Goal: Task Accomplishment & Management: Manage account settings

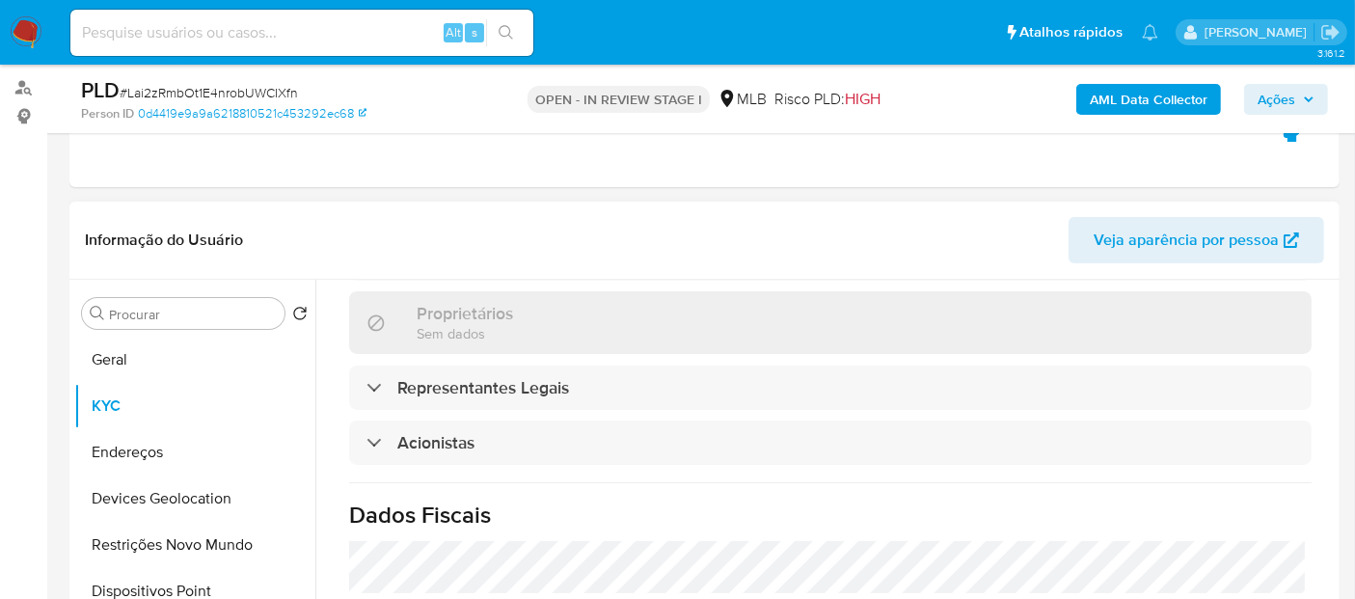
scroll to position [321, 0]
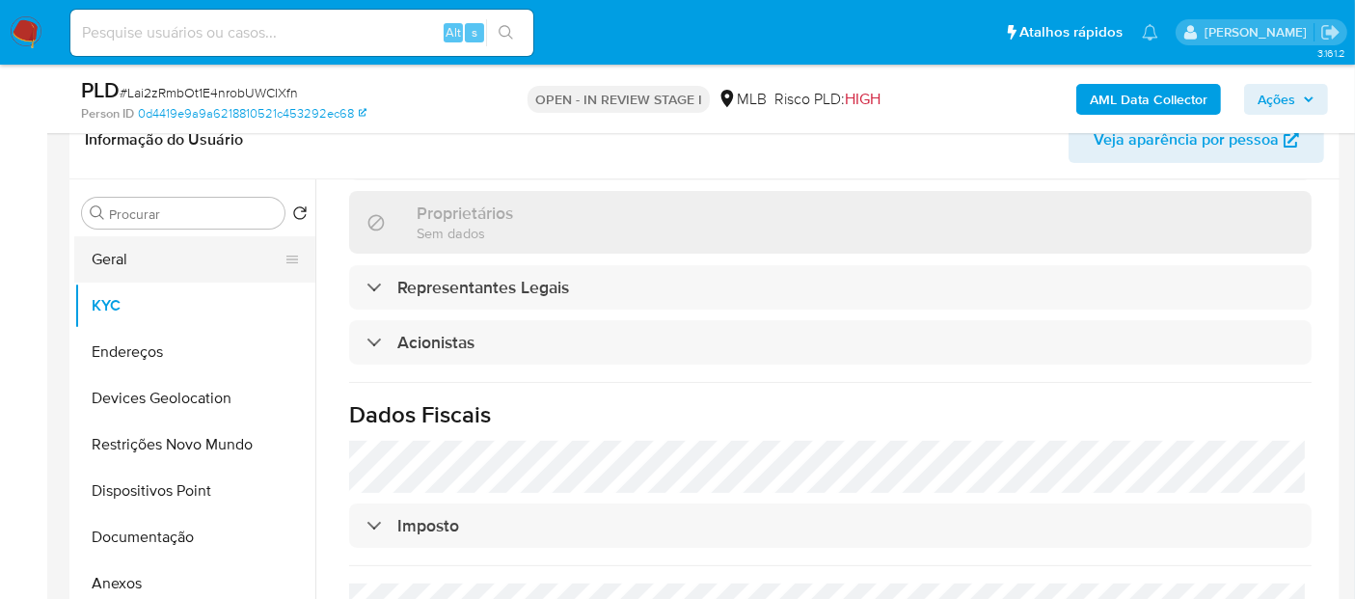
click at [184, 260] on button "Geral" at bounding box center [187, 259] width 226 height 46
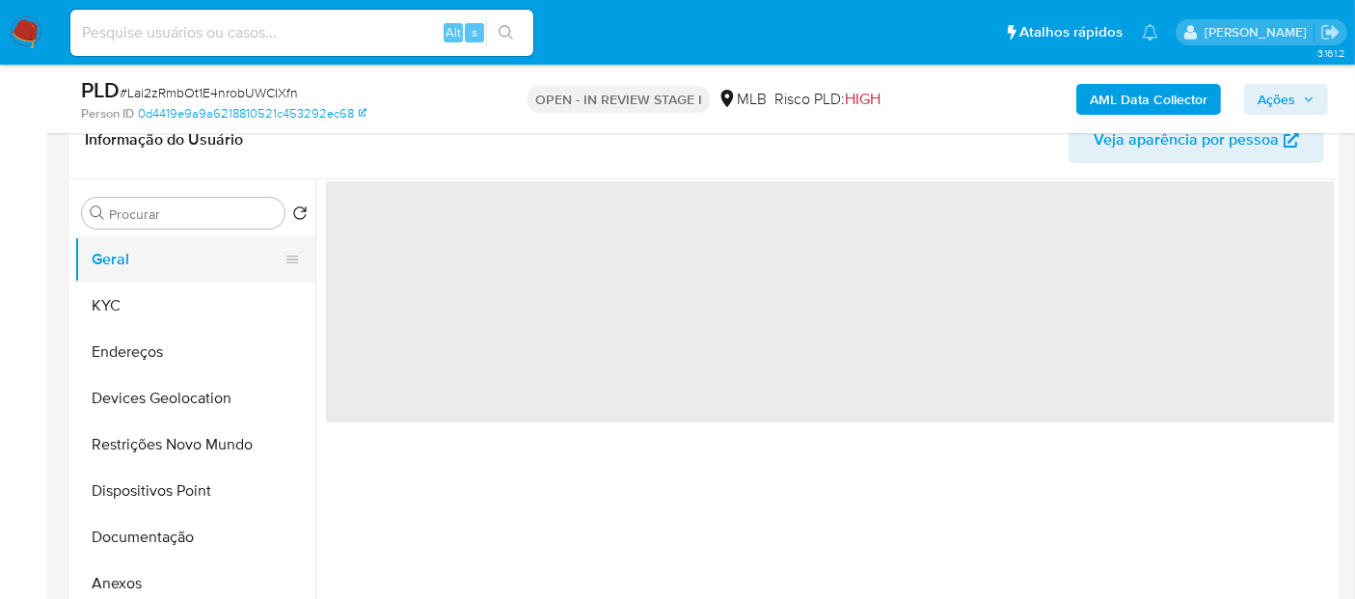
scroll to position [0, 0]
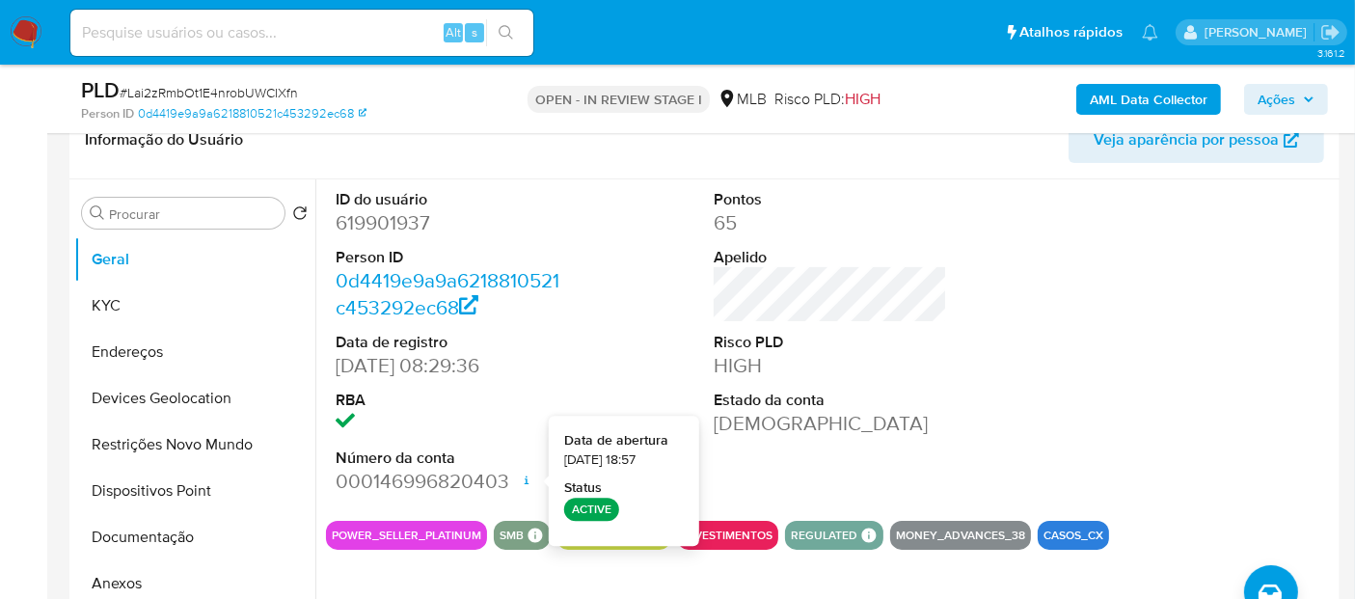
click at [1124, 352] on div at bounding box center [1209, 342] width 253 height 326
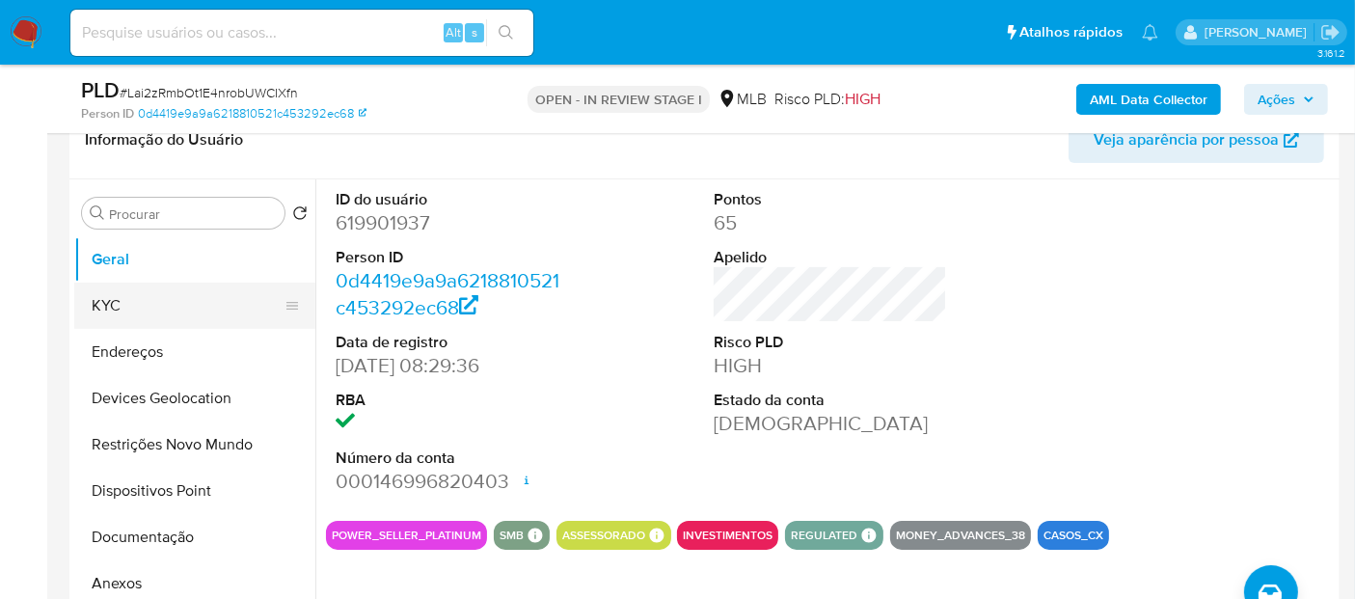
click at [157, 300] on button "KYC" at bounding box center [187, 306] width 226 height 46
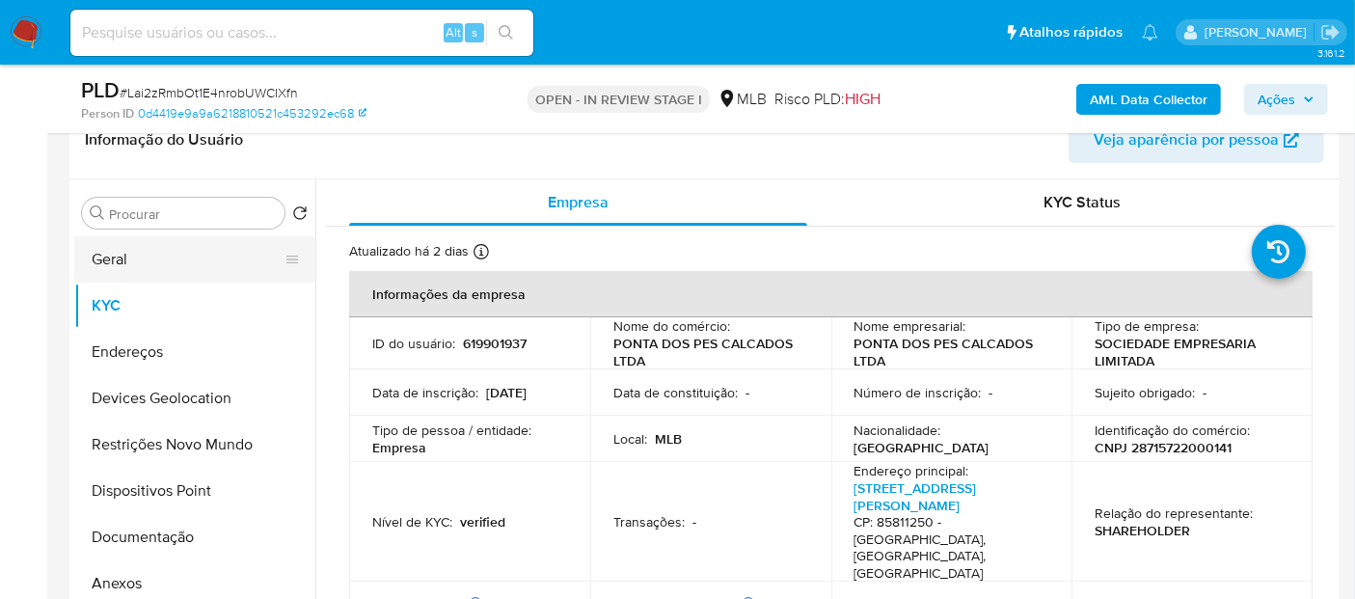
click at [104, 260] on button "Geral" at bounding box center [187, 259] width 226 height 46
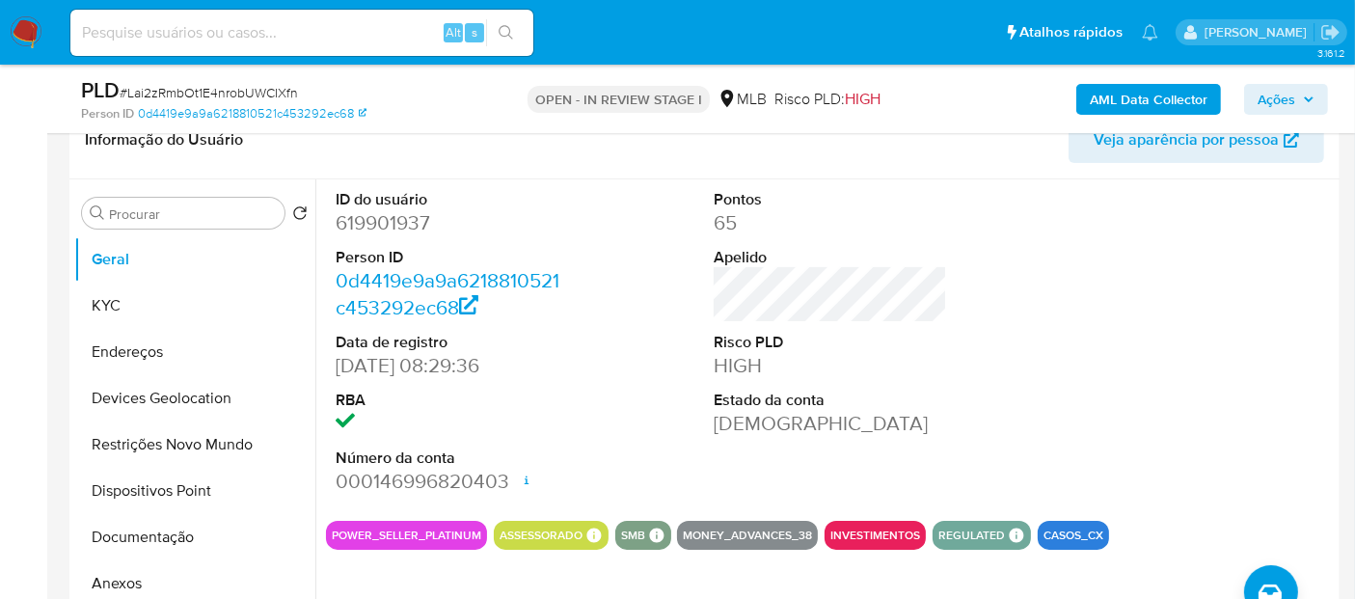
click at [881, 405] on dt "Estado da conta" at bounding box center [830, 400] width 233 height 21
click at [165, 545] on button "Documentação" at bounding box center [187, 537] width 226 height 46
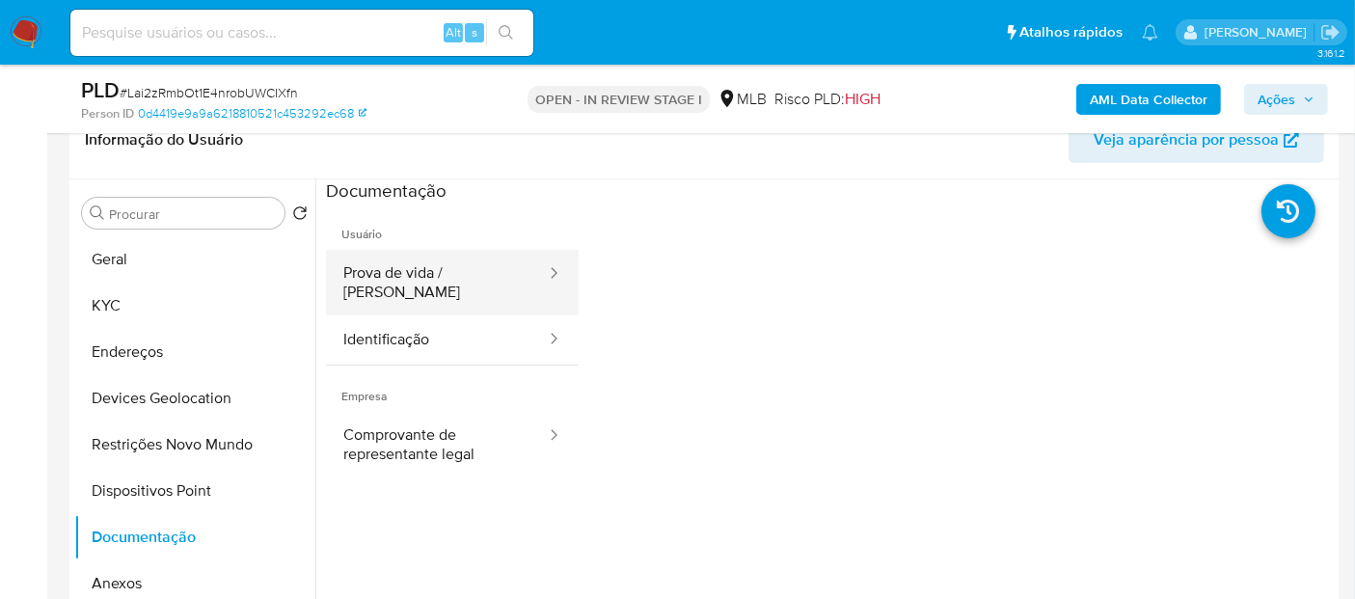
click at [438, 263] on button "Prova de vida / Selfie" at bounding box center [437, 283] width 222 height 66
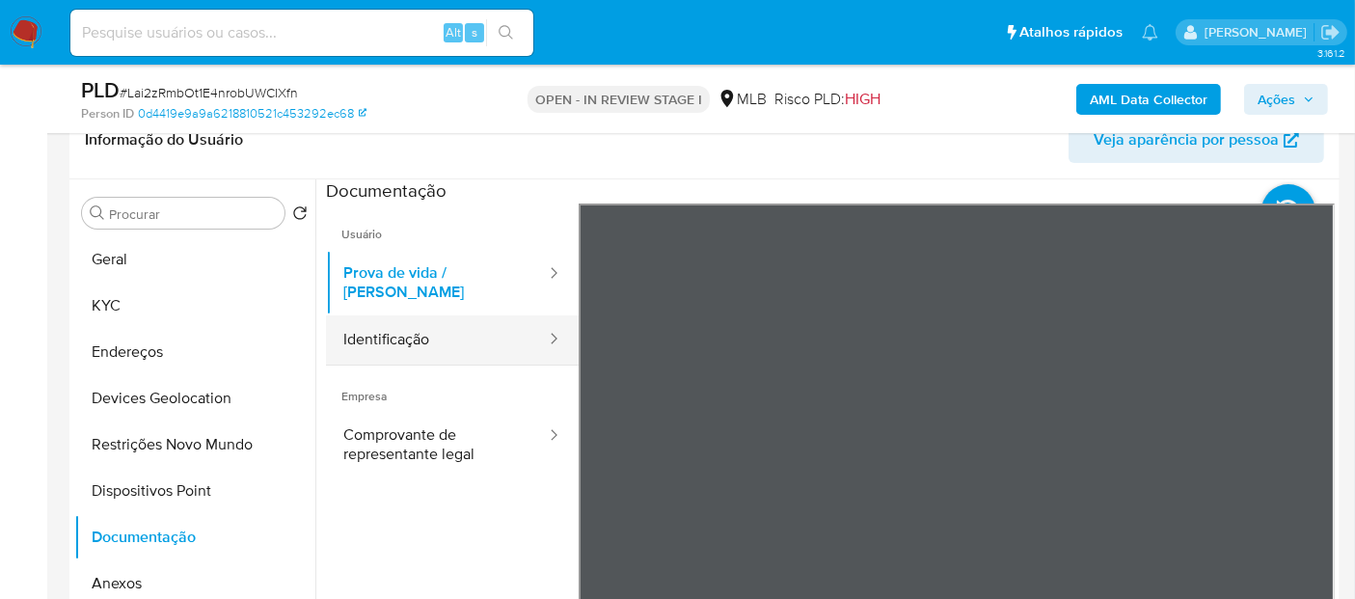
click at [442, 326] on button "Identificação" at bounding box center [437, 339] width 222 height 49
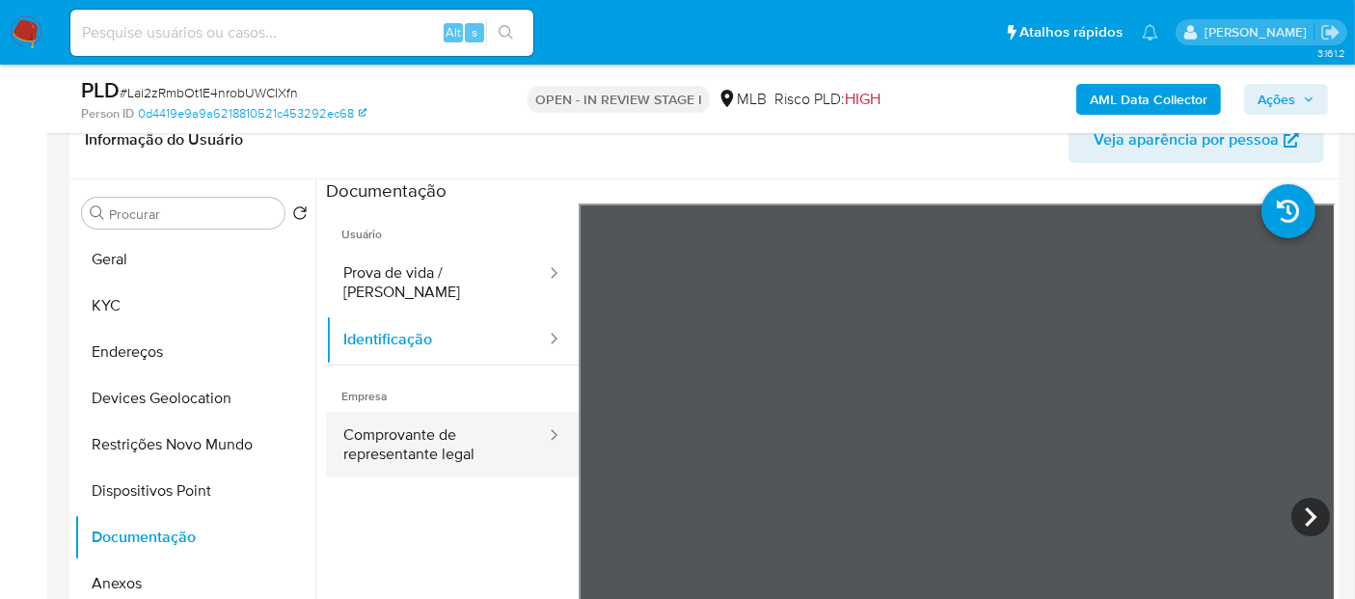
click at [377, 434] on button "Comprovante de representante legal" at bounding box center [437, 445] width 222 height 66
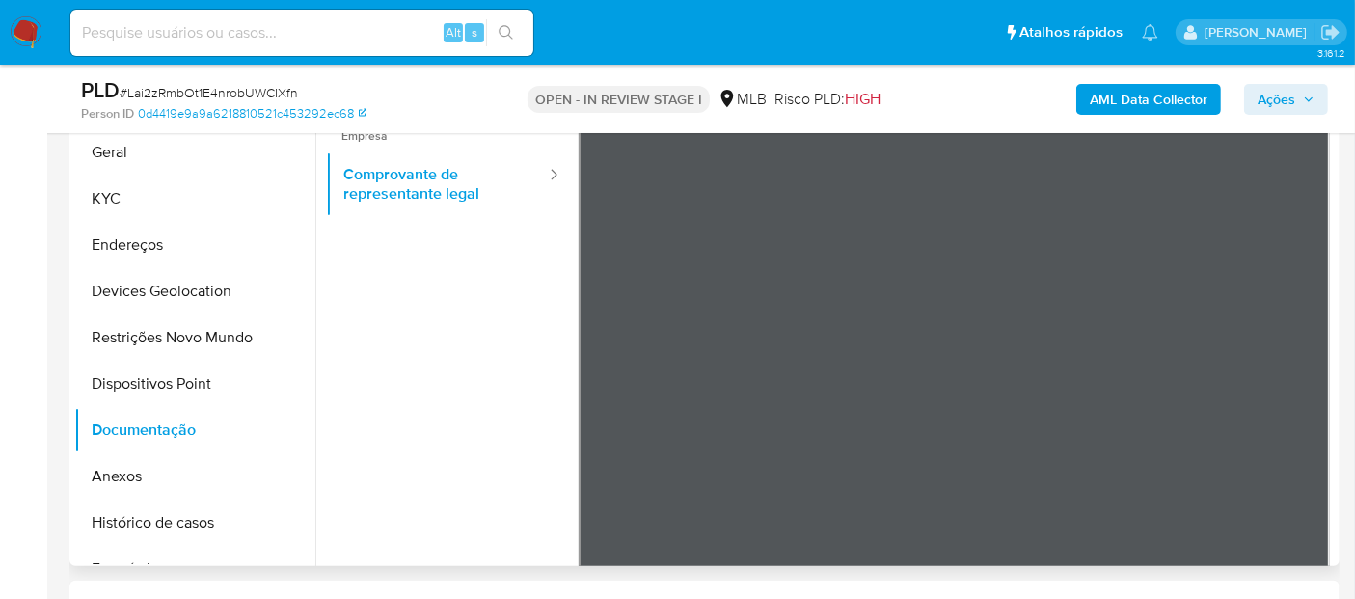
scroll to position [168, 0]
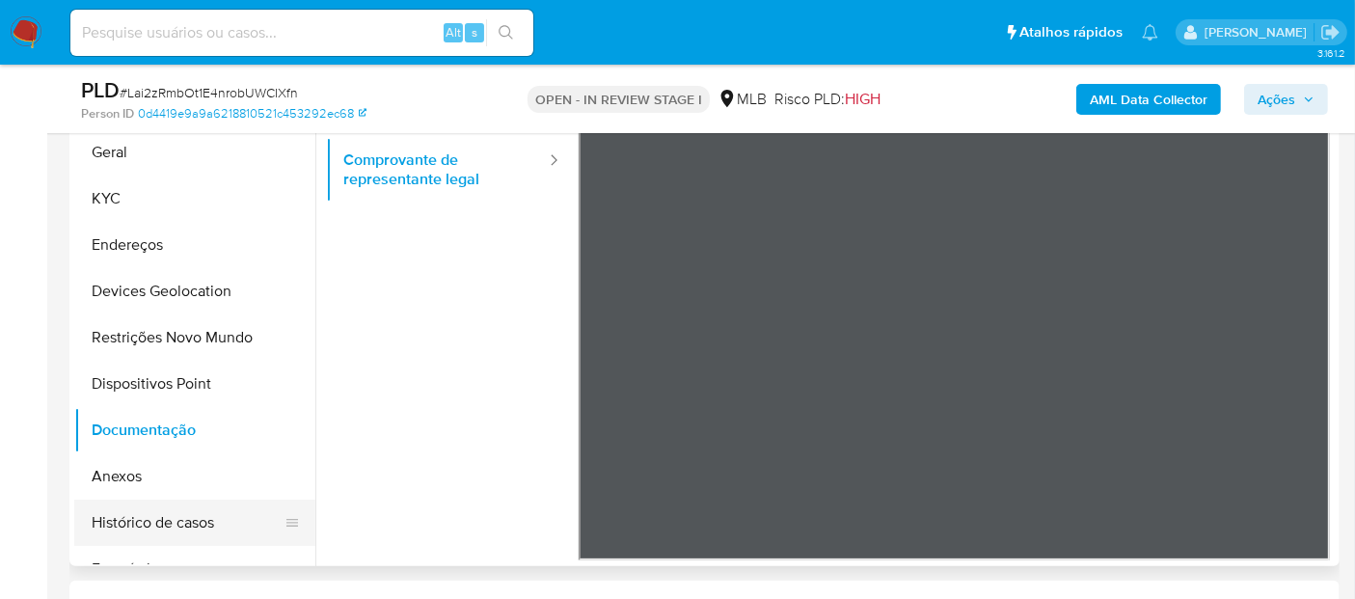
click at [168, 500] on button "Histórico de casos" at bounding box center [187, 523] width 226 height 46
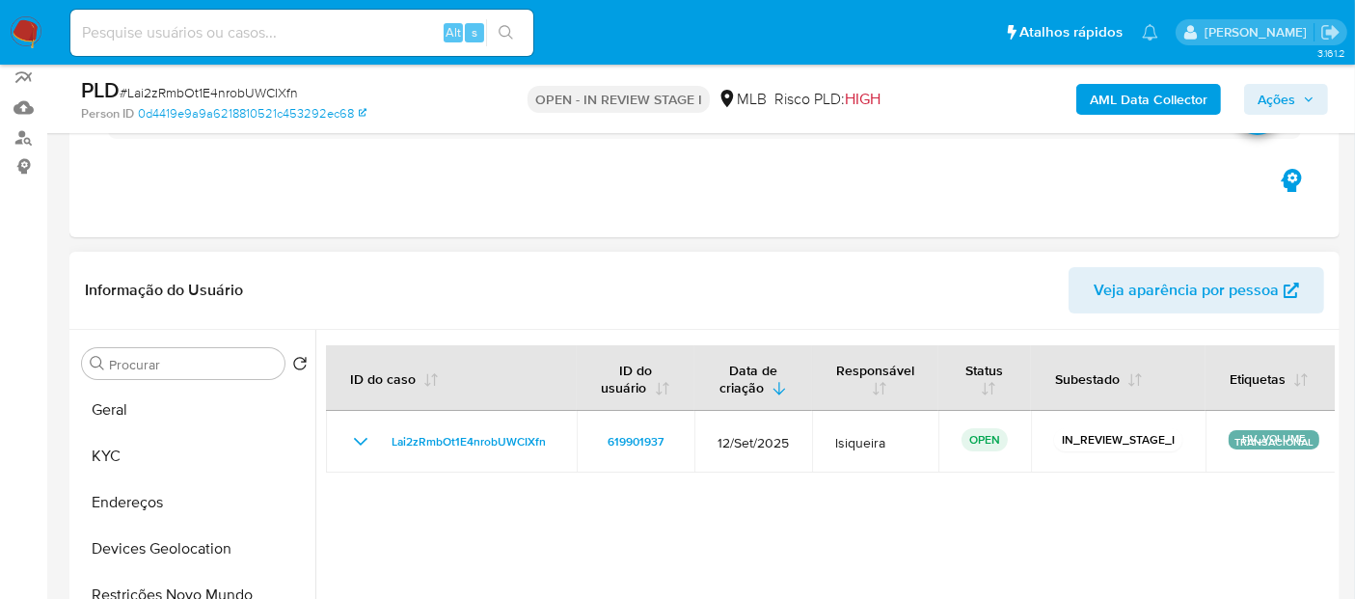
scroll to position [214, 0]
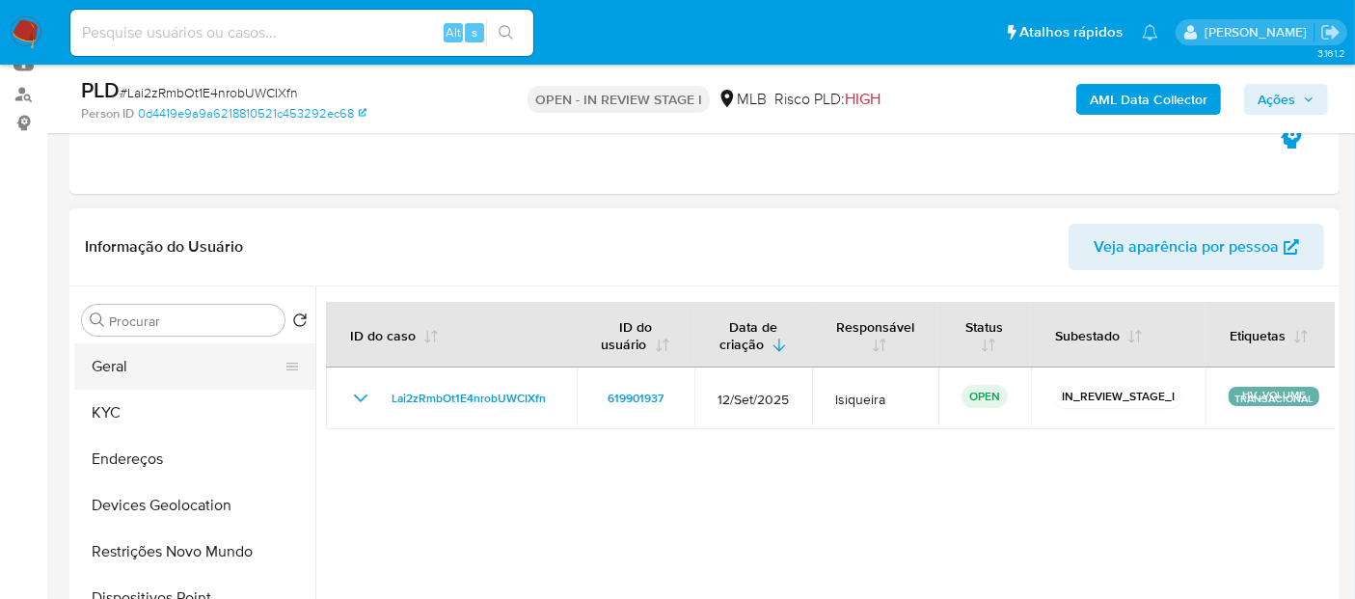
click at [154, 376] on button "Geral" at bounding box center [187, 366] width 226 height 46
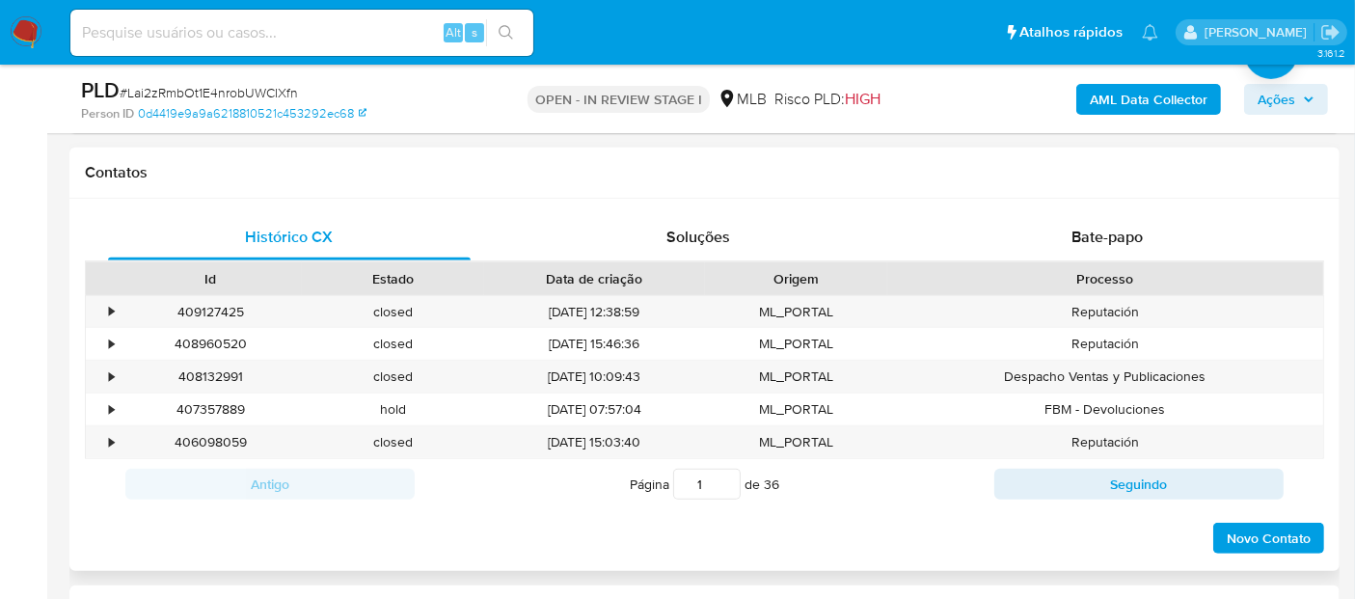
scroll to position [857, 0]
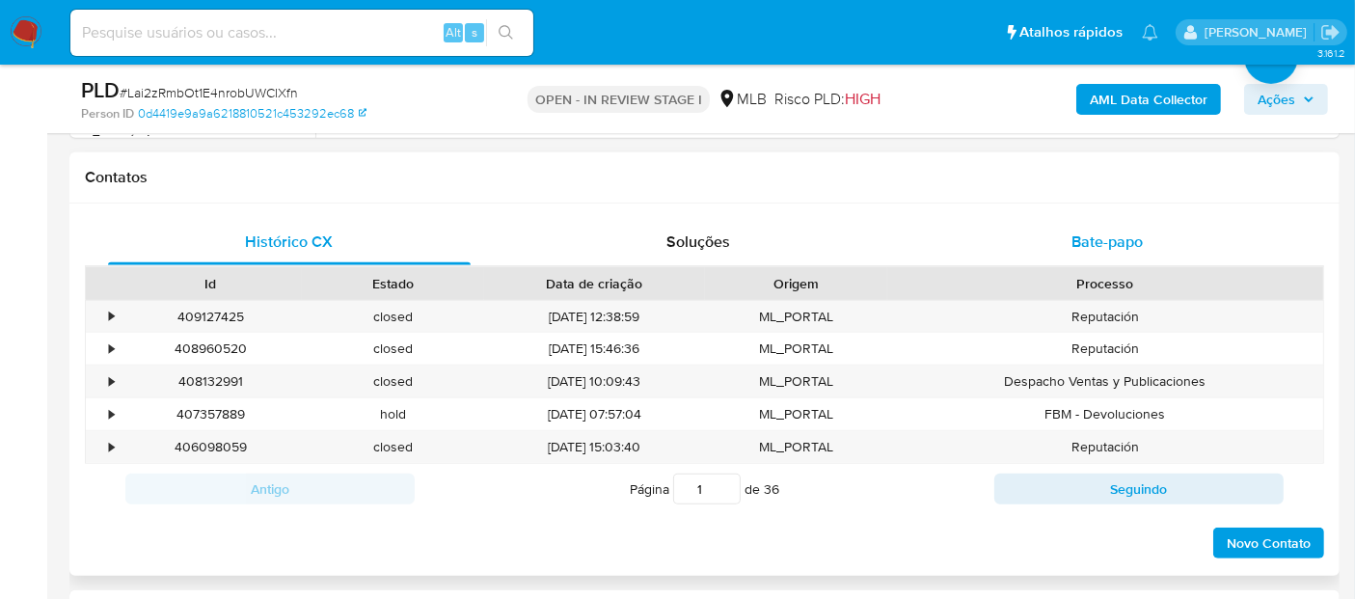
click at [1123, 238] on span "Bate-papo" at bounding box center [1107, 242] width 71 height 22
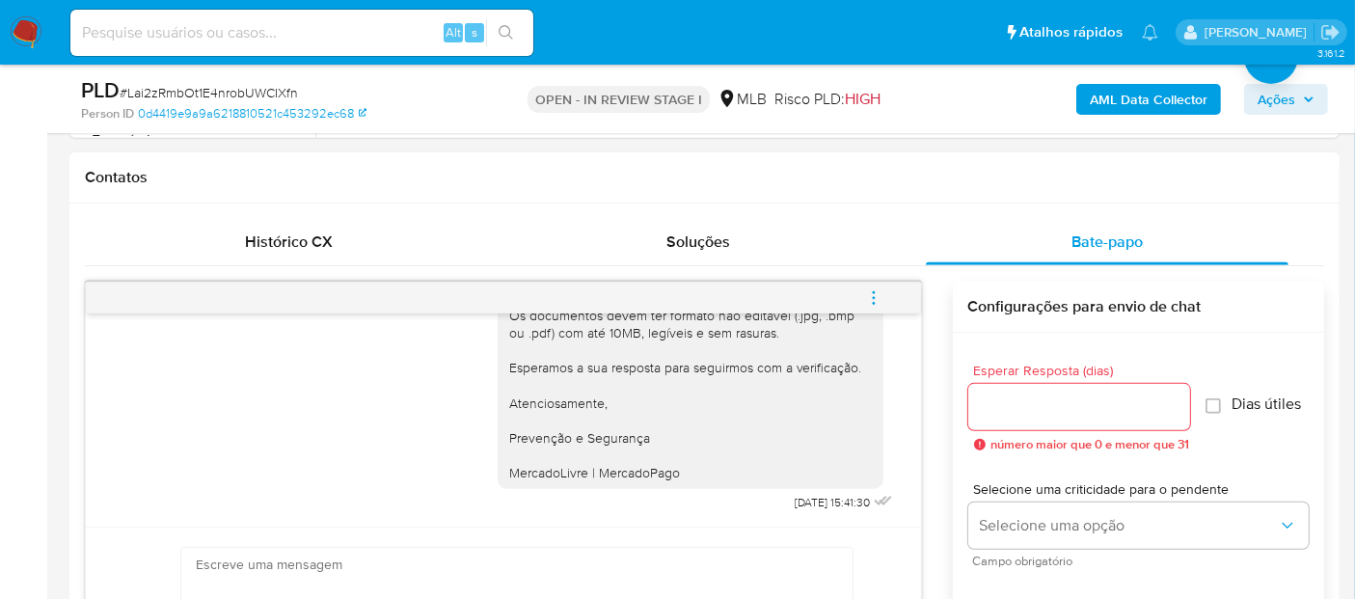
scroll to position [317, 0]
click at [325, 234] on span "Histórico CX" at bounding box center [290, 242] width 88 height 22
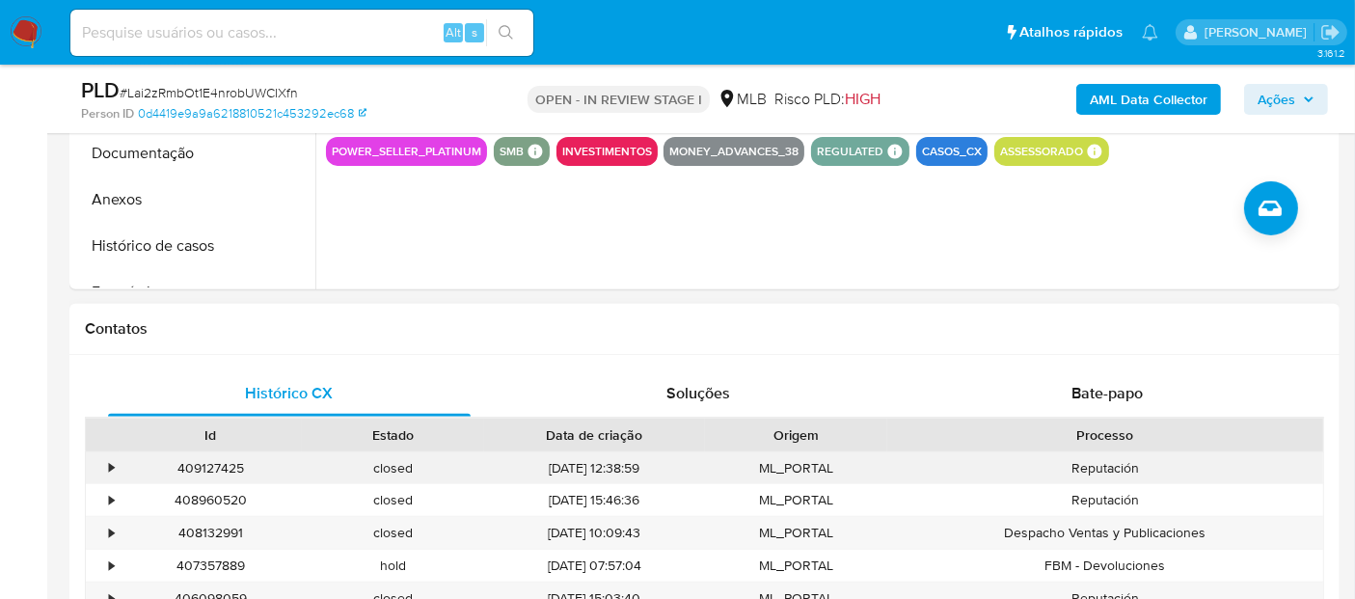
scroll to position [214, 0]
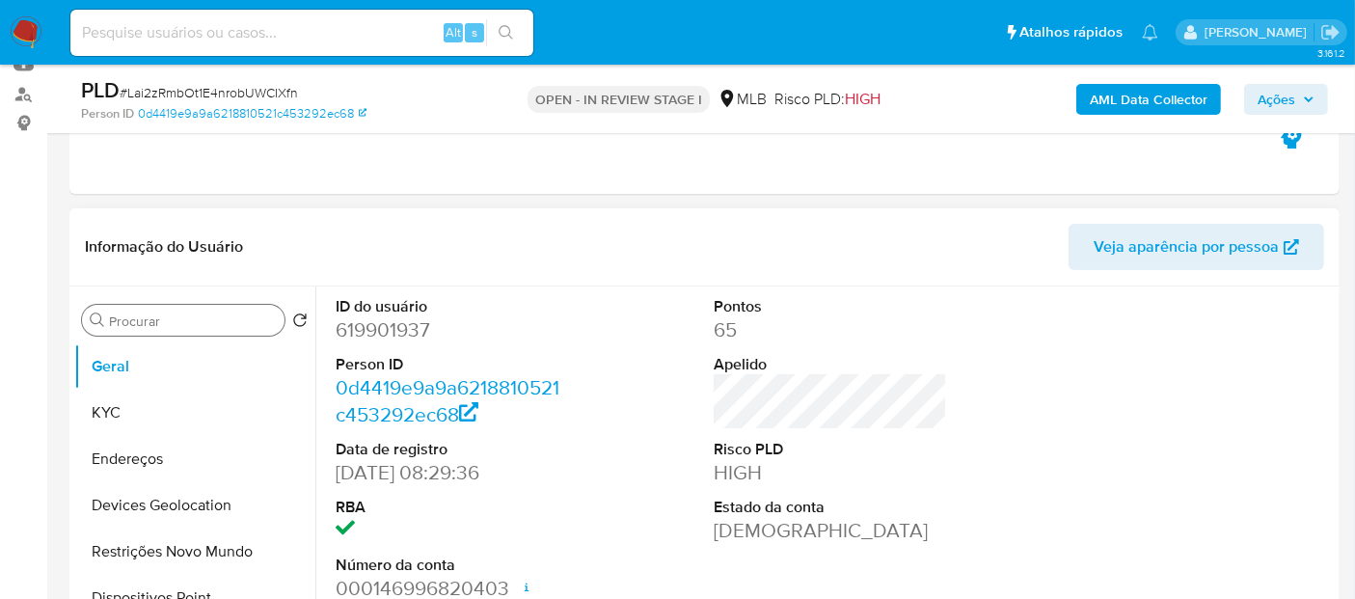
click at [193, 309] on div "Procurar" at bounding box center [183, 320] width 203 height 31
click at [193, 314] on input "Procurar" at bounding box center [193, 321] width 168 height 17
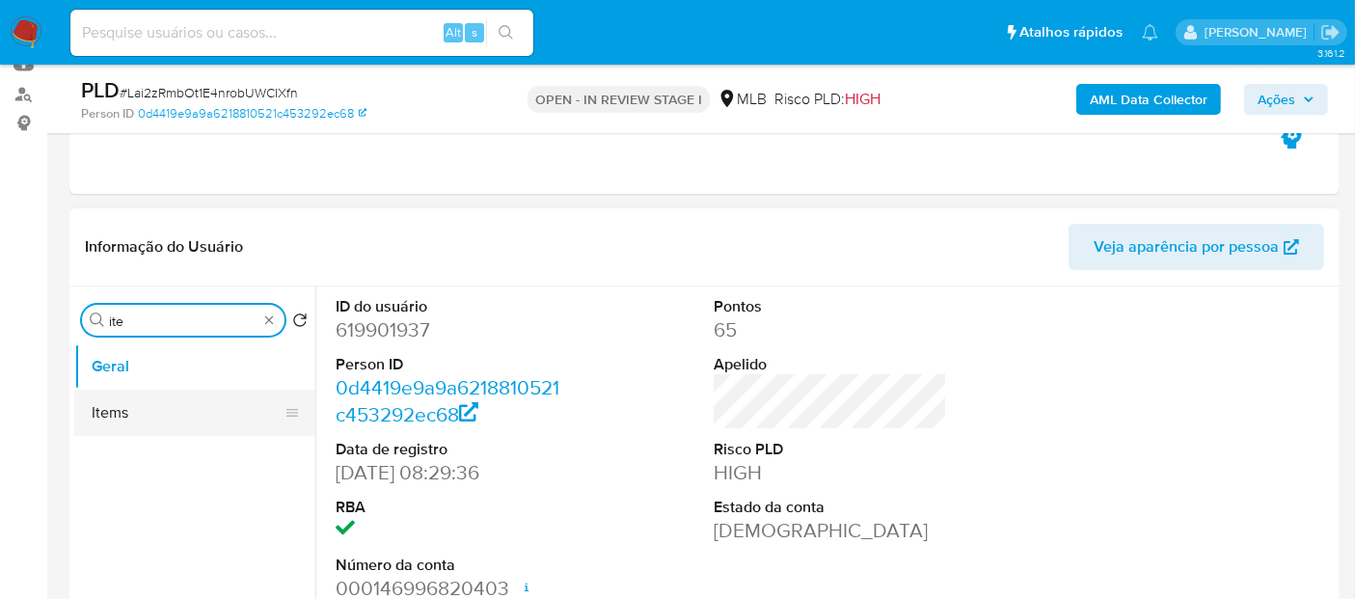
type input "ite"
click at [132, 427] on button "Items" at bounding box center [187, 413] width 226 height 46
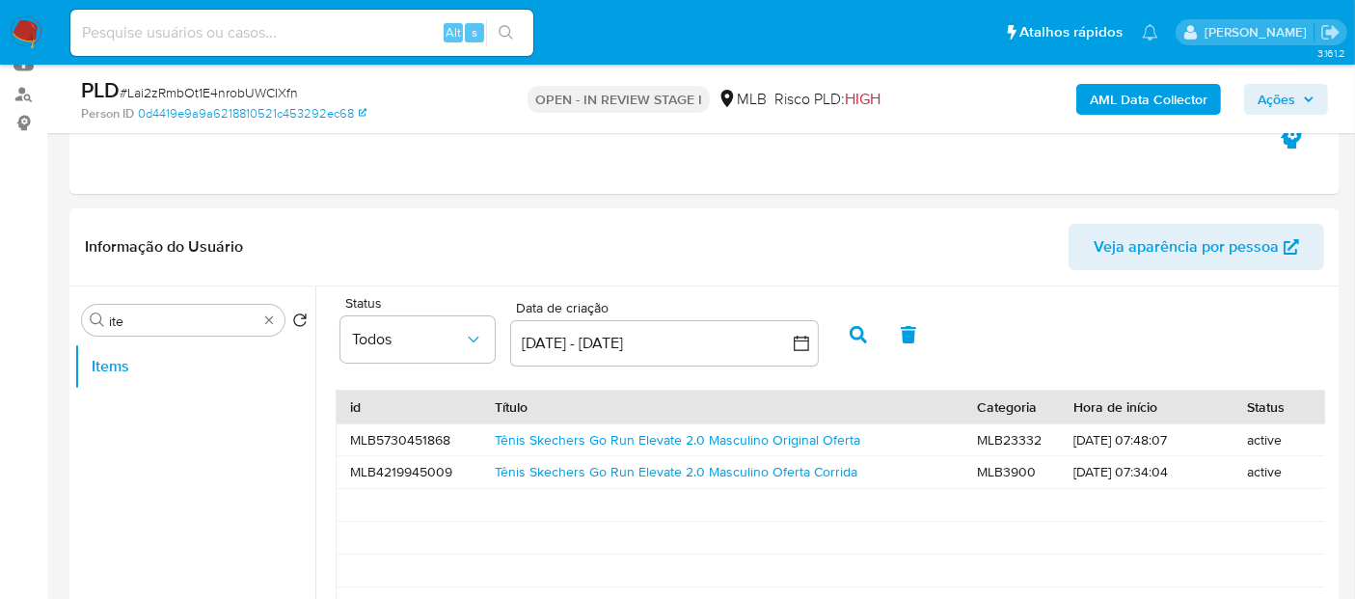
scroll to position [321, 0]
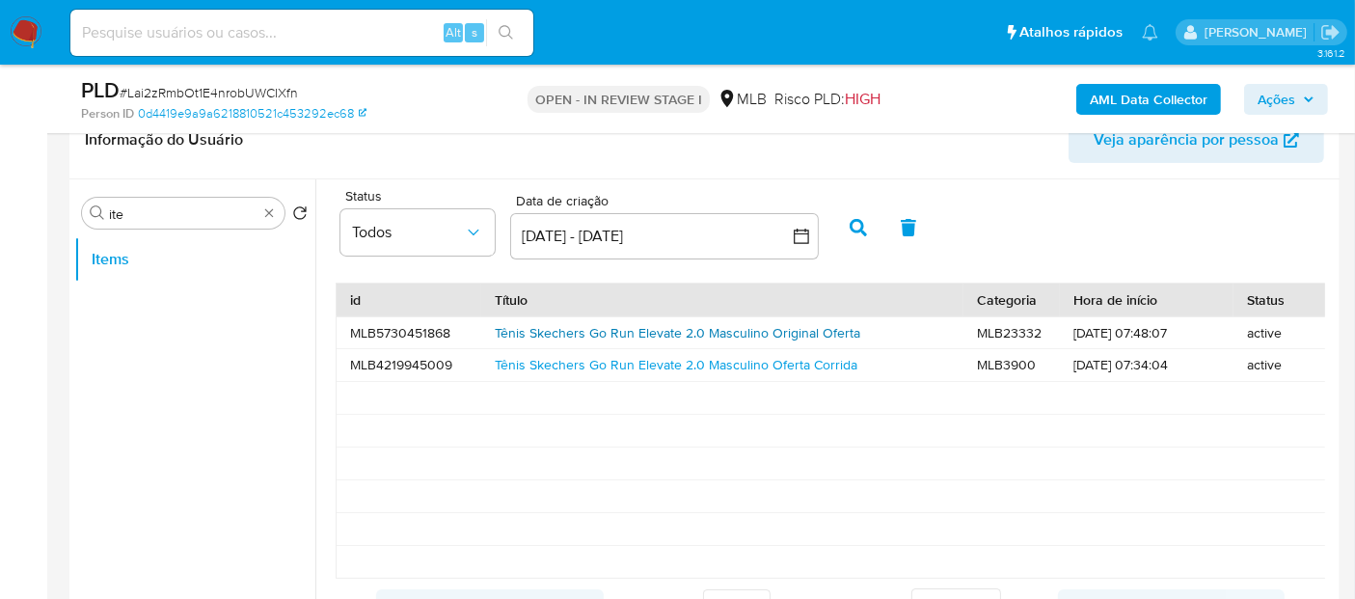
click at [702, 326] on link "Tênis Skechers Go Run Elevate 2.0 Masculino Original Oferta" at bounding box center [678, 332] width 366 height 19
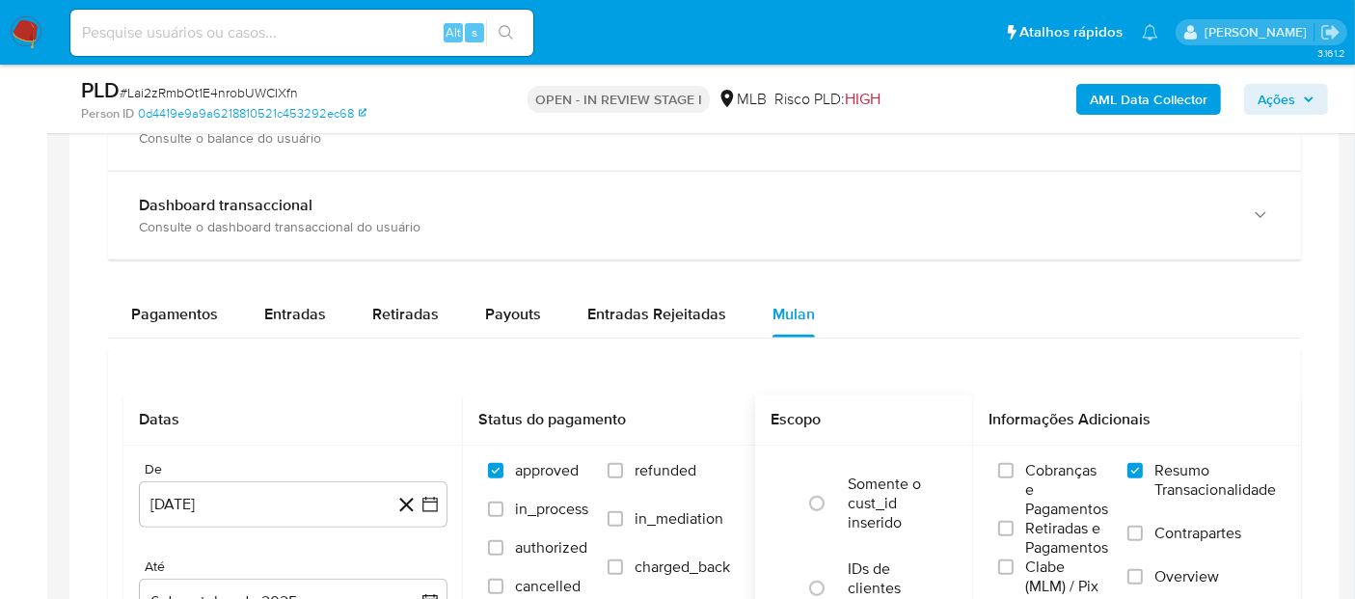
scroll to position [1500, 0]
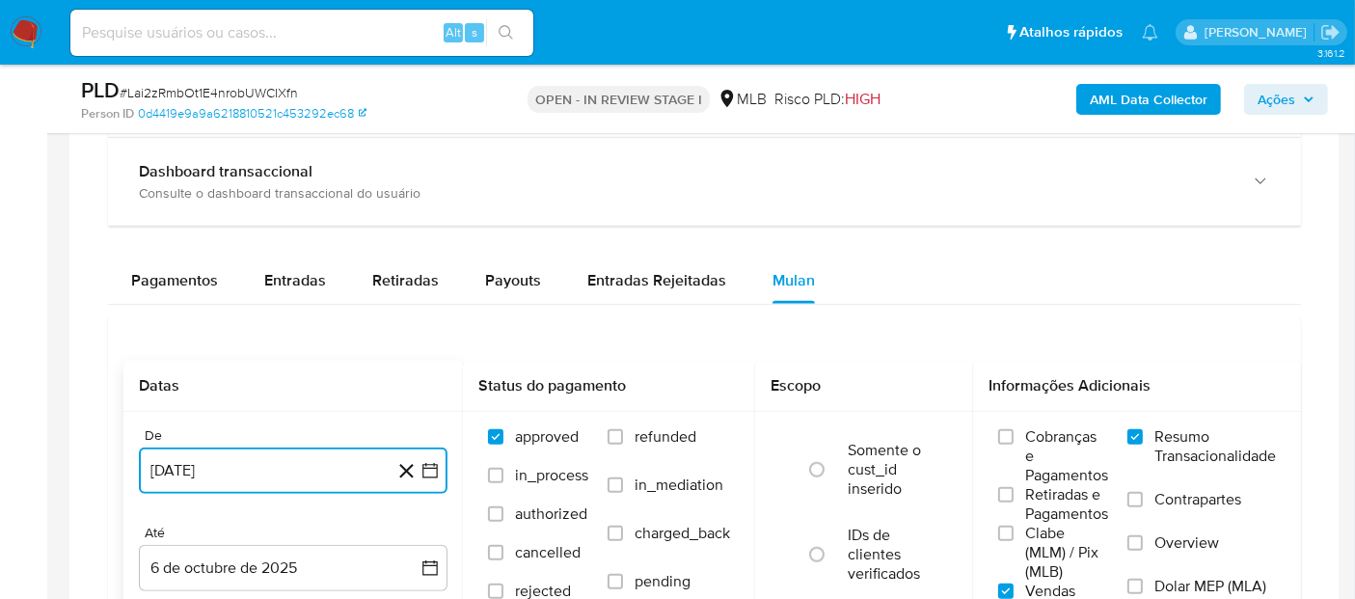
click at [314, 462] on button "1 [PERSON_NAME] de 2025" at bounding box center [293, 471] width 309 height 46
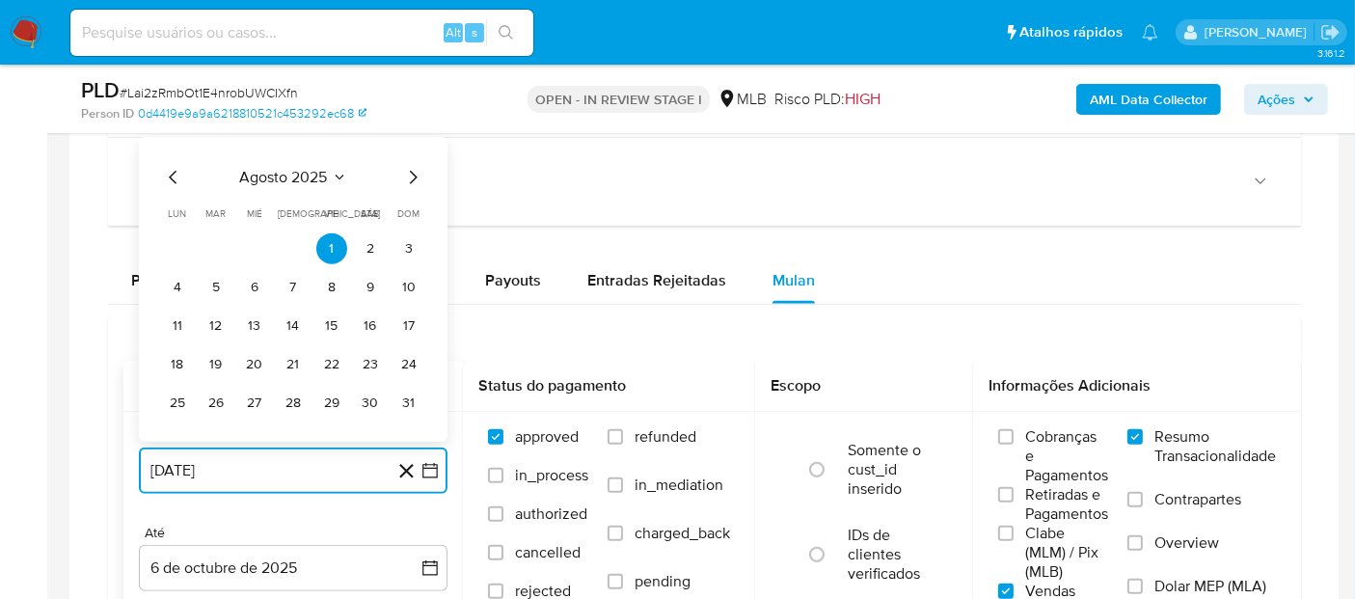
click at [319, 175] on span "agosto 2025" at bounding box center [284, 177] width 88 height 19
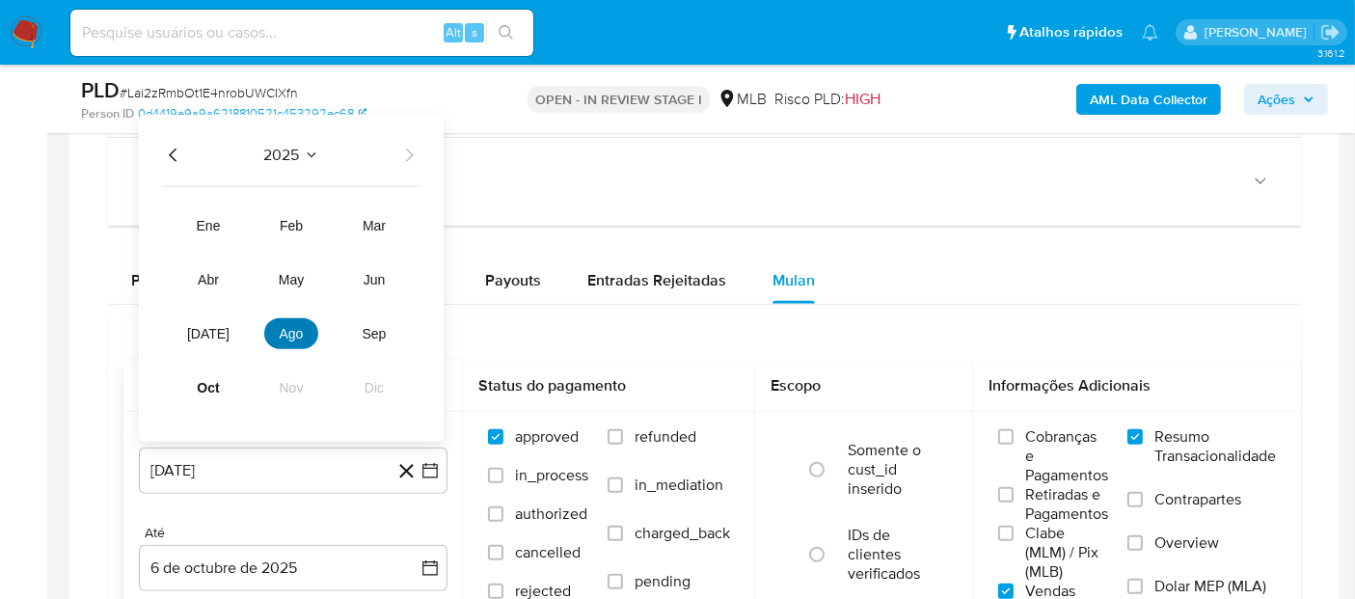
click at [287, 338] on button "ago" at bounding box center [291, 333] width 54 height 31
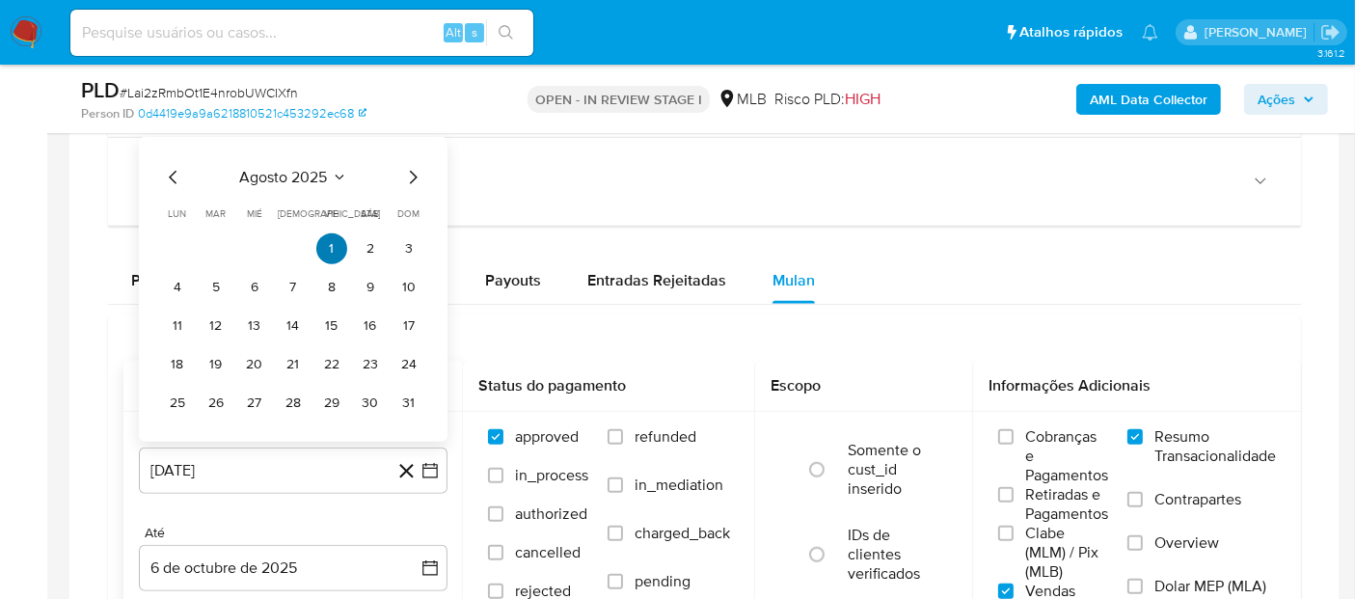
click at [333, 241] on button "1" at bounding box center [331, 248] width 31 height 31
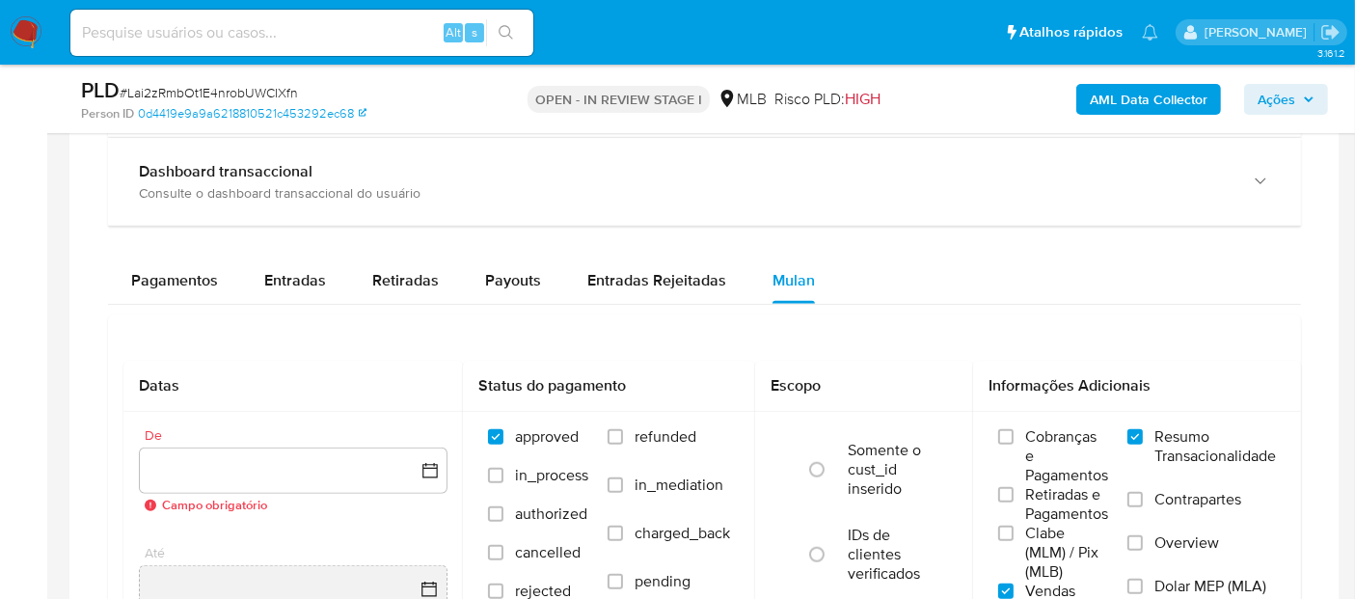
click at [885, 285] on div "Pagamentos Entradas Retiradas Payouts Entradas Rejeitadas Mulan" at bounding box center [704, 281] width 1193 height 46
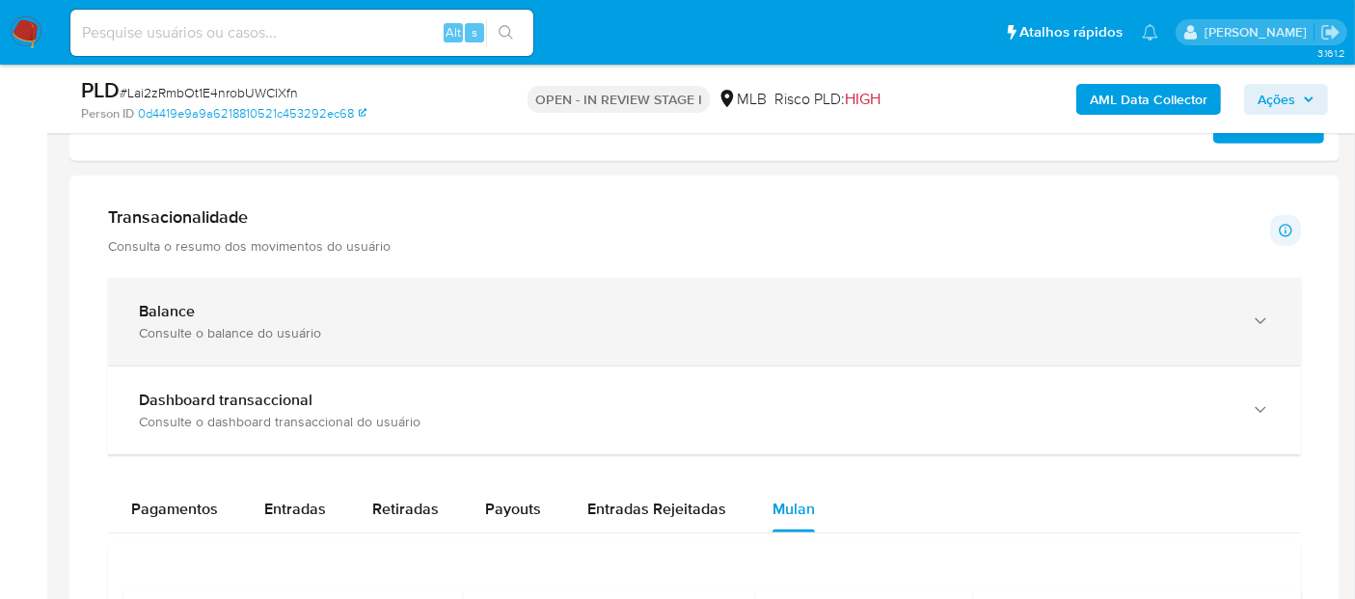
scroll to position [1072, 0]
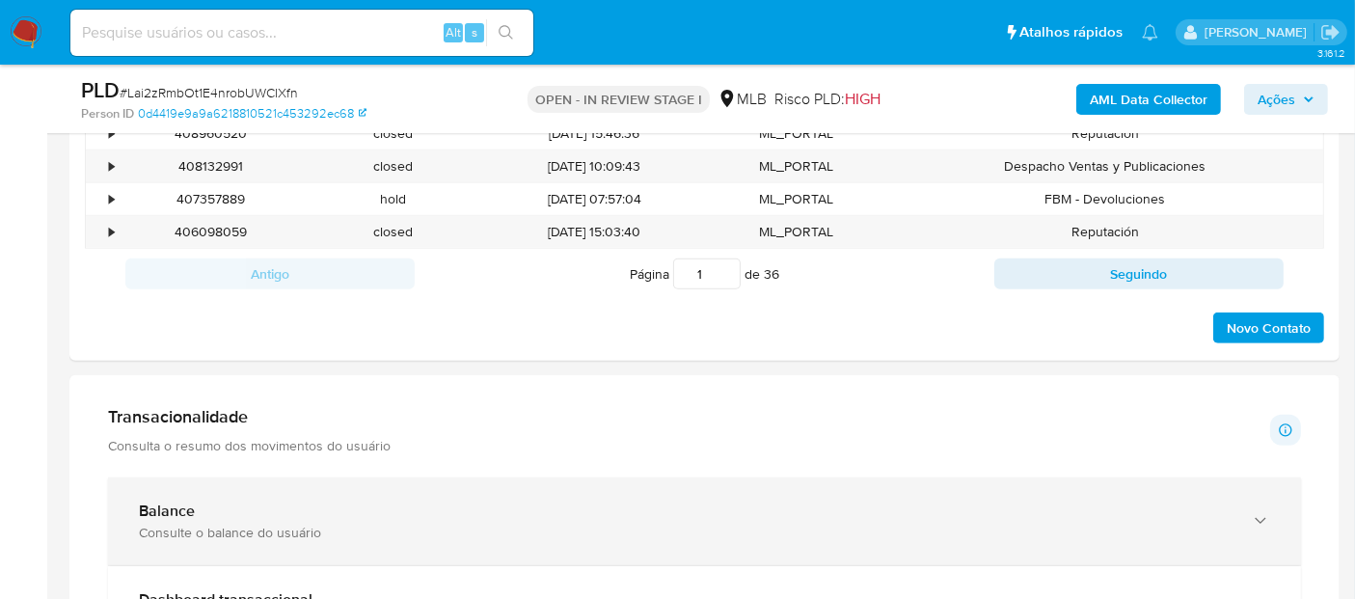
click at [254, 534] on div "Consulte o balance do usuário" at bounding box center [685, 532] width 1093 height 17
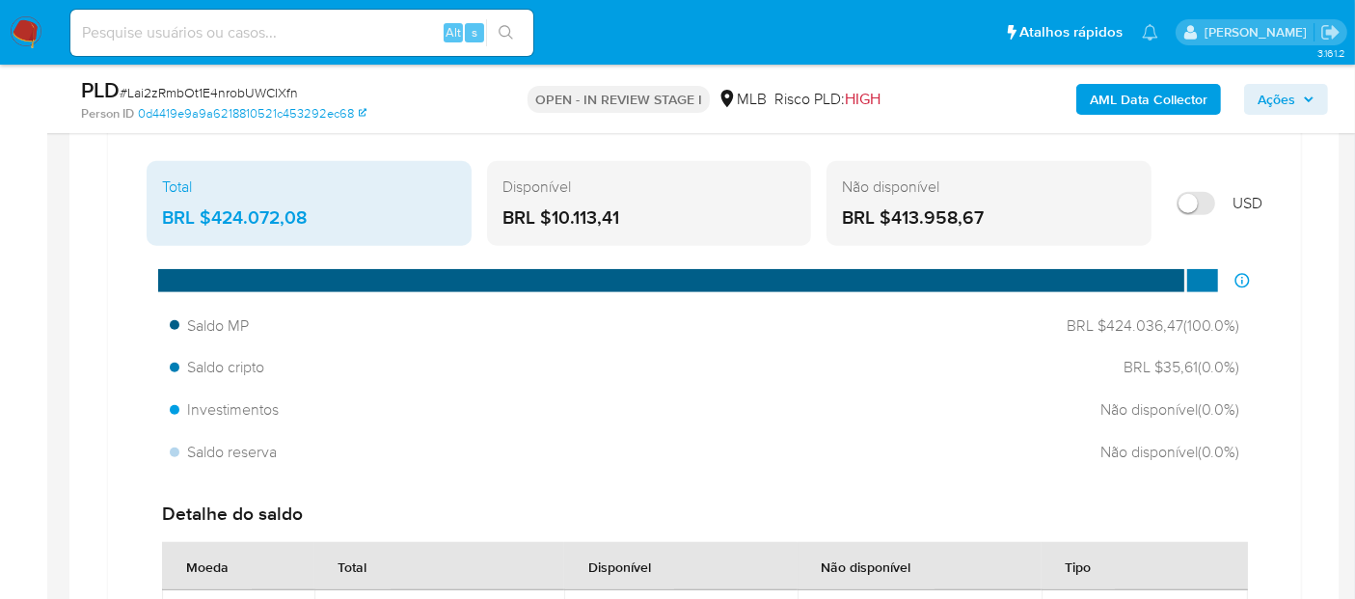
scroll to position [1500, 0]
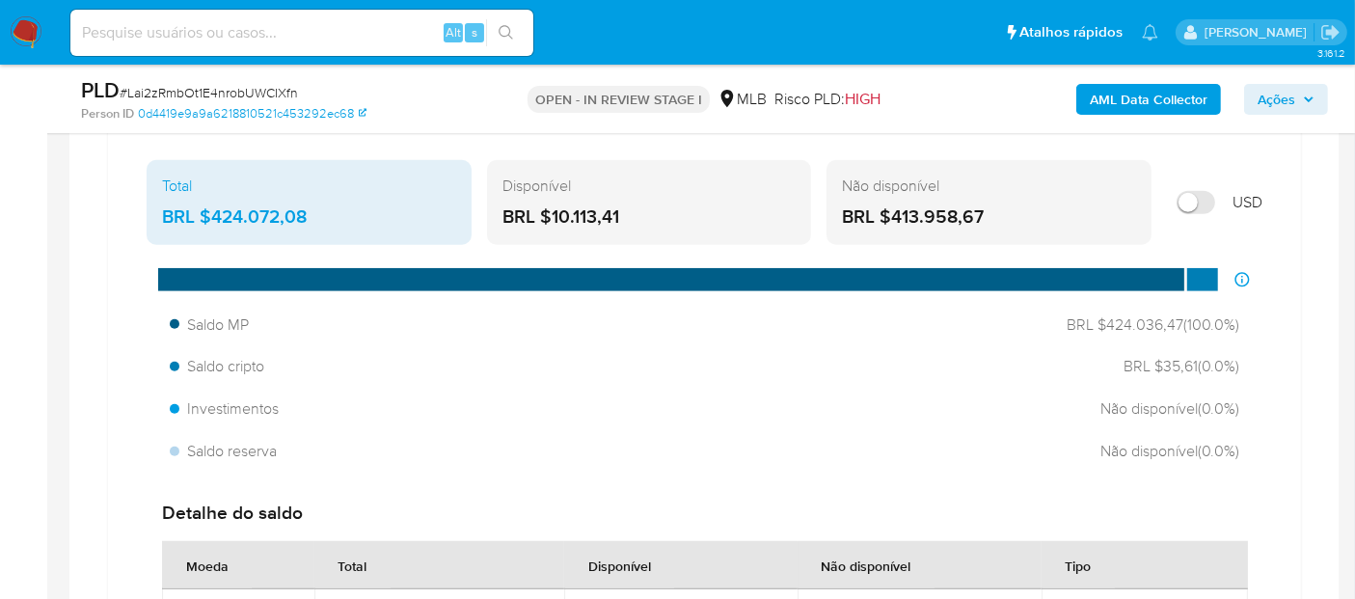
drag, startPoint x: 661, startPoint y: 210, endPoint x: 550, endPoint y: 210, distance: 110.9
click at [550, 210] on div "BRL $10.113,41" at bounding box center [650, 217] width 294 height 25
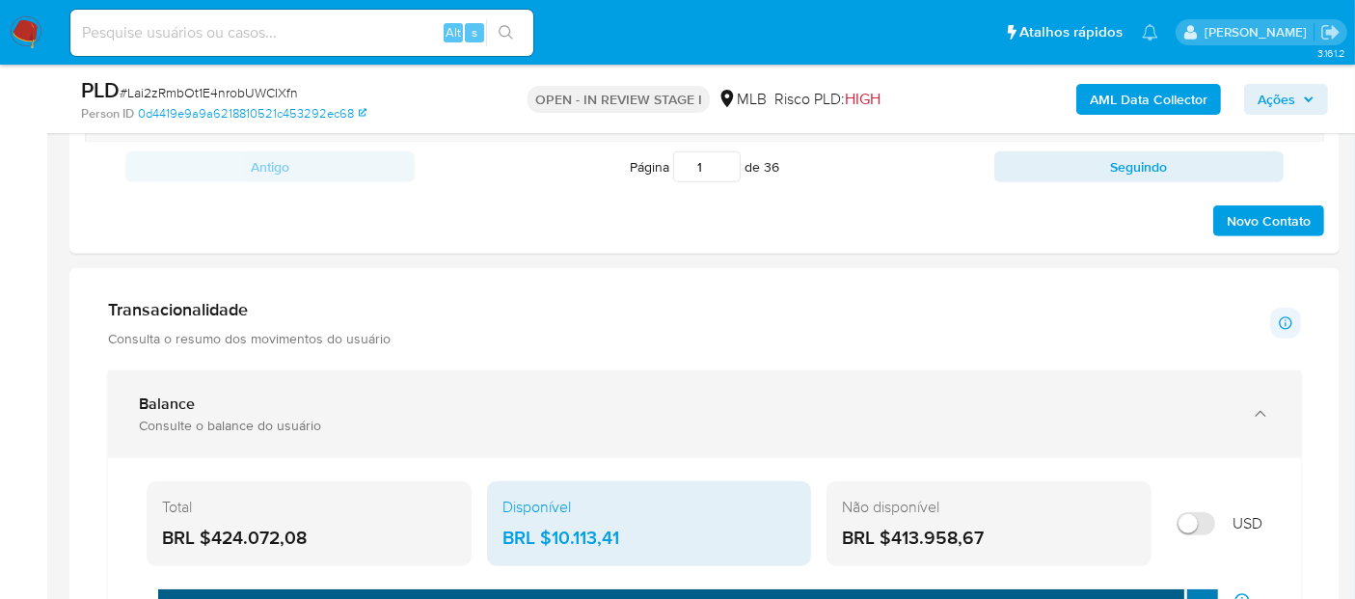
click at [292, 406] on div "Balance" at bounding box center [685, 404] width 1093 height 19
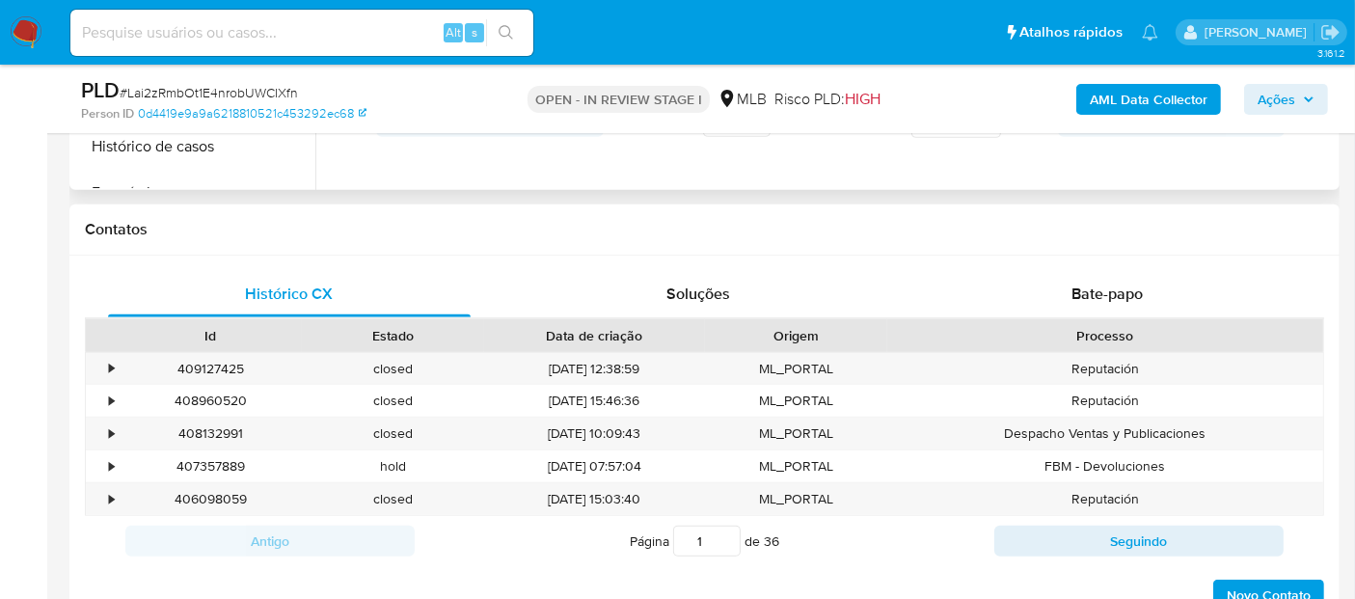
scroll to position [750, 0]
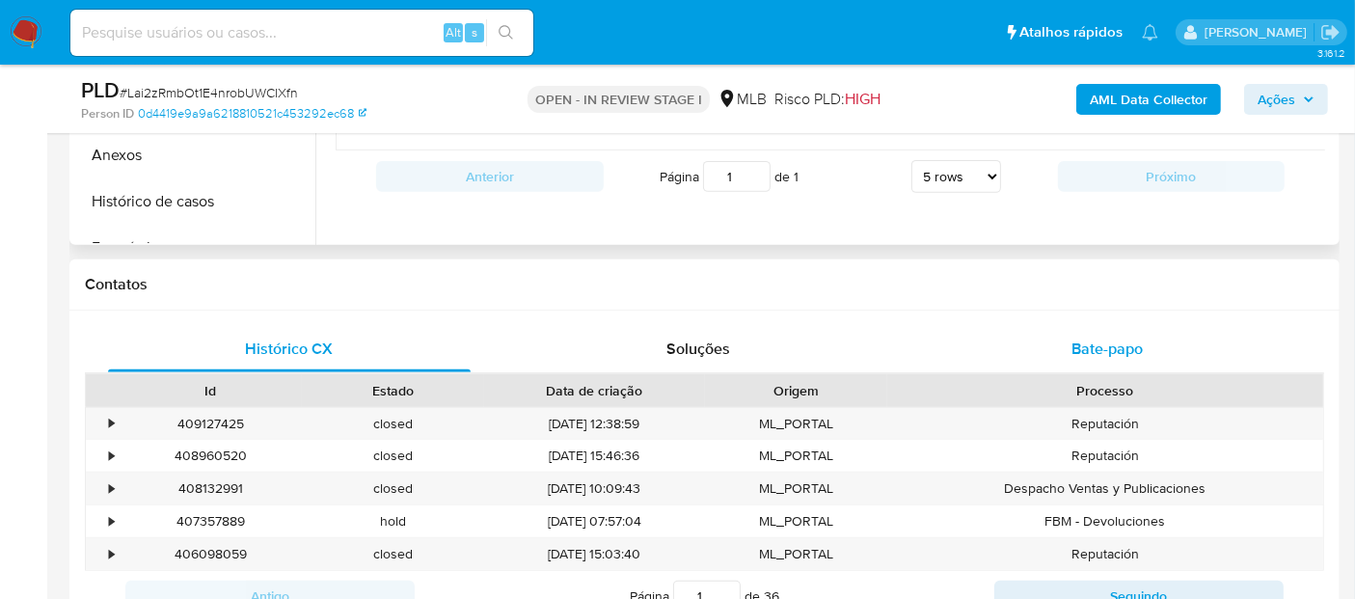
click at [1110, 338] on span "Bate-papo" at bounding box center [1107, 349] width 71 height 22
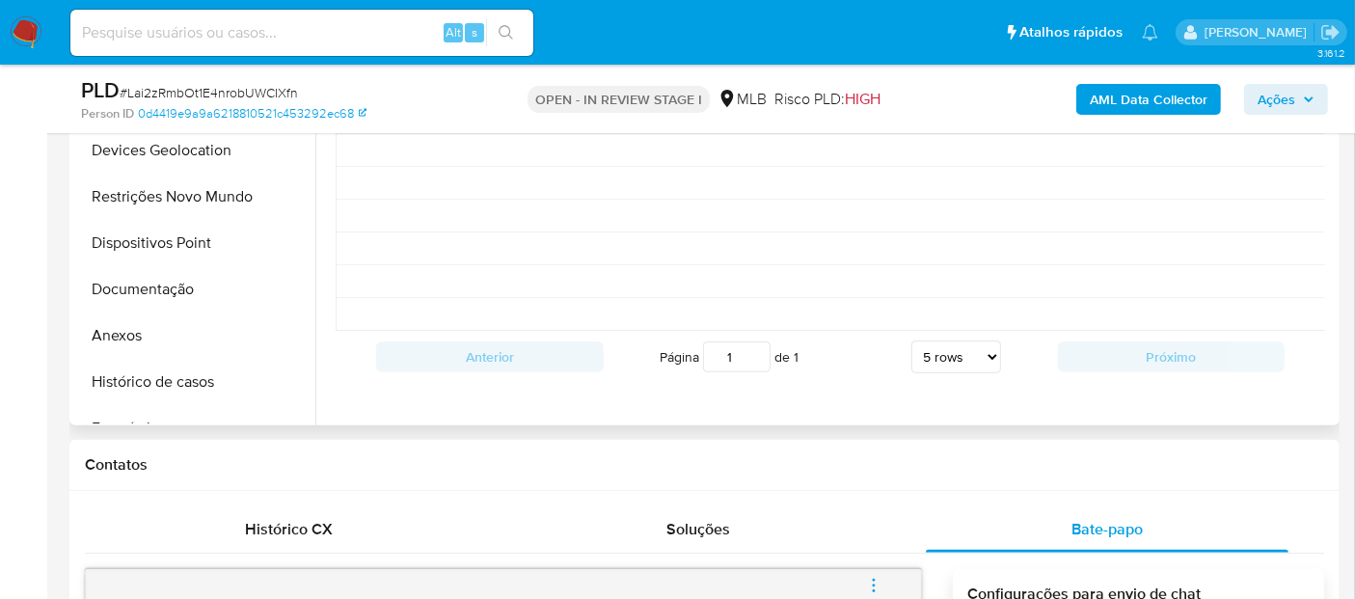
scroll to position [535, 0]
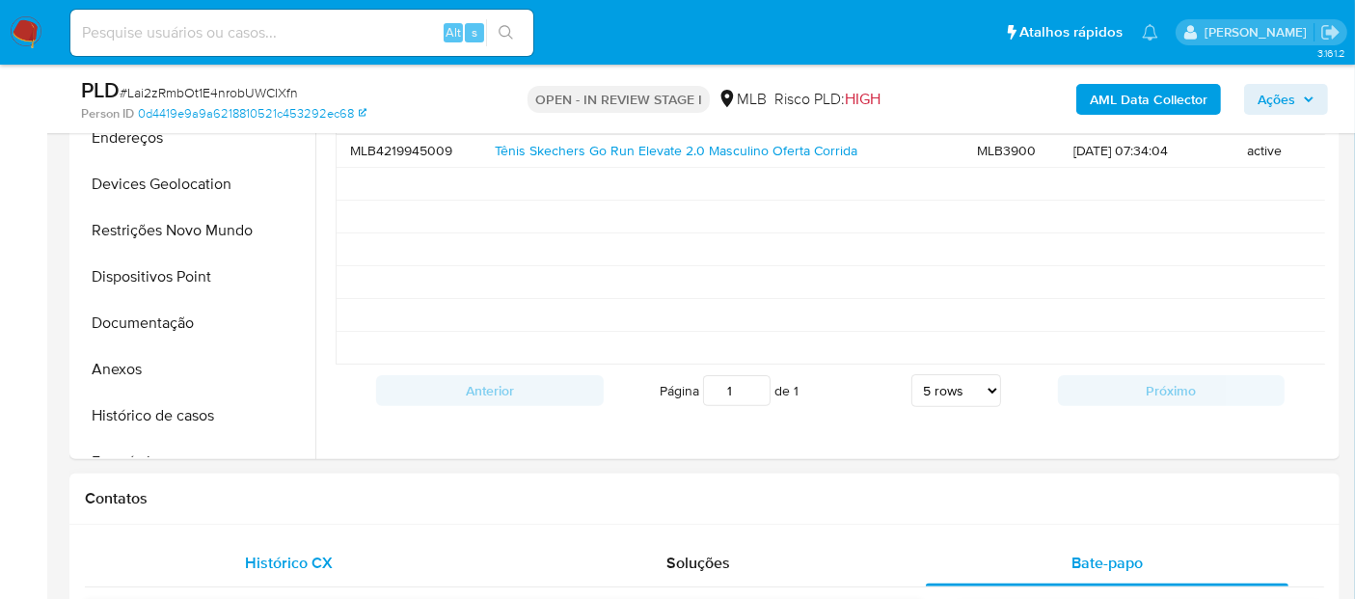
drag, startPoint x: 296, startPoint y: 545, endPoint x: 295, endPoint y: 526, distance: 19.3
click at [295, 546] on div "Histórico CX" at bounding box center [289, 563] width 363 height 46
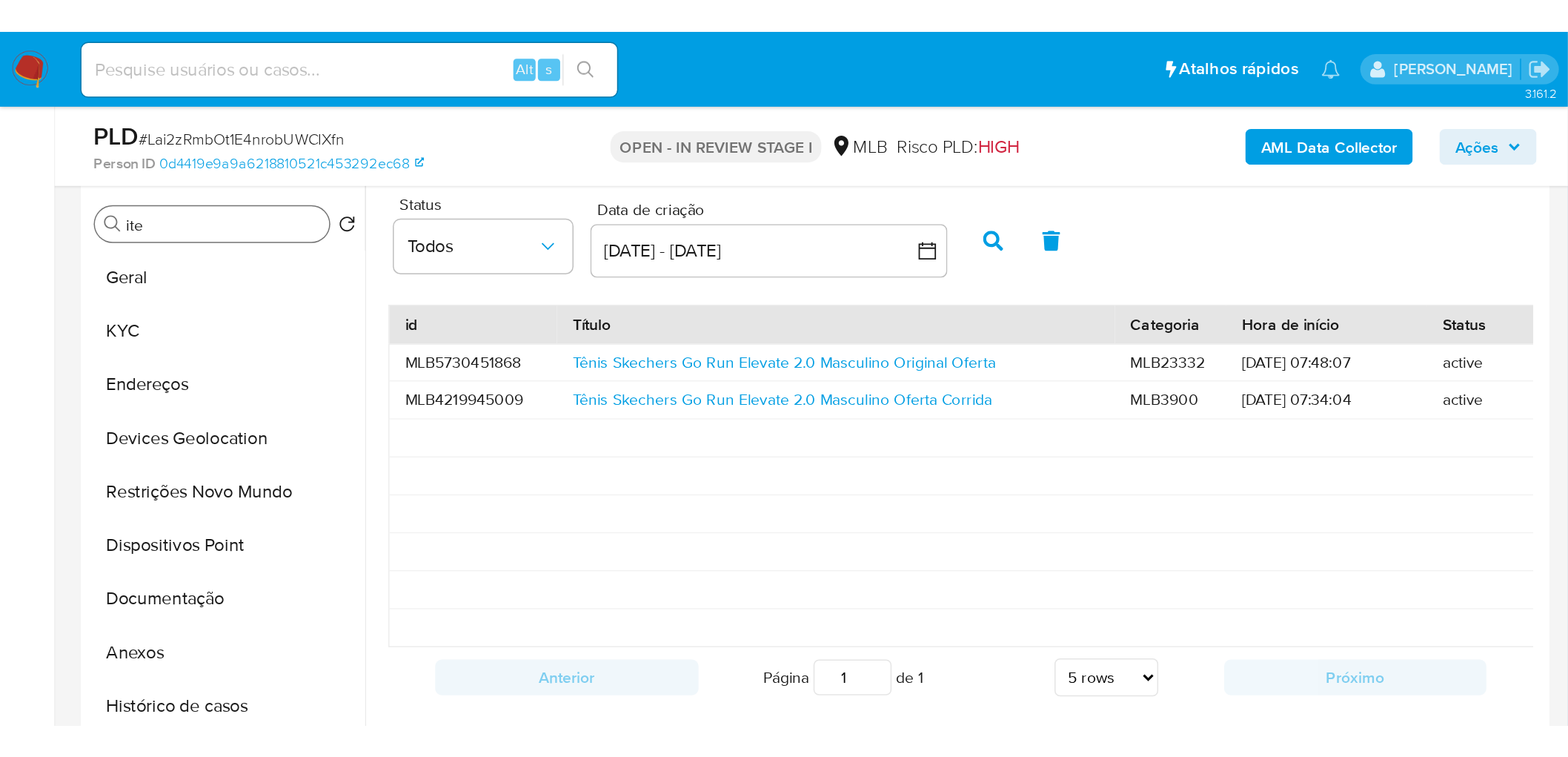
scroll to position [247, 0]
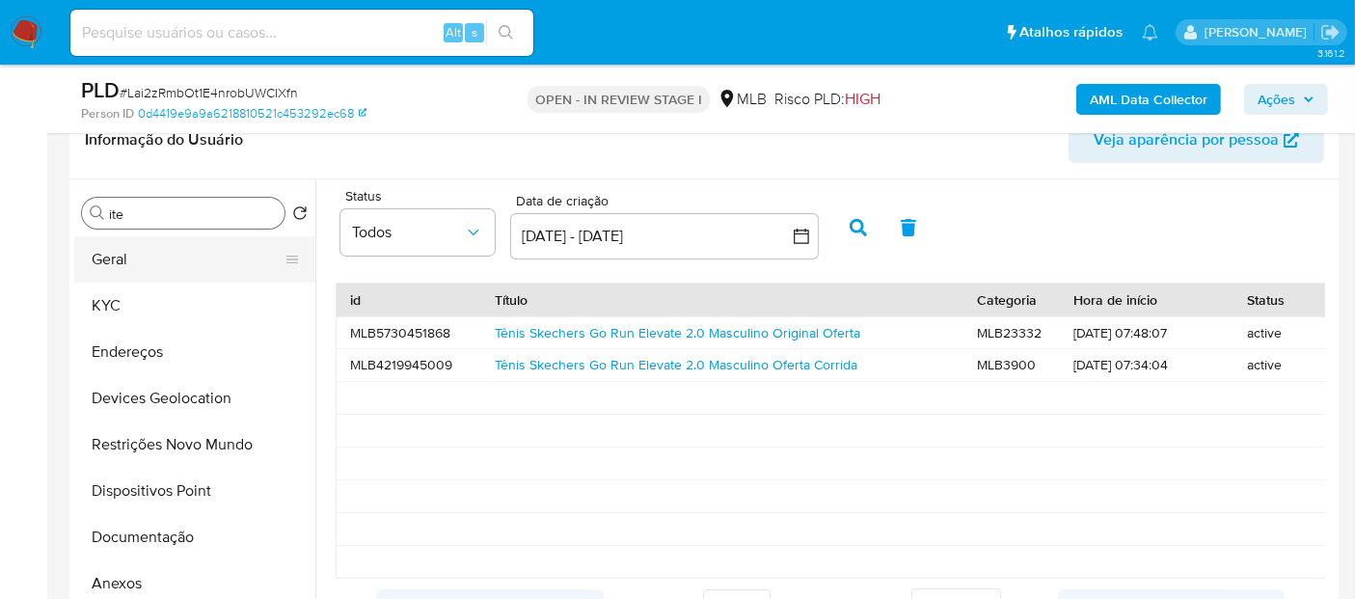
click at [158, 272] on button "Geral" at bounding box center [187, 259] width 226 height 46
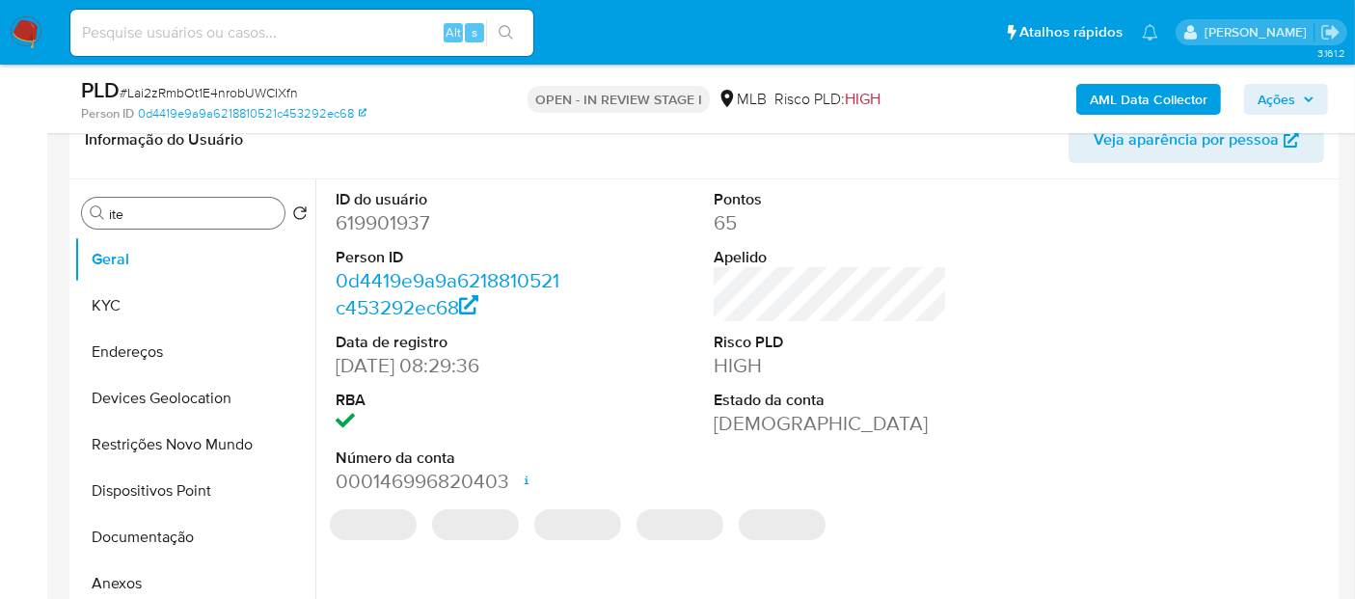
click at [416, 219] on dd "619901937" at bounding box center [452, 222] width 233 height 27
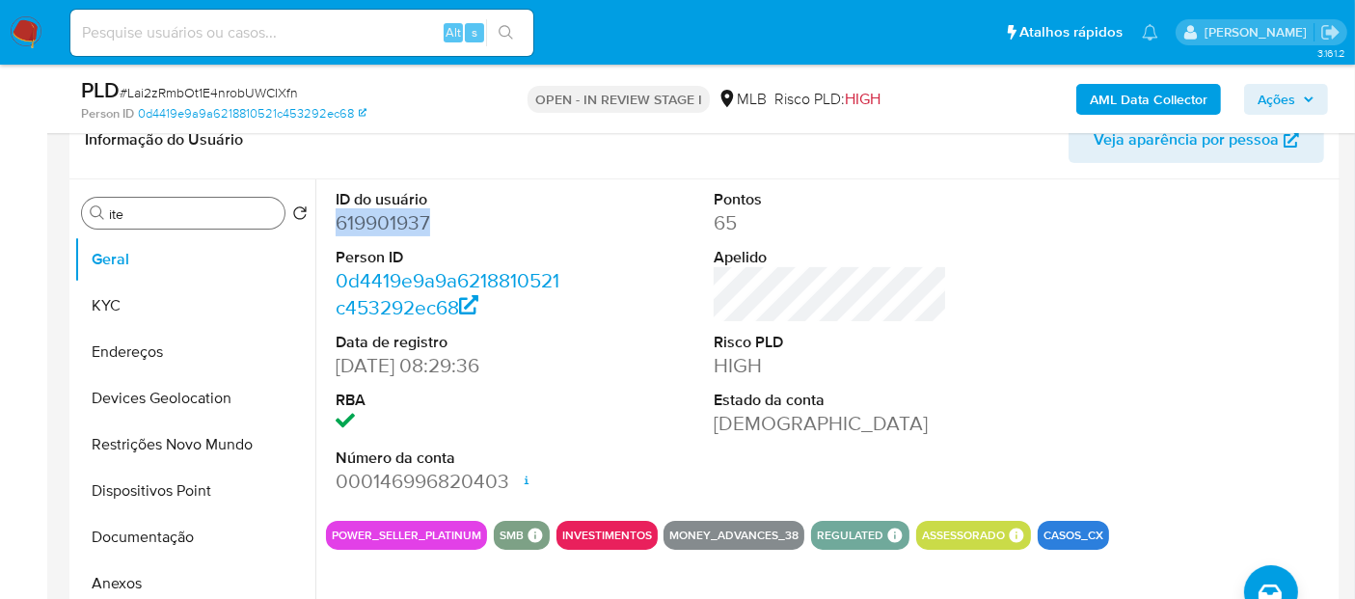
copy dd "619901937"
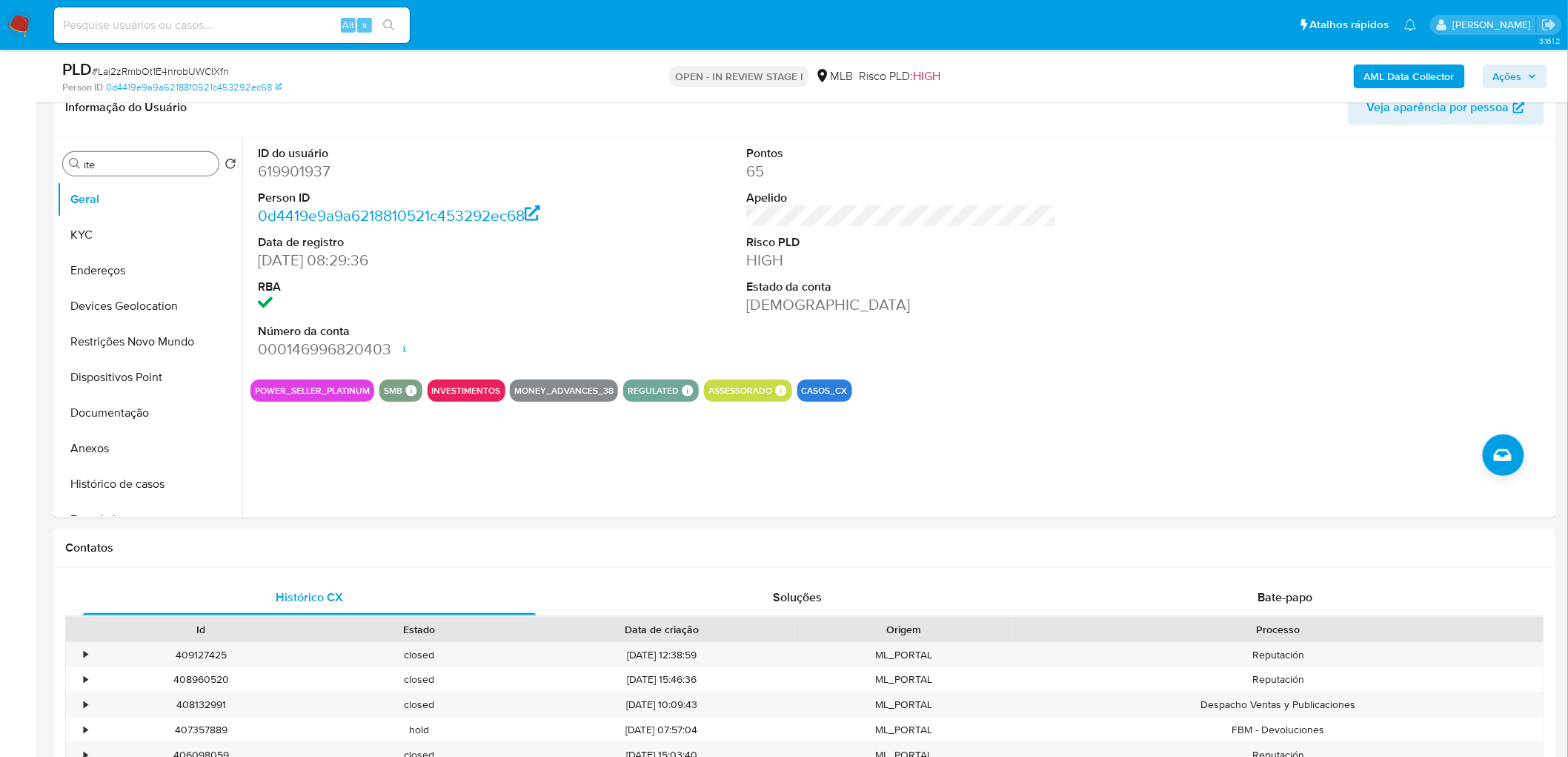
click at [588, 284] on div "ID do usuário 619901937 Person ID 0d4419e9a9a6218810521c453292ec68 Data de regi…" at bounding box center [901, 252] width 1302 height 230
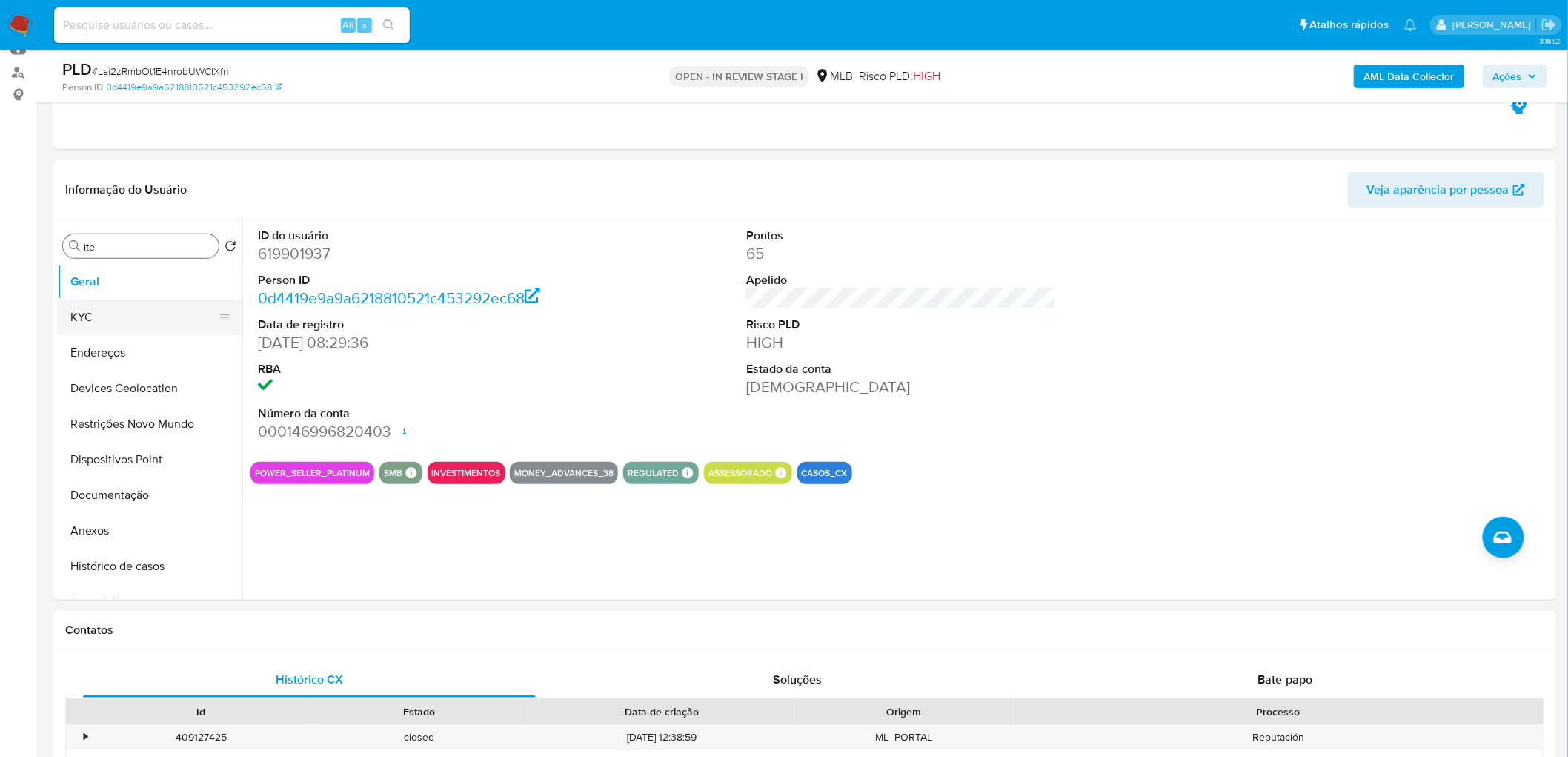
drag, startPoint x: 136, startPoint y: 324, endPoint x: 73, endPoint y: 324, distance: 63.0
click at [136, 324] on button "KYC" at bounding box center [144, 317] width 174 height 35
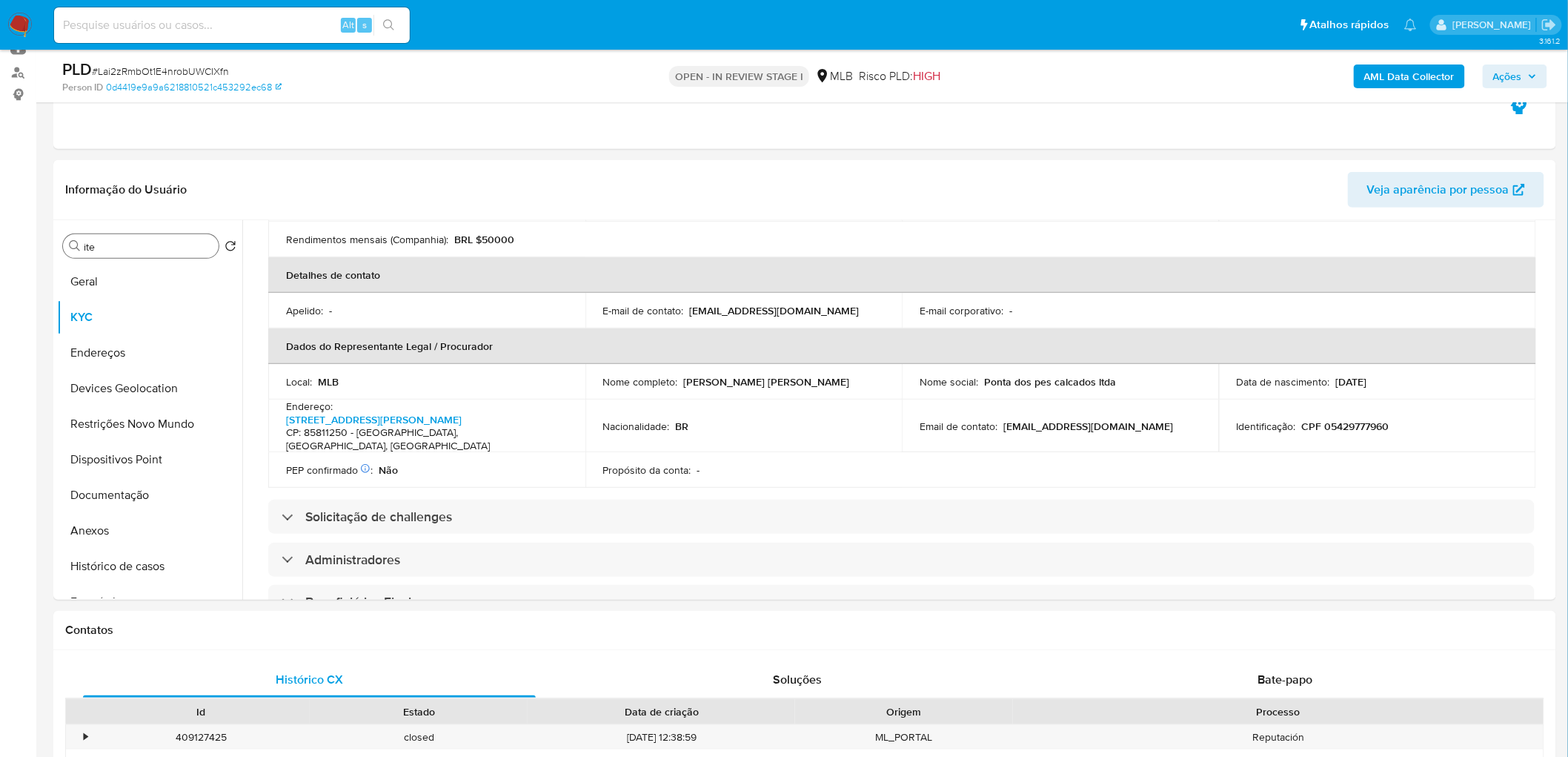
scroll to position [329, 0]
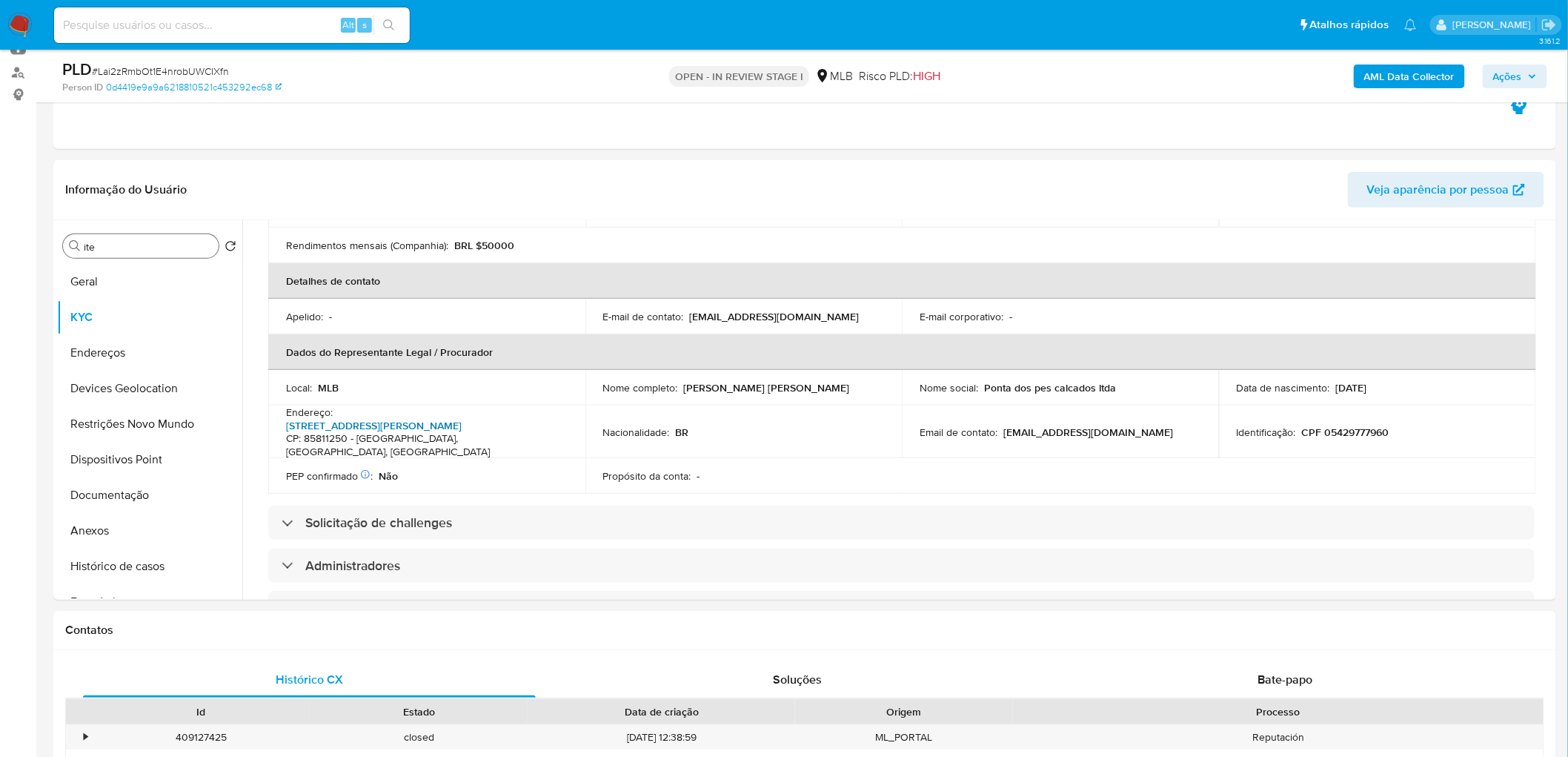
click at [415, 418] on link "Rua Maria Dolores Da Motta 1126, Cancelli" at bounding box center [373, 425] width 176 height 15
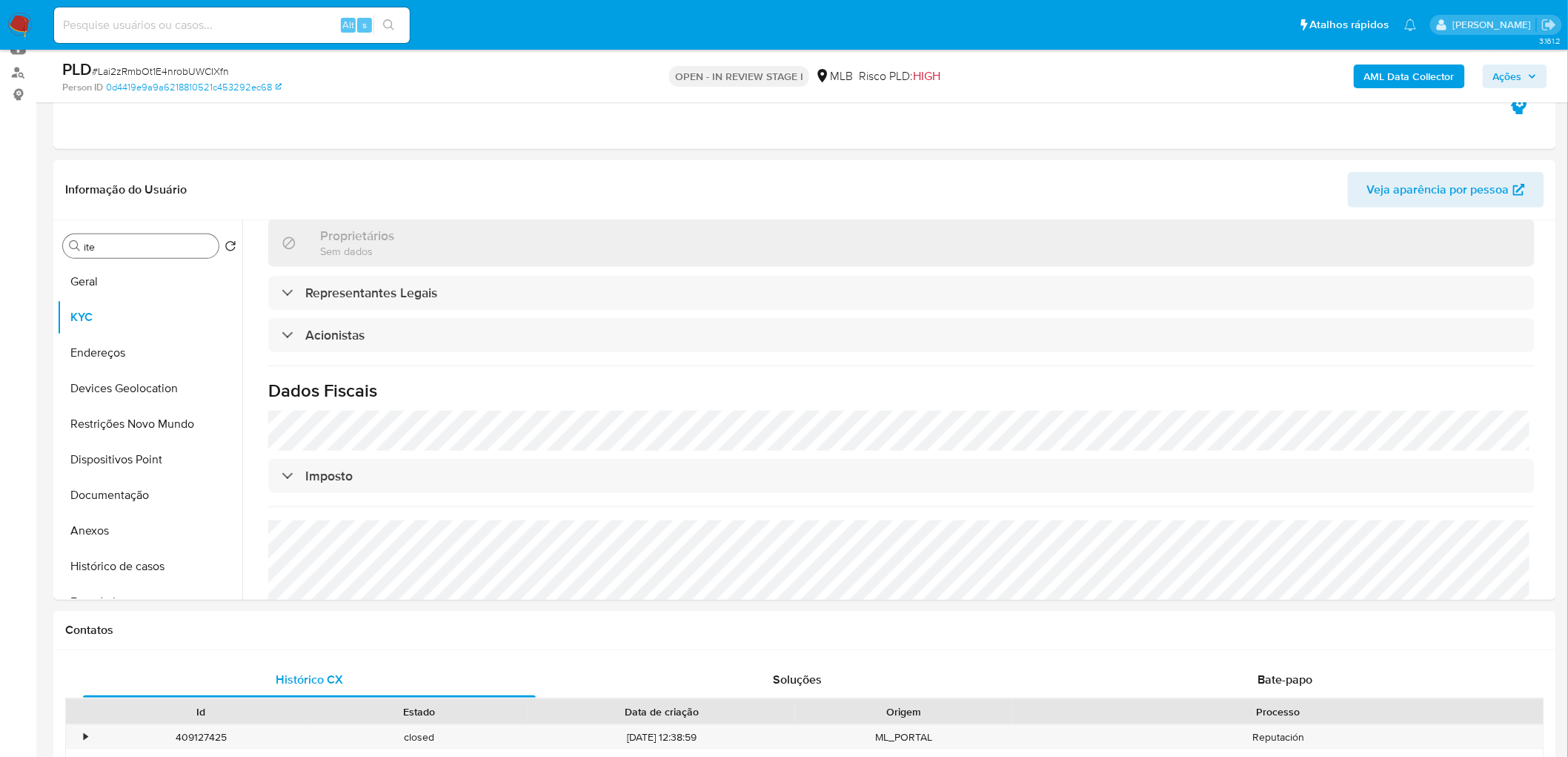
scroll to position [759, 0]
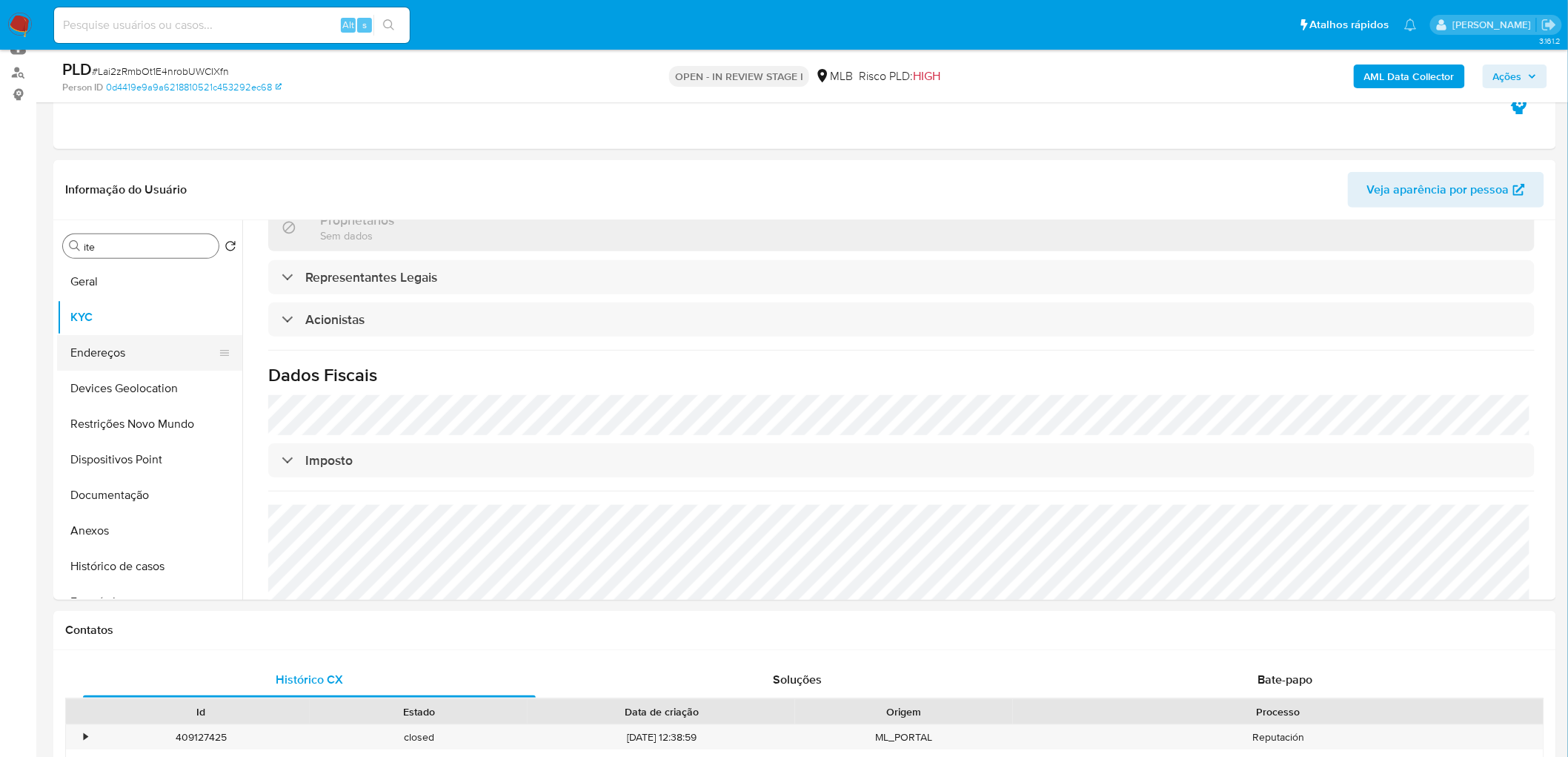
click at [151, 357] on button "Endereços" at bounding box center [144, 353] width 174 height 35
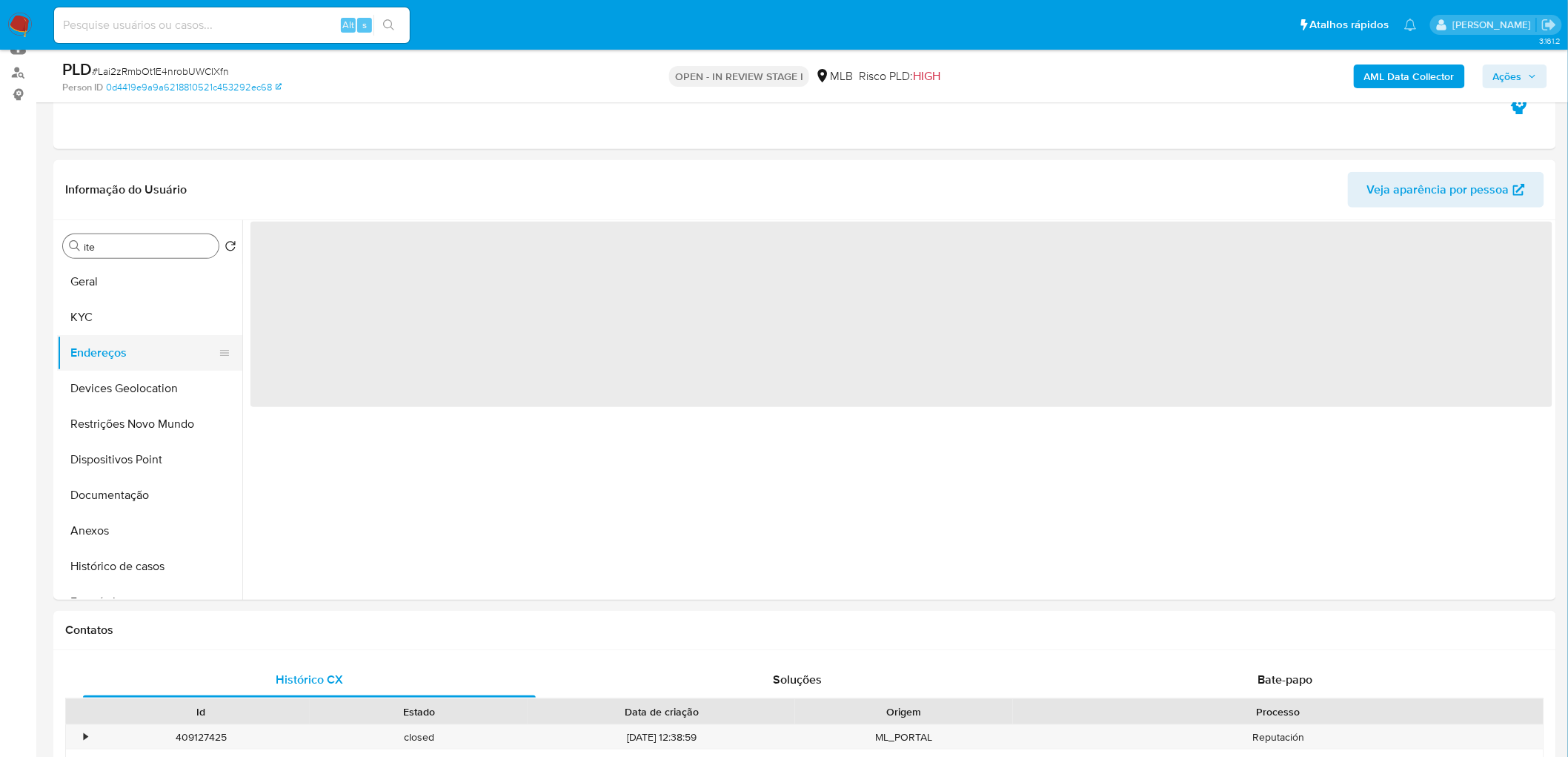
scroll to position [0, 0]
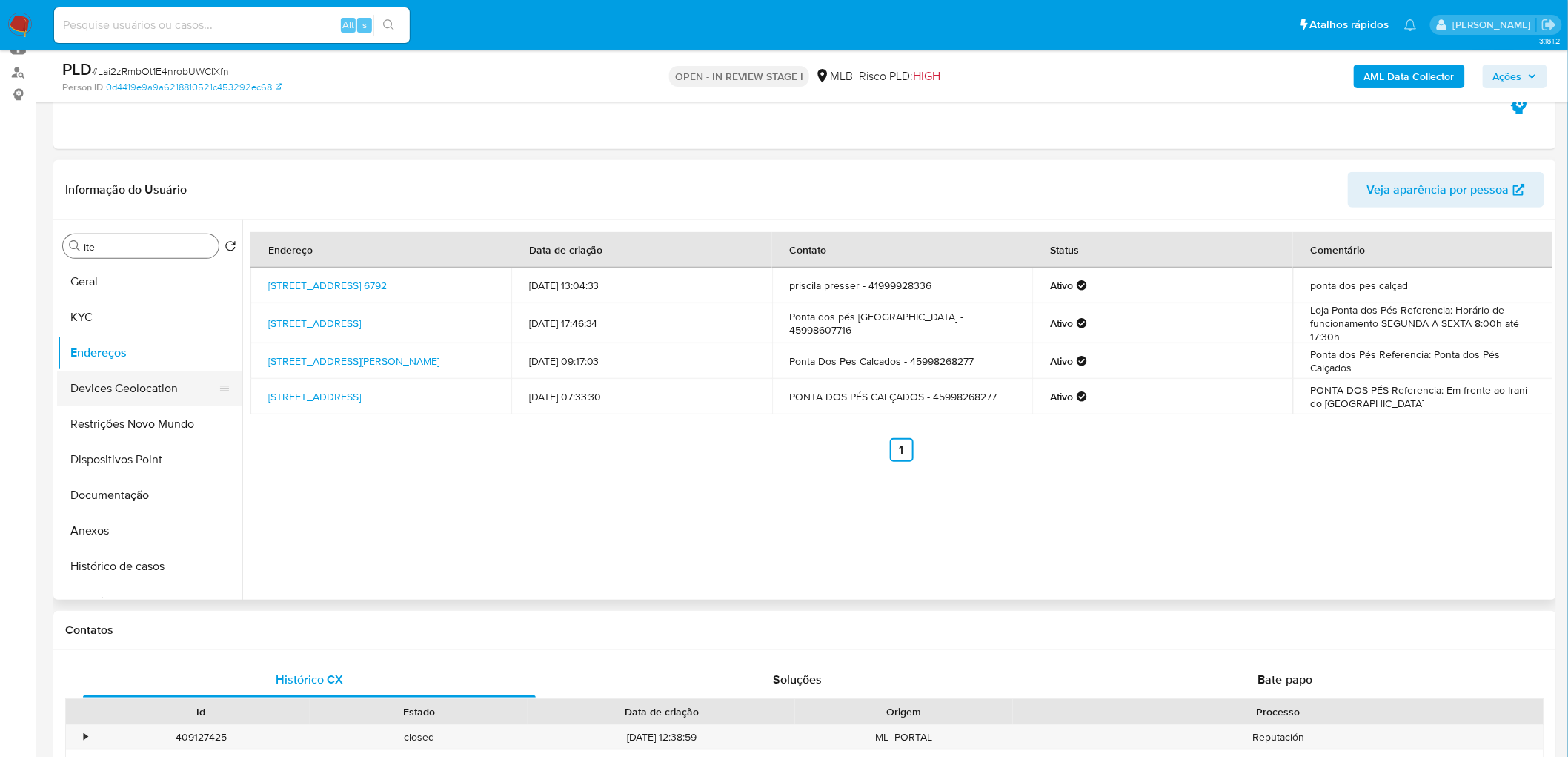
drag, startPoint x: 419, startPoint y: 614, endPoint x: 109, endPoint y: 378, distance: 389.6
click at [109, 379] on button "Devices Geolocation" at bounding box center [144, 388] width 174 height 35
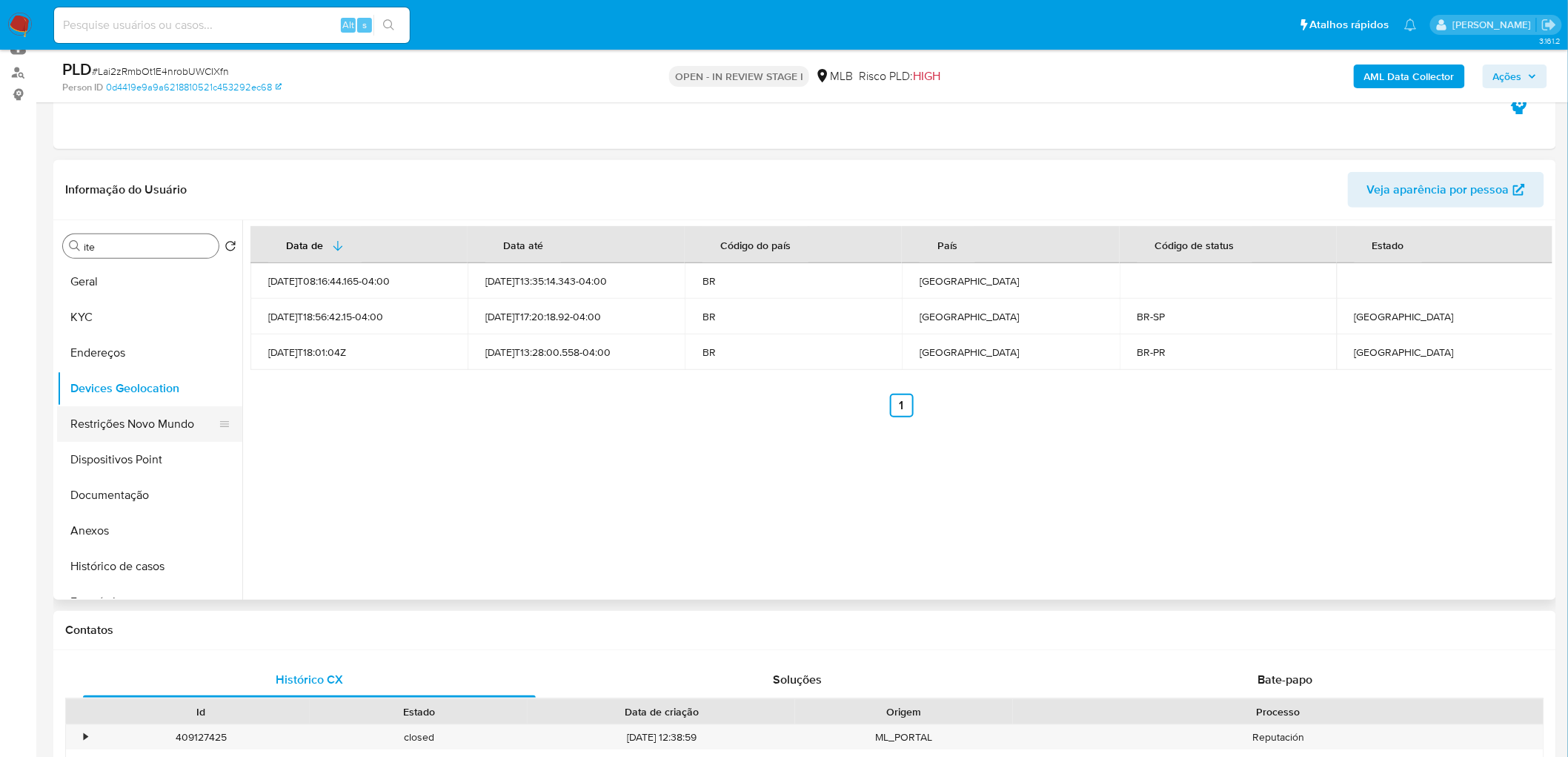
click at [85, 429] on button "Restrições Novo Mundo" at bounding box center [144, 424] width 174 height 35
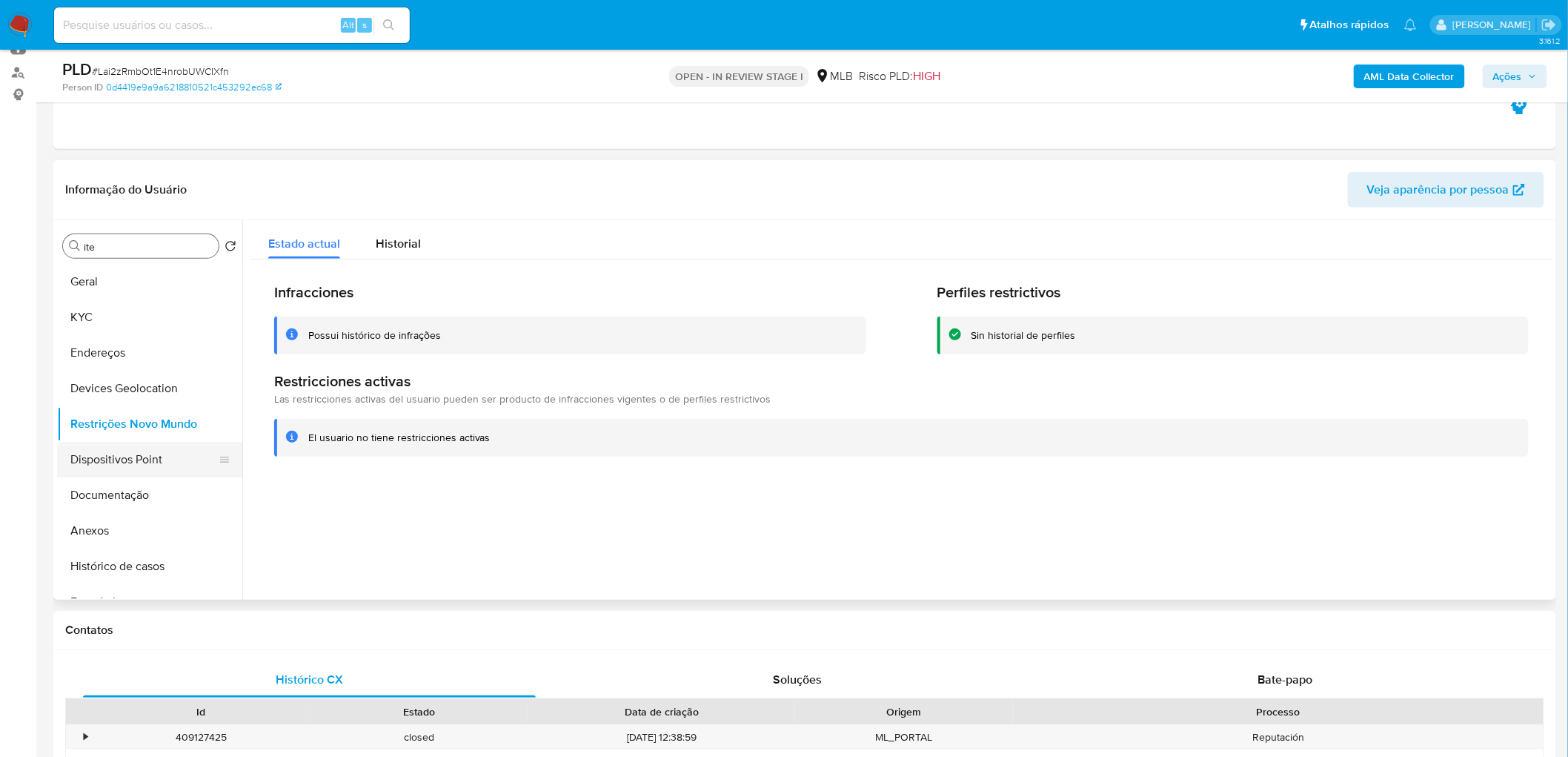
click at [119, 460] on button "Dispositivos Point" at bounding box center [144, 460] width 174 height 35
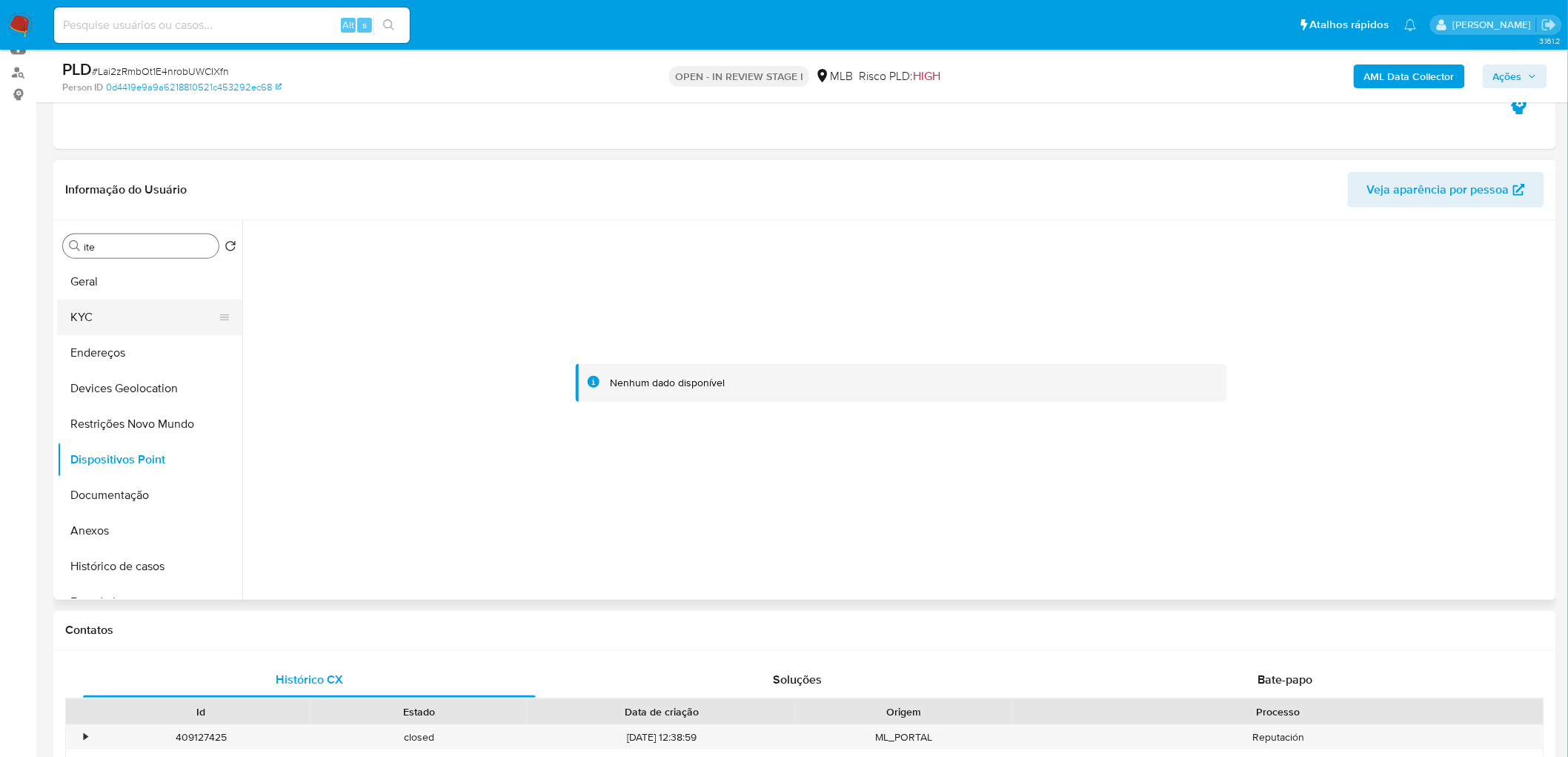
click at [106, 317] on button "KYC" at bounding box center [144, 317] width 174 height 35
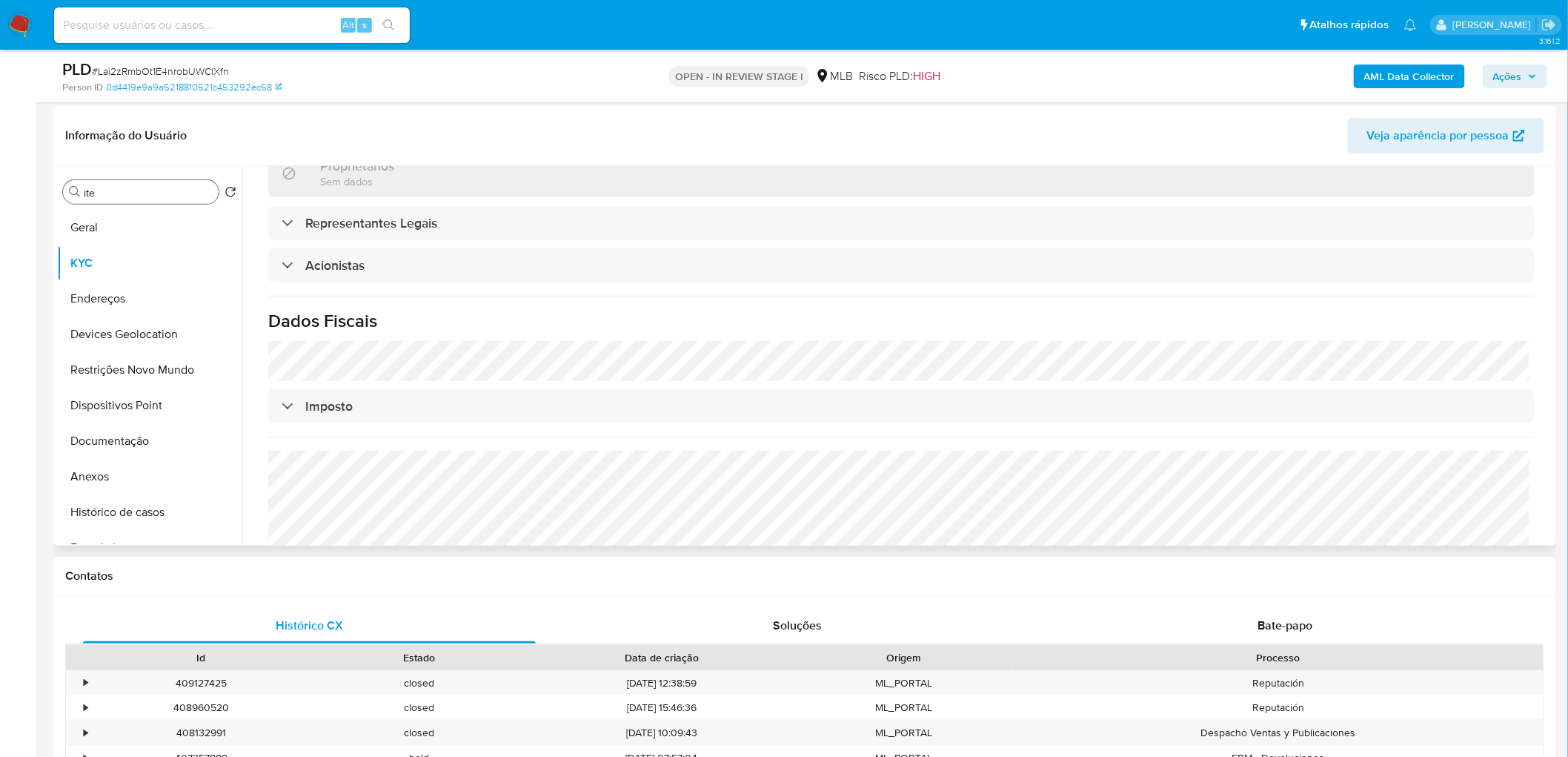
scroll to position [247, 0]
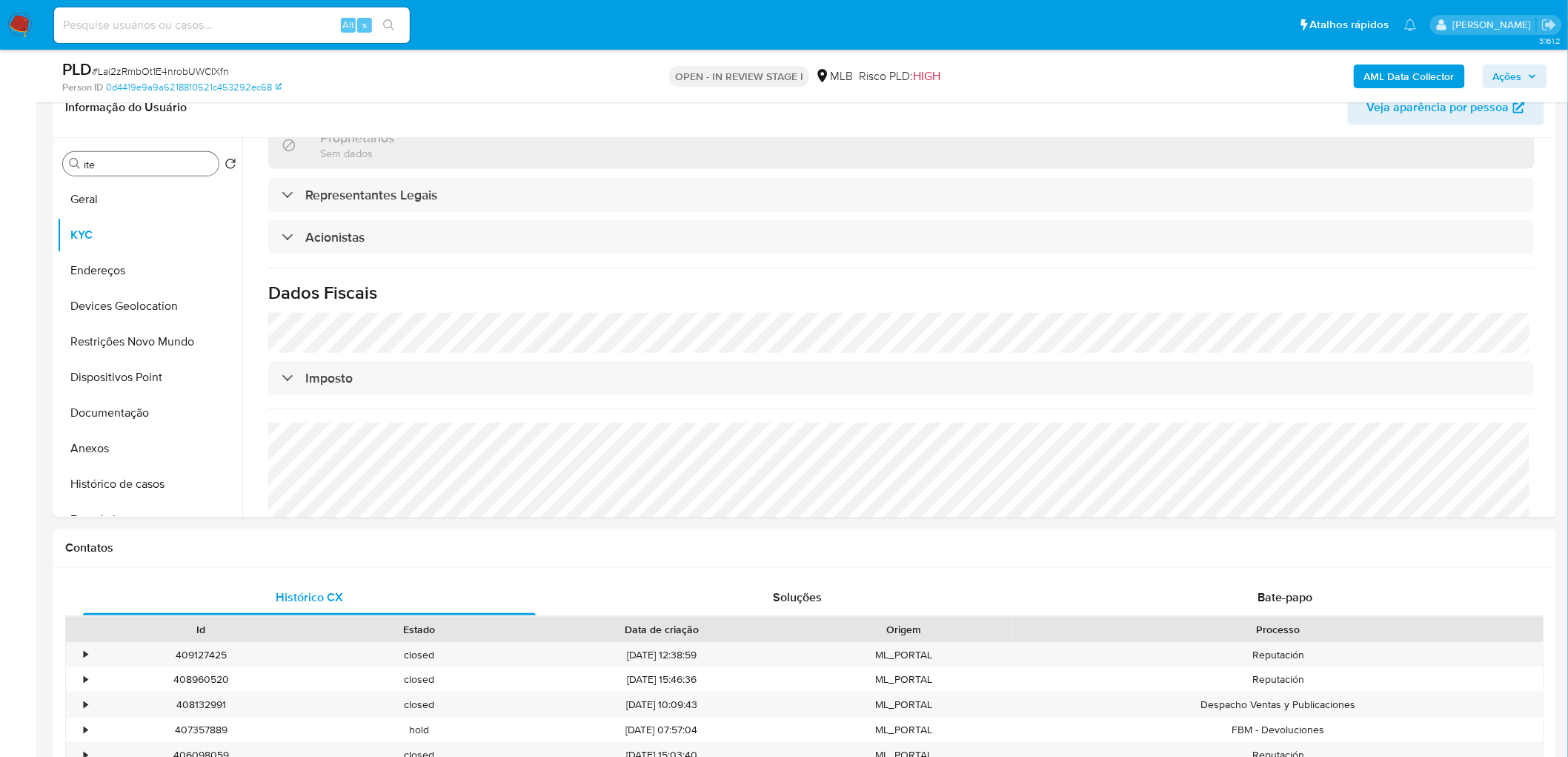
click at [1040, 75] on b "AML Data Collector" at bounding box center [1410, 76] width 91 height 24
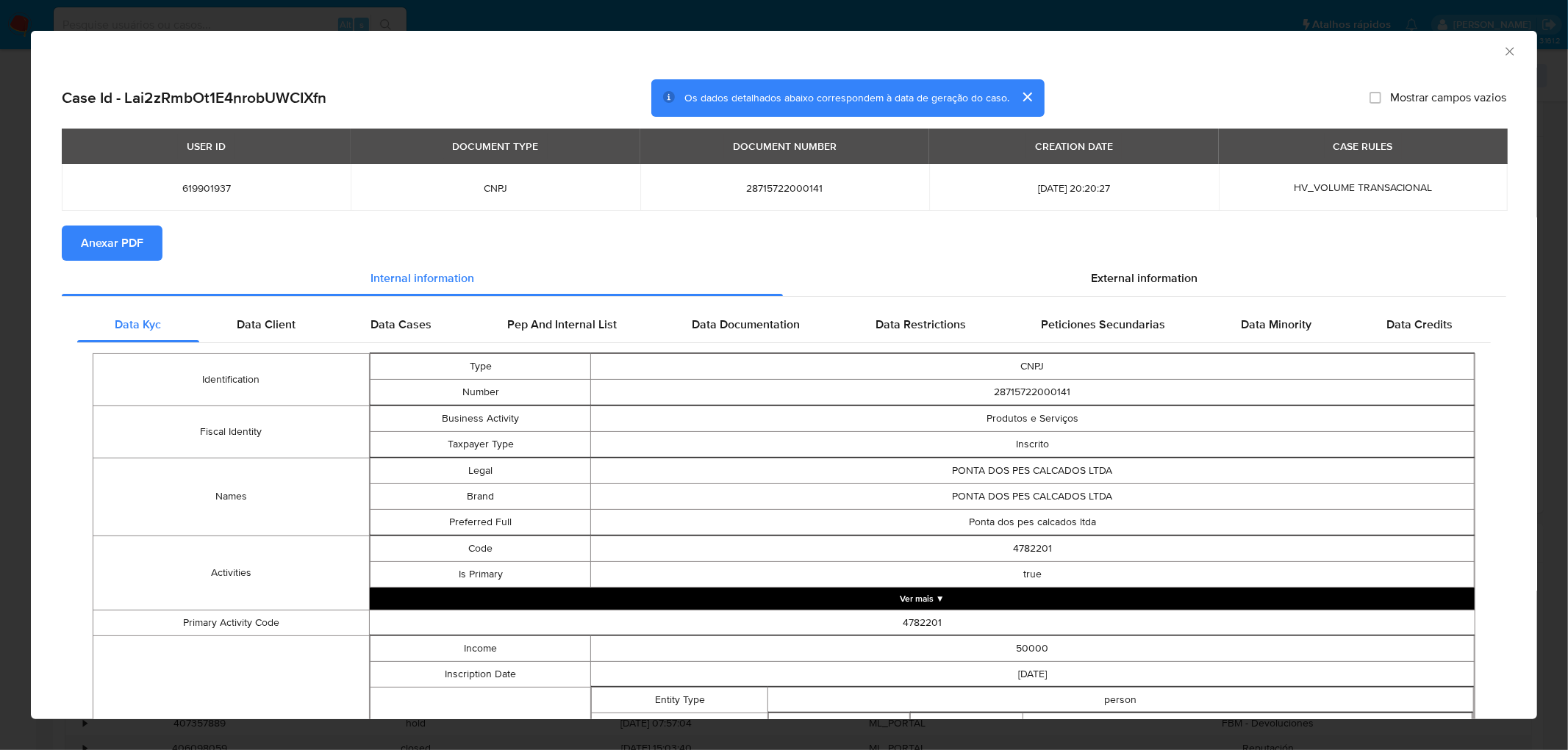
click at [134, 233] on span "Anexar PDF" at bounding box center [112, 243] width 62 height 32
click at [1032, 46] on icon "Fechar a janela" at bounding box center [1509, 51] width 14 height 14
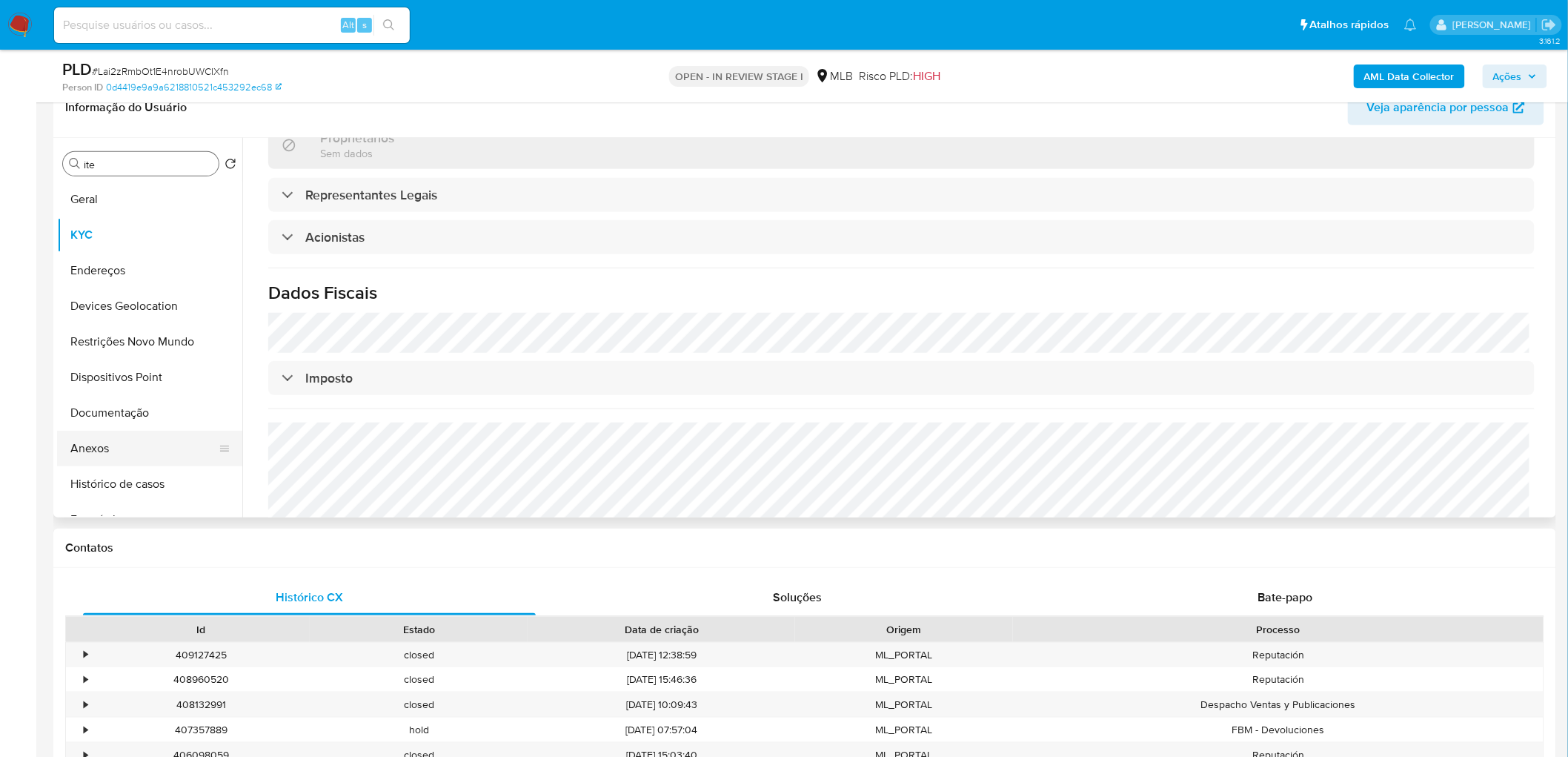
click at [118, 458] on button "Anexos" at bounding box center [144, 448] width 174 height 35
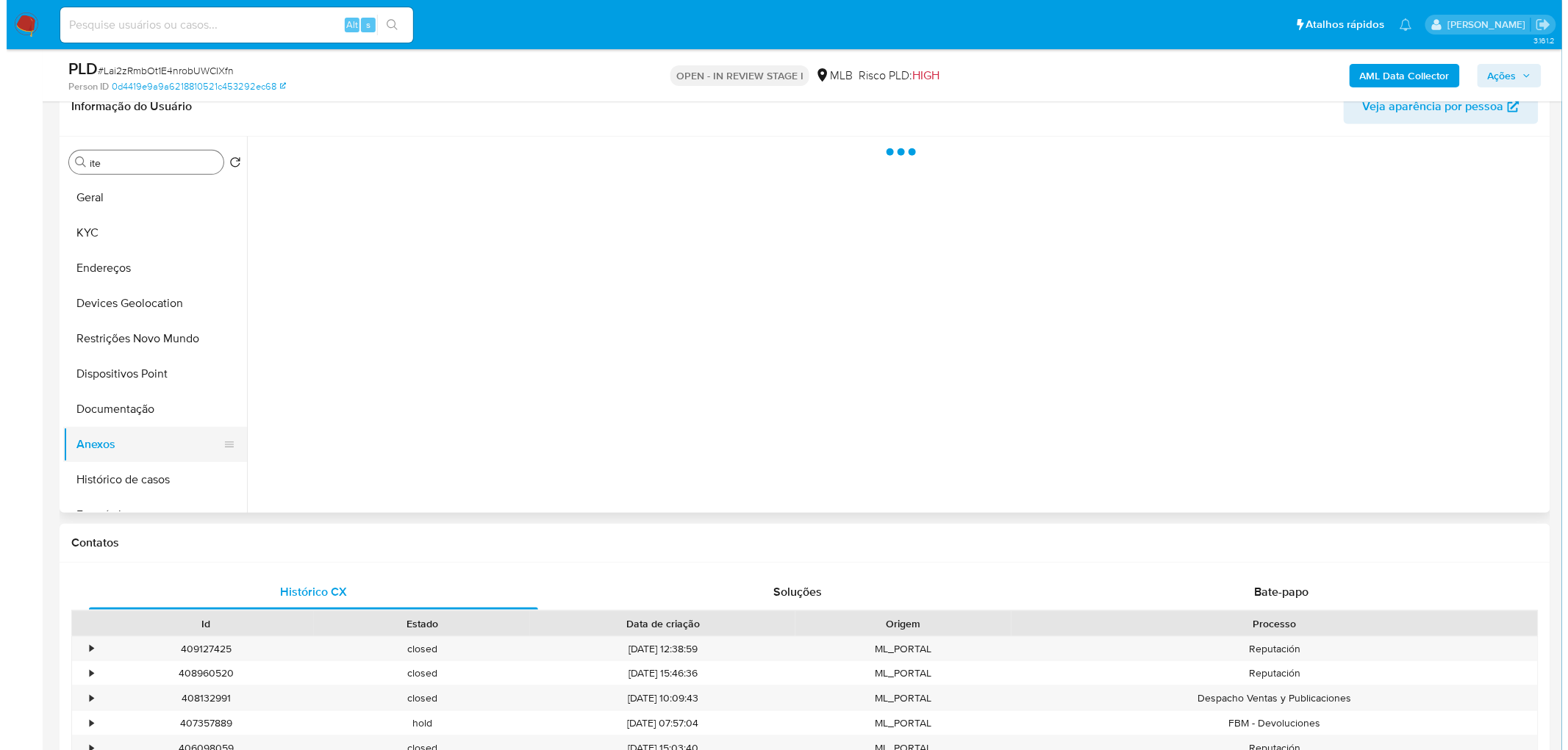
scroll to position [0, 0]
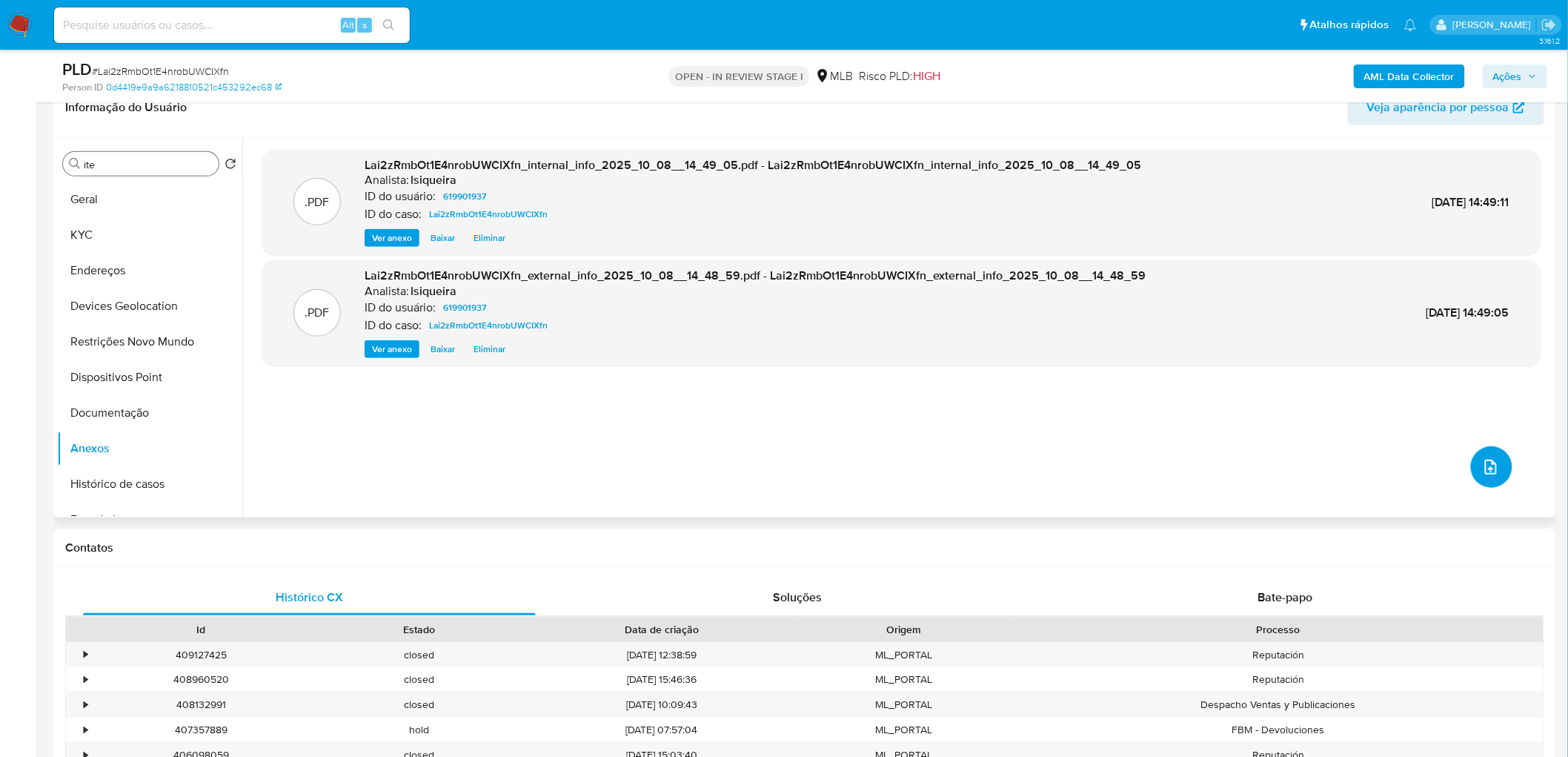
click at [1040, 460] on button "upload-file" at bounding box center [1492, 467] width 41 height 42
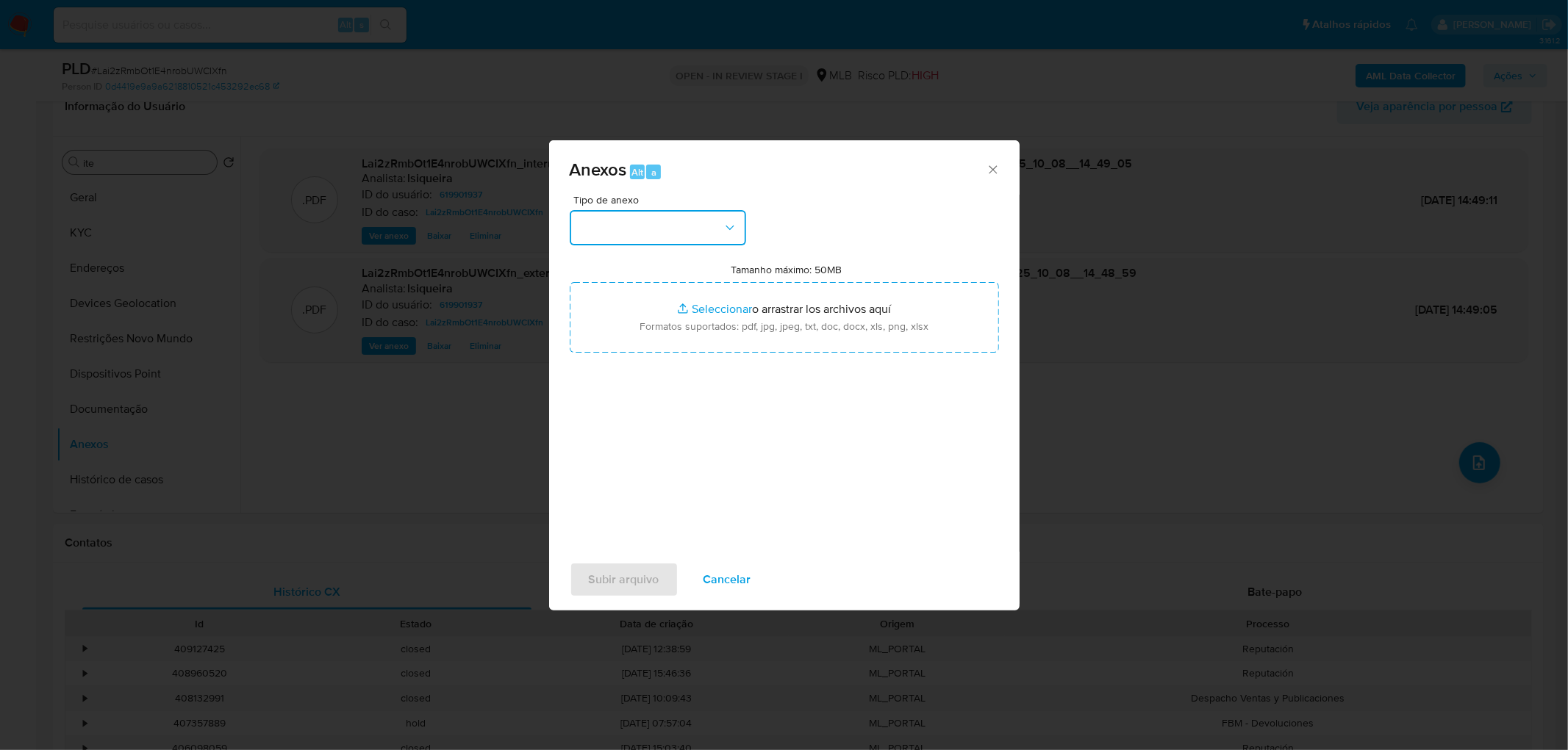
click at [713, 243] on button "button" at bounding box center [658, 228] width 177 height 35
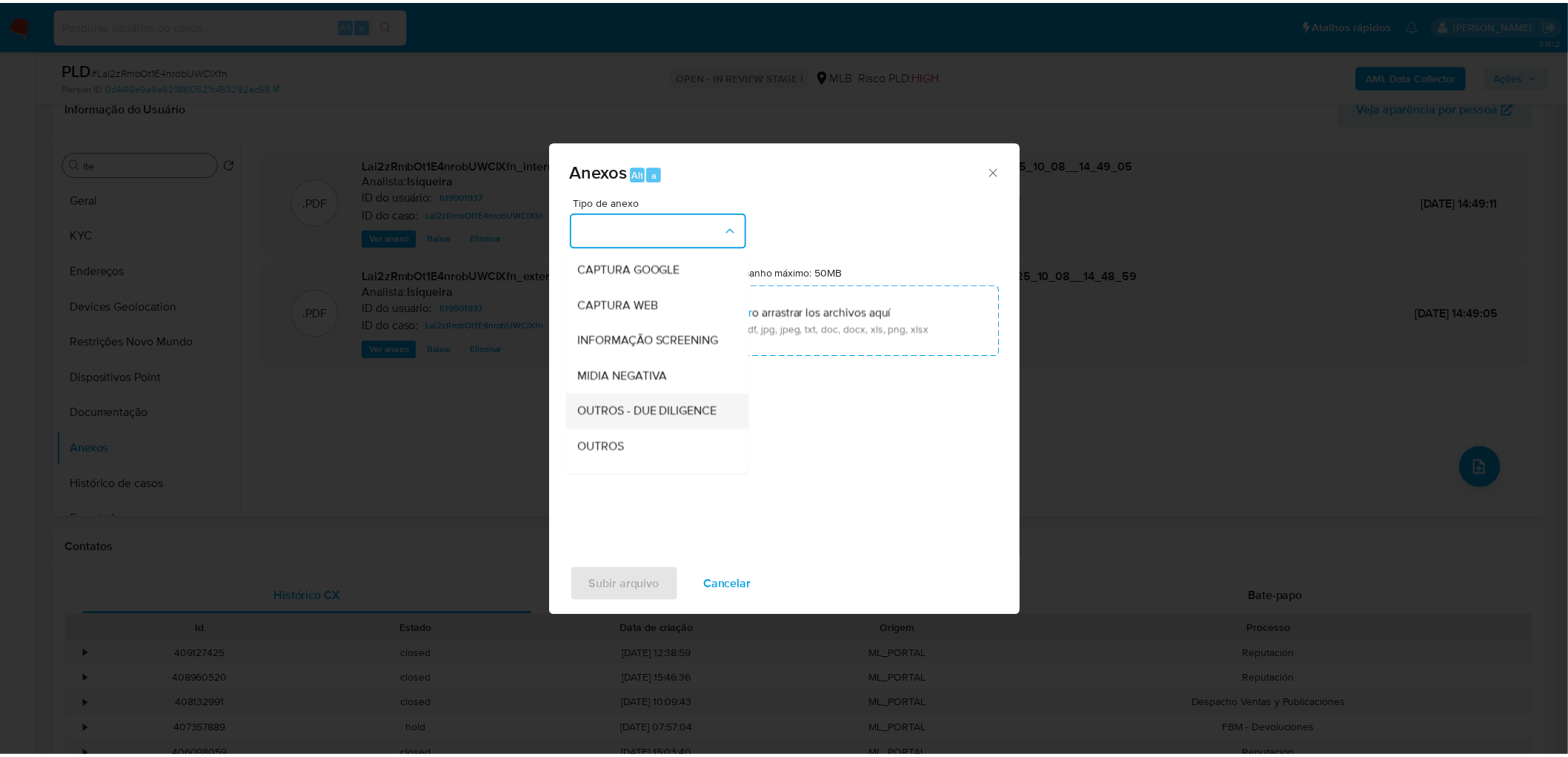
scroll to position [164, 0]
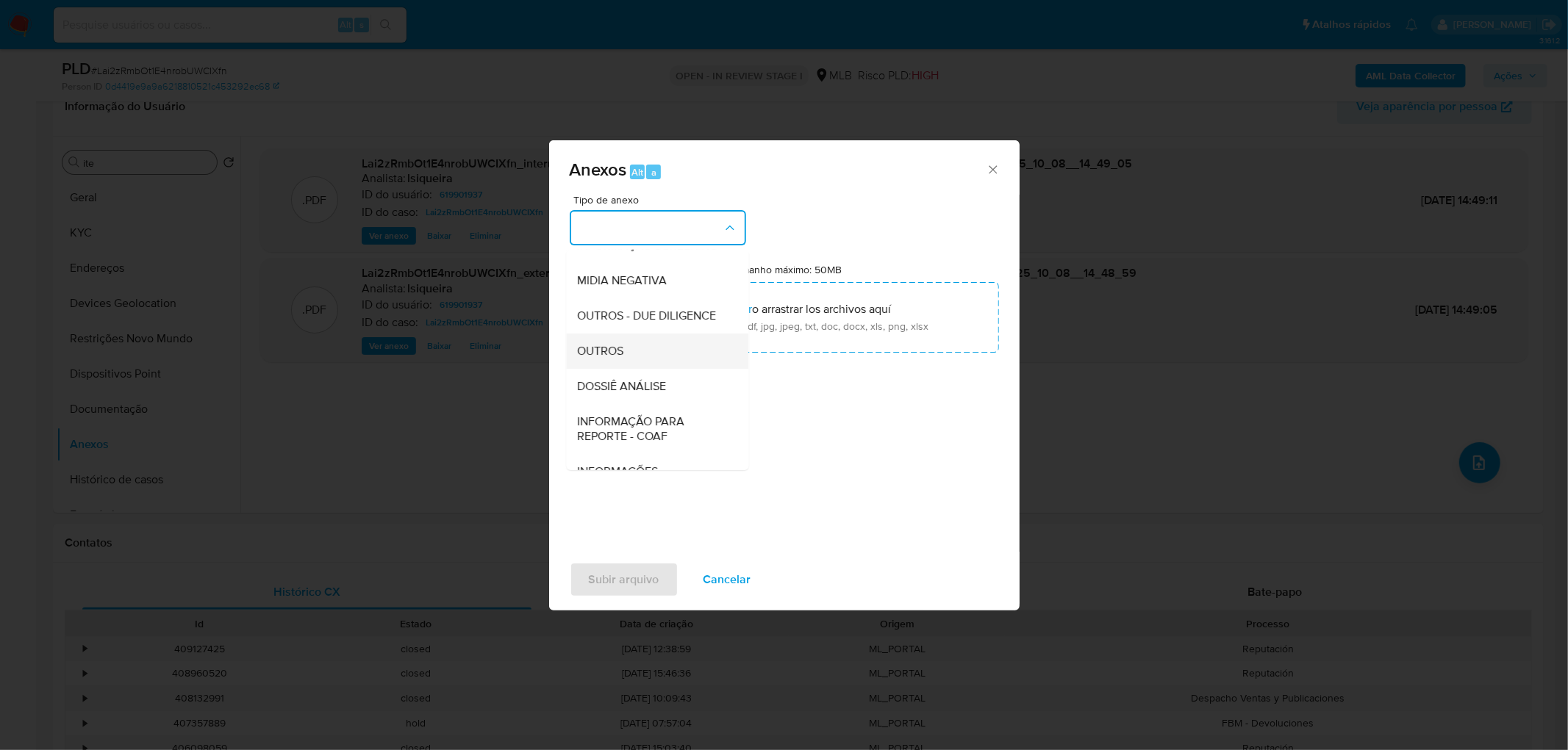
click at [620, 359] on span "OUTROS" at bounding box center [600, 350] width 46 height 14
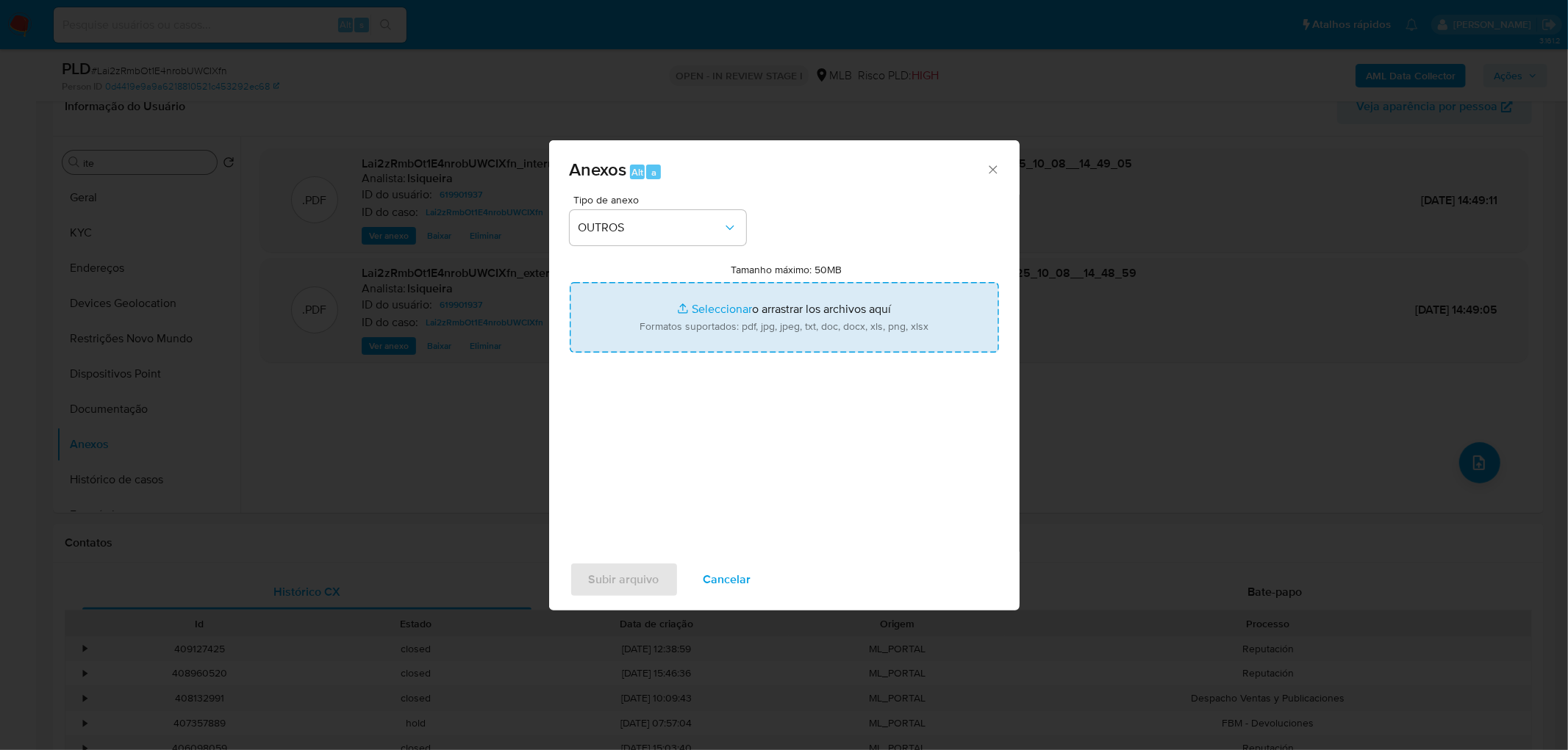
click at [741, 314] on input "Tamanho máximo: 50MB Seleccionar archivos" at bounding box center [784, 317] width 429 height 71
type input "C:\fakepath\Mulan 619901937_2025_10_08_08_30_50.xlsx"
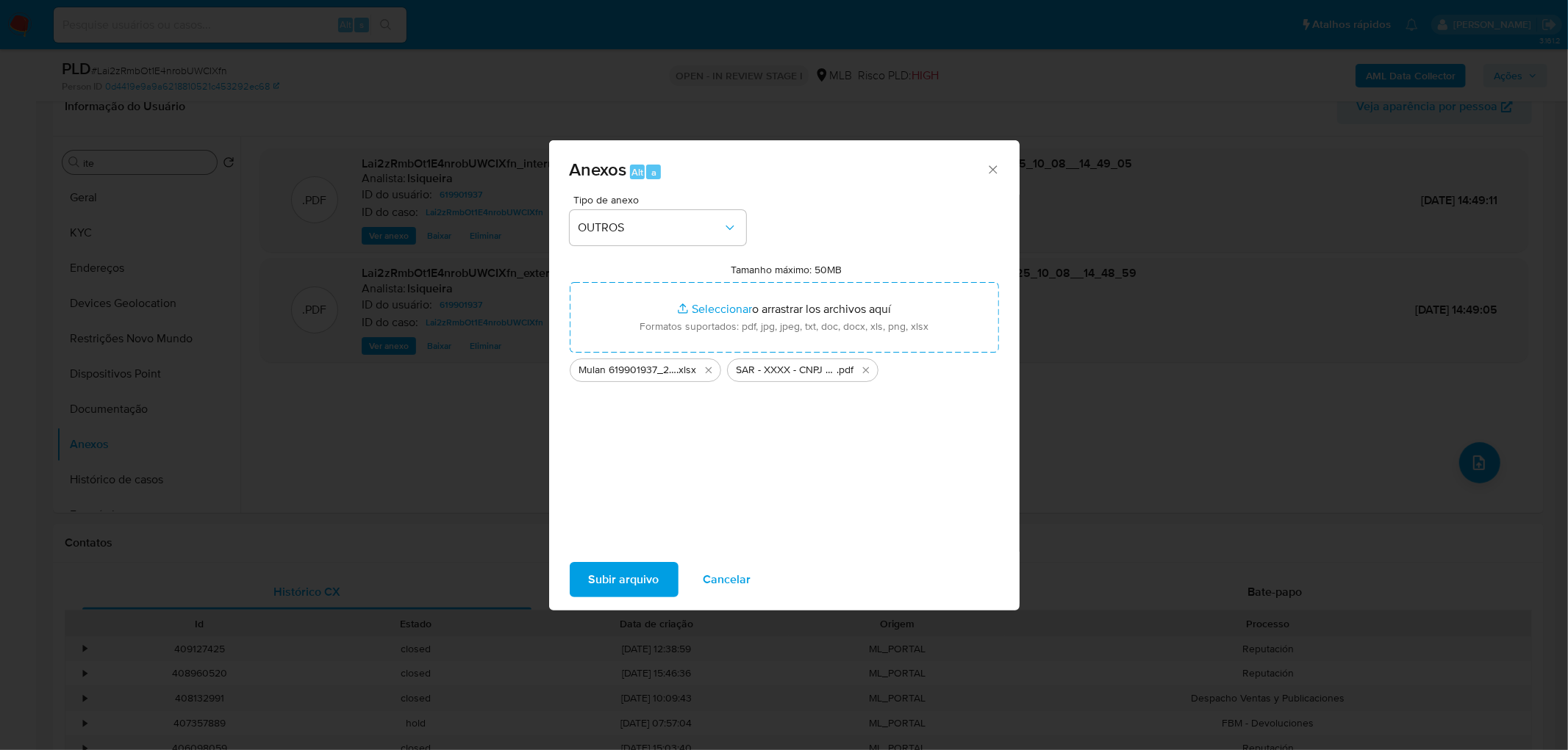
click at [619, 455] on span "Subir arquivo" at bounding box center [624, 579] width 71 height 32
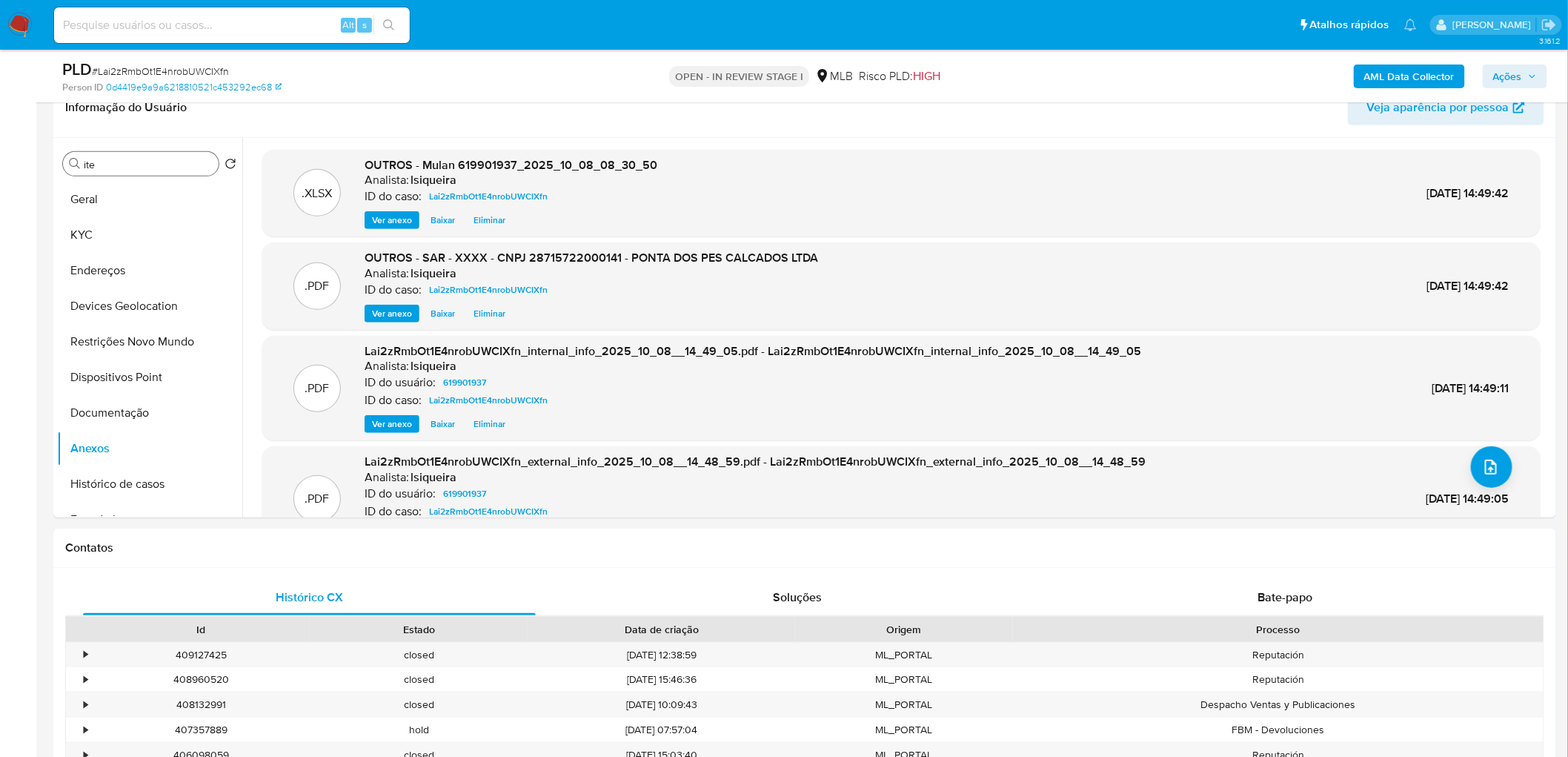
click at [1040, 65] on span "Ações" at bounding box center [1508, 76] width 29 height 24
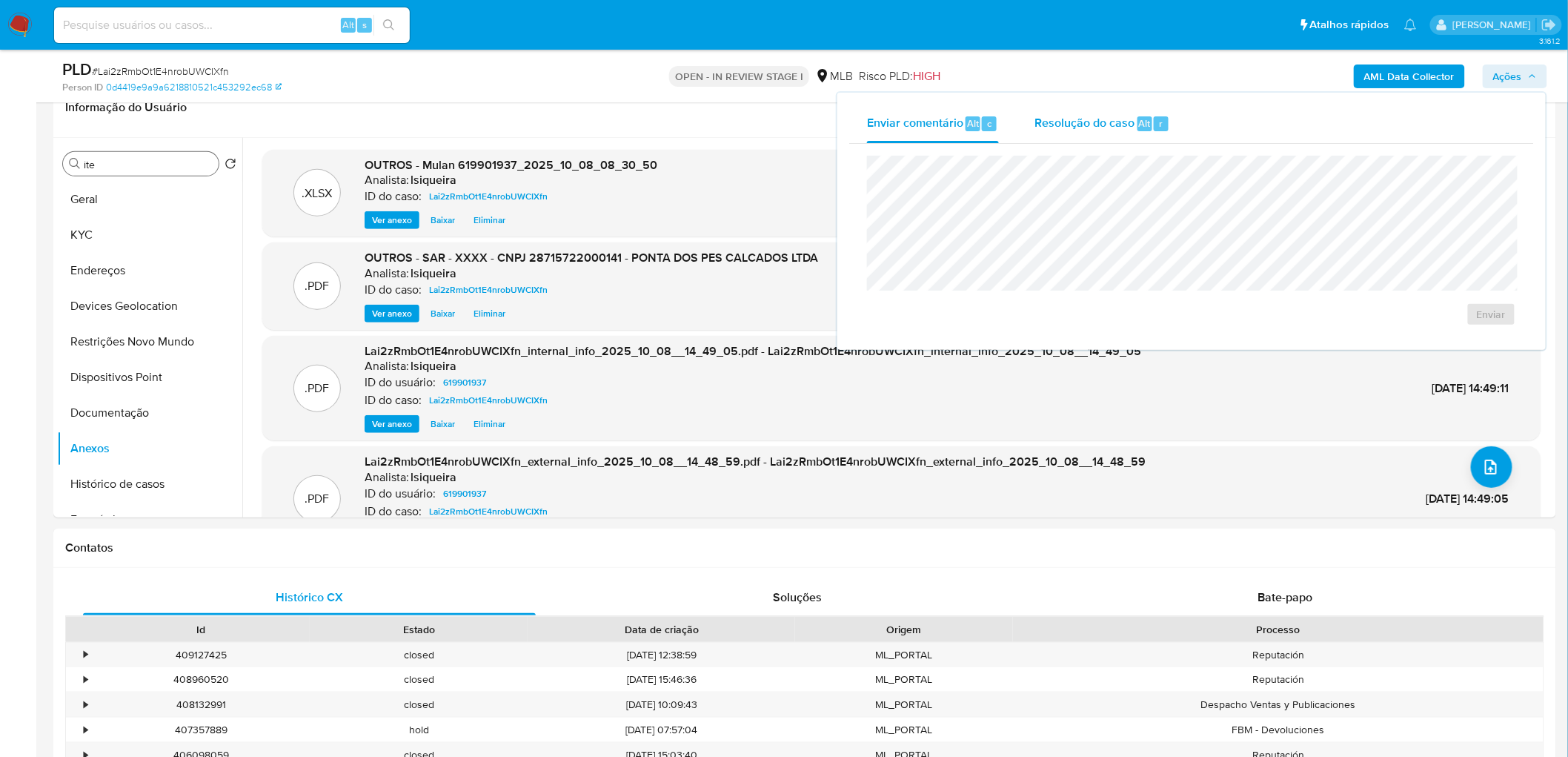
click at [1040, 122] on span "Resolução do caso" at bounding box center [1085, 123] width 100 height 17
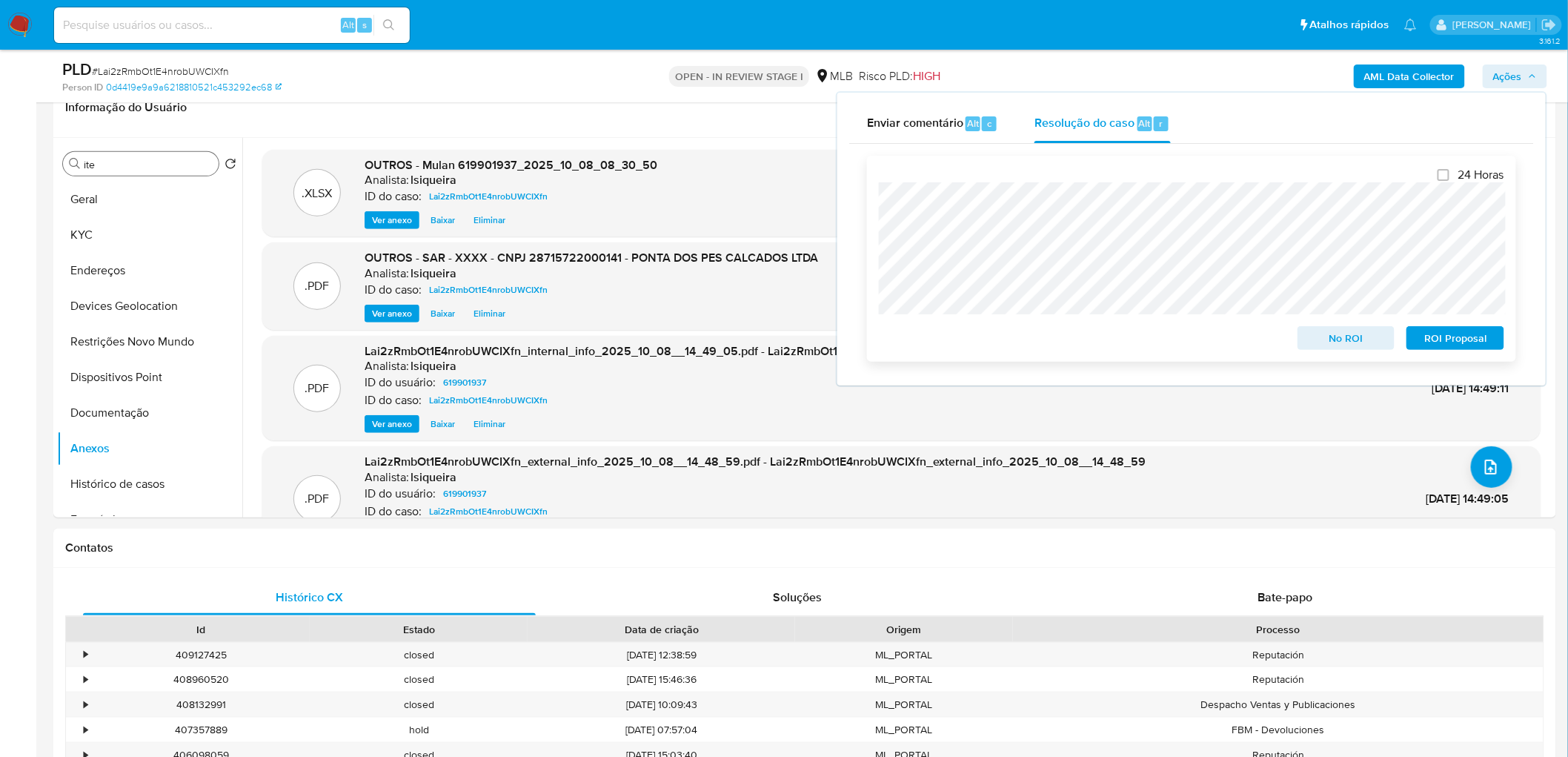
click at [1040, 339] on span "ROI Proposal" at bounding box center [1455, 337] width 77 height 21
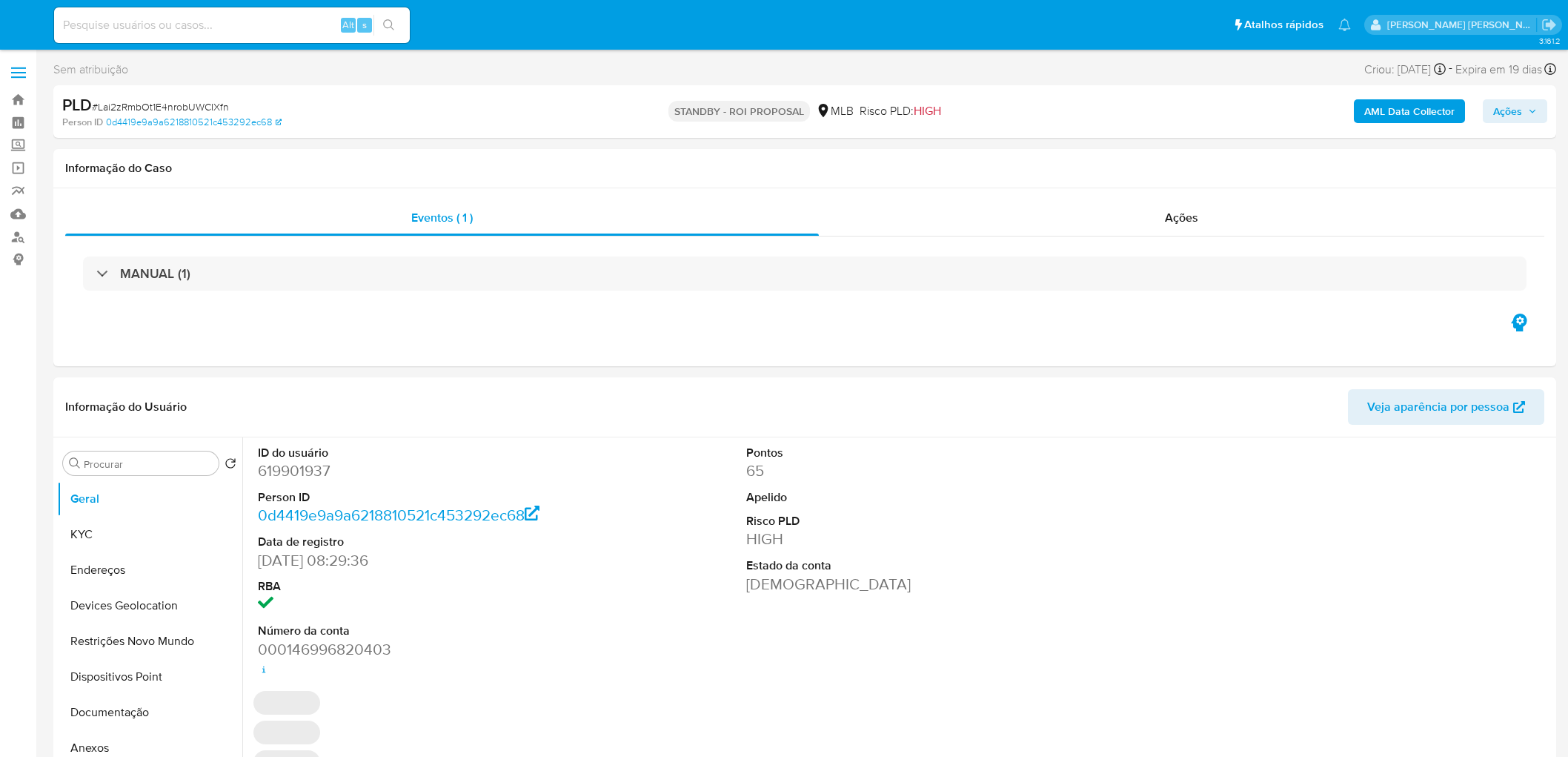
select select "10"
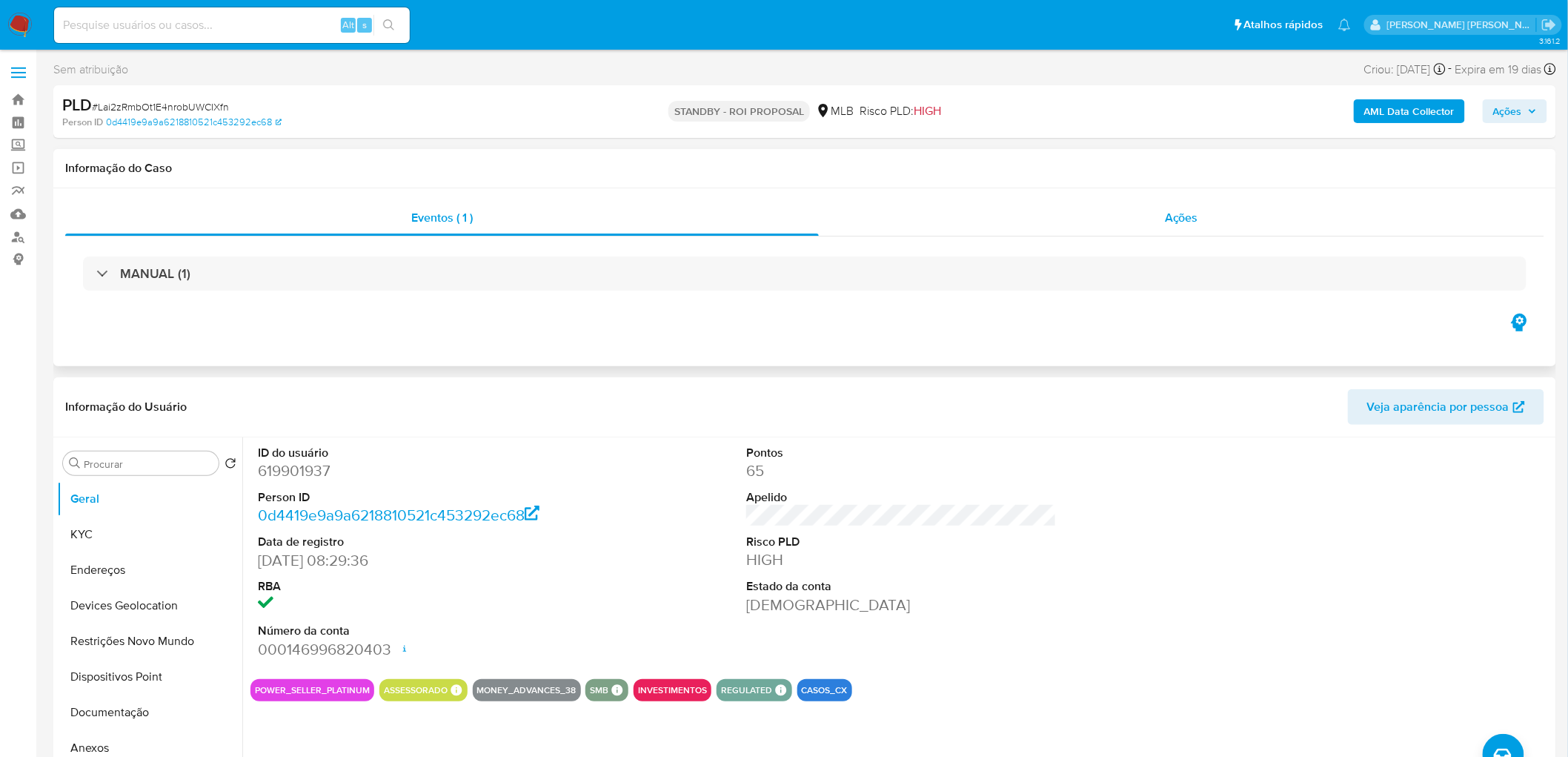
click at [1158, 224] on div "Ações" at bounding box center [1182, 217] width 725 height 35
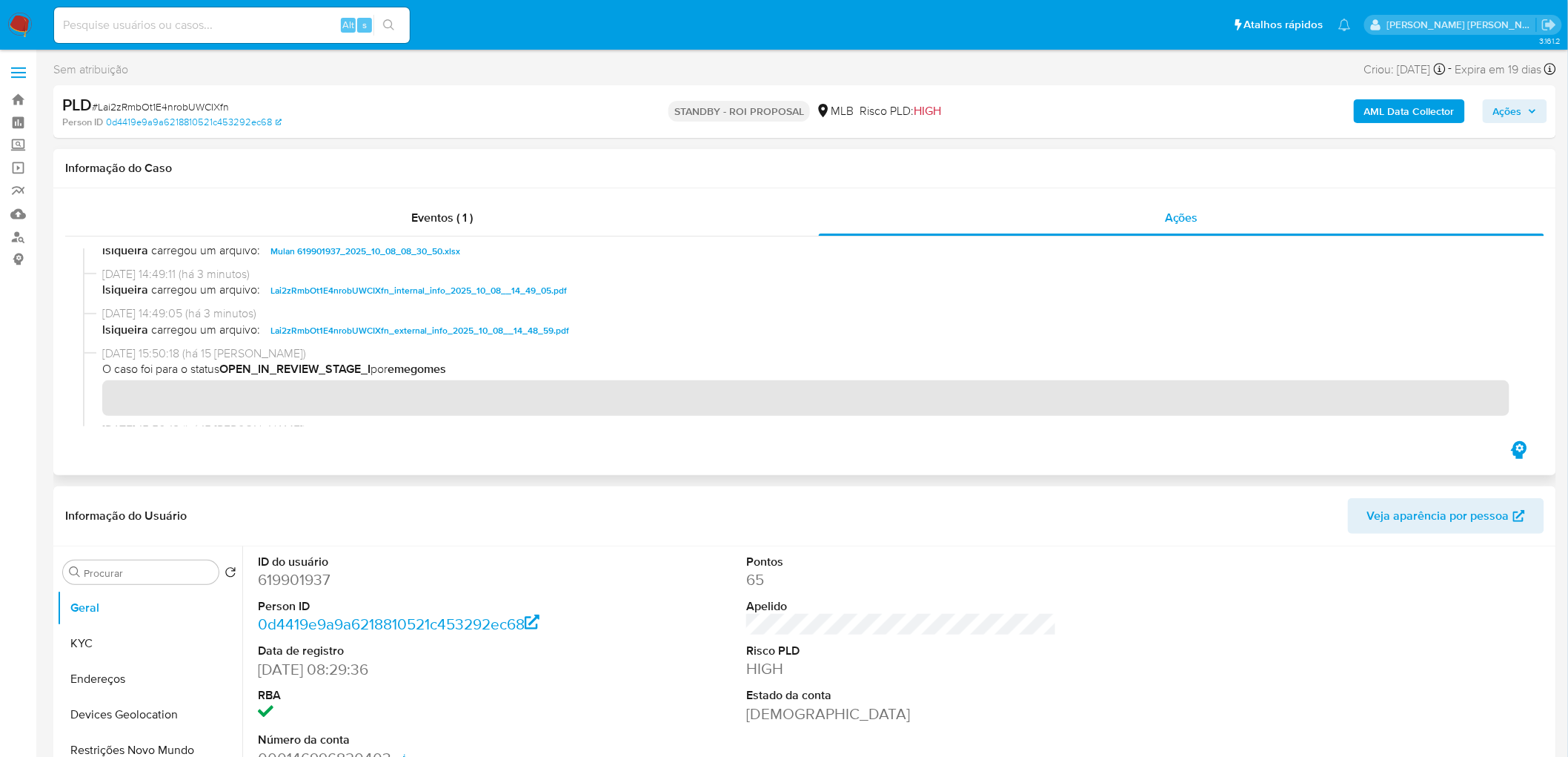
scroll to position [164, 0]
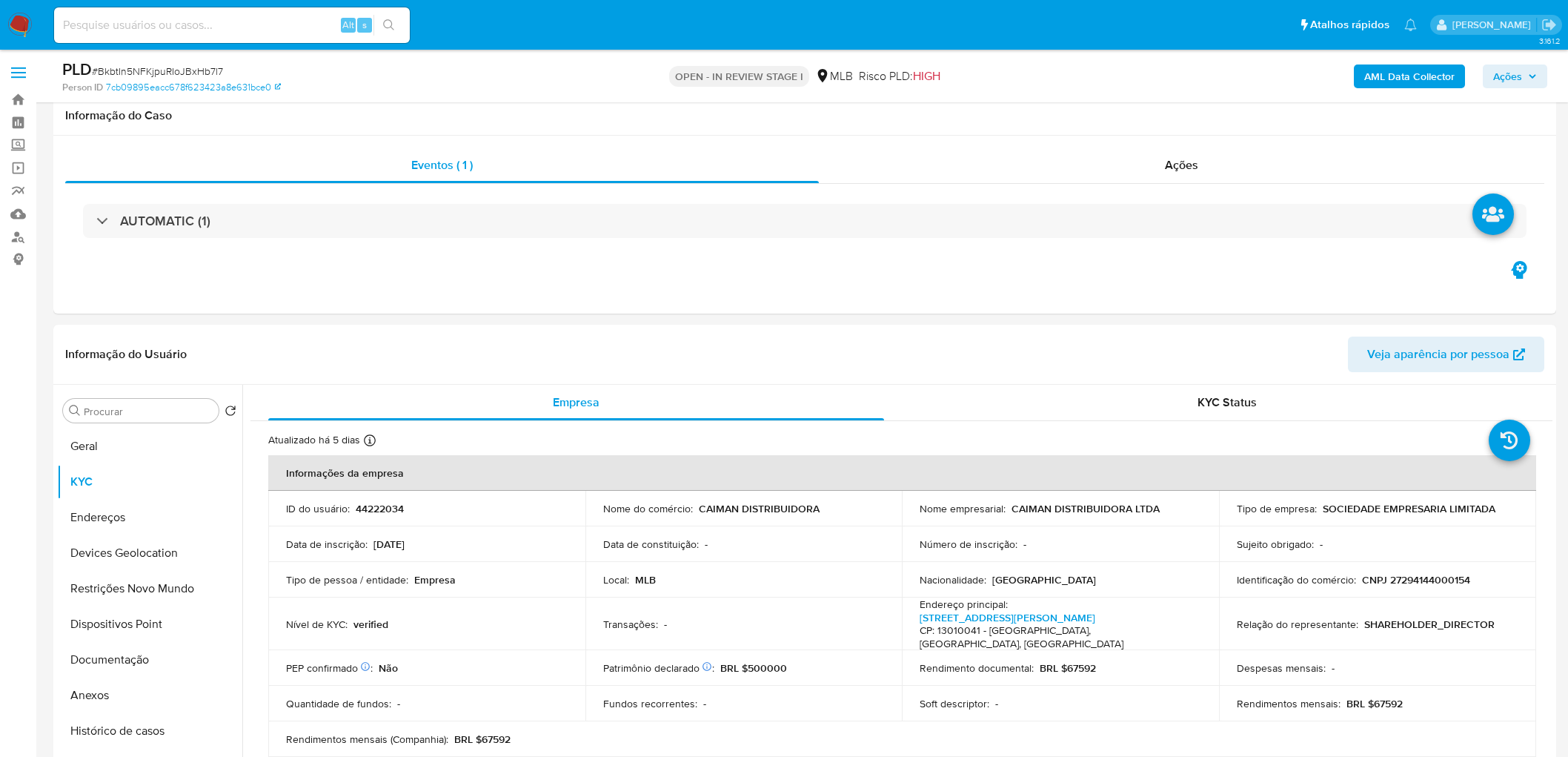
scroll to position [164, 0]
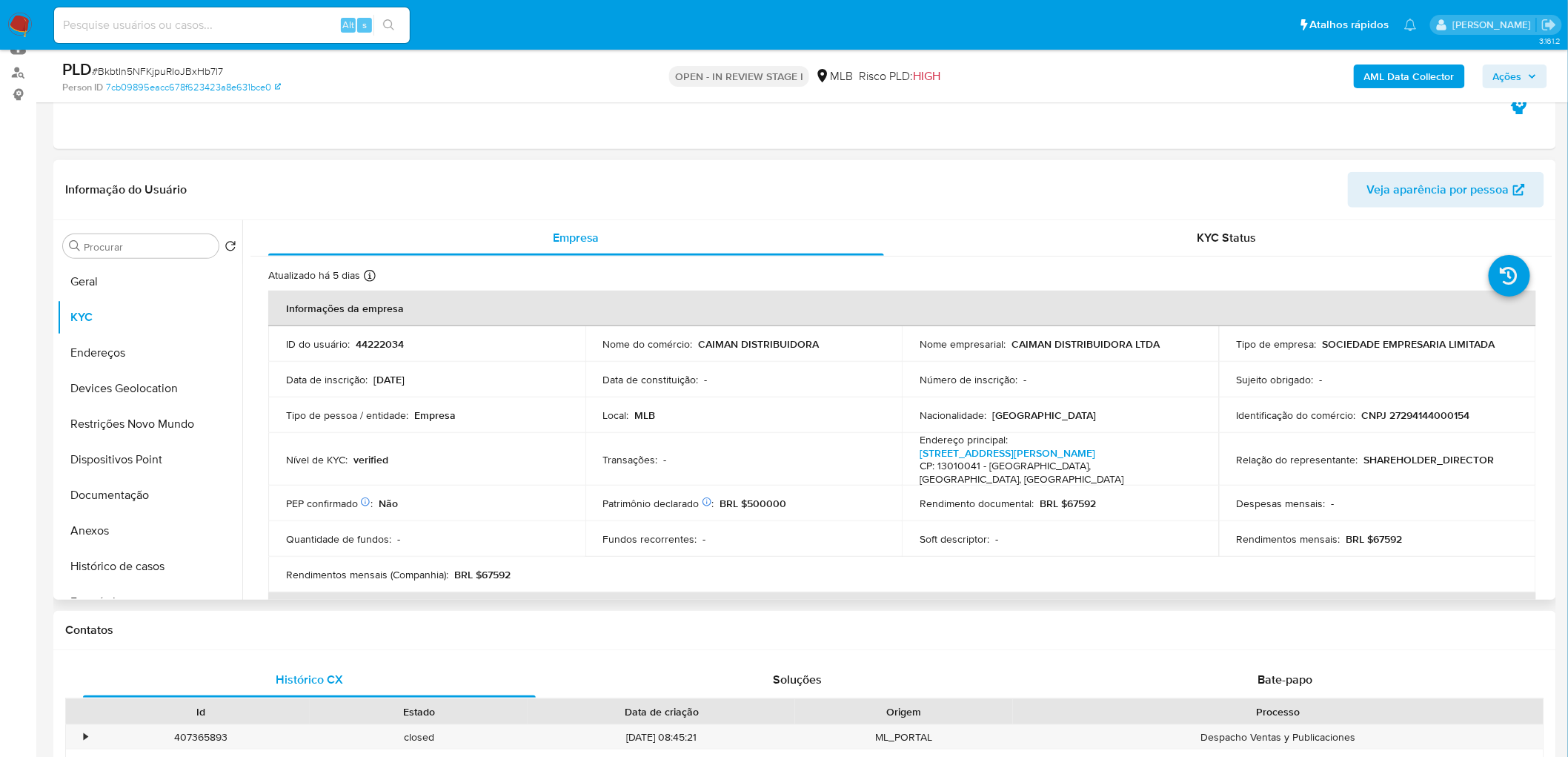
click at [927, 204] on header "Informação do Usuário Veja aparência por pessoa" at bounding box center [804, 190] width 1479 height 35
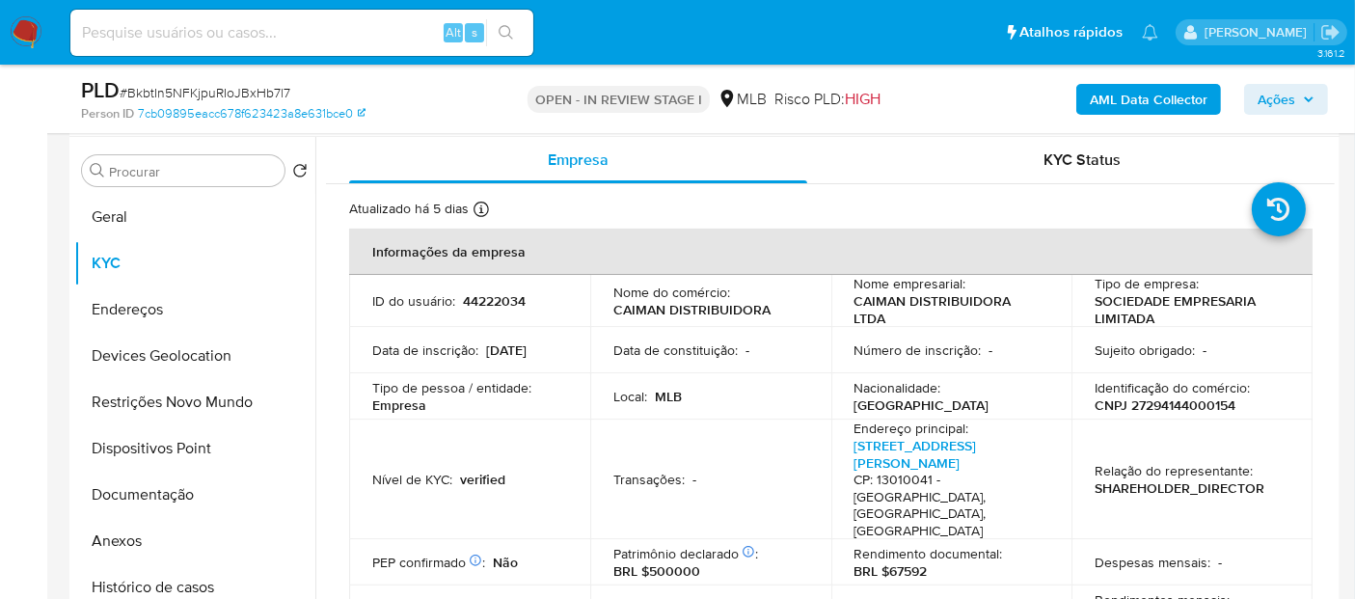
scroll to position [428, 0]
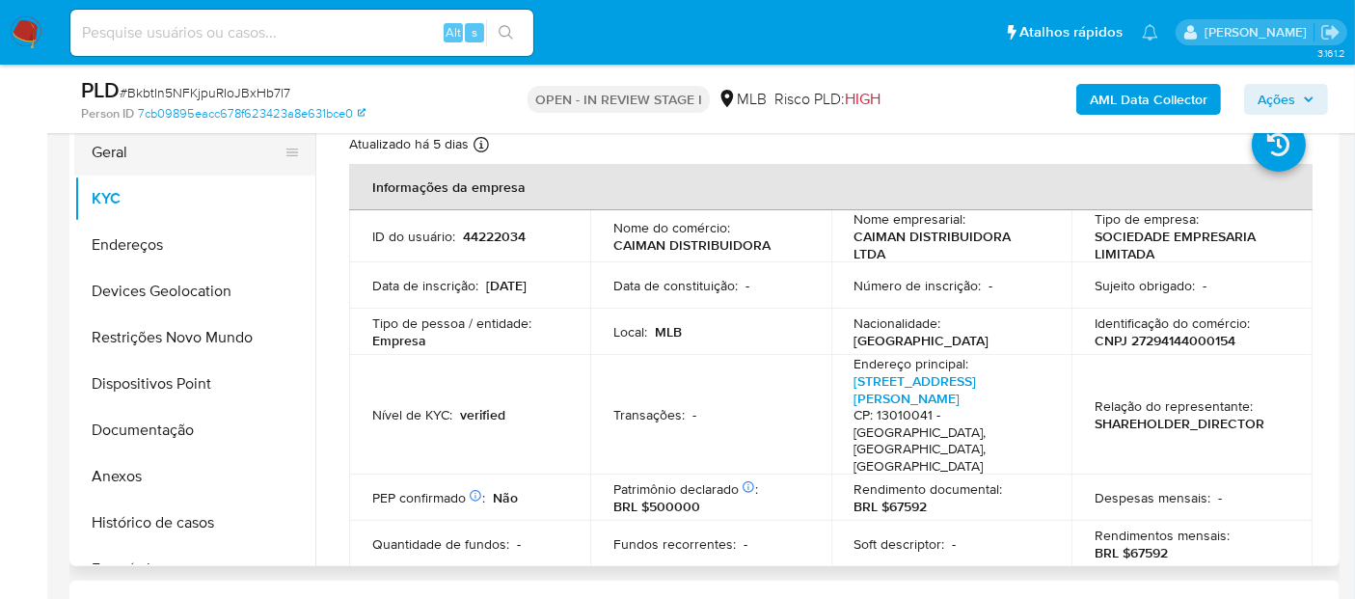
click at [154, 158] on button "Geral" at bounding box center [187, 152] width 226 height 46
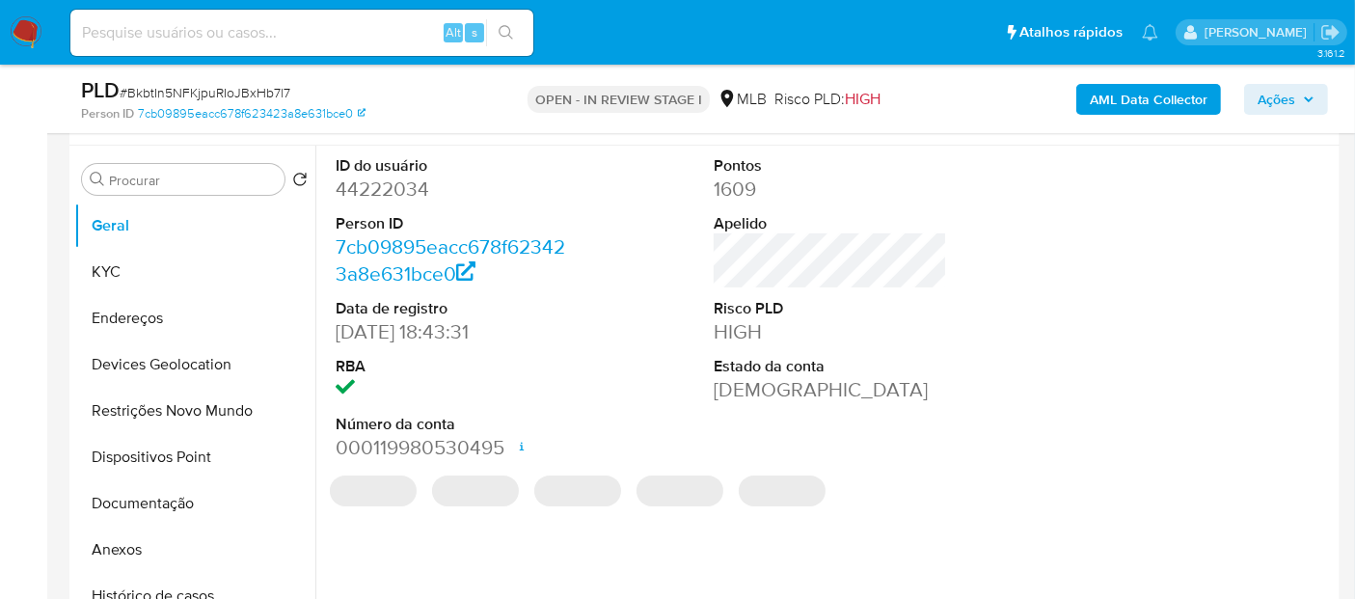
scroll to position [321, 0]
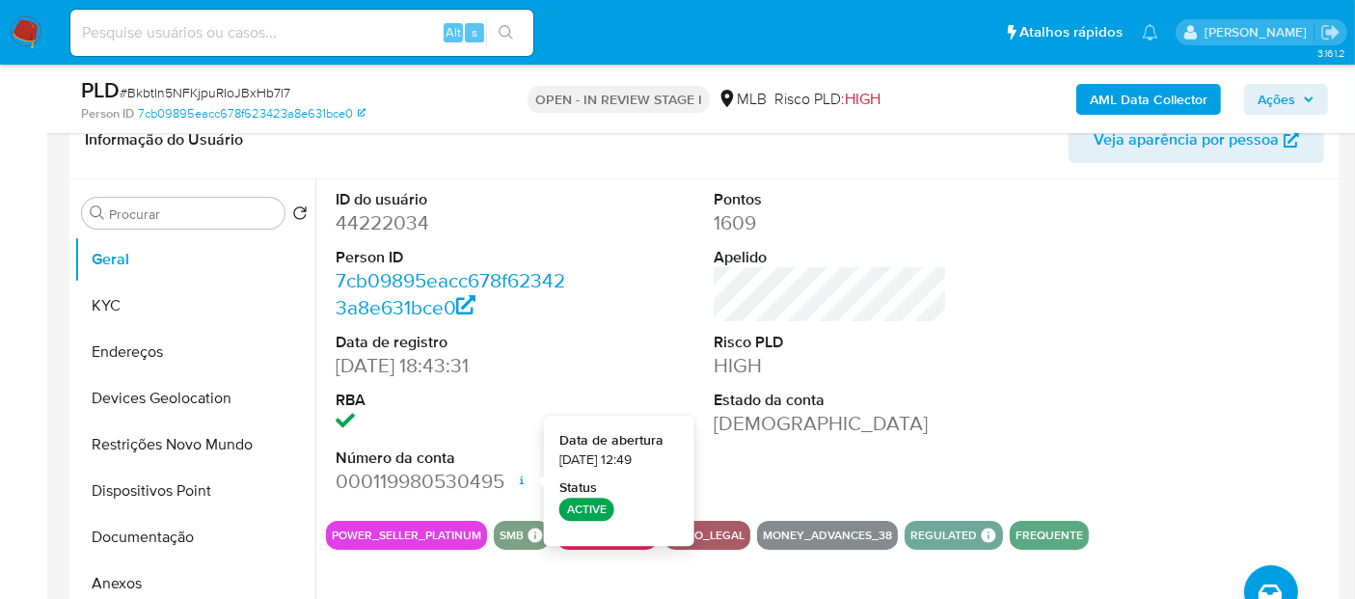
click at [975, 378] on div "ID do usuário 44222034 Person ID 7cb09895eacc678f623423a8e631bce0 Data de regis…" at bounding box center [830, 342] width 1009 height 326
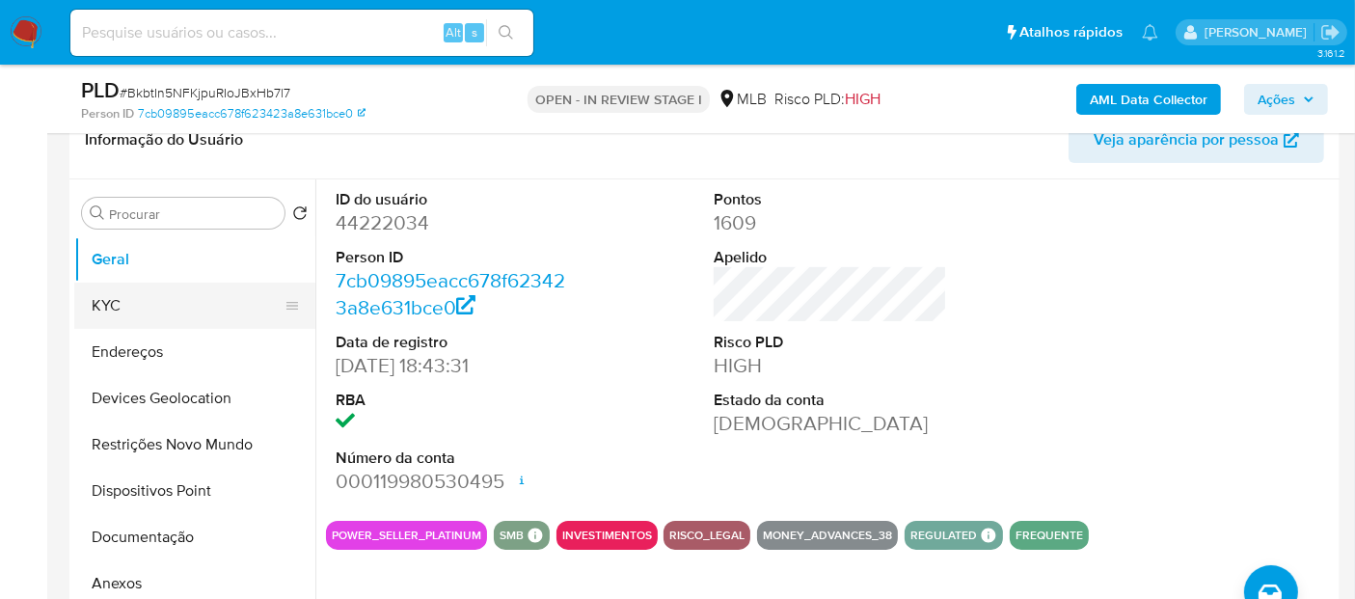
click at [164, 296] on button "KYC" at bounding box center [187, 306] width 226 height 46
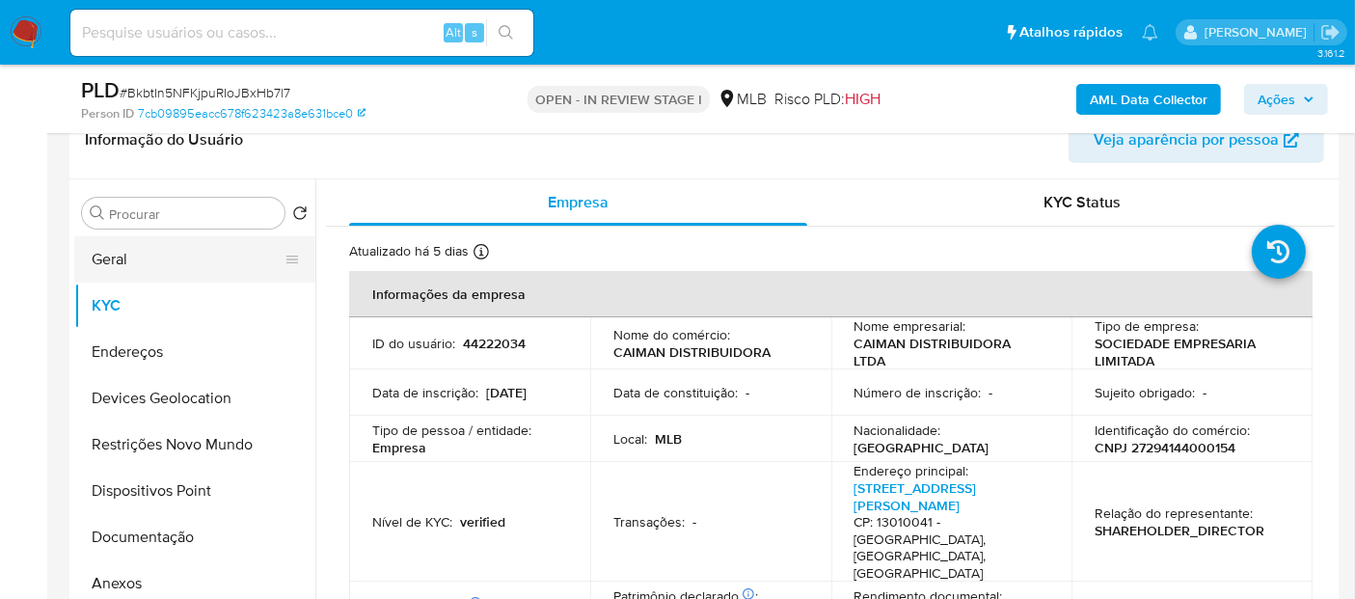
click at [194, 262] on button "Geral" at bounding box center [187, 259] width 226 height 46
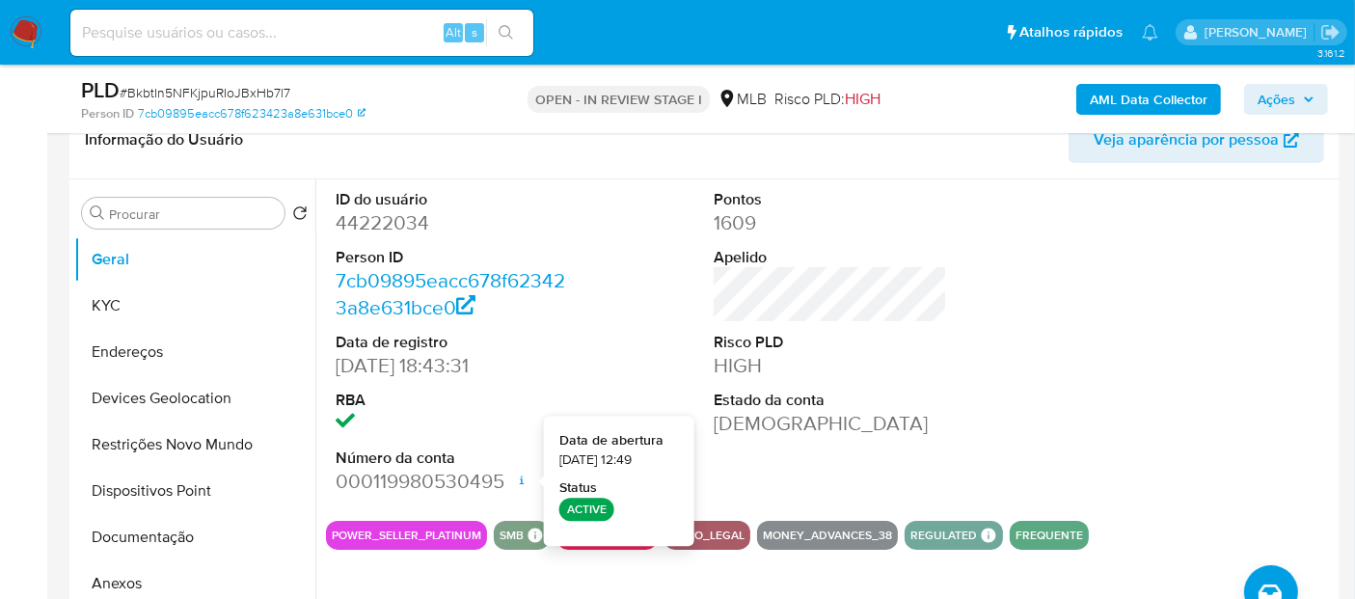
click at [873, 417] on dd "[DEMOGRAPHIC_DATA]" at bounding box center [830, 423] width 233 height 27
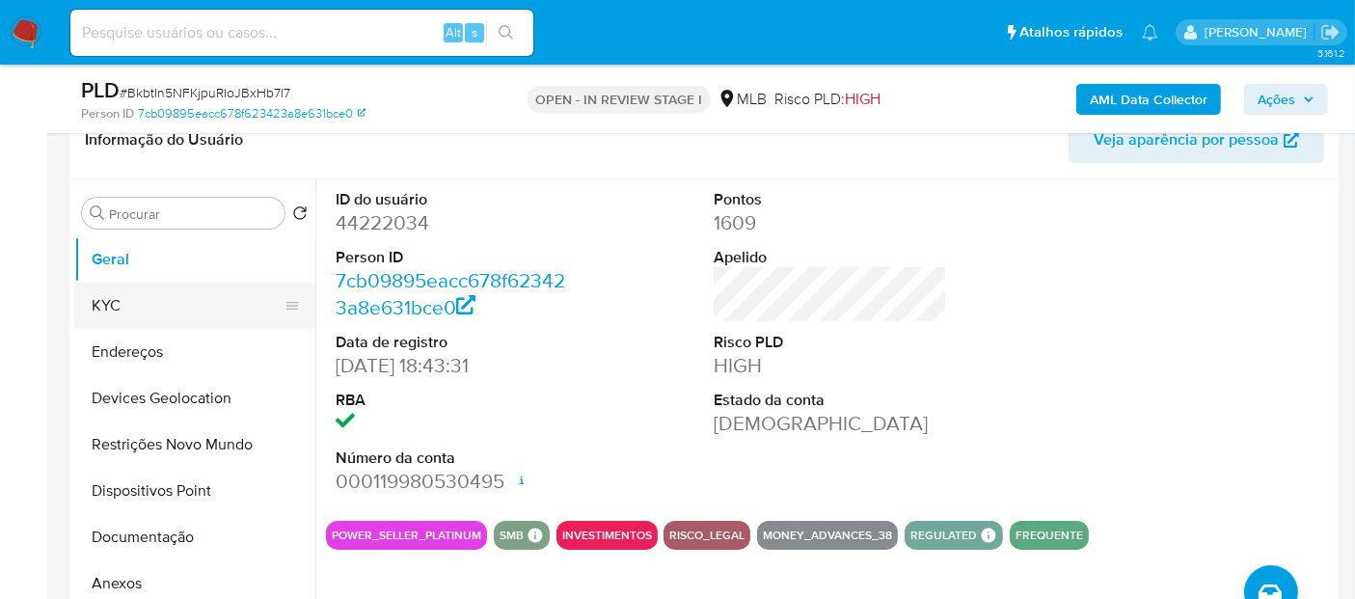
click at [178, 313] on button "KYC" at bounding box center [187, 306] width 226 height 46
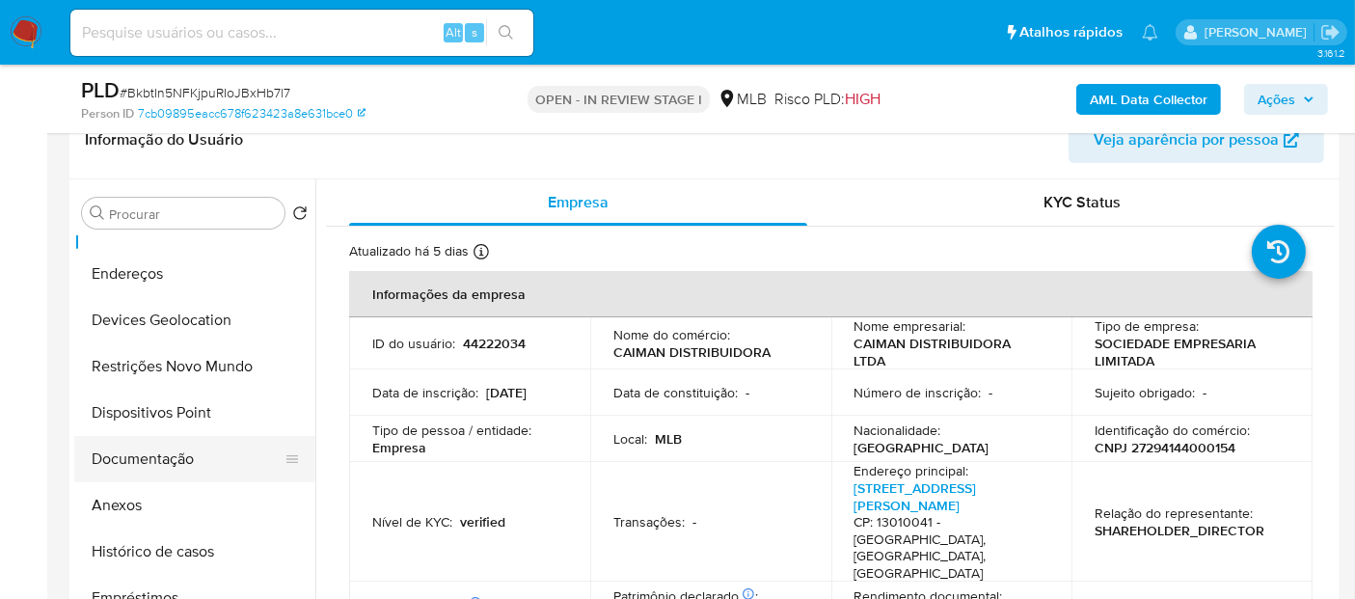
scroll to position [107, 0]
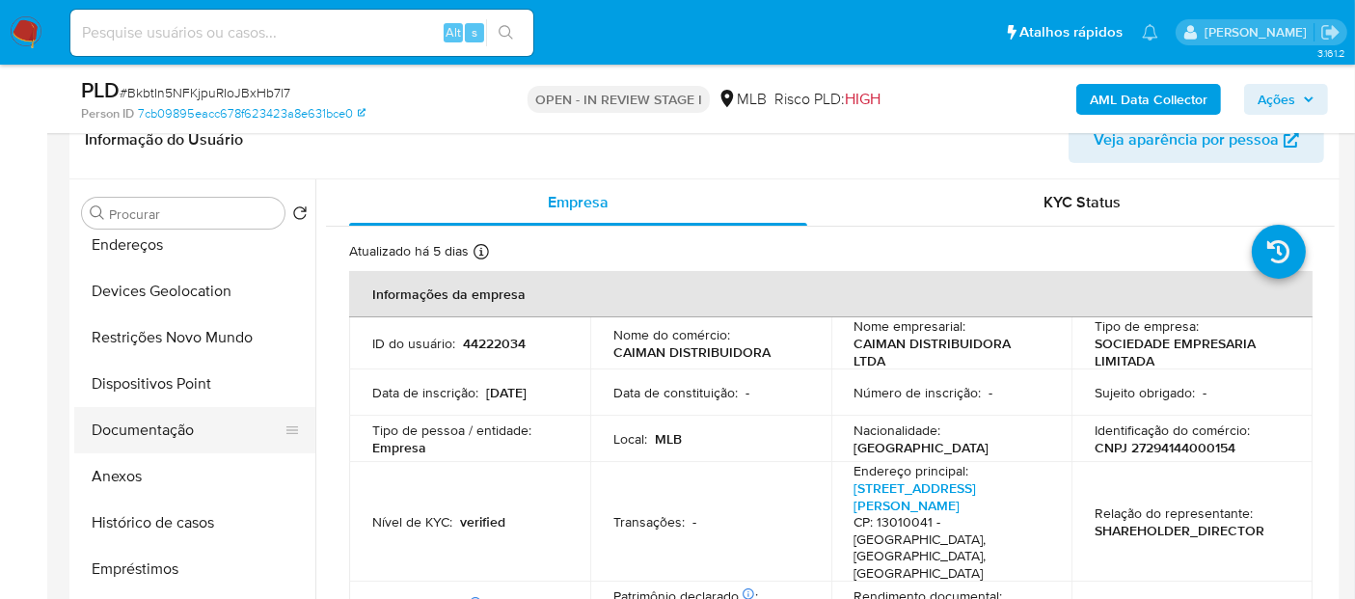
click at [167, 433] on button "Documentação" at bounding box center [187, 430] width 226 height 46
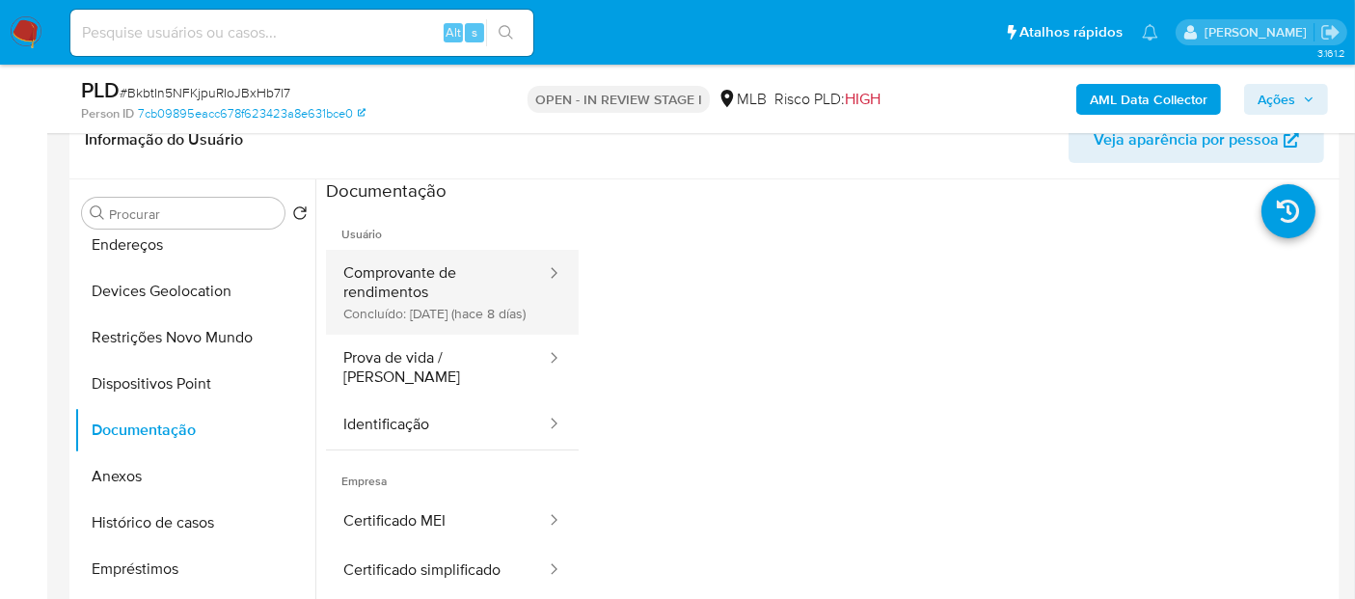
drag, startPoint x: 444, startPoint y: 304, endPoint x: 445, endPoint y: 316, distance: 12.6
click at [445, 304] on button "Comprovante de rendimentos Concluído: 30/09/2025 (hace 8 días)" at bounding box center [437, 292] width 222 height 85
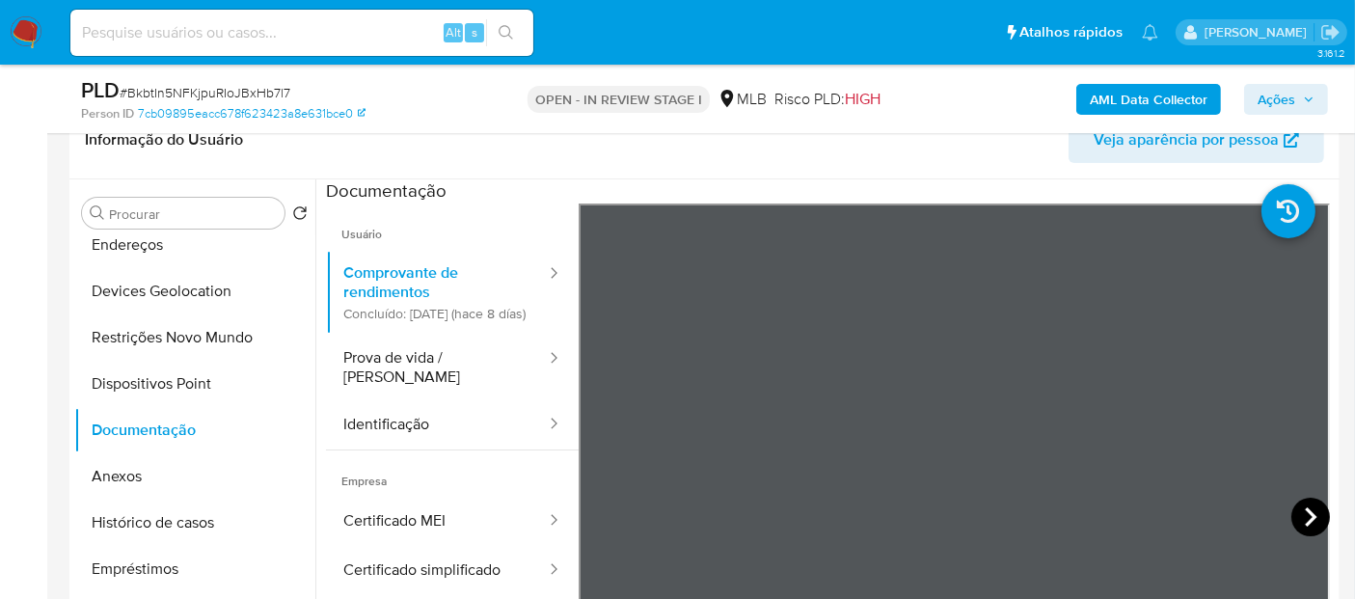
click at [1315, 512] on icon at bounding box center [1311, 517] width 39 height 39
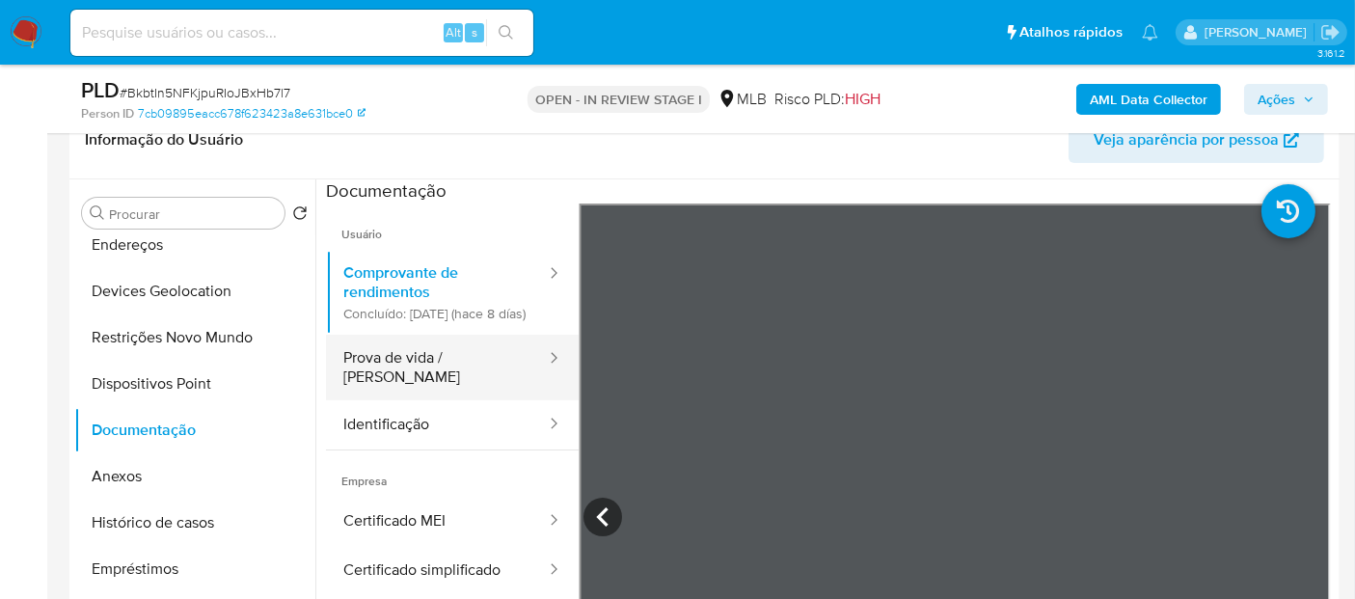
click at [383, 376] on button "Prova de vida / Selfie" at bounding box center [437, 368] width 222 height 66
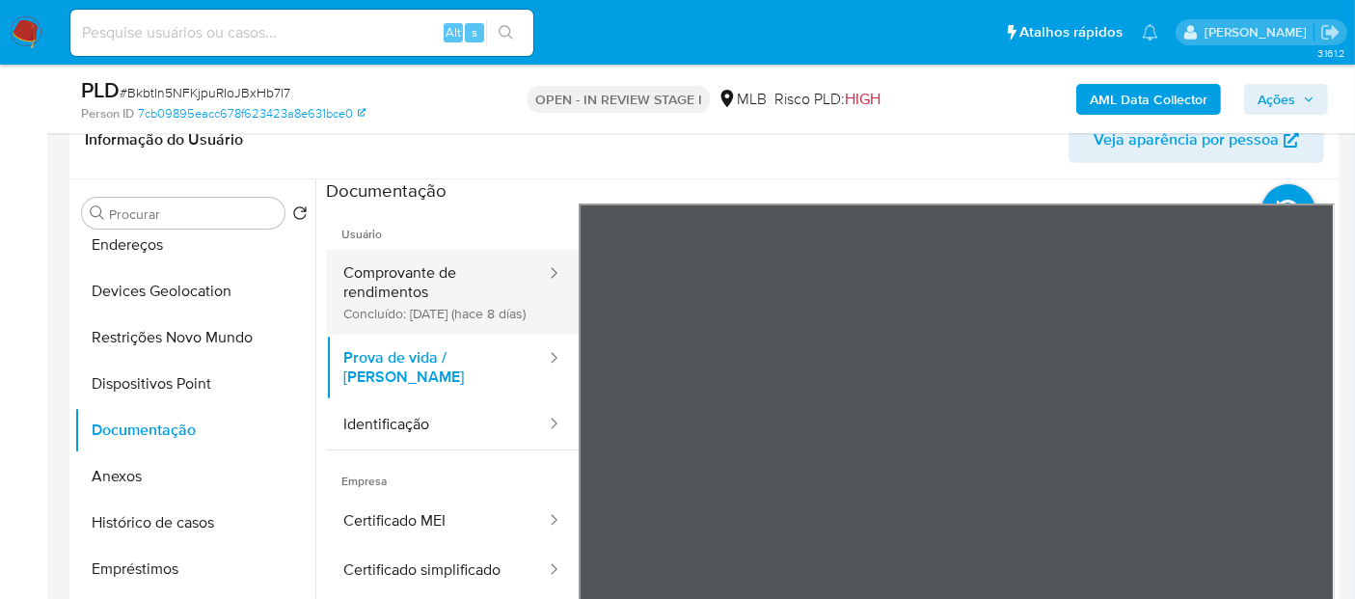
click at [430, 306] on button "Comprovante de rendimentos Concluído: 30/09/2025 (hace 8 días)" at bounding box center [437, 292] width 222 height 85
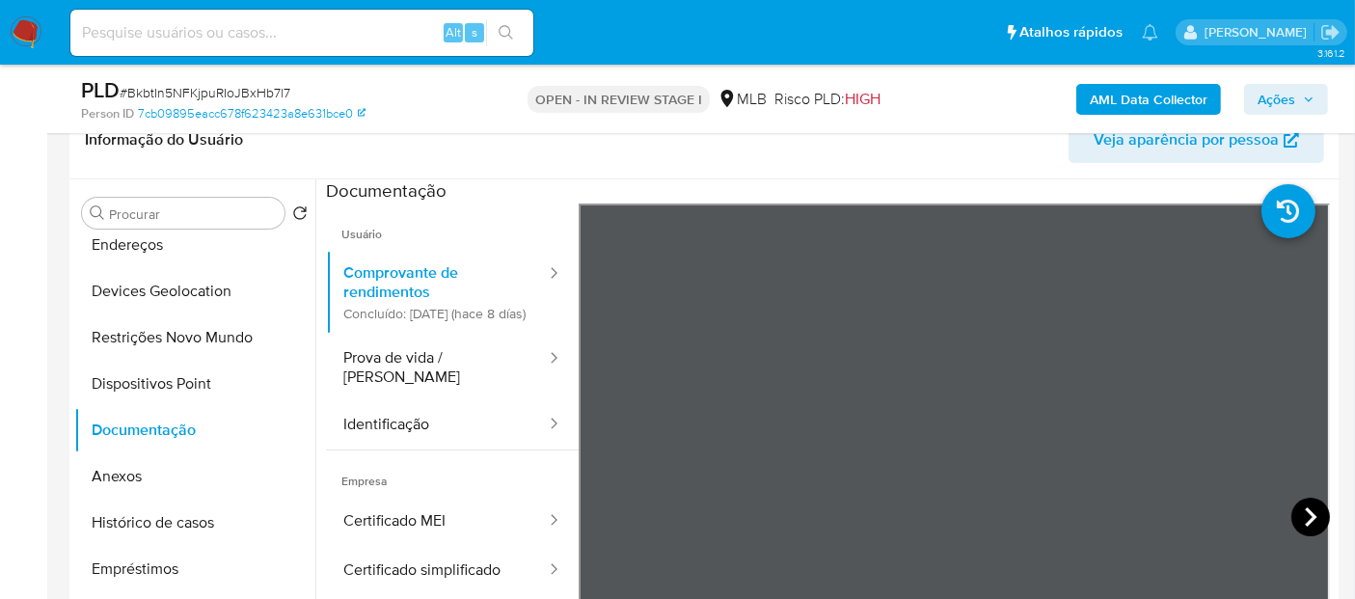
click at [1293, 518] on icon at bounding box center [1311, 517] width 39 height 39
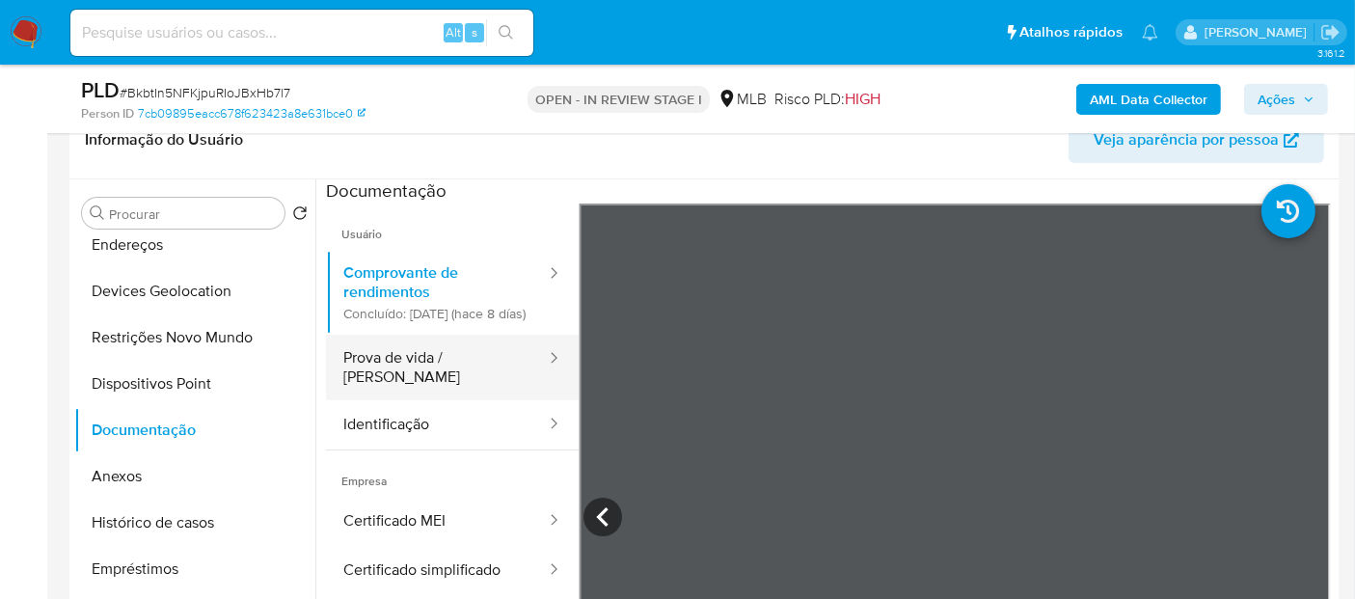
click at [435, 370] on button "Prova de vida / Selfie" at bounding box center [437, 368] width 222 height 66
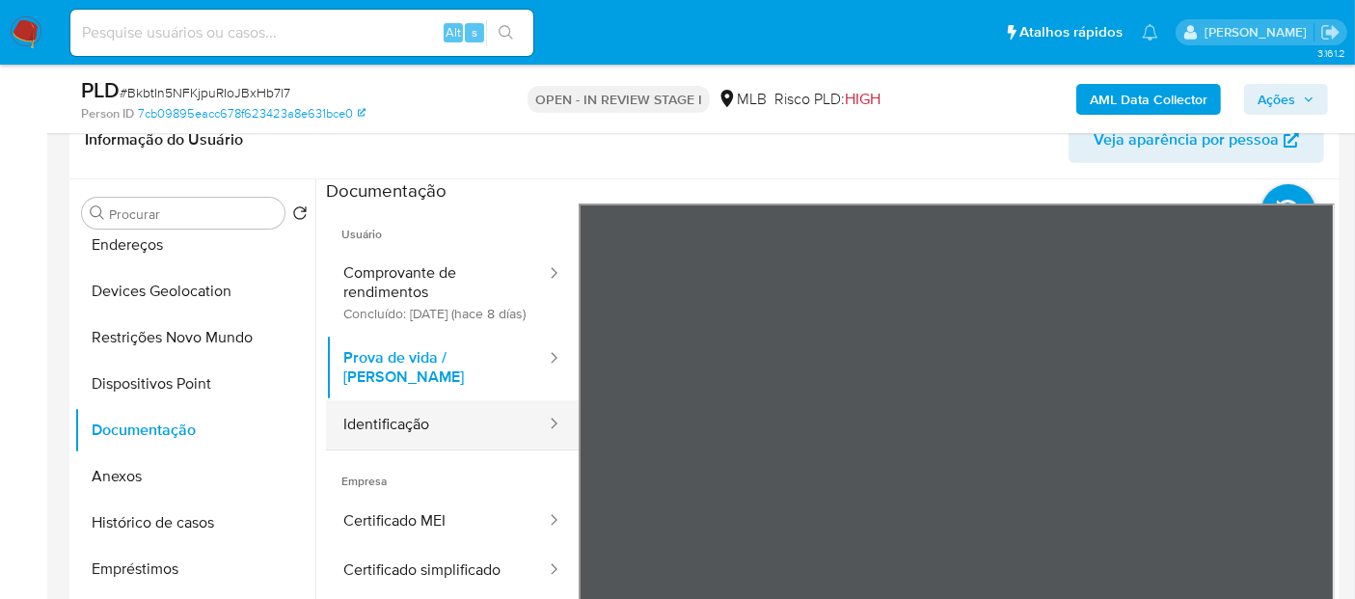
click at [436, 436] on button "Identificação" at bounding box center [437, 424] width 222 height 49
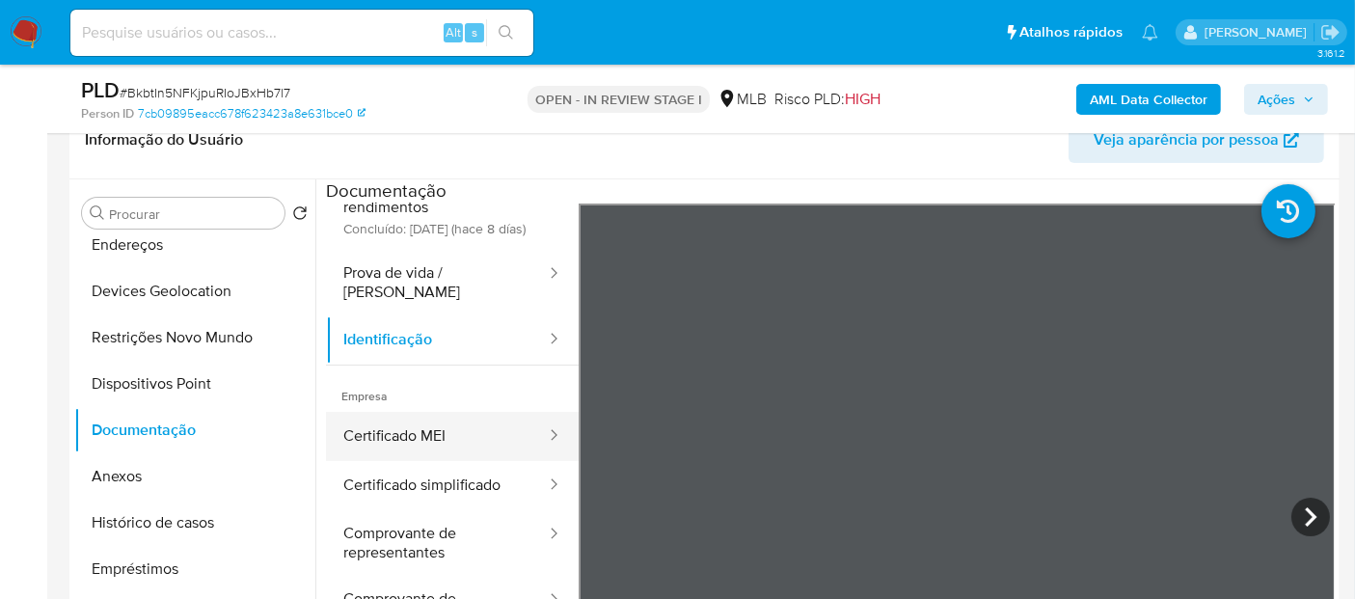
scroll to position [103, 0]
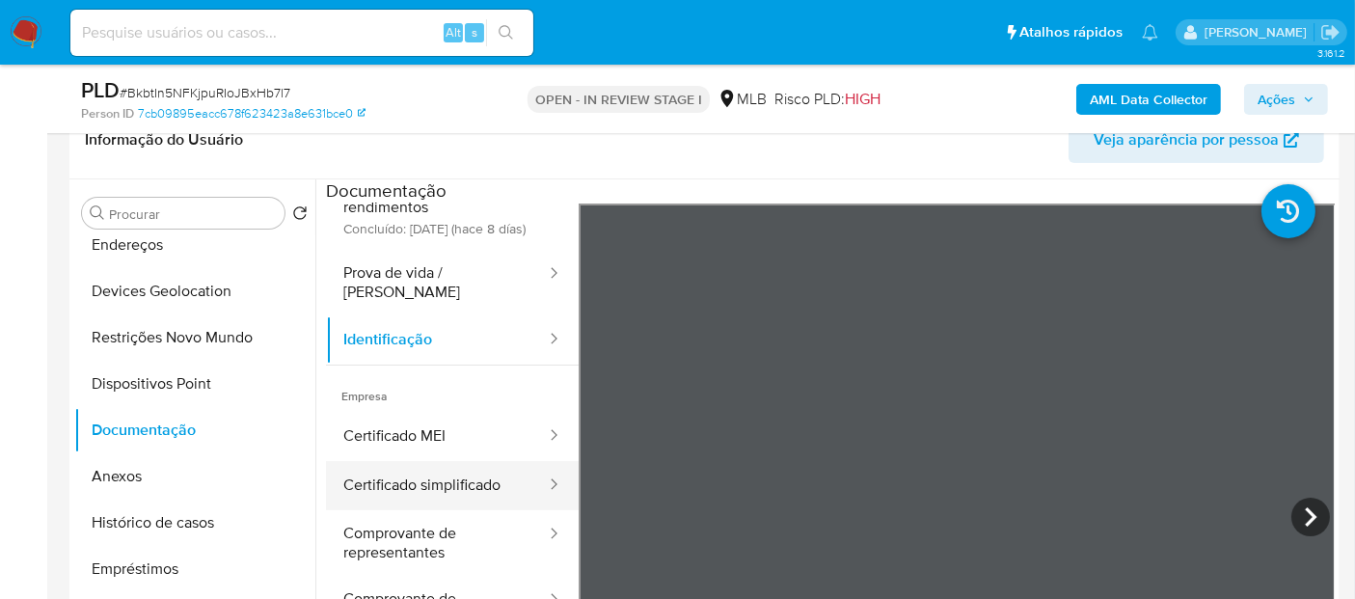
click at [455, 461] on button "Certificado simplificado" at bounding box center [437, 485] width 222 height 49
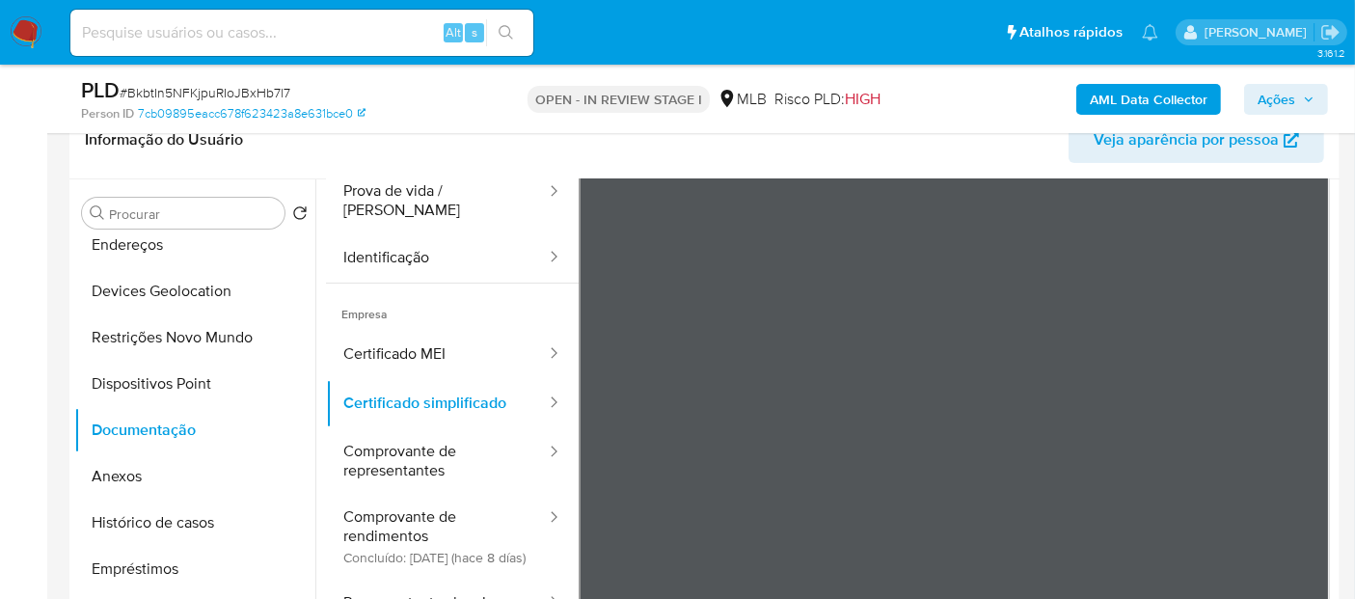
scroll to position [168, 0]
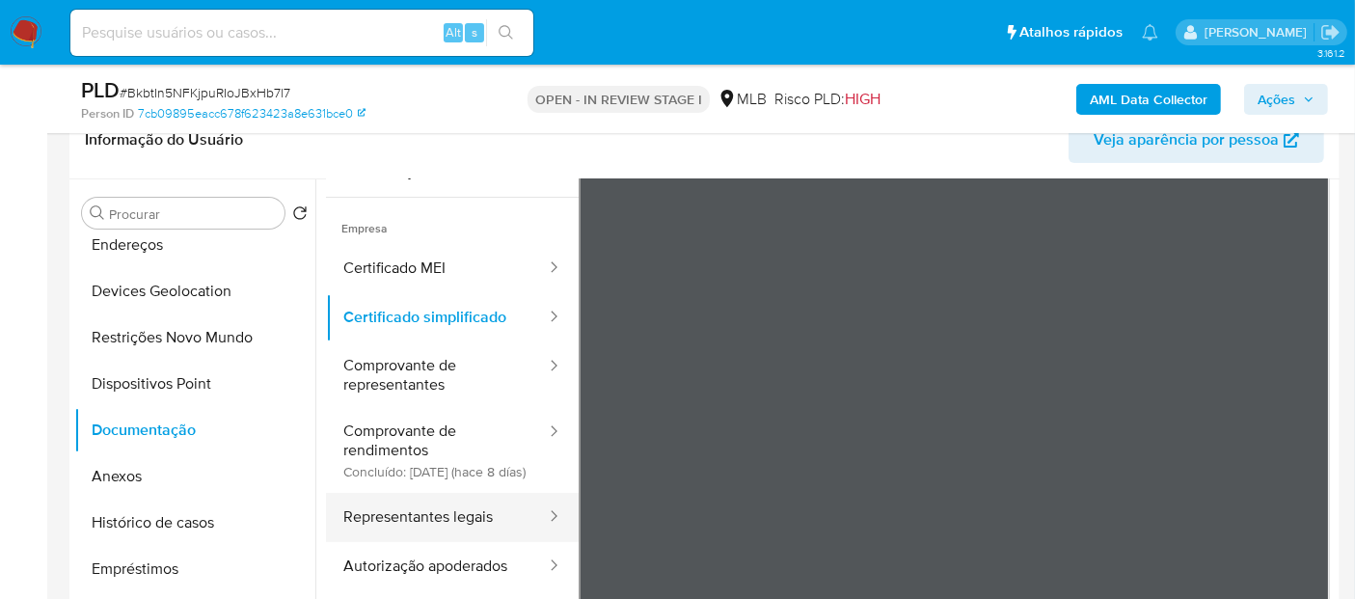
click at [378, 519] on button "Representantes legais" at bounding box center [437, 517] width 222 height 49
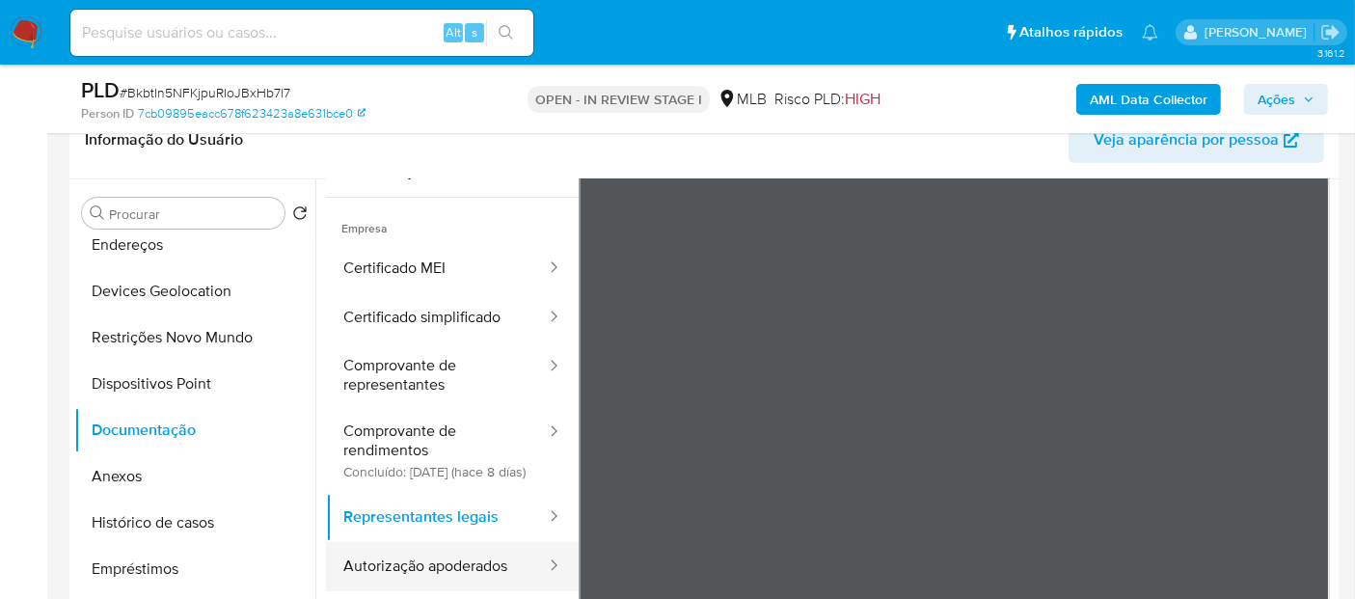
click at [394, 571] on button "Autorização apoderados" at bounding box center [437, 566] width 222 height 49
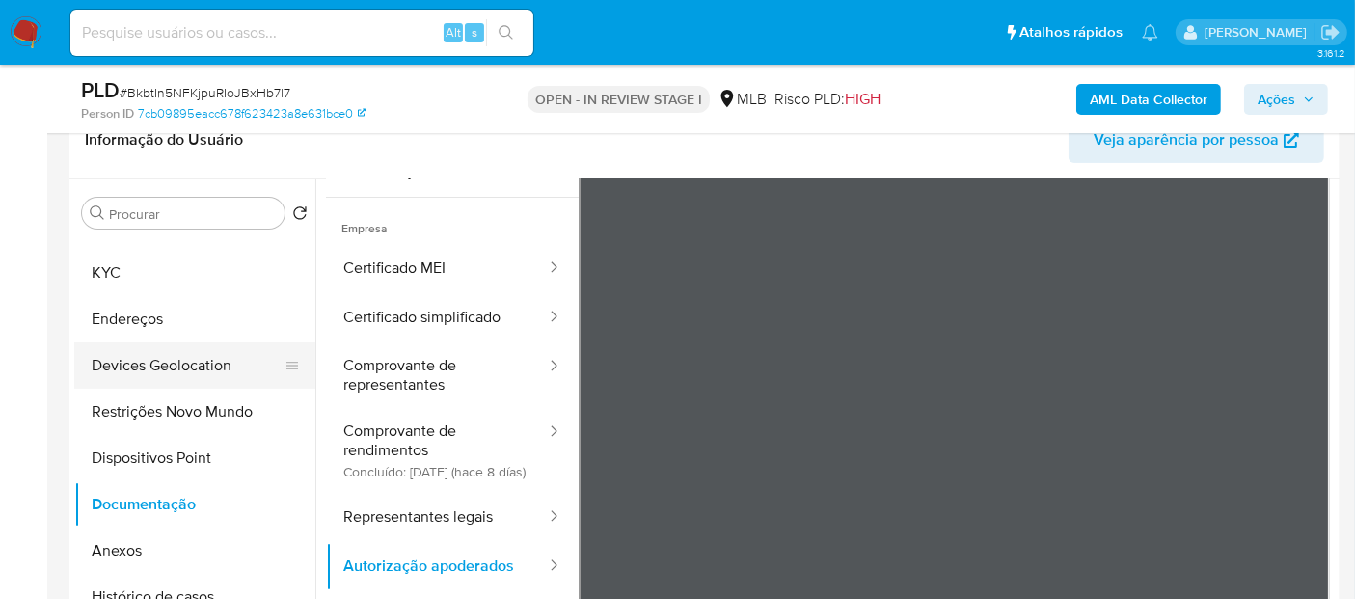
scroll to position [0, 0]
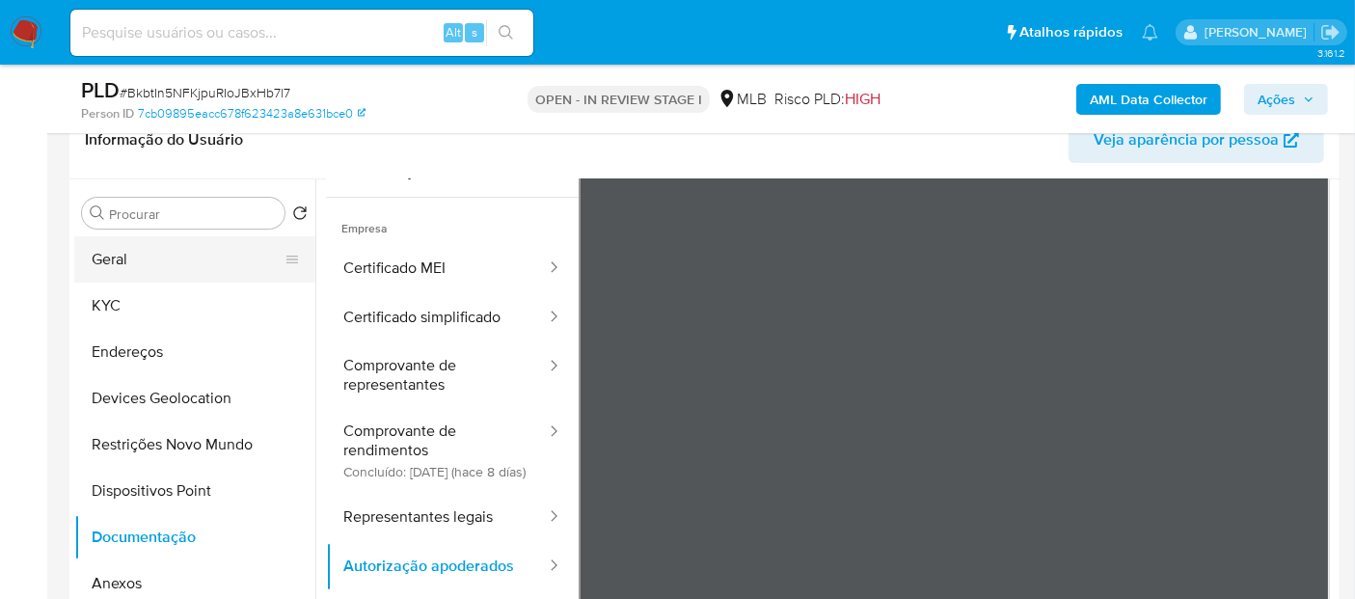
click at [202, 264] on button "Geral" at bounding box center [187, 259] width 226 height 46
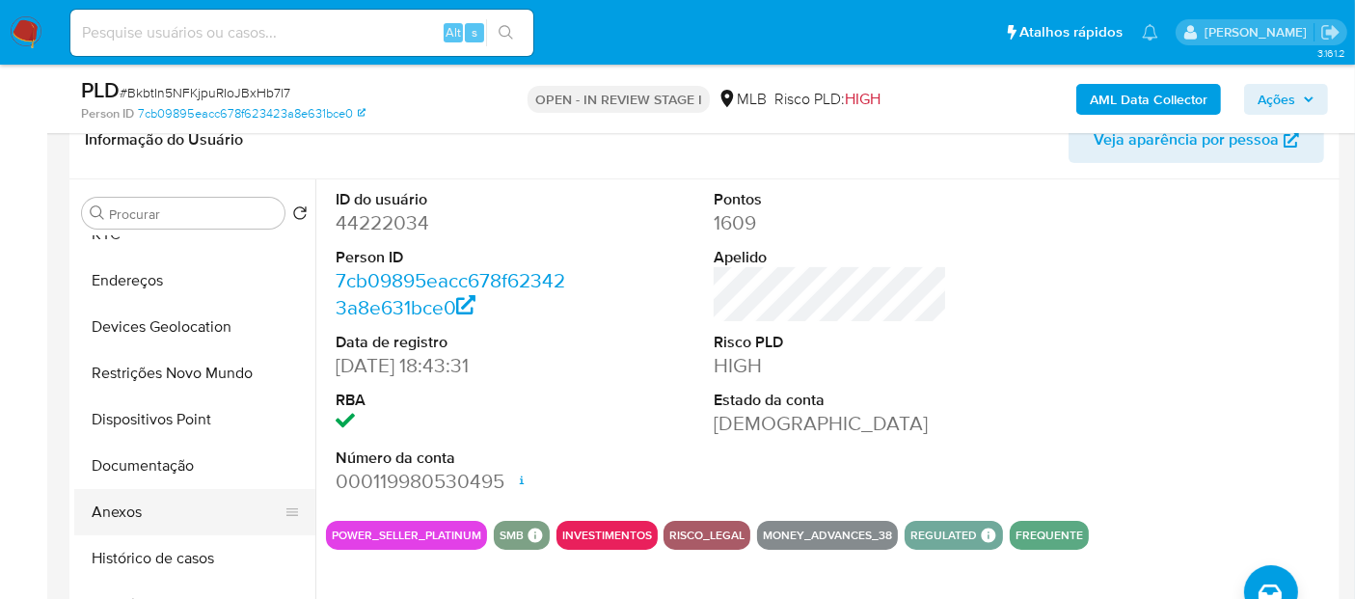
scroll to position [107, 0]
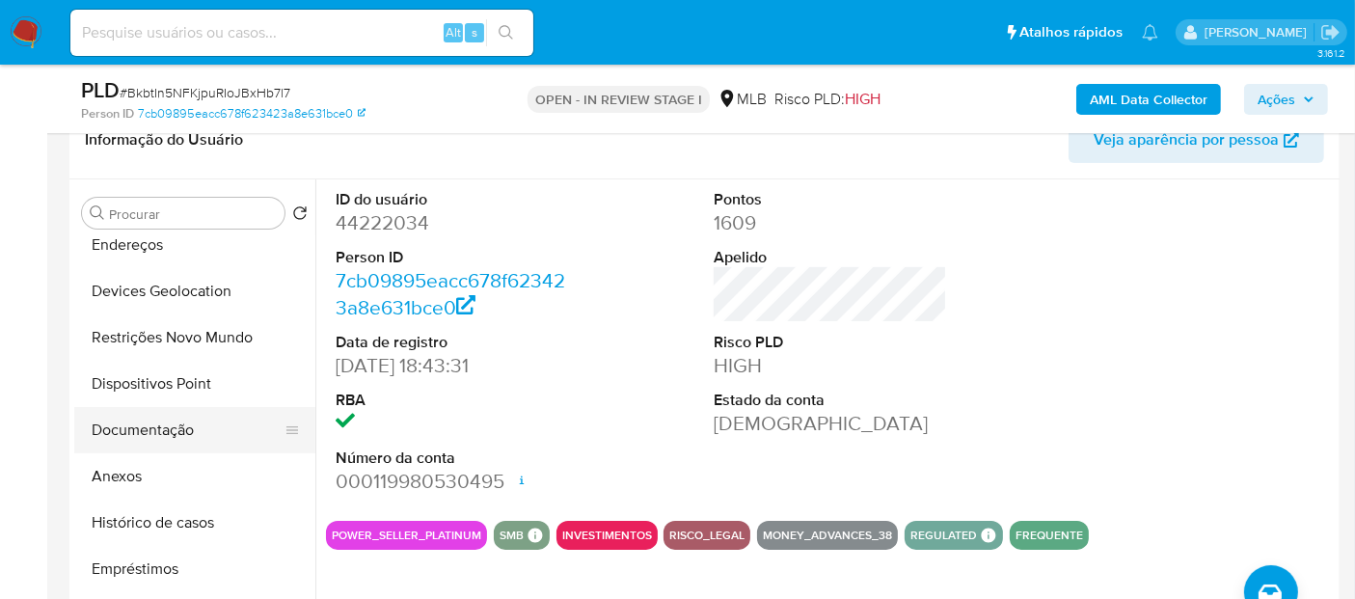
click at [184, 439] on button "Documentação" at bounding box center [187, 430] width 226 height 46
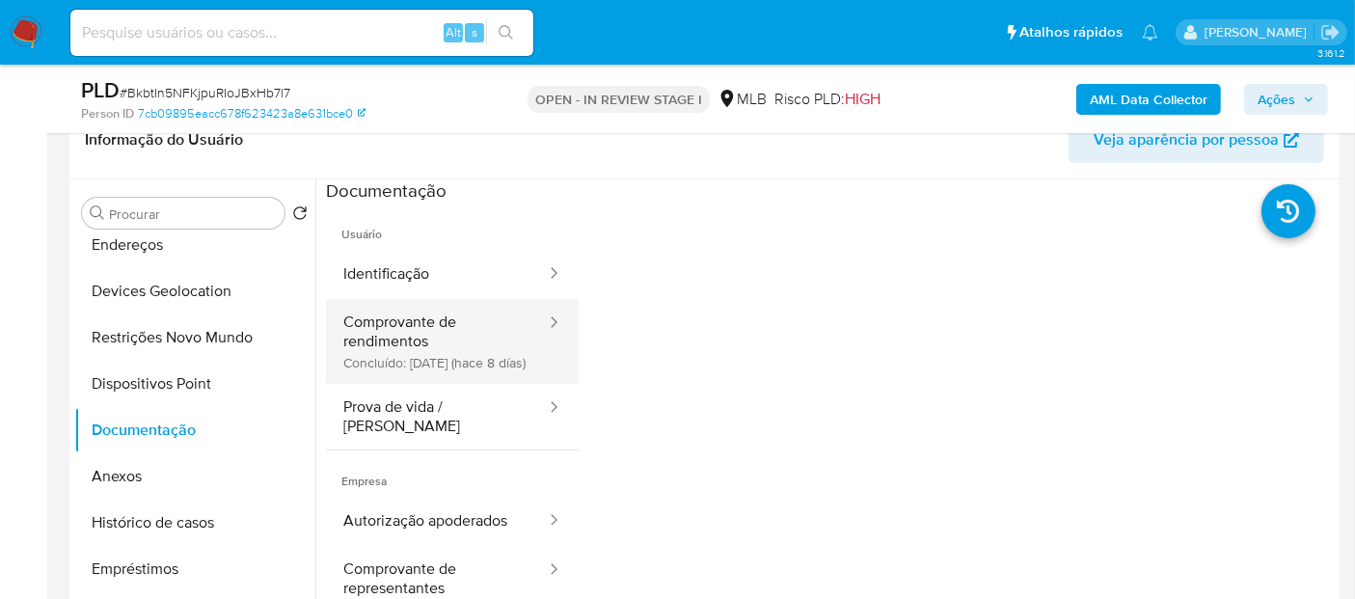
click at [473, 345] on button "Comprovante de rendimentos Concluído: 30/09/2025 (hace 8 días)" at bounding box center [437, 341] width 222 height 85
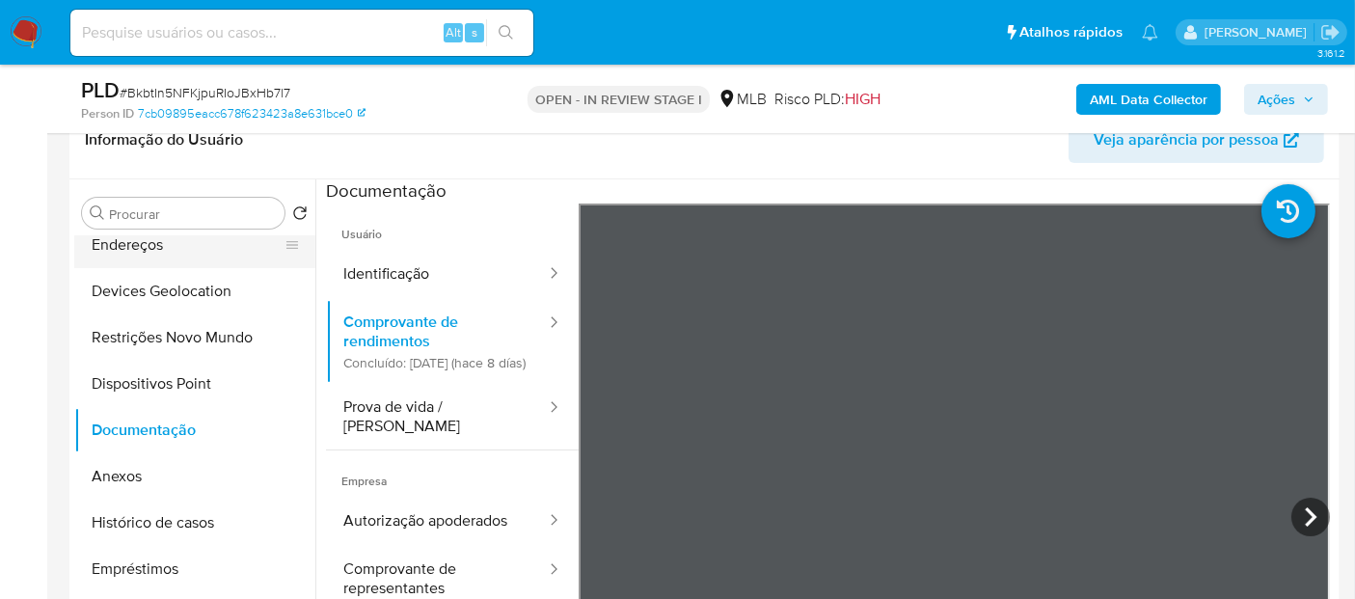
scroll to position [0, 0]
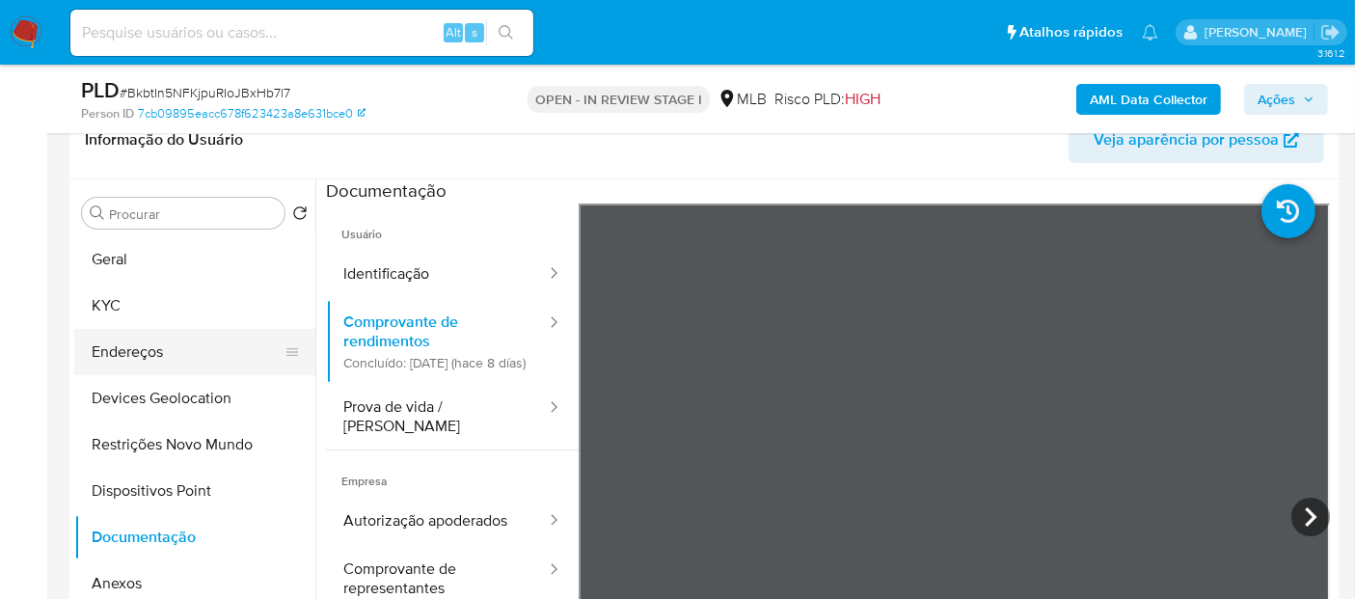
click at [225, 238] on button "Geral" at bounding box center [194, 259] width 241 height 46
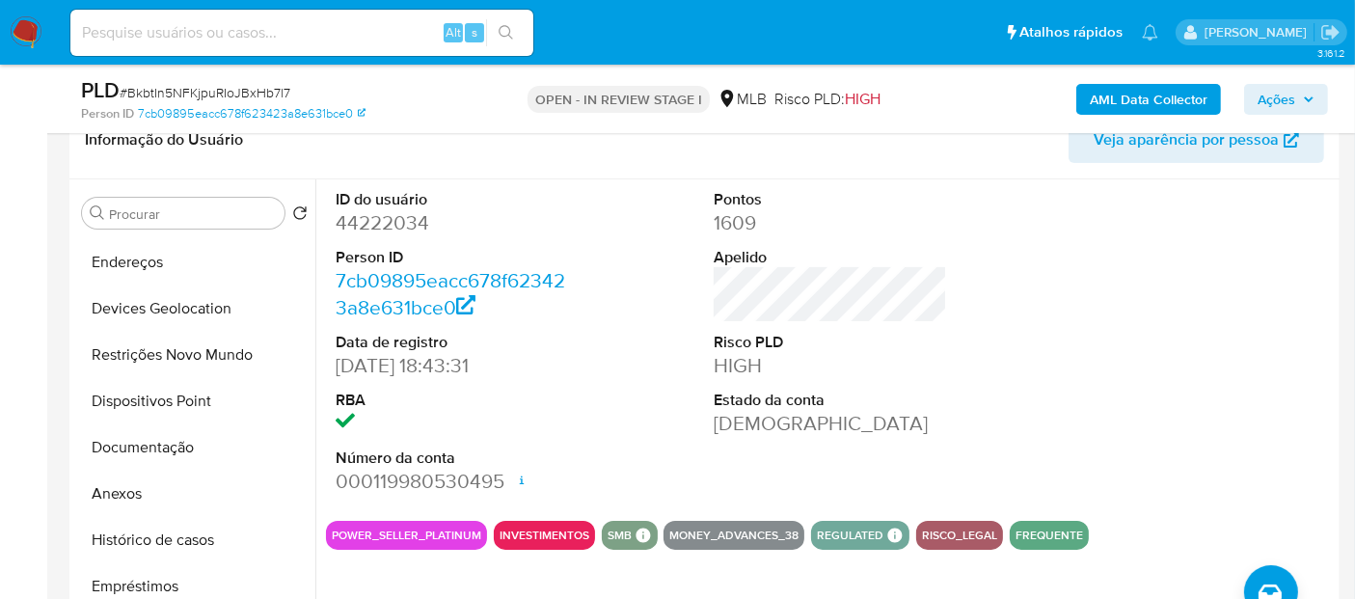
scroll to position [214, 0]
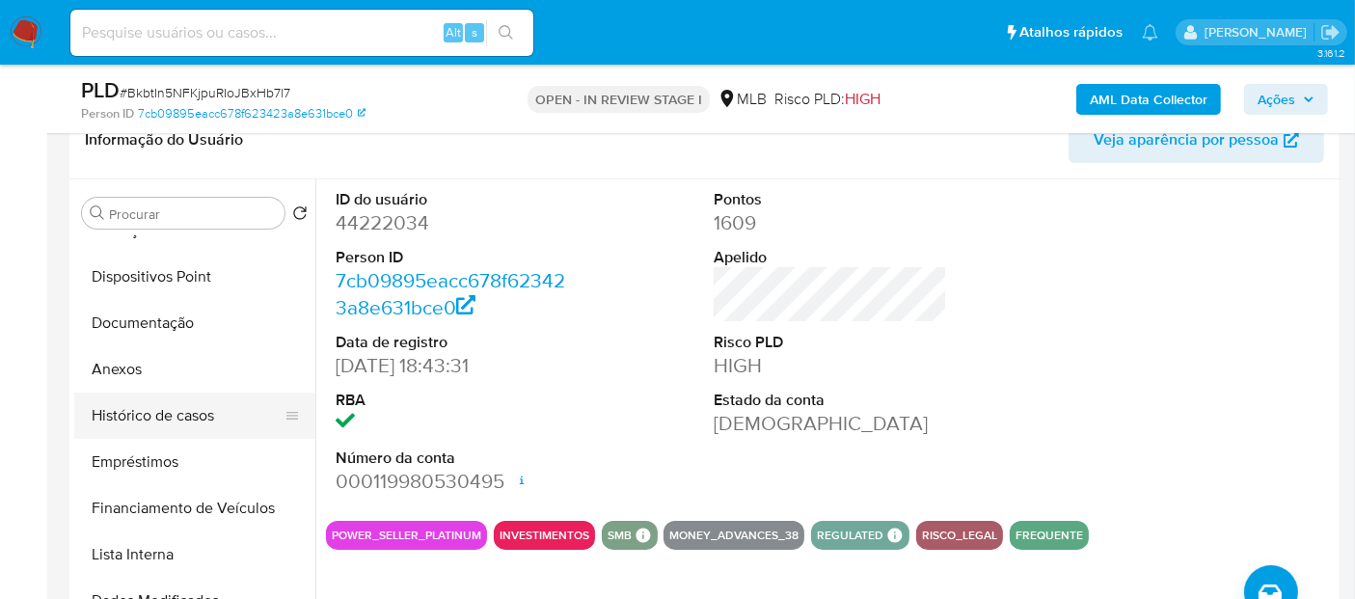
click at [205, 405] on button "Histórico de casos" at bounding box center [187, 416] width 226 height 46
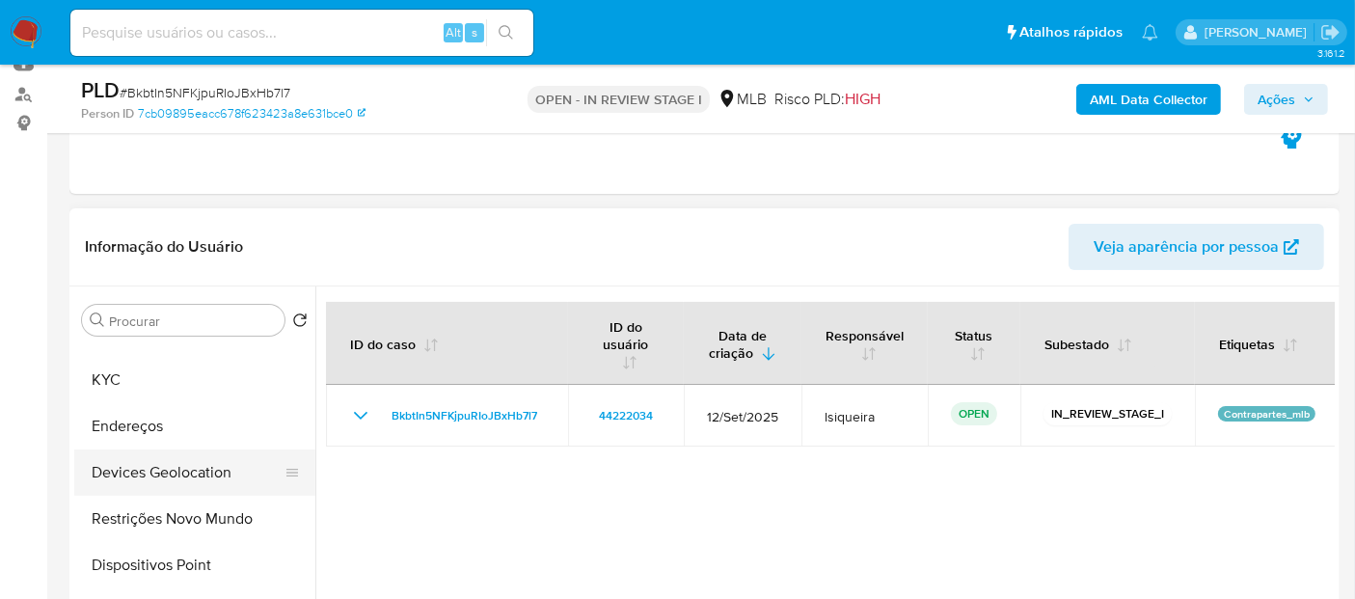
scroll to position [0, 0]
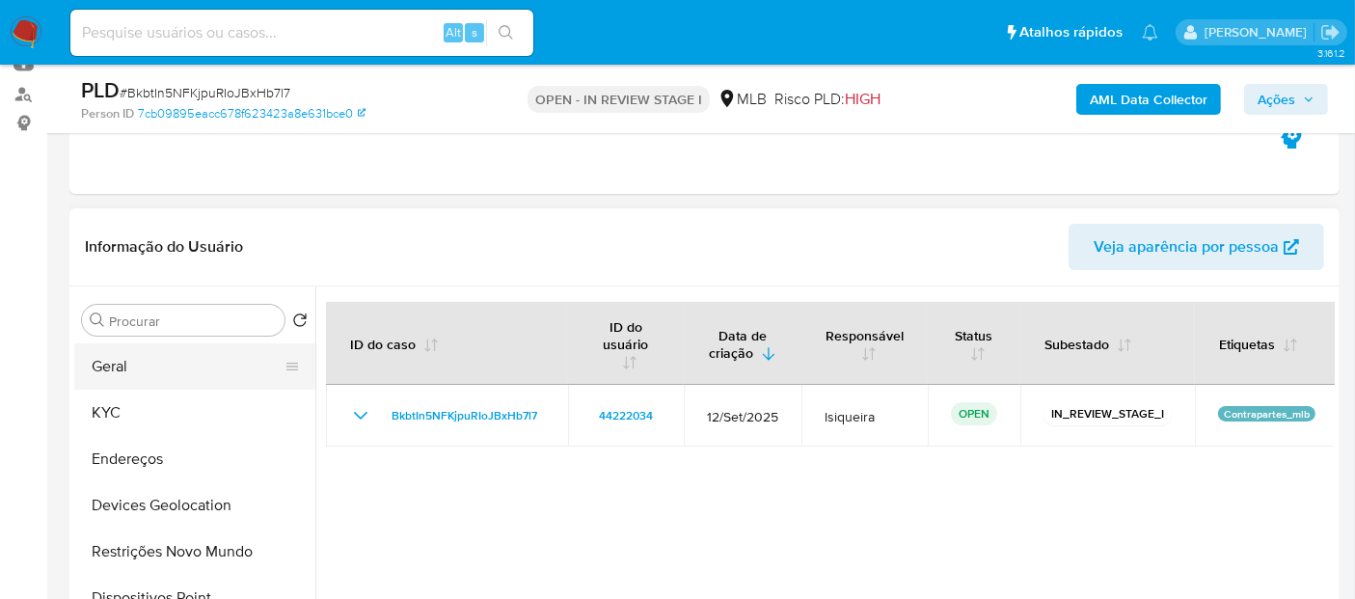
click at [153, 373] on button "Geral" at bounding box center [187, 366] width 226 height 46
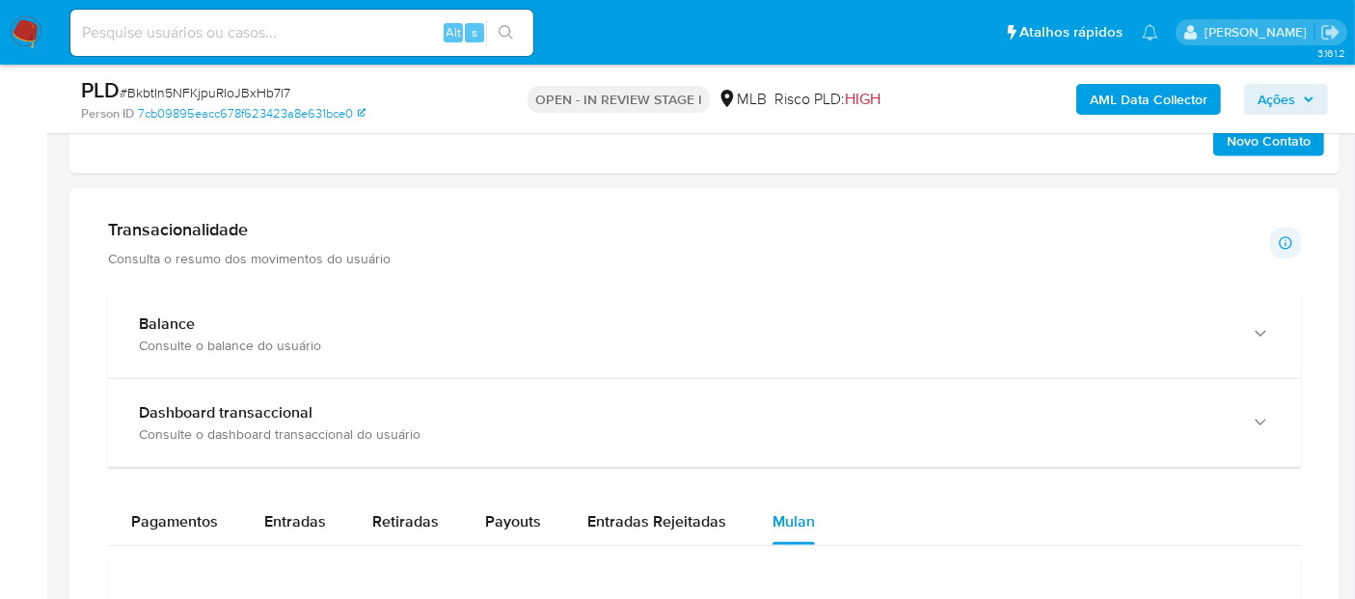
scroll to position [1286, 0]
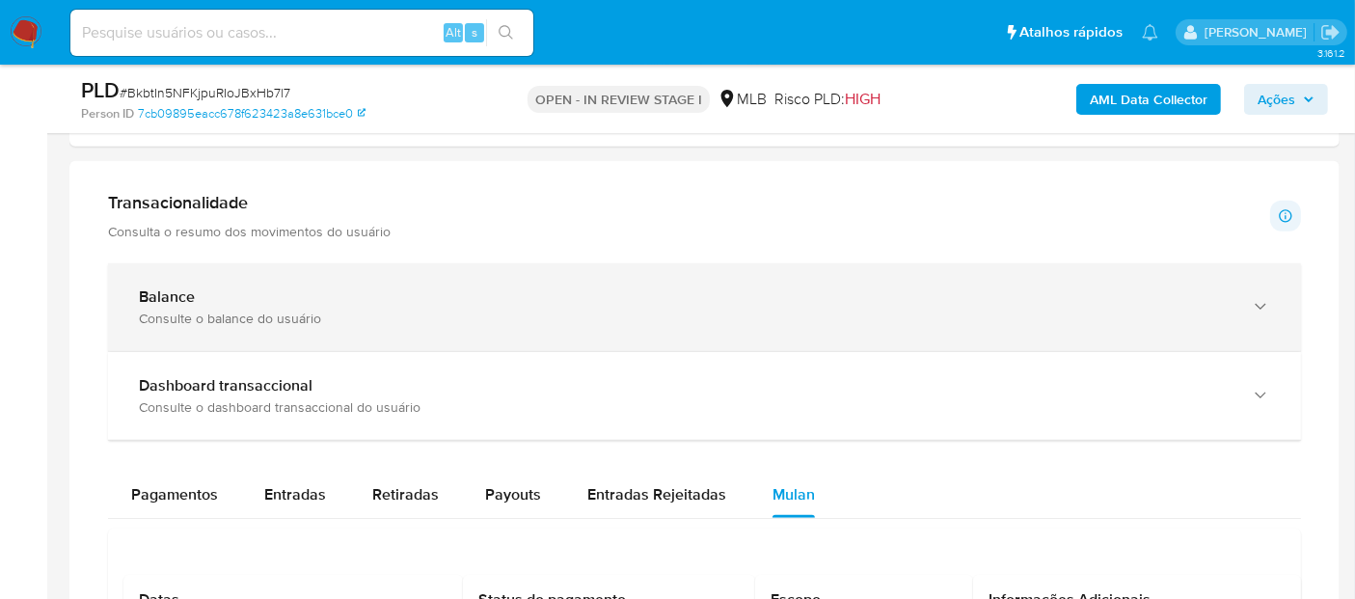
click at [426, 310] on div "Consulte o balance do usuário" at bounding box center [685, 318] width 1093 height 17
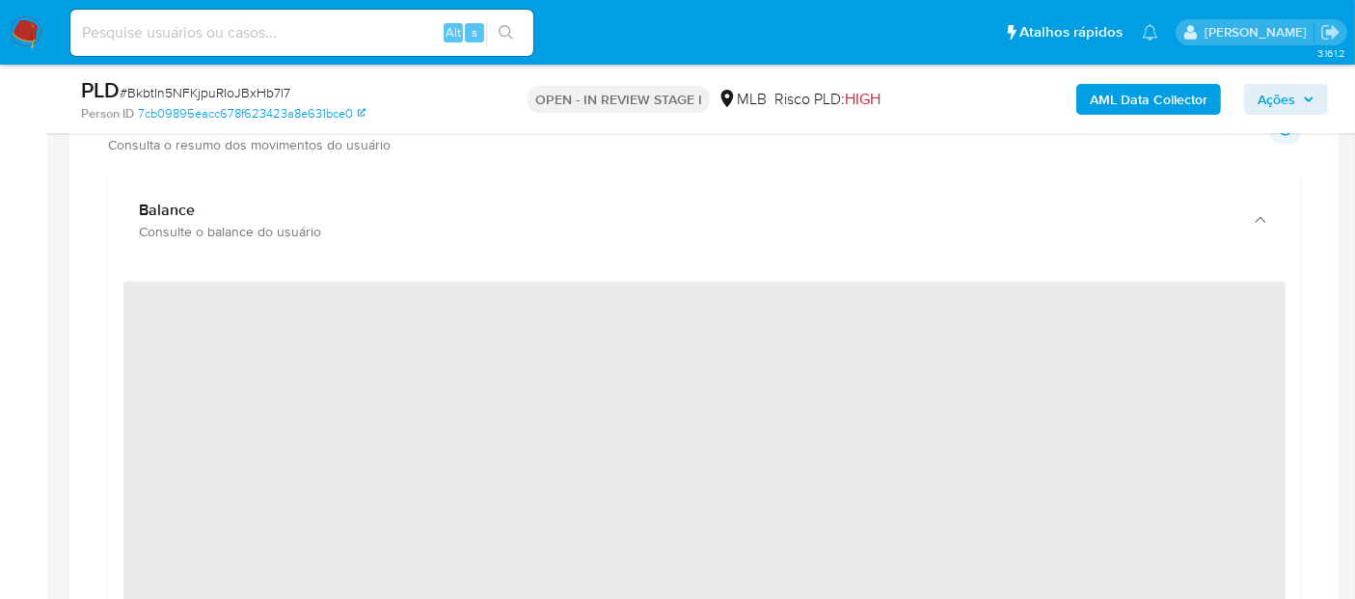
scroll to position [1393, 0]
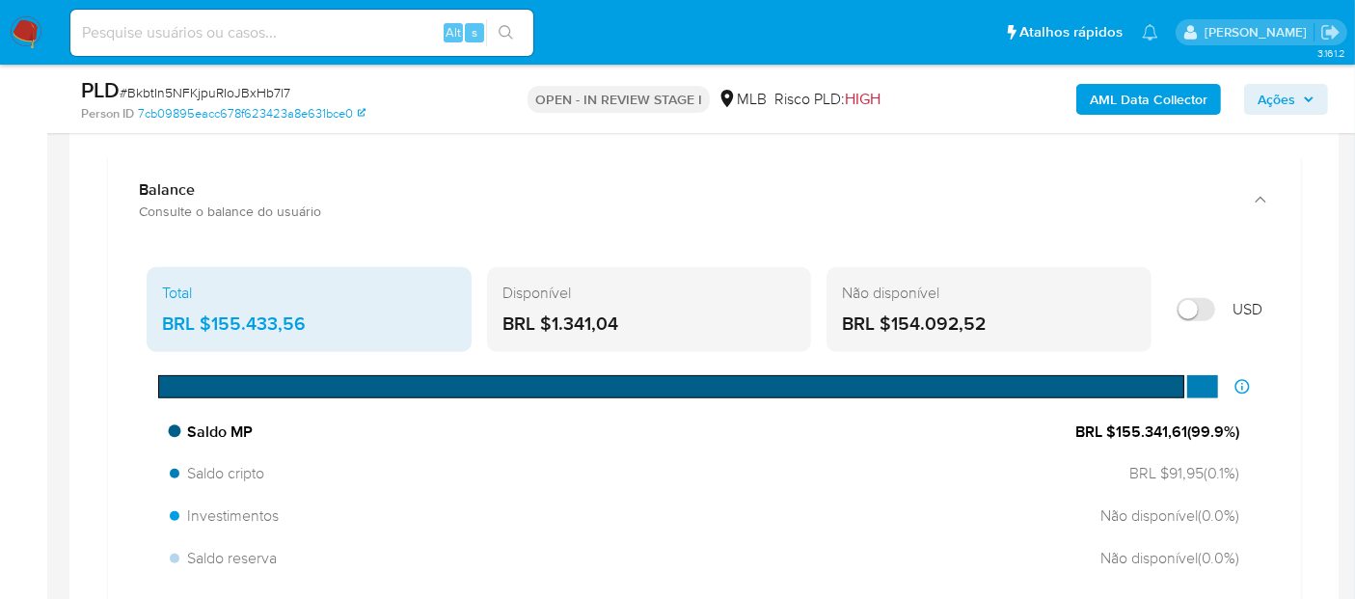
drag, startPoint x: 1187, startPoint y: 427, endPoint x: 1115, endPoint y: 423, distance: 71.5
click at [1115, 423] on span "BRL $155.341,61 ( 99.9 %)" at bounding box center [1158, 432] width 164 height 21
click at [682, 312] on div "BRL $1.341,04" at bounding box center [650, 324] width 294 height 25
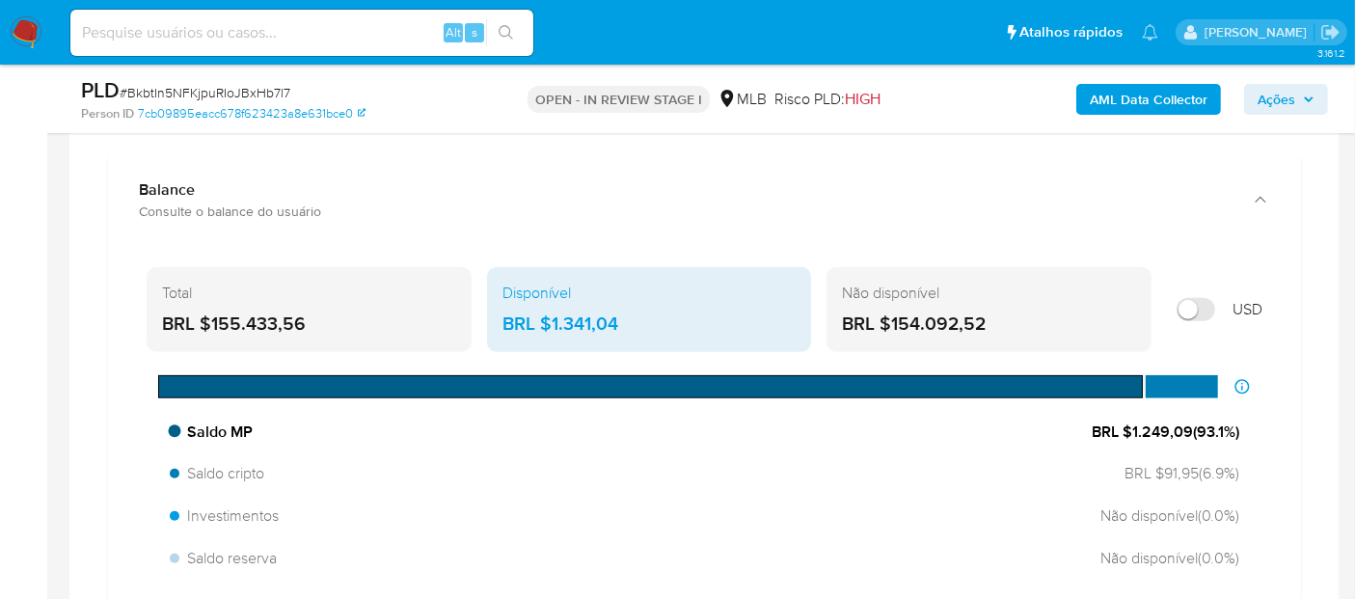
drag, startPoint x: 1190, startPoint y: 434, endPoint x: 1127, endPoint y: 431, distance: 63.7
click at [1127, 431] on span "BRL $1.249,09 ( 93.1 %)" at bounding box center [1166, 432] width 148 height 21
drag, startPoint x: 634, startPoint y: 326, endPoint x: 551, endPoint y: 329, distance: 83.0
click at [551, 329] on div "BRL $1.341,04" at bounding box center [650, 324] width 294 height 25
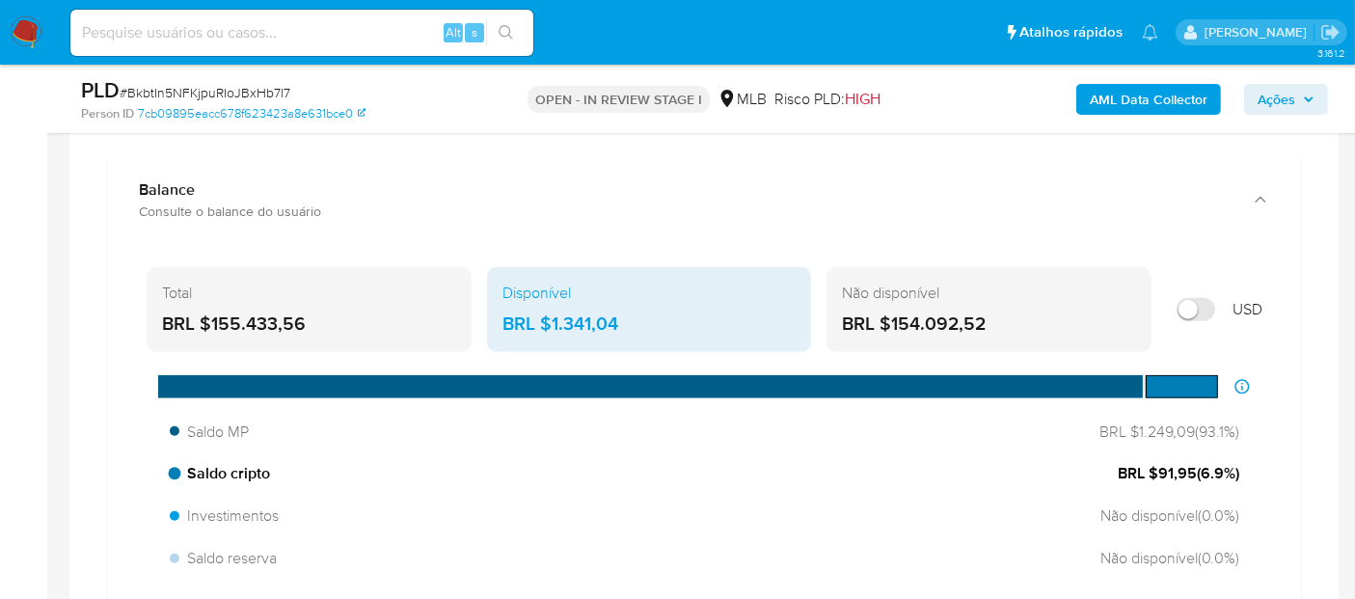
click at [932, 481] on div "Saldo cripto BRL $91,95 ( 6.9 %)" at bounding box center [704, 473] width 1085 height 37
click at [1165, 473] on span "BRL $91,95 ( 6.9 %)" at bounding box center [1179, 473] width 122 height 21
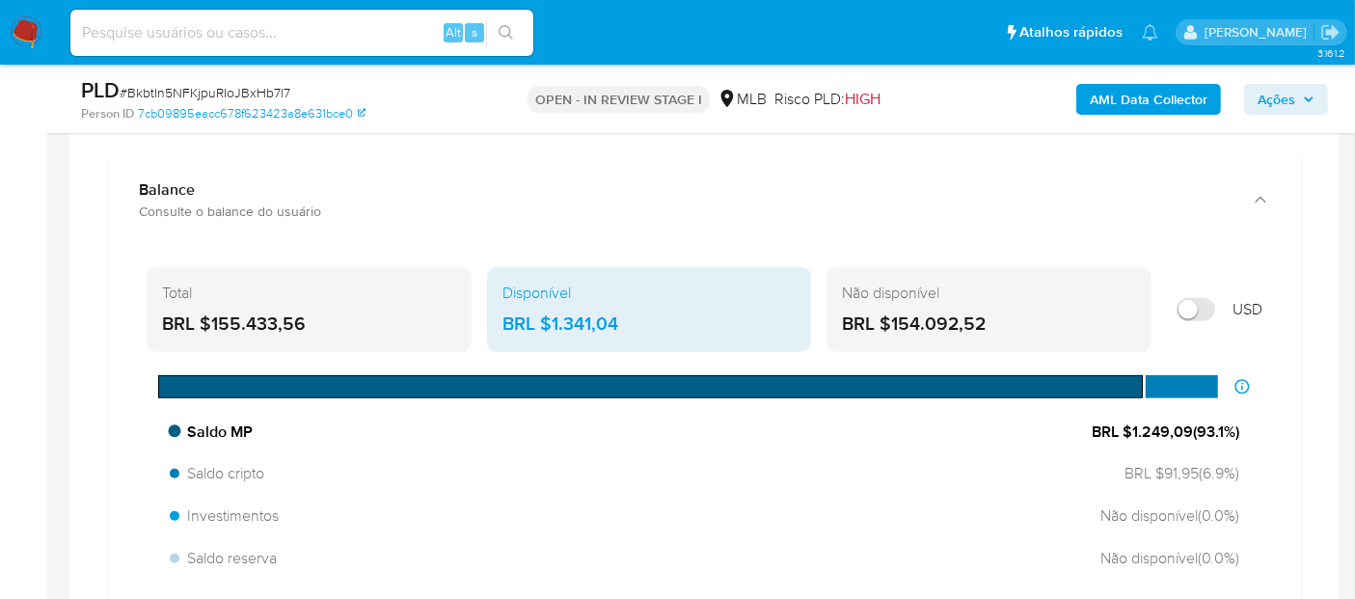
click at [1184, 422] on span "BRL $1.249,09 ( 93.1 %)" at bounding box center [1166, 432] width 148 height 21
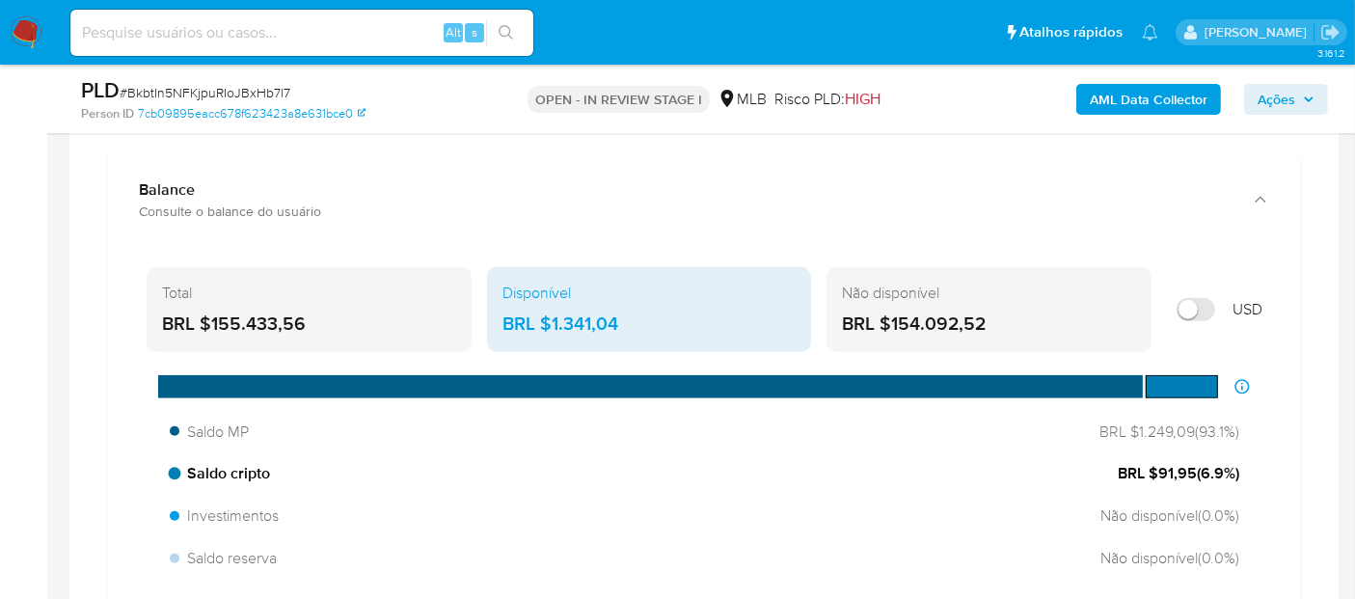
click at [1185, 466] on span "BRL $91,95 ( 6.9 %)" at bounding box center [1179, 473] width 122 height 21
click at [741, 296] on div "Disponível" at bounding box center [650, 293] width 294 height 21
click at [932, 301] on div "Não disponível BRL $154.092,52" at bounding box center [989, 309] width 325 height 85
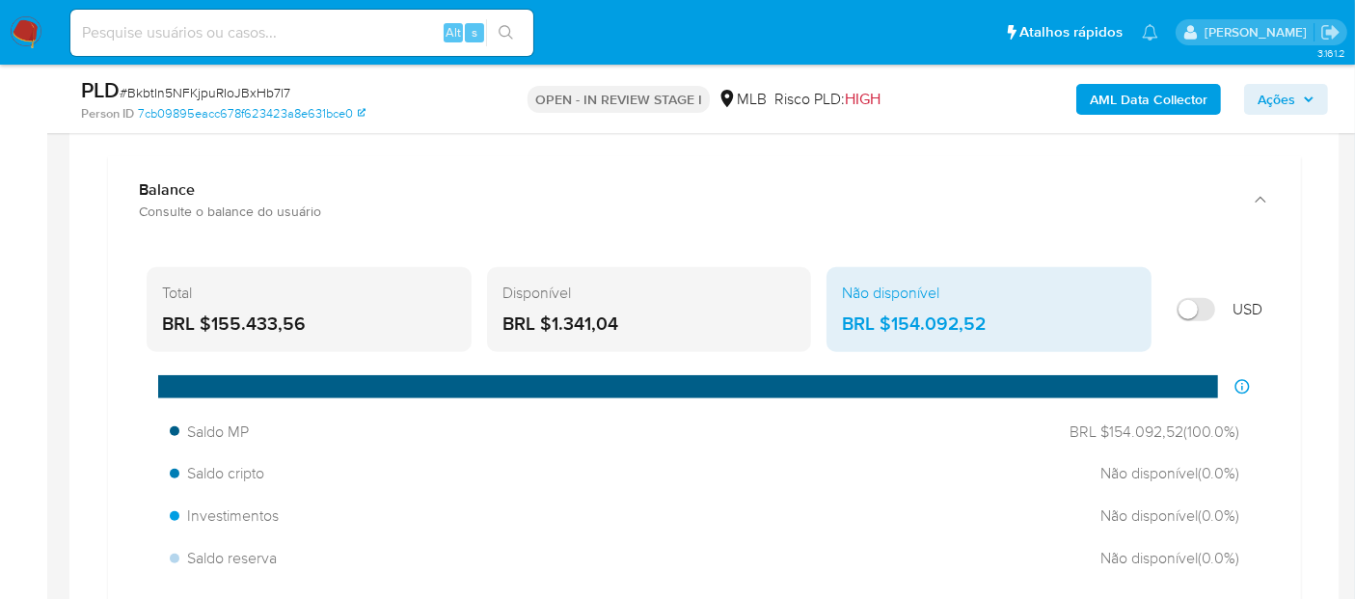
click at [634, 322] on div "BRL $1.341,04" at bounding box center [650, 324] width 294 height 25
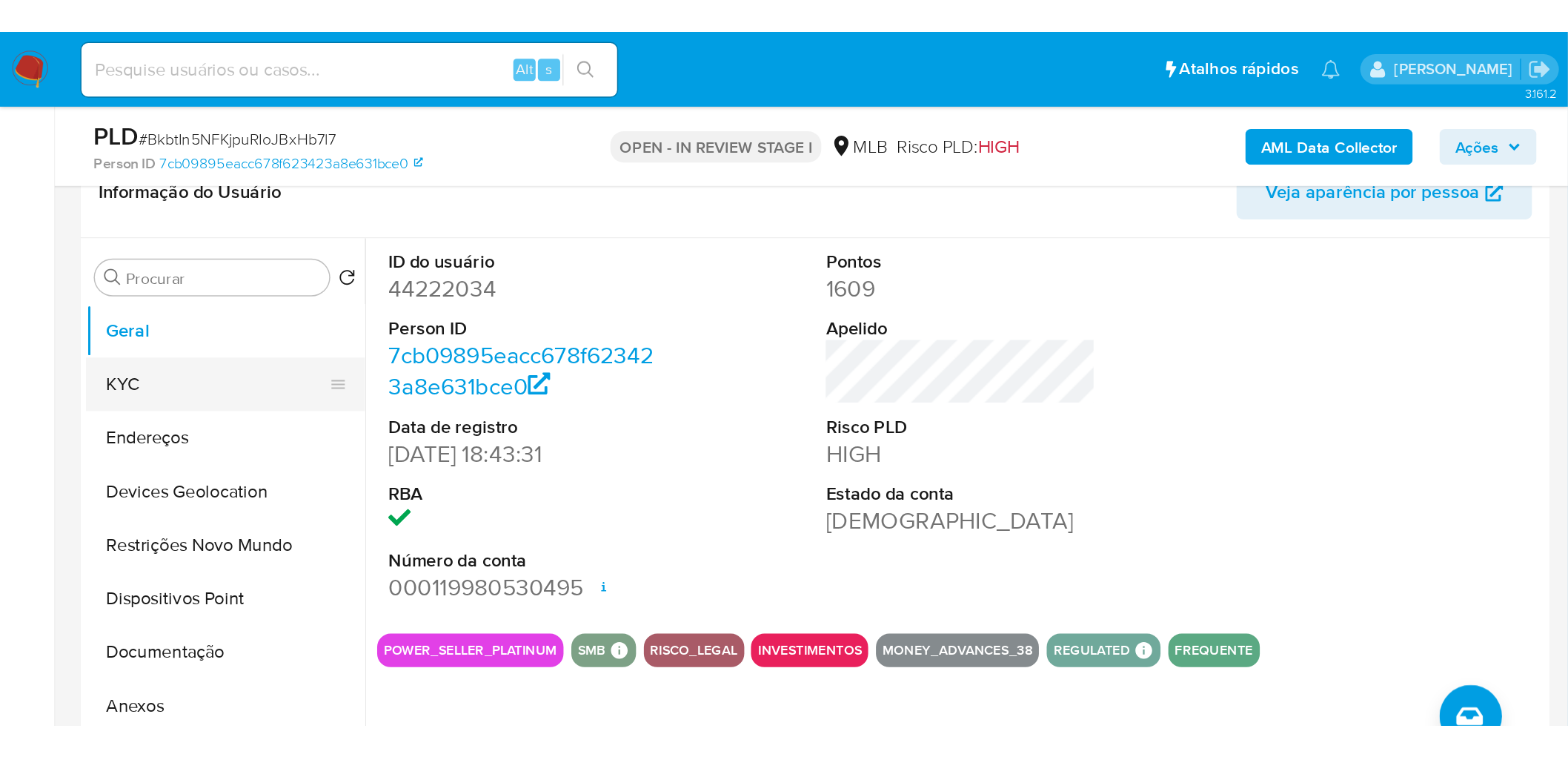
scroll to position [247, 0]
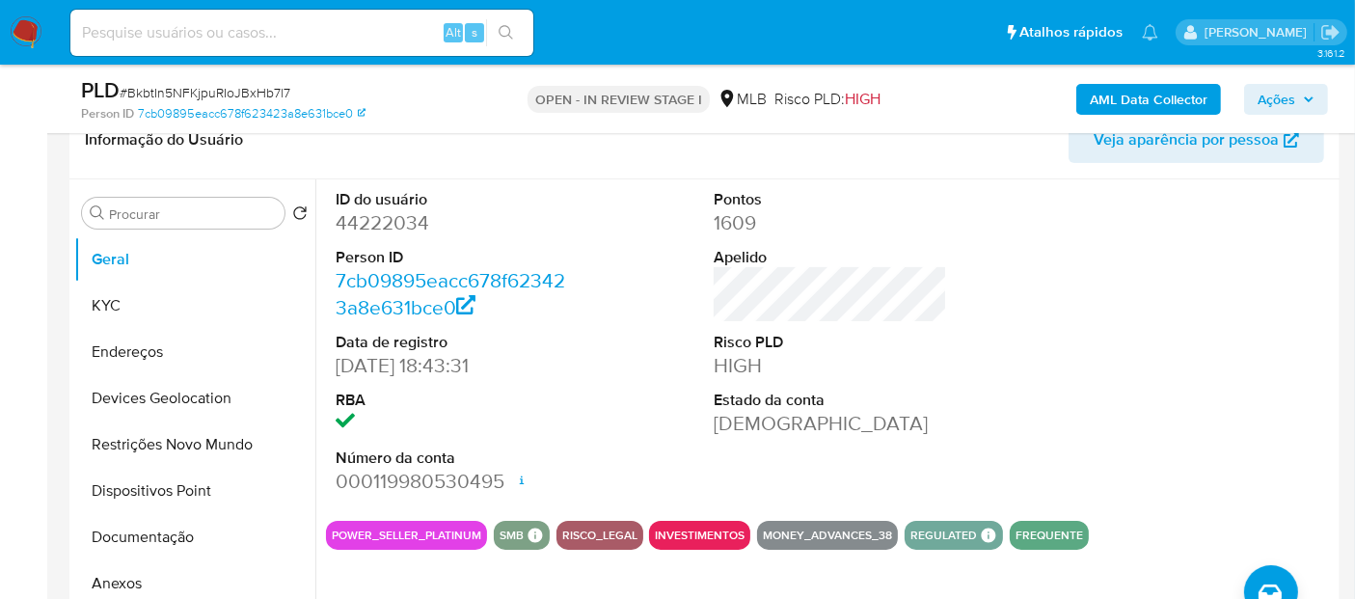
click at [388, 223] on dd "44222034" at bounding box center [452, 222] width 233 height 27
copy dd "44222034"
click at [154, 205] on input "Procurar" at bounding box center [193, 213] width 168 height 17
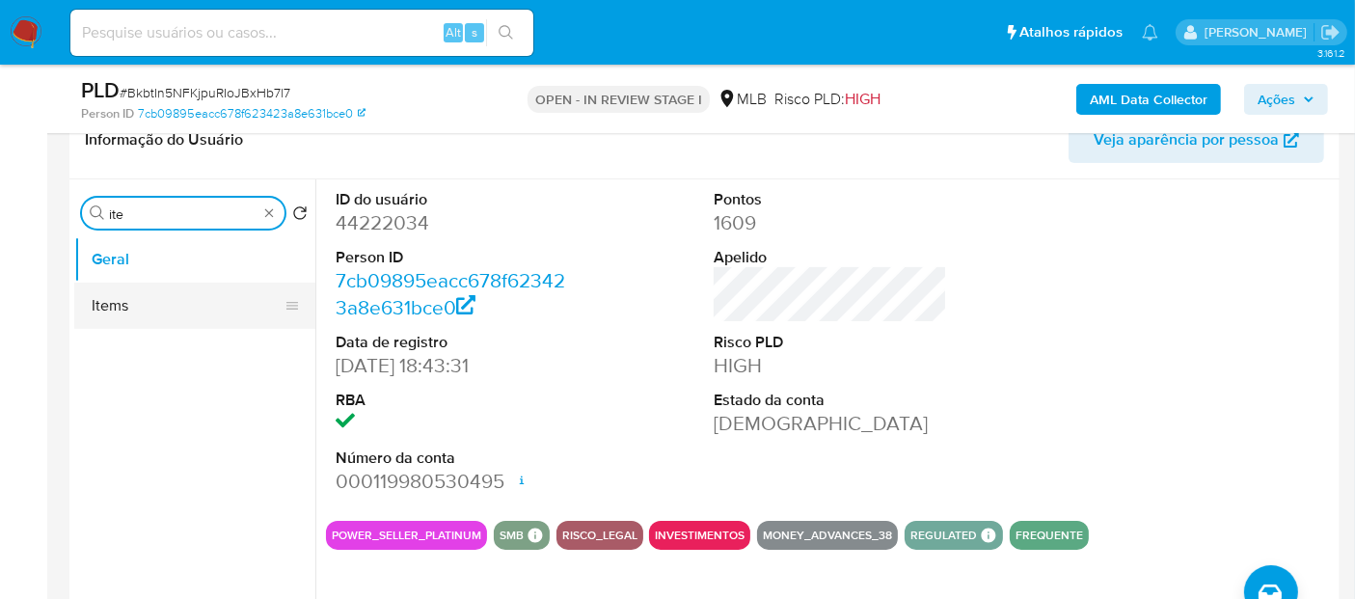
type input "ite"
click at [145, 299] on button "Items" at bounding box center [187, 306] width 226 height 46
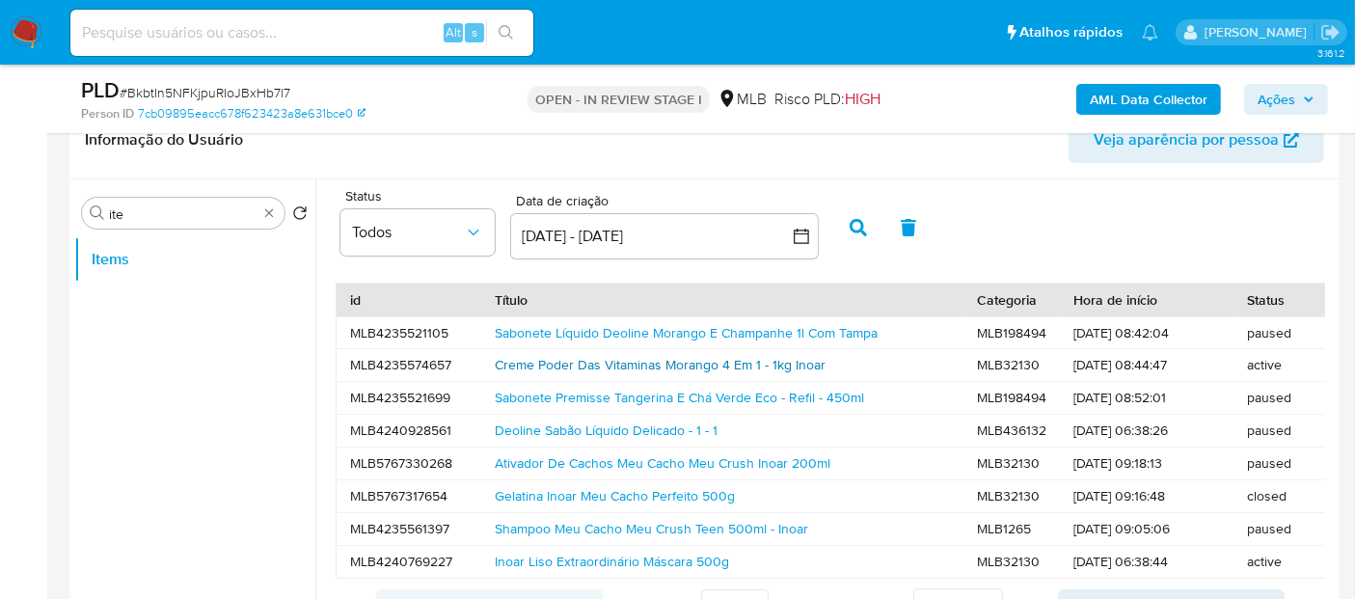
click at [539, 364] on link "Creme Poder Das Vitaminas Morango 4 Em 1 - 1kg Inoar" at bounding box center [660, 364] width 331 height 19
click at [267, 230] on div "Procurar ite Retornar ao pedido padrão Items" at bounding box center [194, 427] width 241 height 491
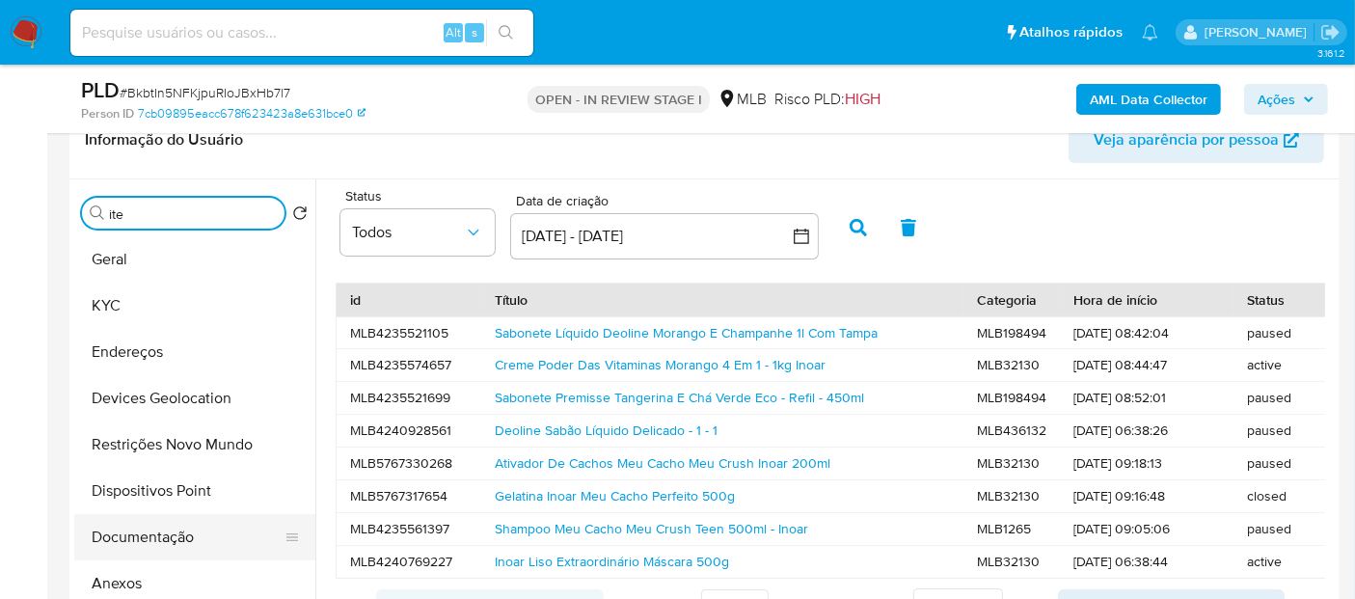
click at [181, 532] on button "Documentação" at bounding box center [187, 537] width 226 height 46
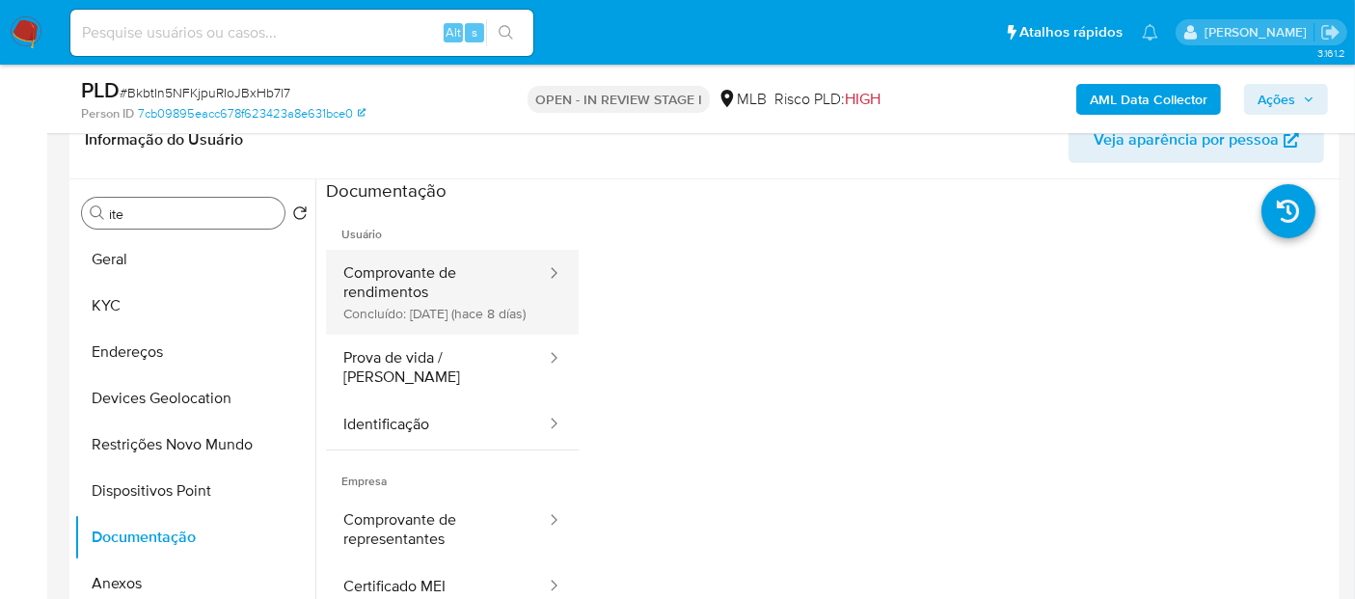
click at [465, 292] on button "Comprovante de rendimentos Concluído: 30/09/2025 (hace 8 días)" at bounding box center [437, 292] width 222 height 85
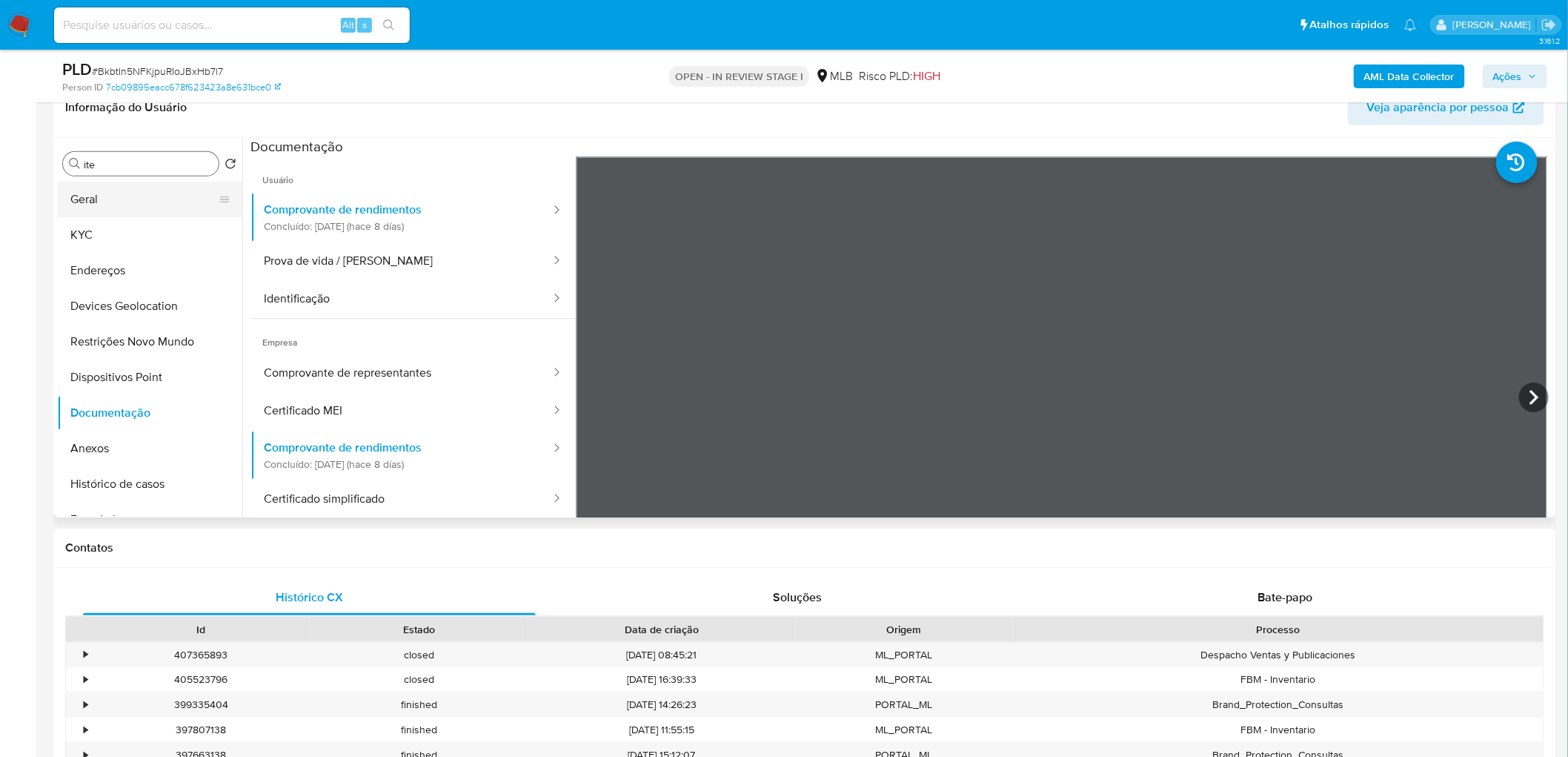
click at [166, 194] on button "Geral" at bounding box center [144, 199] width 174 height 35
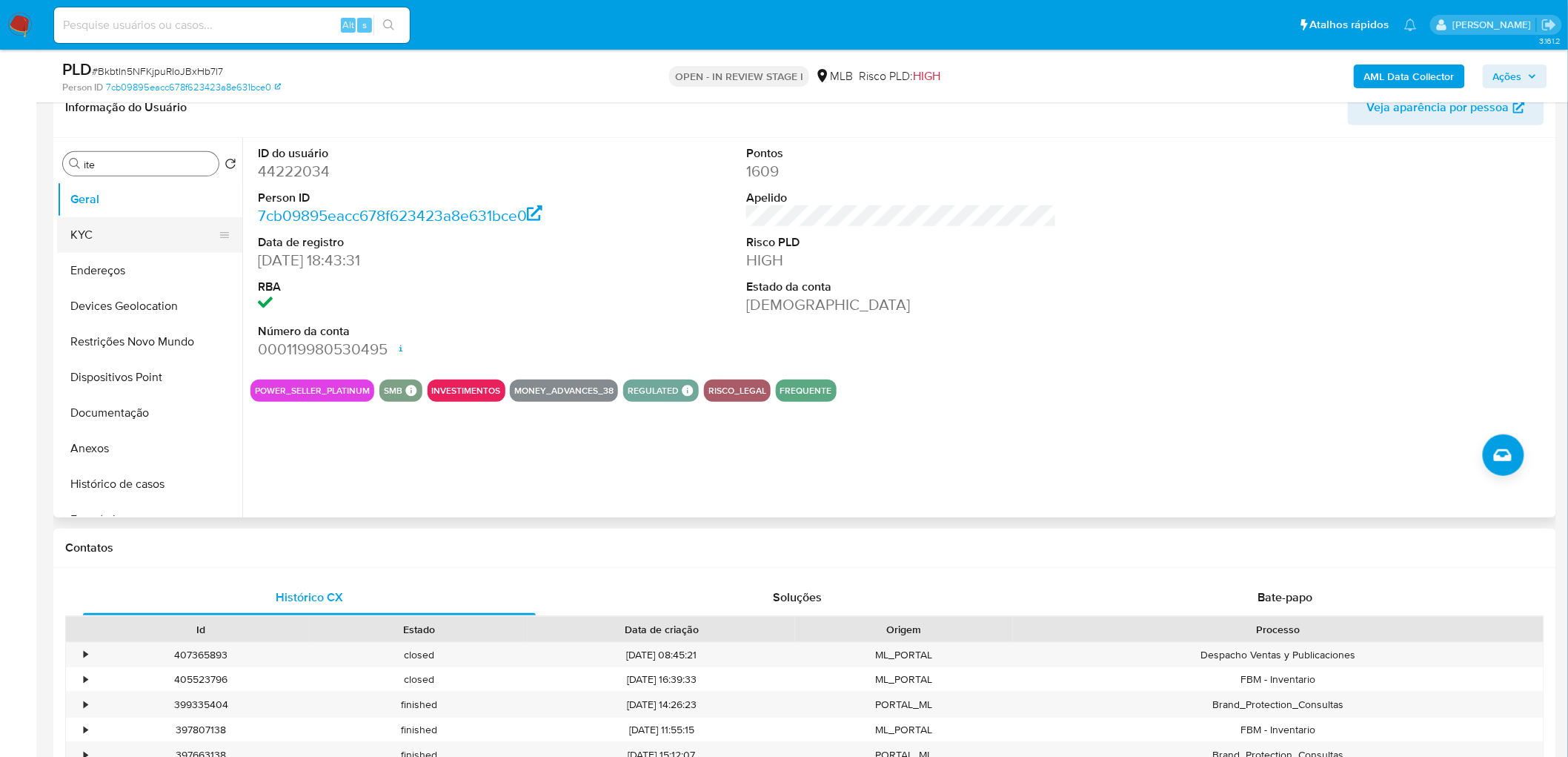
click at [94, 227] on button "KYC" at bounding box center [144, 235] width 174 height 35
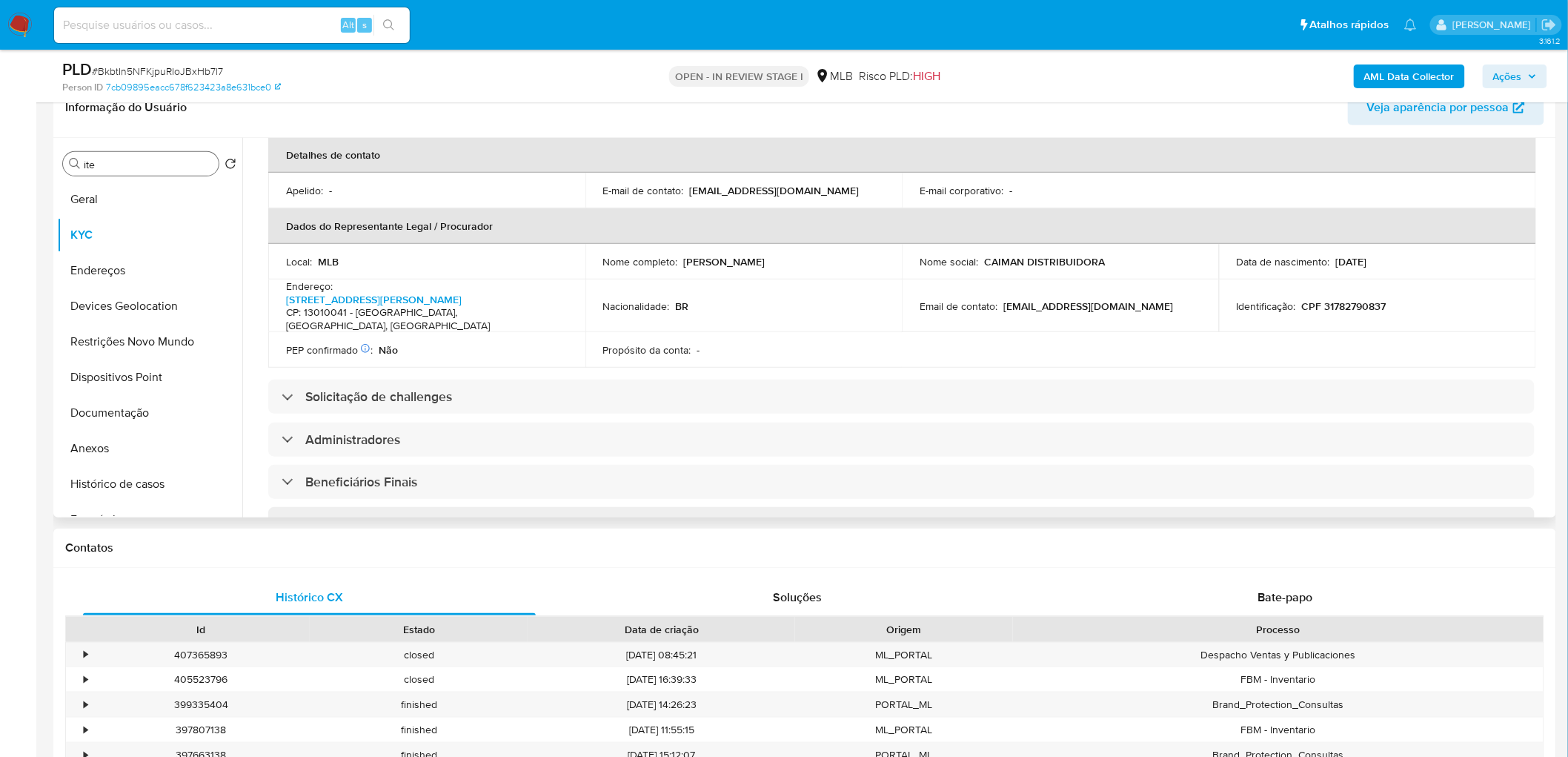
scroll to position [411, 0]
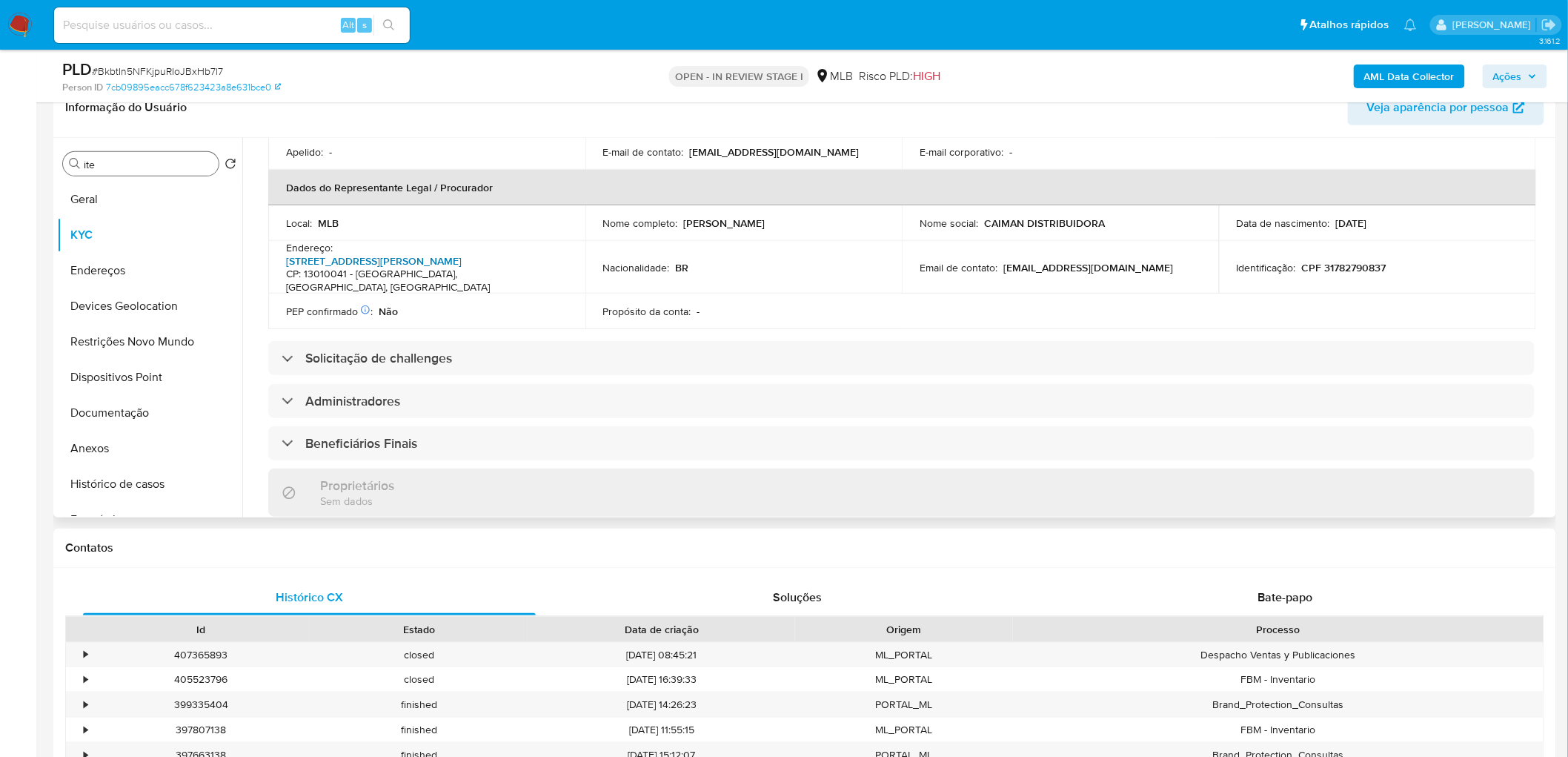
click at [439, 254] on link "Rua Ferreira Penteado 1315, Centro" at bounding box center [373, 261] width 176 height 15
drag, startPoint x: 69, startPoint y: 269, endPoint x: 2, endPoint y: 270, distance: 67.0
click at [69, 269] on button "Endereços" at bounding box center [149, 271] width 185 height 35
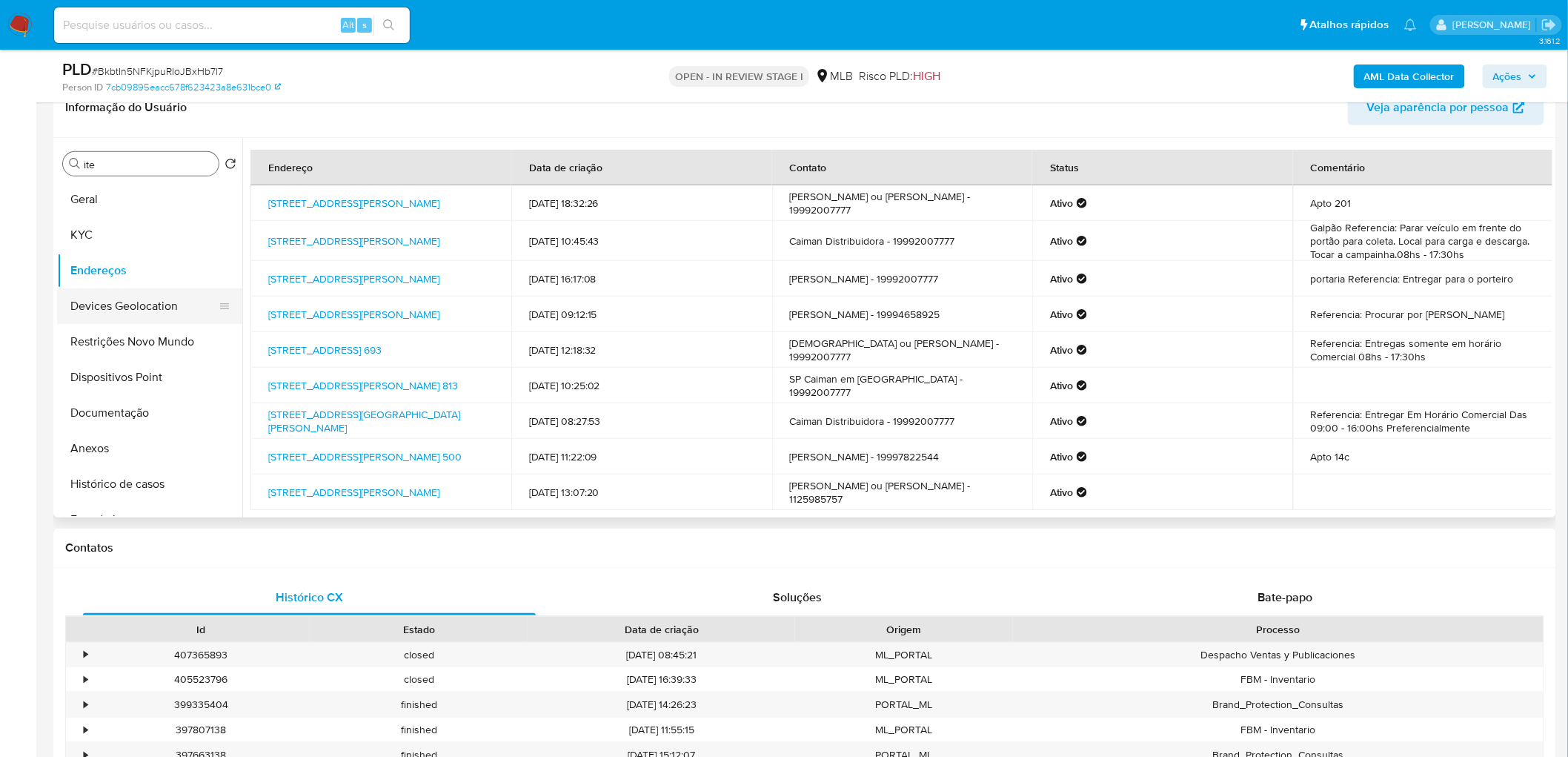
click at [131, 302] on button "Devices Geolocation" at bounding box center [144, 306] width 174 height 35
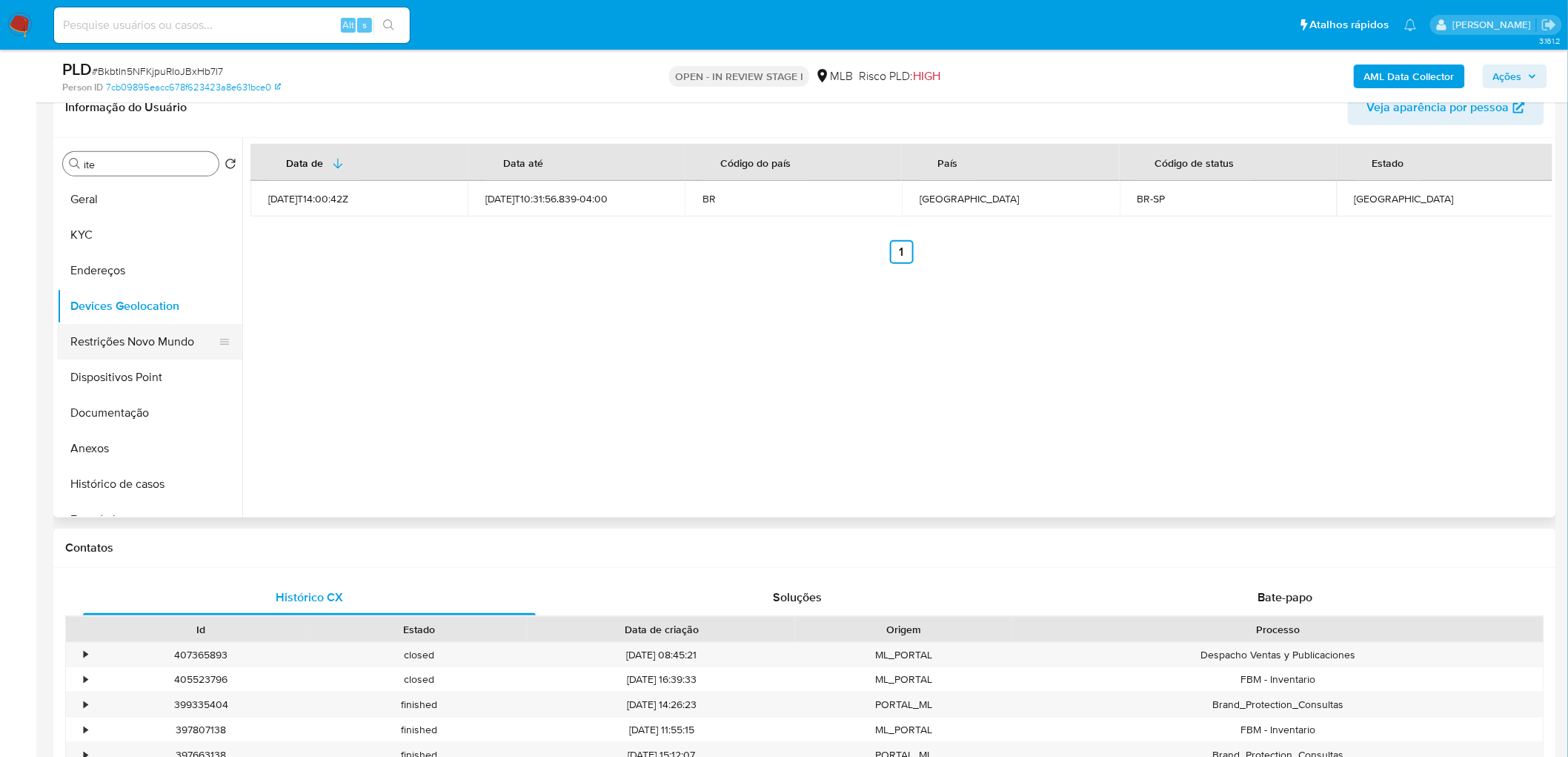
click at [136, 345] on button "Restrições Novo Mundo" at bounding box center [144, 342] width 174 height 35
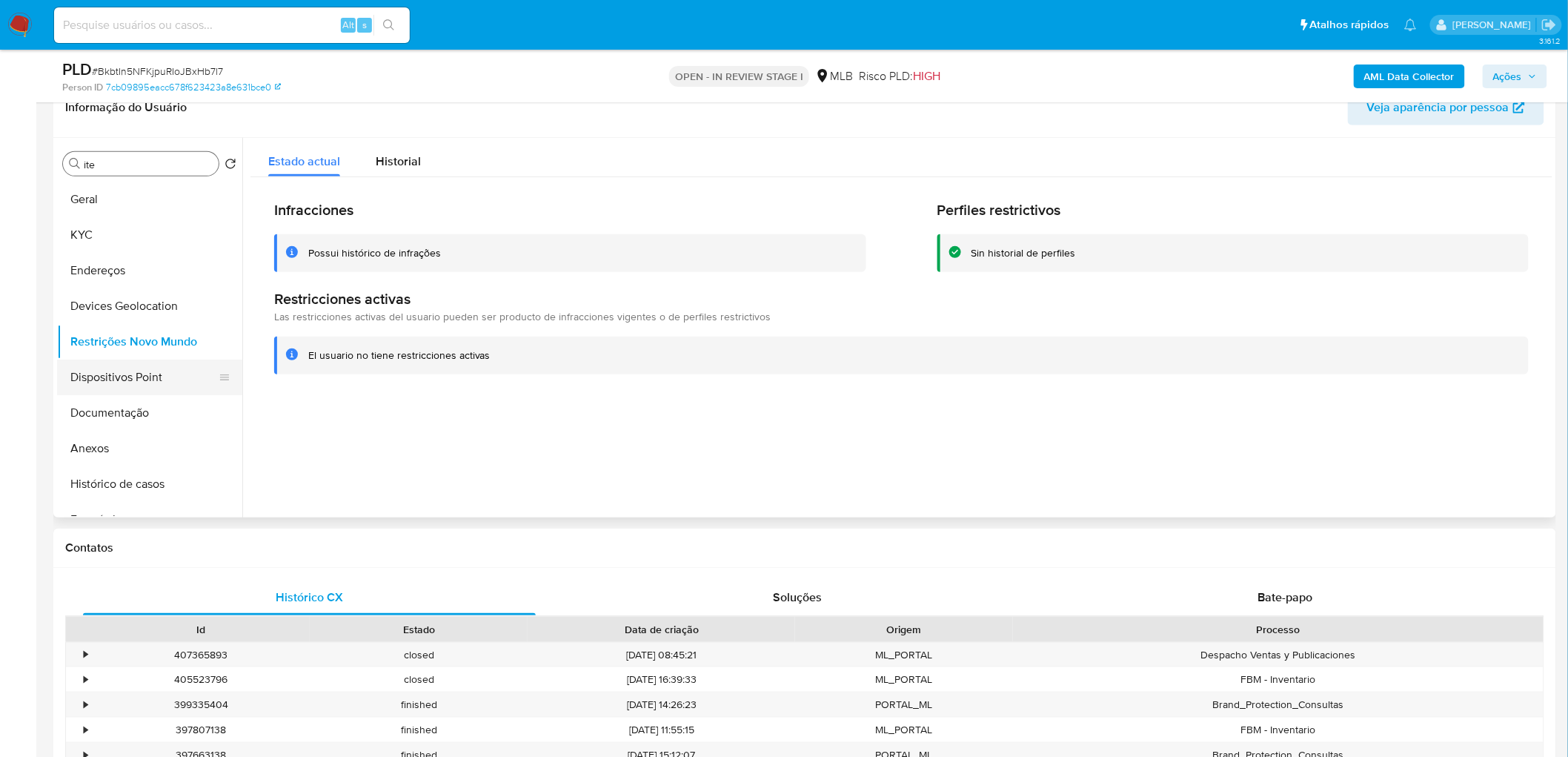
click at [137, 366] on button "Dispositivos Point" at bounding box center [144, 377] width 174 height 35
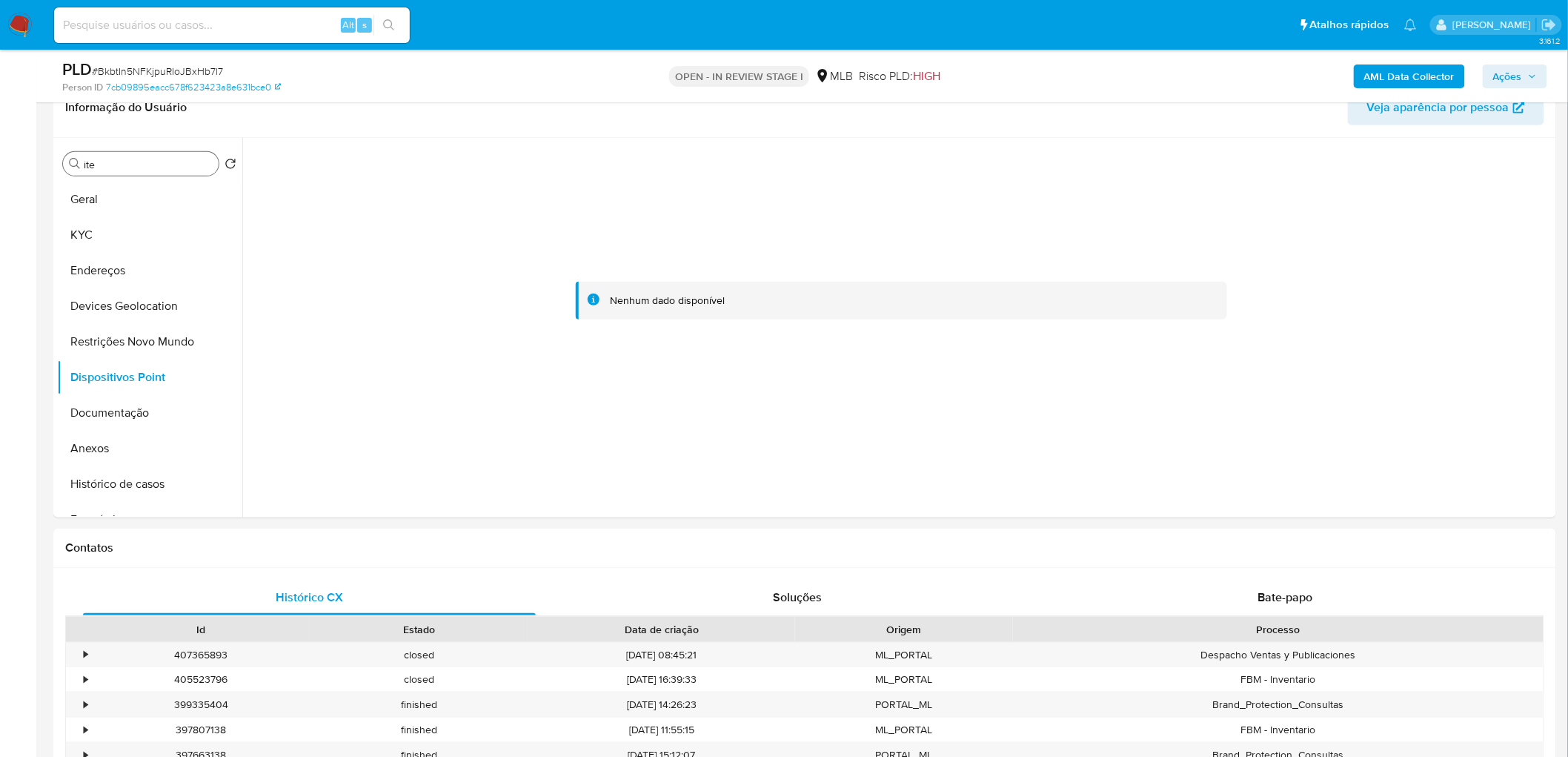
click at [1398, 77] on b "AML Data Collector" at bounding box center [1410, 76] width 91 height 24
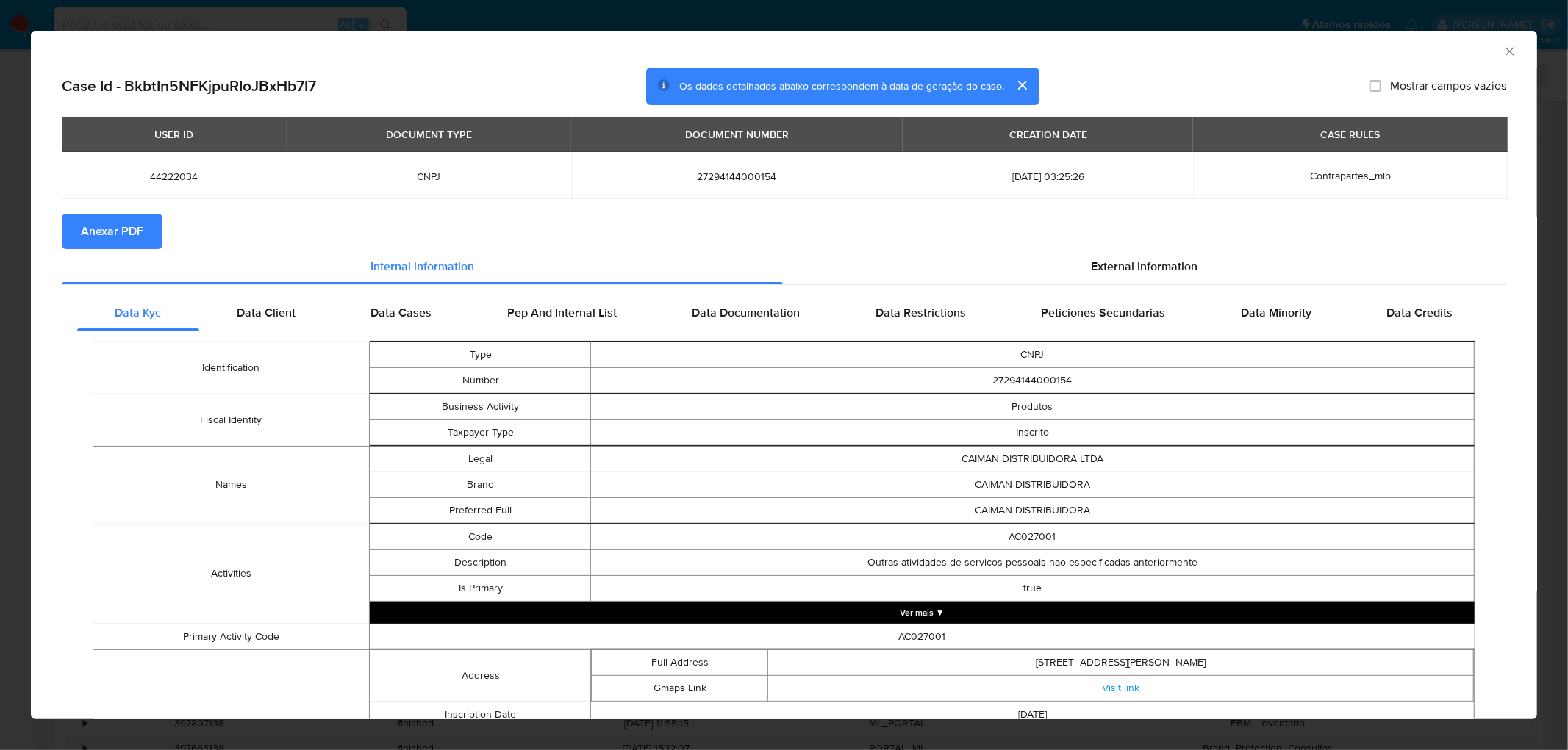
click at [101, 233] on span "Anexar PDF" at bounding box center [112, 231] width 62 height 32
click at [1506, 52] on icon "Fechar a janela" at bounding box center [1509, 51] width 8 height 8
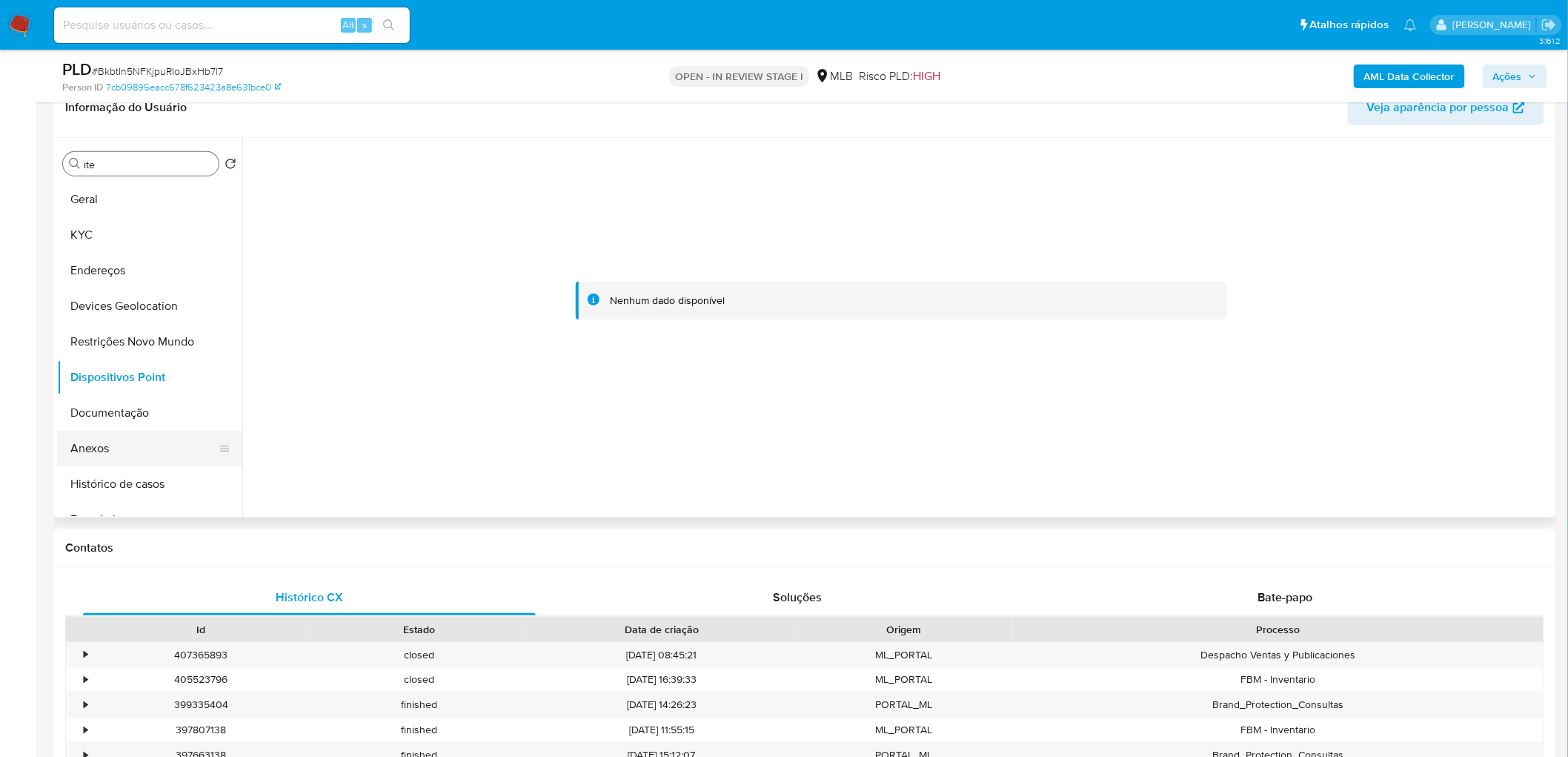
click at [100, 455] on button "Anexos" at bounding box center [144, 448] width 174 height 35
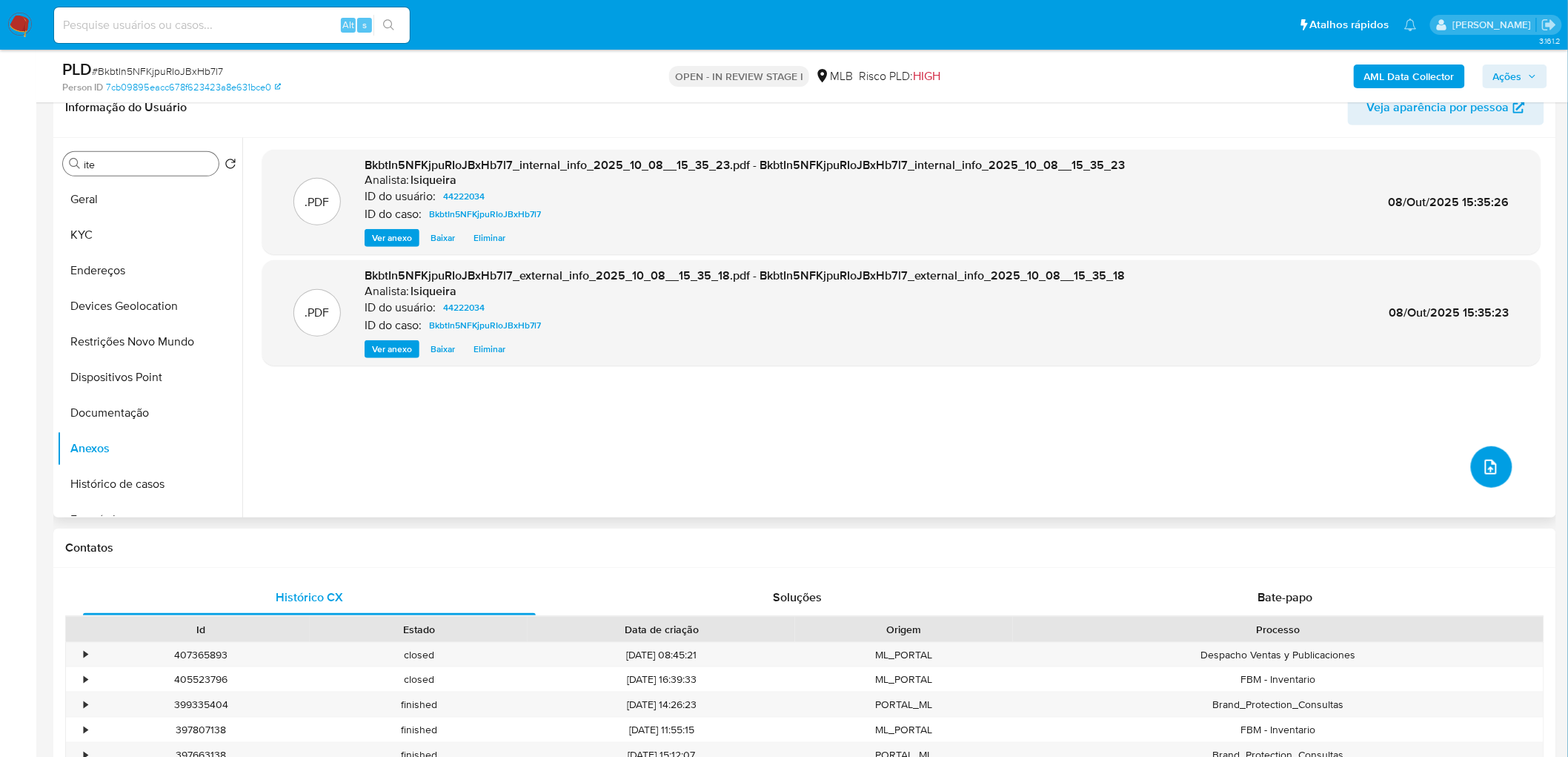
click at [1495, 460] on button "upload-file" at bounding box center [1492, 467] width 41 height 42
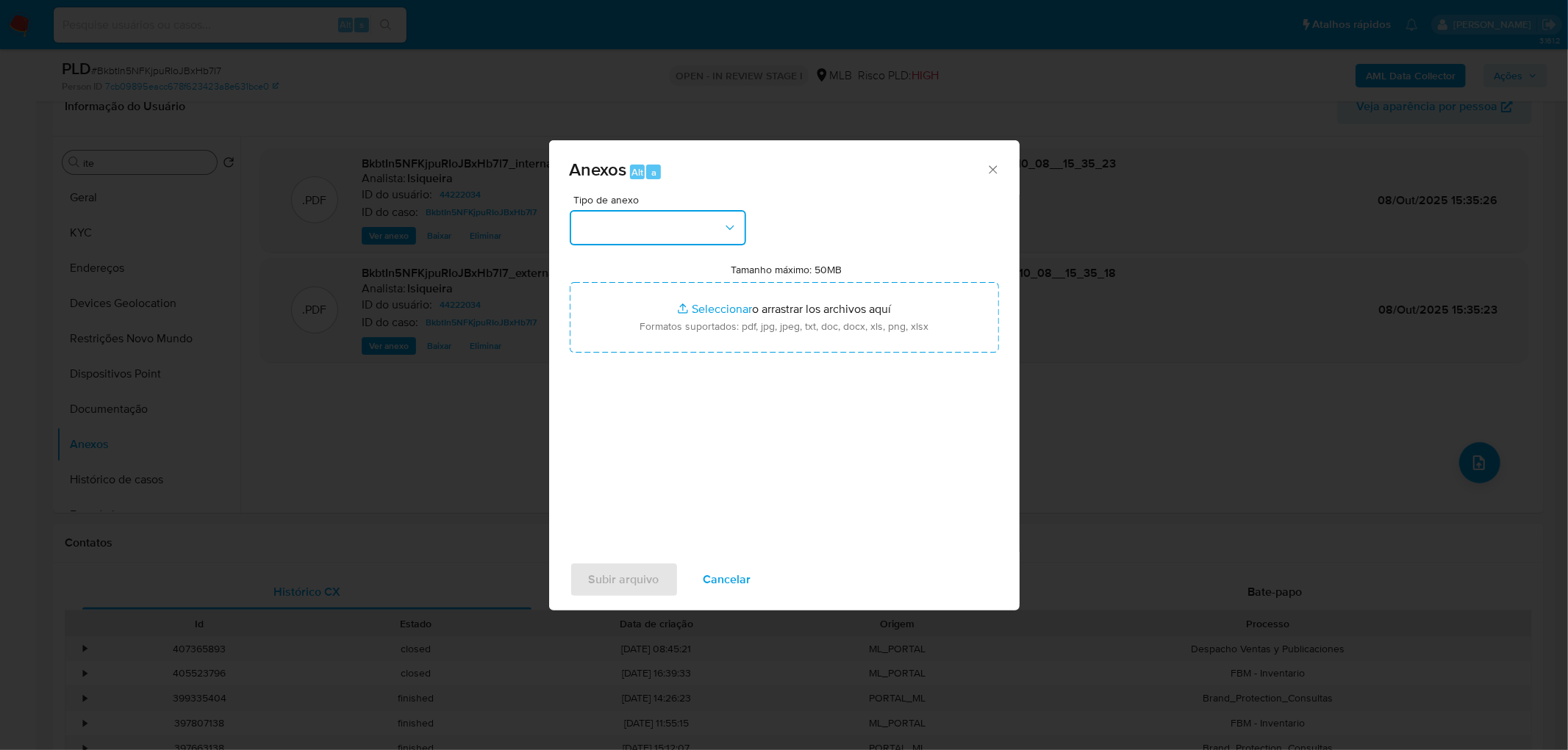
click at [743, 224] on button "button" at bounding box center [658, 228] width 177 height 35
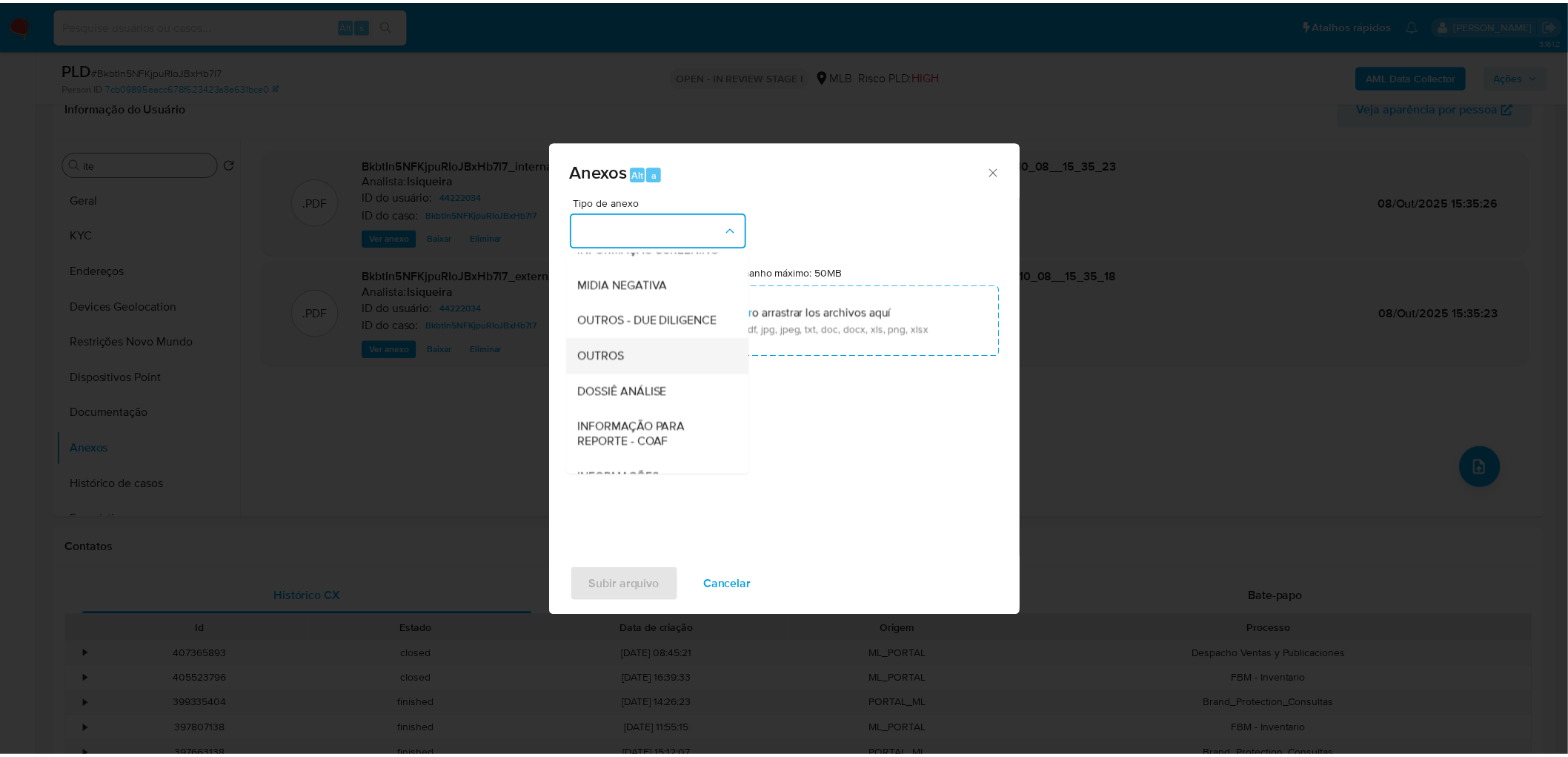
scroll to position [164, 0]
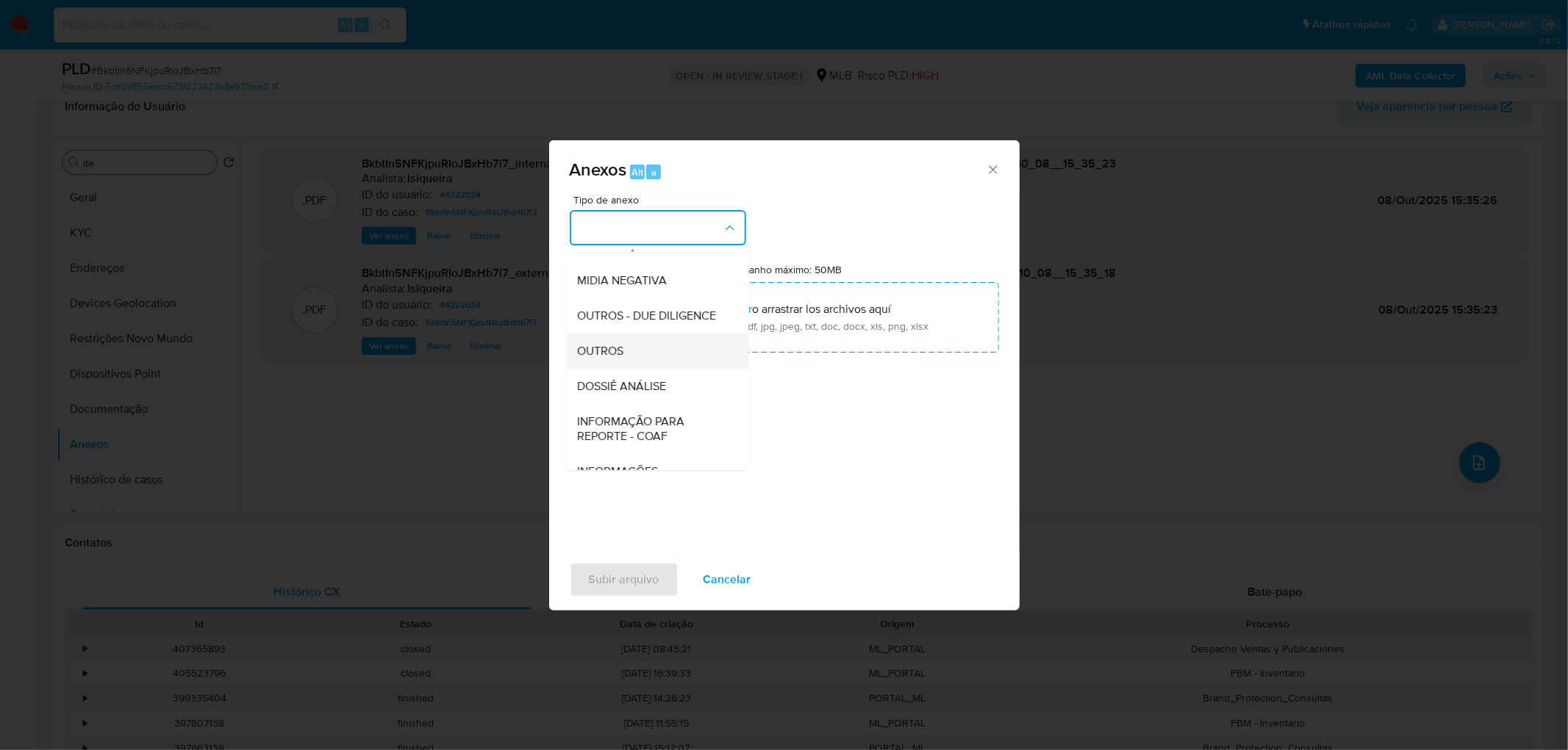
click at [606, 359] on span "OUTROS" at bounding box center [600, 350] width 46 height 14
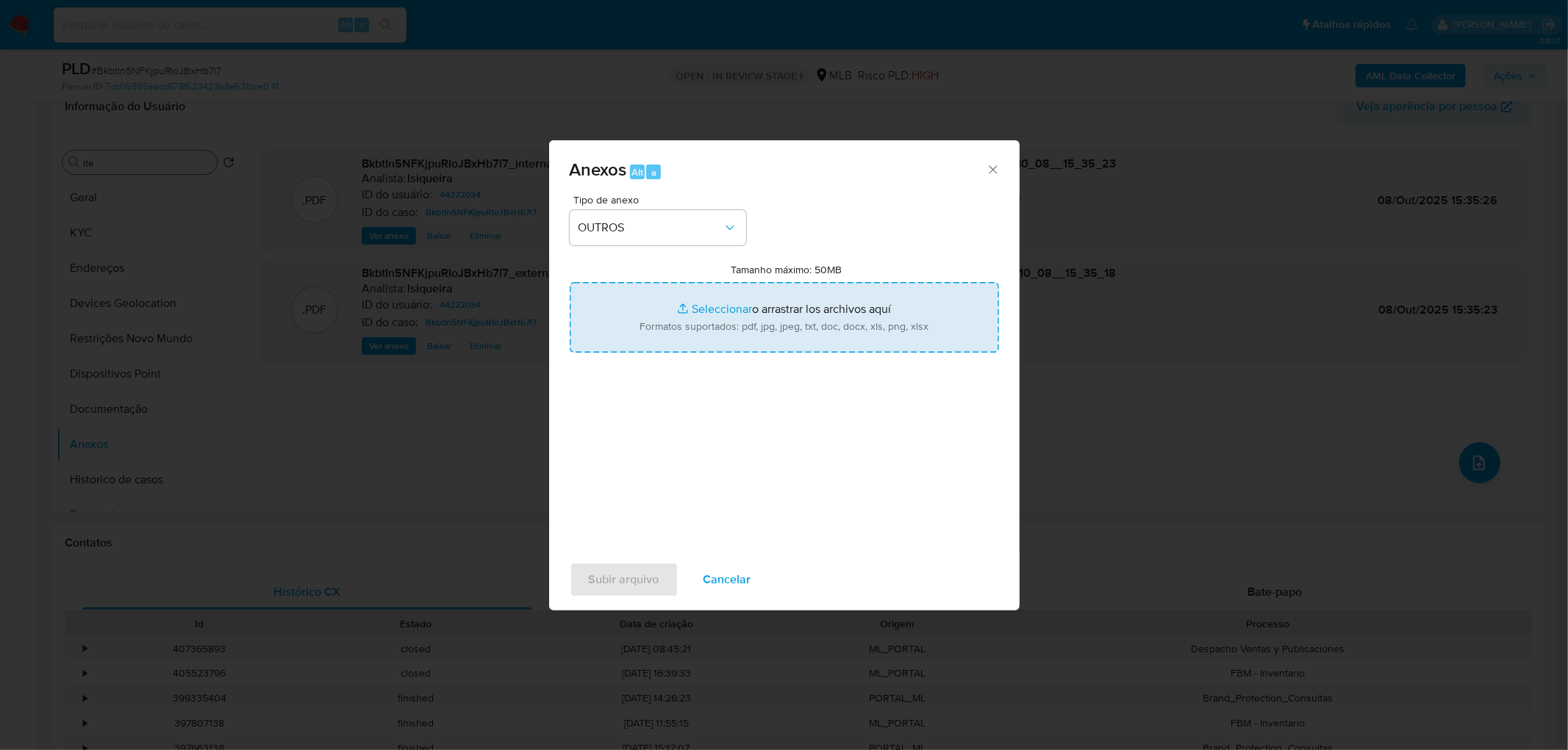
click at [716, 311] on input "Tamanho máximo: 50MB Seleccionar archivos" at bounding box center [784, 317] width 429 height 71
type input "C:\fakepath\Declinio - BkbtIn5NFKjpuRIoJBxHb7l7 - CNPJ 27294144000154 - CAIMAN …"
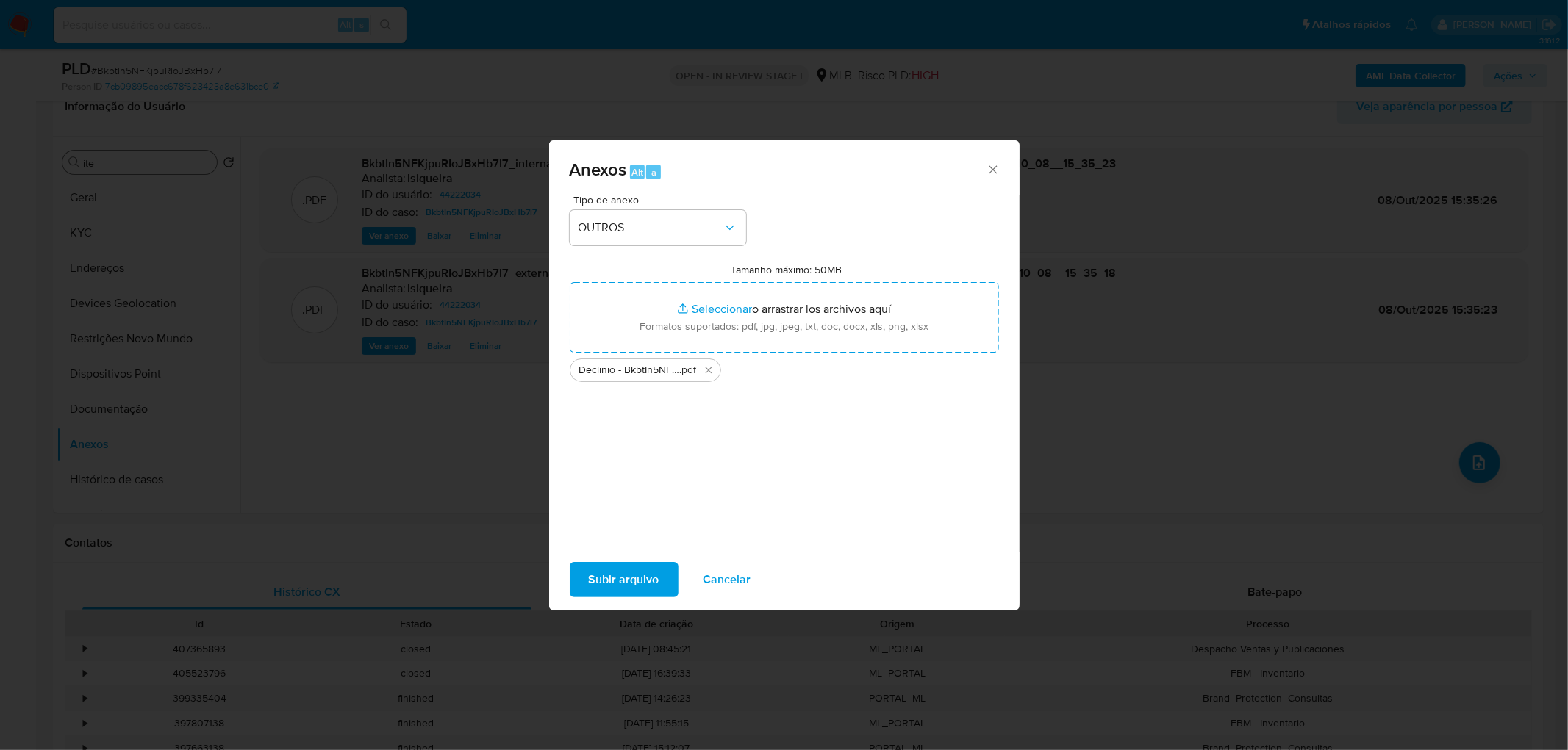
click at [619, 563] on span "Subir arquivo" at bounding box center [624, 579] width 71 height 32
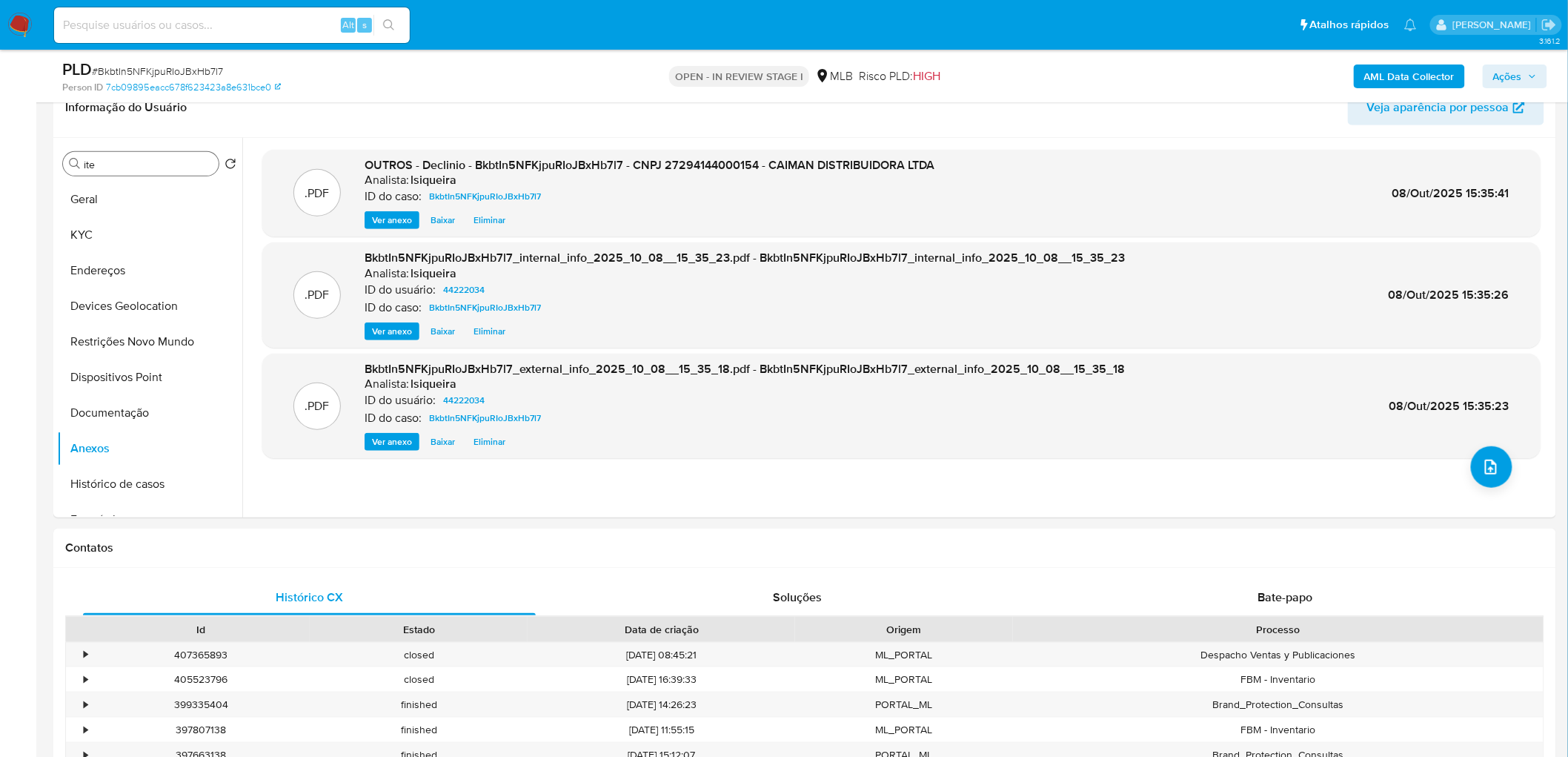
click at [1520, 68] on span "Ações" at bounding box center [1508, 76] width 29 height 24
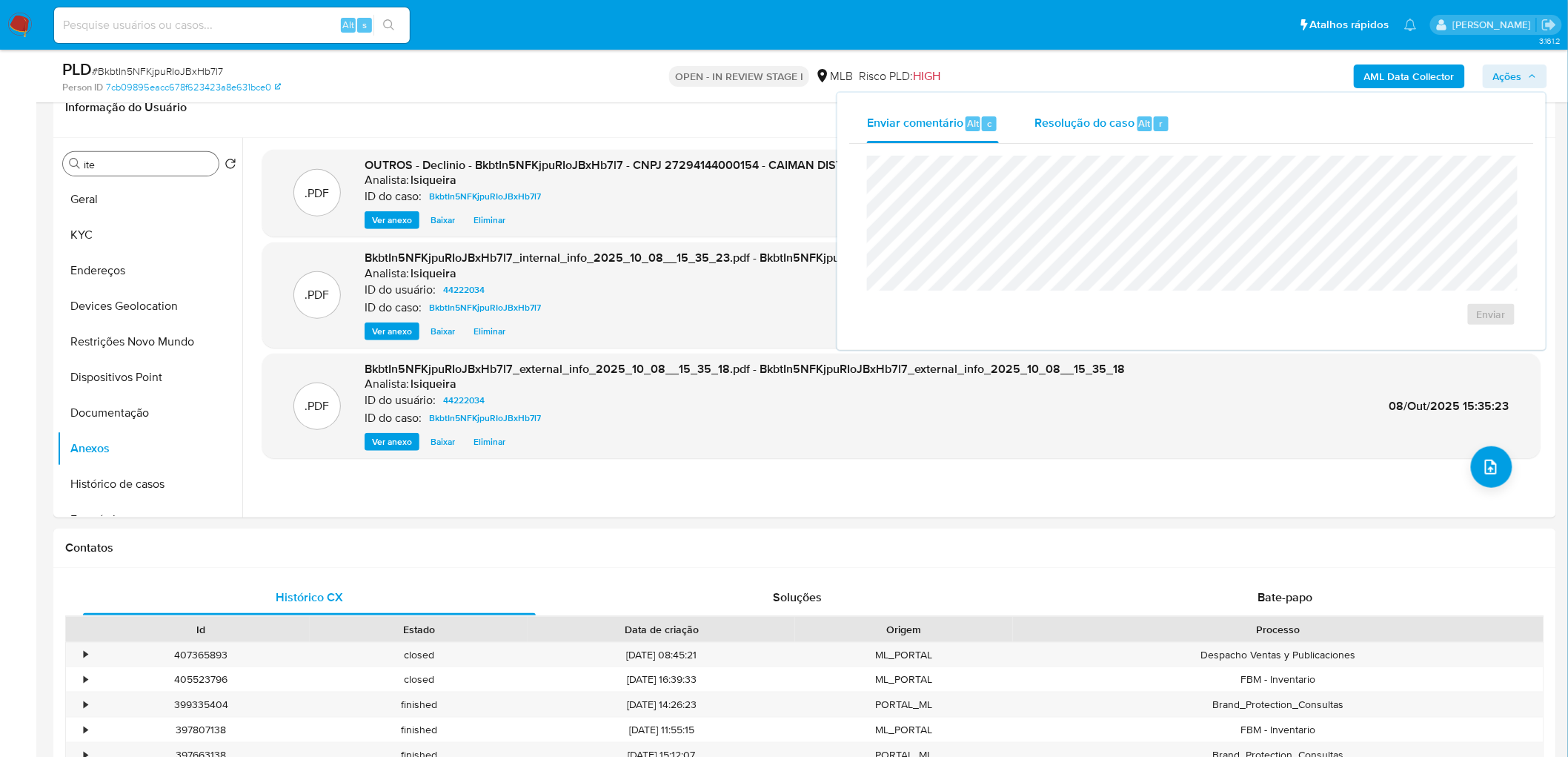
click at [1057, 121] on span "Resolução do caso" at bounding box center [1085, 123] width 100 height 17
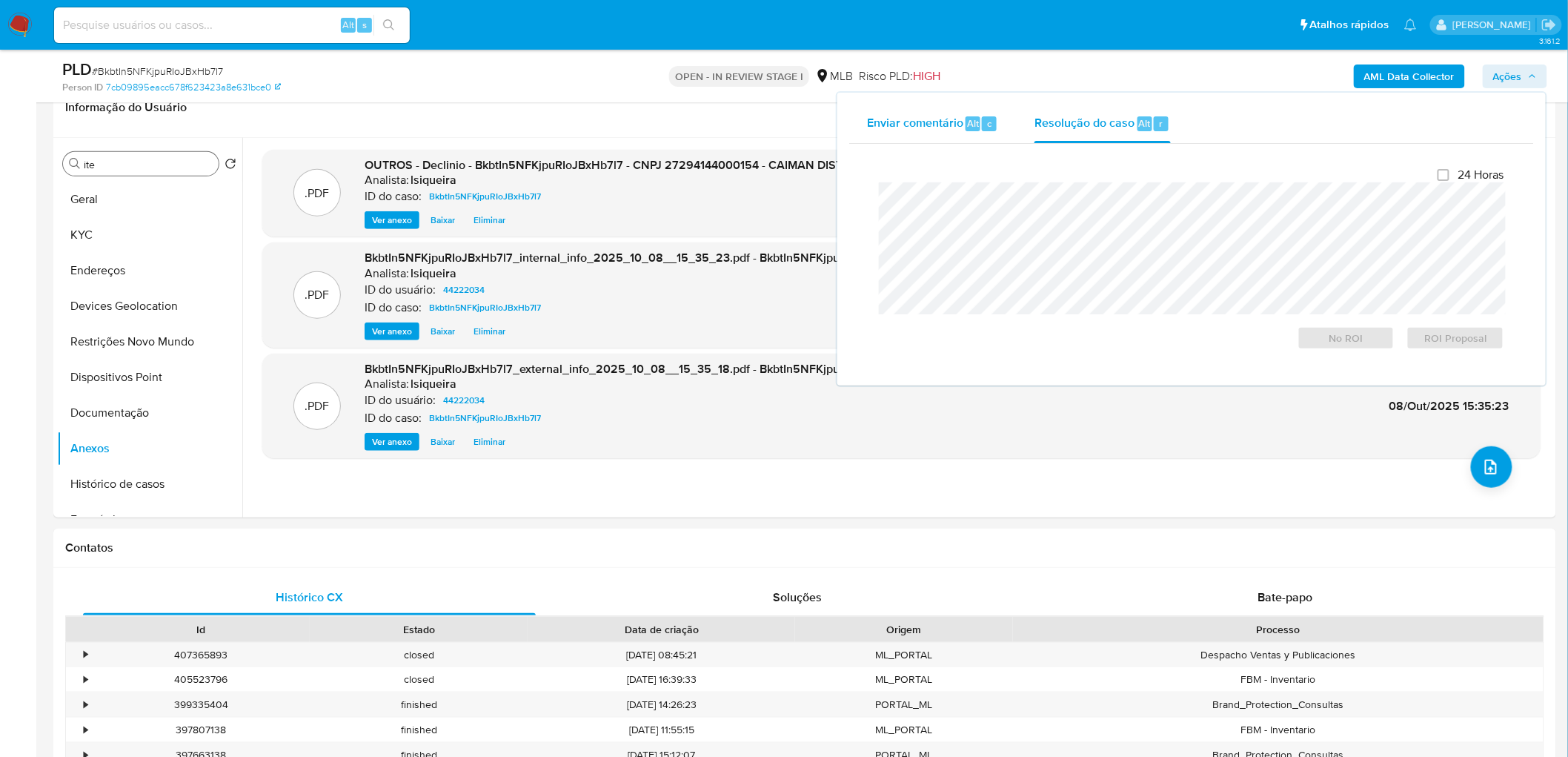
click at [957, 134] on div "Enviar comentário Alt c" at bounding box center [933, 124] width 132 height 38
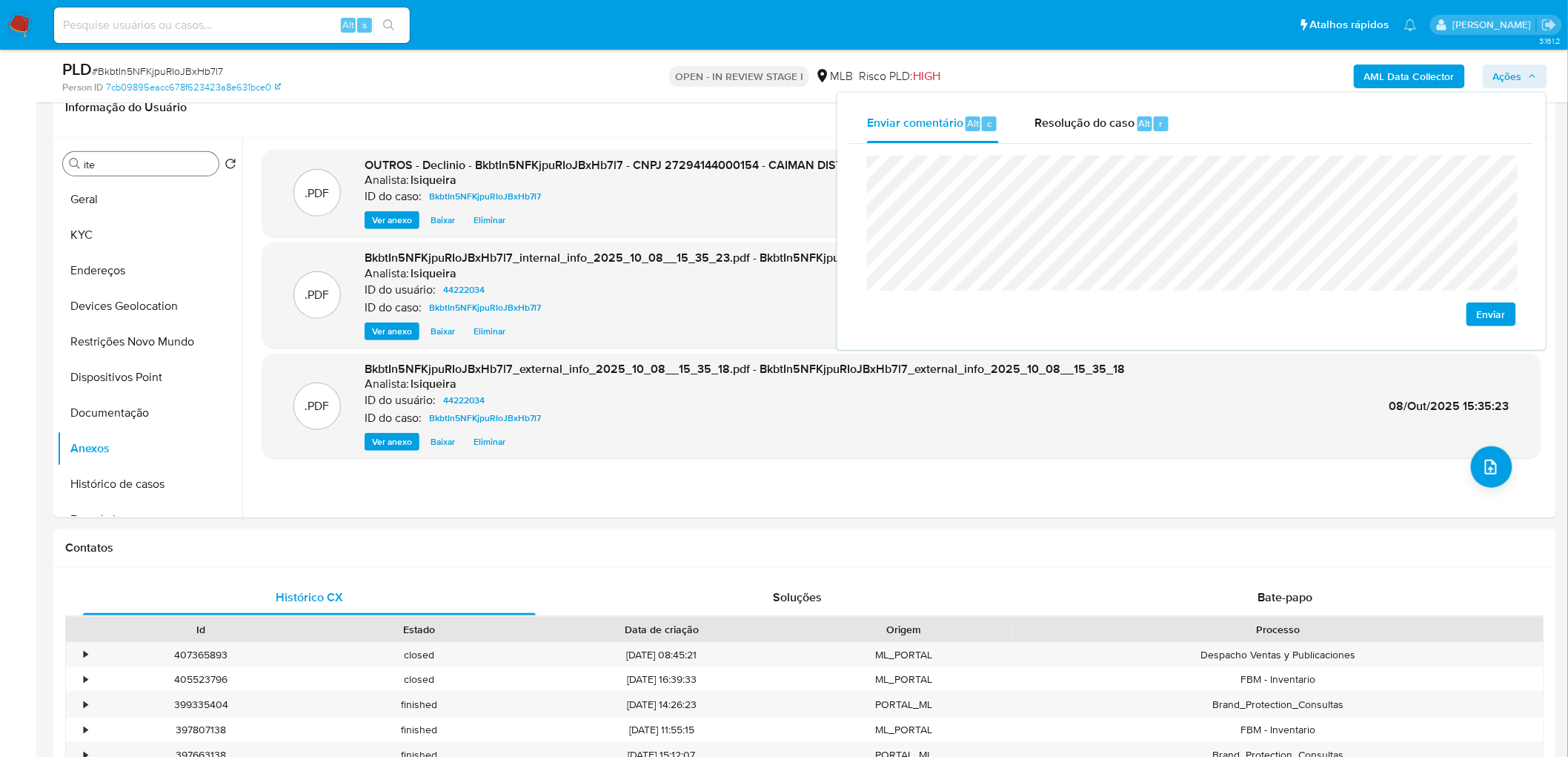
click at [1493, 317] on span "Enviar" at bounding box center [1492, 314] width 29 height 21
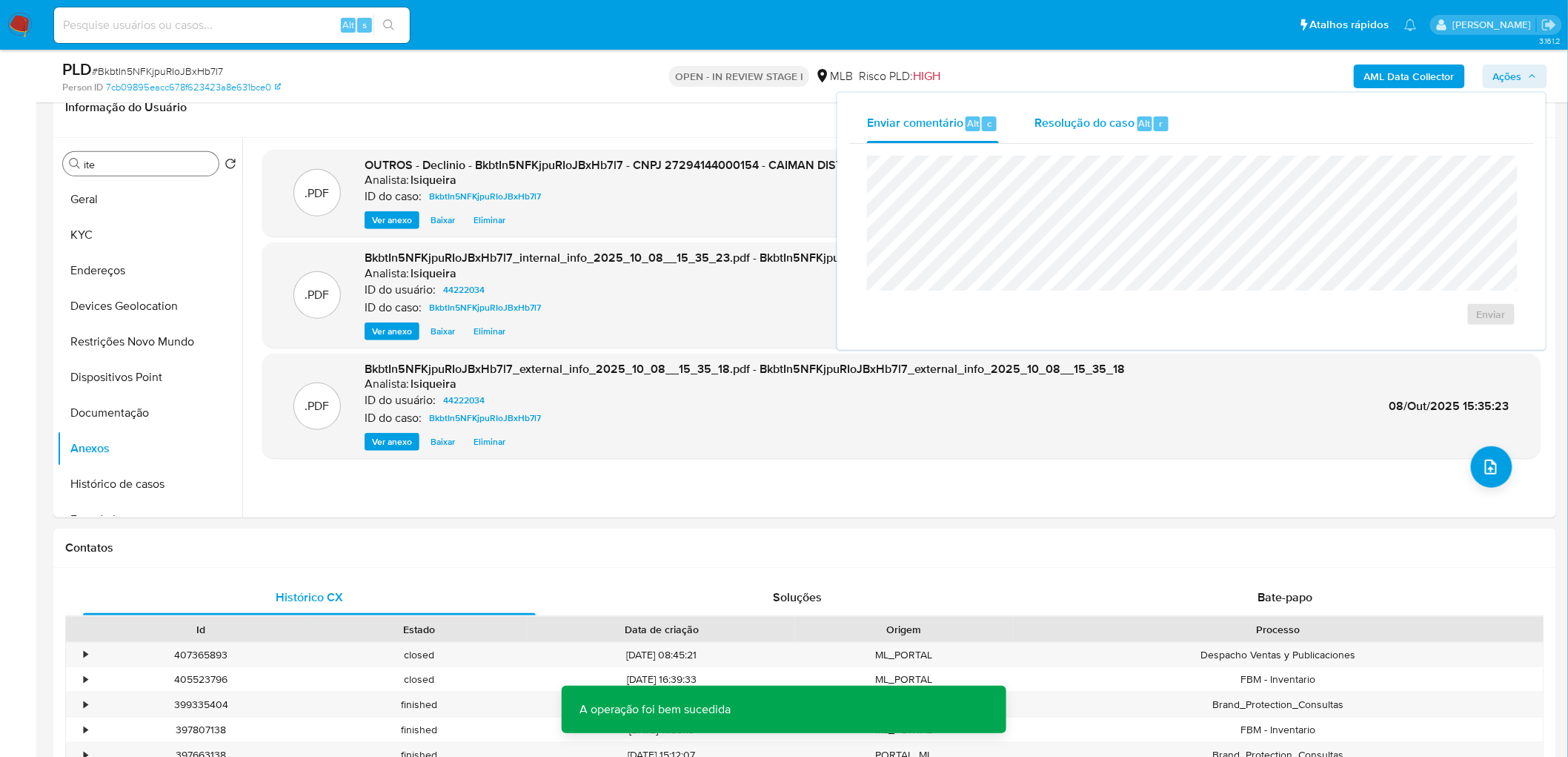
click at [1072, 115] on span "Resolução do caso" at bounding box center [1085, 123] width 100 height 17
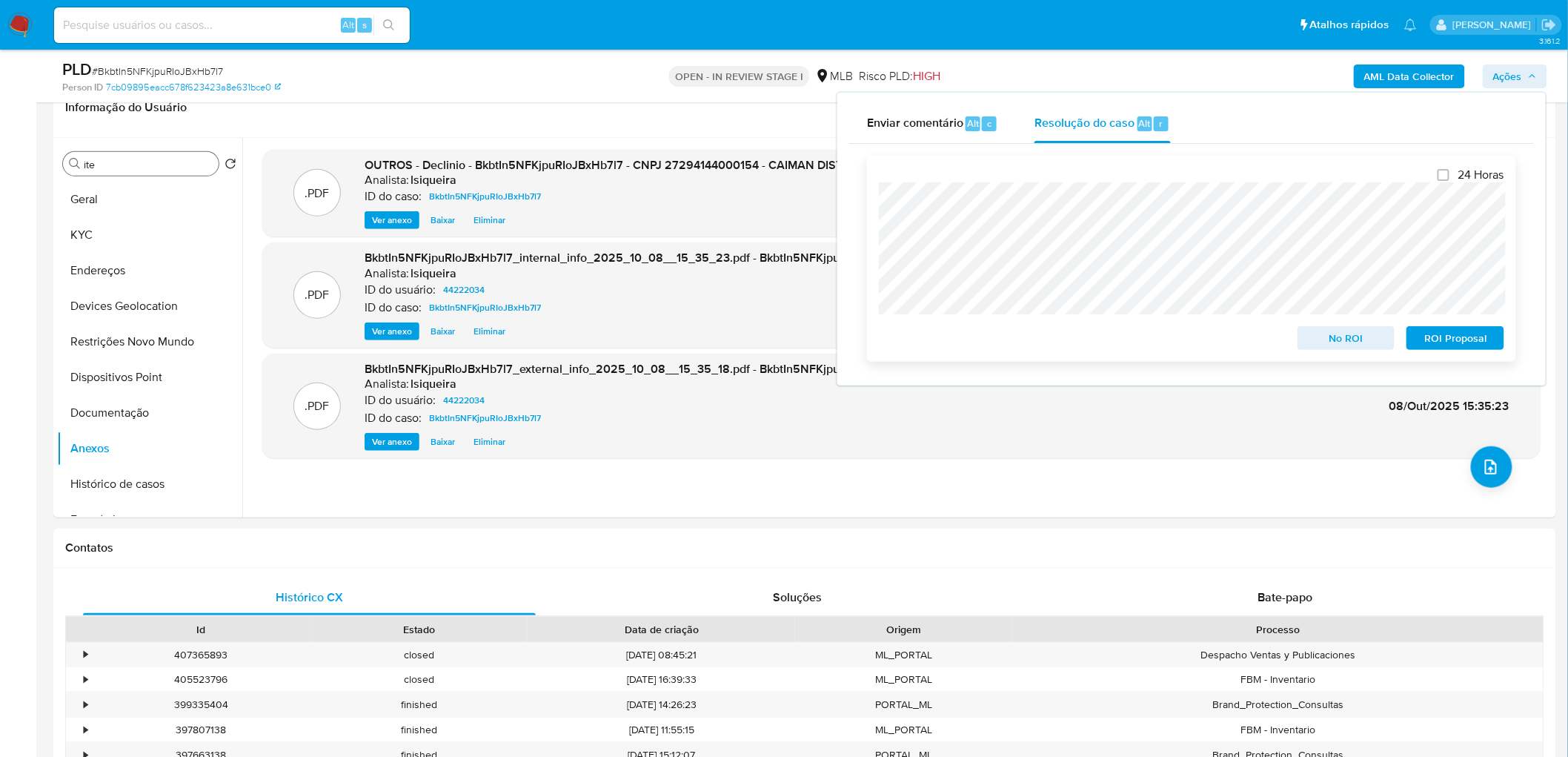
click at [1352, 332] on span "No ROI" at bounding box center [1347, 337] width 77 height 21
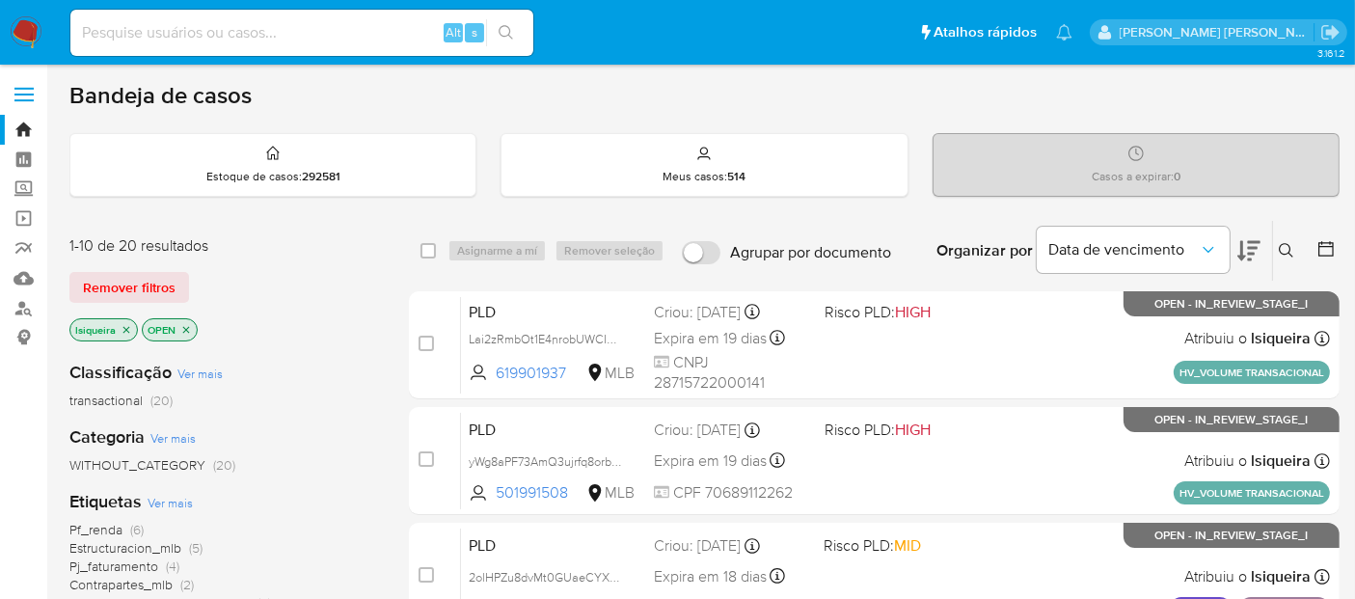
click at [235, 37] on input at bounding box center [301, 32] width 463 height 25
paste input "256658275"
type input "256658275"
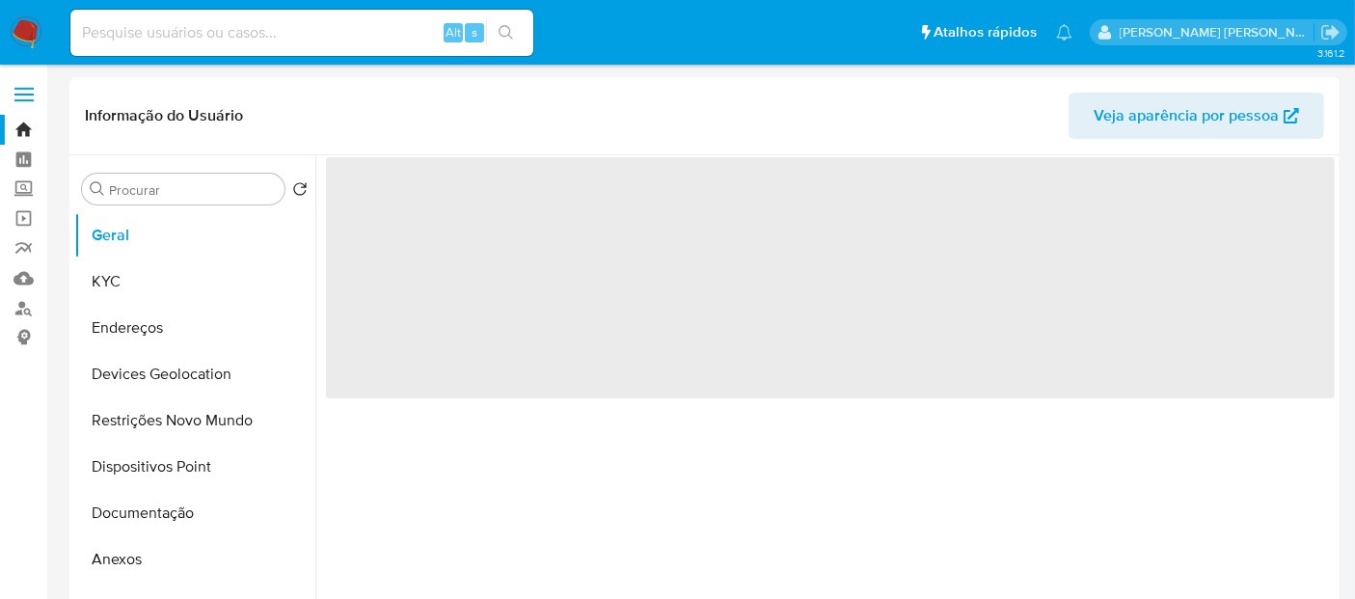
select select "10"
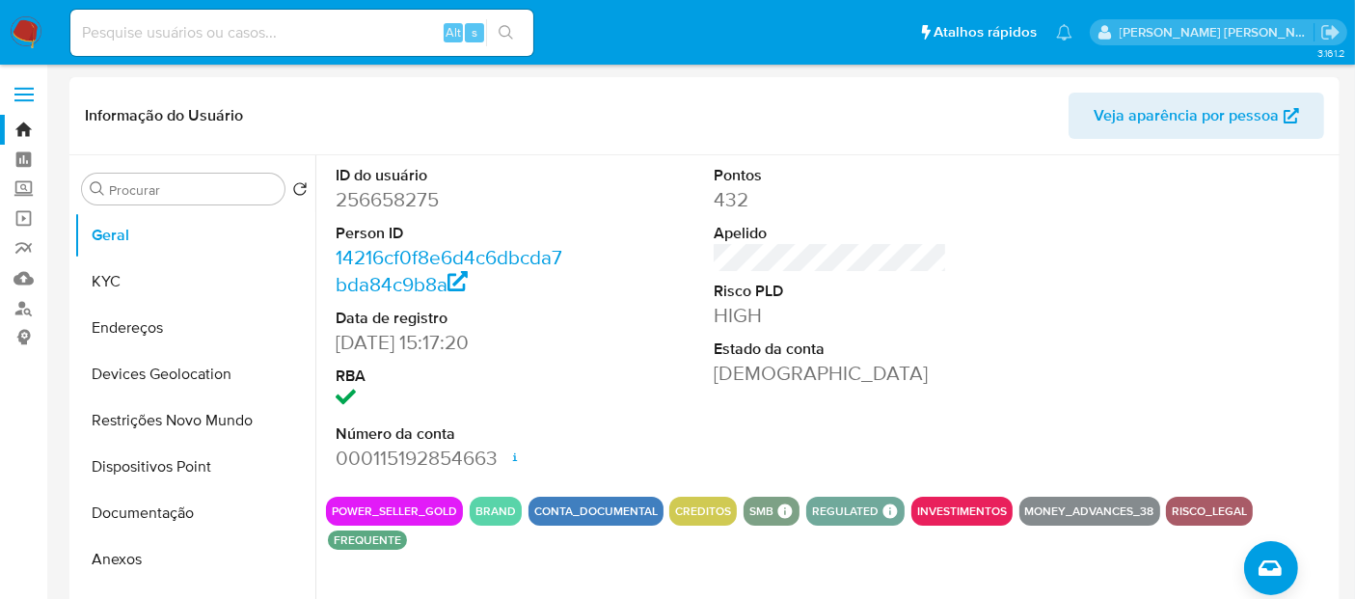
click at [171, 17] on div "Alt s" at bounding box center [301, 33] width 463 height 46
click at [171, 40] on input at bounding box center [301, 32] width 463 height 25
paste input "605868537"
type input "605868537"
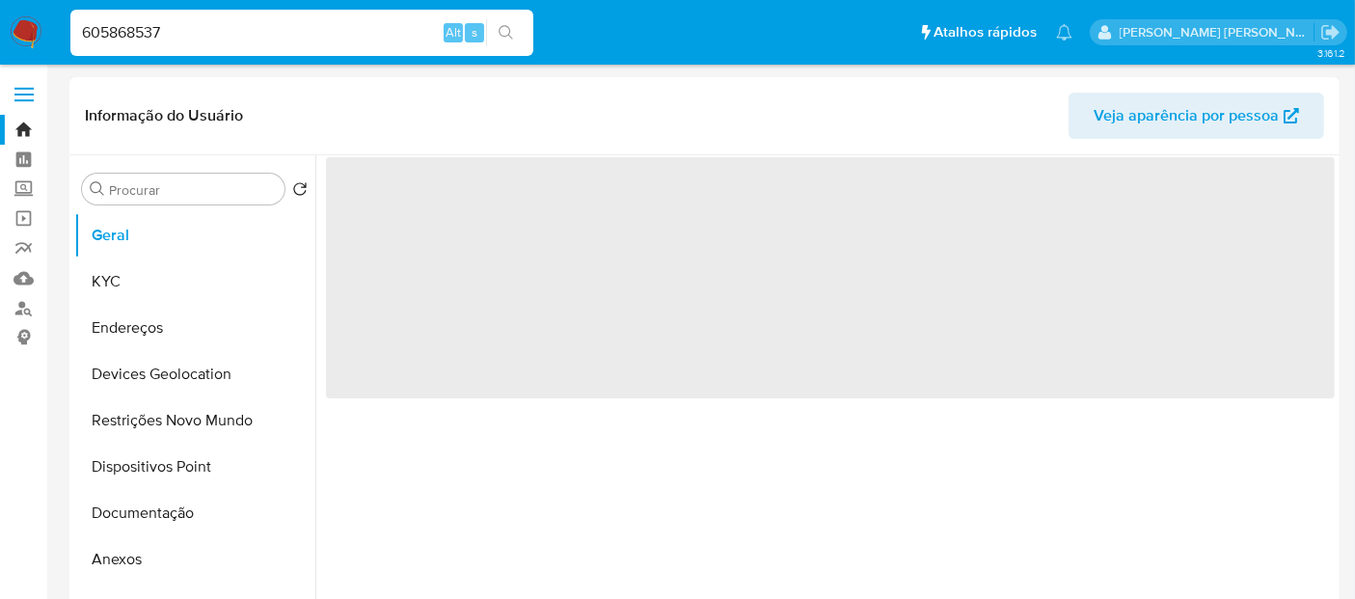
select select "10"
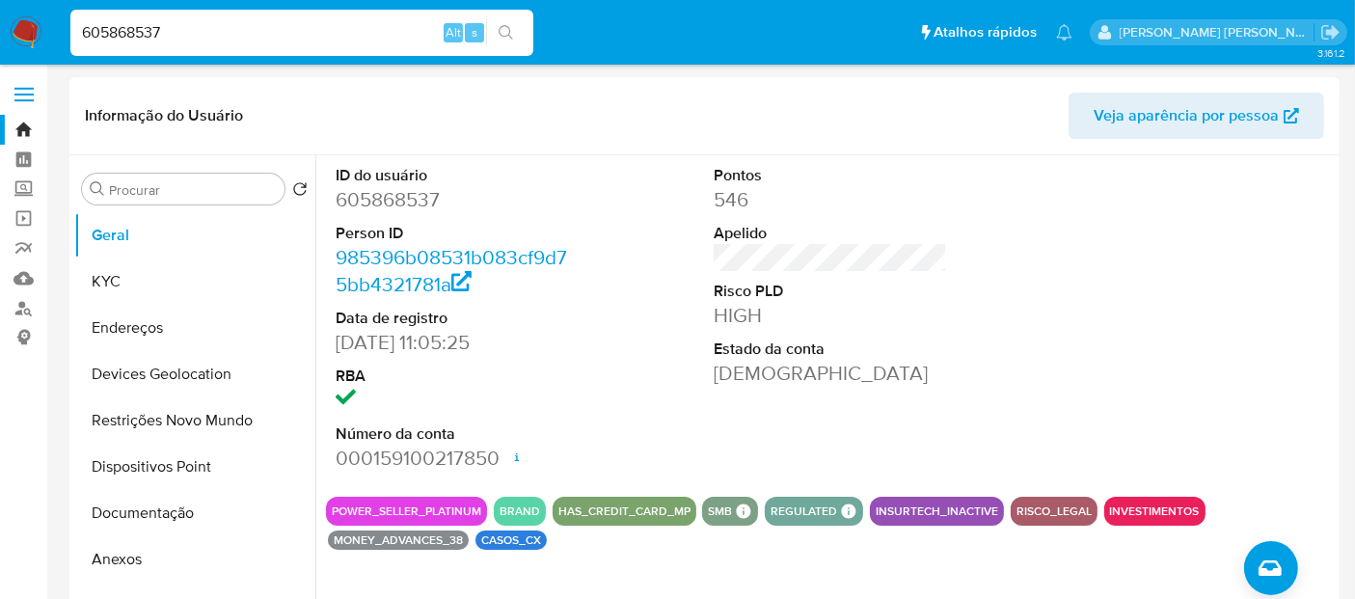
click at [14, 34] on img at bounding box center [26, 32] width 33 height 33
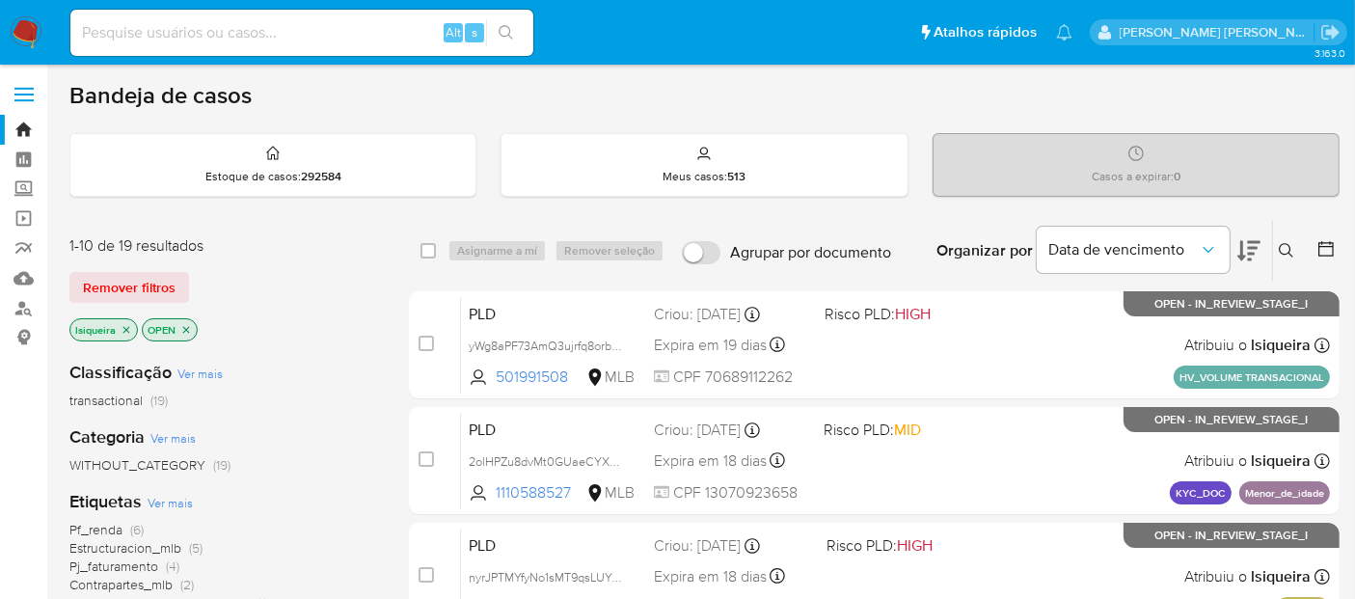
click at [235, 35] on input at bounding box center [301, 32] width 463 height 25
paste input "SckgqVsxoBgFTqxUOi2dqnbo"
type input "SckgqVsxoBgFTqxUOi2dqnbo"
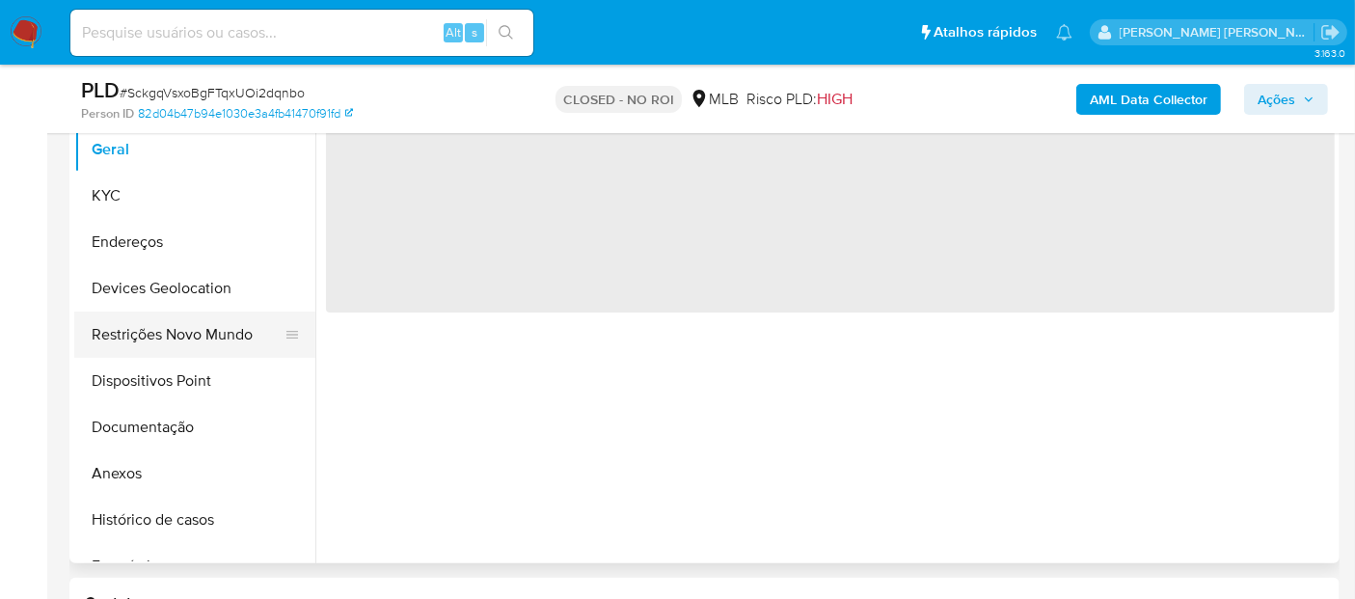
scroll to position [428, 0]
select select "10"
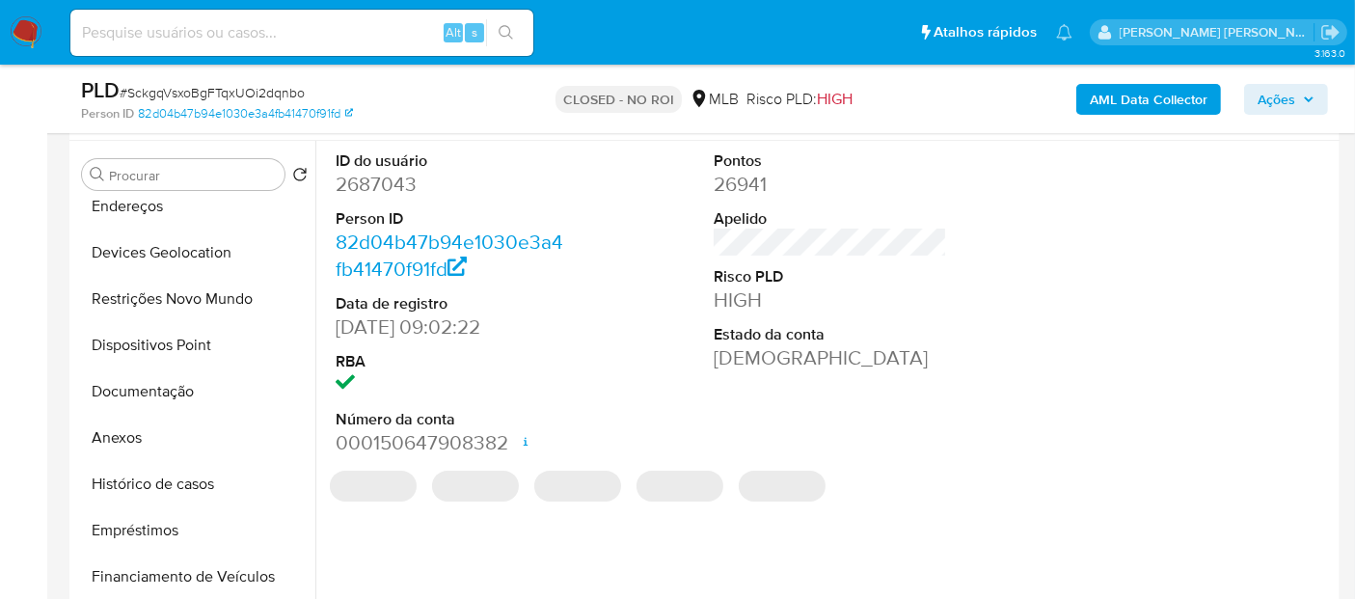
scroll to position [321, 0]
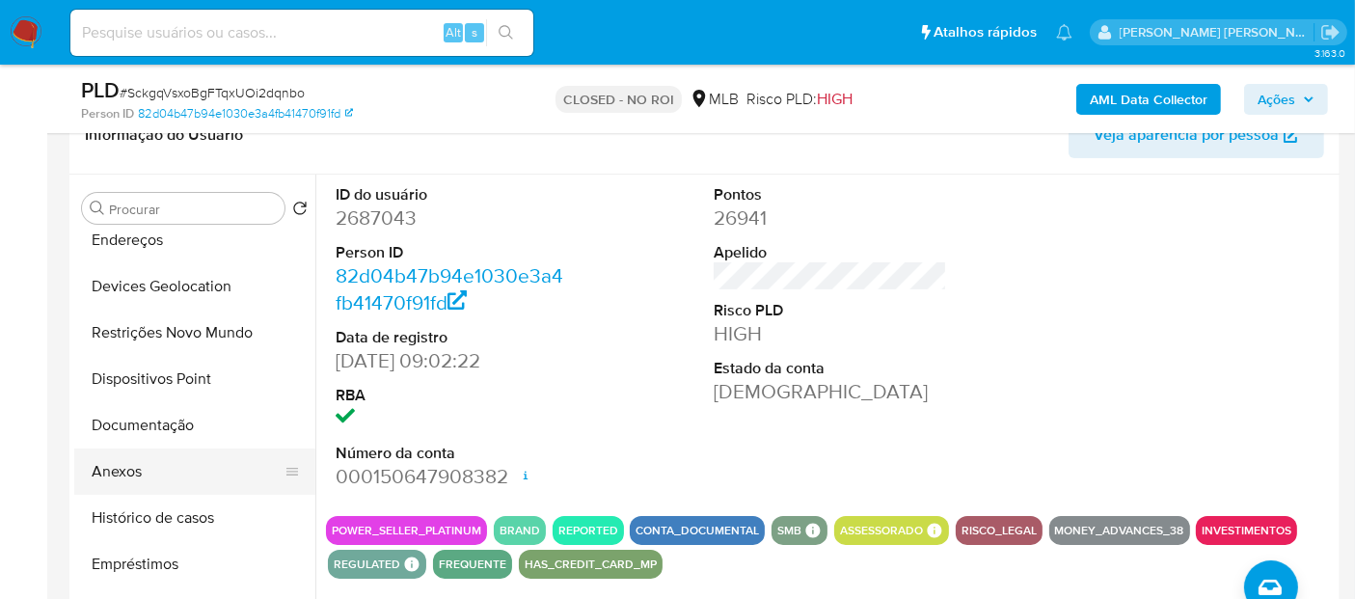
click at [151, 474] on button "Anexos" at bounding box center [187, 472] width 226 height 46
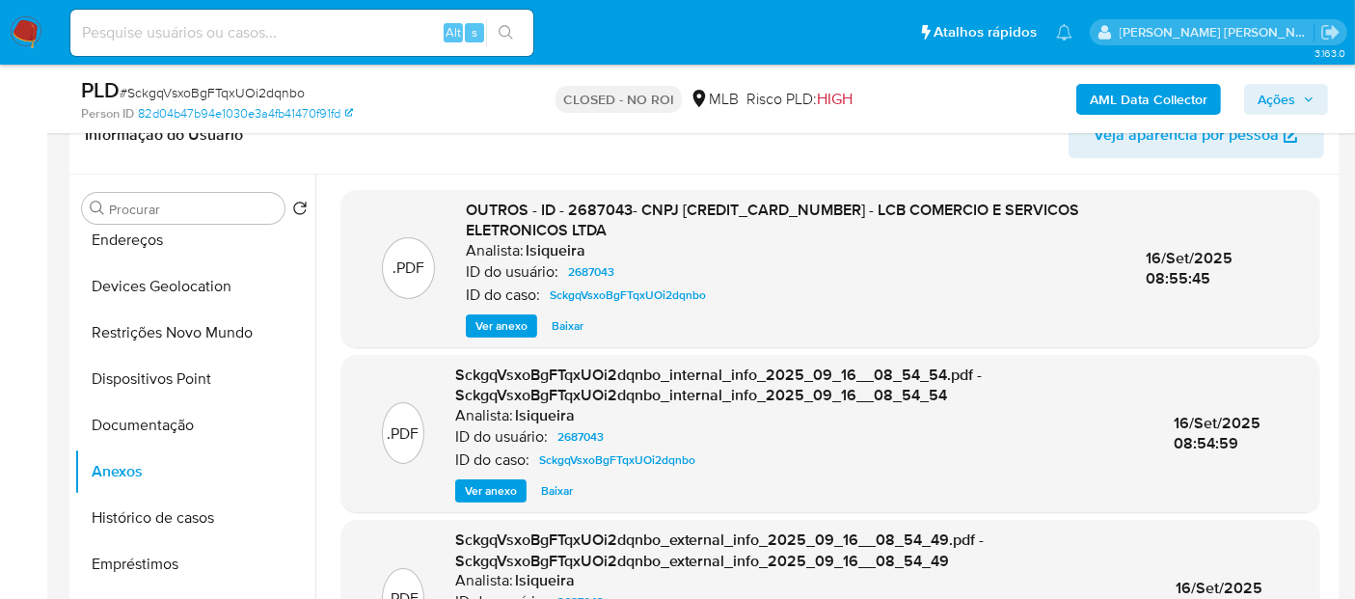
click at [506, 324] on span "Ver anexo" at bounding box center [502, 325] width 52 height 19
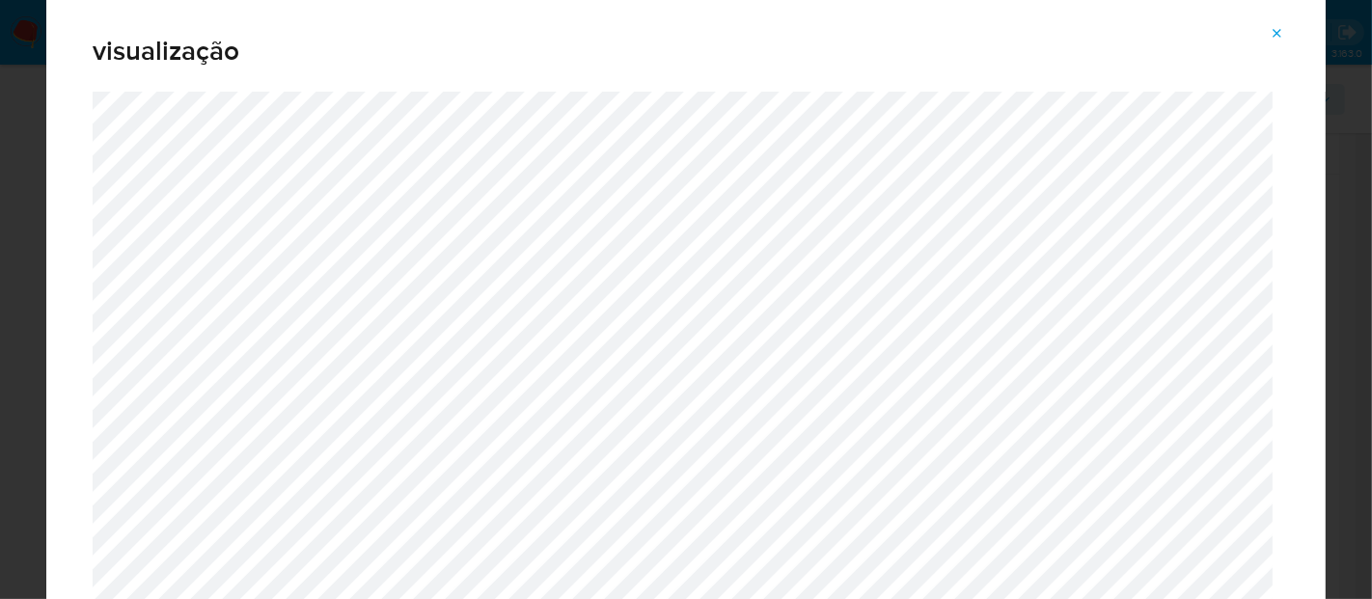
click at [1274, 26] on icon "Attachment preview" at bounding box center [1276, 33] width 15 height 15
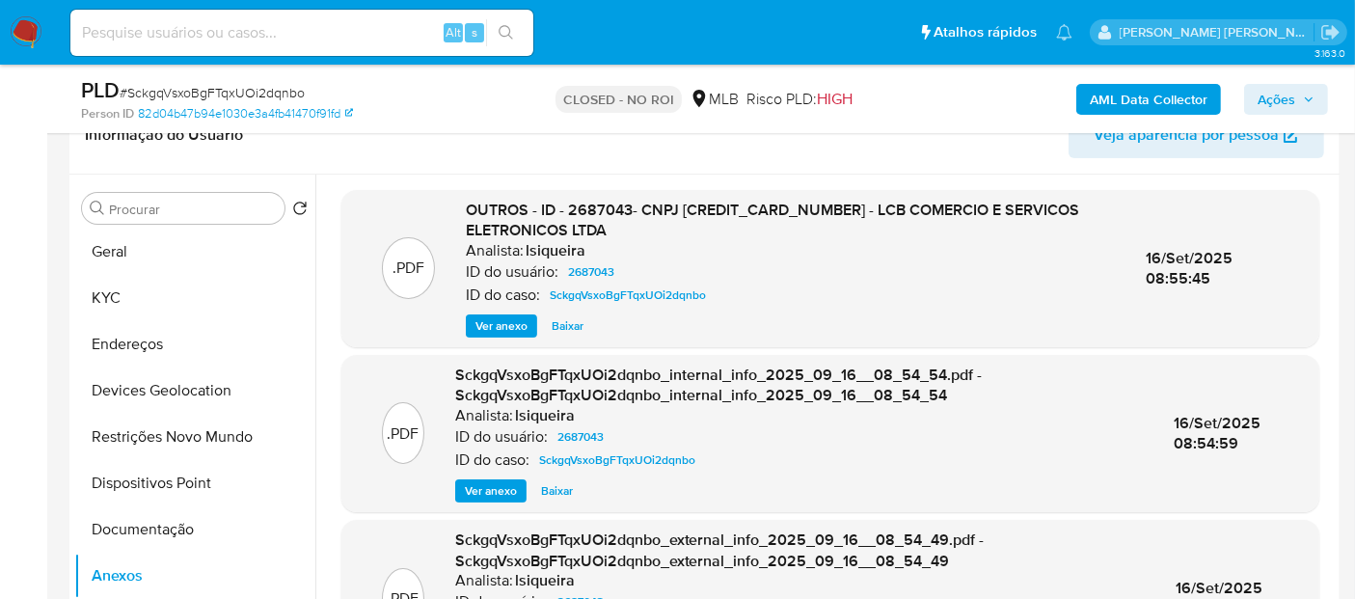
scroll to position [0, 0]
click at [26, 18] on img at bounding box center [26, 32] width 33 height 33
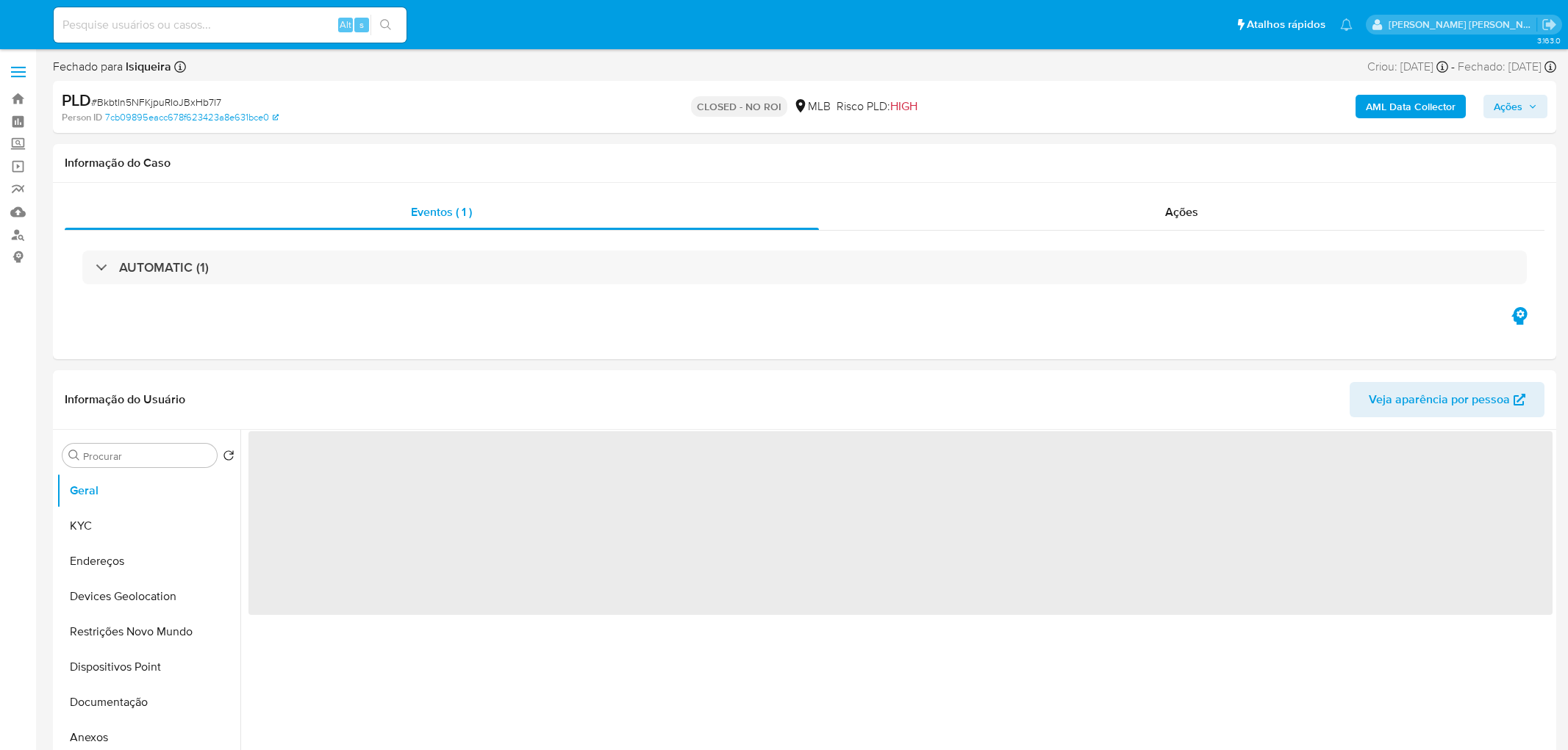
select select "10"
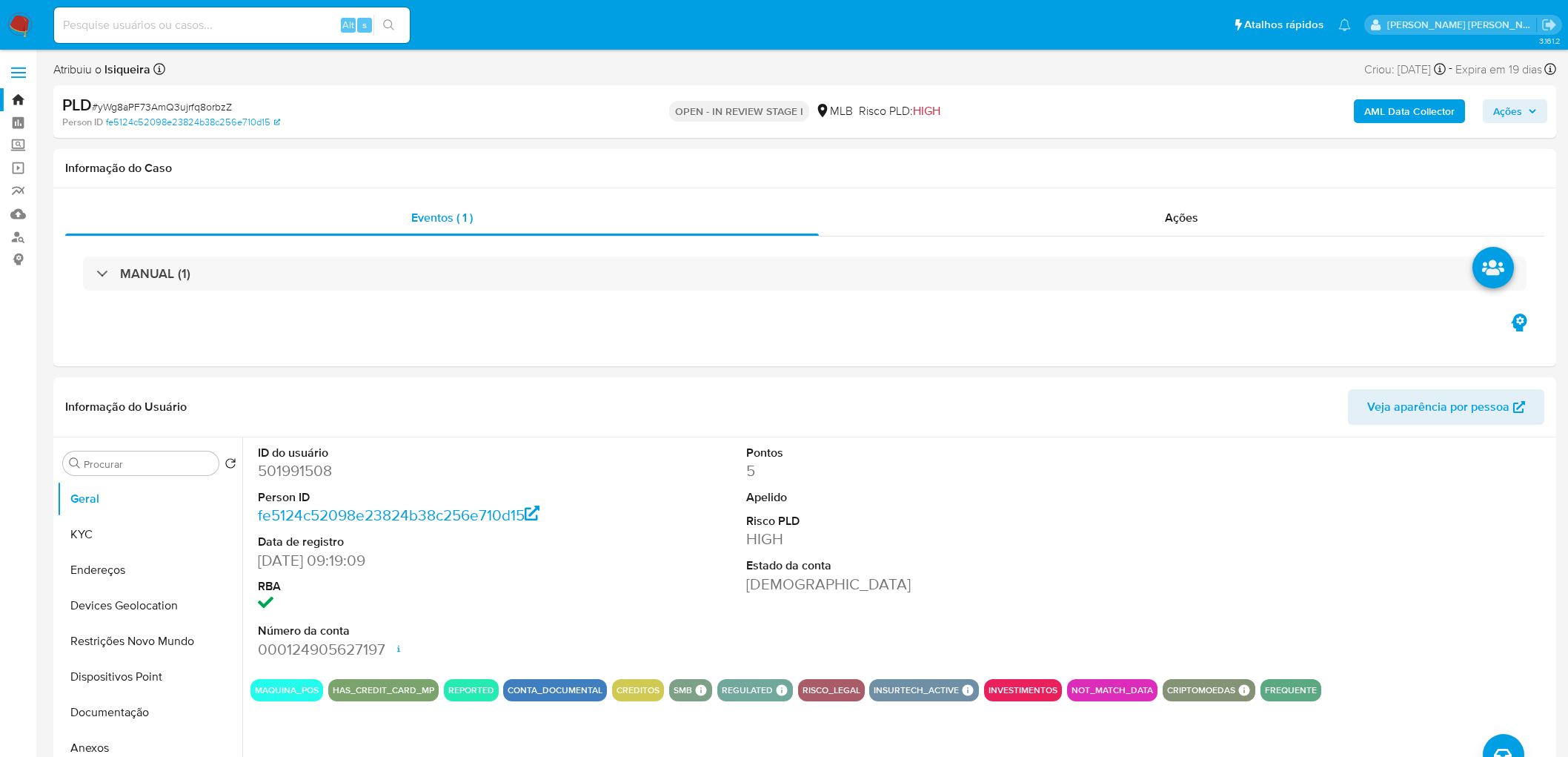
select select "10"
click at [1320, 251] on div "MANUAL (1)" at bounding box center [804, 274] width 1479 height 74
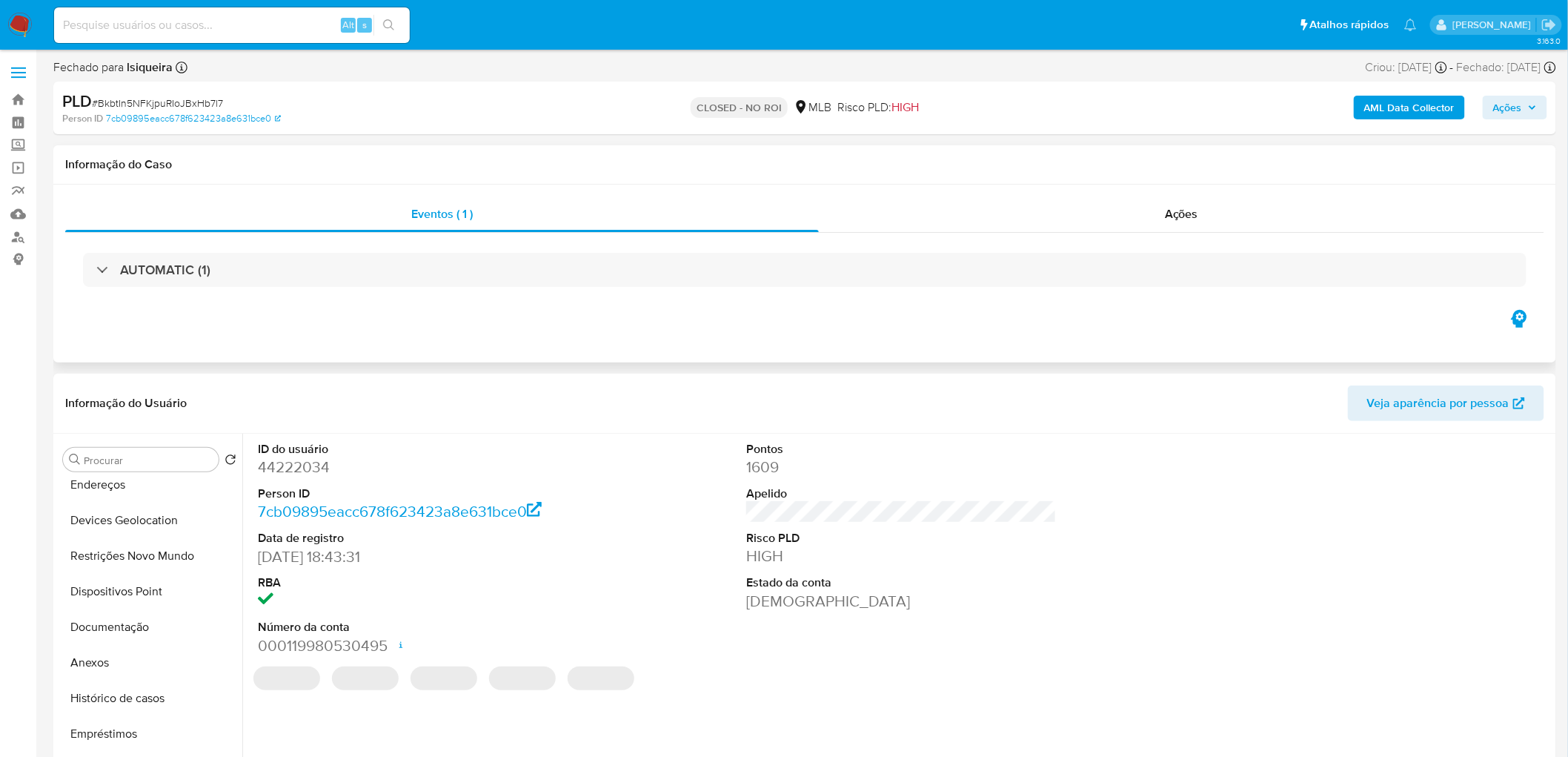
scroll to position [82, 0]
select select "10"
click at [551, 291] on div "AUTOMATIC (1)" at bounding box center [804, 270] width 1479 height 74
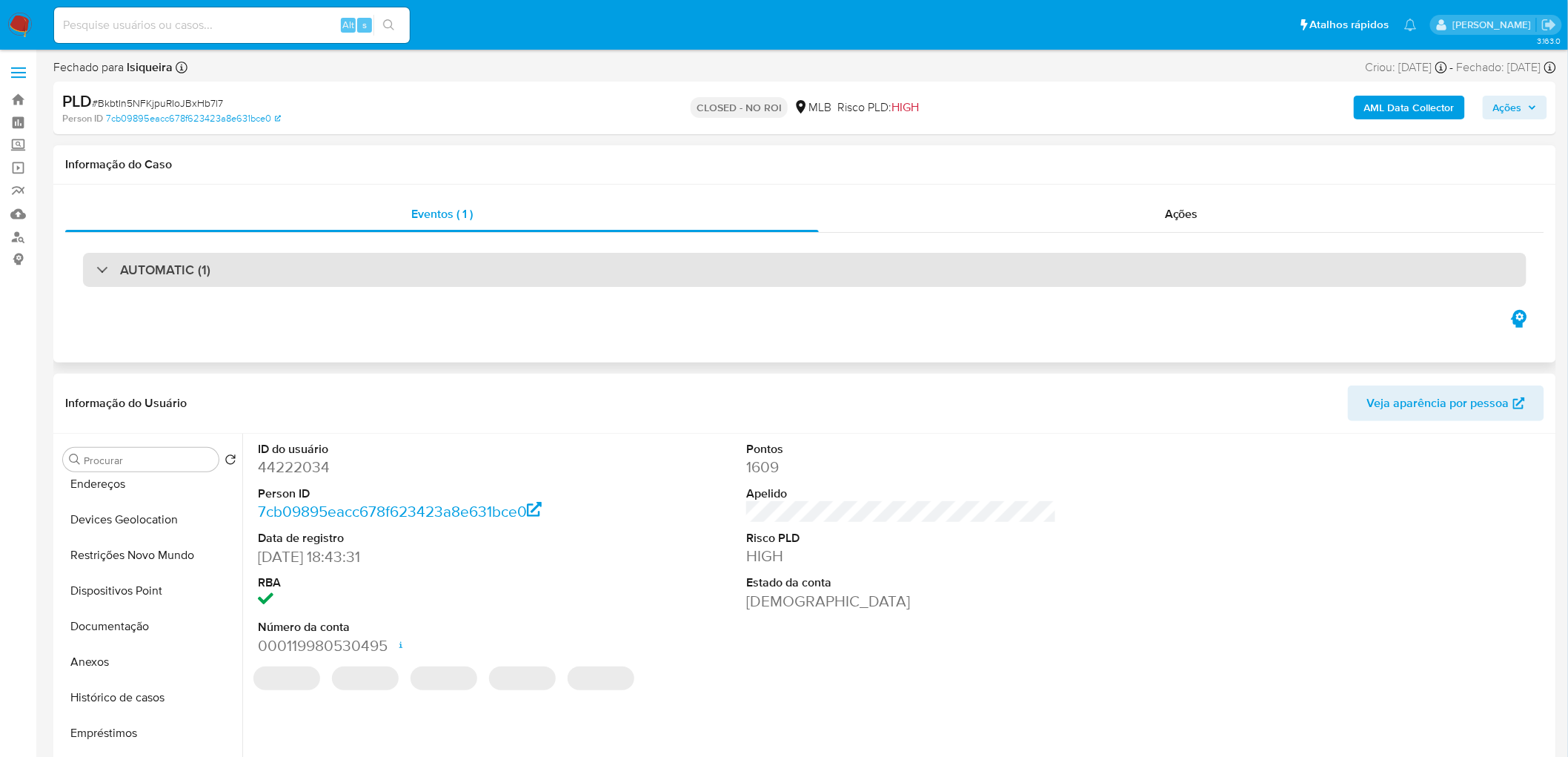
click at [576, 258] on div "AUTOMATIC (1)" at bounding box center [804, 270] width 1444 height 34
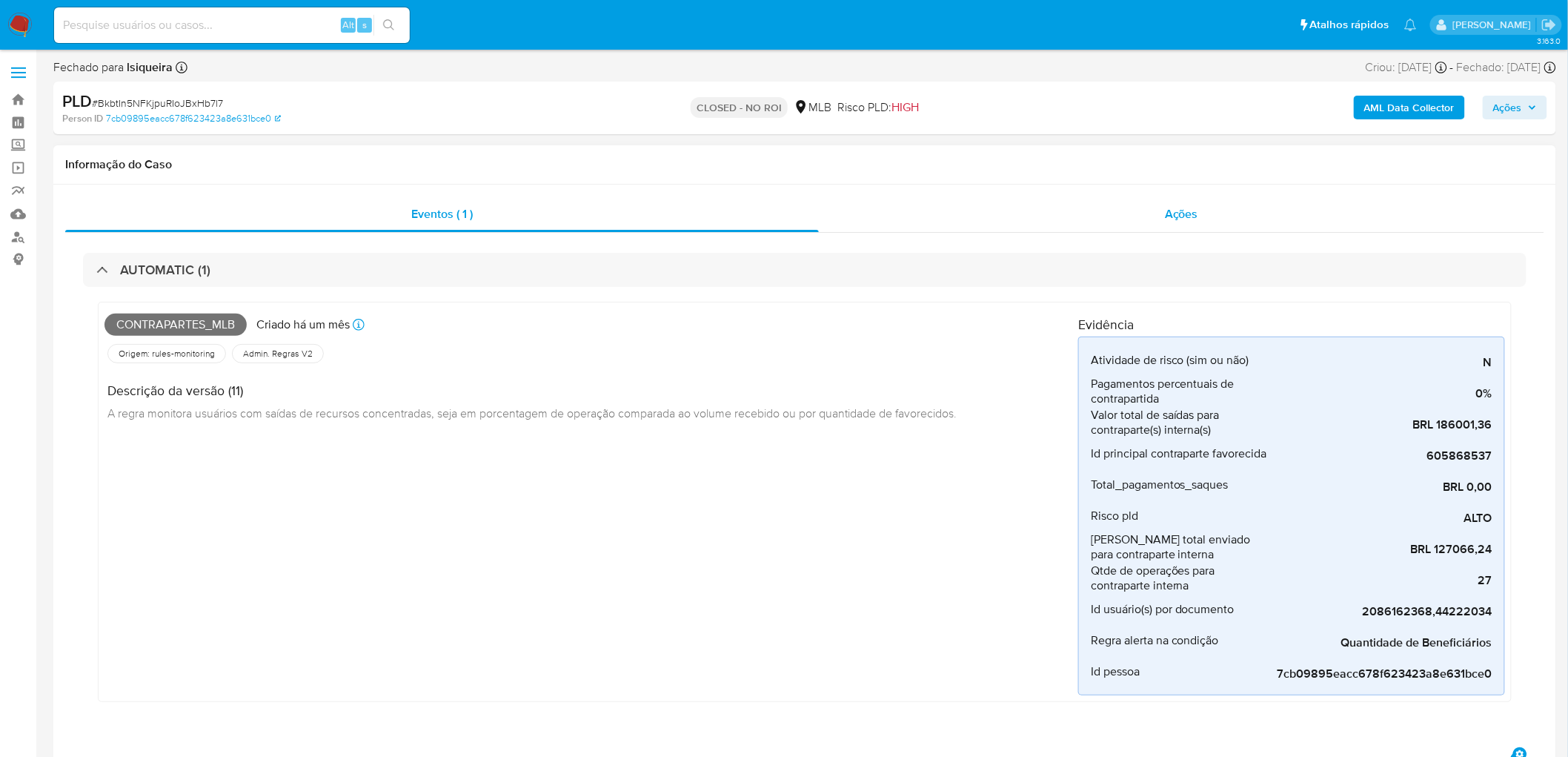
click at [1134, 217] on div "Ações" at bounding box center [1182, 214] width 725 height 35
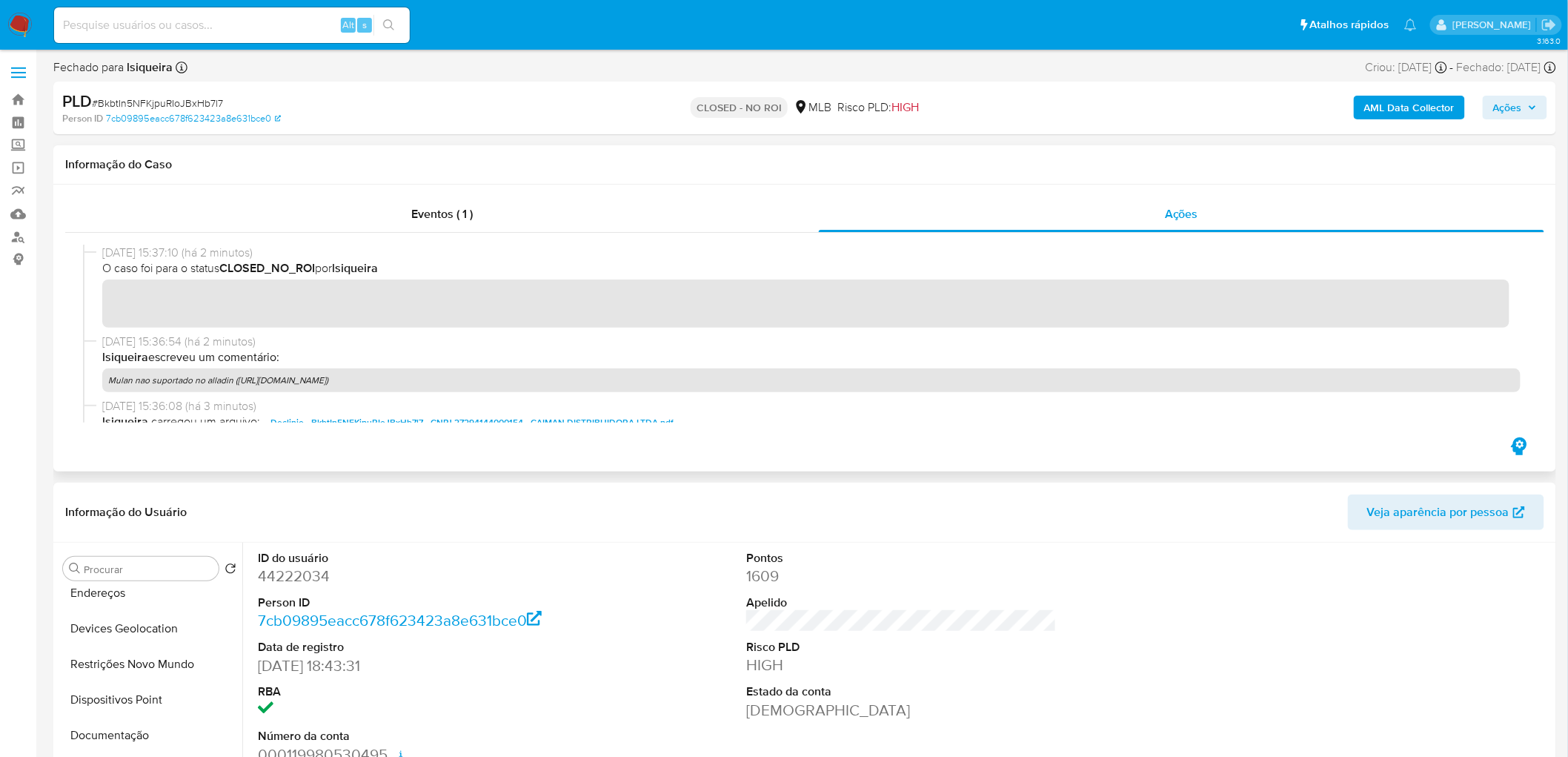
scroll to position [0, 0]
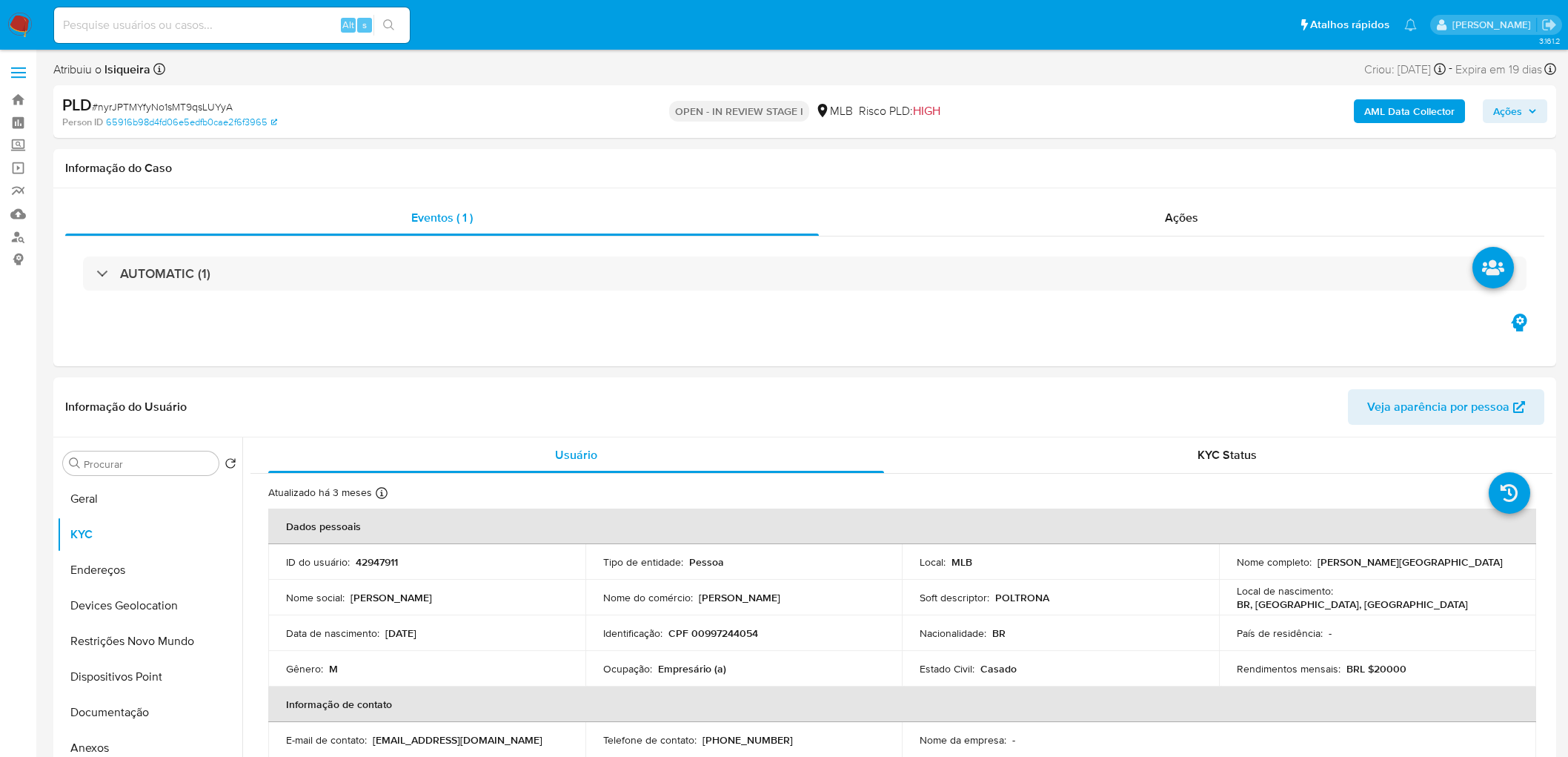
select select "10"
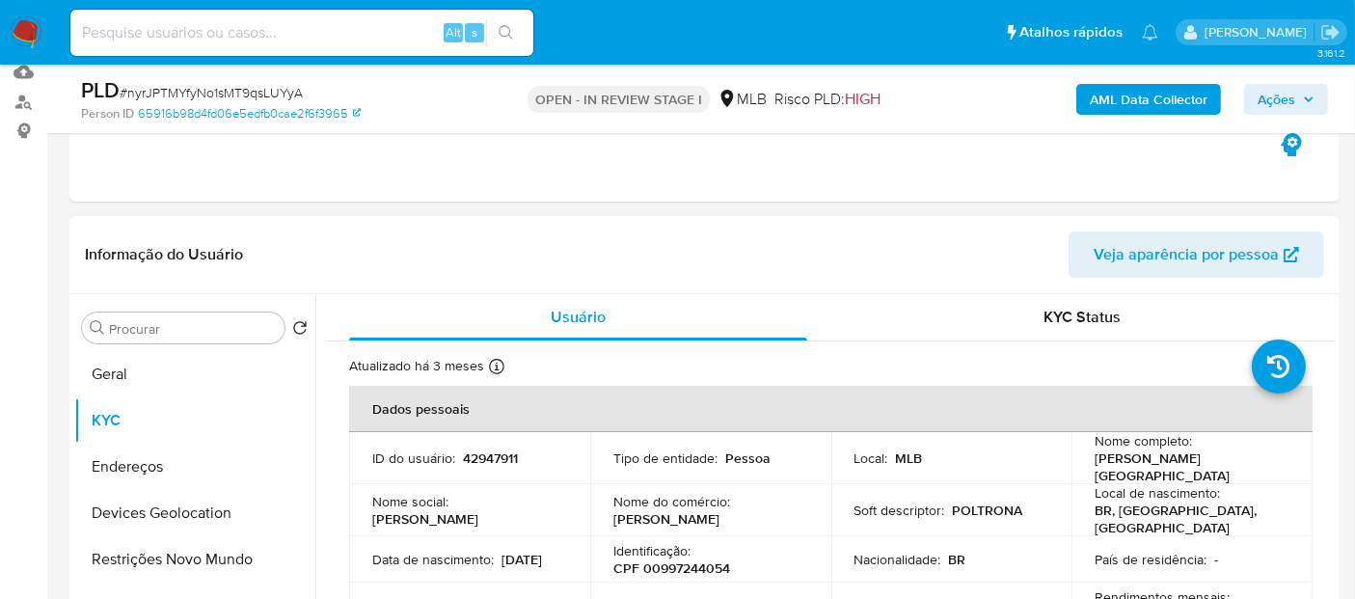
scroll to position [214, 0]
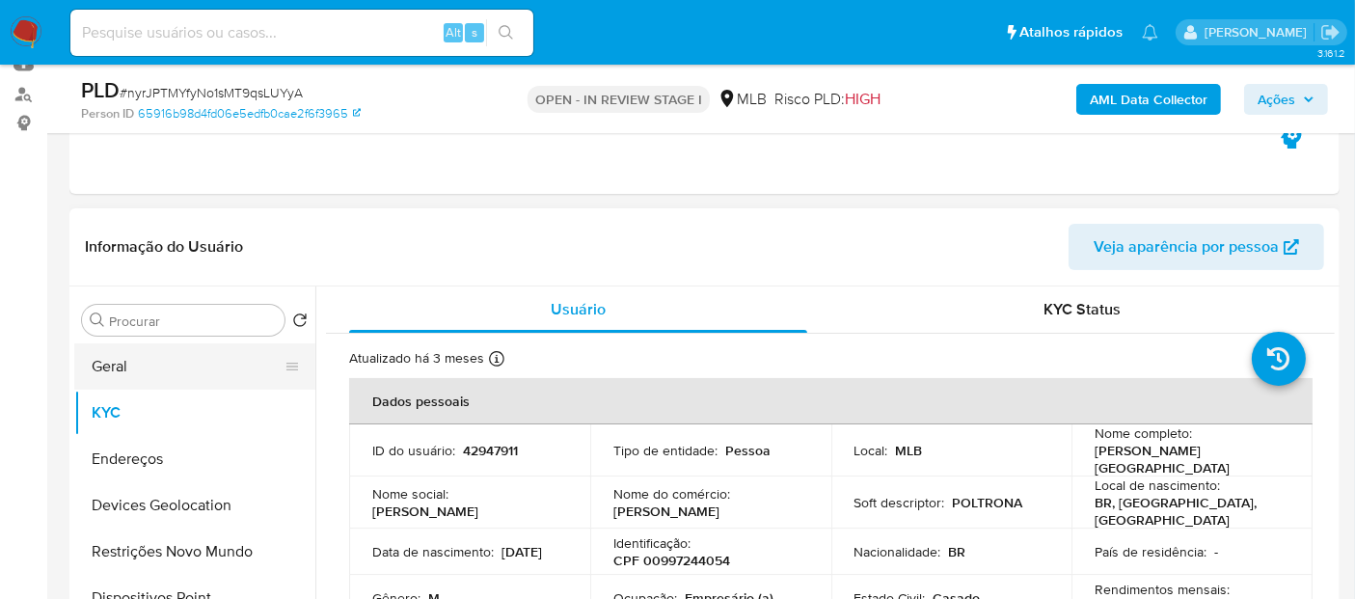
click at [176, 353] on button "Geral" at bounding box center [187, 366] width 226 height 46
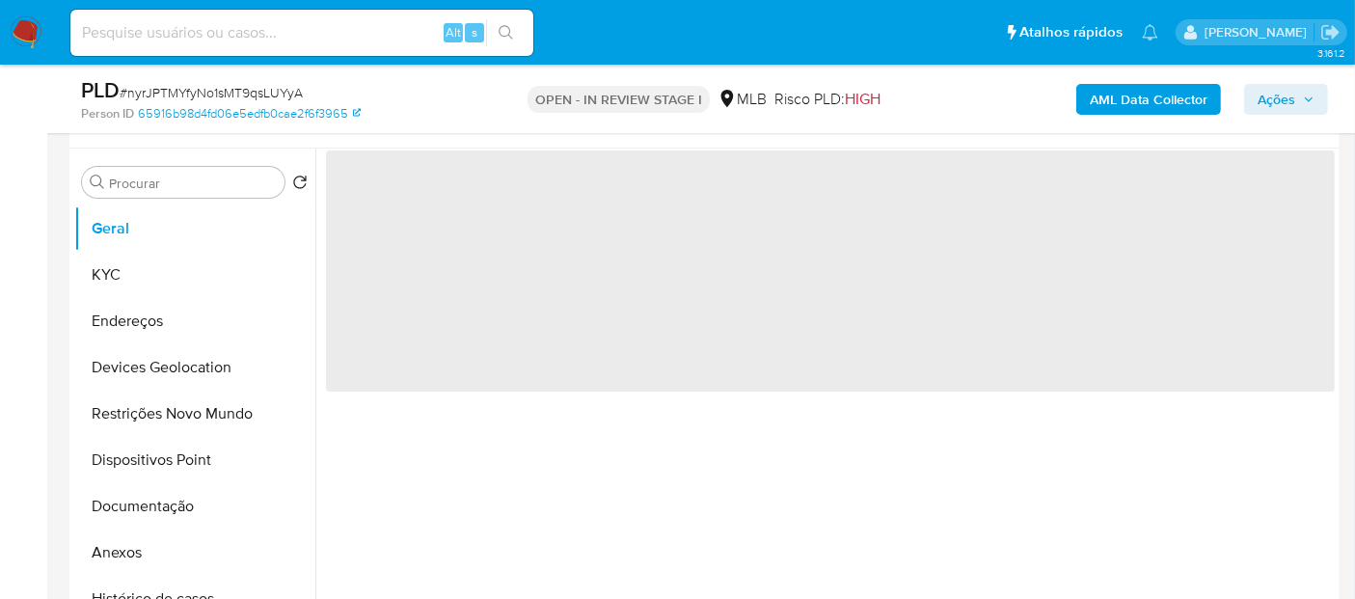
scroll to position [428, 0]
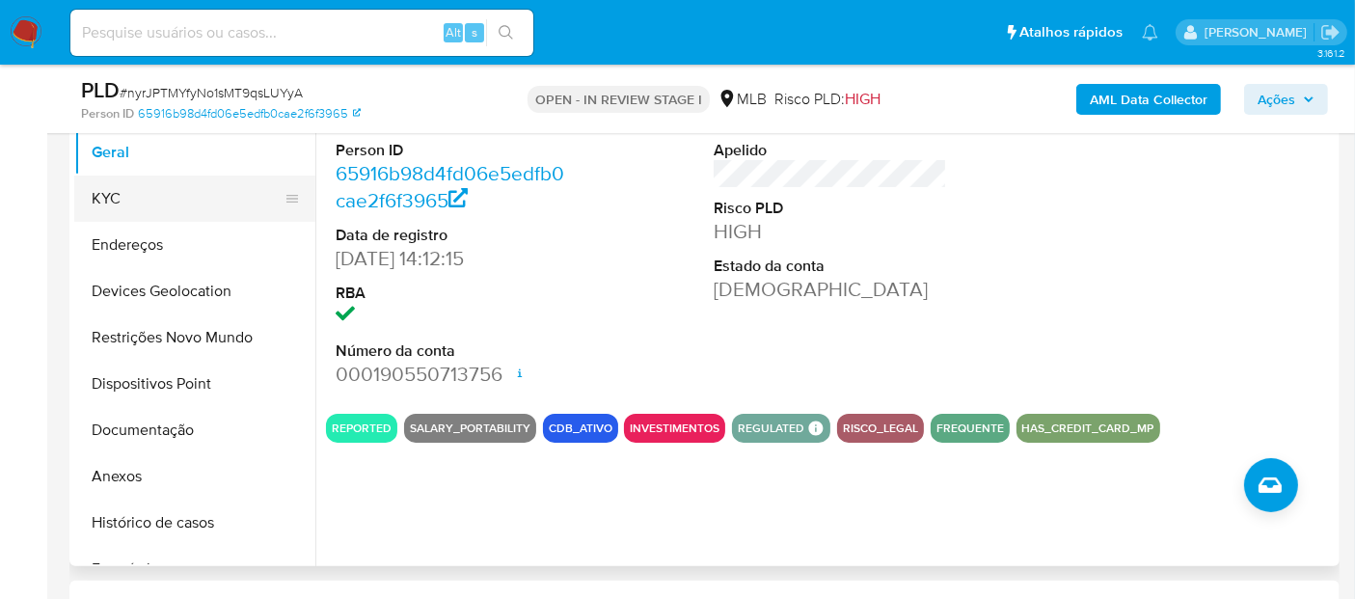
click at [156, 206] on button "KYC" at bounding box center [187, 199] width 226 height 46
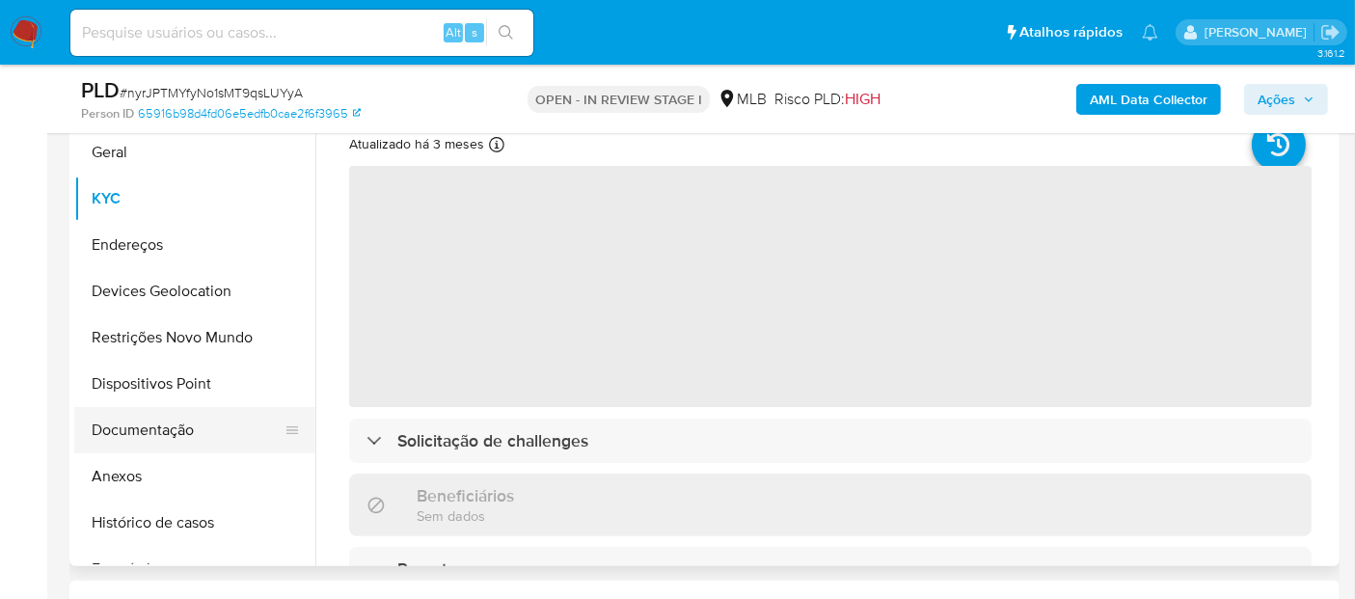
click at [121, 420] on button "Documentação" at bounding box center [187, 430] width 226 height 46
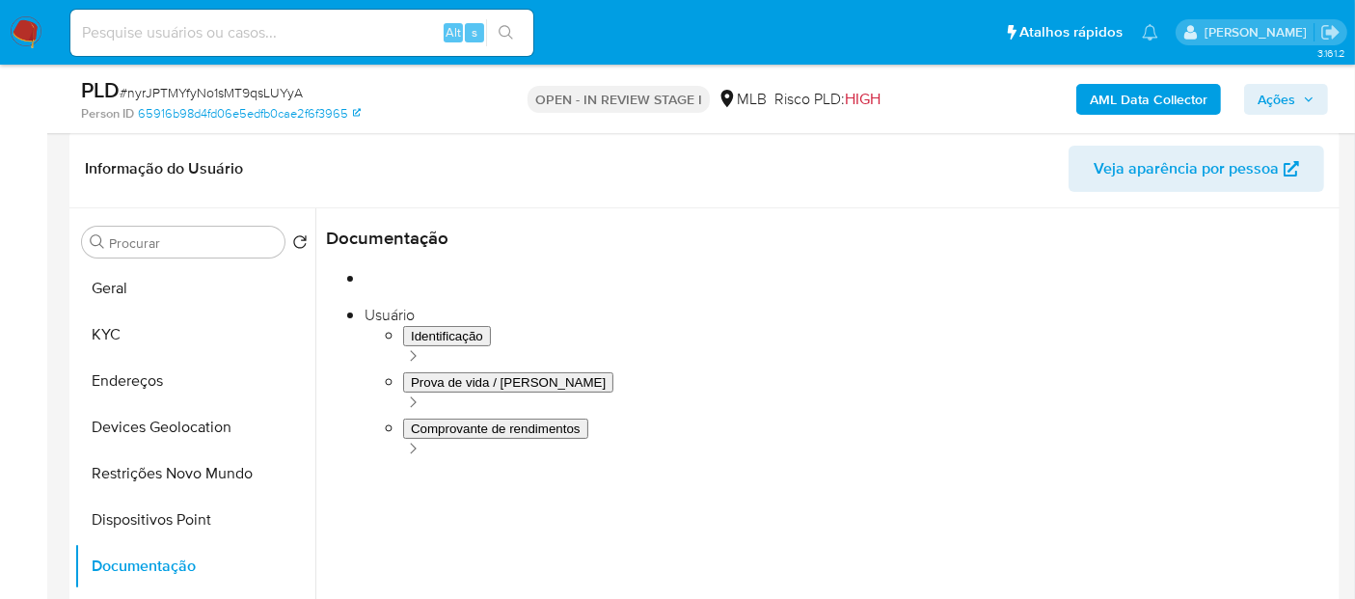
scroll to position [321, 0]
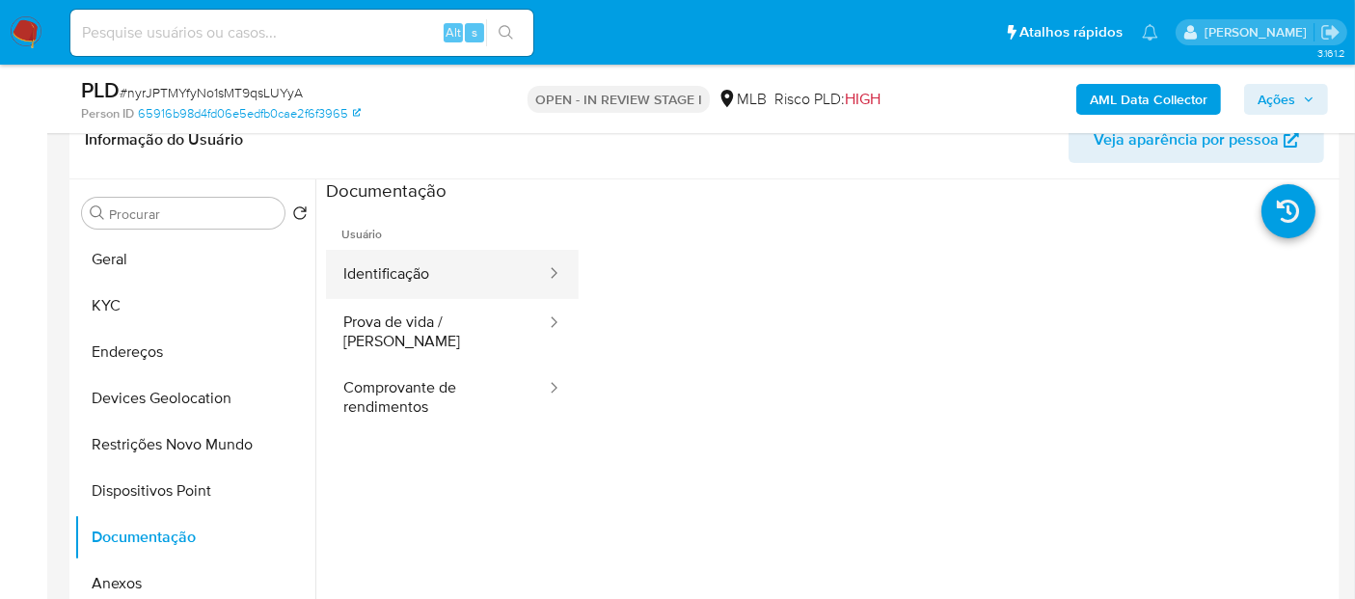
click at [449, 280] on button "Identificação" at bounding box center [437, 274] width 222 height 49
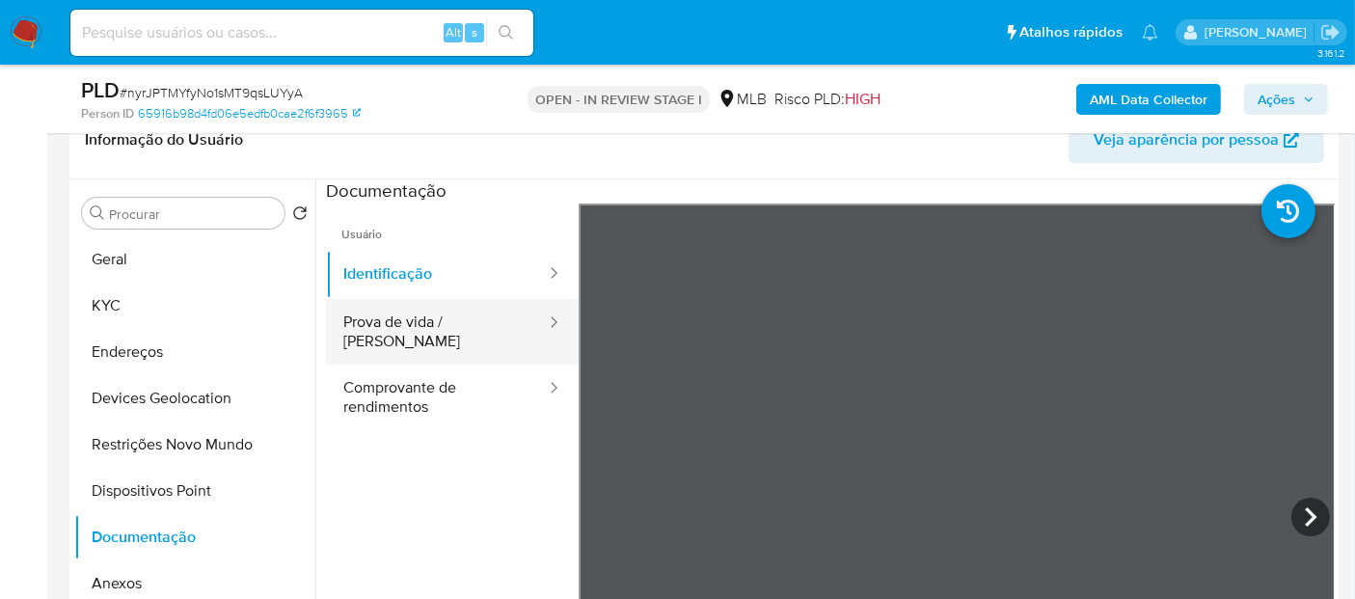
click at [451, 335] on button "Prova de vida / Selfie" at bounding box center [437, 332] width 222 height 66
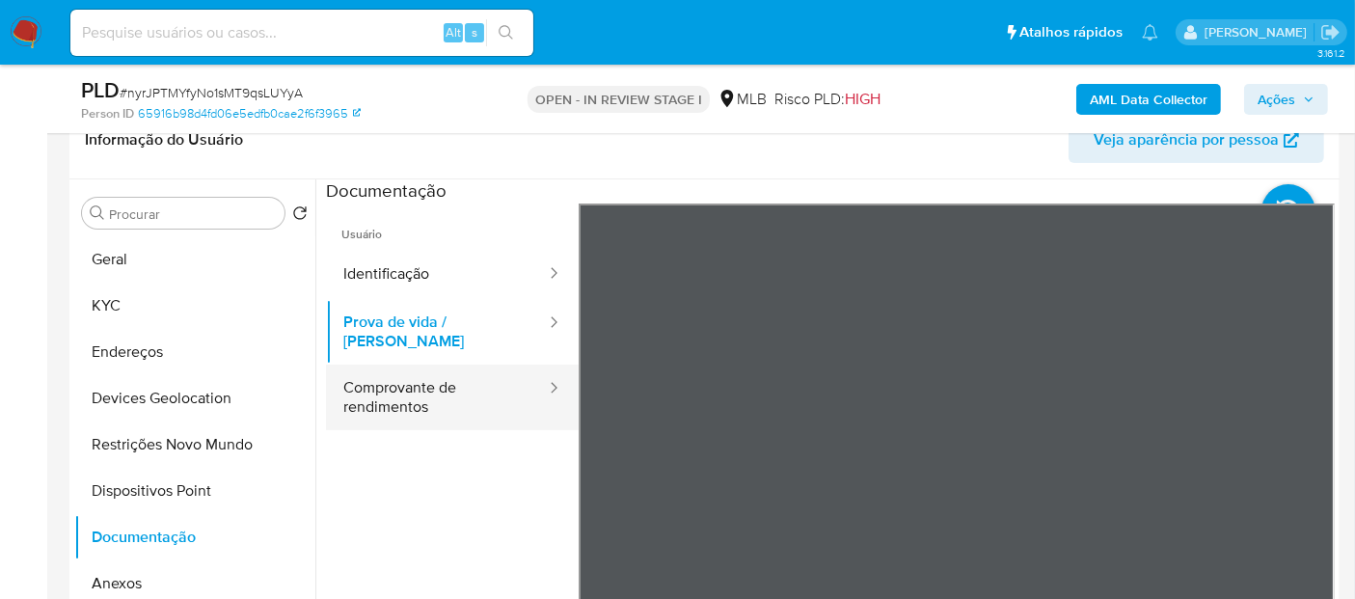
click at [466, 382] on button "Comprovante de rendimentos" at bounding box center [437, 398] width 222 height 66
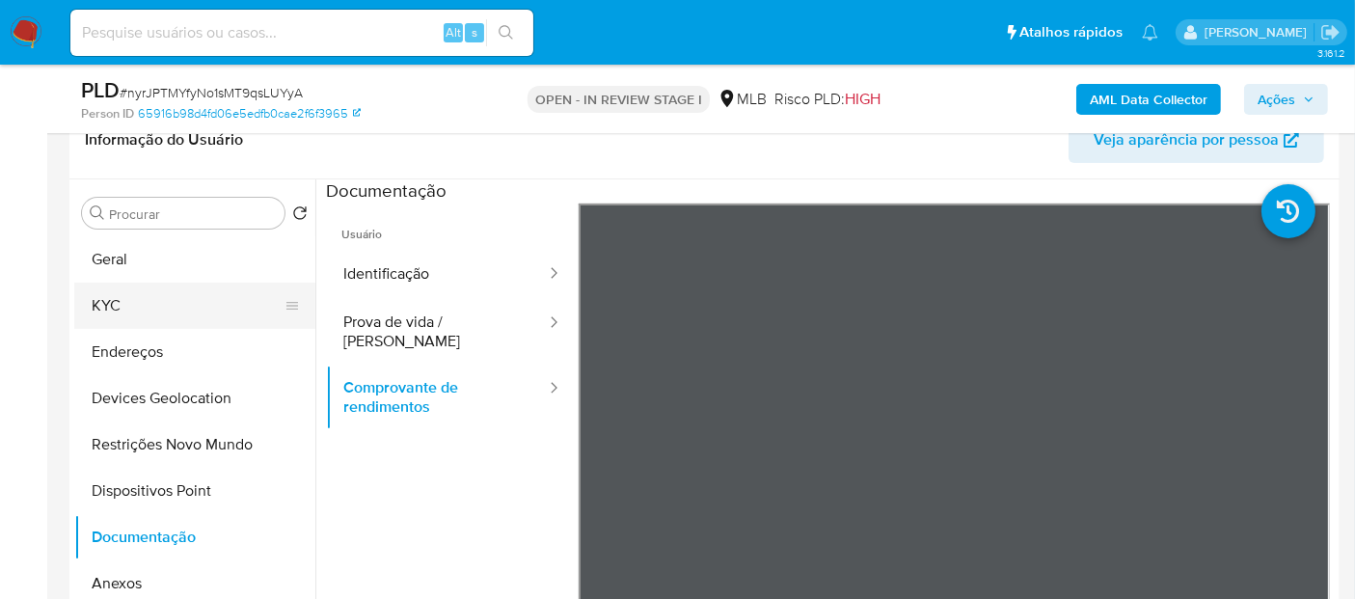
click at [146, 307] on button "KYC" at bounding box center [187, 306] width 226 height 46
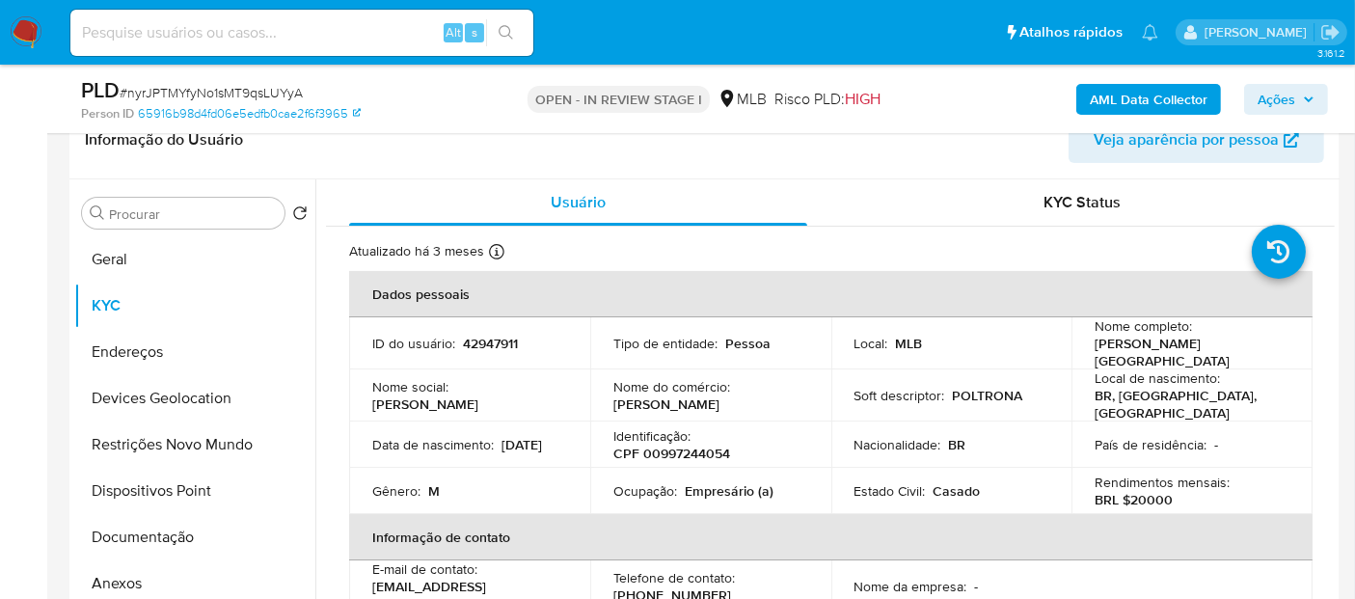
scroll to position [107, 0]
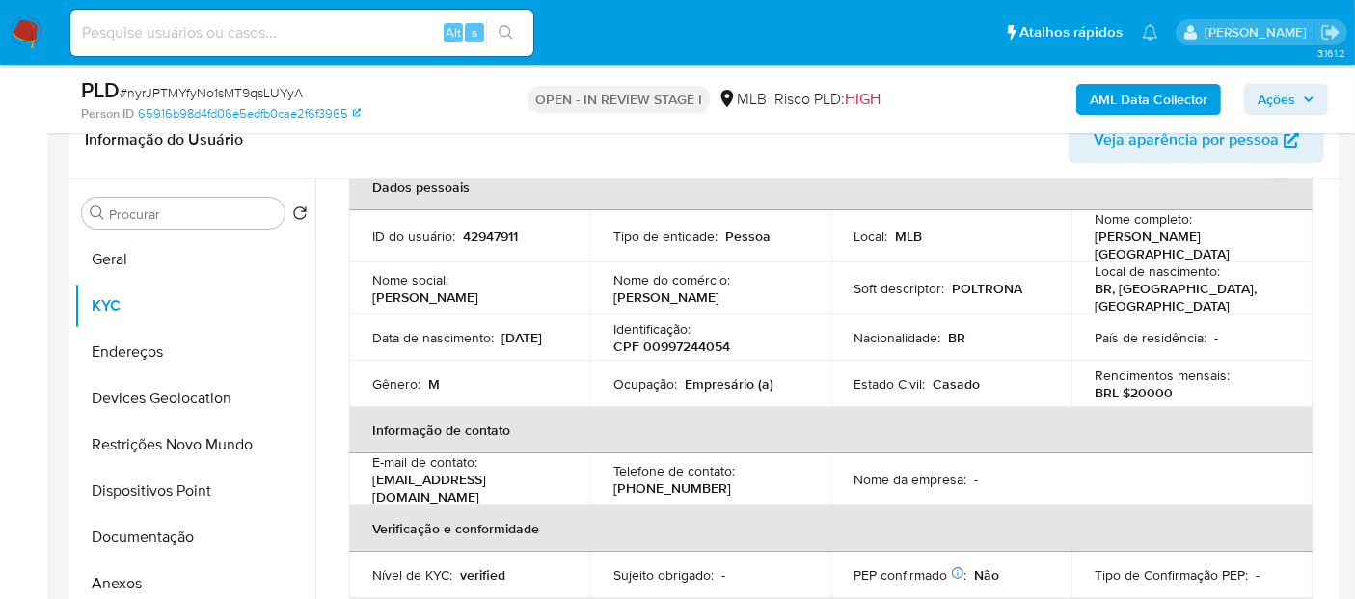
click at [718, 375] on p "Empresário (a)" at bounding box center [729, 383] width 89 height 17
copy p "Empresário"
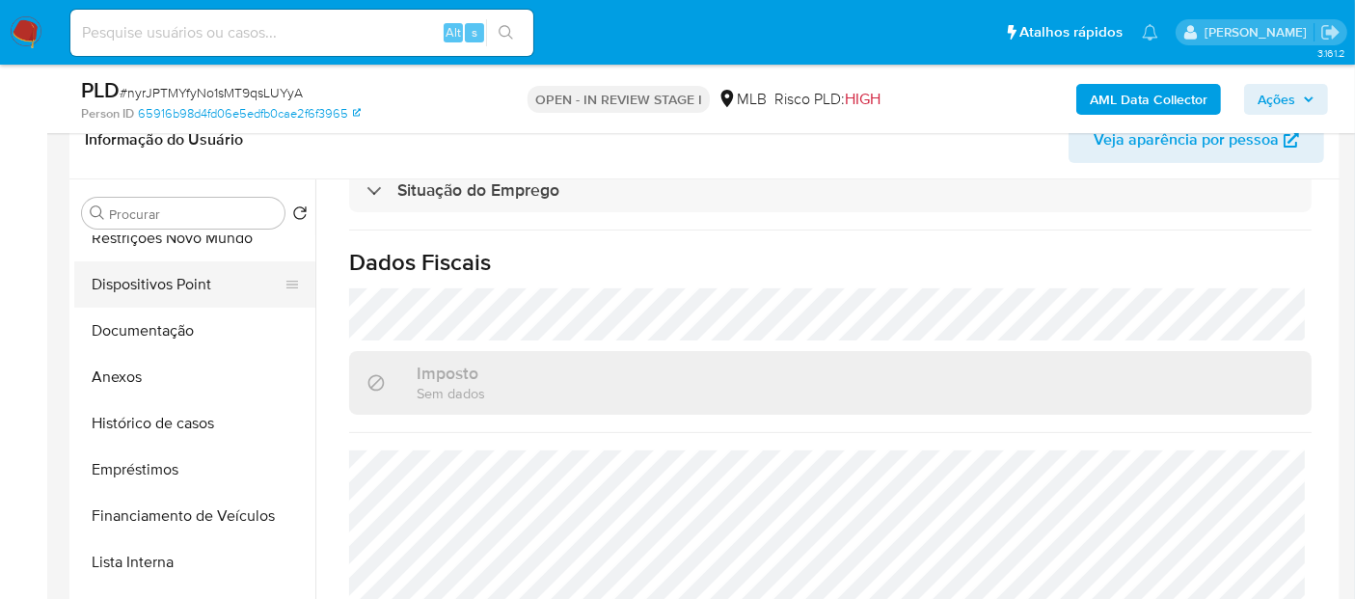
scroll to position [214, 0]
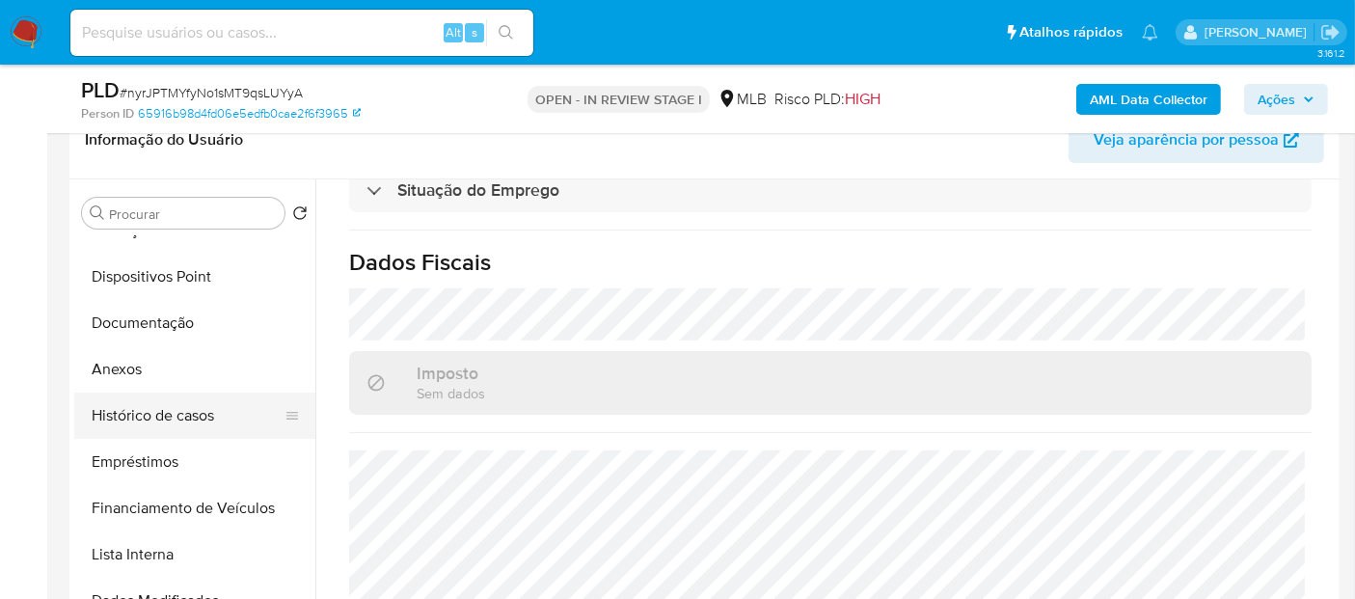
click at [178, 419] on button "Histórico de casos" at bounding box center [187, 416] width 226 height 46
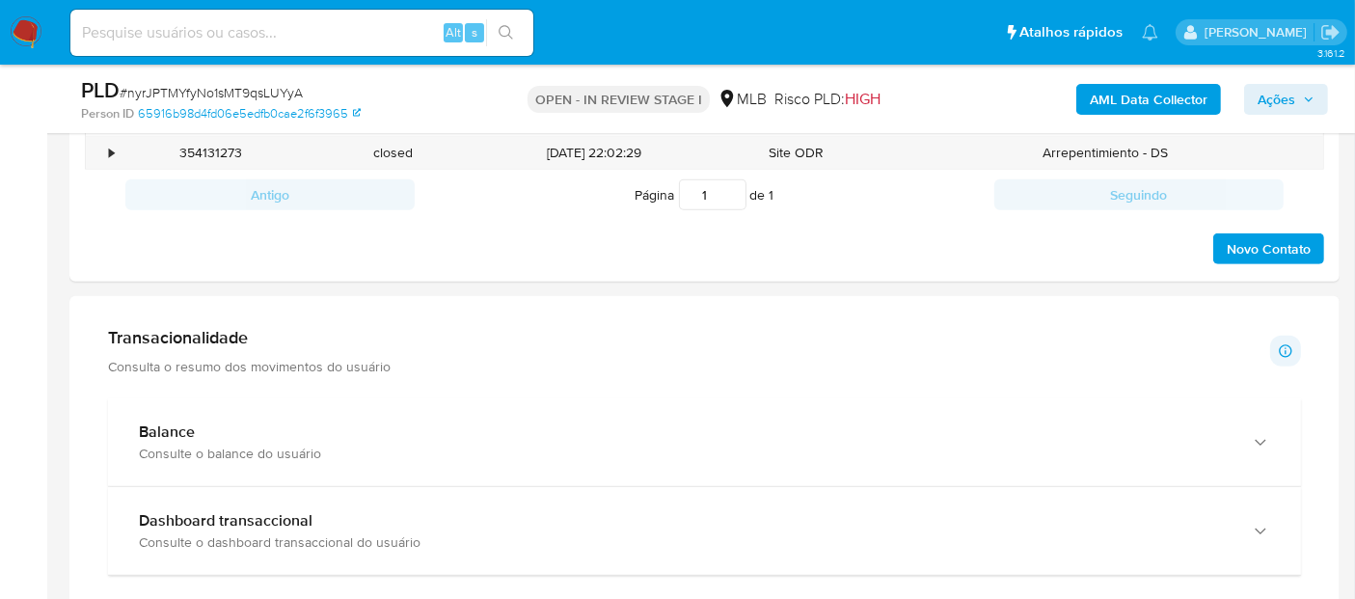
scroll to position [1286, 0]
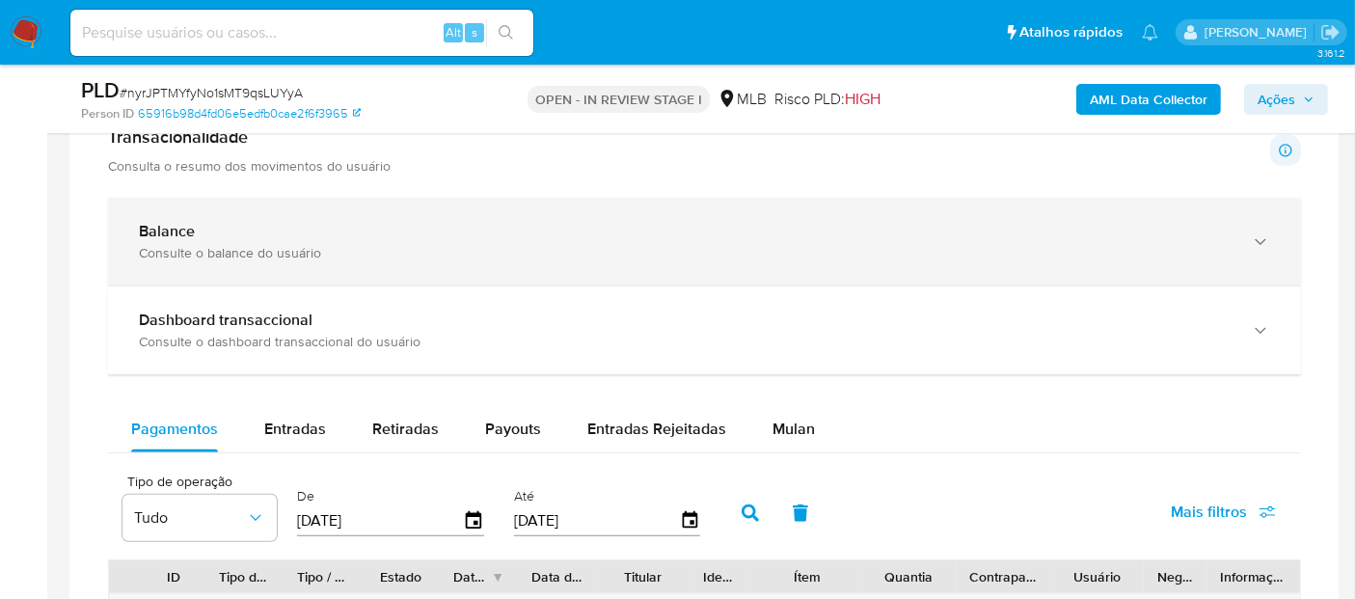
click at [347, 254] on div "Consulte o balance do usuário" at bounding box center [685, 252] width 1093 height 17
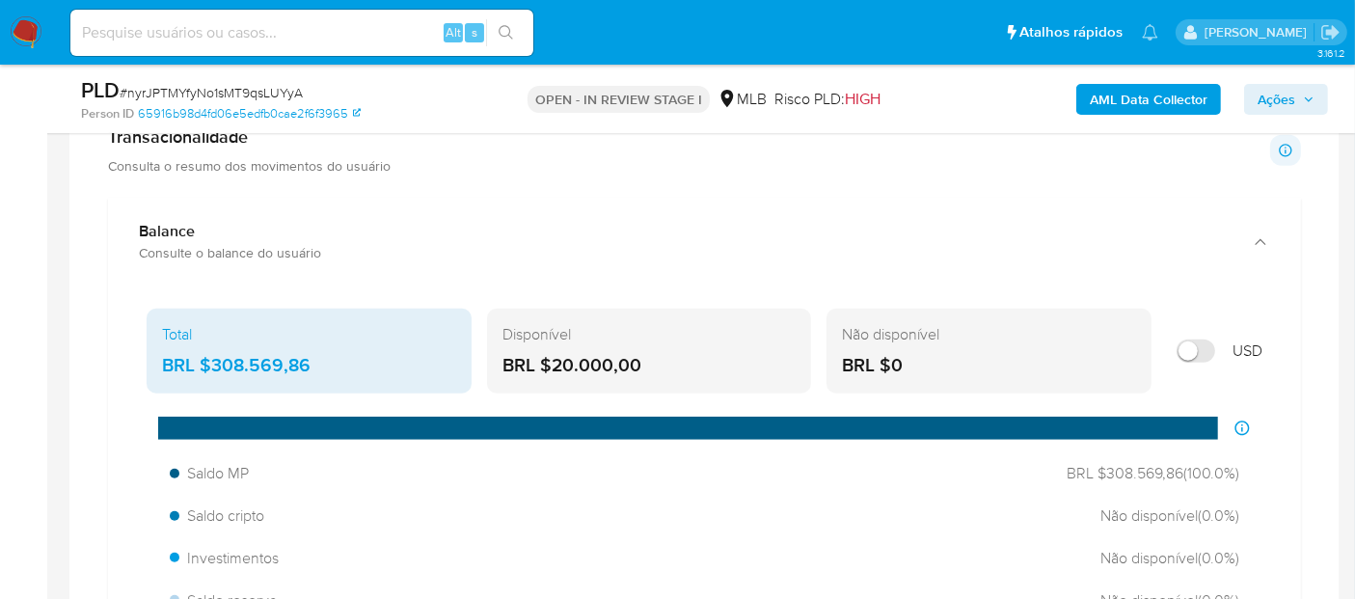
drag, startPoint x: 680, startPoint y: 368, endPoint x: 551, endPoint y: 362, distance: 129.4
click at [551, 362] on div "BRL $20.000,00" at bounding box center [650, 365] width 294 height 25
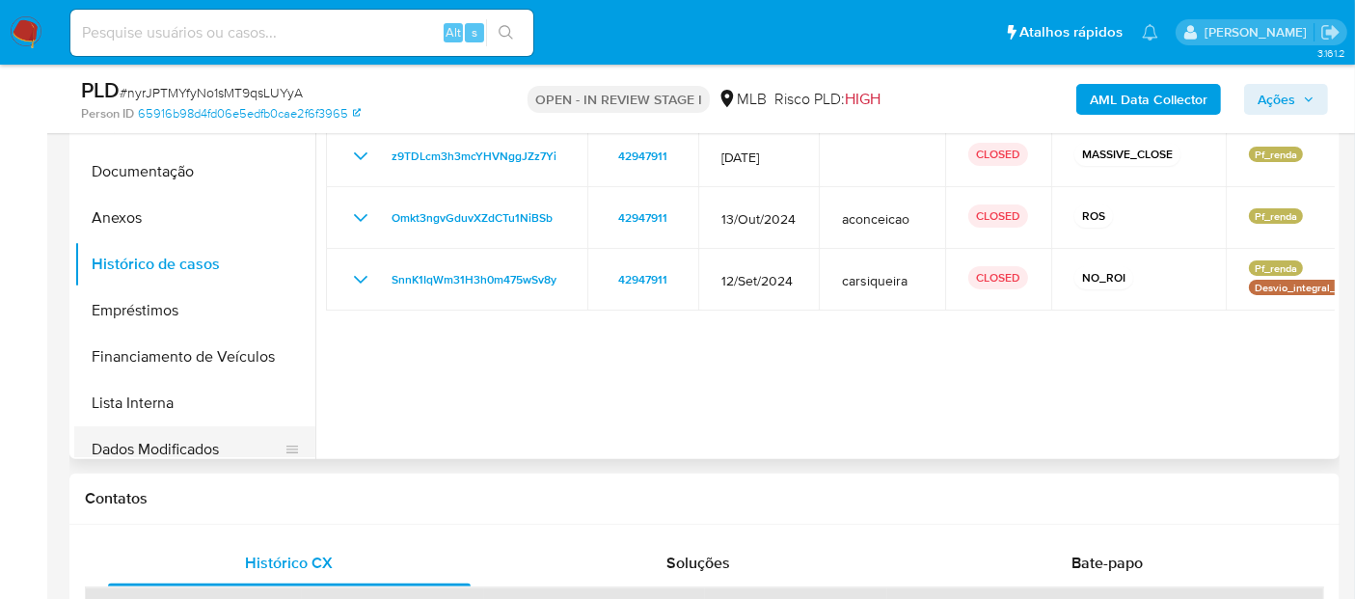
scroll to position [107, 0]
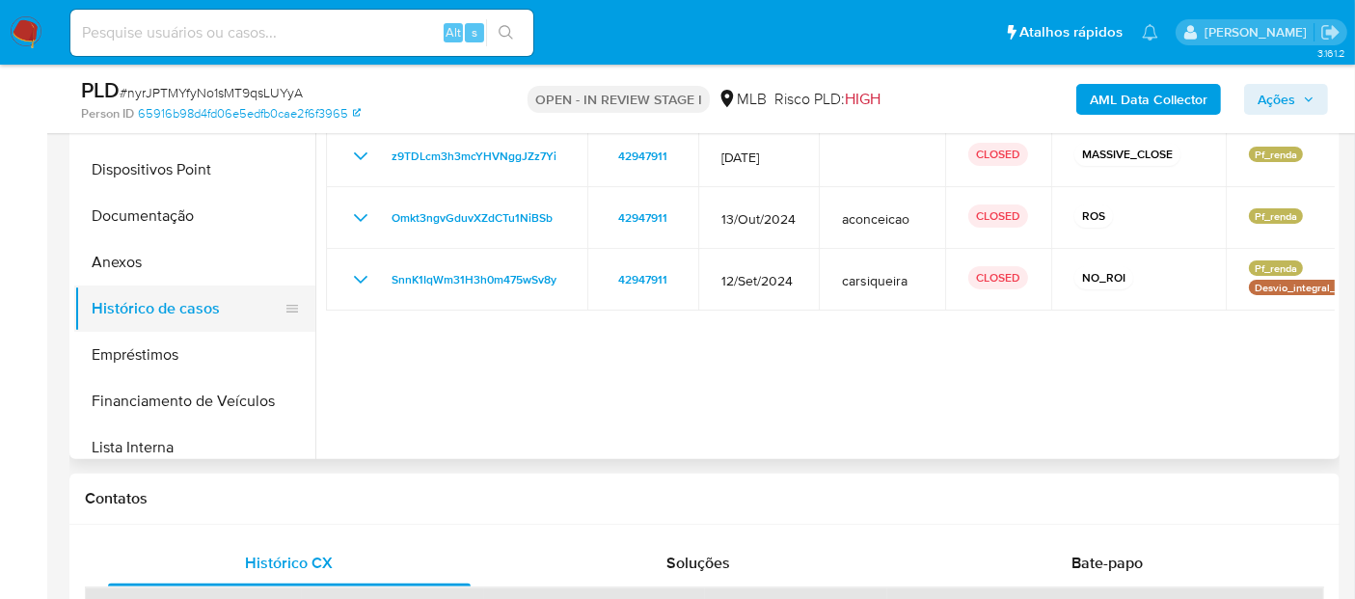
click at [175, 309] on button "Histórico de casos" at bounding box center [187, 309] width 226 height 46
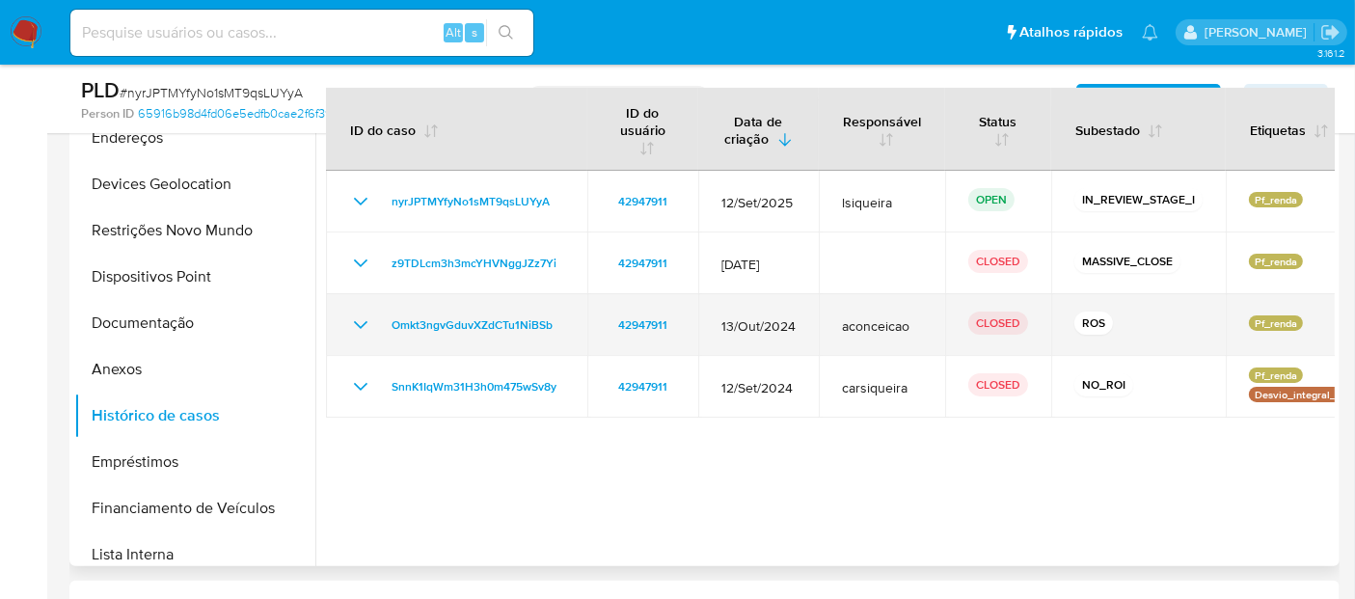
click at [356, 320] on icon "Mostrar/Ocultar" at bounding box center [360, 325] width 23 height 23
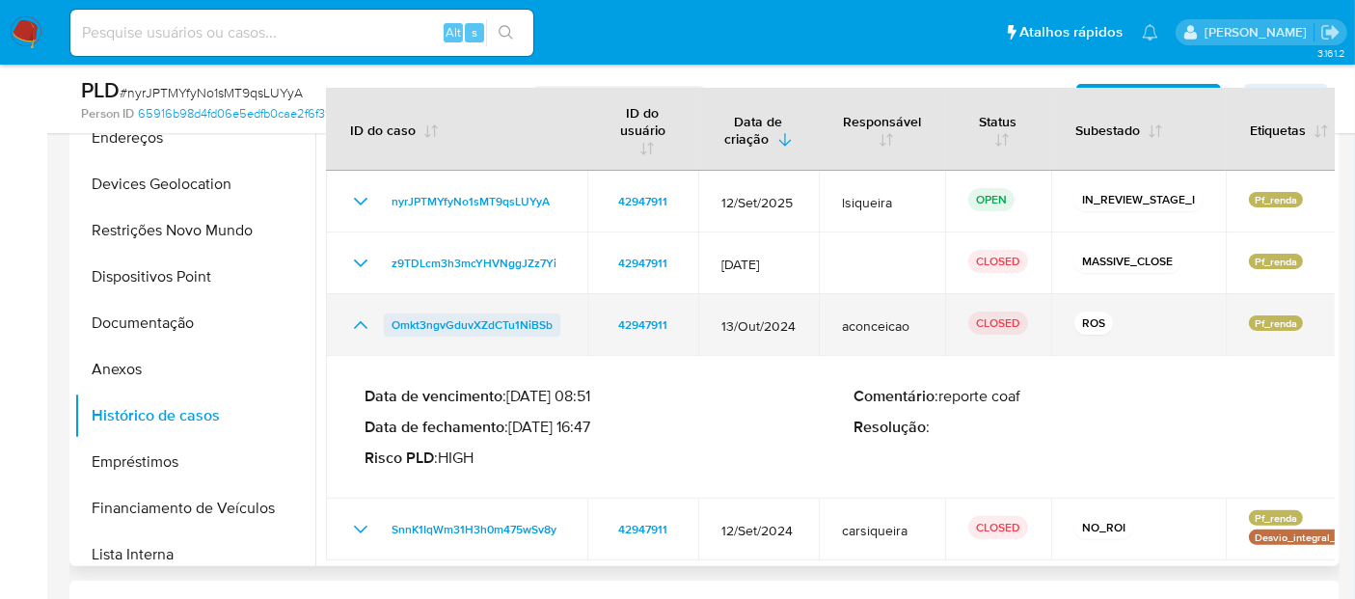
drag, startPoint x: 562, startPoint y: 320, endPoint x: 391, endPoint y: 318, distance: 171.7
click at [391, 318] on td "Omkt3ngvGduvXZdCTu1NiBSb" at bounding box center [456, 325] width 261 height 62
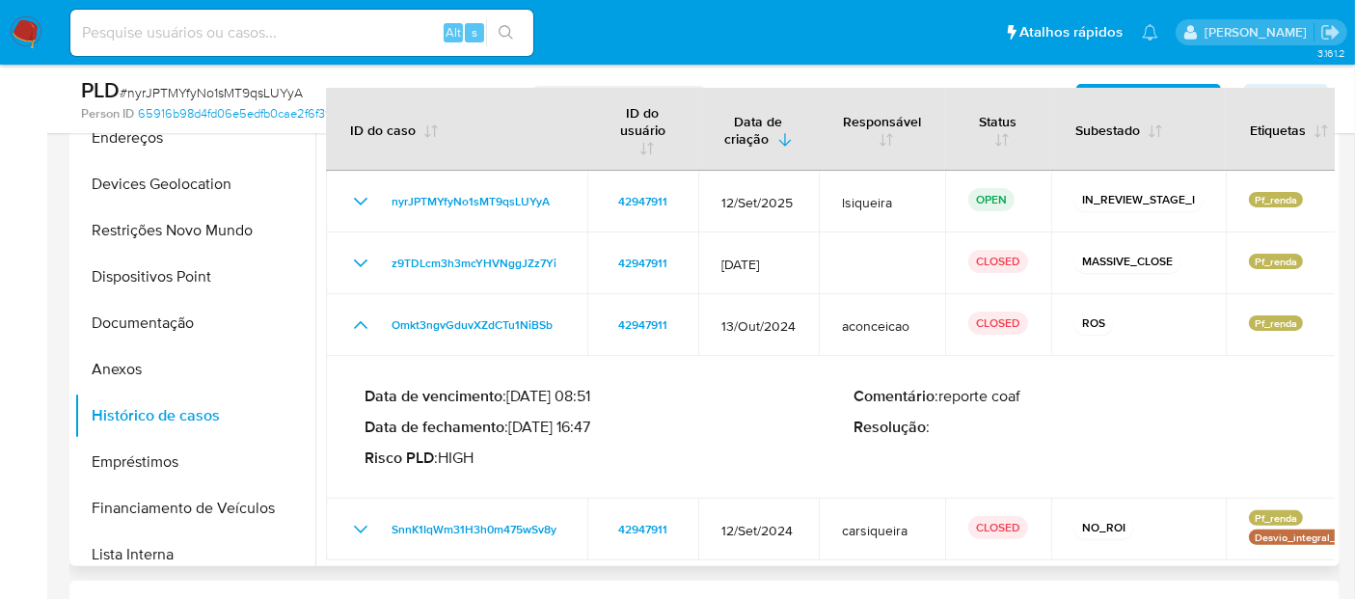
drag, startPoint x: 591, startPoint y: 423, endPoint x: 518, endPoint y: 419, distance: 73.5
click at [518, 419] on p "Data de fechamento : 30/10/2024 16:47" at bounding box center [610, 427] width 490 height 19
click at [165, 329] on button "Documentação" at bounding box center [187, 323] width 226 height 46
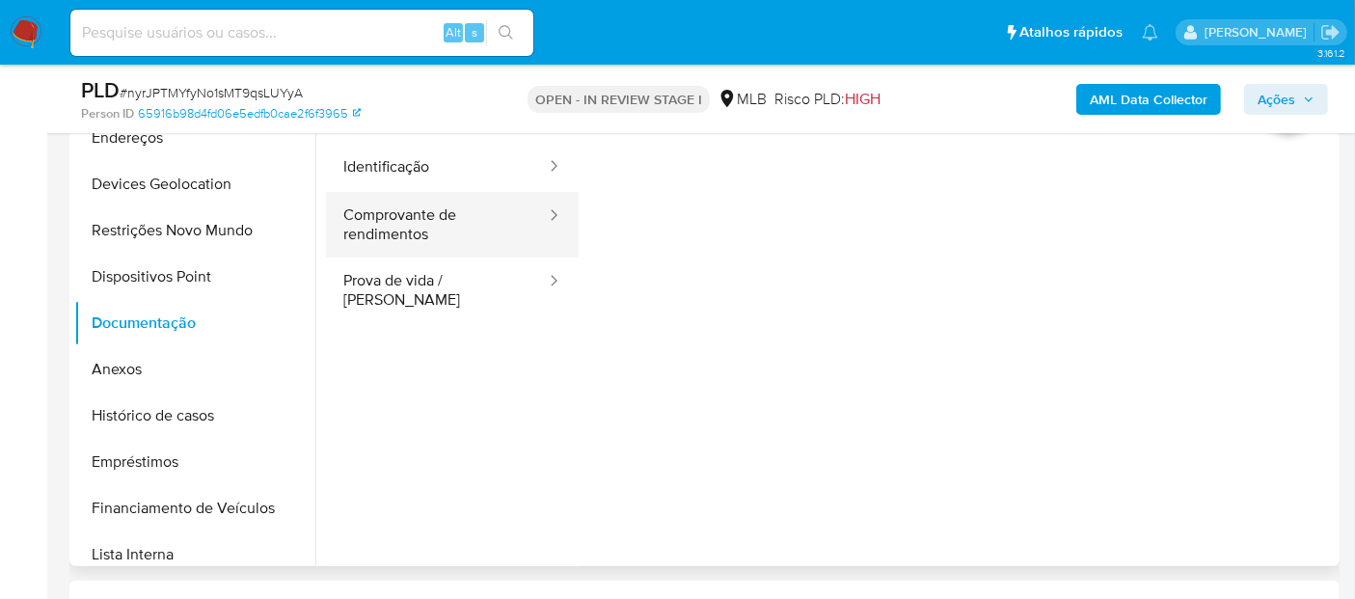
scroll to position [321, 0]
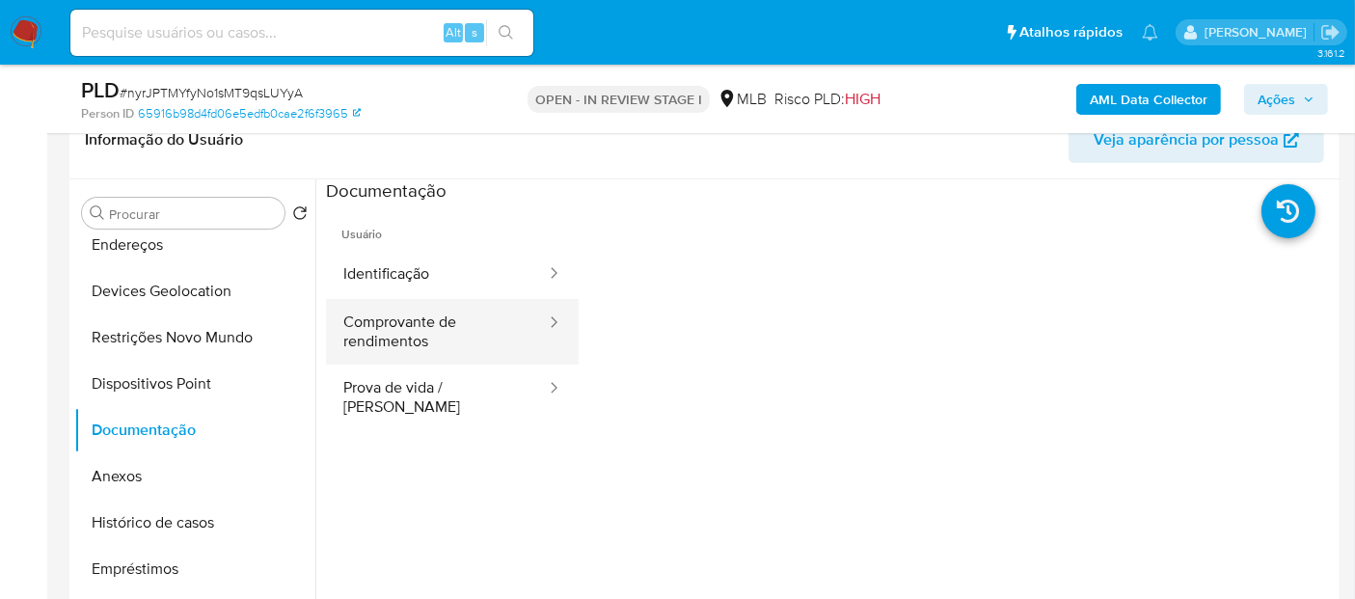
click at [400, 336] on button "Comprovante de rendimentos" at bounding box center [437, 332] width 222 height 66
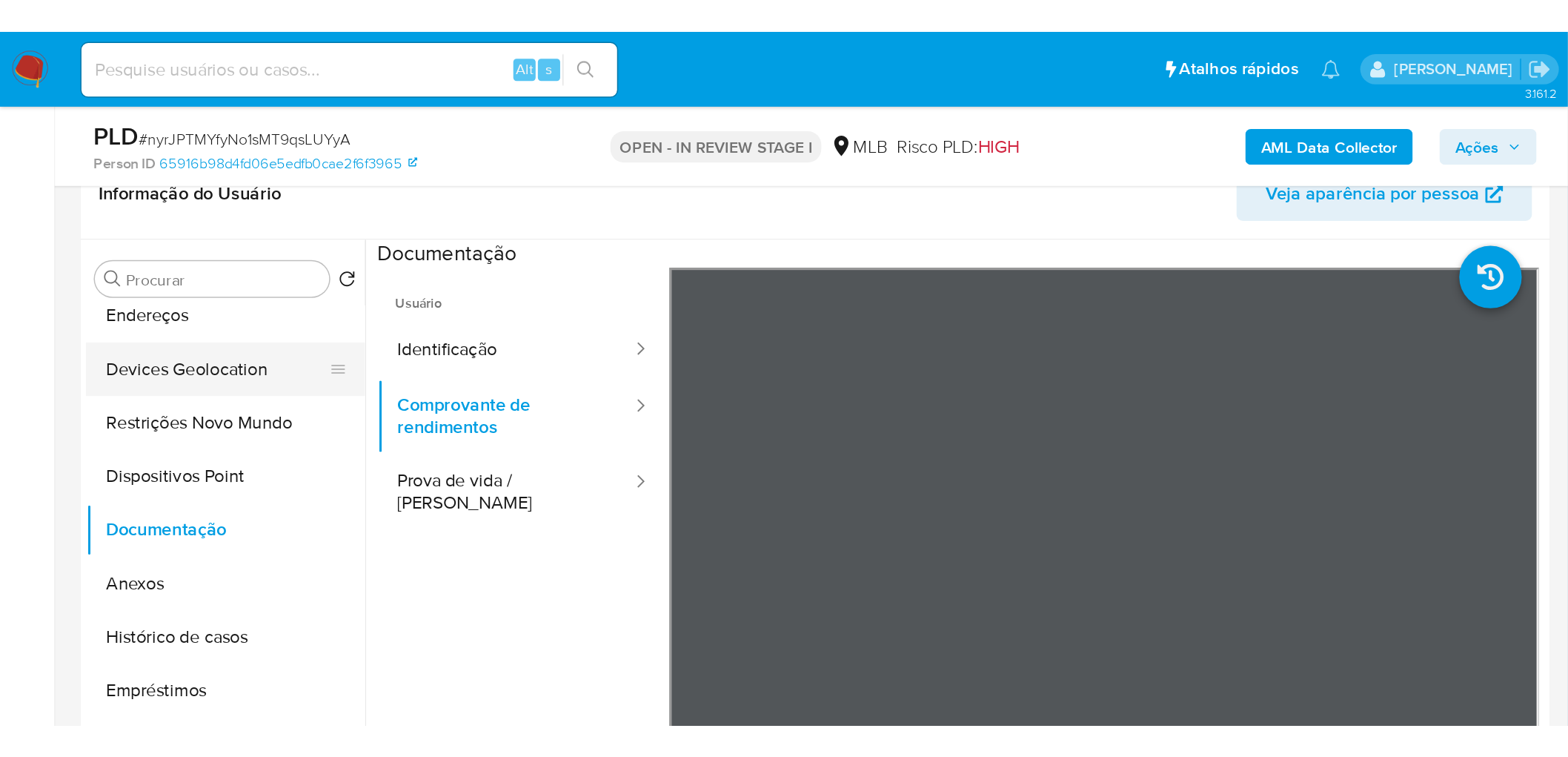
scroll to position [0, 0]
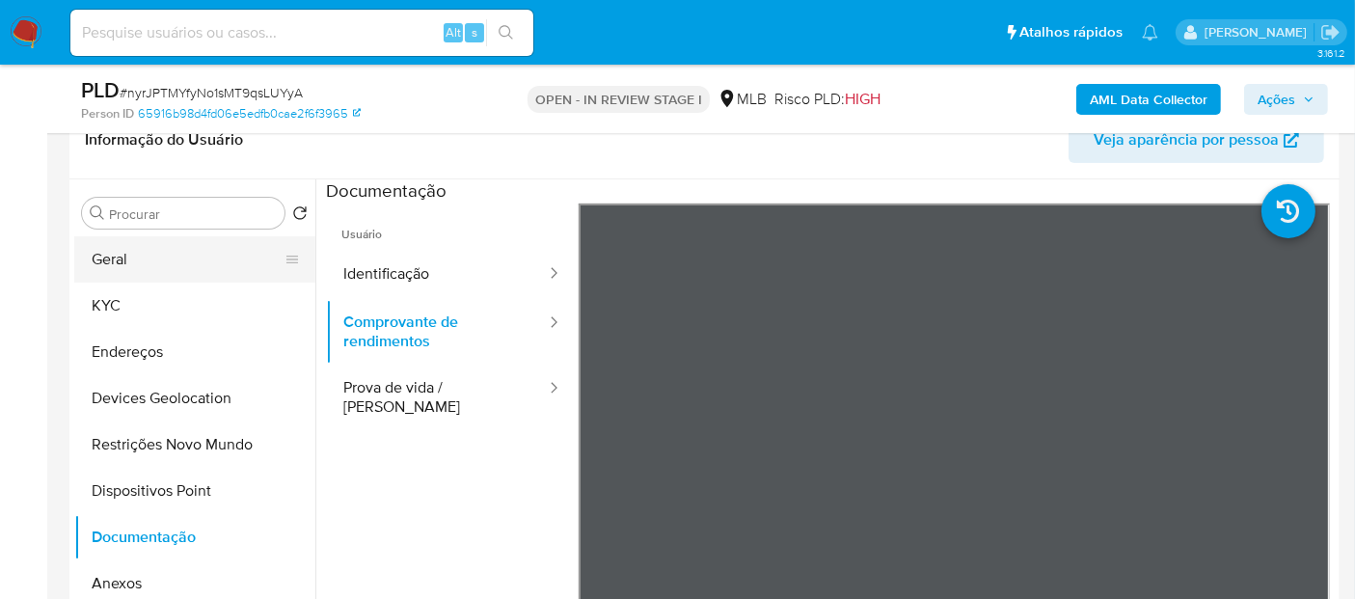
click at [157, 268] on button "Geral" at bounding box center [187, 259] width 226 height 46
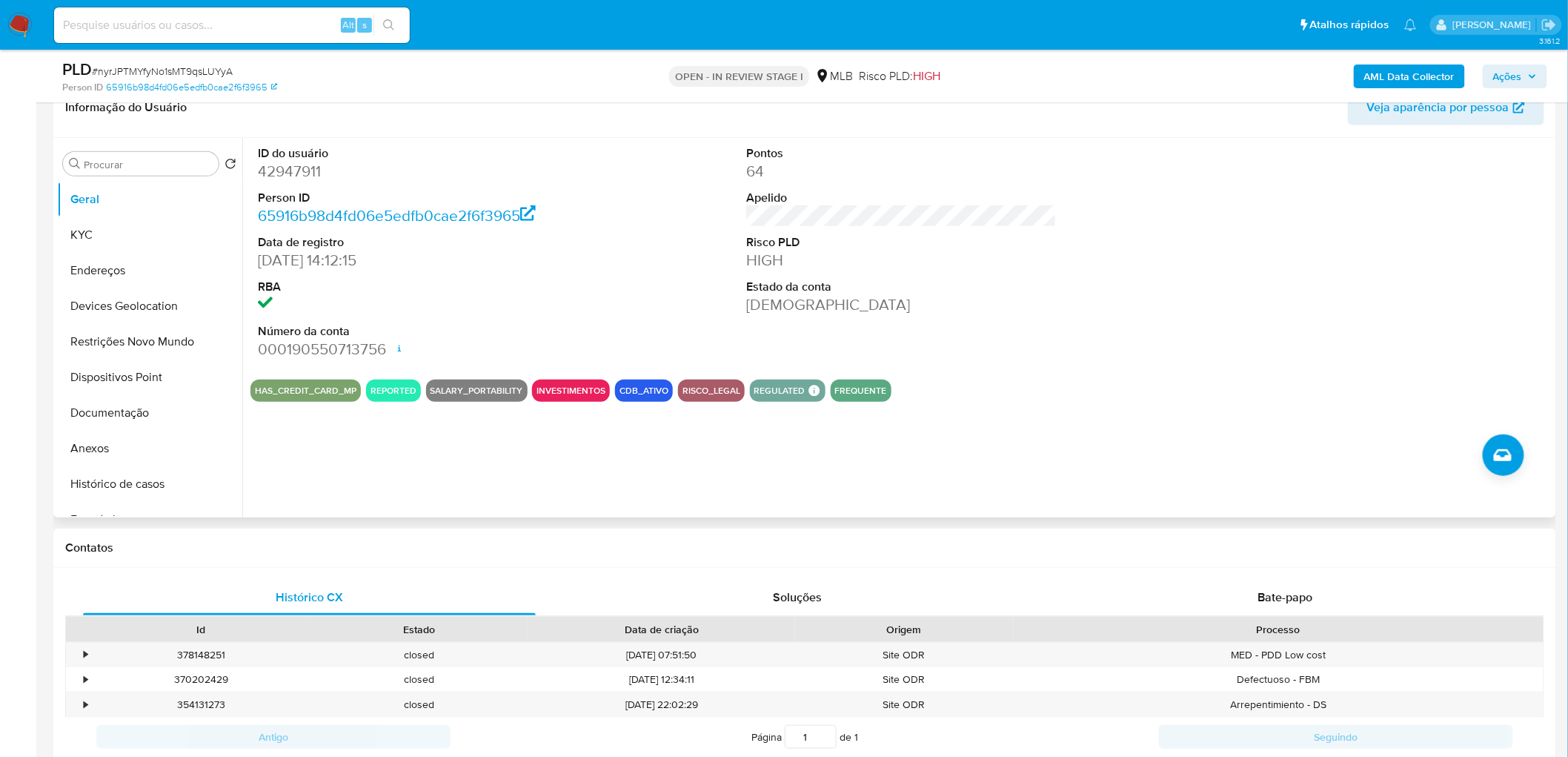
click at [641, 267] on div "ID do usuário 42947911 Person ID 65916b98d4fd06e5edfb0cae2f6f3965 Data de regis…" at bounding box center [901, 252] width 1302 height 230
click at [119, 214] on button "Geral" at bounding box center [144, 199] width 174 height 35
click at [94, 237] on button "KYC" at bounding box center [144, 235] width 174 height 35
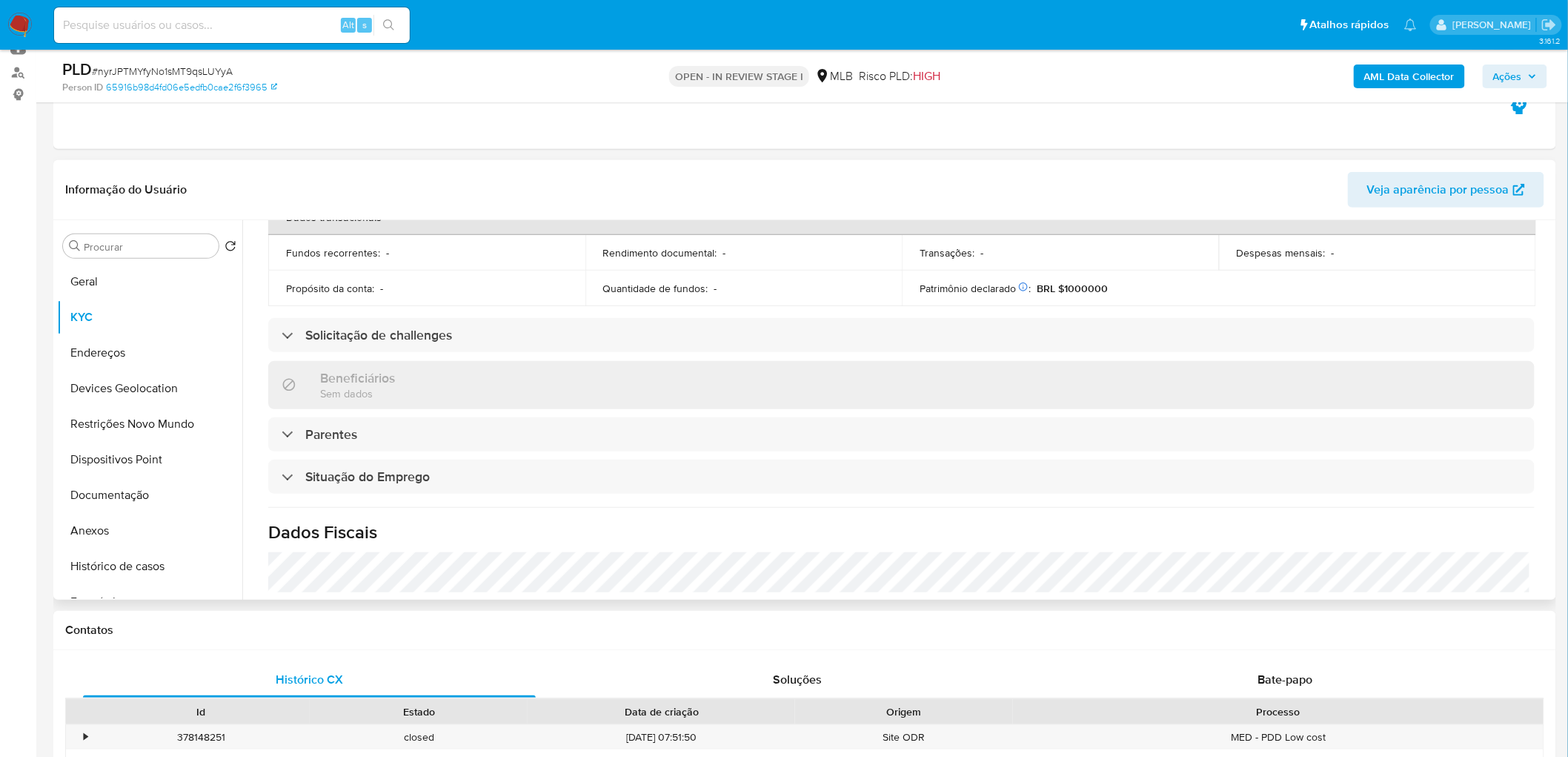
scroll to position [617, 0]
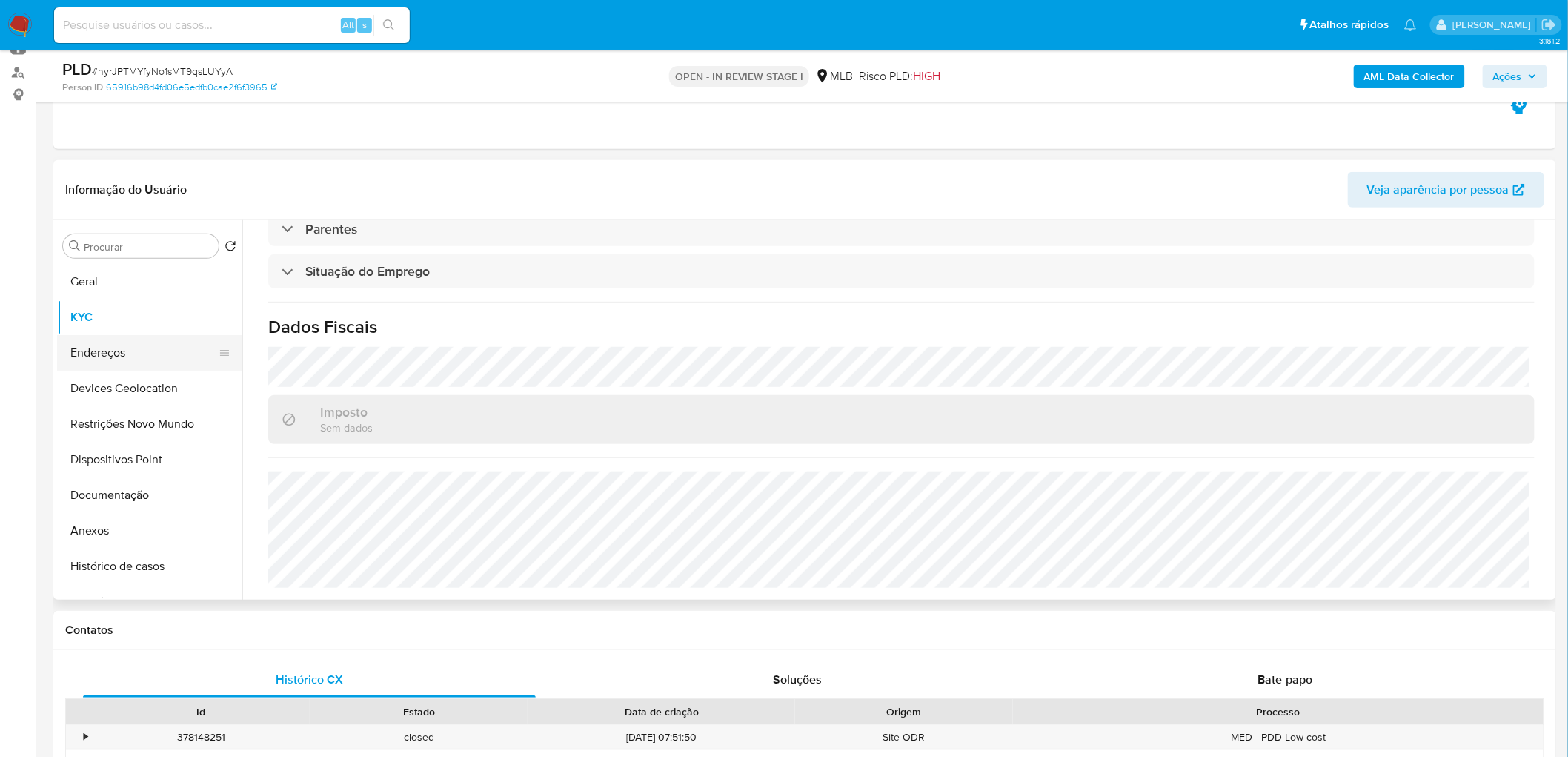
click at [159, 365] on button "Endereços" at bounding box center [144, 353] width 174 height 35
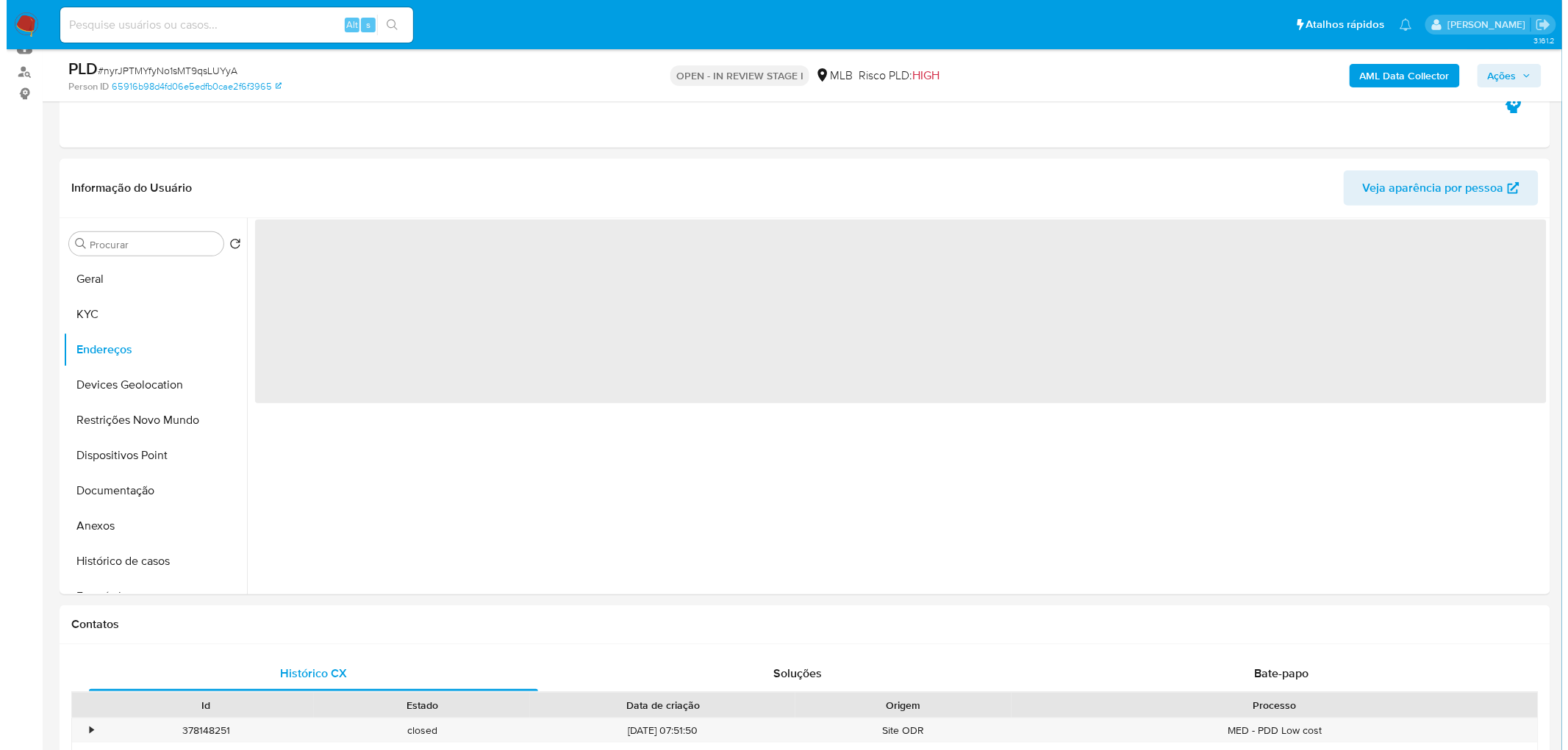
scroll to position [0, 0]
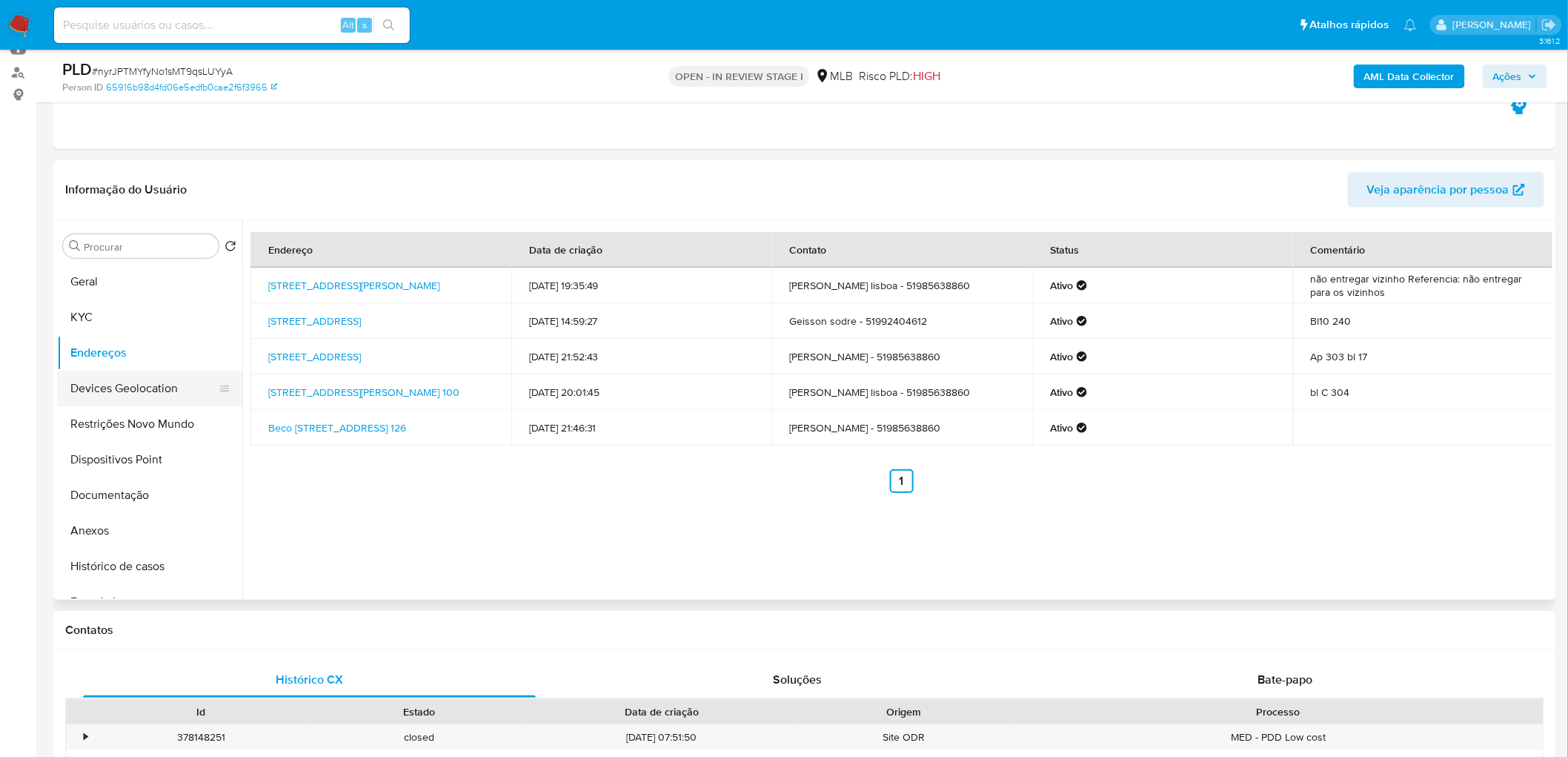
click at [104, 388] on button "Devices Geolocation" at bounding box center [144, 388] width 174 height 35
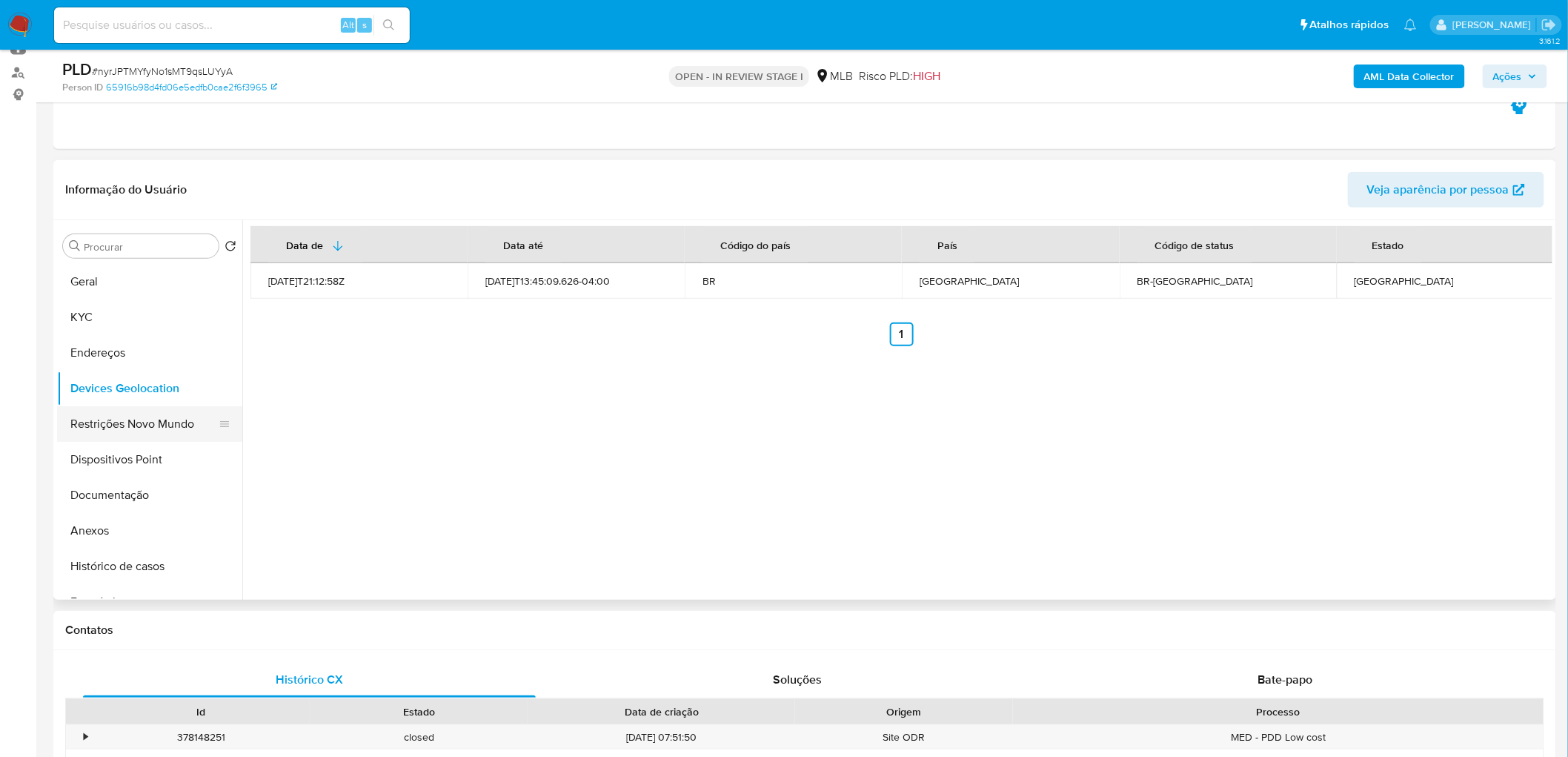
drag, startPoint x: 105, startPoint y: 408, endPoint x: 112, endPoint y: 421, distance: 14.8
click at [107, 409] on button "Restrições Novo Mundo" at bounding box center [144, 424] width 174 height 35
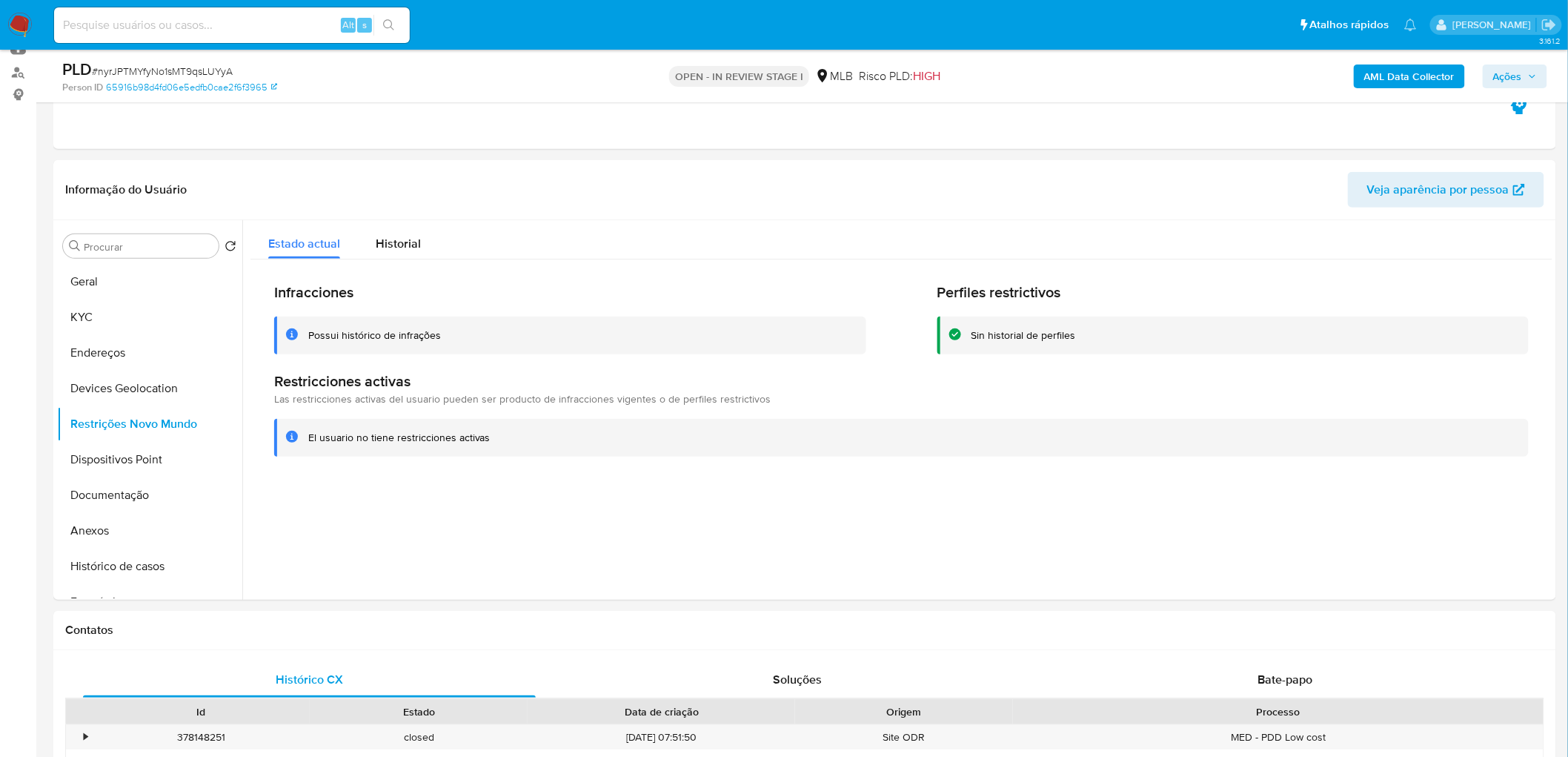
drag, startPoint x: 123, startPoint y: 455, endPoint x: 2, endPoint y: 500, distance: 129.1
click at [122, 455] on button "Dispositivos Point" at bounding box center [149, 460] width 185 height 35
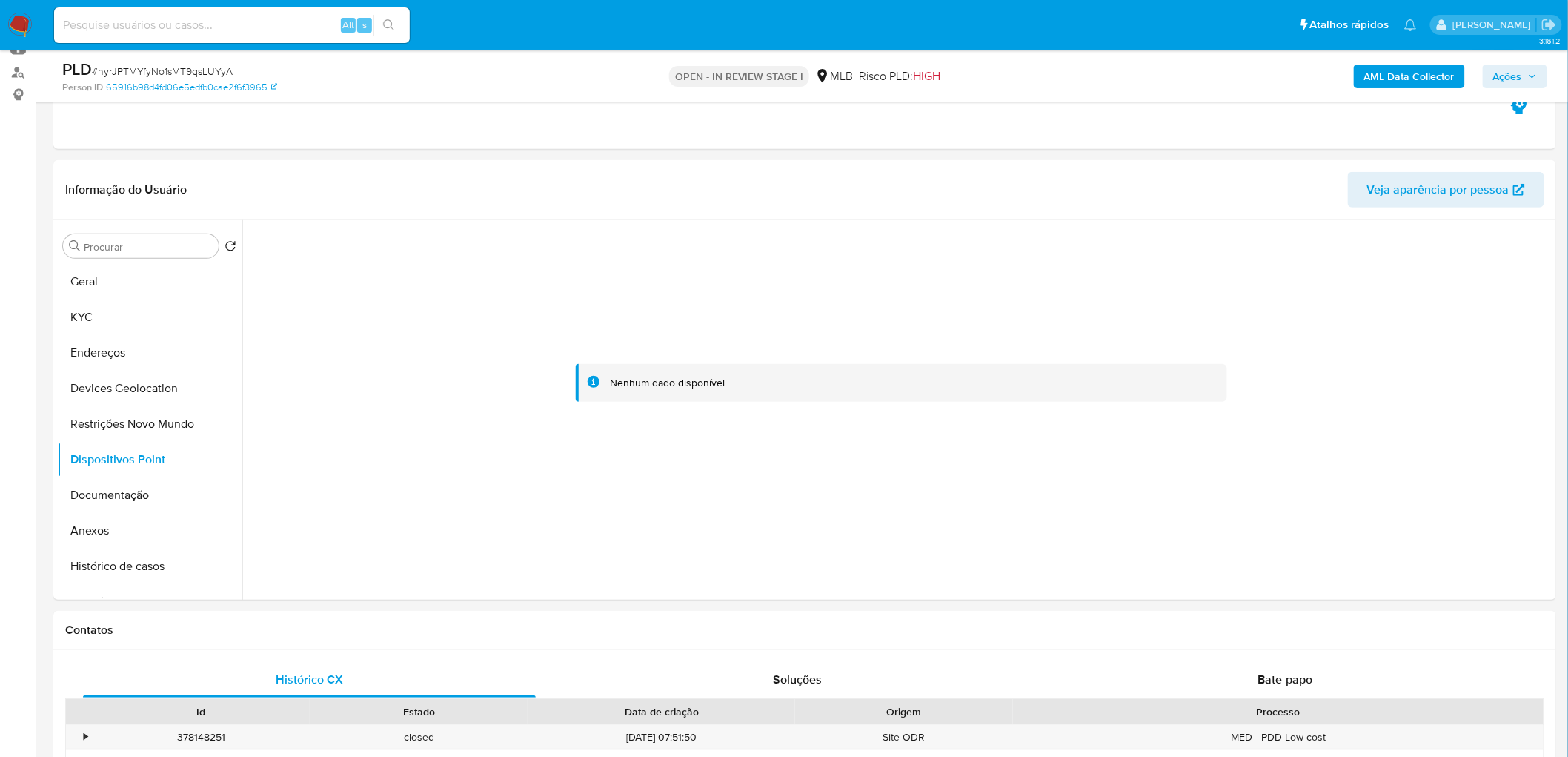
click at [1403, 71] on b "AML Data Collector" at bounding box center [1410, 76] width 91 height 24
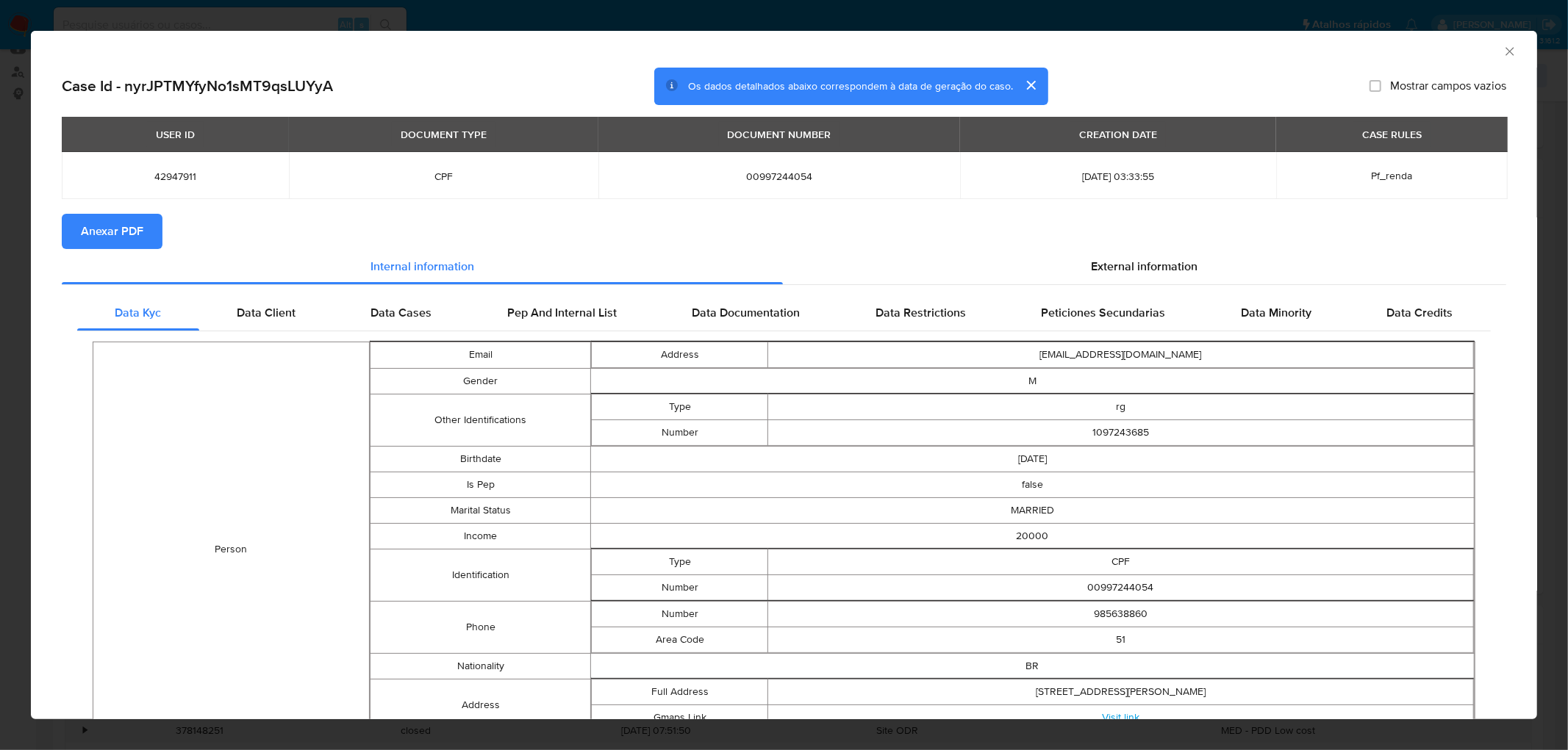
click at [118, 242] on span "Anexar PDF" at bounding box center [112, 231] width 62 height 32
click at [1486, 52] on div "AML Data Collector" at bounding box center [772, 49] width 1461 height 16
click at [1502, 49] on icon "Fechar a janela" at bounding box center [1509, 51] width 14 height 14
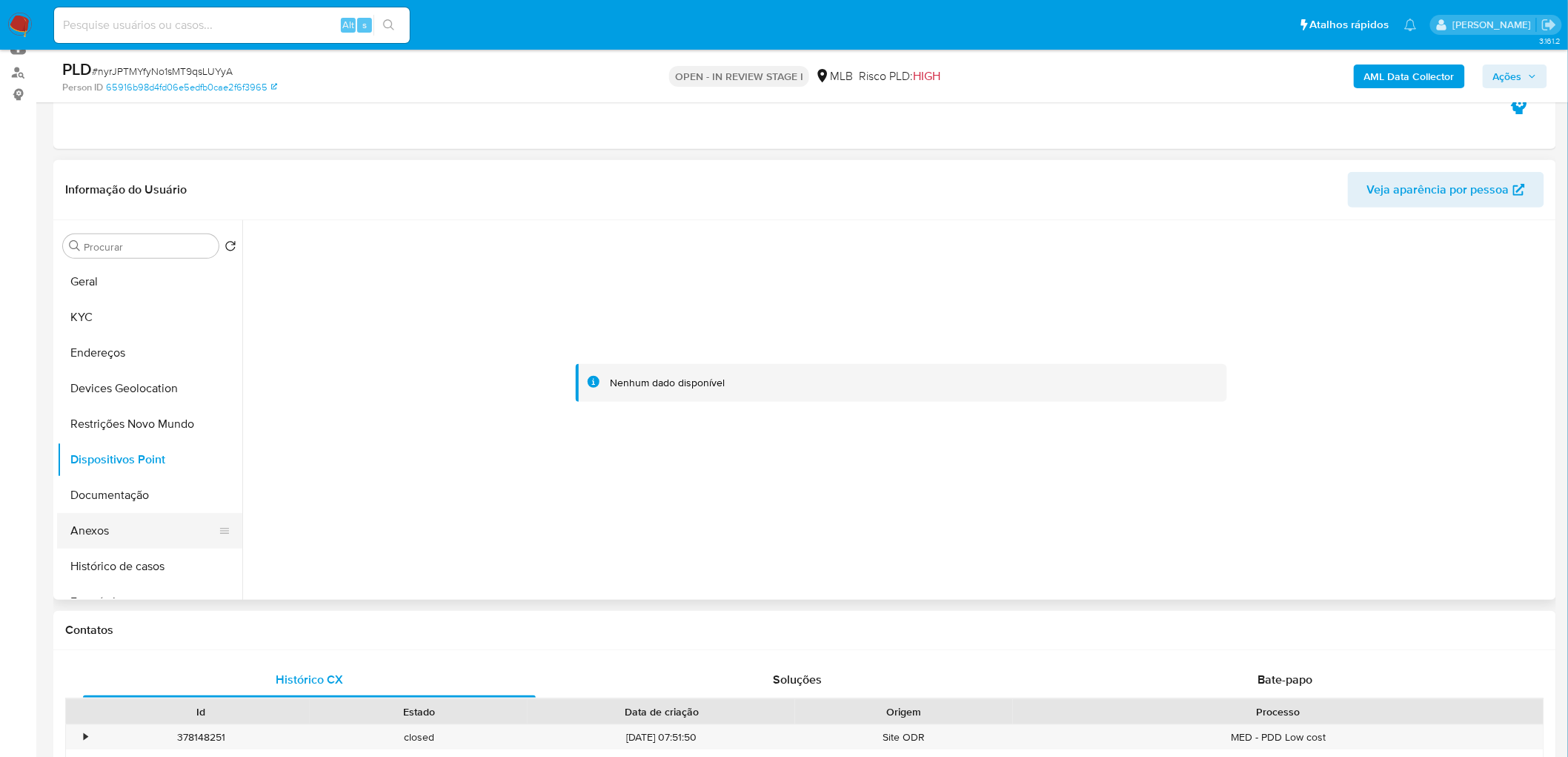
click at [101, 532] on button "Anexos" at bounding box center [144, 531] width 174 height 35
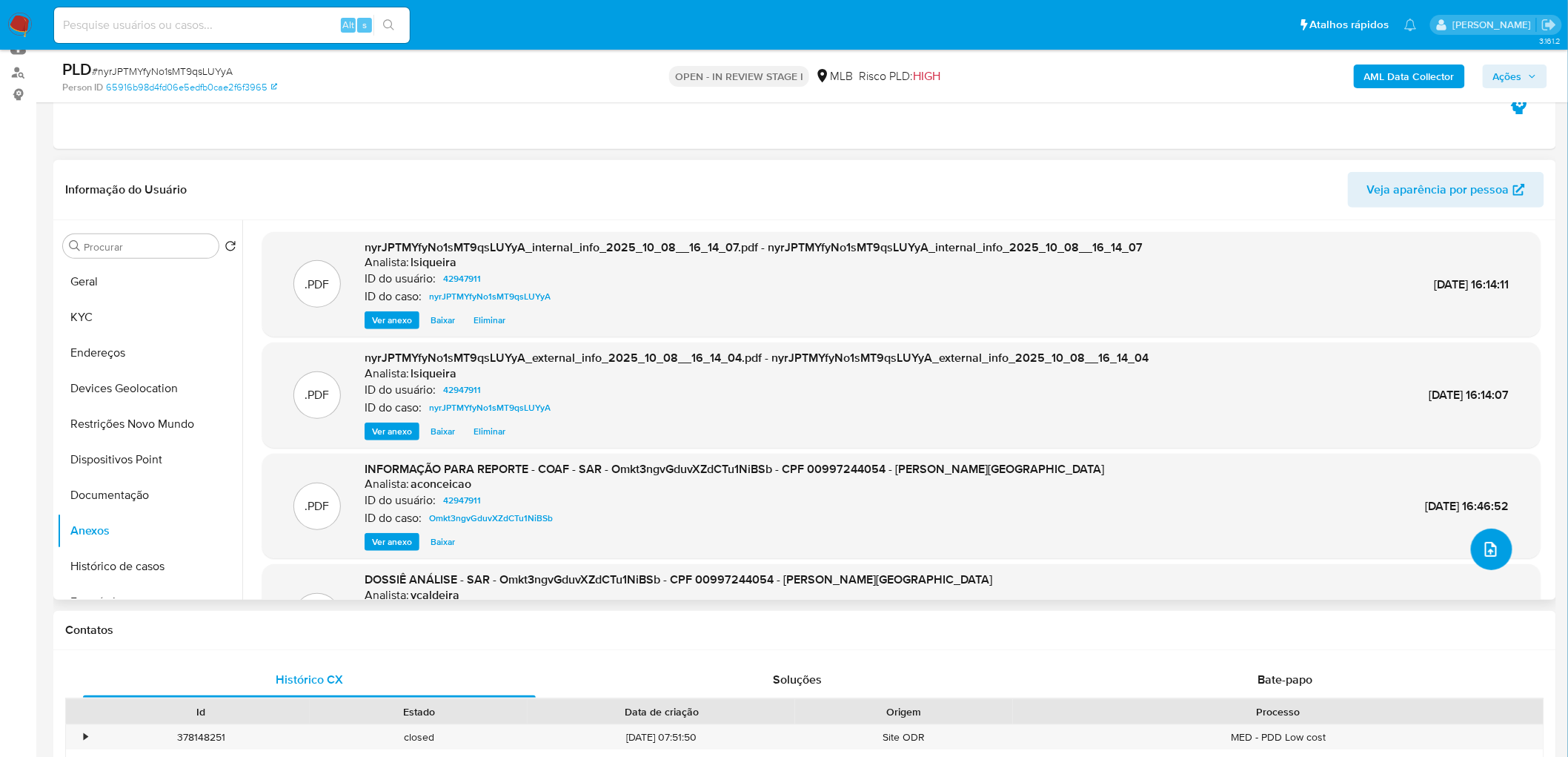
click at [1483, 549] on icon "upload-file" at bounding box center [1490, 549] width 18 height 18
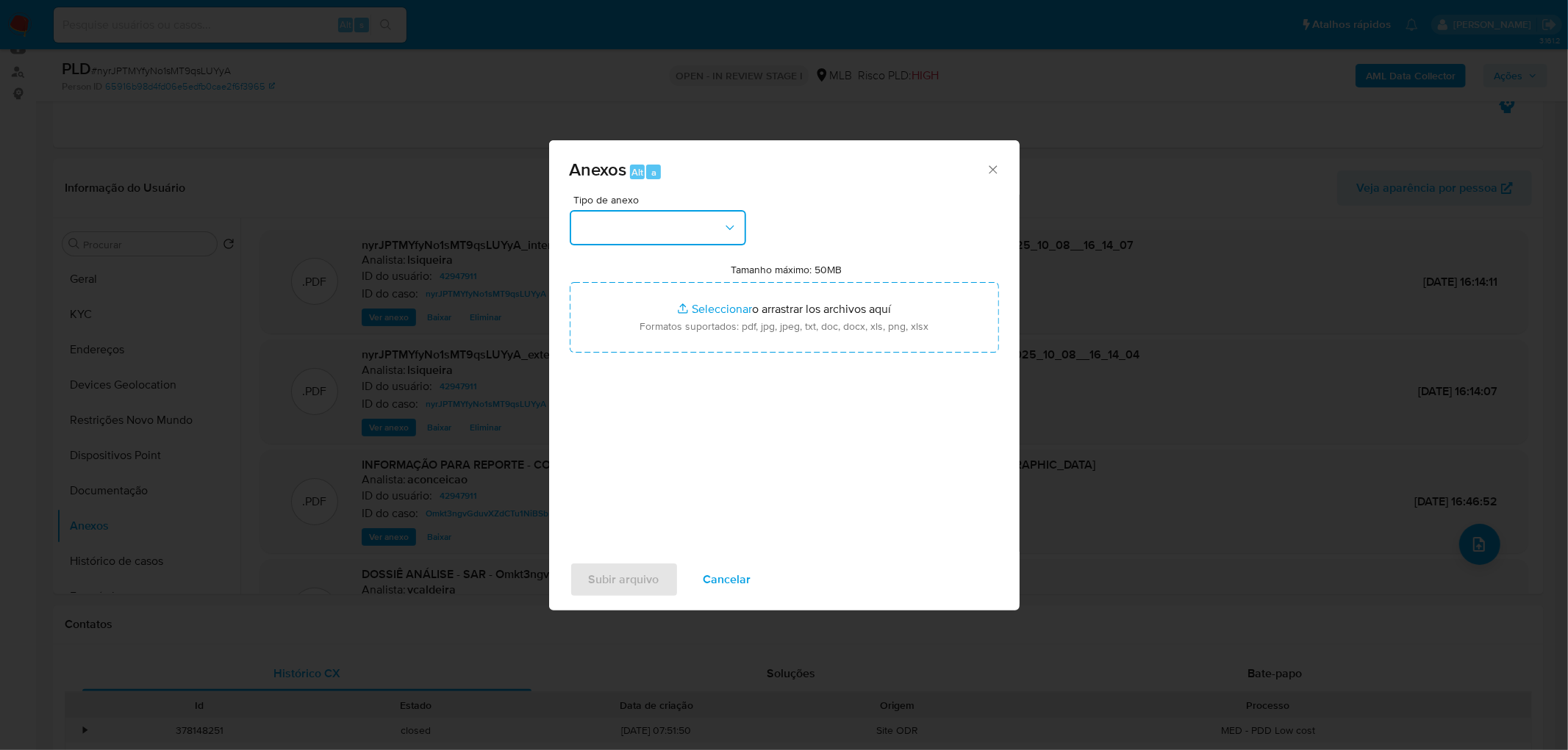
click at [692, 223] on button "button" at bounding box center [658, 228] width 177 height 35
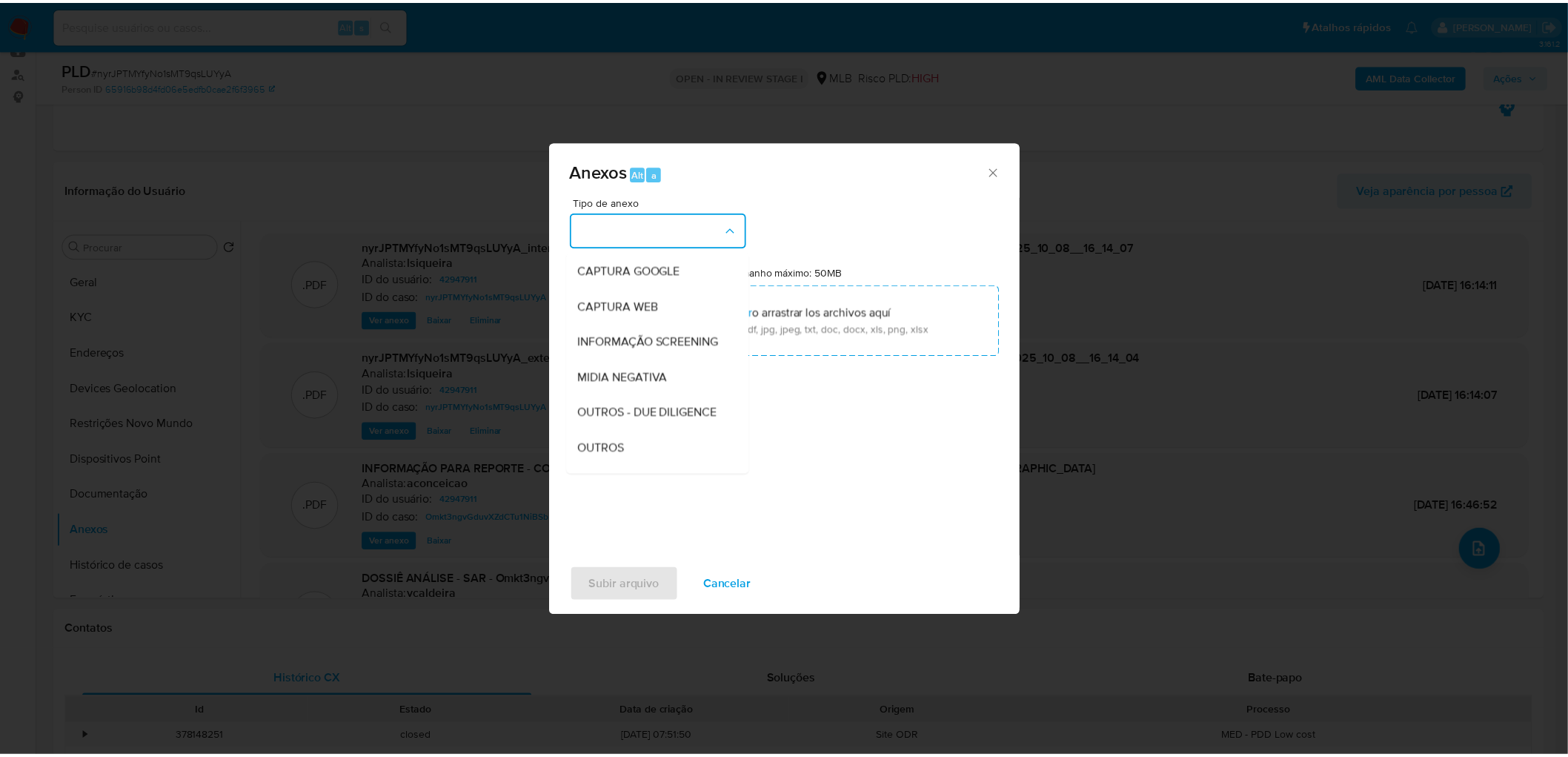
scroll to position [227, 0]
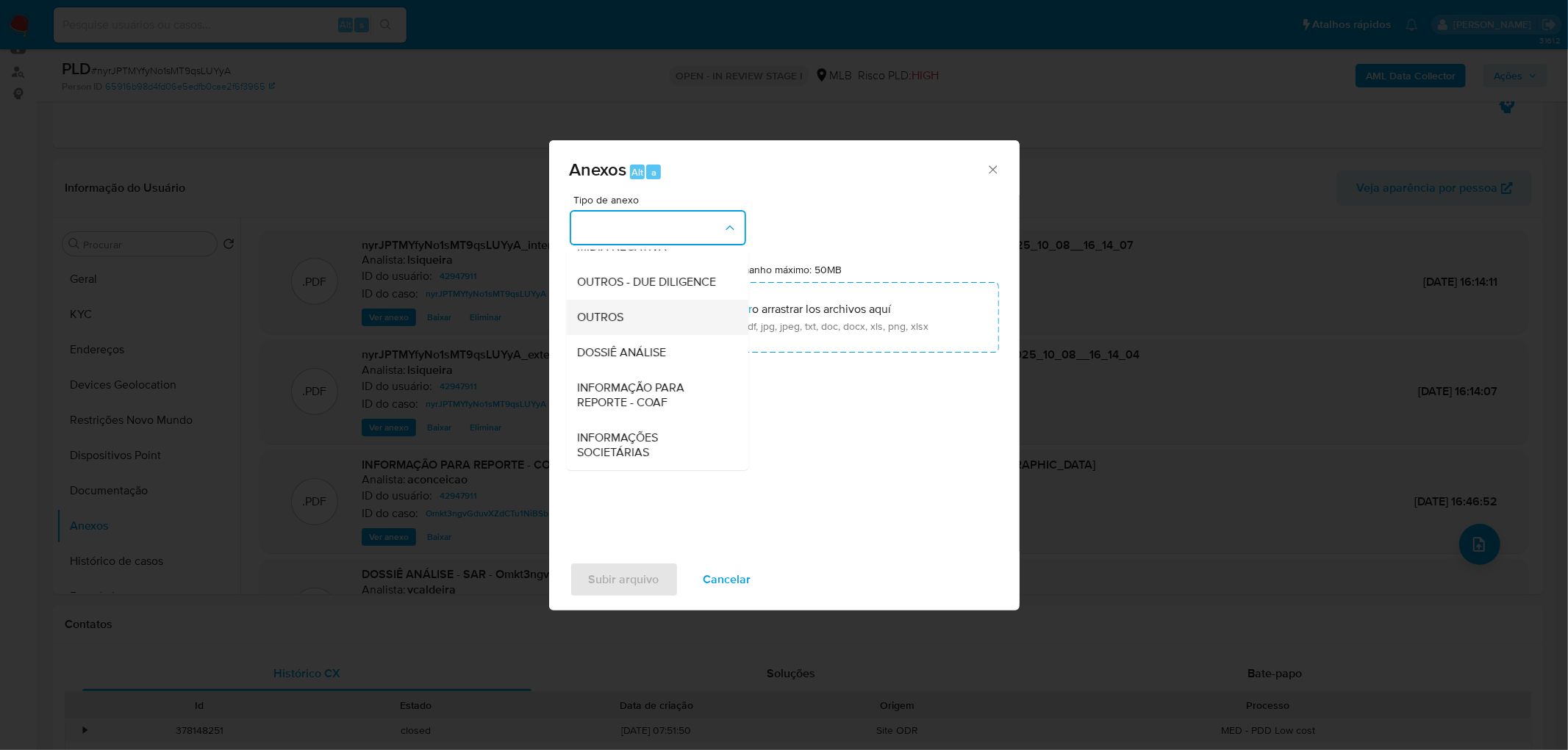
click at [648, 320] on div "OUTROS" at bounding box center [652, 318] width 150 height 35
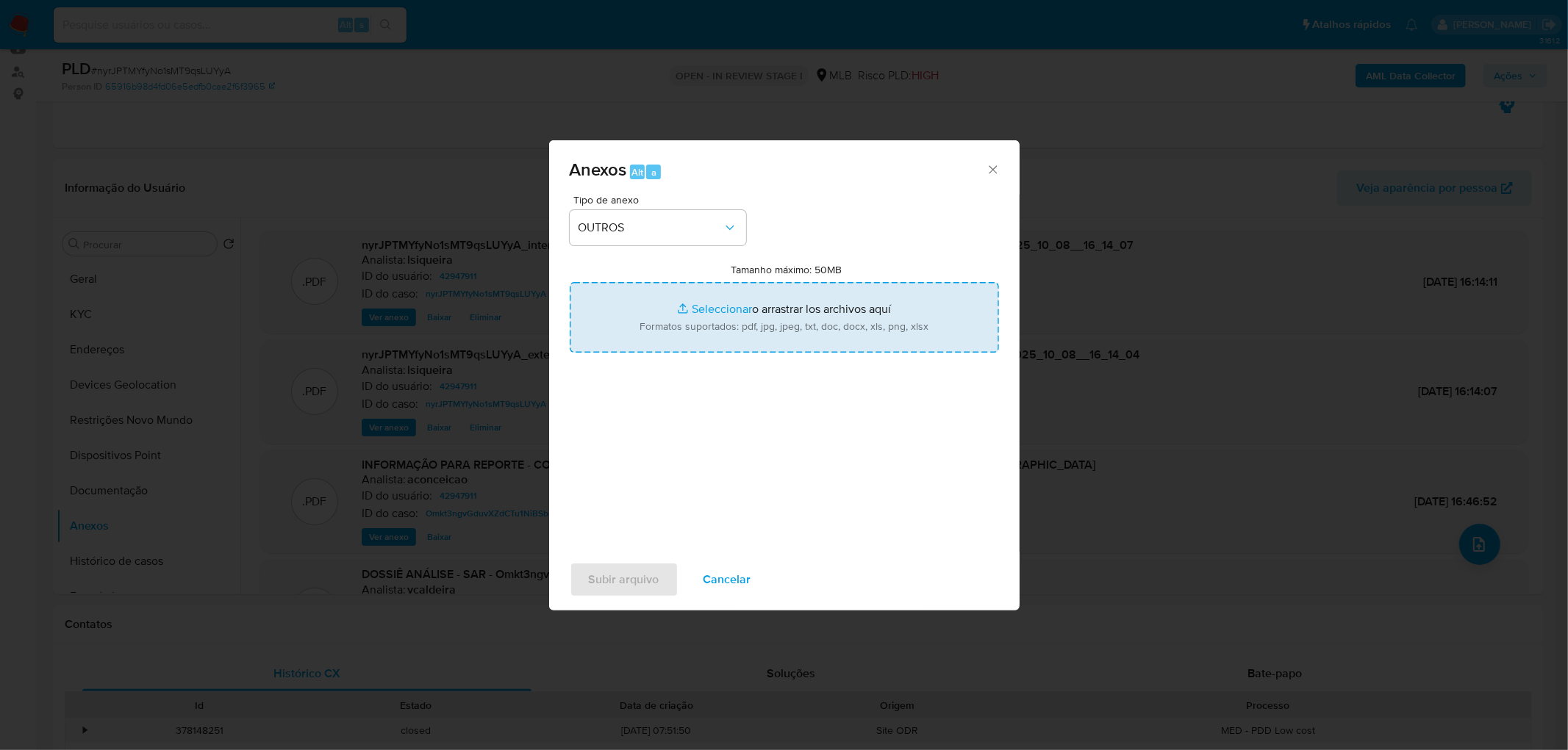
click at [664, 320] on input "Tamanho máximo: 50MB Seleccionar archivos" at bounding box center [784, 317] width 429 height 71
type input "C:\fakepath\Mulan 42947911_2025_10_07_14_41_14.xlsx"
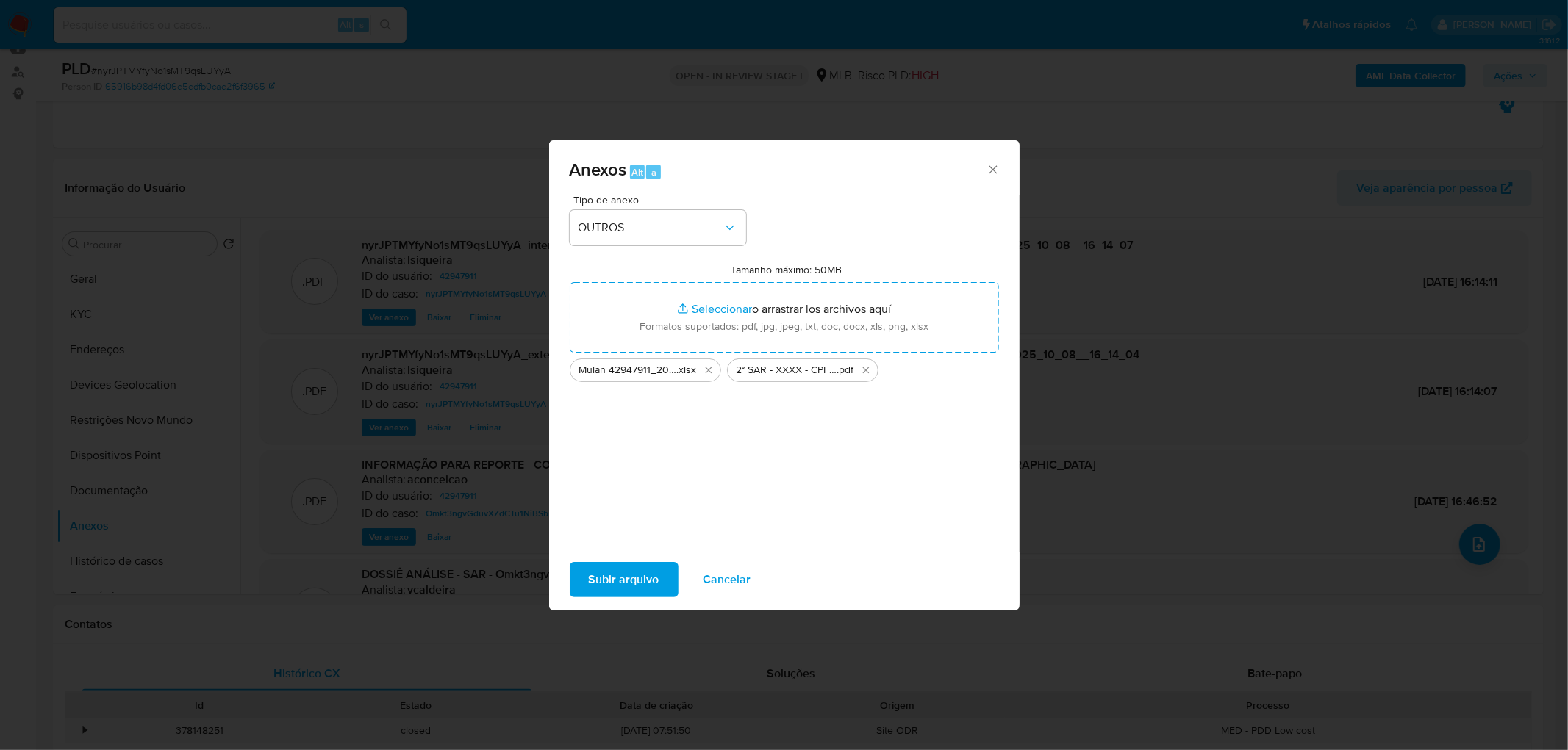
click at [629, 573] on span "Subir arquivo" at bounding box center [624, 579] width 71 height 32
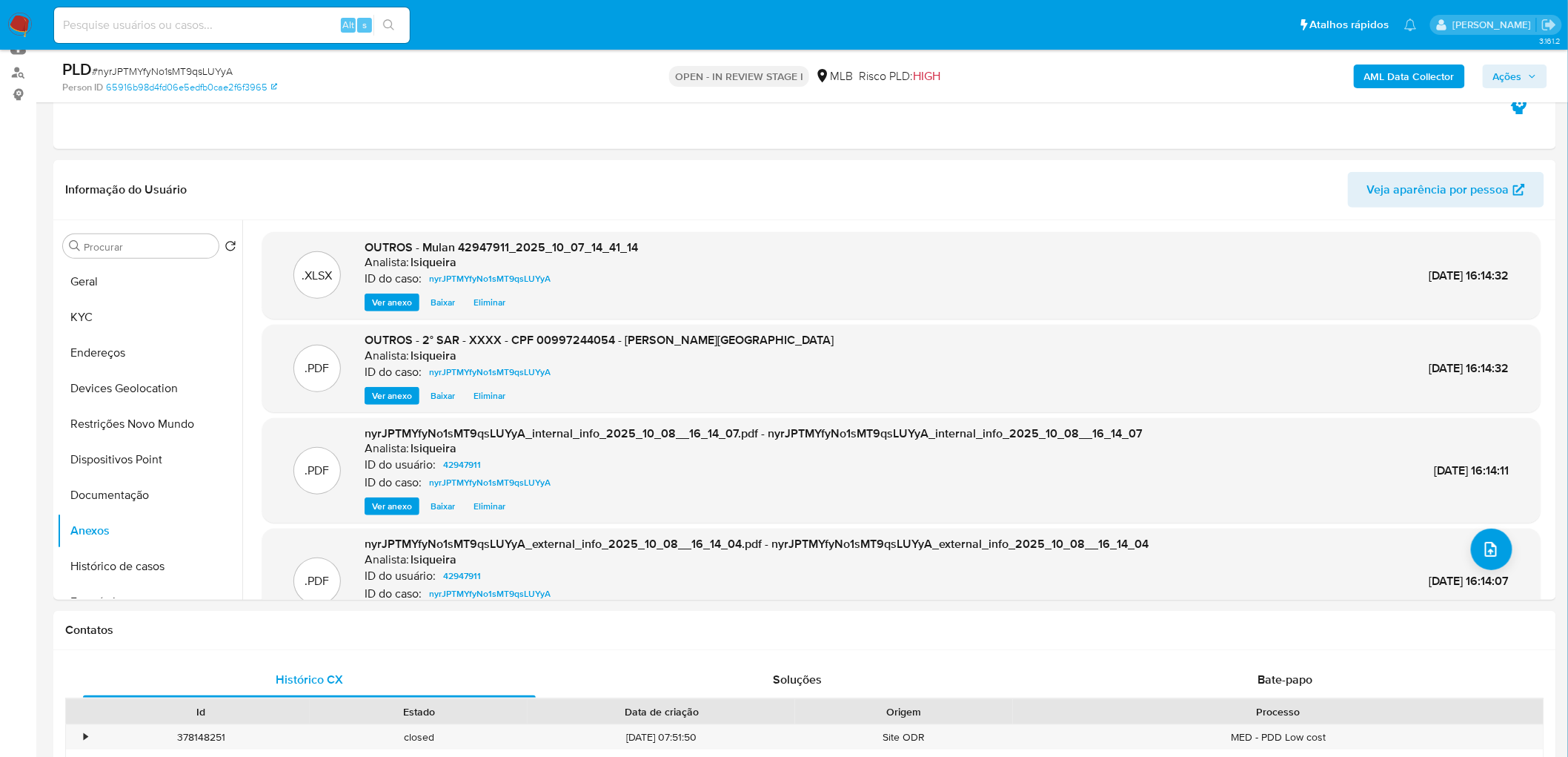
click at [1533, 72] on icon "button" at bounding box center [1533, 77] width 9 height 9
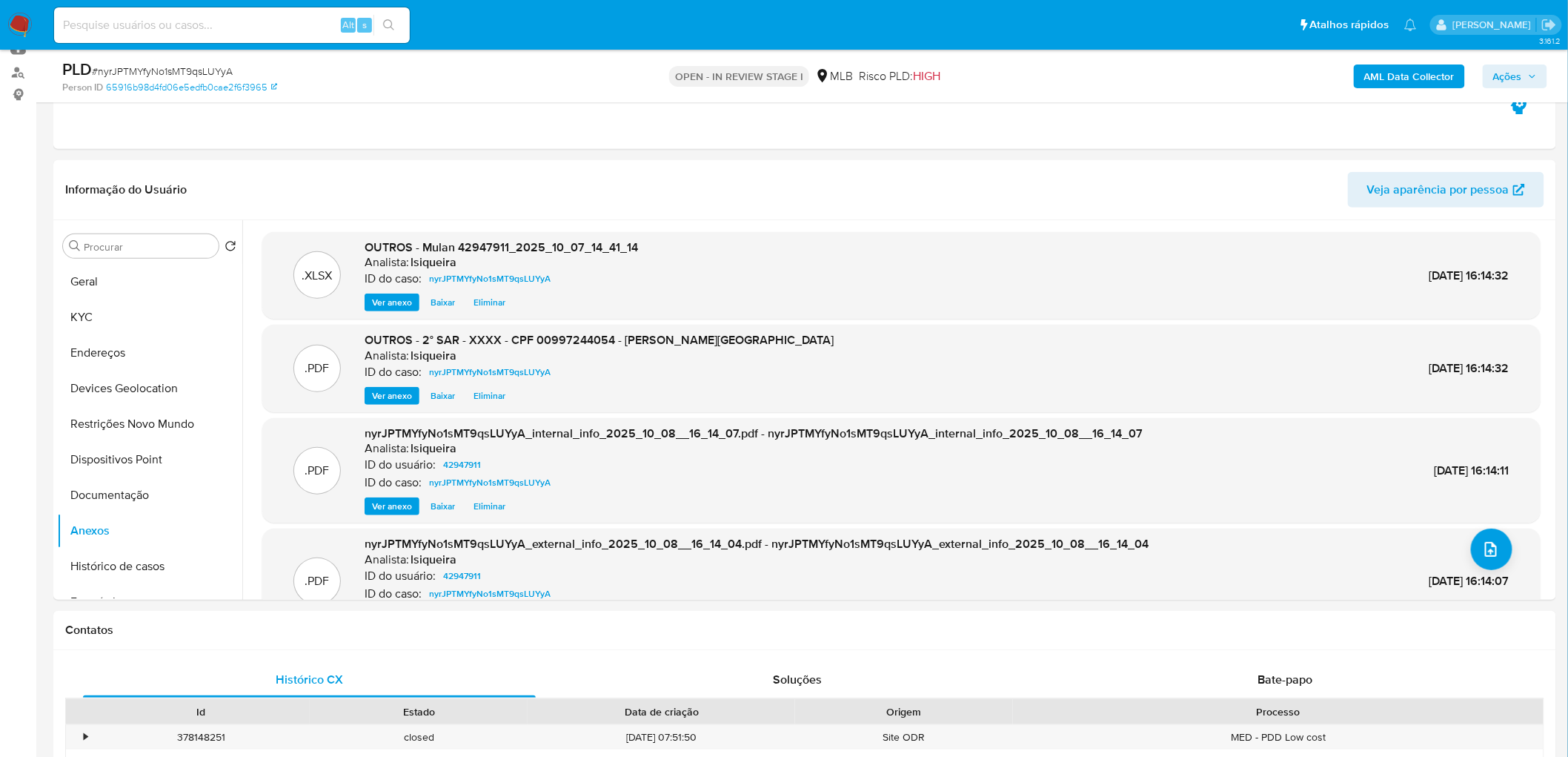
click at [1487, 78] on button "Ações" at bounding box center [1515, 76] width 65 height 24
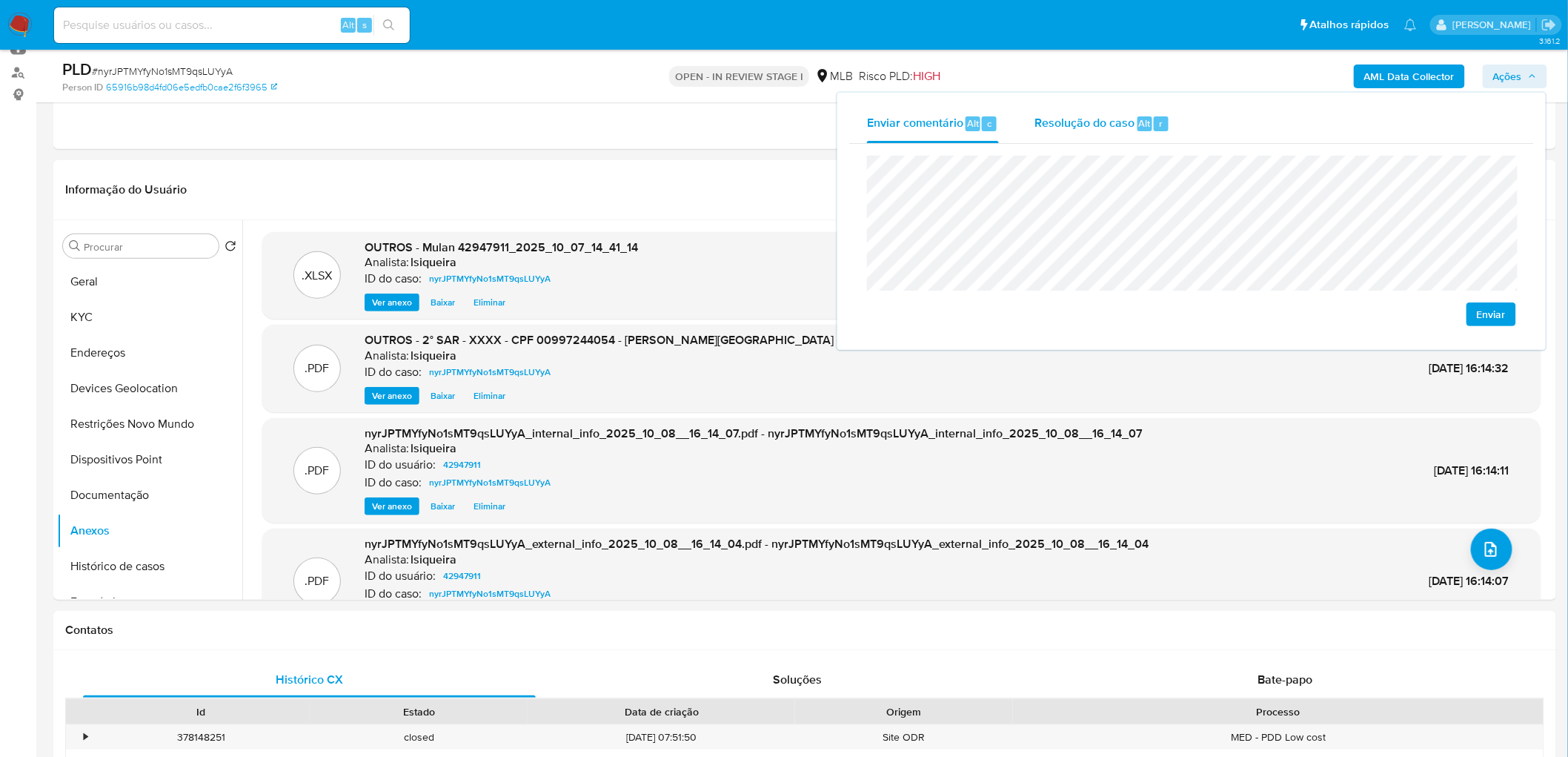
click at [1079, 127] on span "Resolução do caso" at bounding box center [1085, 123] width 100 height 17
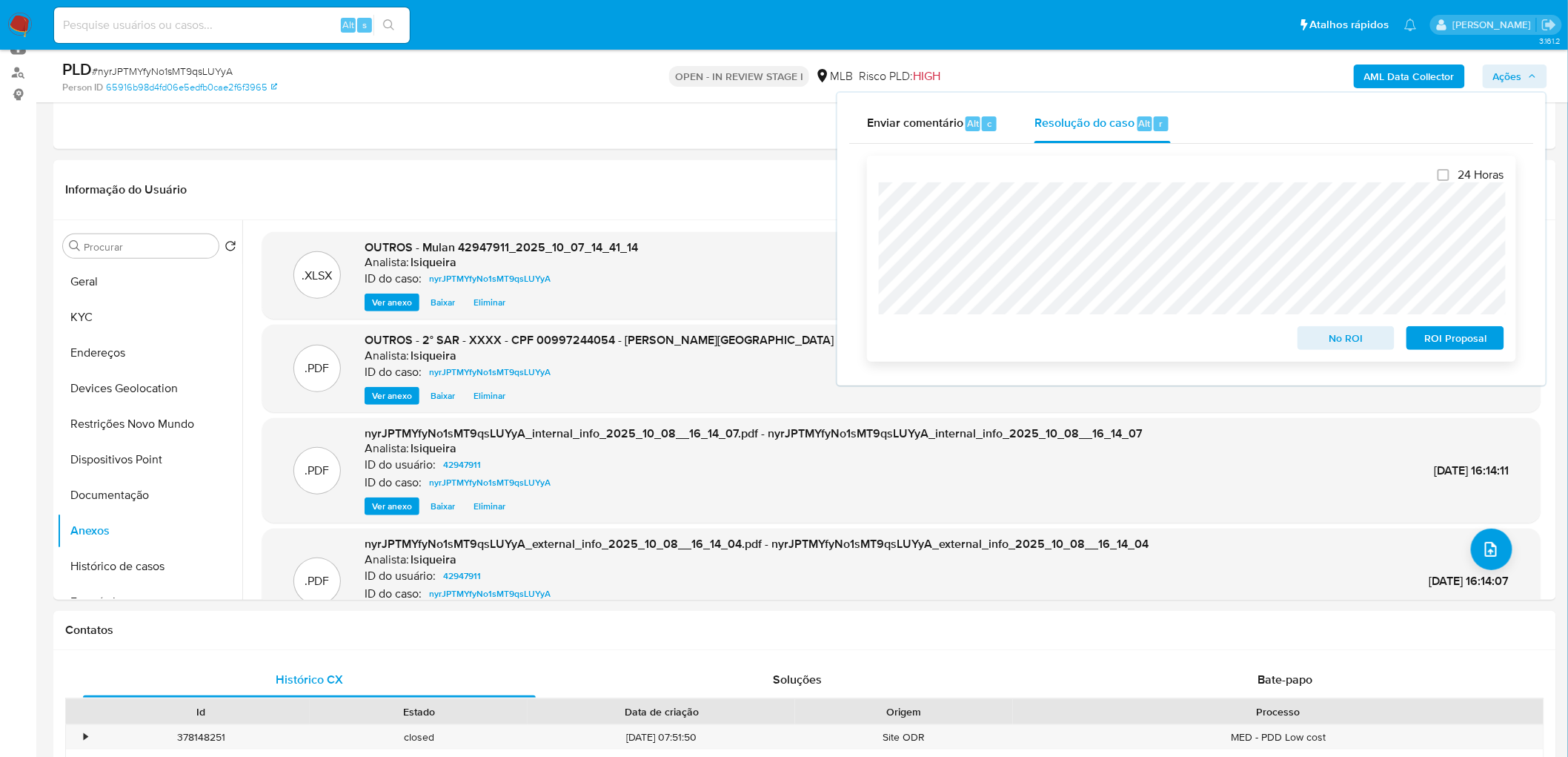
click at [1454, 344] on span "ROI Proposal" at bounding box center [1455, 337] width 77 height 21
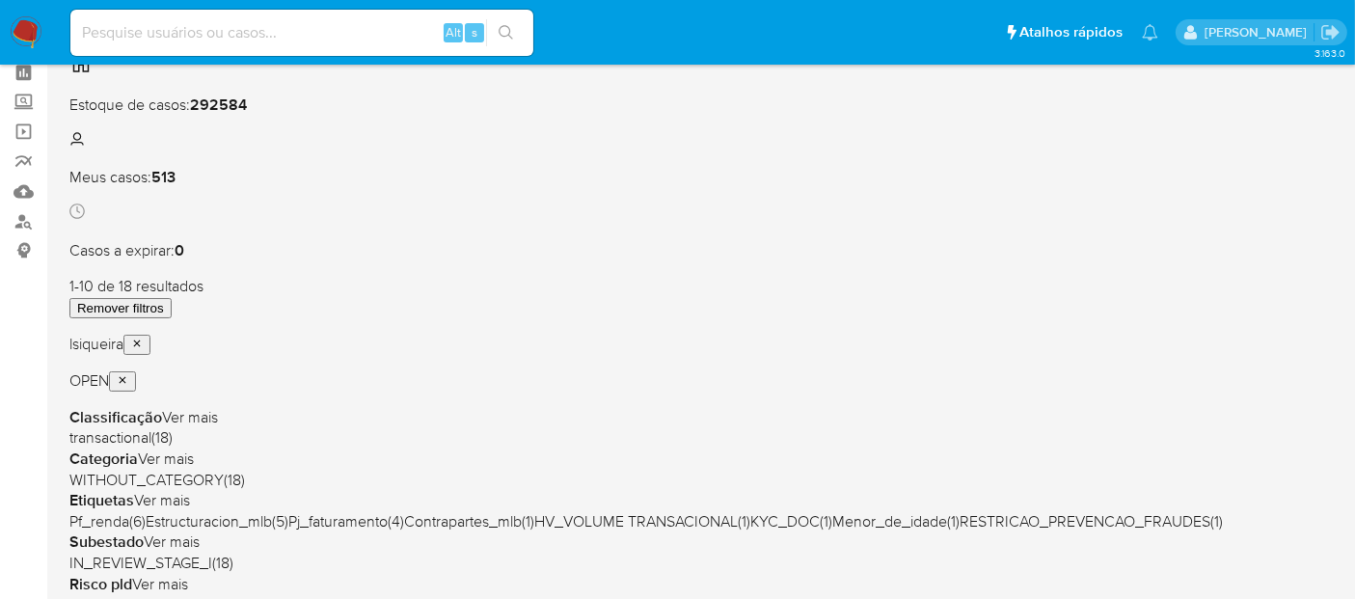
scroll to position [107, 0]
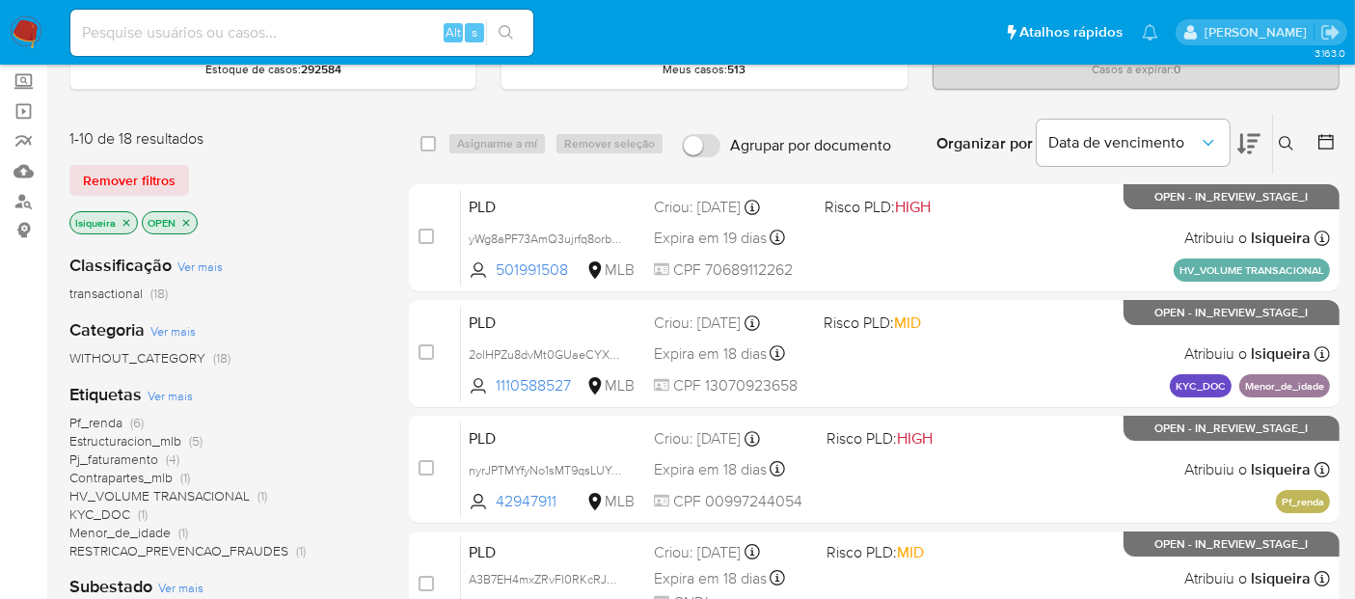
click at [94, 445] on span "Estructuracion_mlb" at bounding box center [125, 440] width 112 height 19
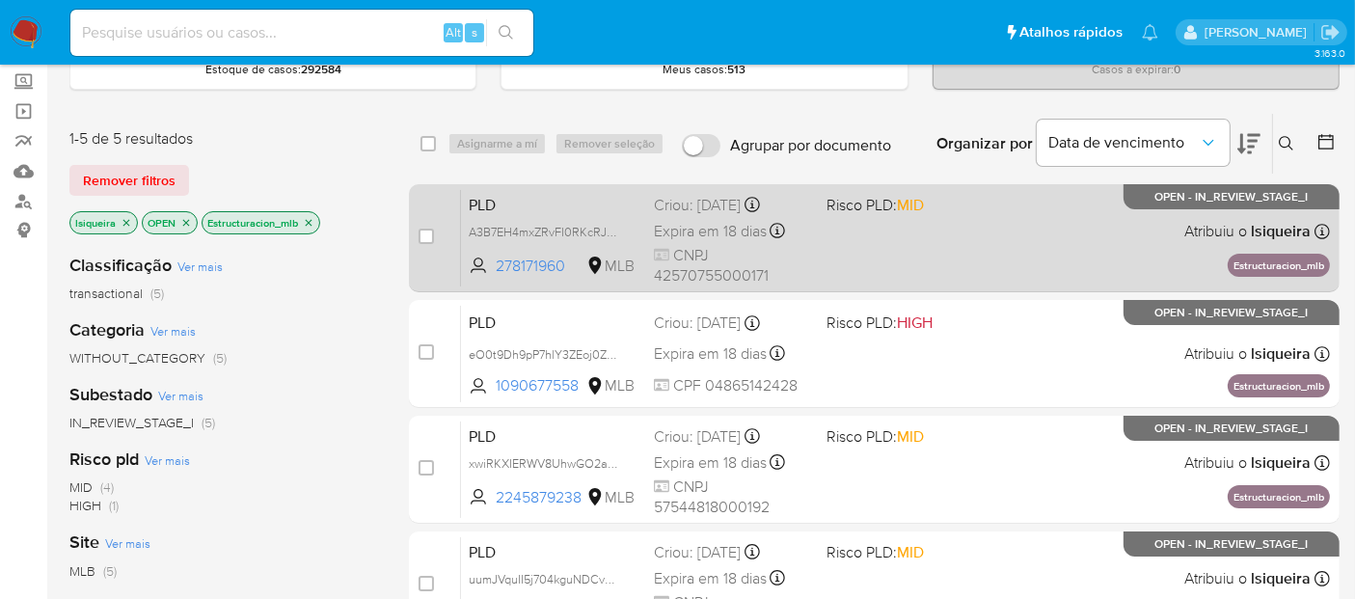
click at [1052, 238] on div "PLD A3B7EH4mxZRvFI0RKcRJXXvP 278171960 MLB Risco PLD: MID Criou: [DATE] Criou: …" at bounding box center [895, 237] width 869 height 97
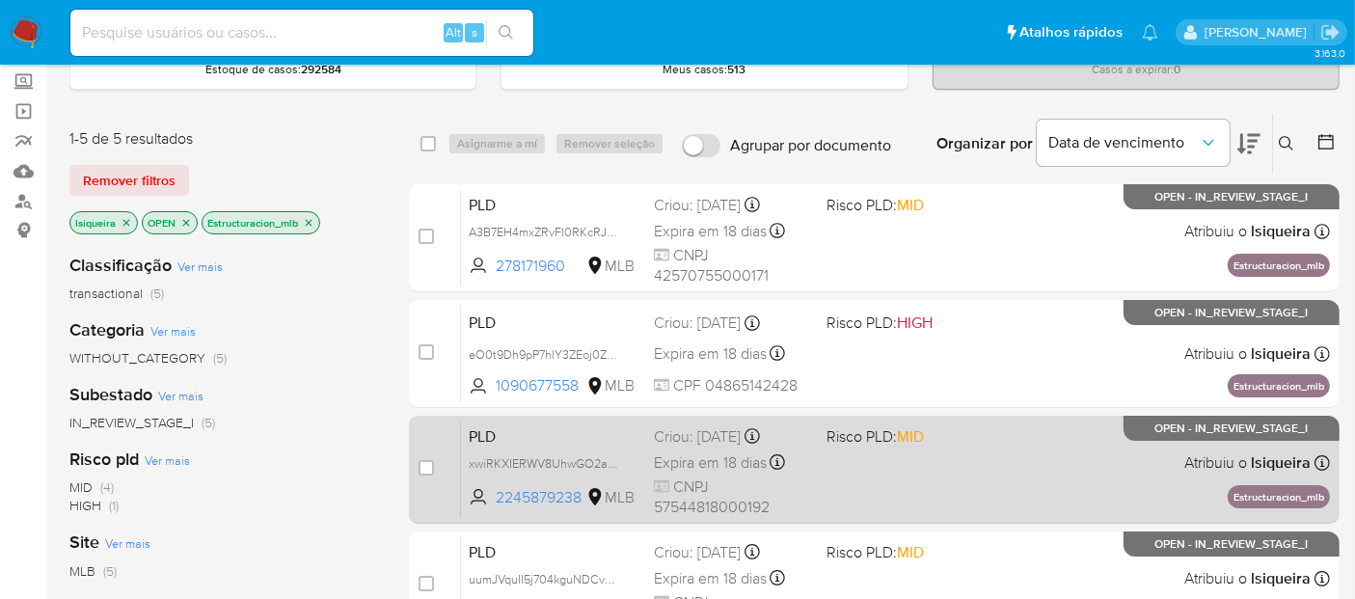
click at [994, 416] on div "case-item-checkbox Incapaz de atribuir o caso PLD xwiRKXIERWV8UhwGO2aLEODb 2245…" at bounding box center [874, 470] width 931 height 108
click at [667, 490] on icon at bounding box center [661, 486] width 15 height 12
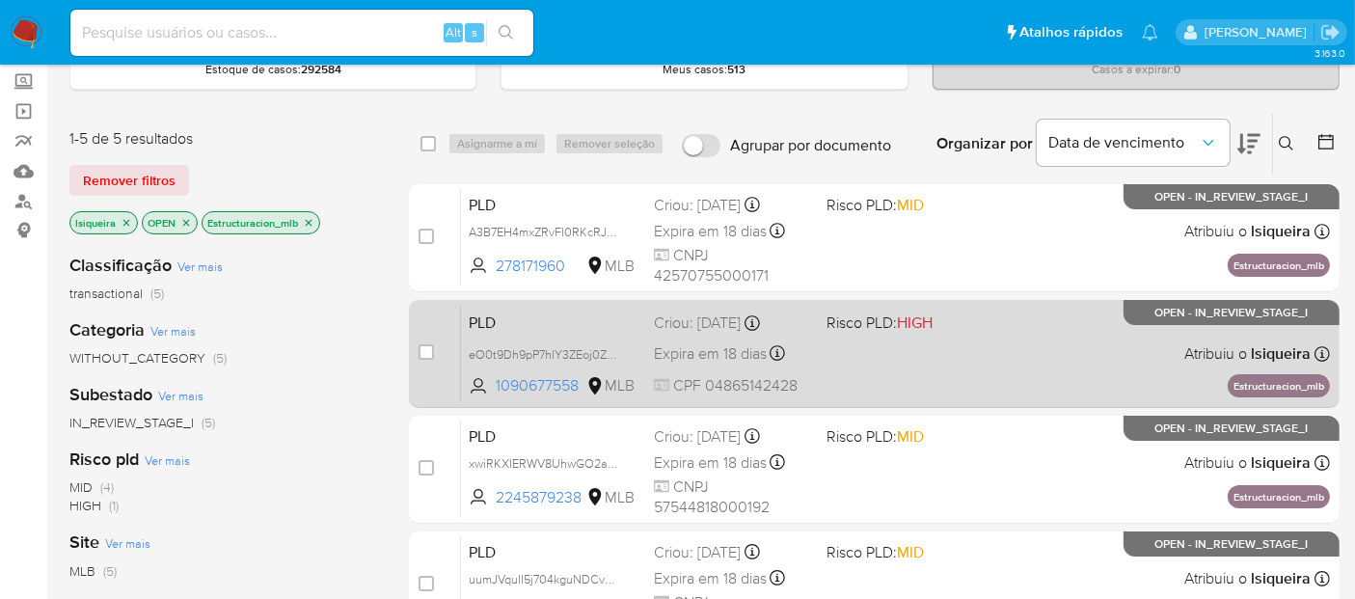
click at [846, 357] on div "PLD eO0t9Dh9pP7hlY3ZEoj0ZhBx 1090677558 MLB Risco PLD: HIGH Criou: [DATE] Criou…" at bounding box center [895, 353] width 869 height 97
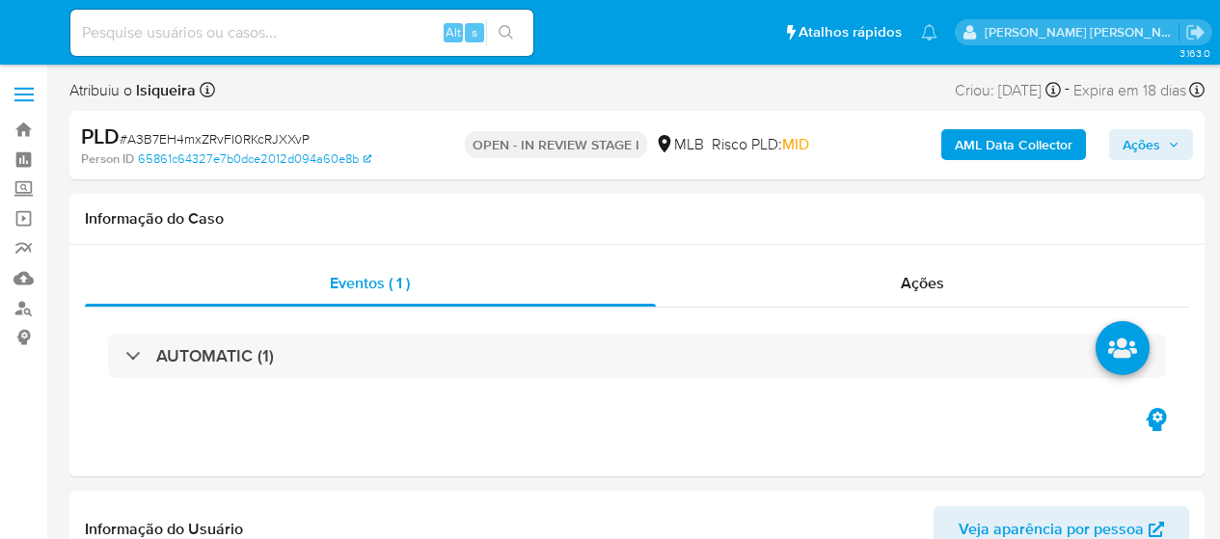
select select "10"
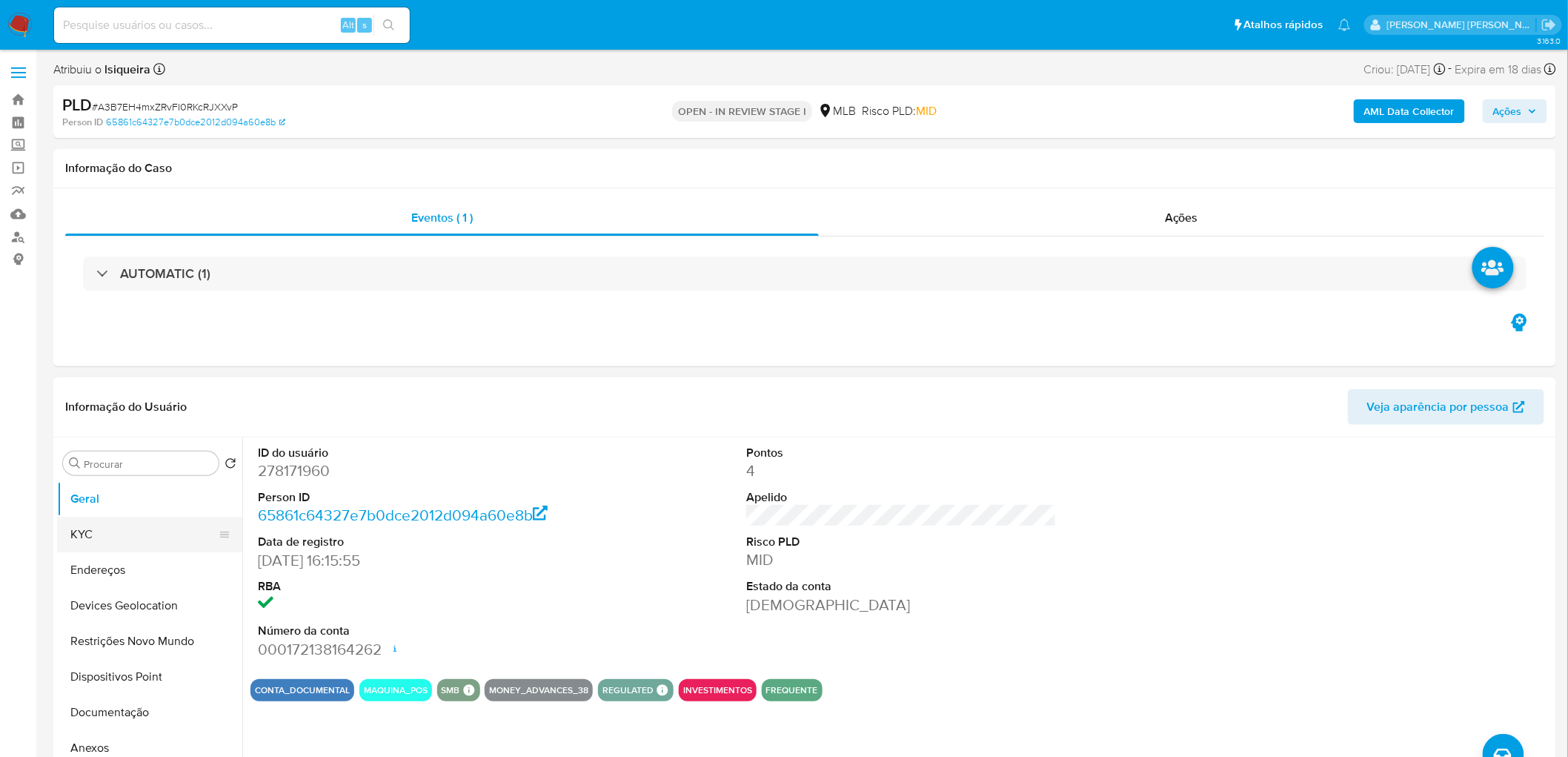
click at [85, 413] on button "KYC" at bounding box center [144, 534] width 174 height 35
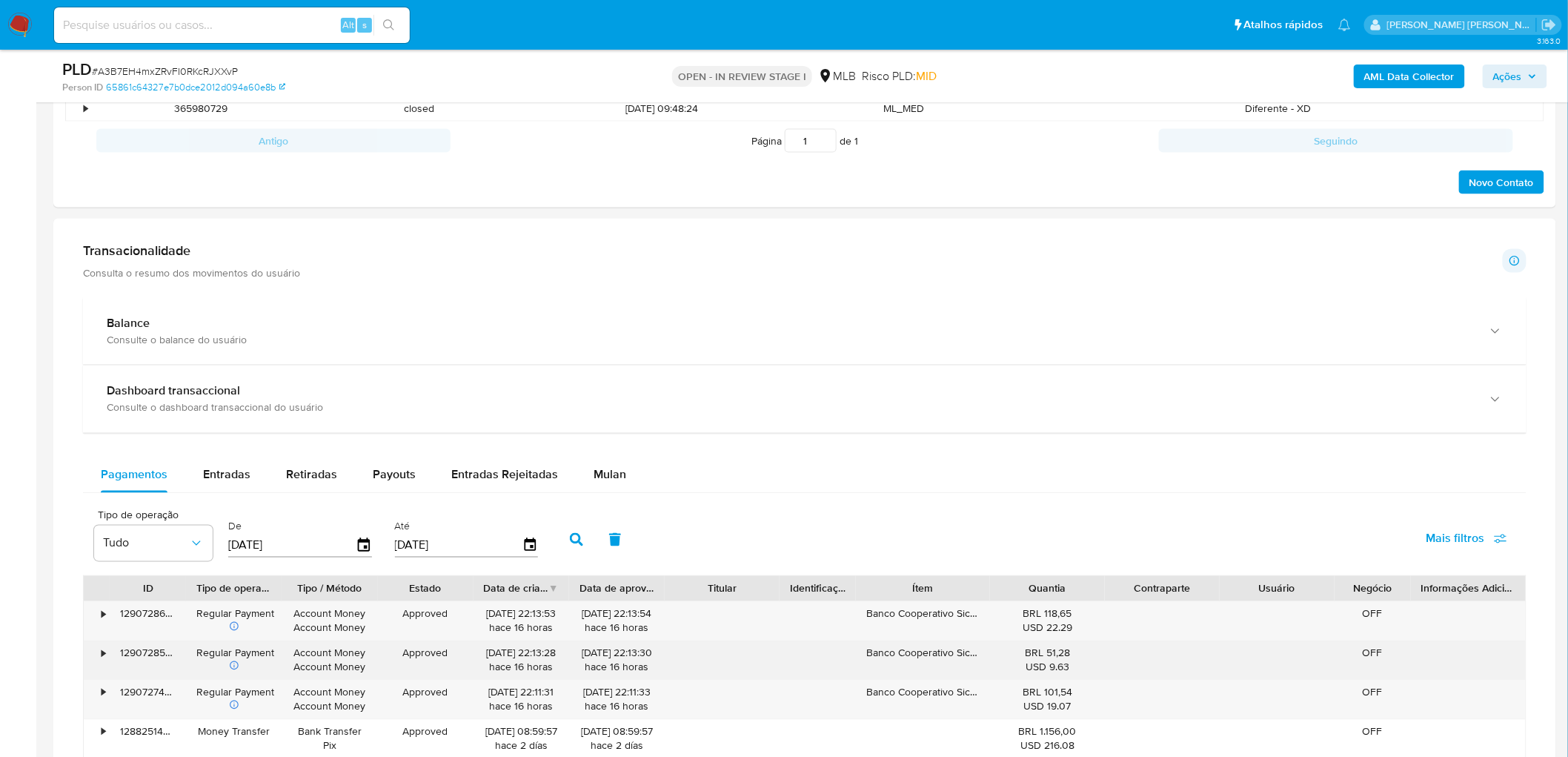
scroll to position [824, 0]
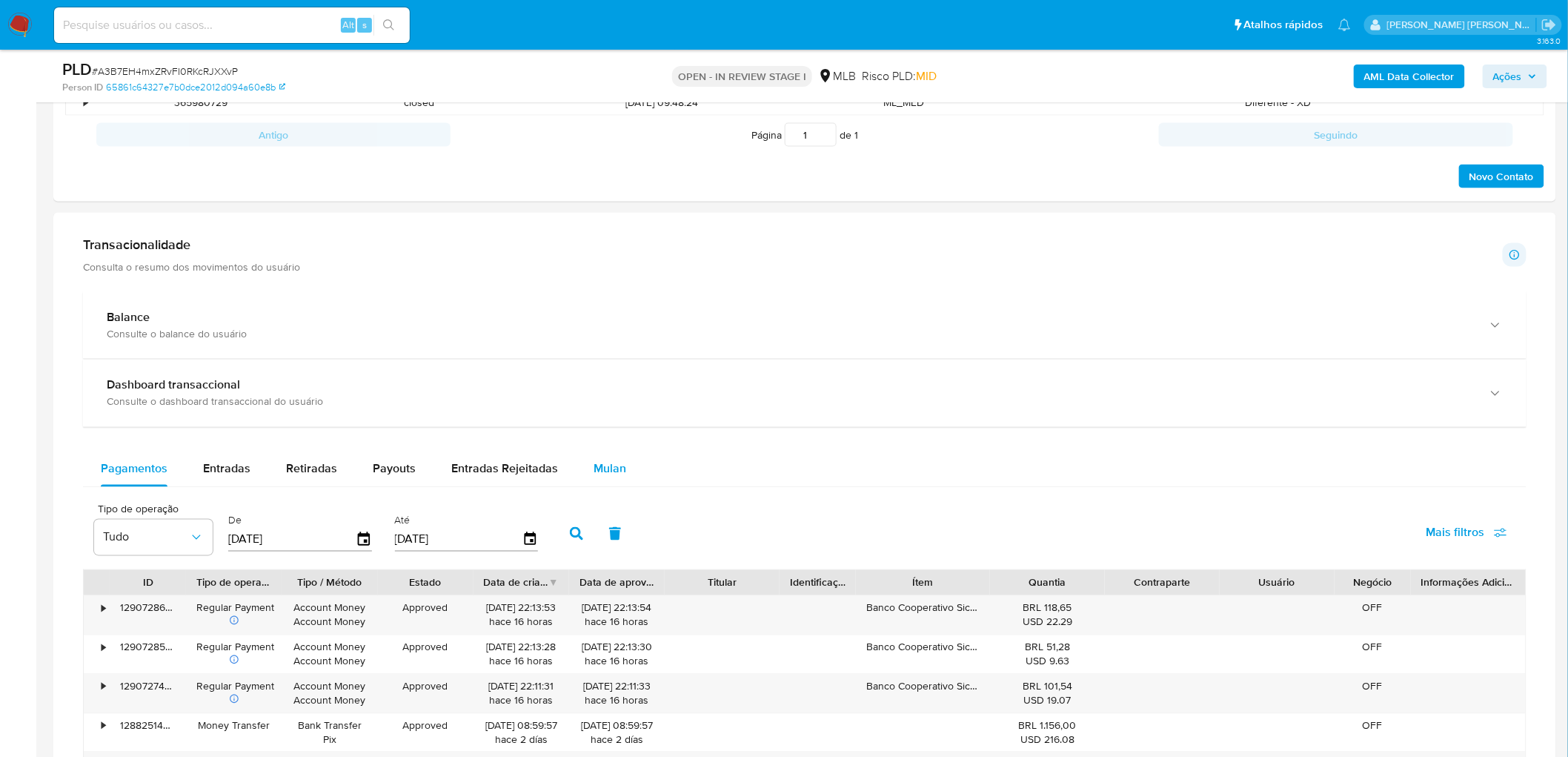
click at [603, 413] on span "Mulan" at bounding box center [610, 469] width 32 height 17
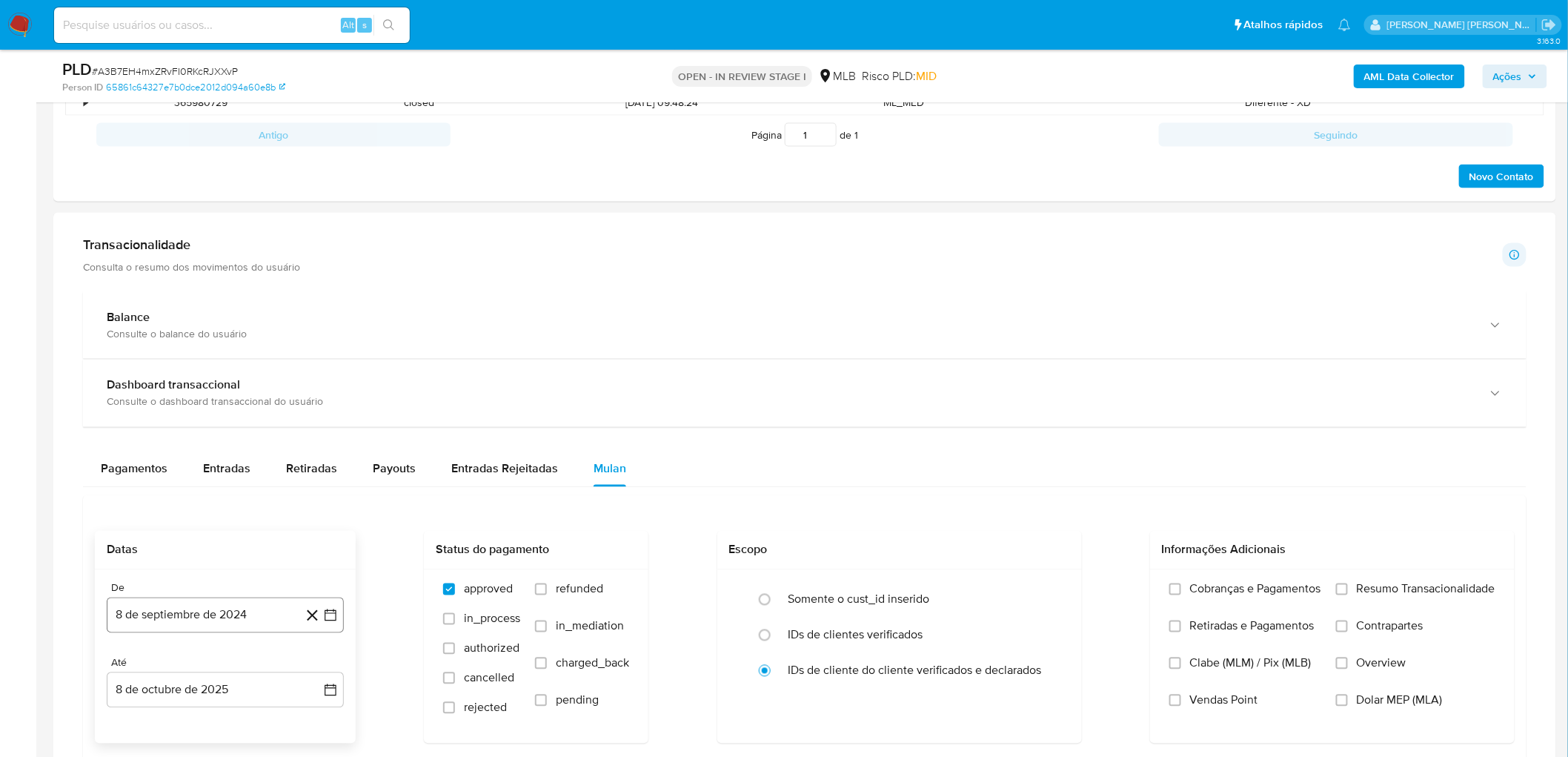
click at [180, 413] on button "8 de septiembre de 2024" at bounding box center [225, 615] width 237 height 35
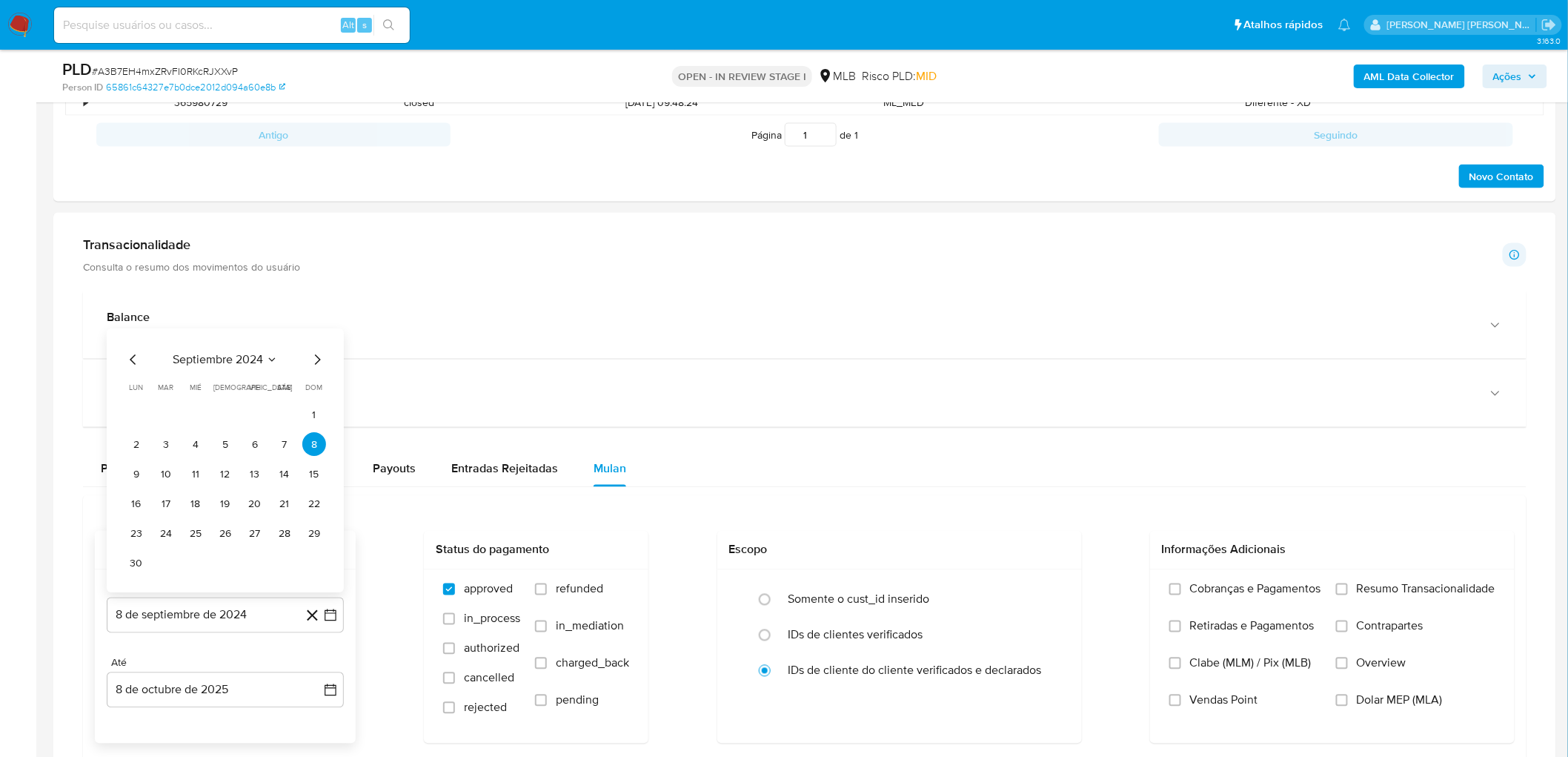
click at [234, 356] on span "septiembre 2024" at bounding box center [218, 360] width 91 height 15
click at [316, 368] on icon "Año siguiente" at bounding box center [313, 373] width 18 height 18
click at [220, 413] on span "ago" at bounding box center [224, 510] width 18 height 12
click at [257, 413] on button "1" at bounding box center [254, 444] width 24 height 24
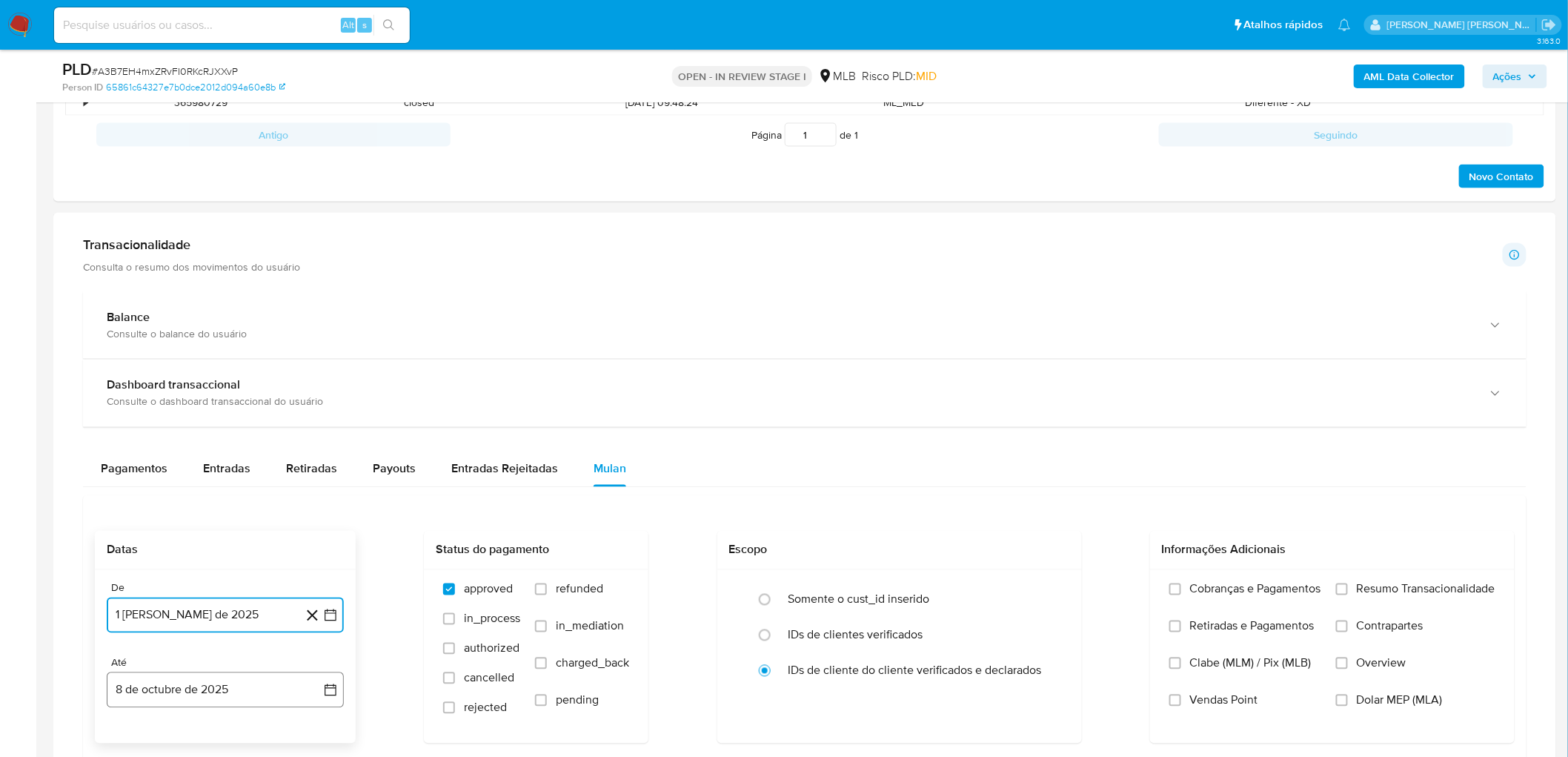
click at [147, 413] on button "8 de octubre de 2025" at bounding box center [225, 690] width 237 height 35
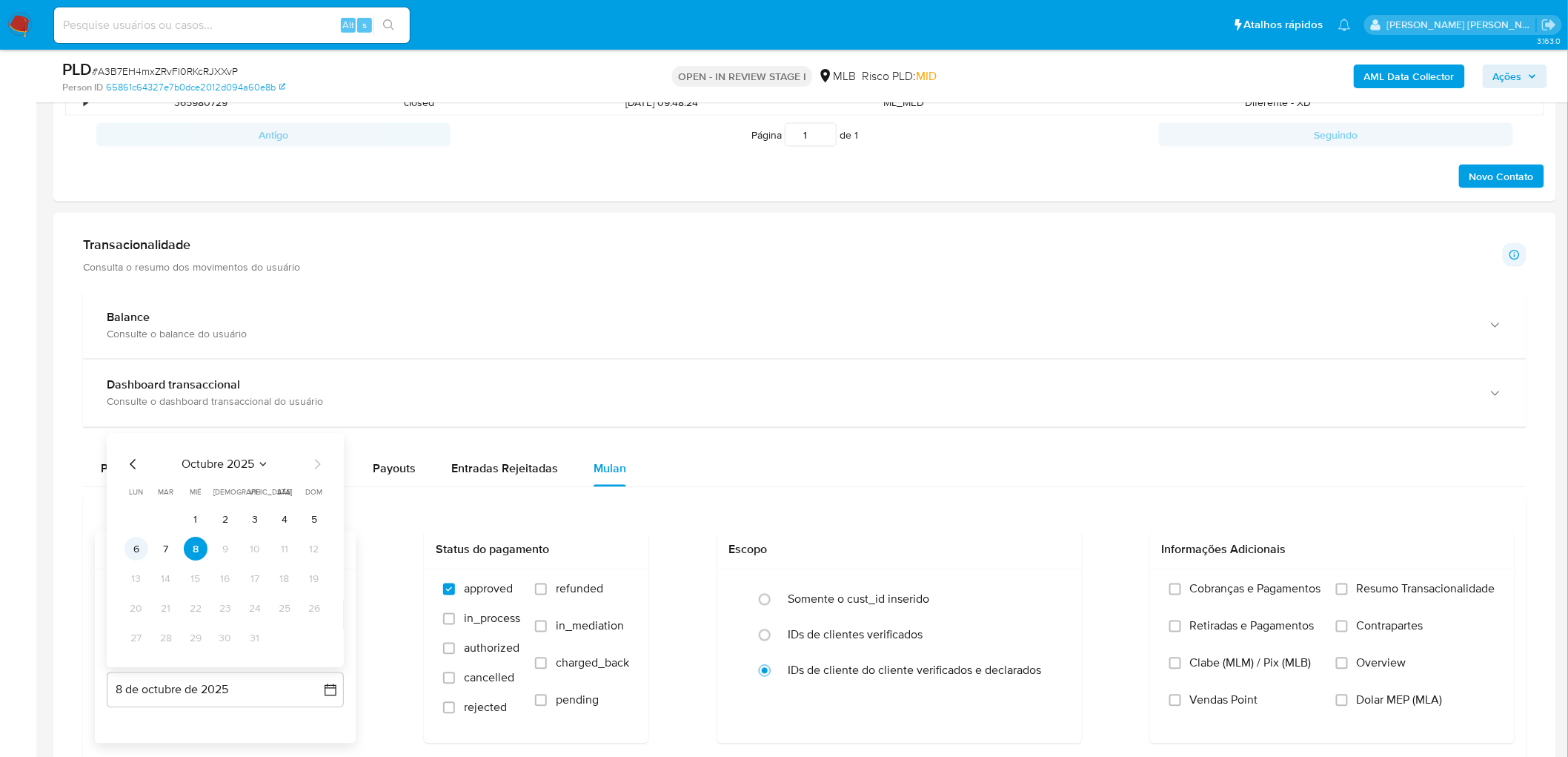
click at [135, 413] on button "6" at bounding box center [136, 549] width 24 height 24
click at [936, 413] on span "Resumo Transacionalidade" at bounding box center [1426, 589] width 138 height 15
click at [936, 413] on input "Resumo Transacionalidade" at bounding box center [1341, 589] width 12 height 12
click at [936, 413] on span "Vendas Point" at bounding box center [1224, 700] width 68 height 15
click at [936, 413] on input "Vendas Point" at bounding box center [1175, 700] width 12 height 12
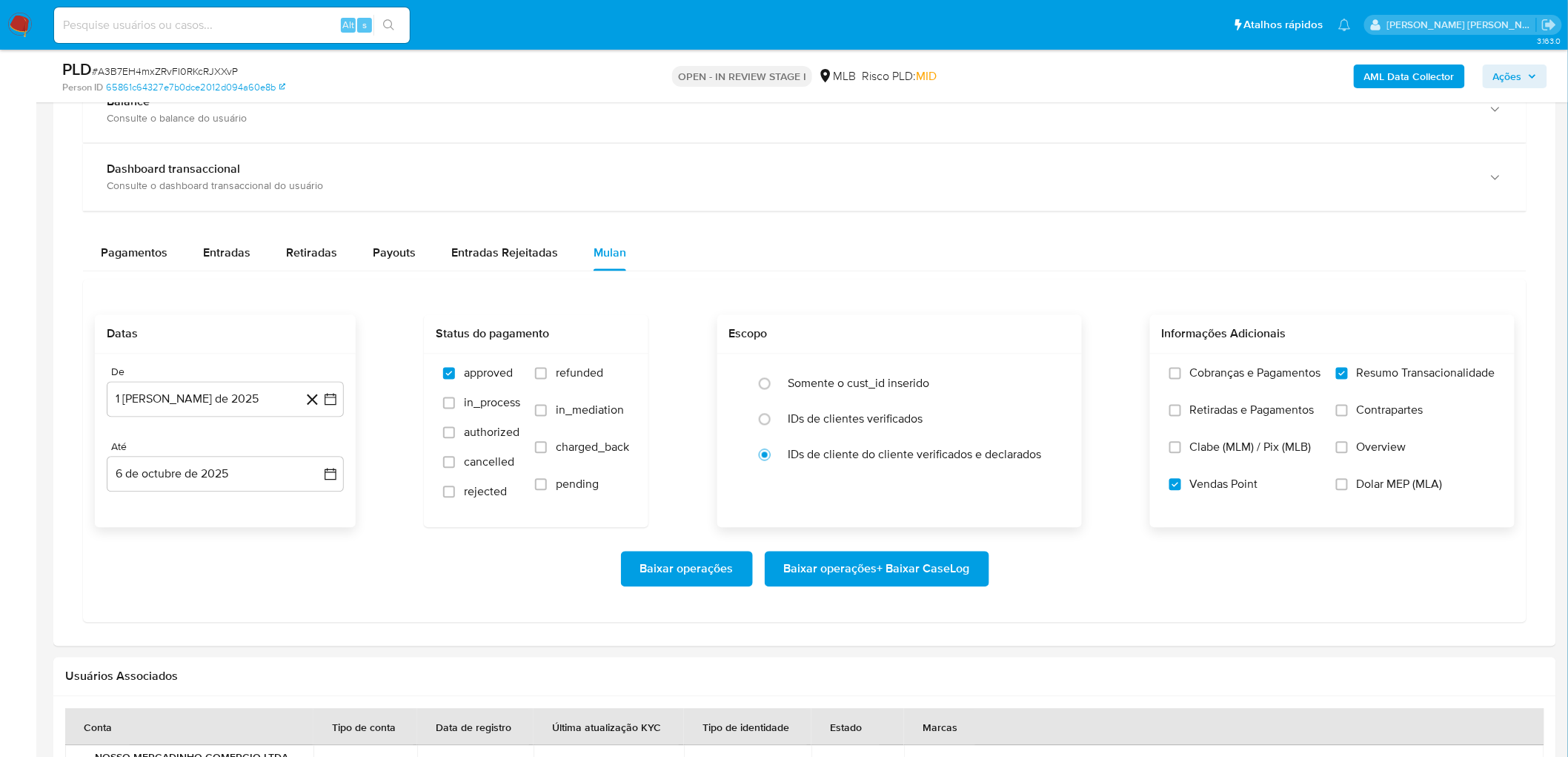
scroll to position [1071, 0]
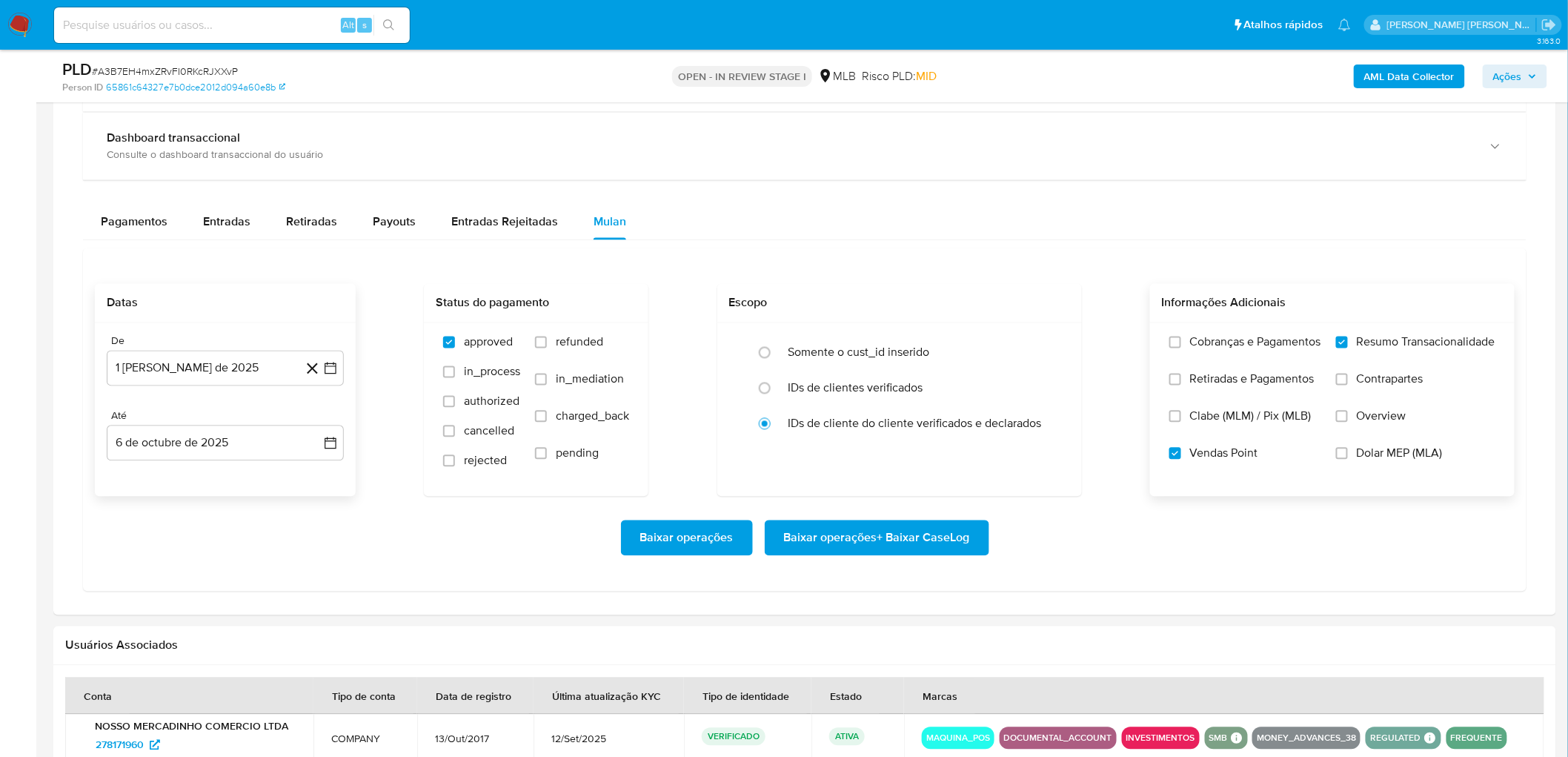
click at [799, 413] on span "Baixar operações + Baixar CaseLog" at bounding box center [877, 538] width 186 height 32
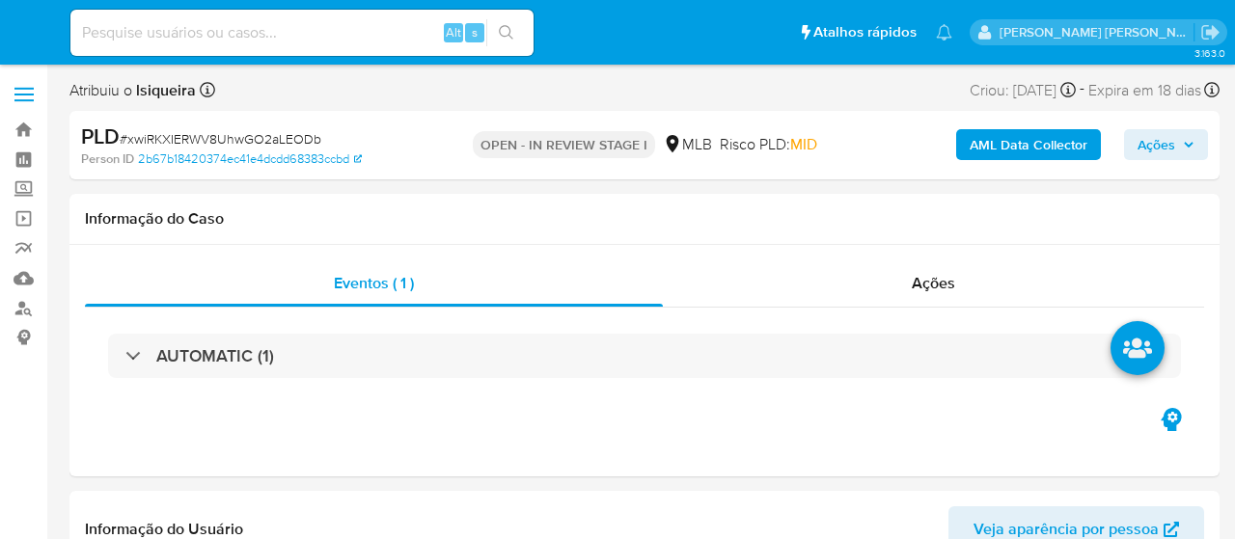
select select "10"
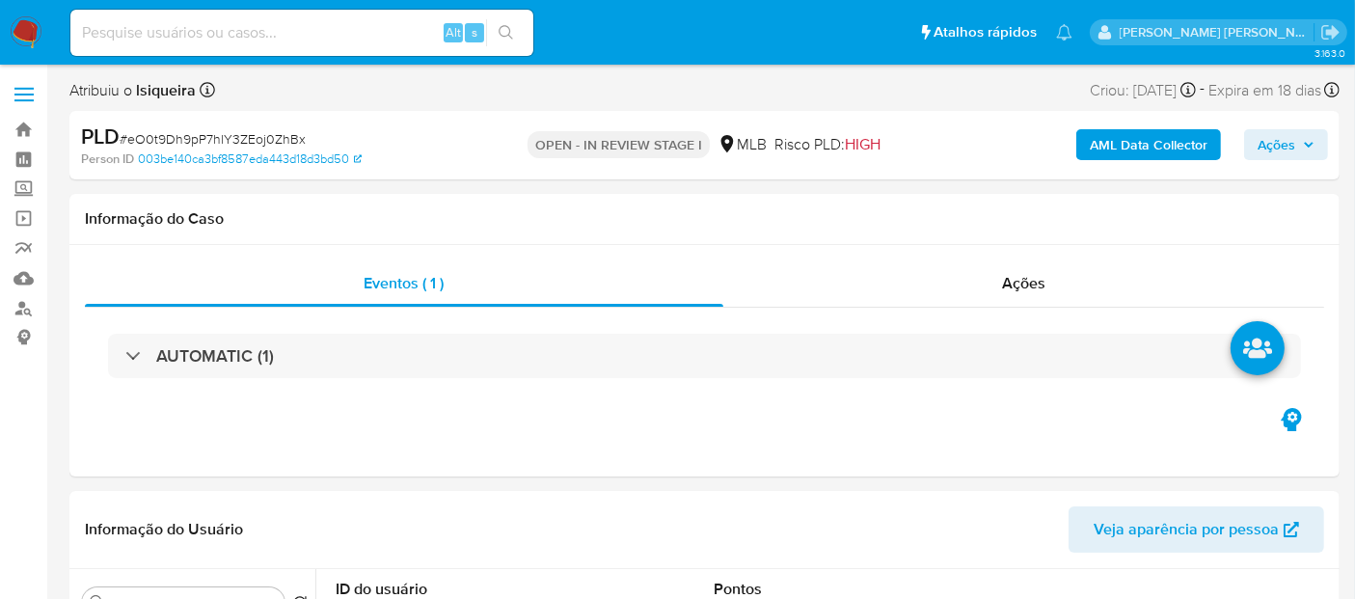
select select "10"
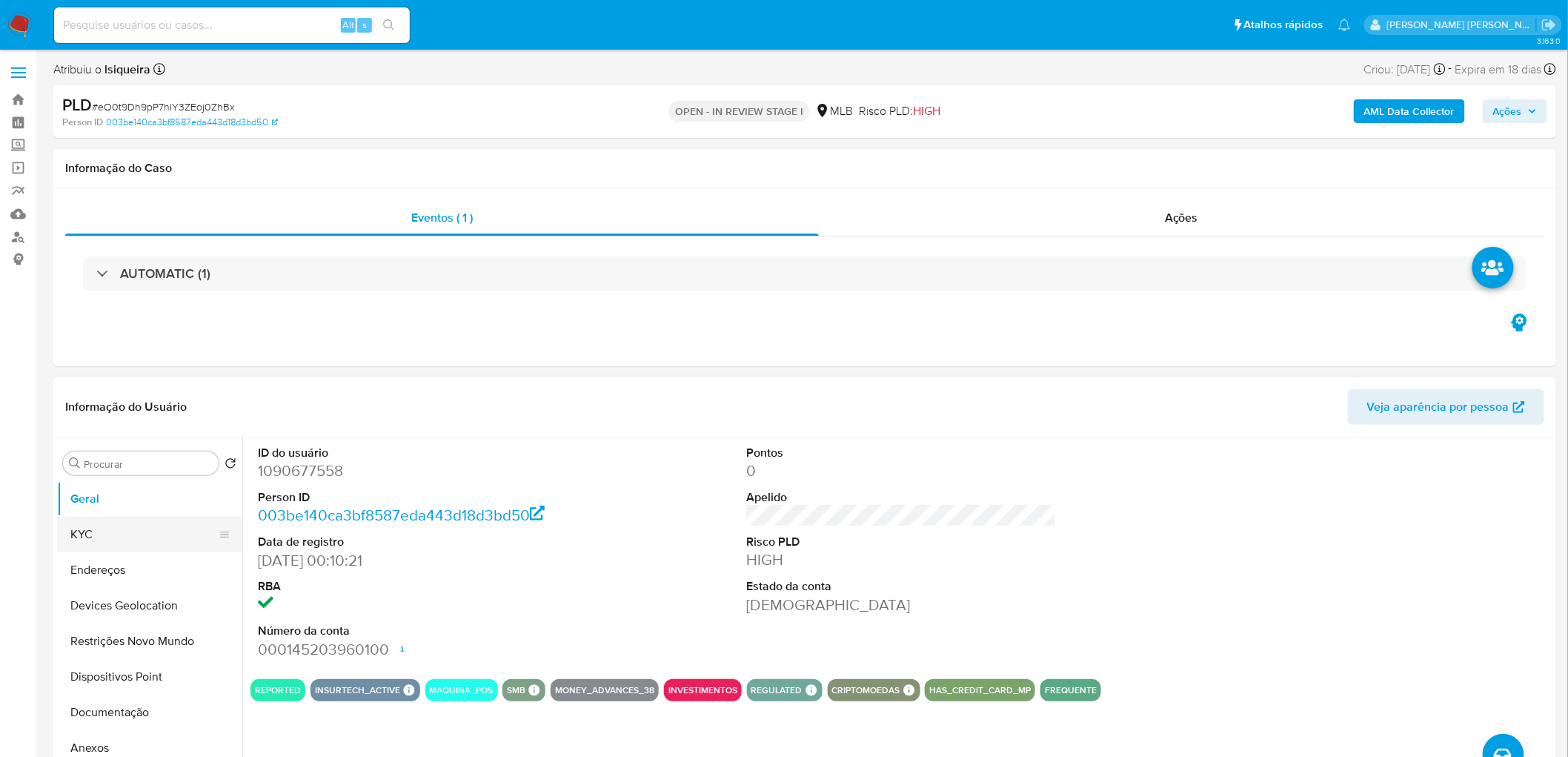
click at [141, 413] on button "KYC" at bounding box center [144, 534] width 174 height 35
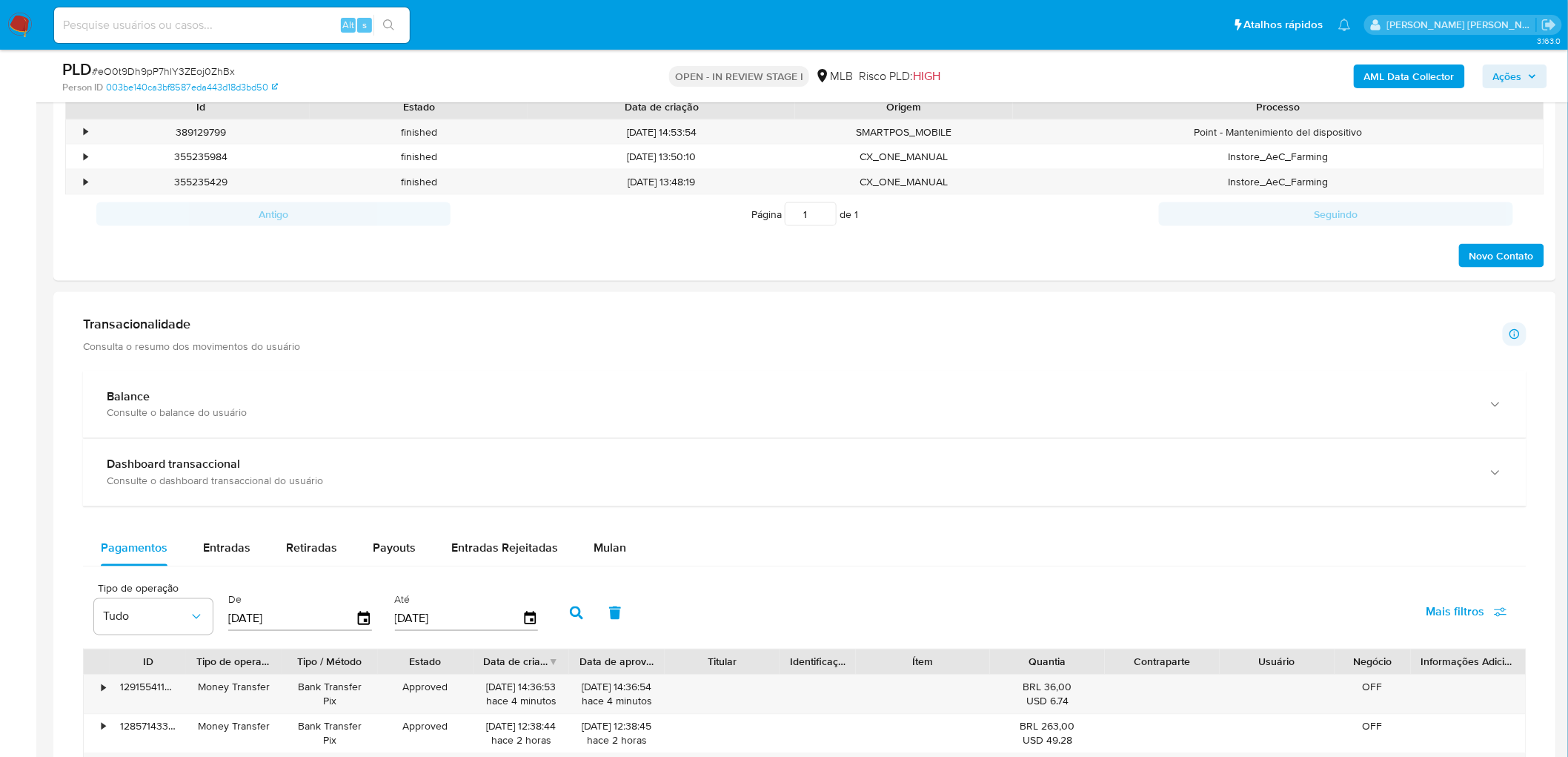
scroll to position [824, 0]
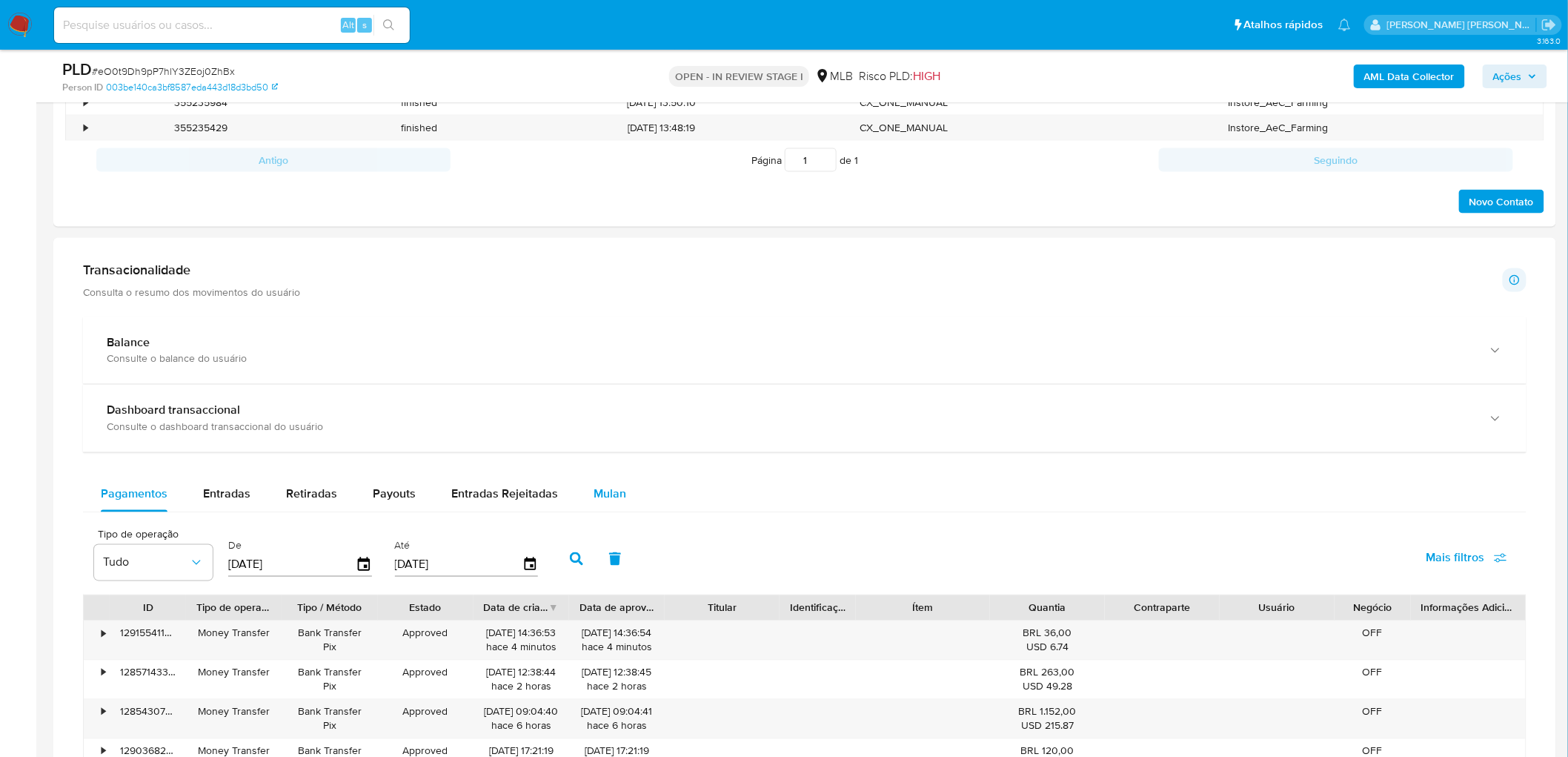
click at [586, 413] on button "Mulan" at bounding box center [610, 494] width 68 height 35
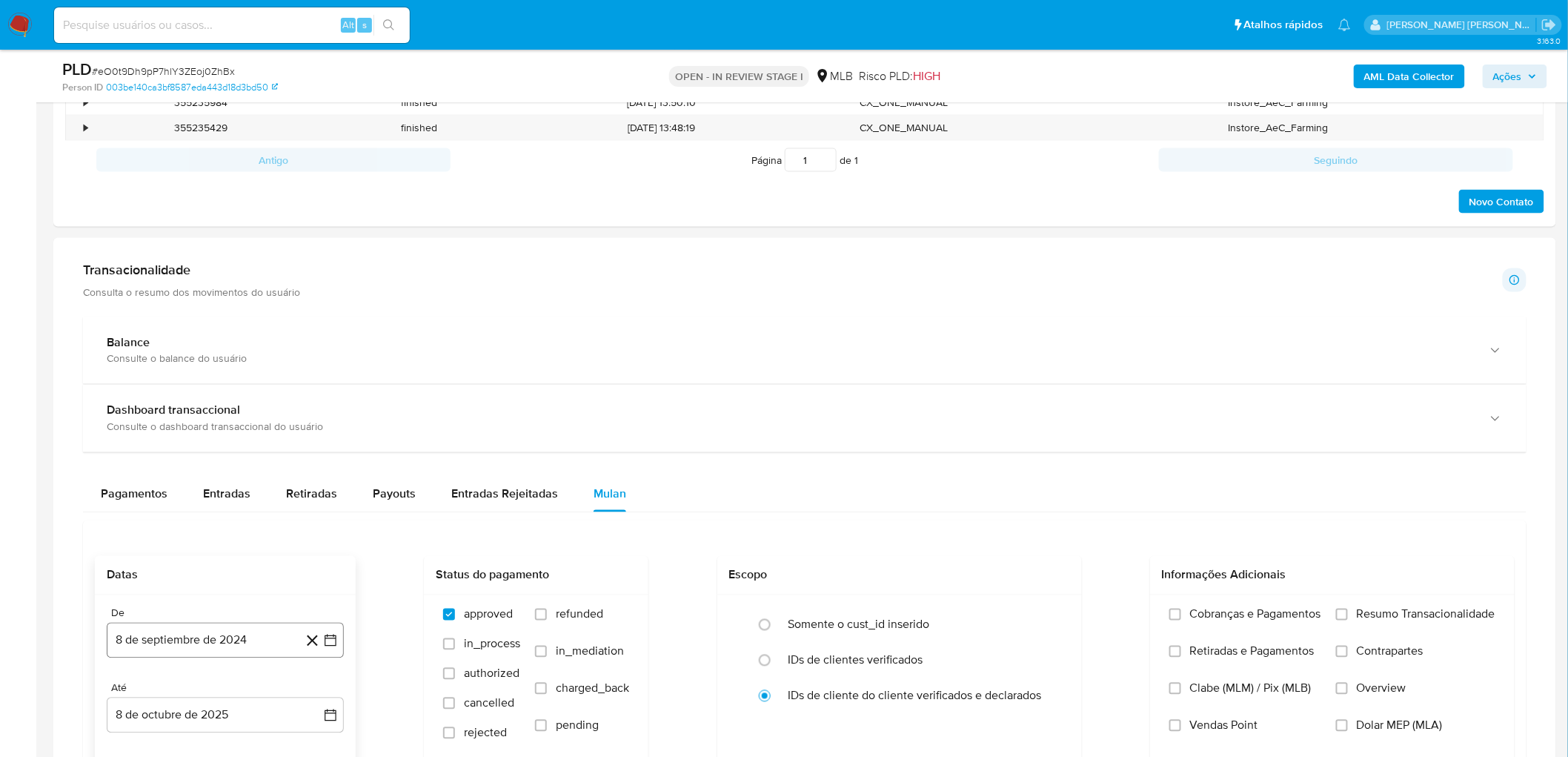
click at [141, 413] on button "8 de septiembre de 2024" at bounding box center [225, 640] width 237 height 35
click at [211, 388] on span "septiembre 2024" at bounding box center [218, 385] width 91 height 15
click at [313, 396] on icon "Año siguiente" at bounding box center [315, 398] width 6 height 11
click at [220, 413] on span "ago" at bounding box center [224, 535] width 18 height 12
click at [256, 413] on button "1" at bounding box center [254, 470] width 24 height 24
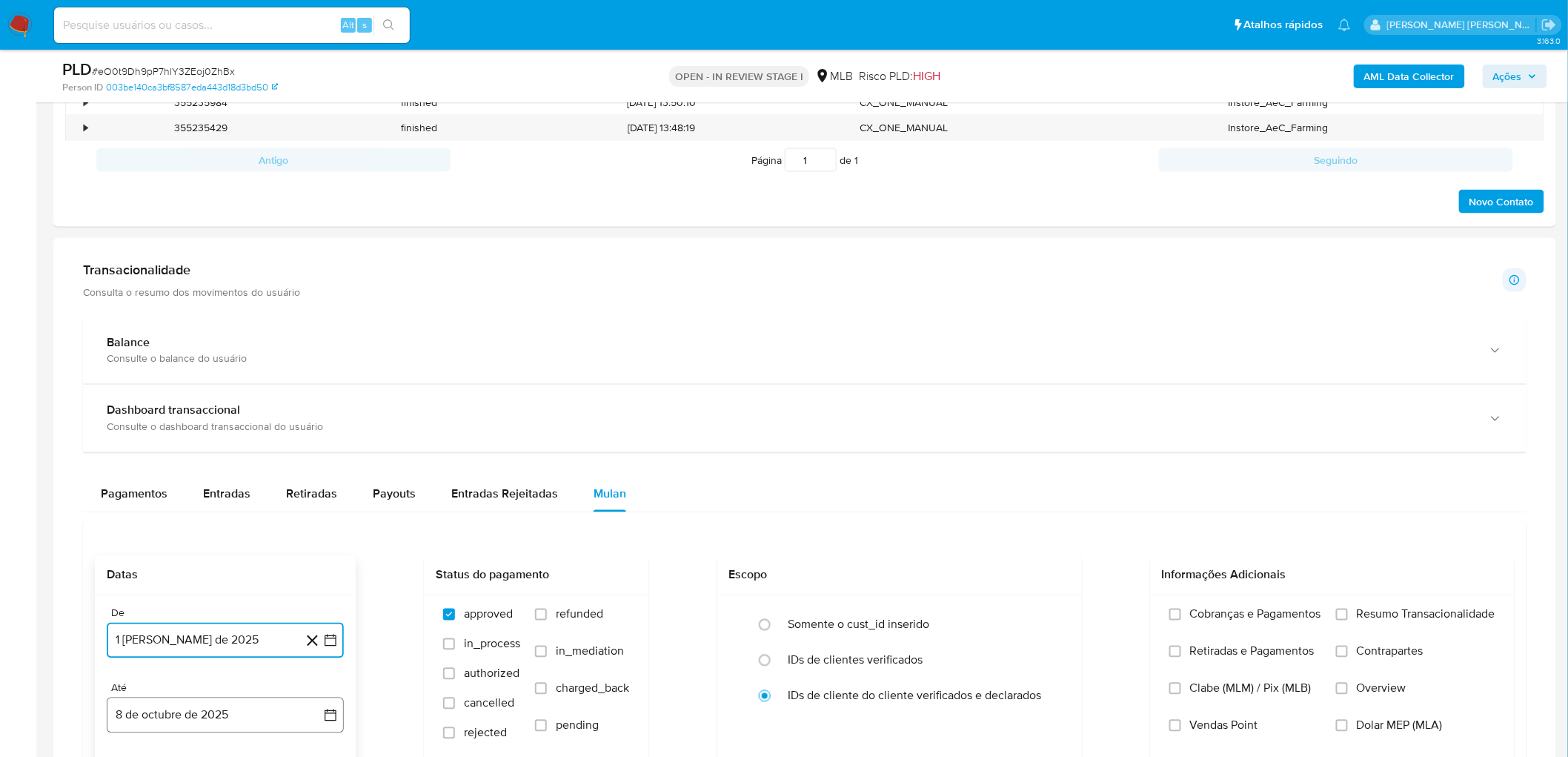
click at [123, 413] on button "8 de octubre de 2025" at bounding box center [225, 715] width 237 height 35
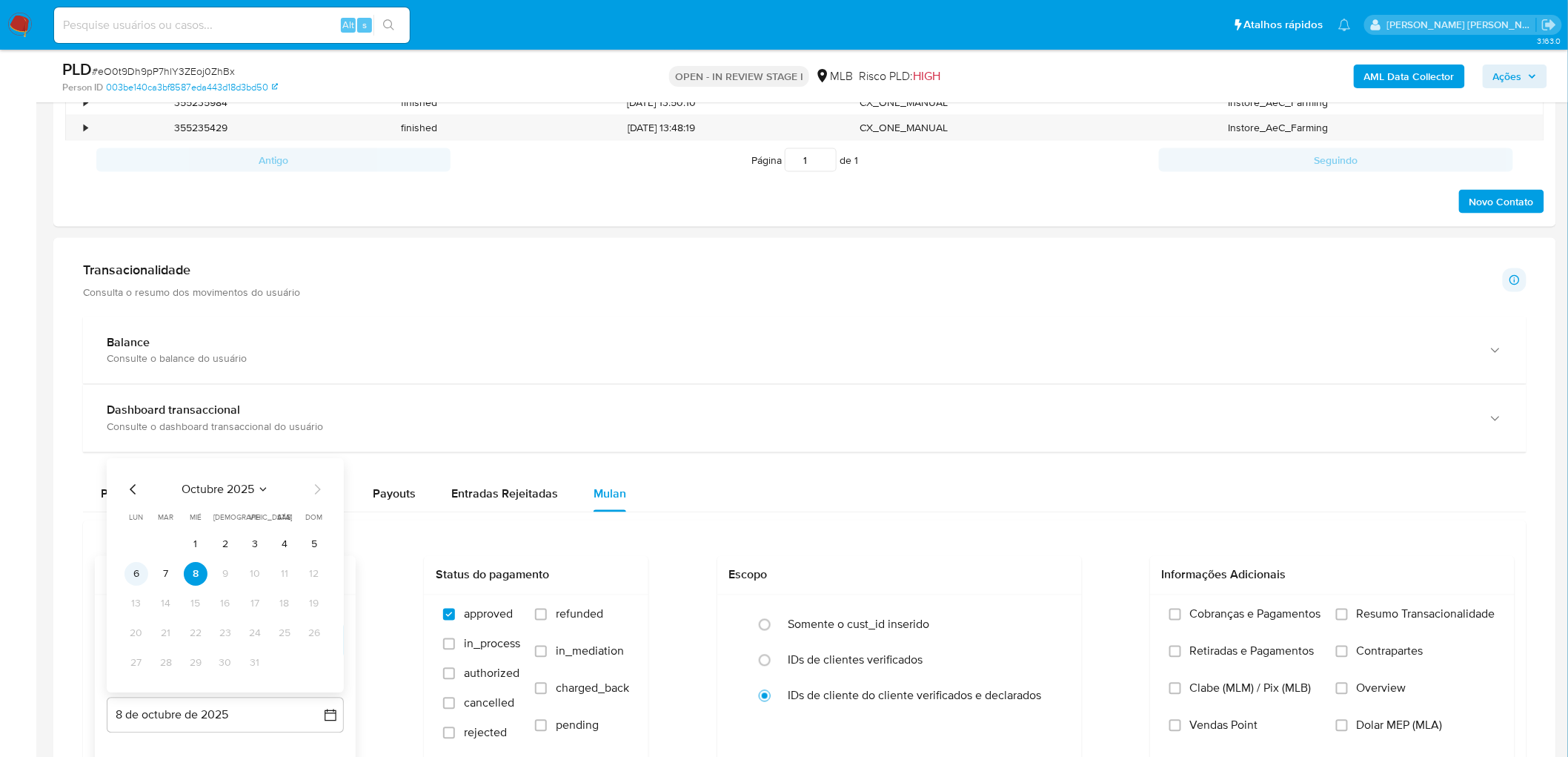
click at [138, 413] on button "6" at bounding box center [136, 574] width 24 height 24
drag, startPoint x: 1411, startPoint y: 619, endPoint x: 1374, endPoint y: 544, distance: 83.6
click at [936, 413] on span "Resumo Transacionalidade" at bounding box center [1426, 614] width 138 height 15
click at [936, 413] on input "Resumo Transacionalidade" at bounding box center [1341, 614] width 12 height 12
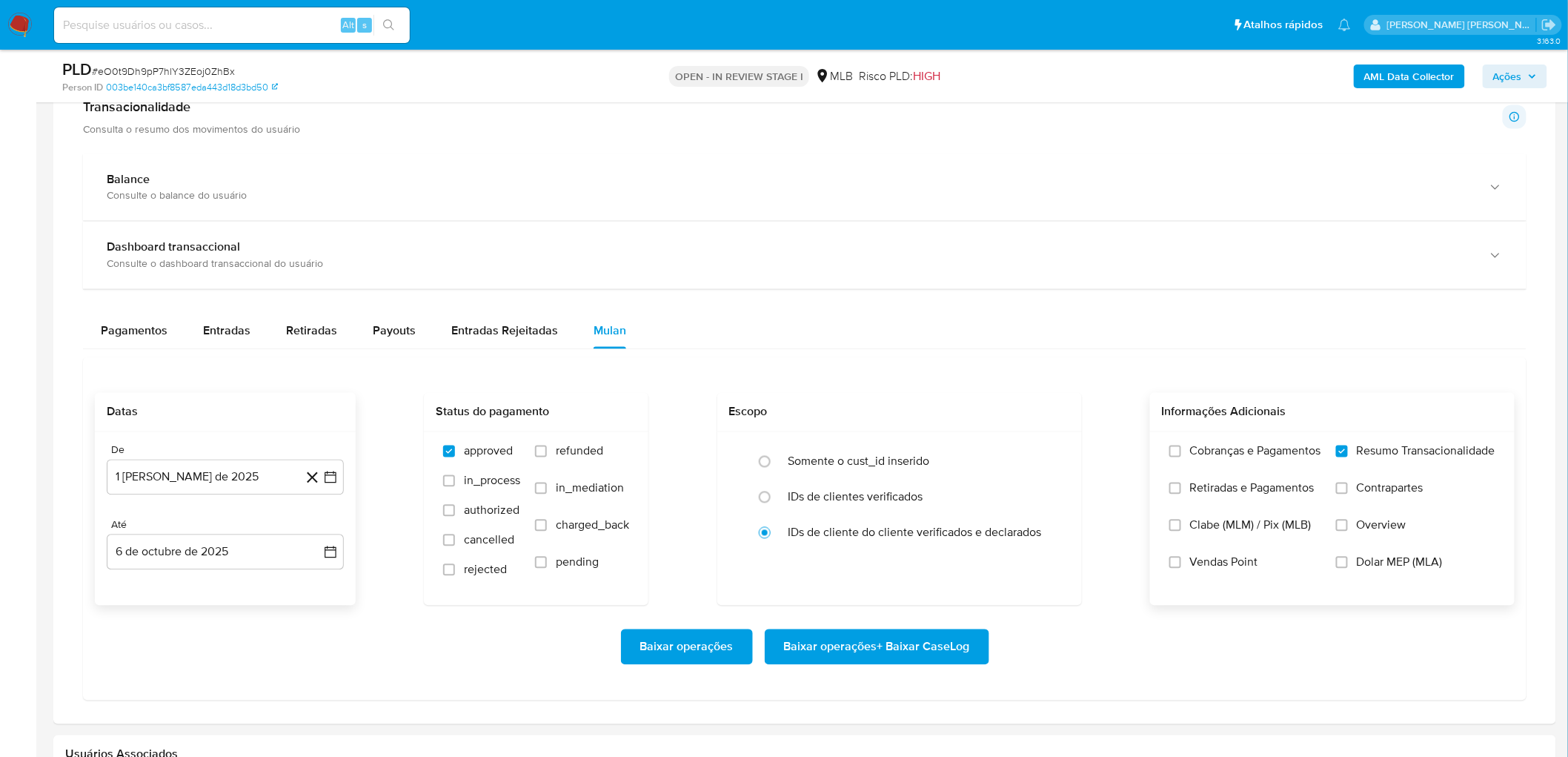
scroll to position [988, 0]
click at [936, 413] on span "Vendas Point" at bounding box center [1224, 561] width 68 height 15
click at [936, 413] on input "Vendas Point" at bounding box center [1175, 561] width 12 height 12
click at [936, 413] on span "Baixar operações + Baixar CaseLog" at bounding box center [877, 646] width 186 height 32
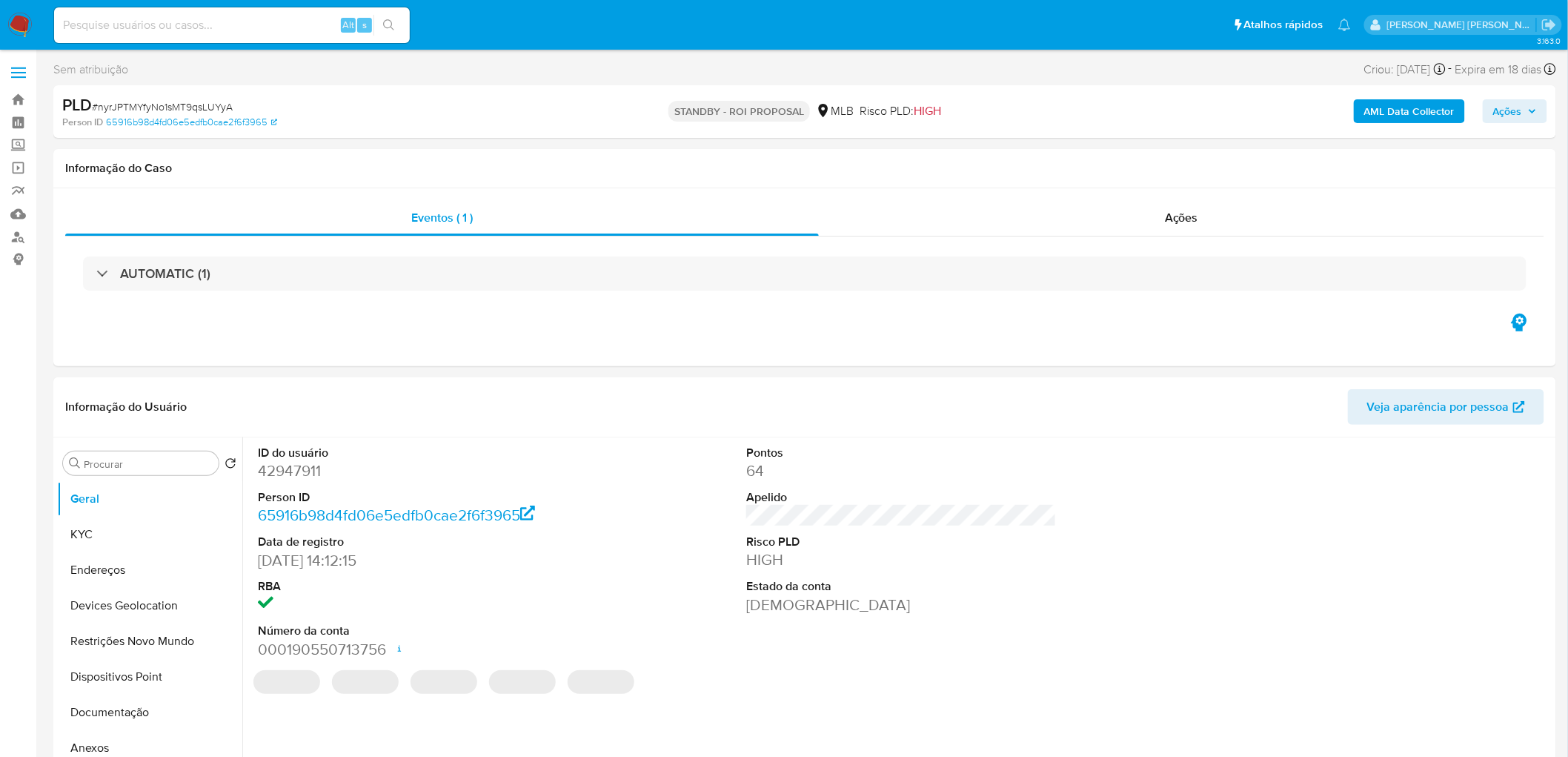
select select "10"
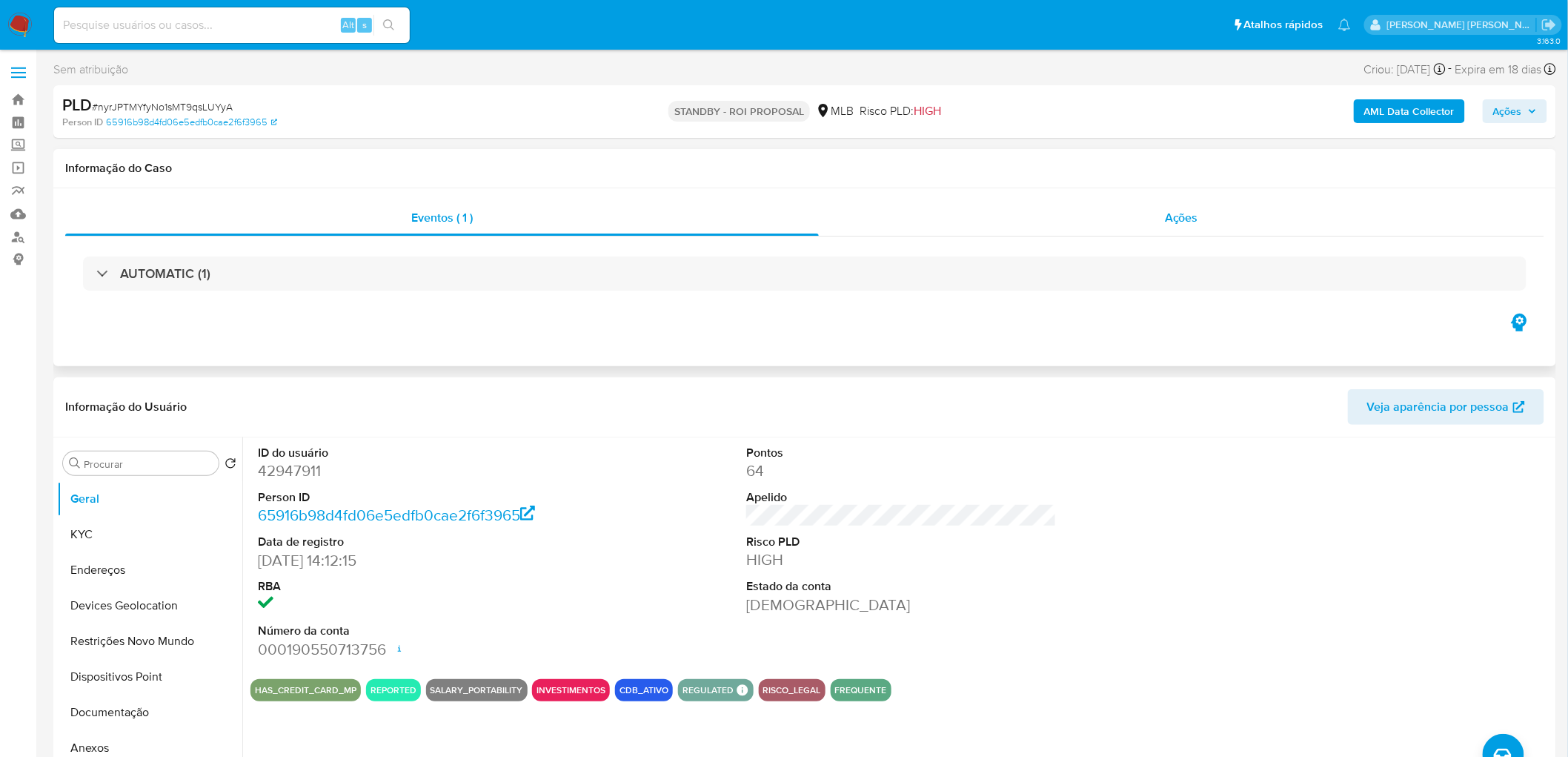
click at [1121, 227] on div "Ações" at bounding box center [1182, 217] width 725 height 35
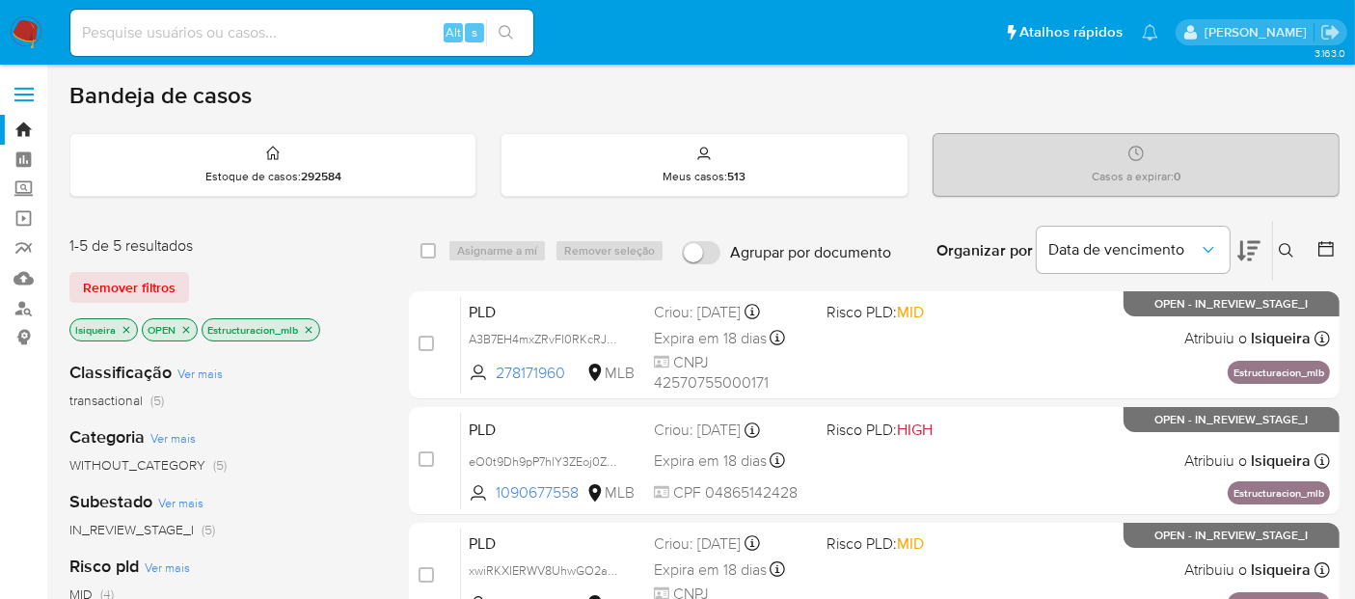
click at [15, 19] on img at bounding box center [26, 32] width 33 height 33
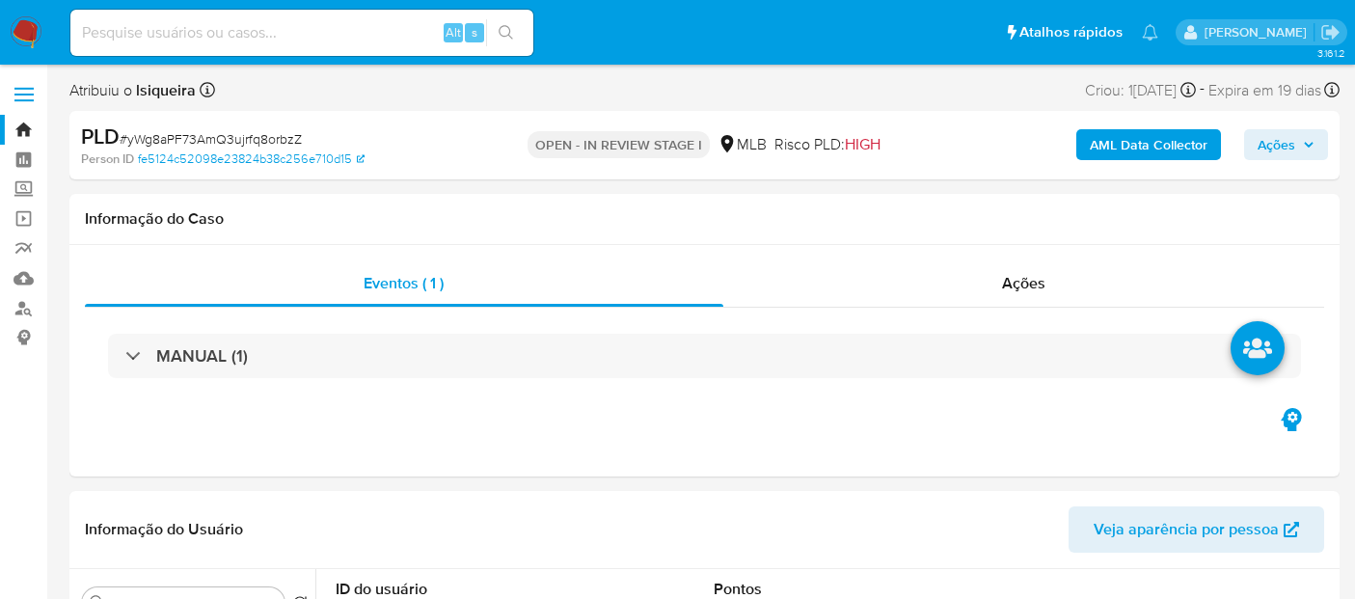
select select "10"
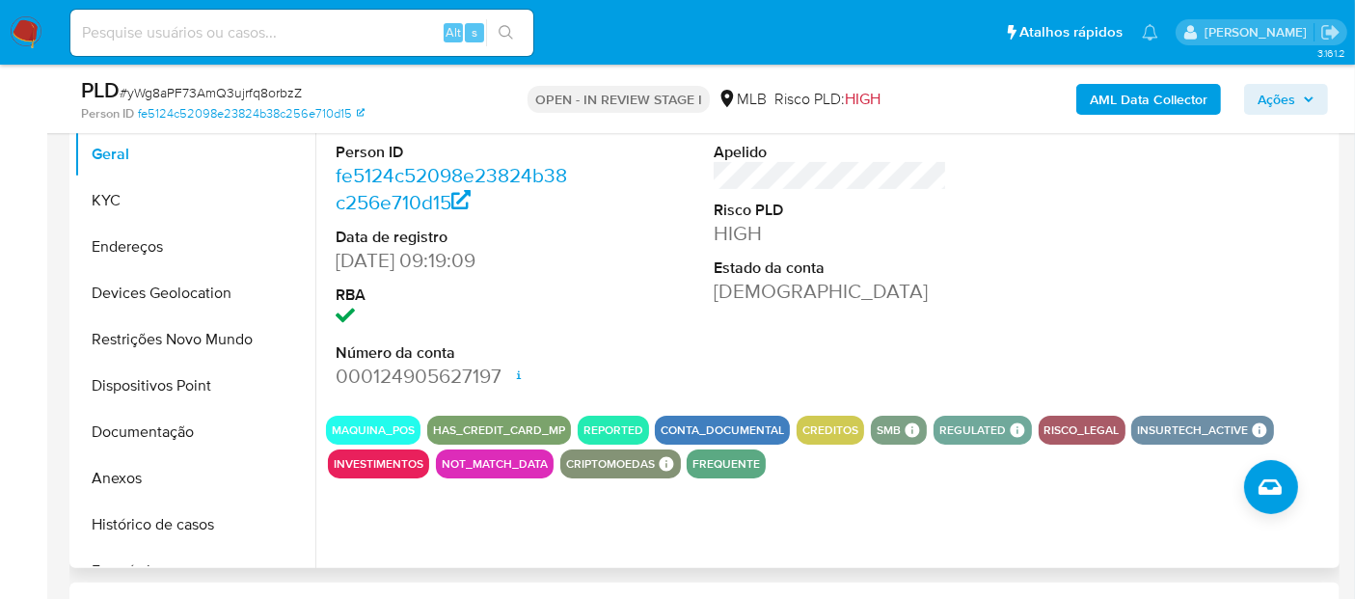
scroll to position [428, 0]
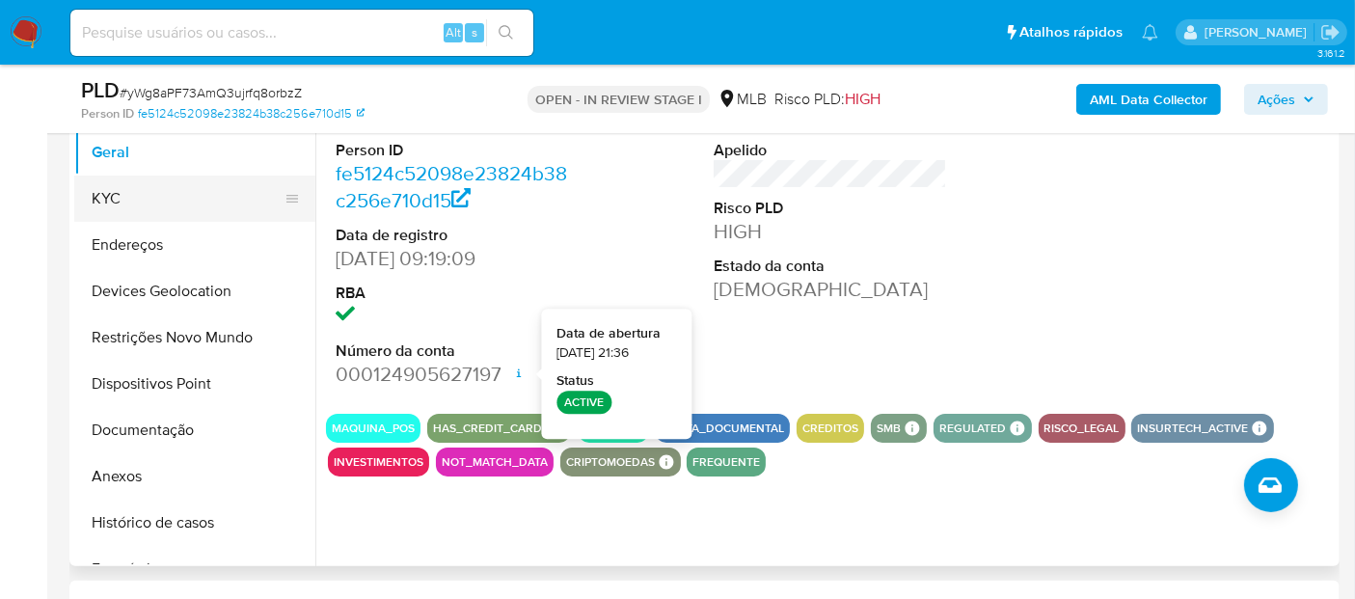
click at [115, 196] on button "KYC" at bounding box center [187, 199] width 226 height 46
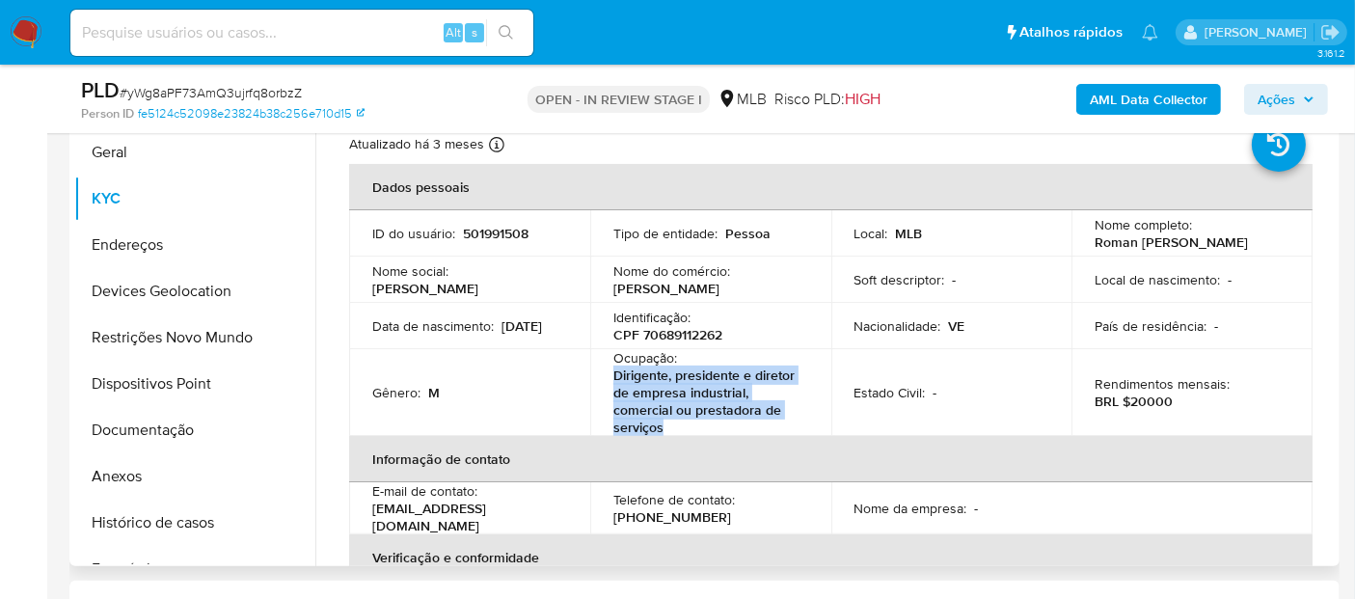
drag, startPoint x: 678, startPoint y: 434, endPoint x: 608, endPoint y: 383, distance: 87.0
click at [608, 383] on td "Ocupação : Dirigente, presidente e diretor de empresa industrial, comercial ou …" at bounding box center [710, 392] width 241 height 87
copy p "Dirigente, presidente e diretor de empresa industrial, comercial ou prestadora …"
click at [198, 431] on button "Documentação" at bounding box center [187, 430] width 226 height 46
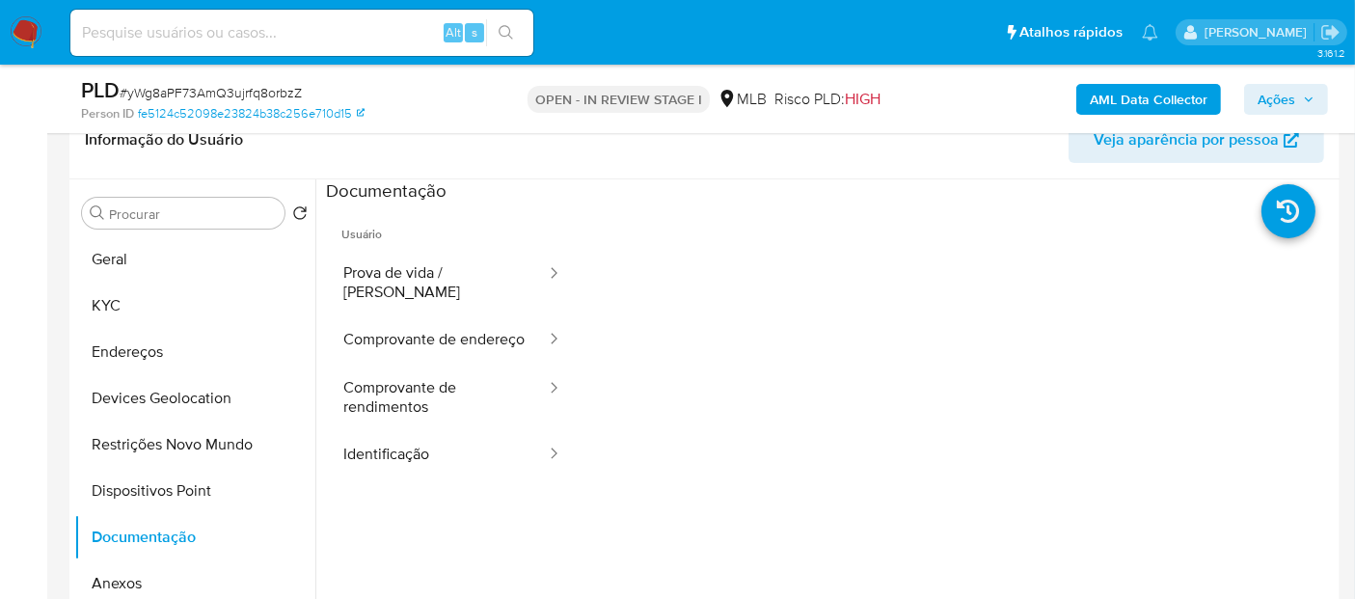
scroll to position [214, 0]
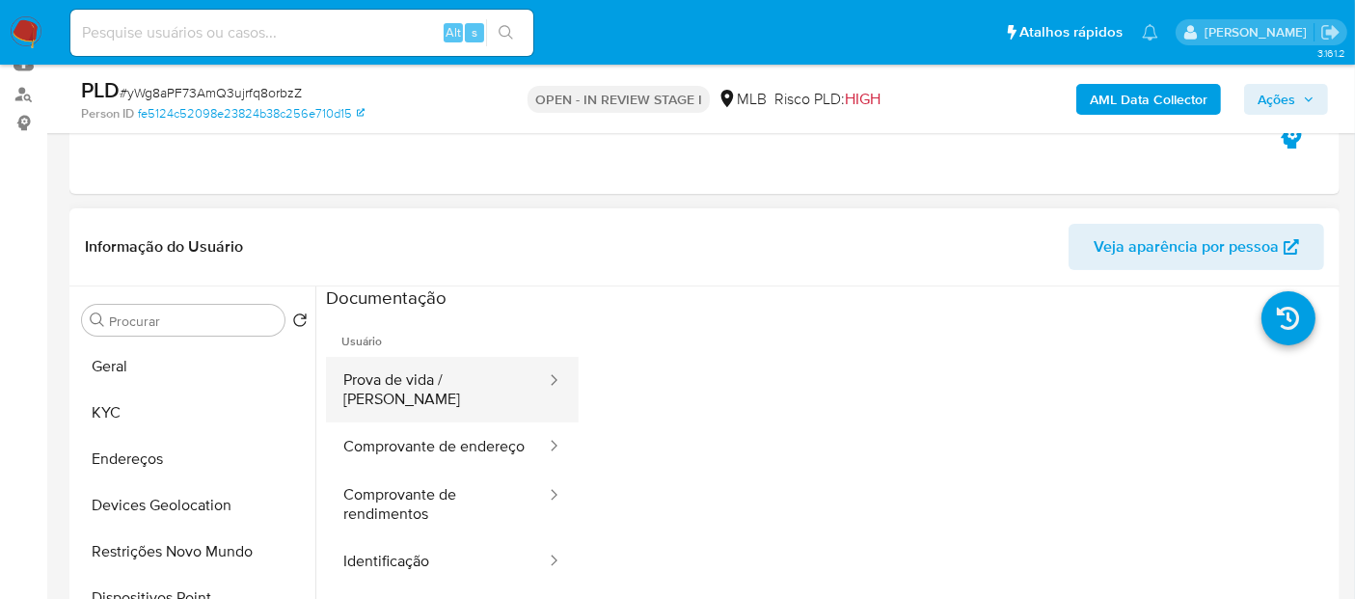
click at [393, 396] on button "Prova de vida / [PERSON_NAME]" at bounding box center [437, 390] width 222 height 66
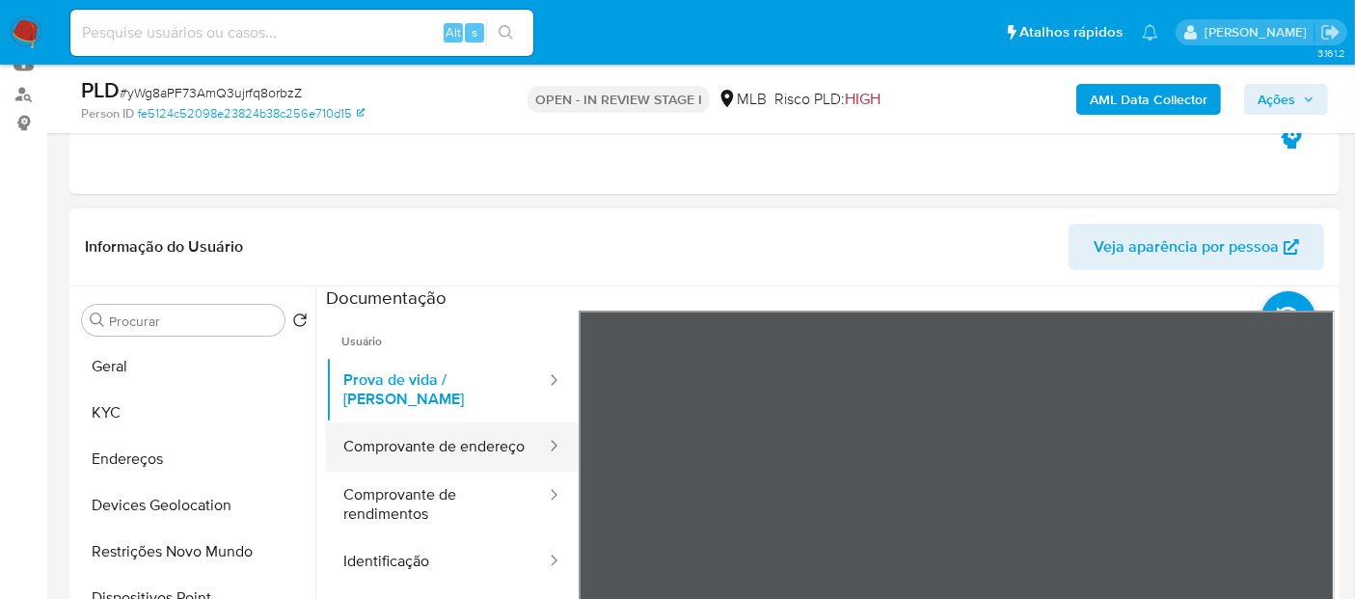
click at [469, 423] on button "Comprovante de endereço" at bounding box center [437, 447] width 222 height 49
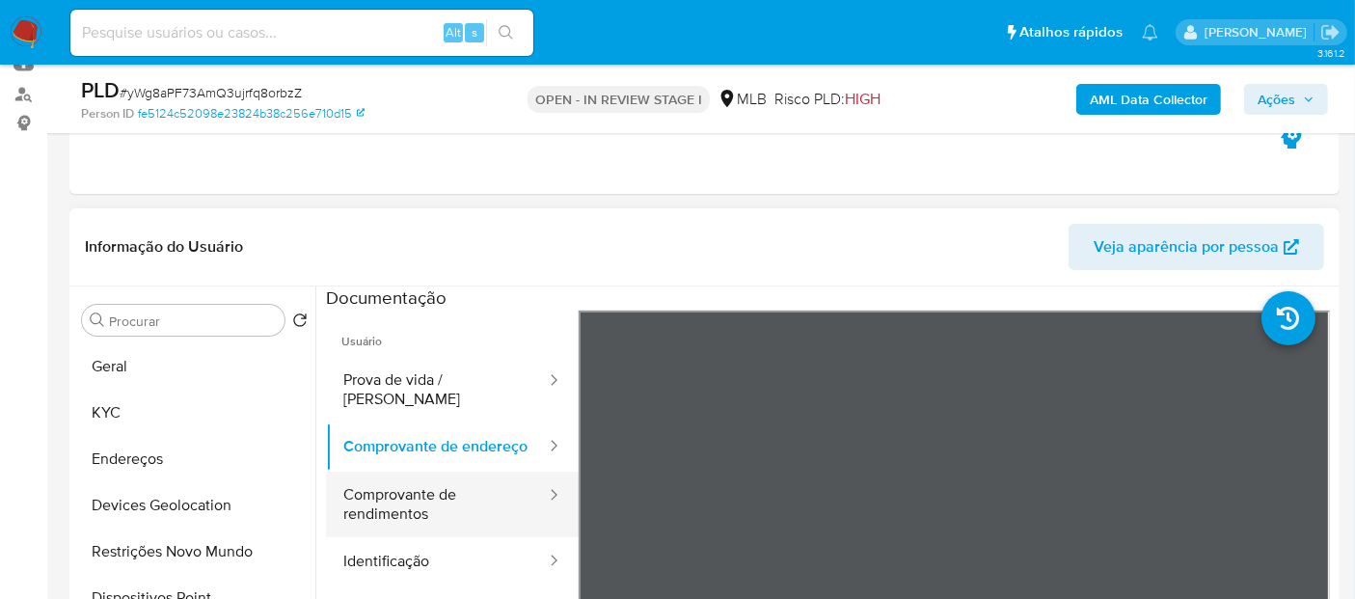
click at [388, 475] on button "Comprovante de rendimentos" at bounding box center [437, 505] width 222 height 66
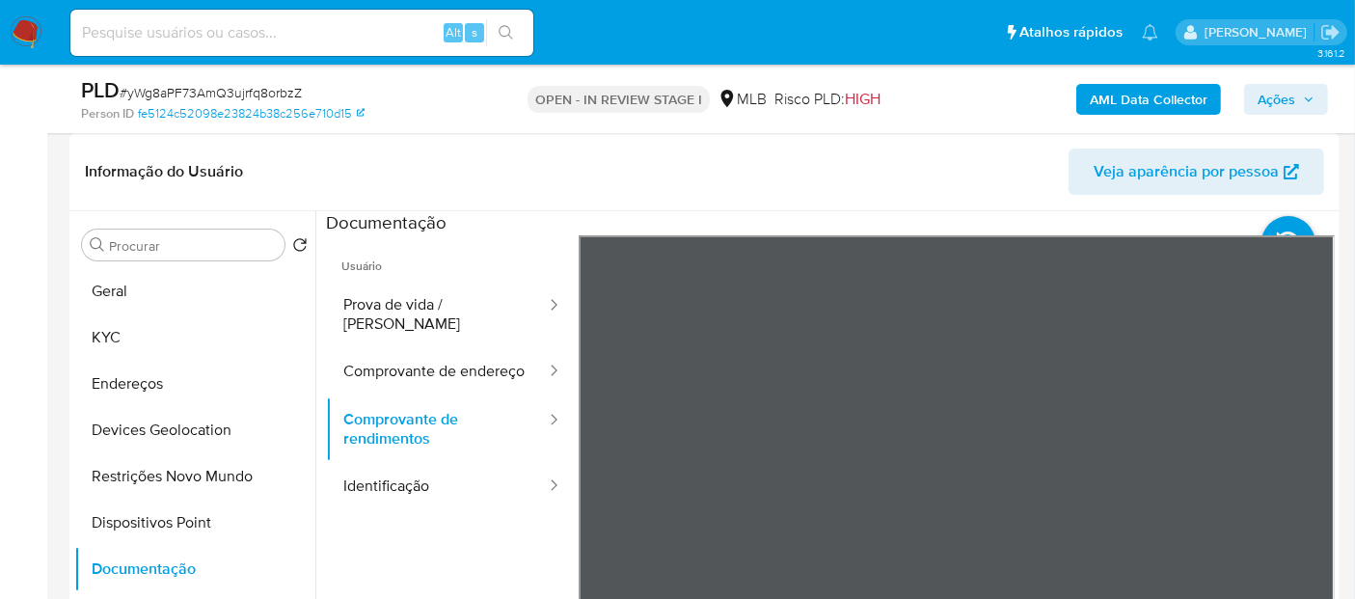
scroll to position [321, 0]
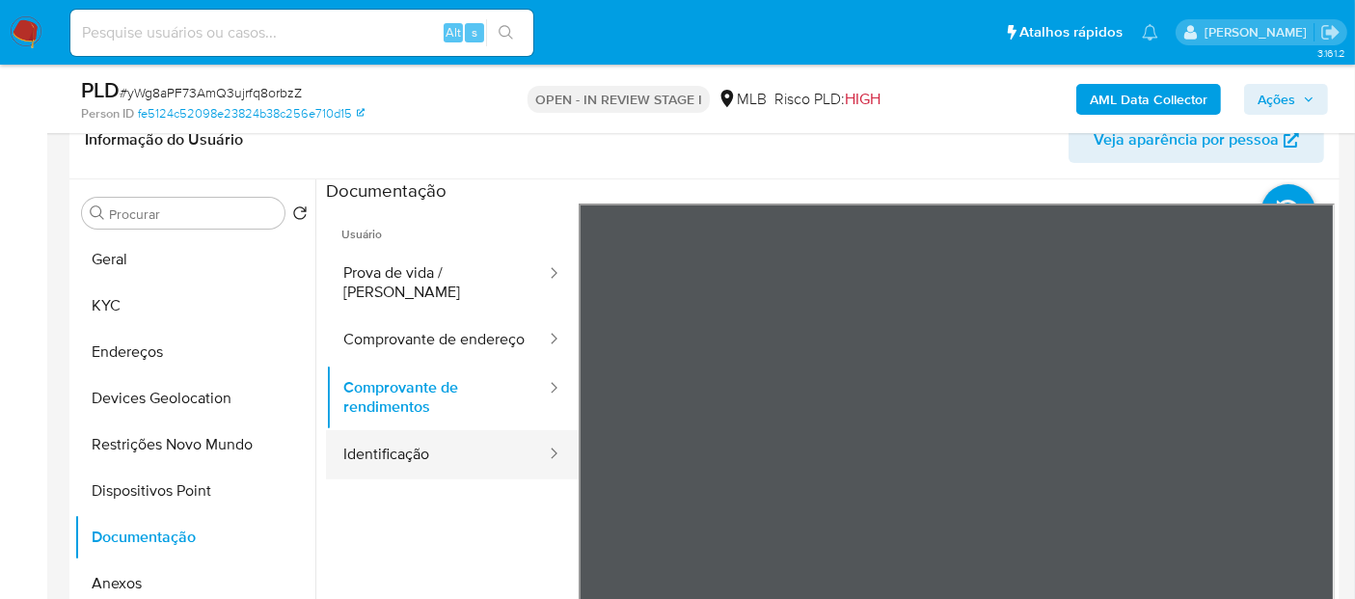
click at [363, 461] on button "Identificação" at bounding box center [437, 454] width 222 height 49
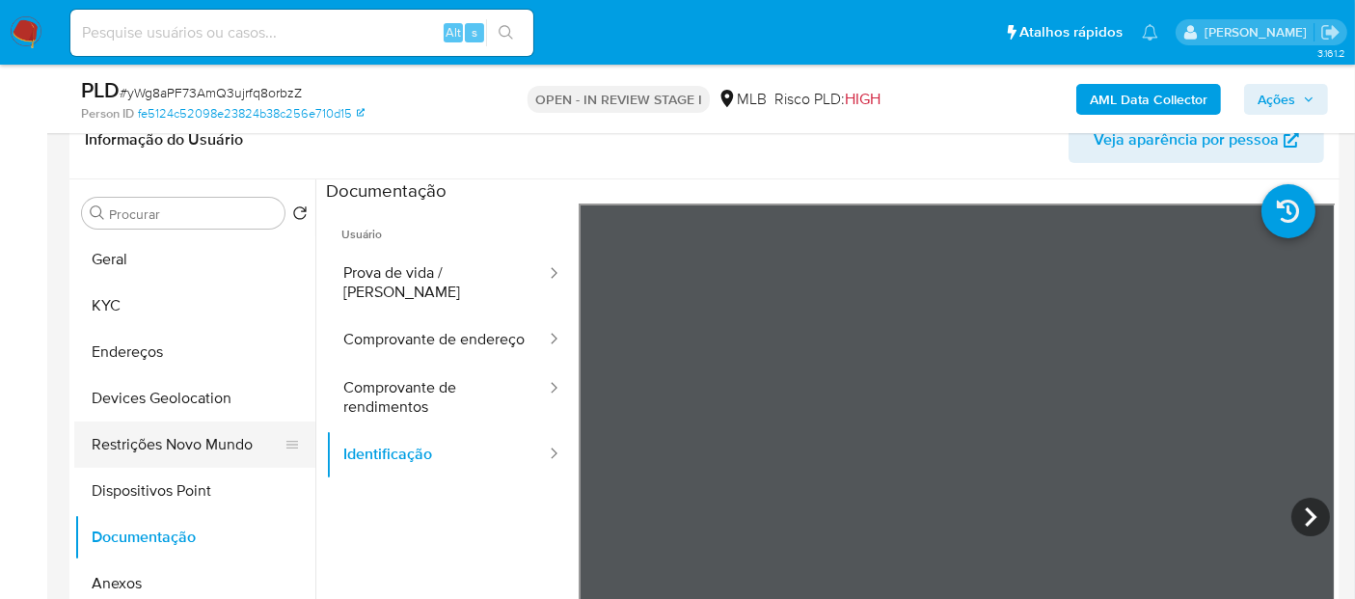
scroll to position [214, 0]
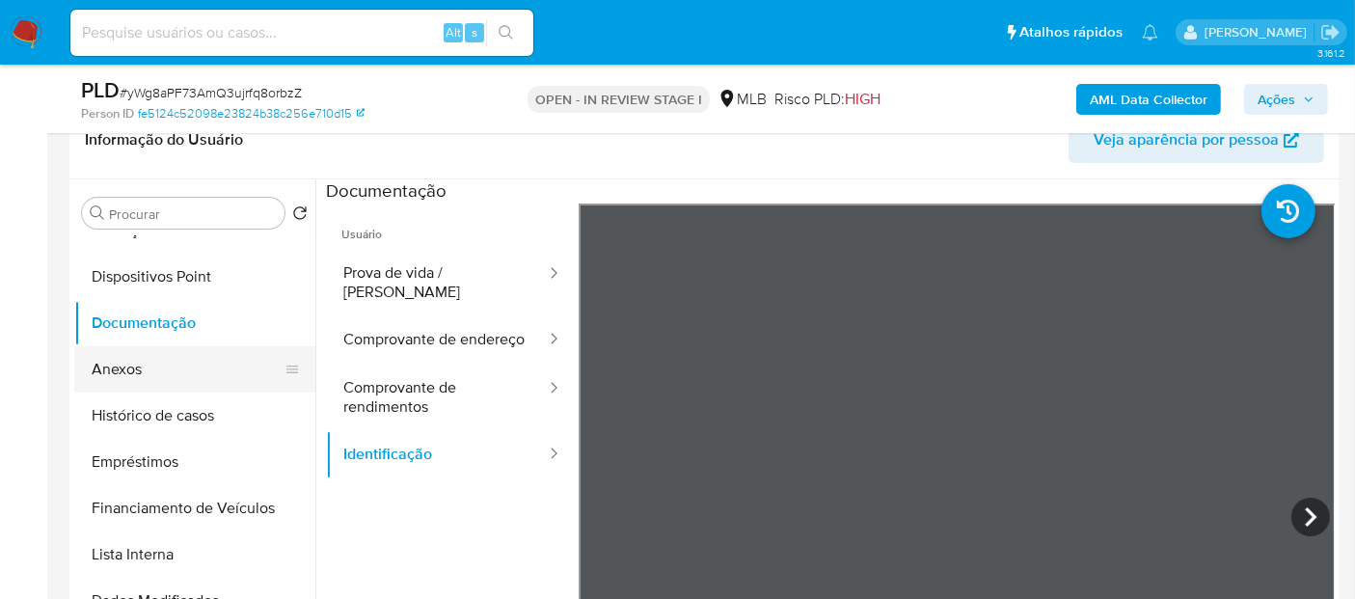
click at [165, 375] on button "Anexos" at bounding box center [187, 369] width 226 height 46
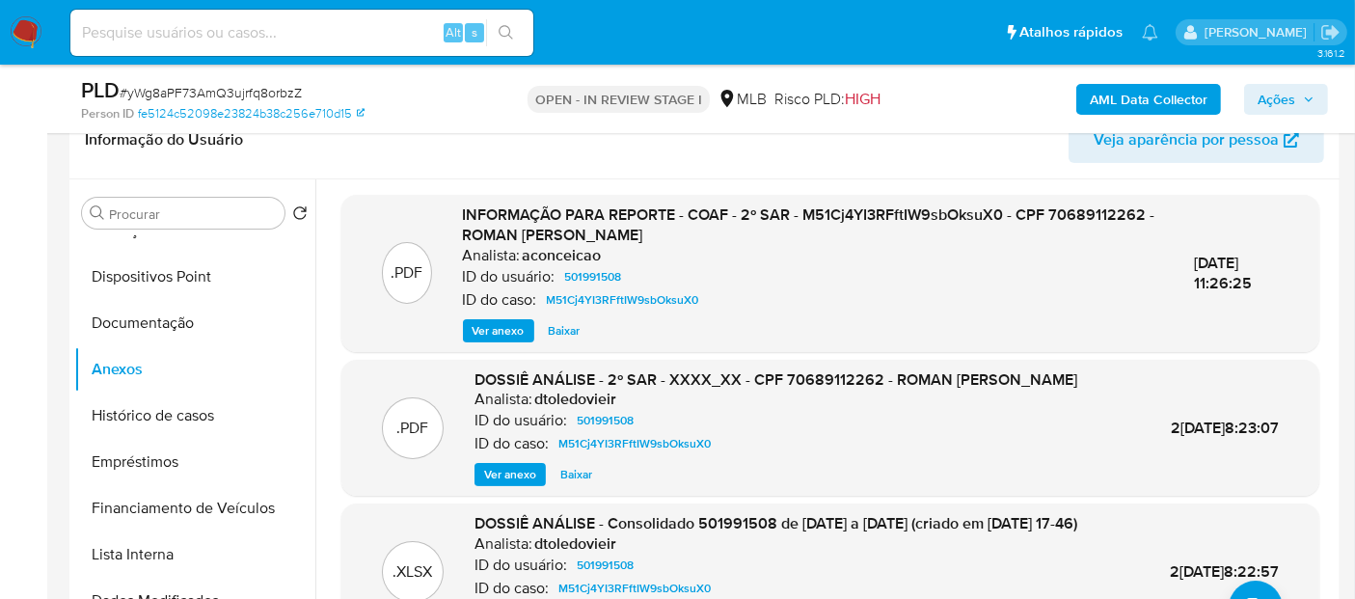
click at [496, 331] on span "Ver anexo" at bounding box center [499, 330] width 52 height 19
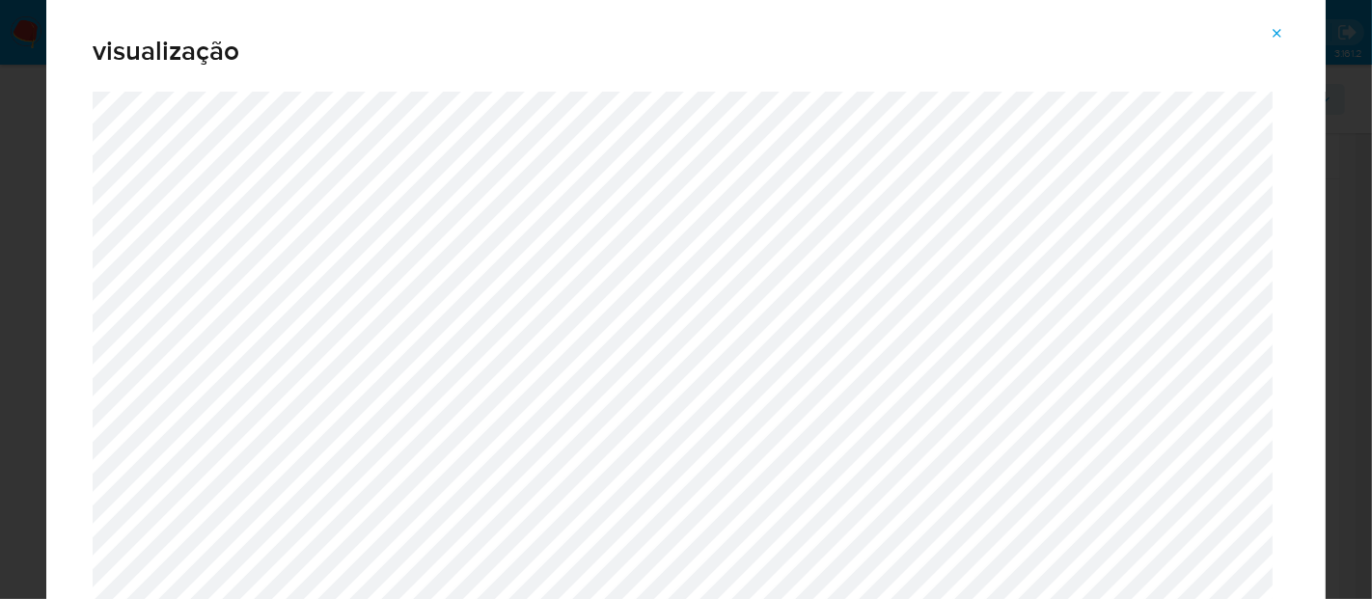
click at [1277, 29] on icon "Attachment preview" at bounding box center [1276, 33] width 15 height 15
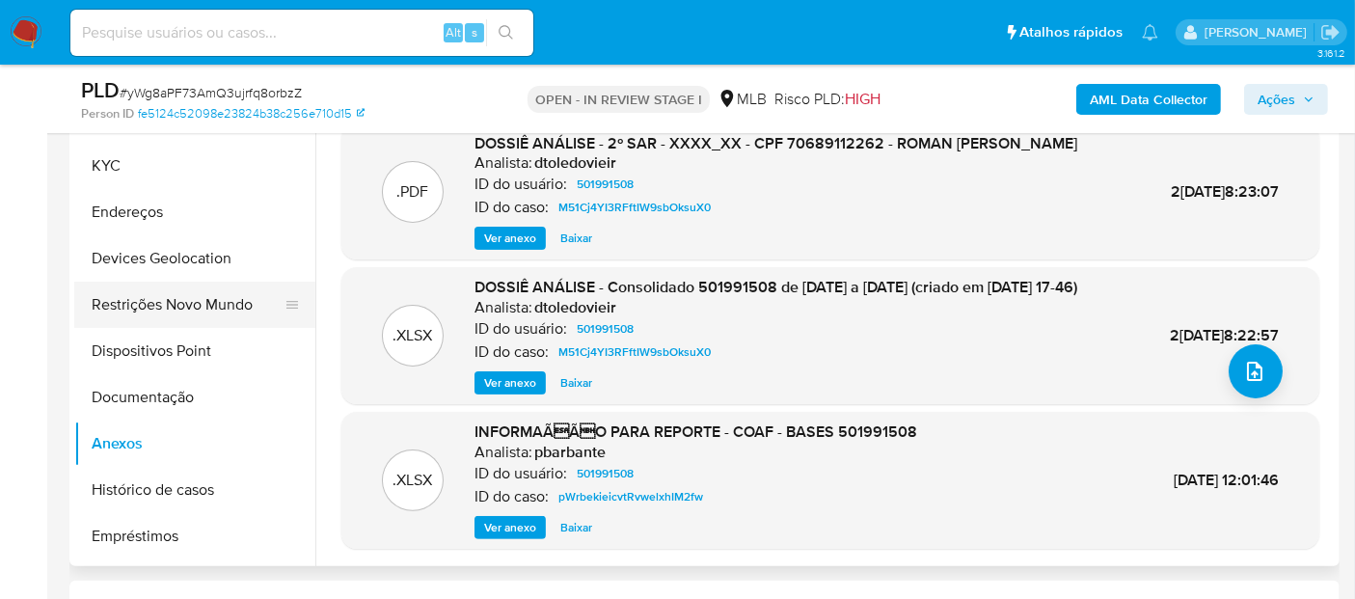
scroll to position [0, 0]
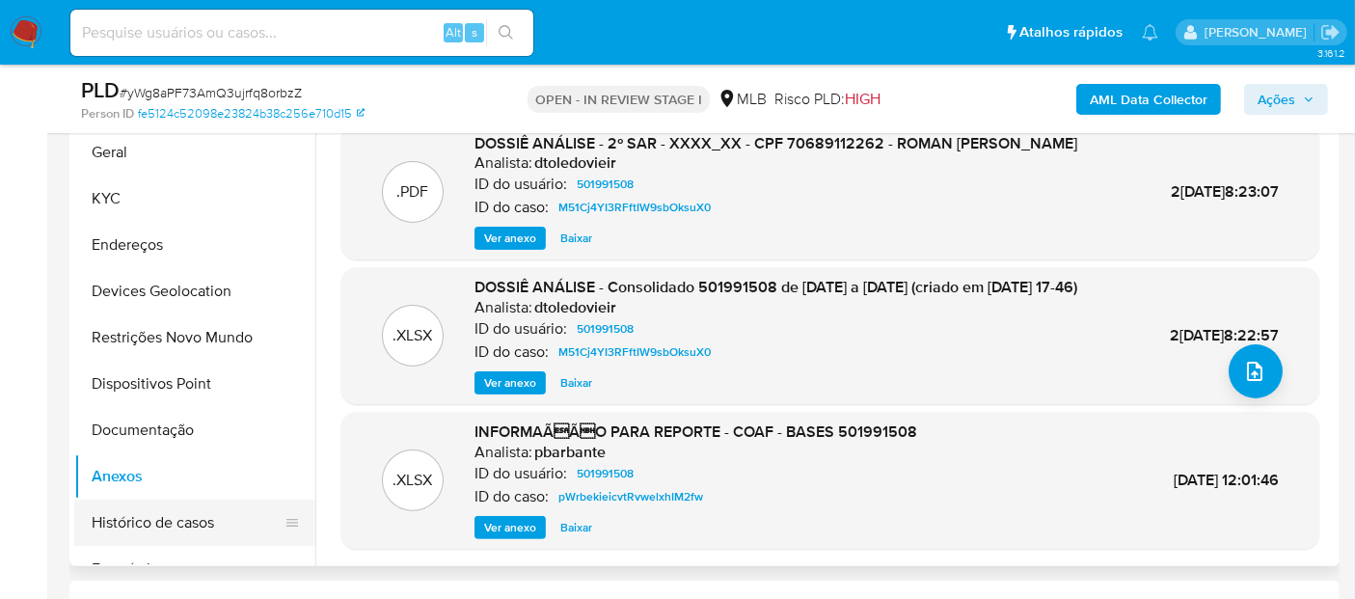
click at [182, 532] on button "Histórico de casos" at bounding box center [187, 523] width 226 height 46
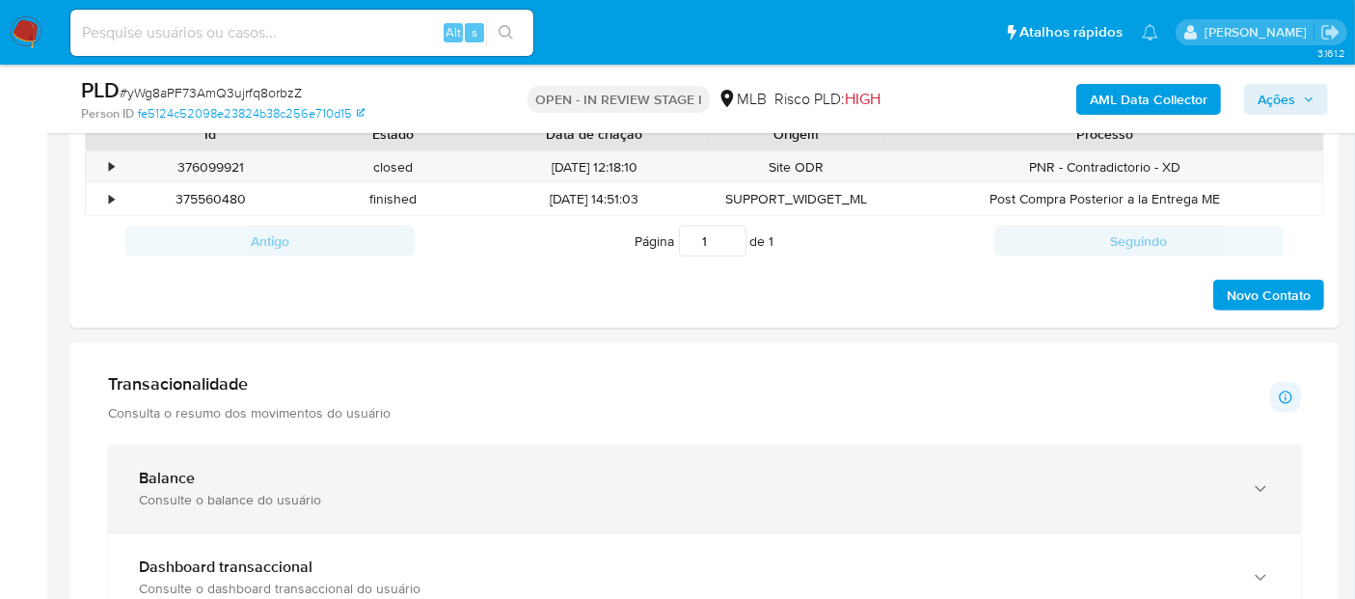
scroll to position [1072, 0]
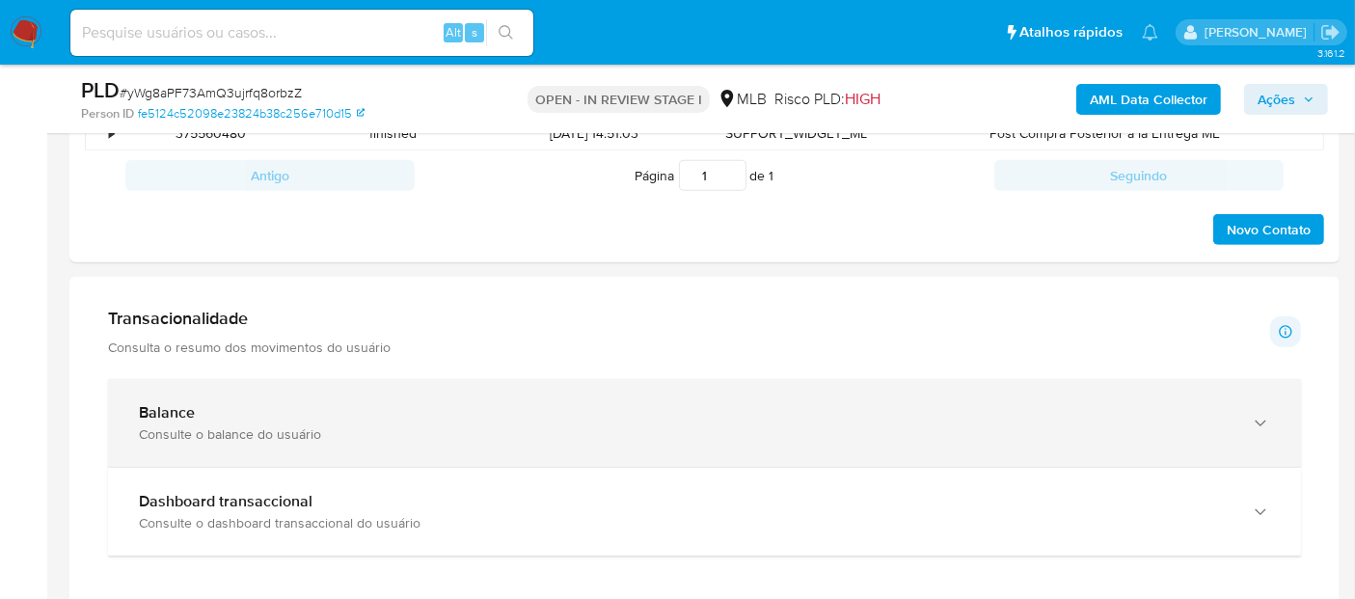
click at [423, 408] on div "Balance" at bounding box center [685, 412] width 1093 height 19
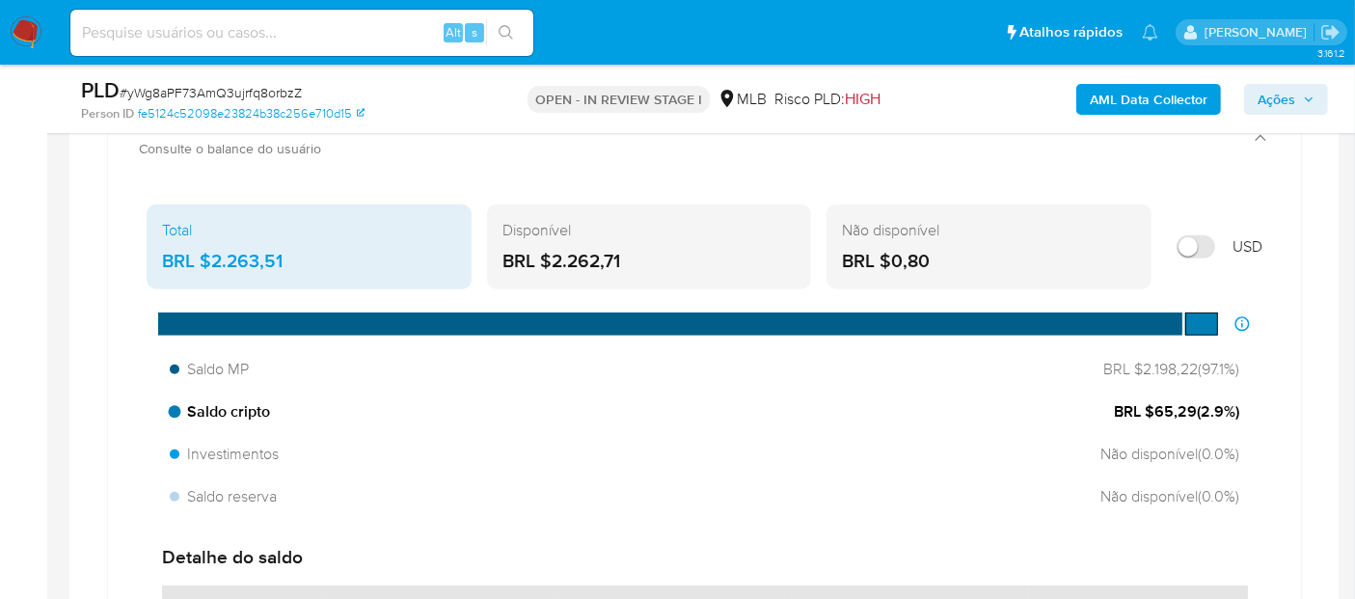
scroll to position [1393, 0]
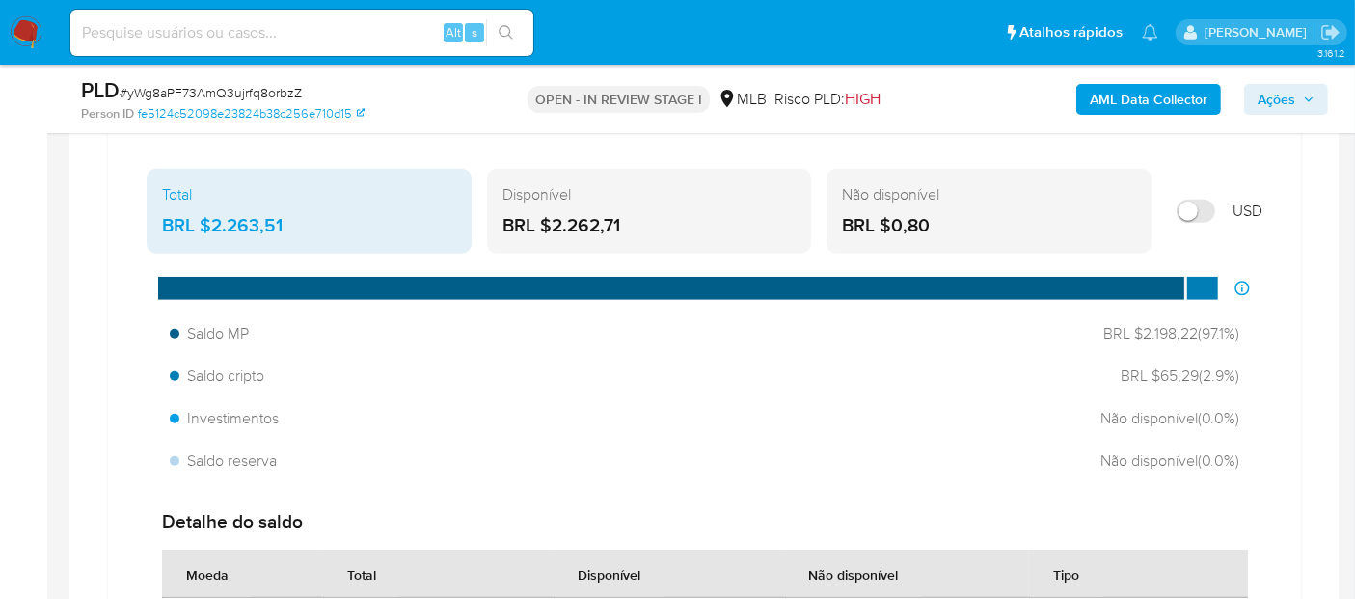
drag, startPoint x: 653, startPoint y: 227, endPoint x: 549, endPoint y: 224, distance: 104.2
click at [549, 224] on div "BRL $2.262,71" at bounding box center [650, 225] width 294 height 25
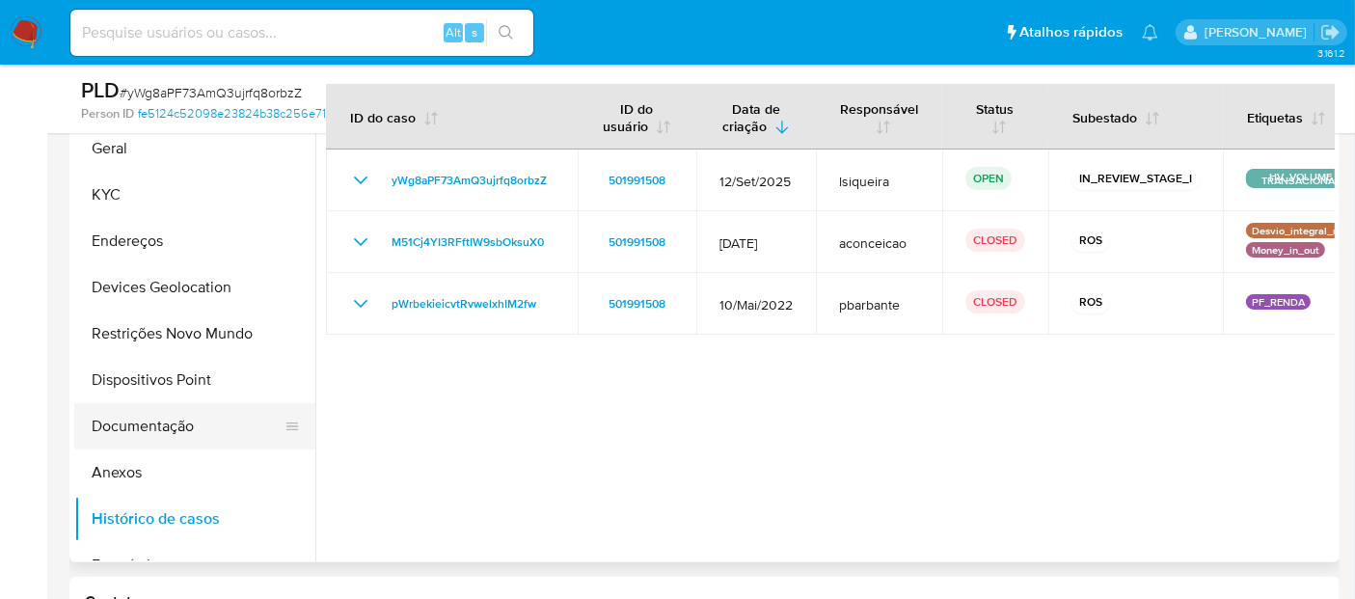
scroll to position [428, 0]
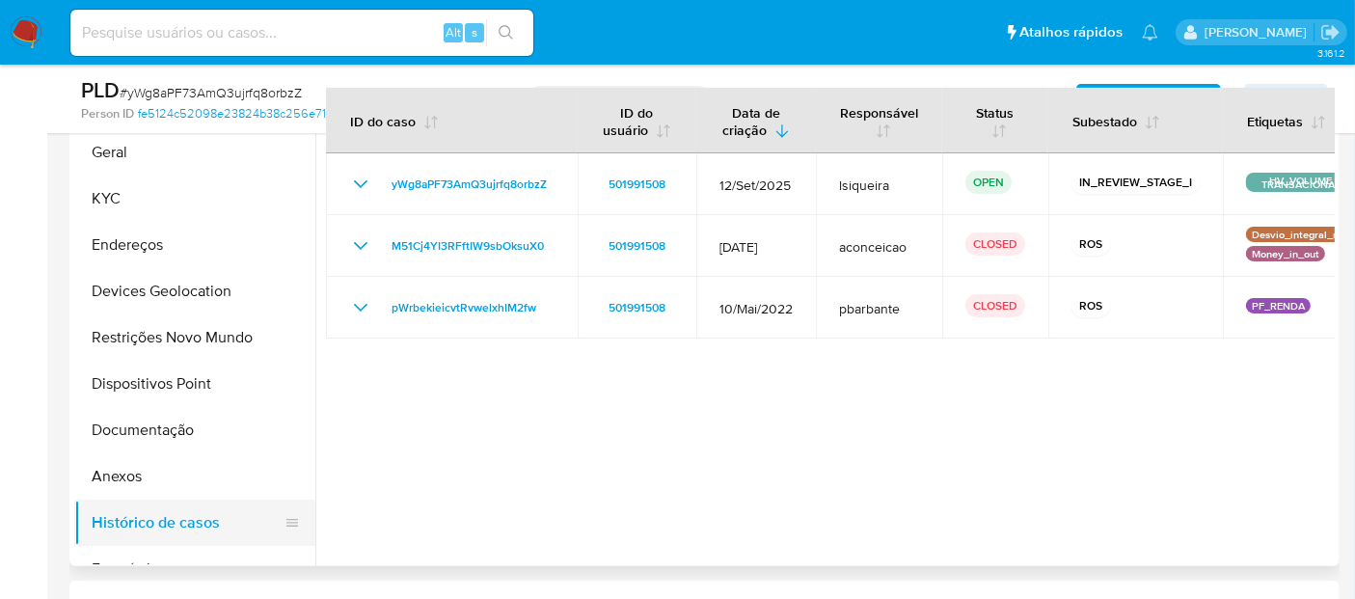
click at [153, 520] on button "Histórico de casos" at bounding box center [187, 523] width 226 height 46
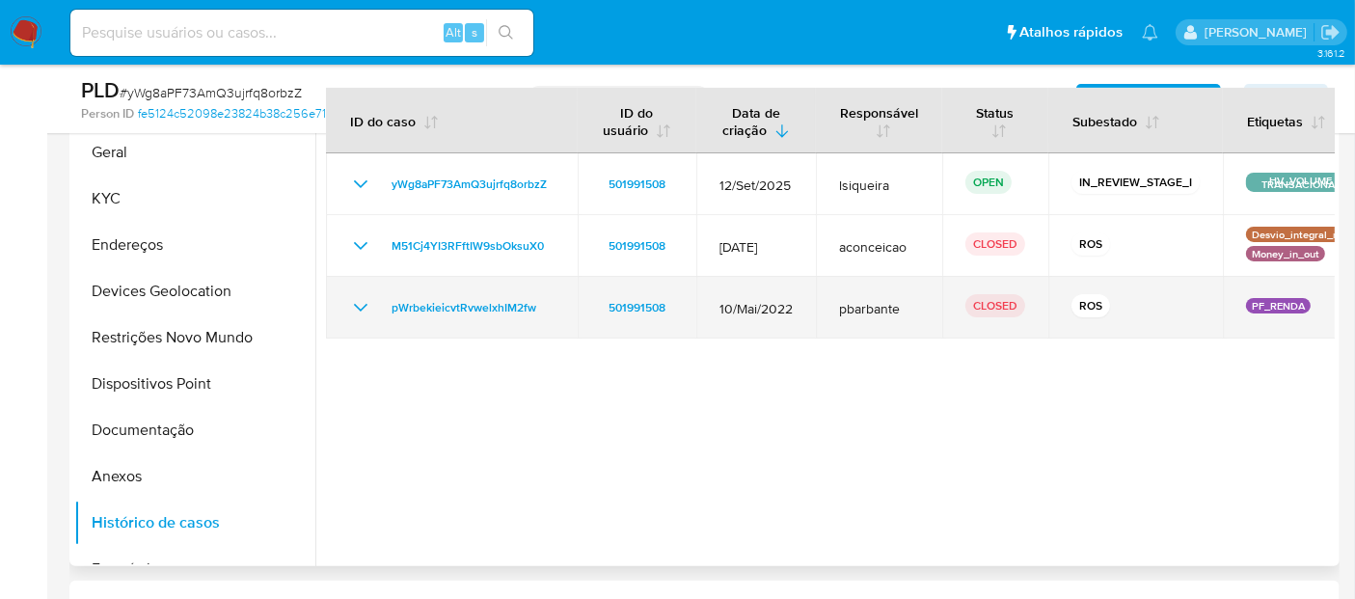
click at [362, 304] on icon "Mostrar/Ocultar" at bounding box center [360, 307] width 23 height 23
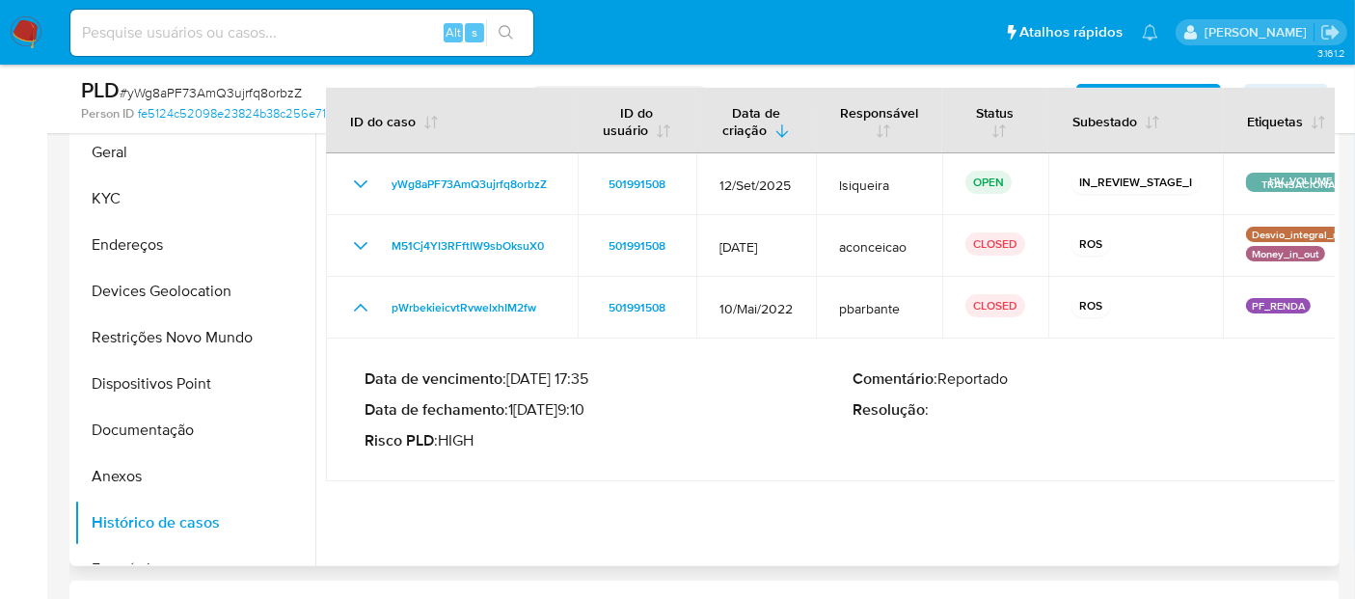
click at [587, 412] on p "Data de fechamento : 11/08/2022 09:10" at bounding box center [609, 409] width 488 height 19
click at [590, 414] on p "Data de fechamento : 11/08/2022 09:10" at bounding box center [609, 409] width 488 height 19
drag, startPoint x: 589, startPoint y: 409, endPoint x: 513, endPoint y: 413, distance: 76.3
click at [513, 413] on p "Data de fechamento : 11/08/2022 09:10" at bounding box center [609, 409] width 488 height 19
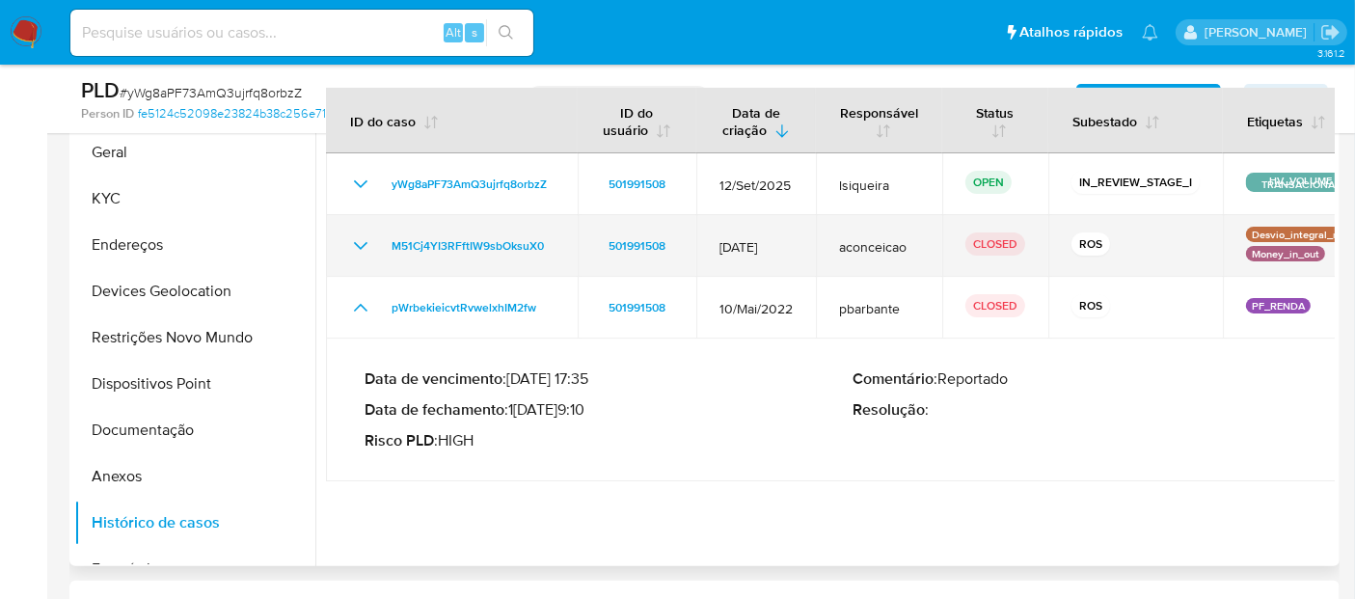
click at [360, 247] on icon "Mostrar/Ocultar" at bounding box center [361, 246] width 14 height 8
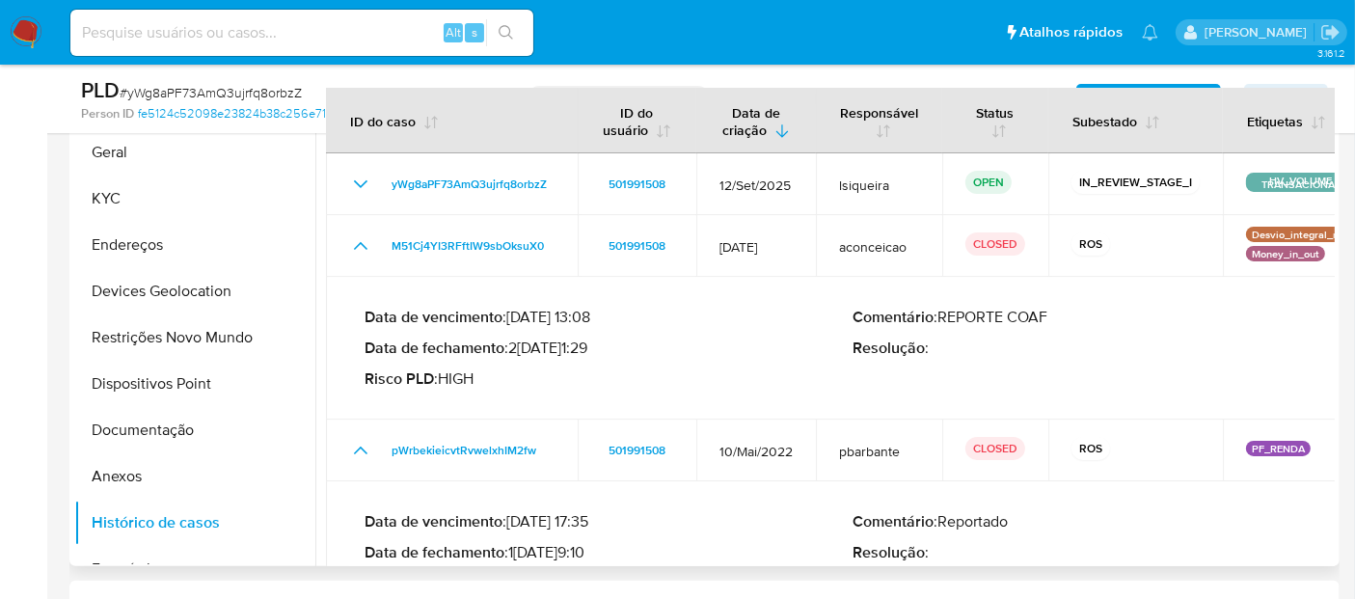
drag, startPoint x: 595, startPoint y: 344, endPoint x: 515, endPoint y: 342, distance: 80.1
click at [515, 342] on p "Data de fechamento : 29/07/2024 11:29" at bounding box center [609, 348] width 488 height 19
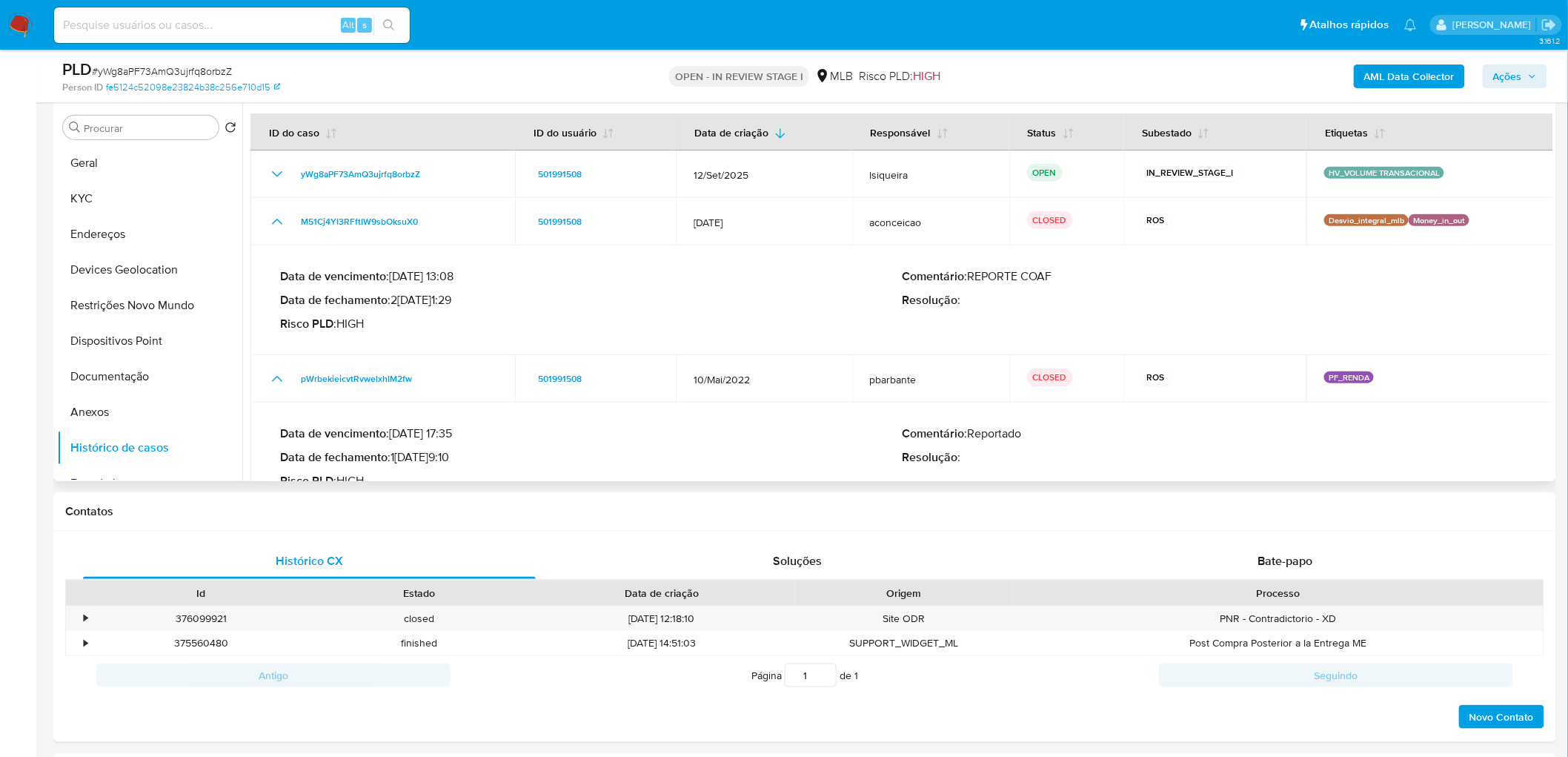
scroll to position [247, 0]
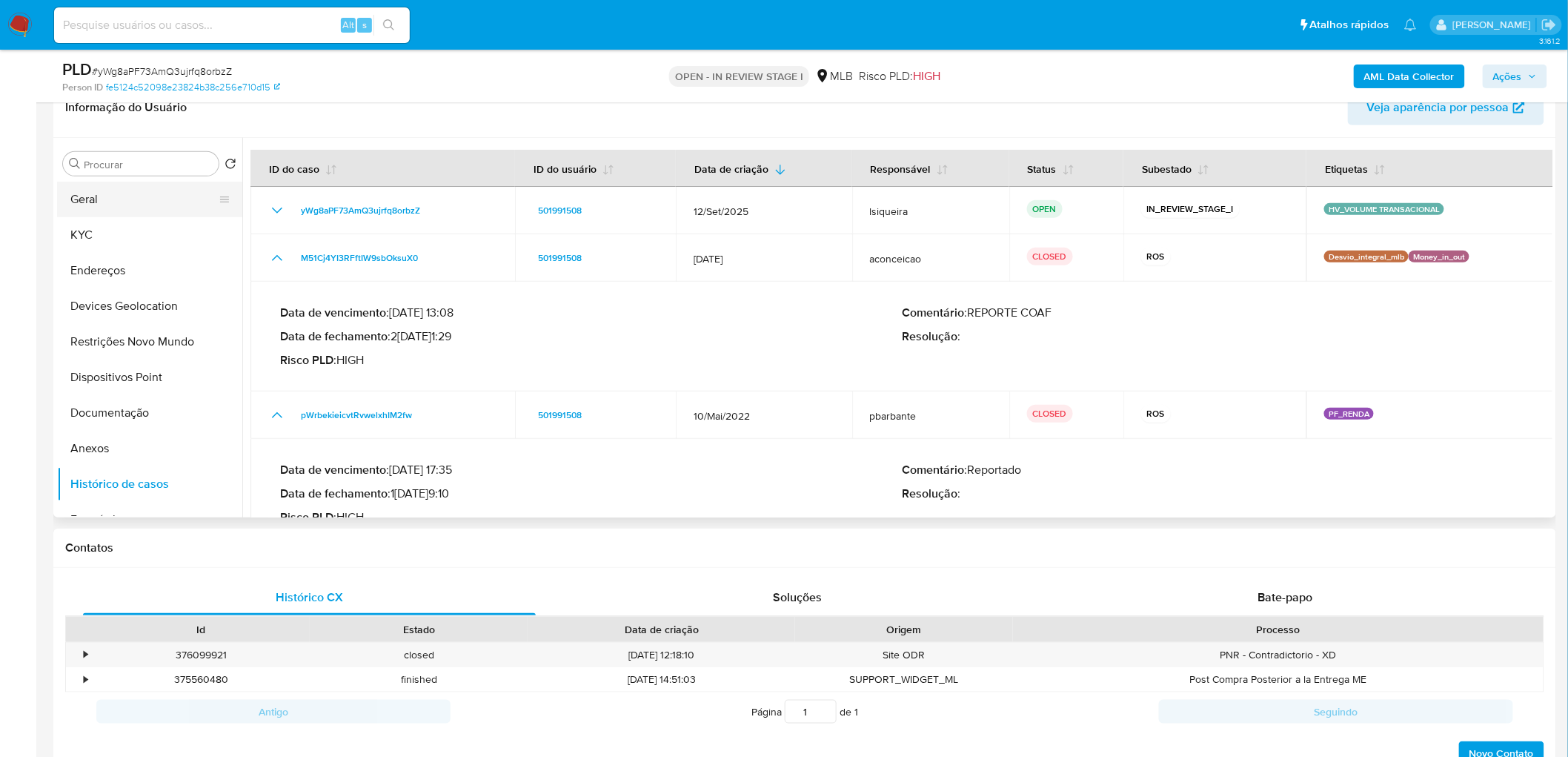
click at [157, 194] on button "Geral" at bounding box center [144, 199] width 174 height 35
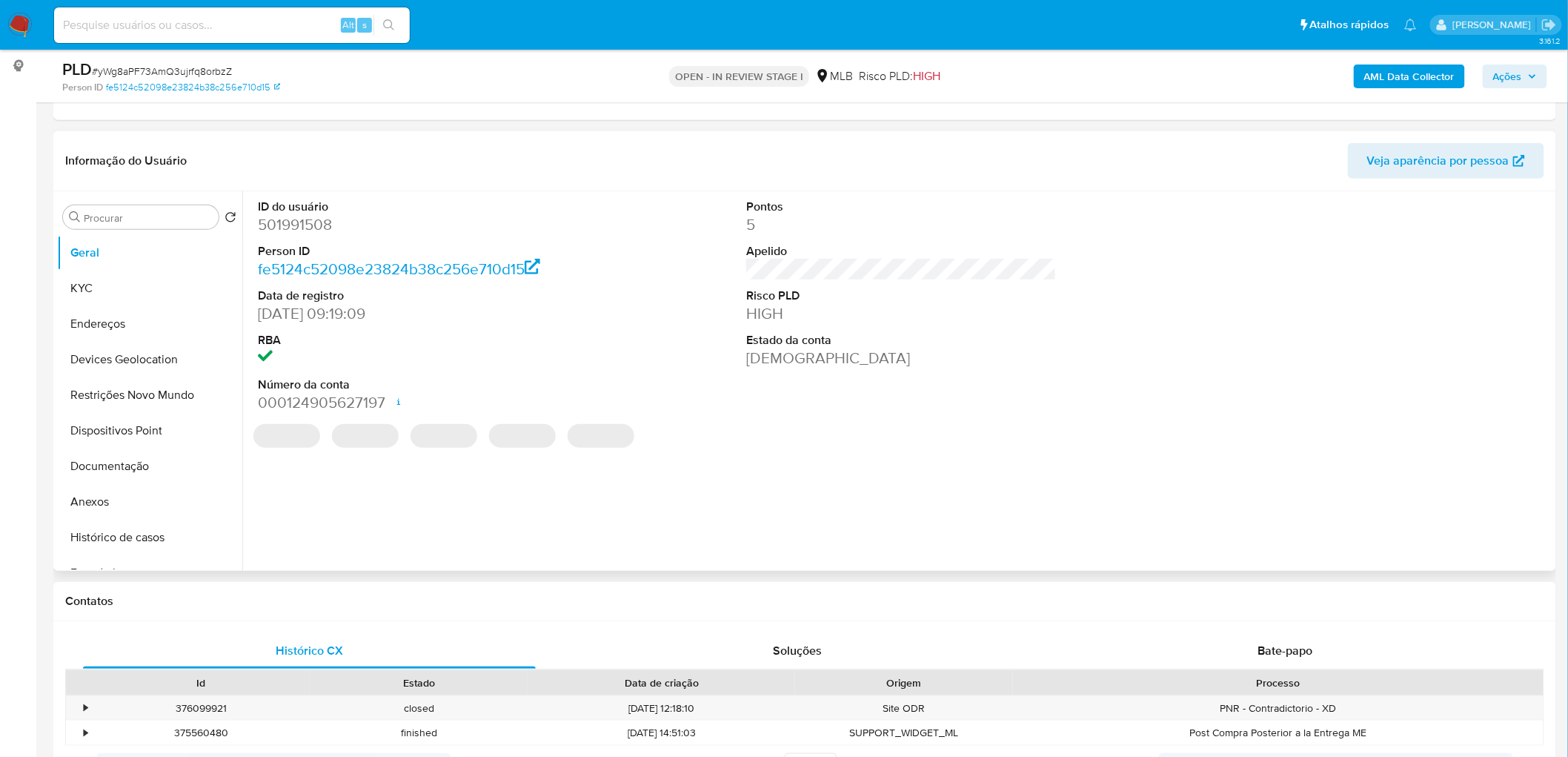
scroll to position [164, 0]
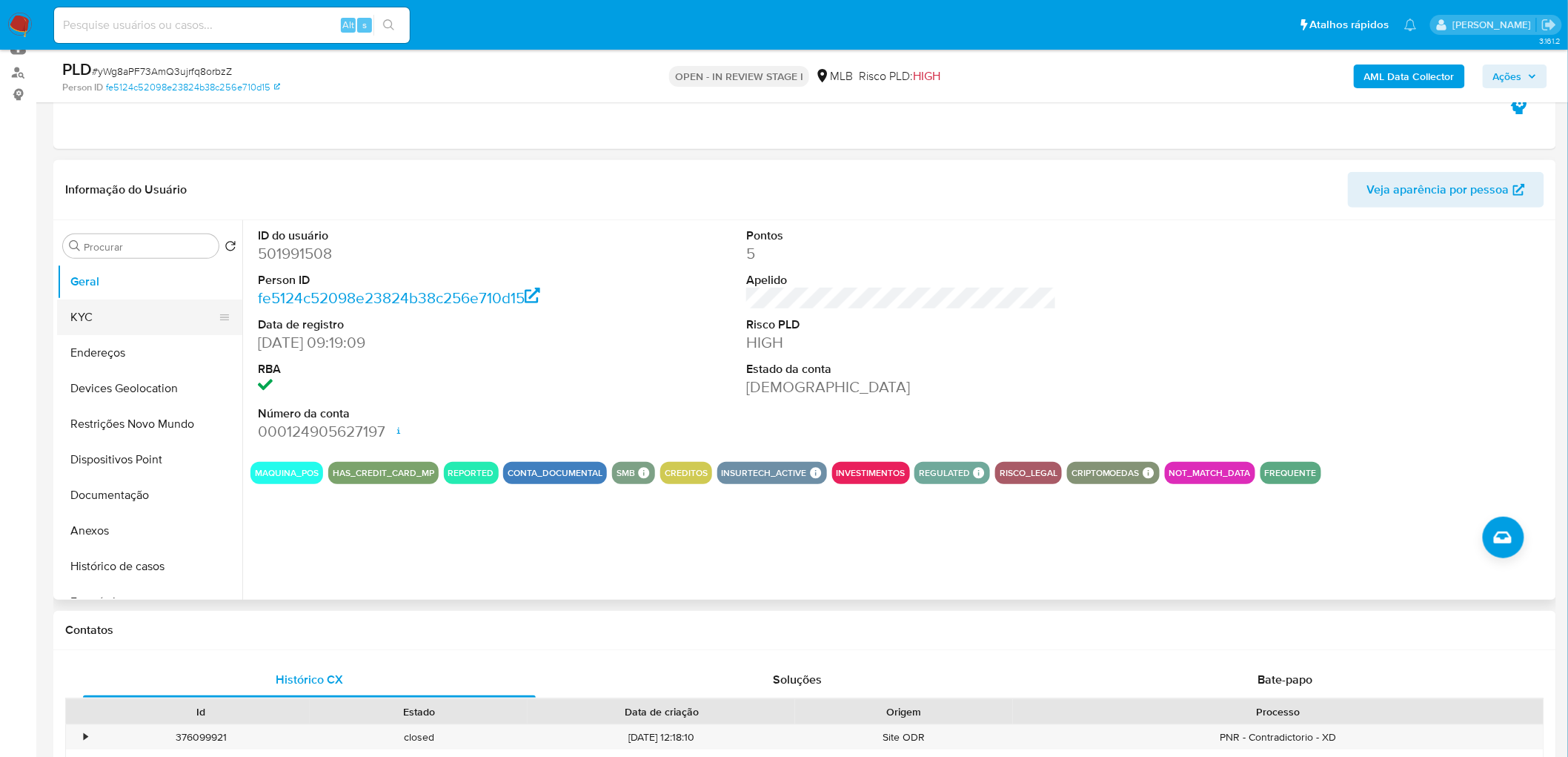
click at [127, 314] on button "KYC" at bounding box center [144, 317] width 174 height 35
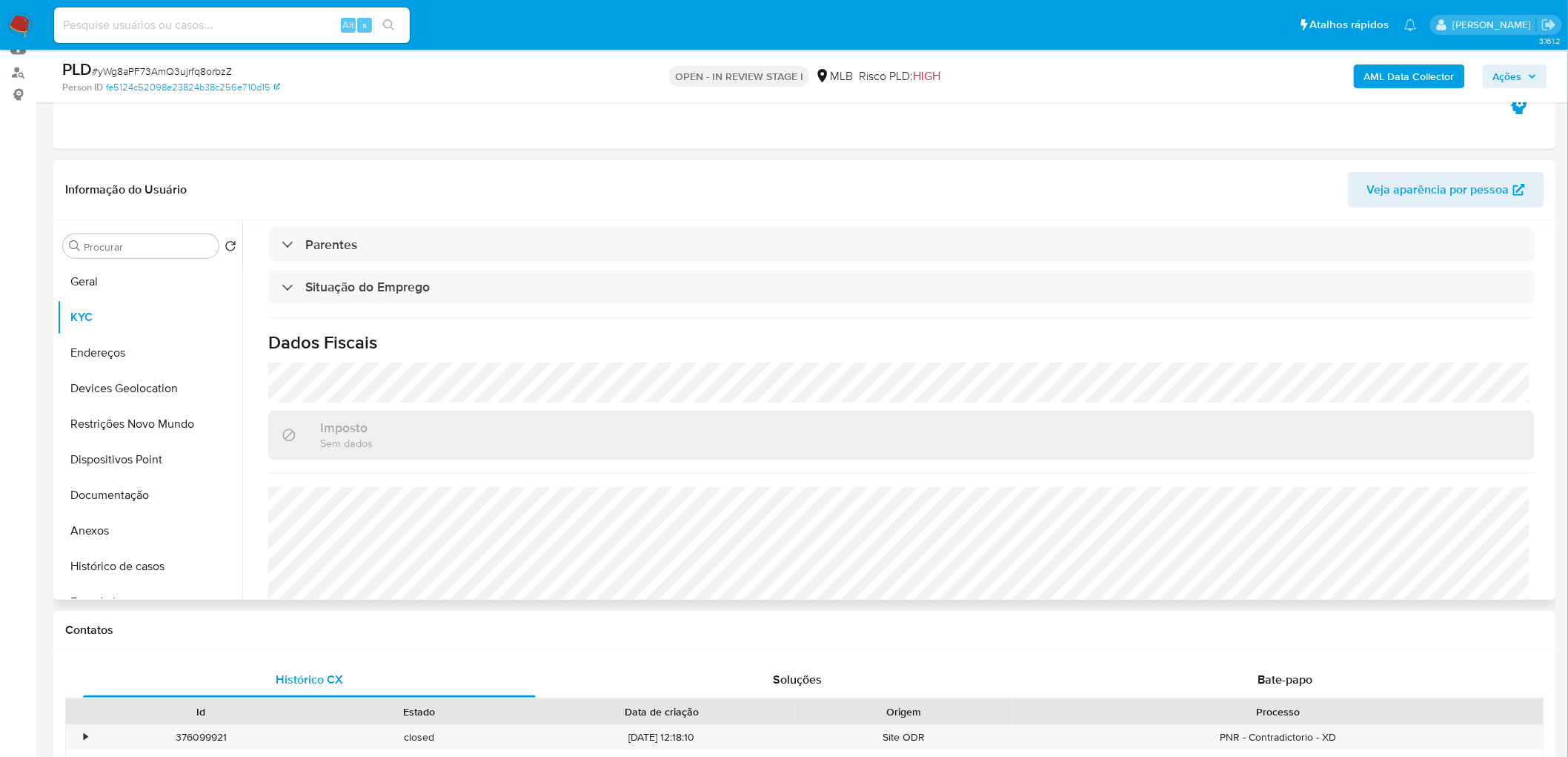
scroll to position [621, 0]
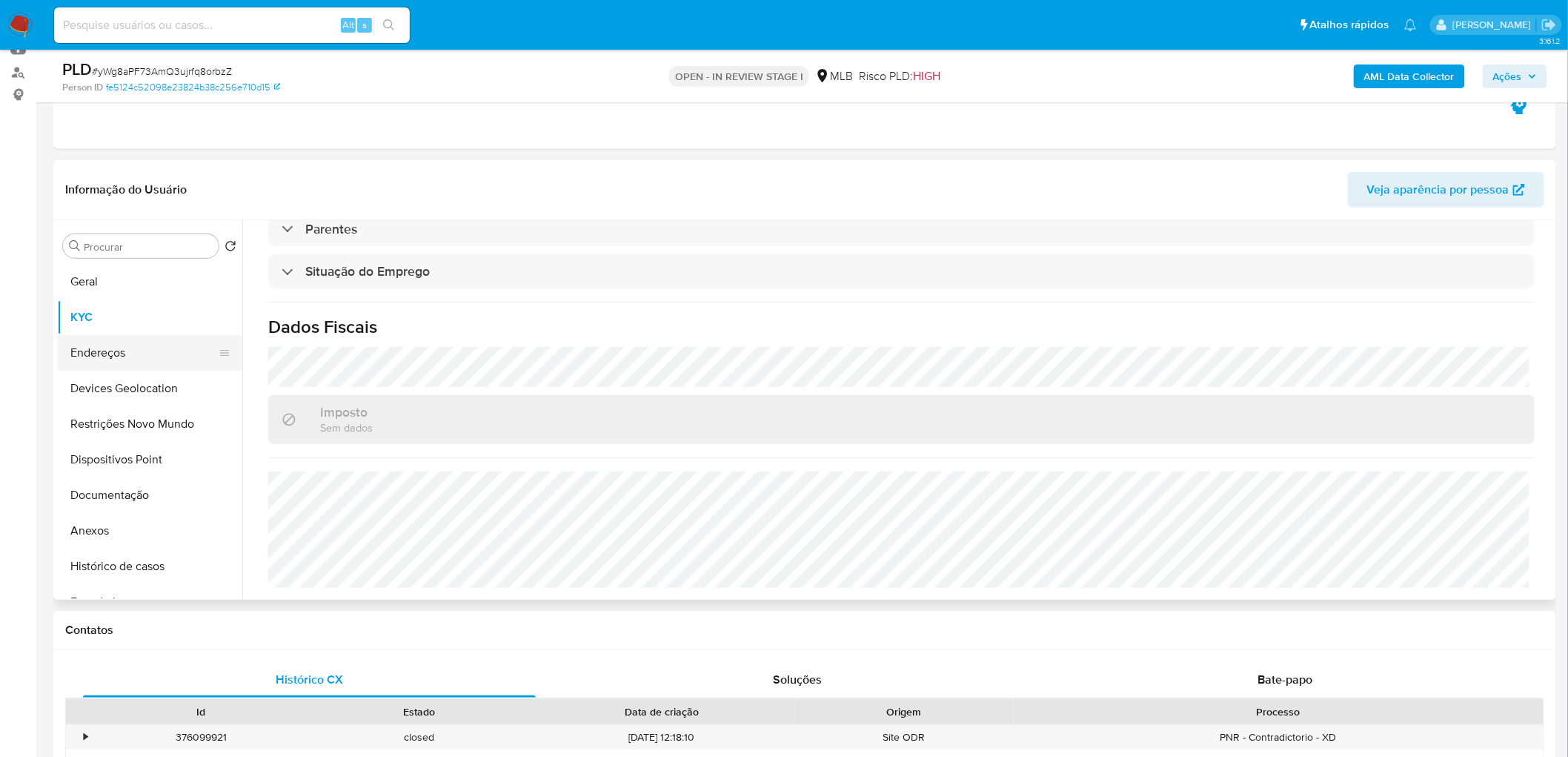
drag, startPoint x: 127, startPoint y: 360, endPoint x: 118, endPoint y: 364, distance: 9.8
click at [127, 360] on button "Endereços" at bounding box center [144, 353] width 174 height 35
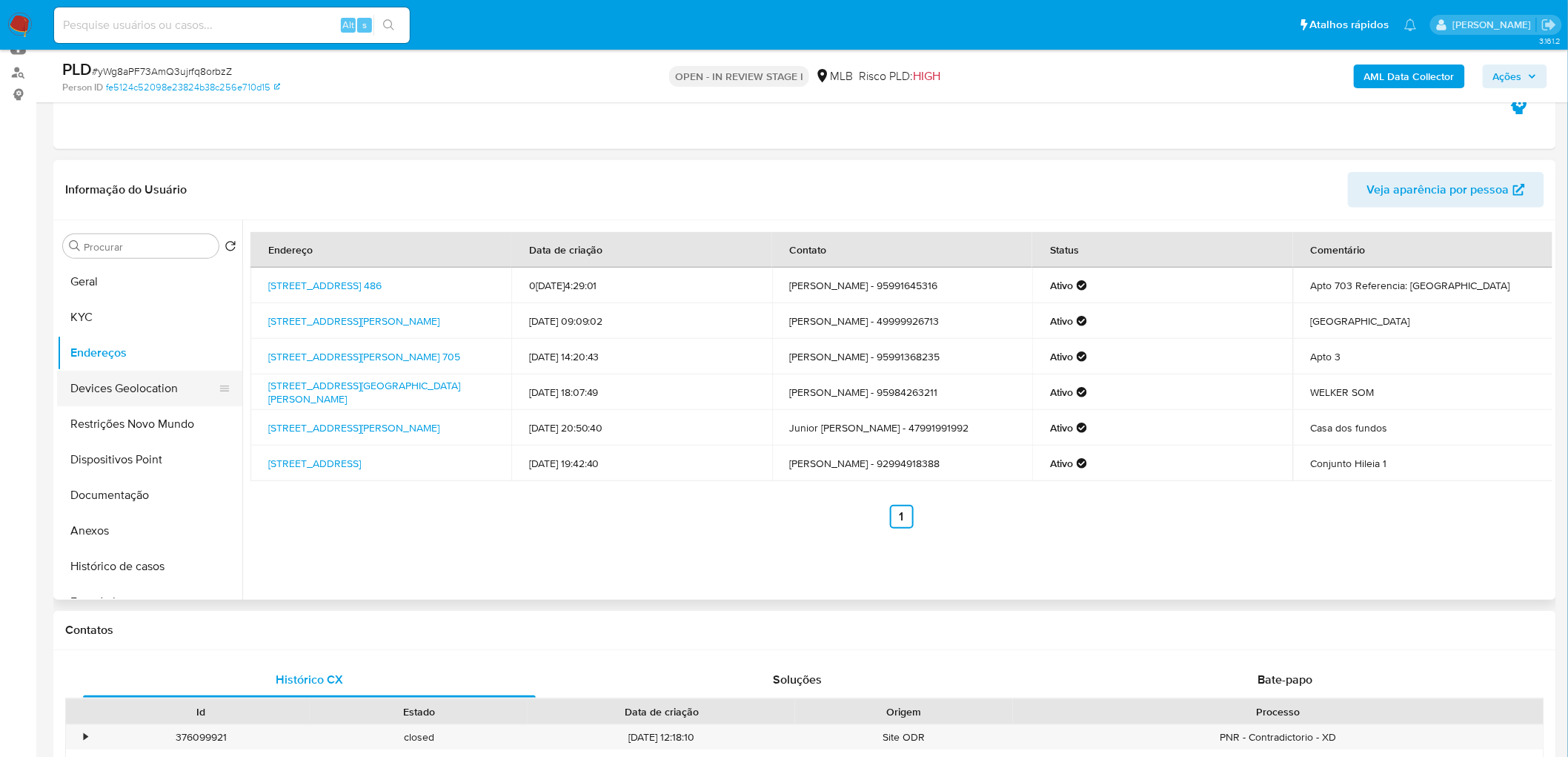
click at [132, 378] on button "Devices Geolocation" at bounding box center [144, 388] width 174 height 35
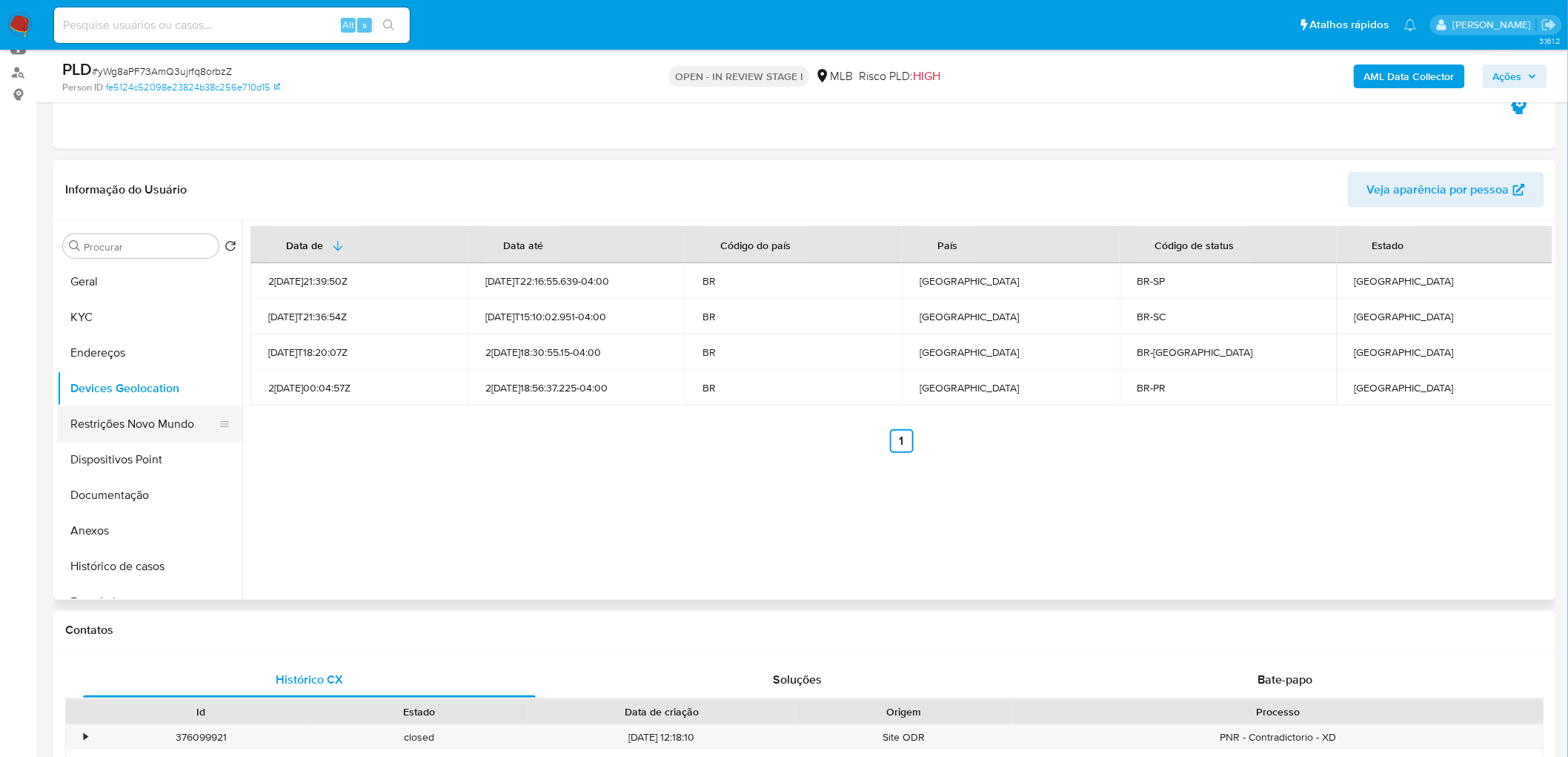
click at [124, 426] on button "Restrições Novo Mundo" at bounding box center [144, 424] width 174 height 35
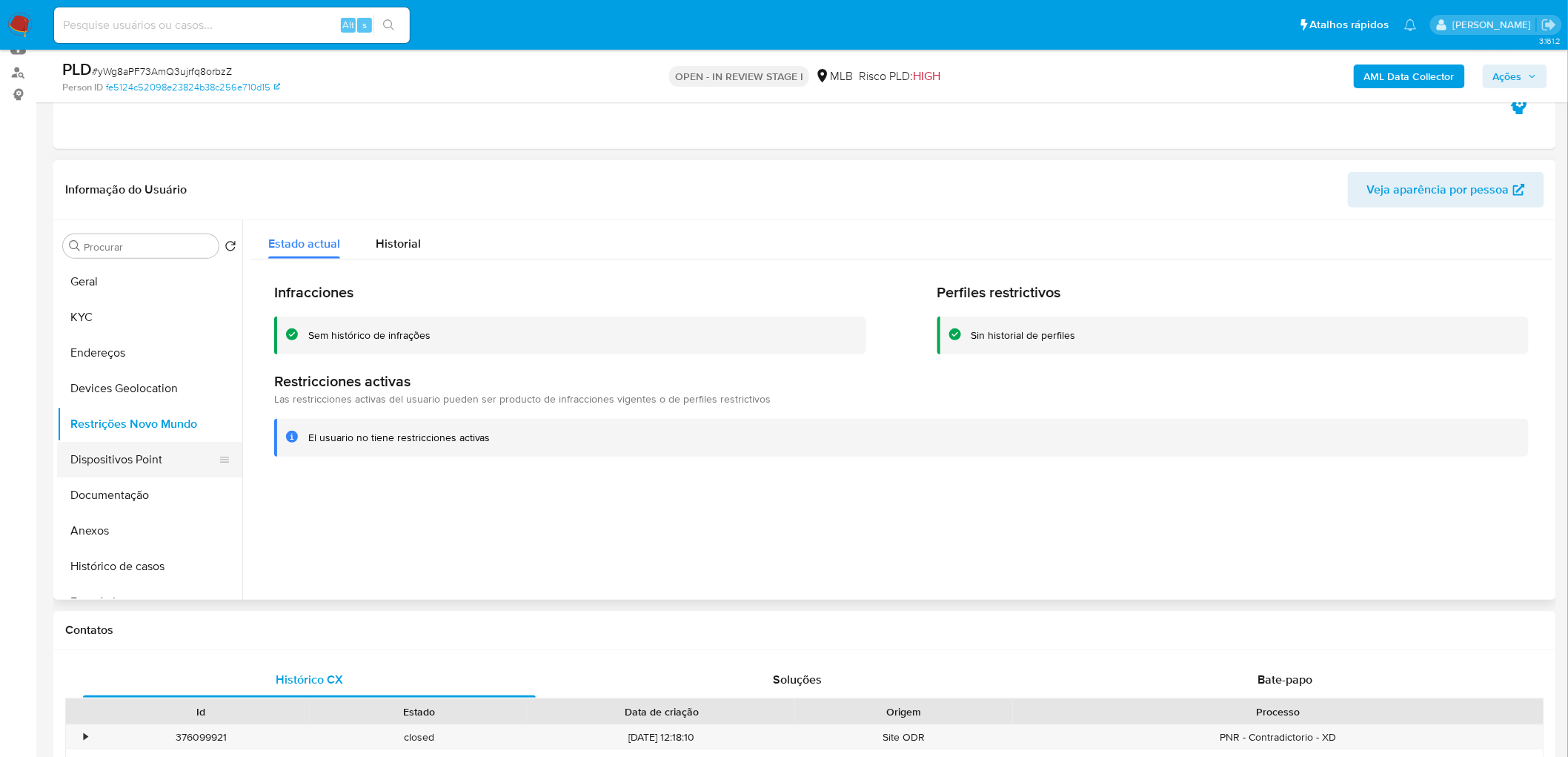
click at [178, 455] on button "Dispositivos Point" at bounding box center [144, 460] width 174 height 35
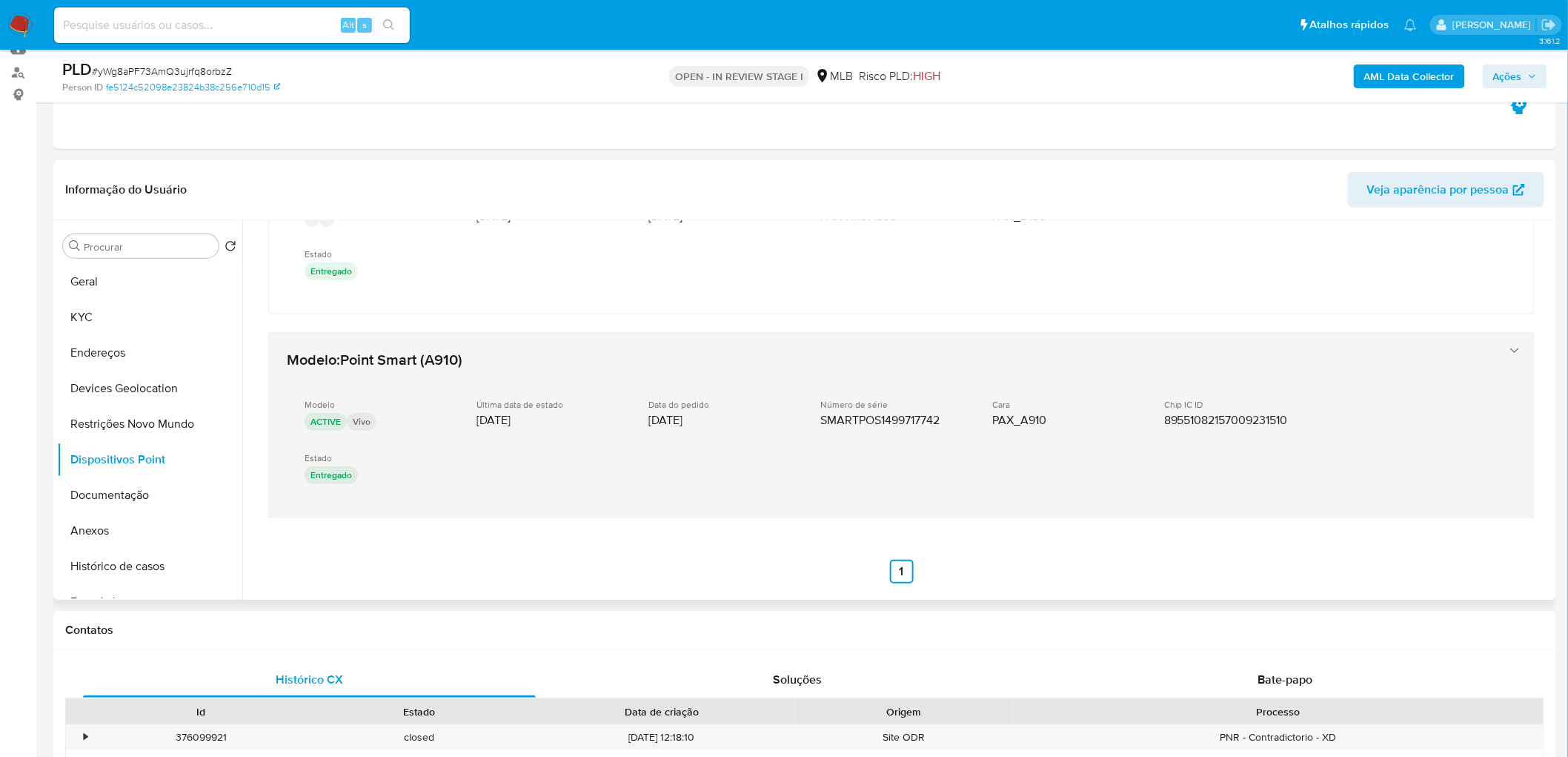
scroll to position [116, 0]
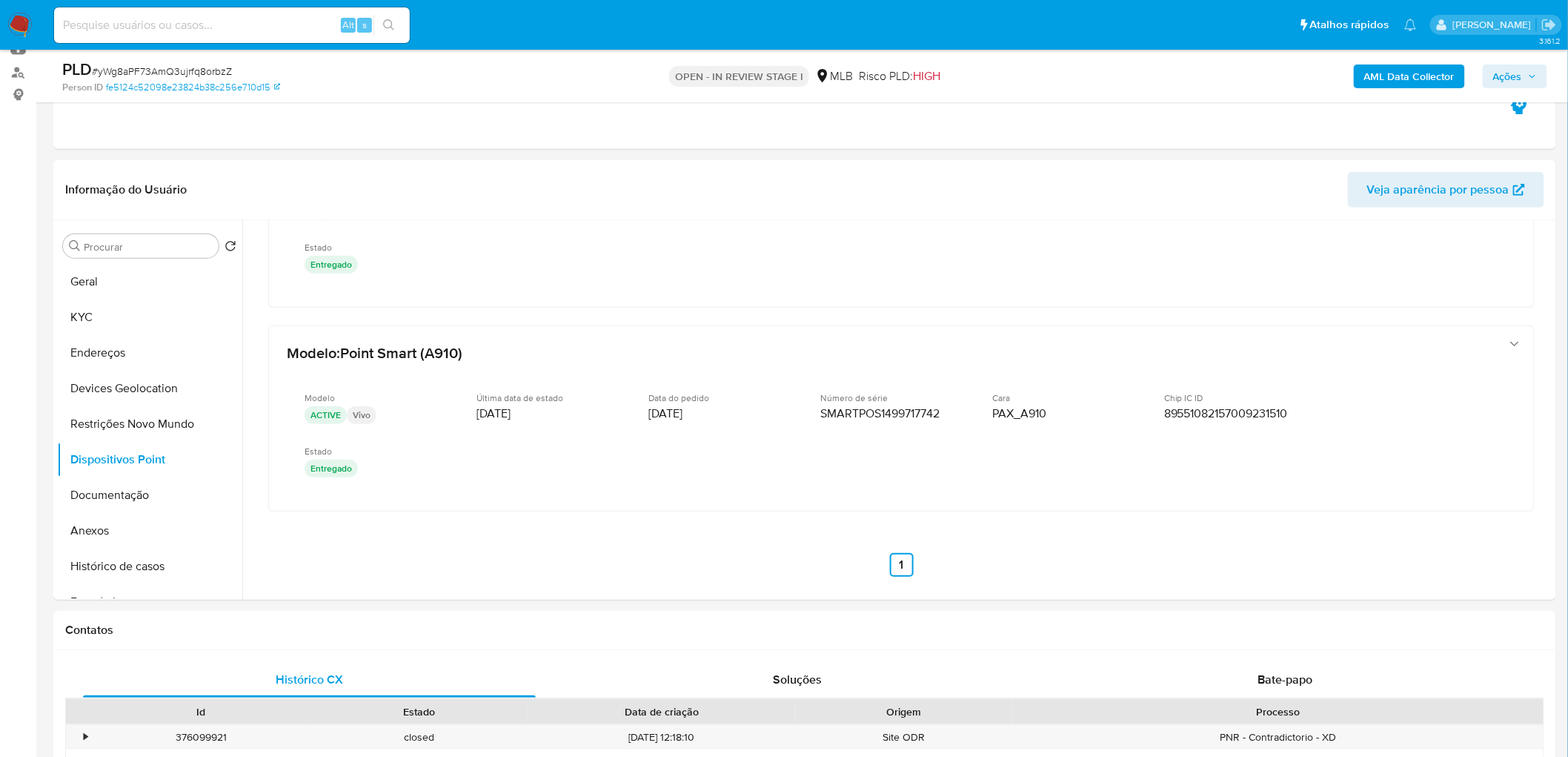
click at [1040, 78] on b "AML Data Collector" at bounding box center [1410, 76] width 91 height 24
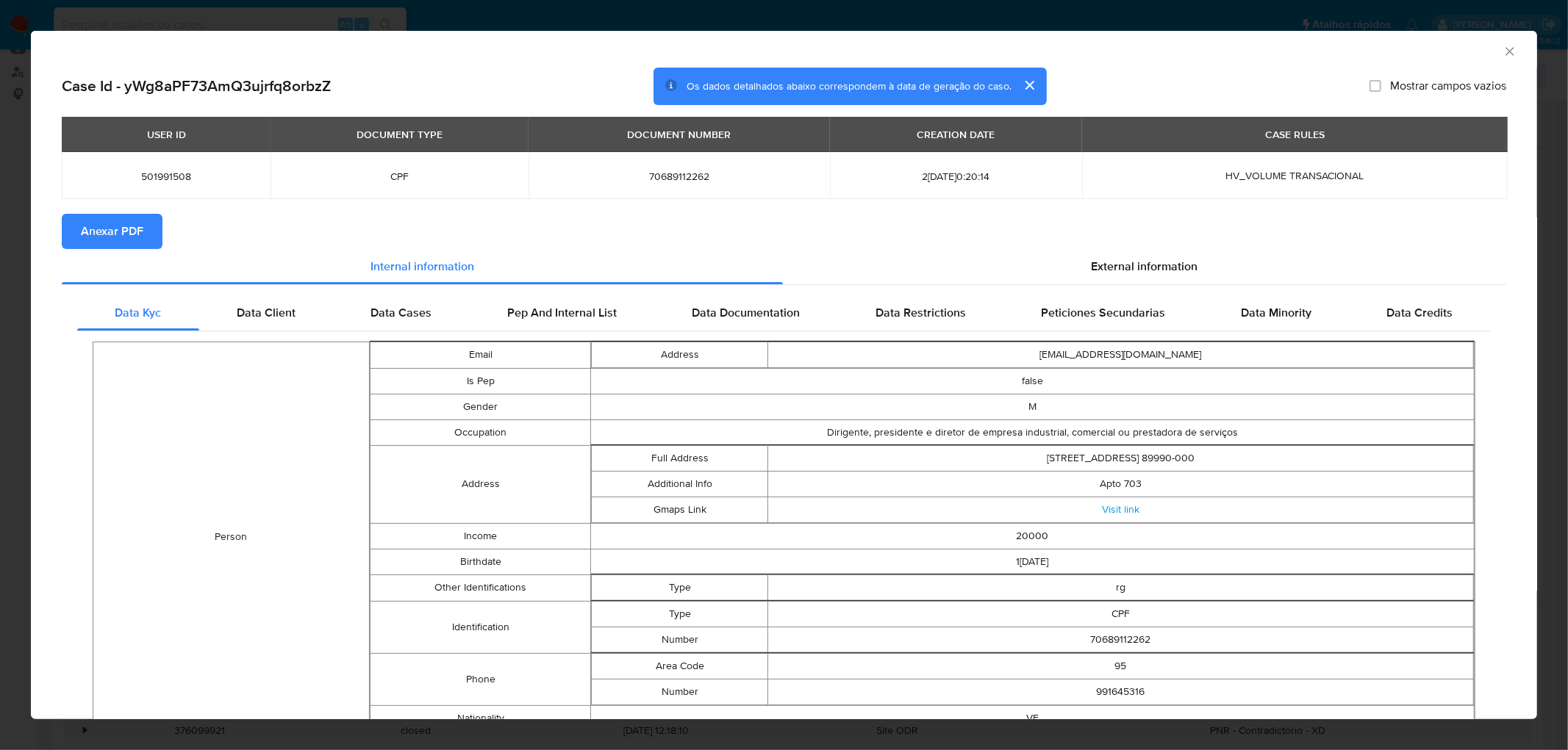
click at [1032, 46] on icon "Fechar a janela" at bounding box center [1509, 51] width 14 height 14
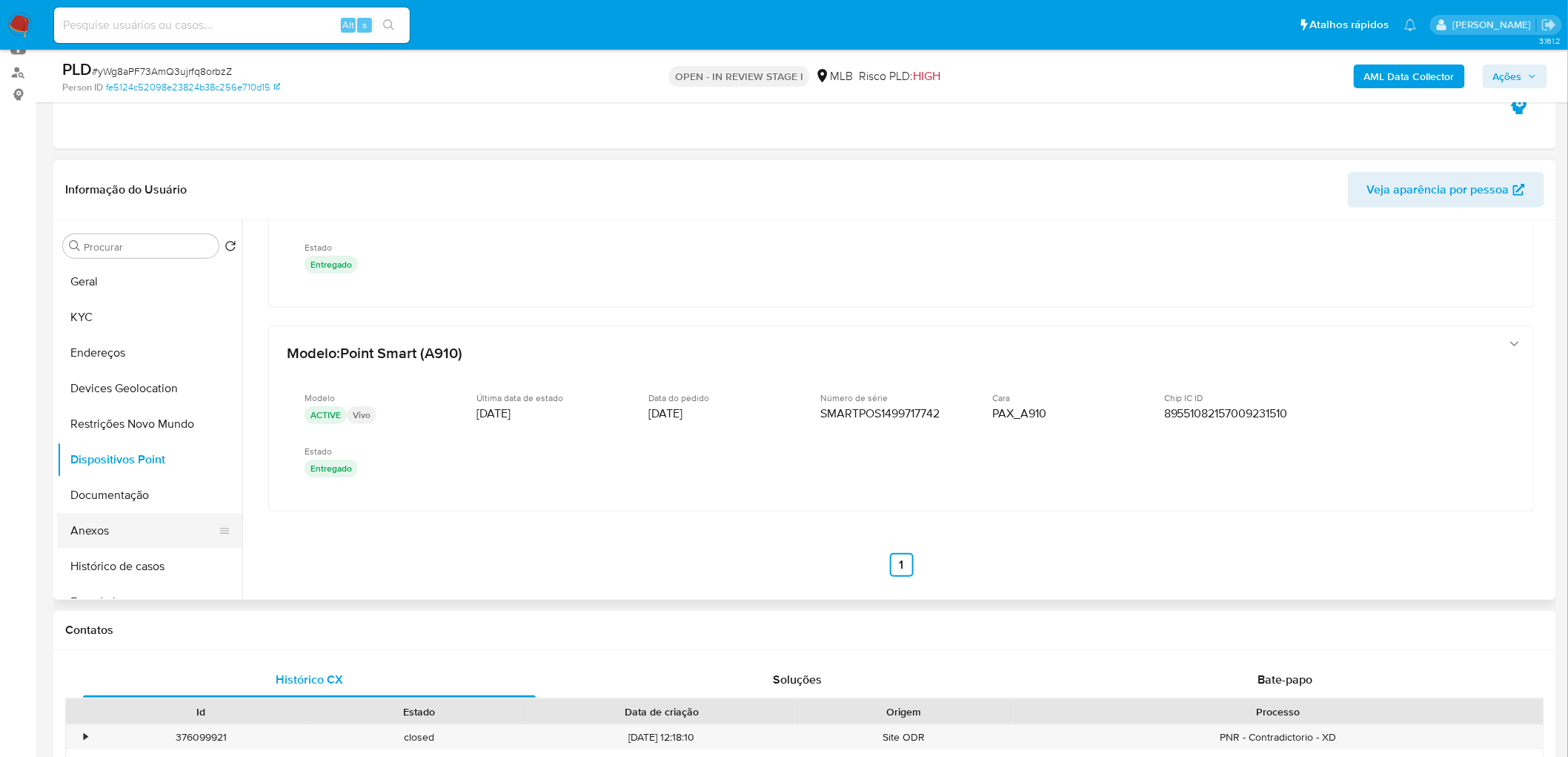
click at [101, 460] on button "Anexos" at bounding box center [144, 531] width 174 height 35
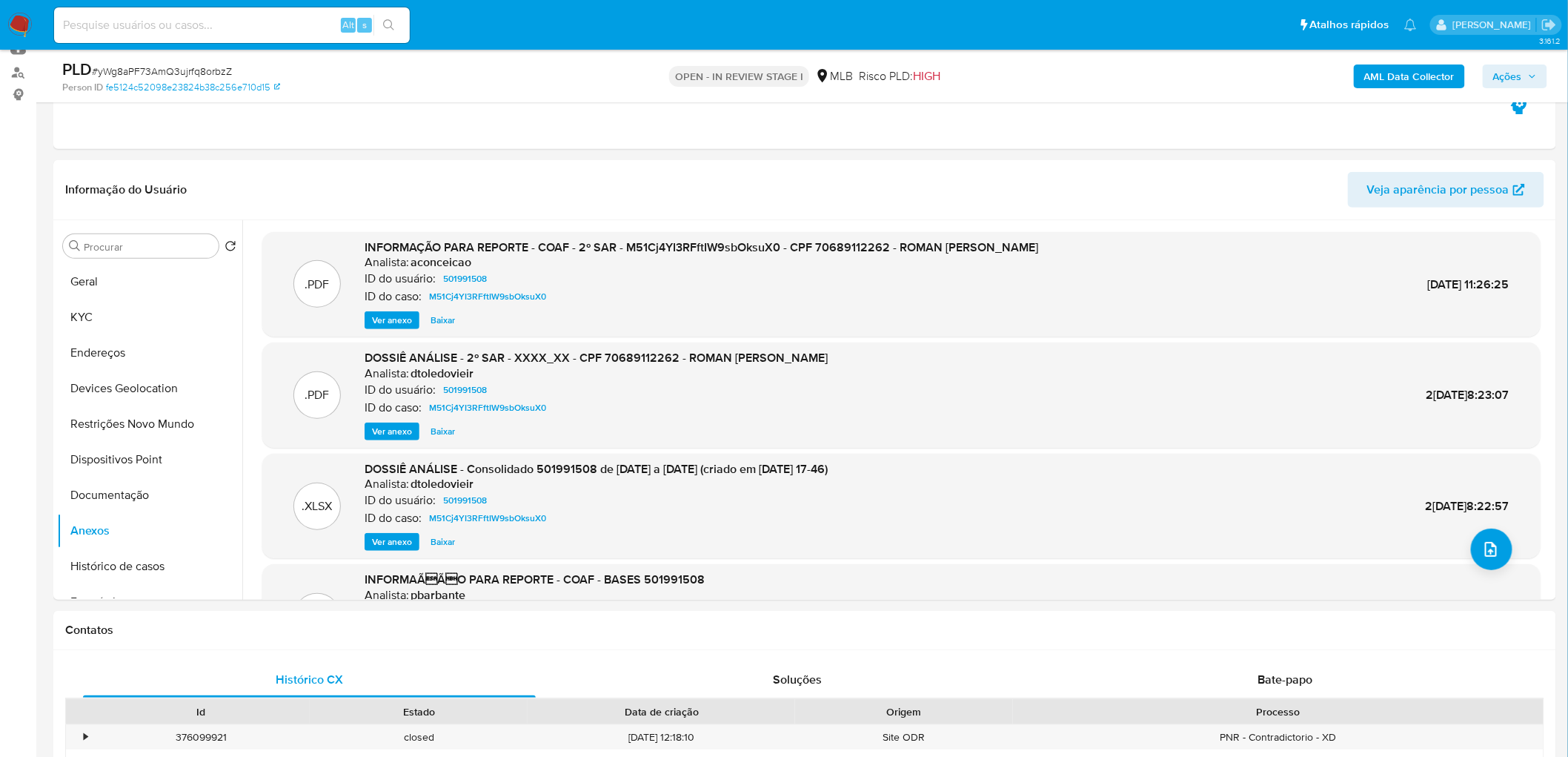
click at [1040, 75] on b "AML Data Collector" at bounding box center [1410, 76] width 91 height 24
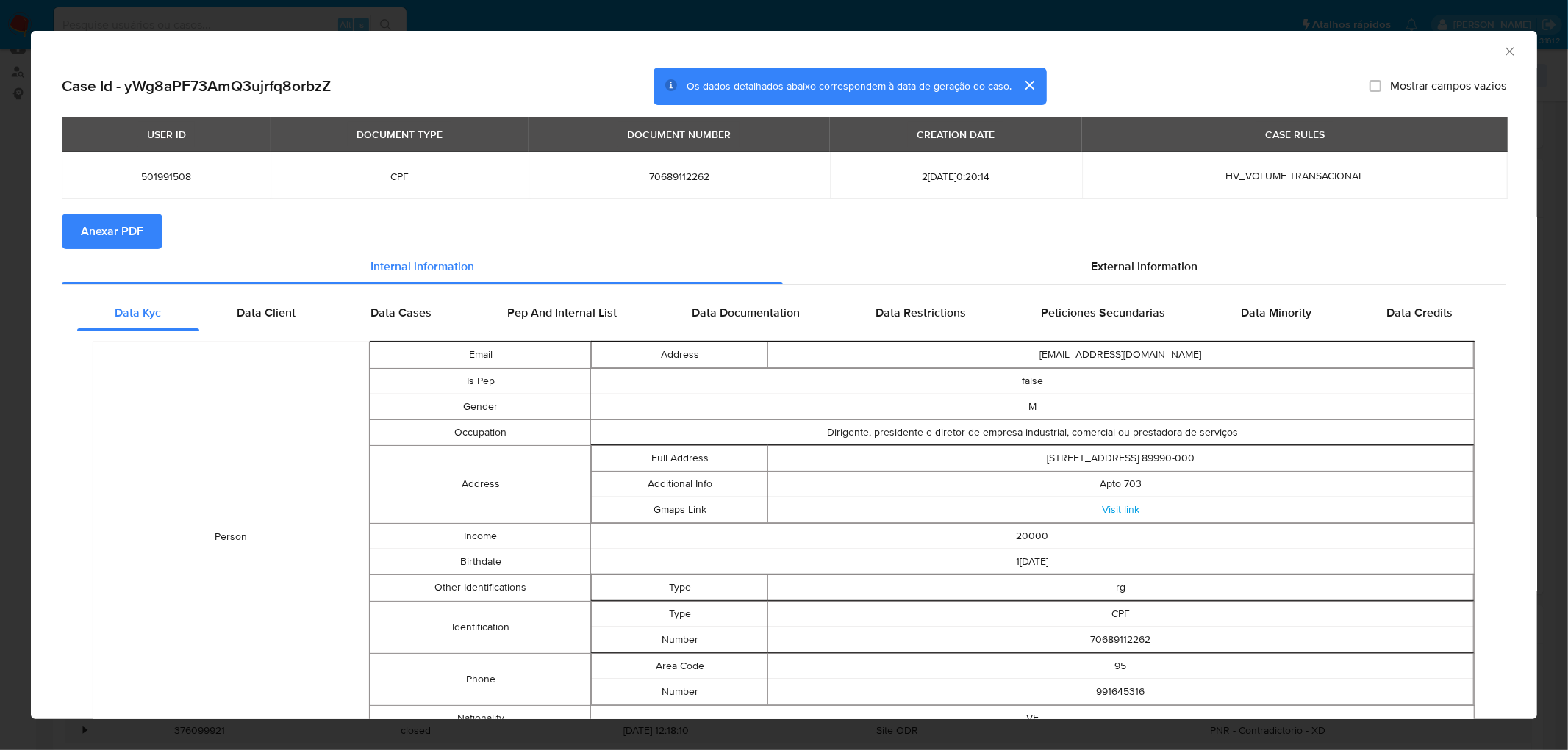
click at [152, 229] on button "Anexar PDF" at bounding box center [112, 231] width 101 height 35
click at [1032, 56] on icon "Fechar a janela" at bounding box center [1509, 51] width 14 height 14
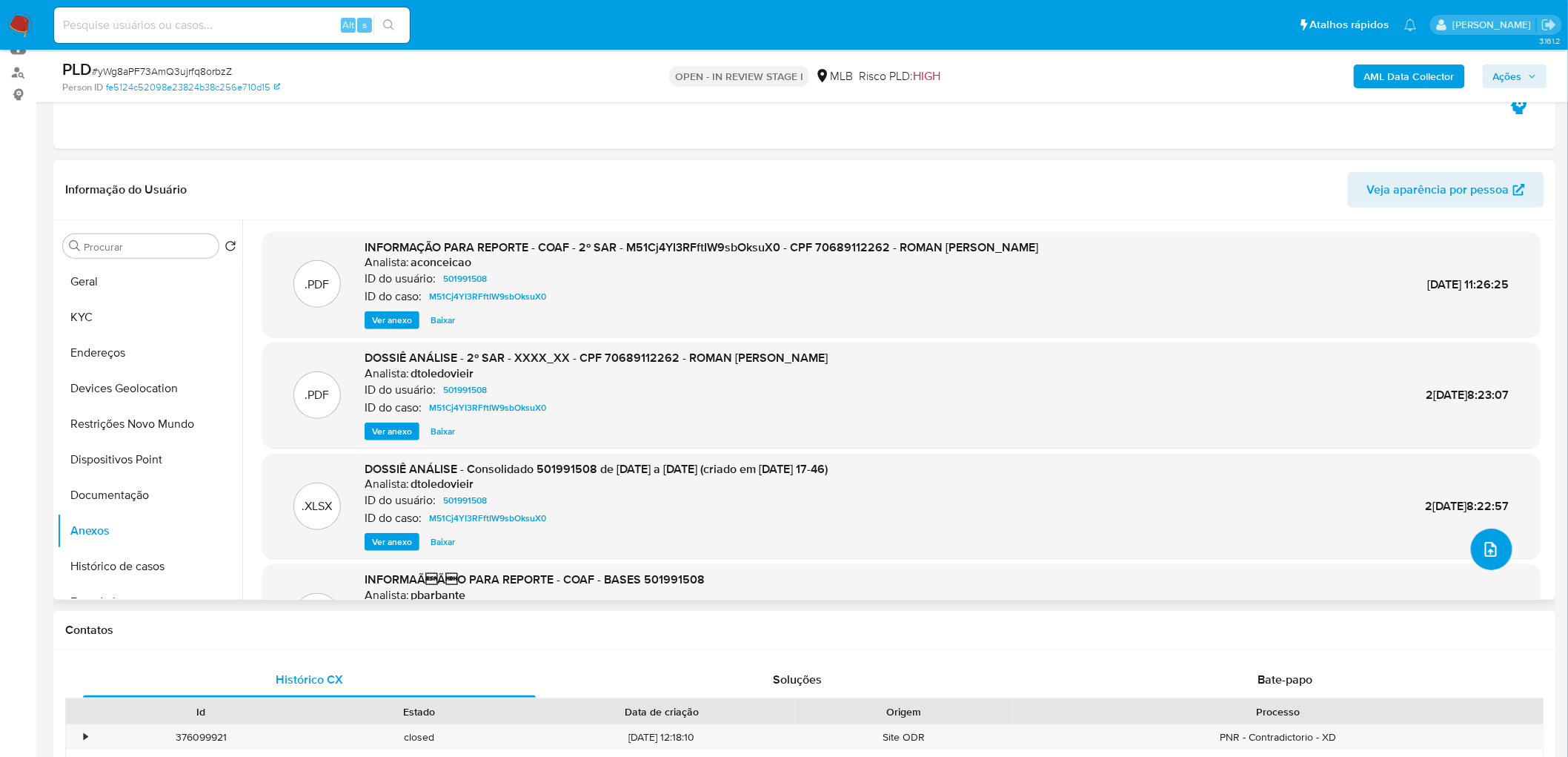
click at [1040, 460] on icon "upload-file" at bounding box center [1490, 549] width 18 height 18
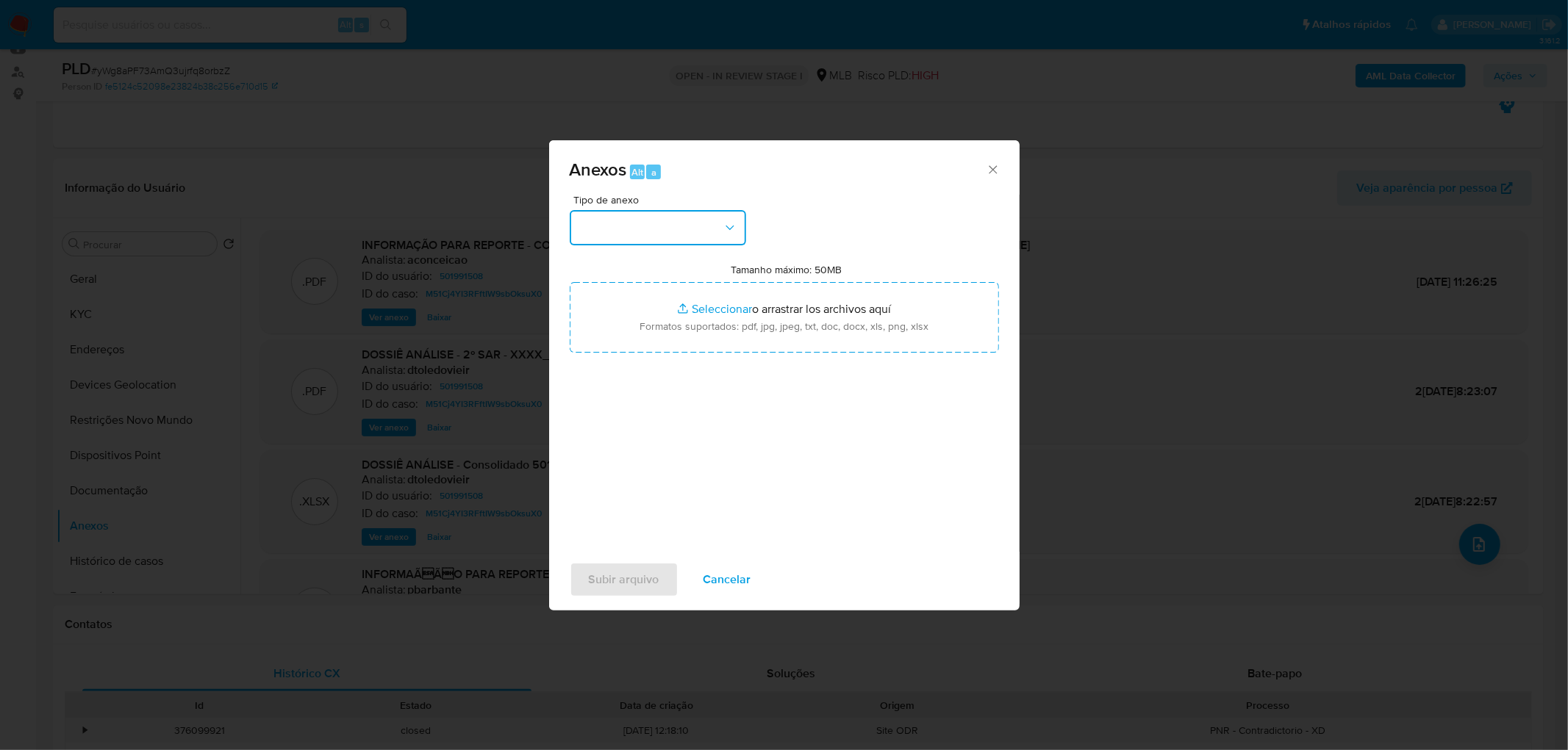
click at [651, 213] on button "button" at bounding box center [658, 228] width 177 height 35
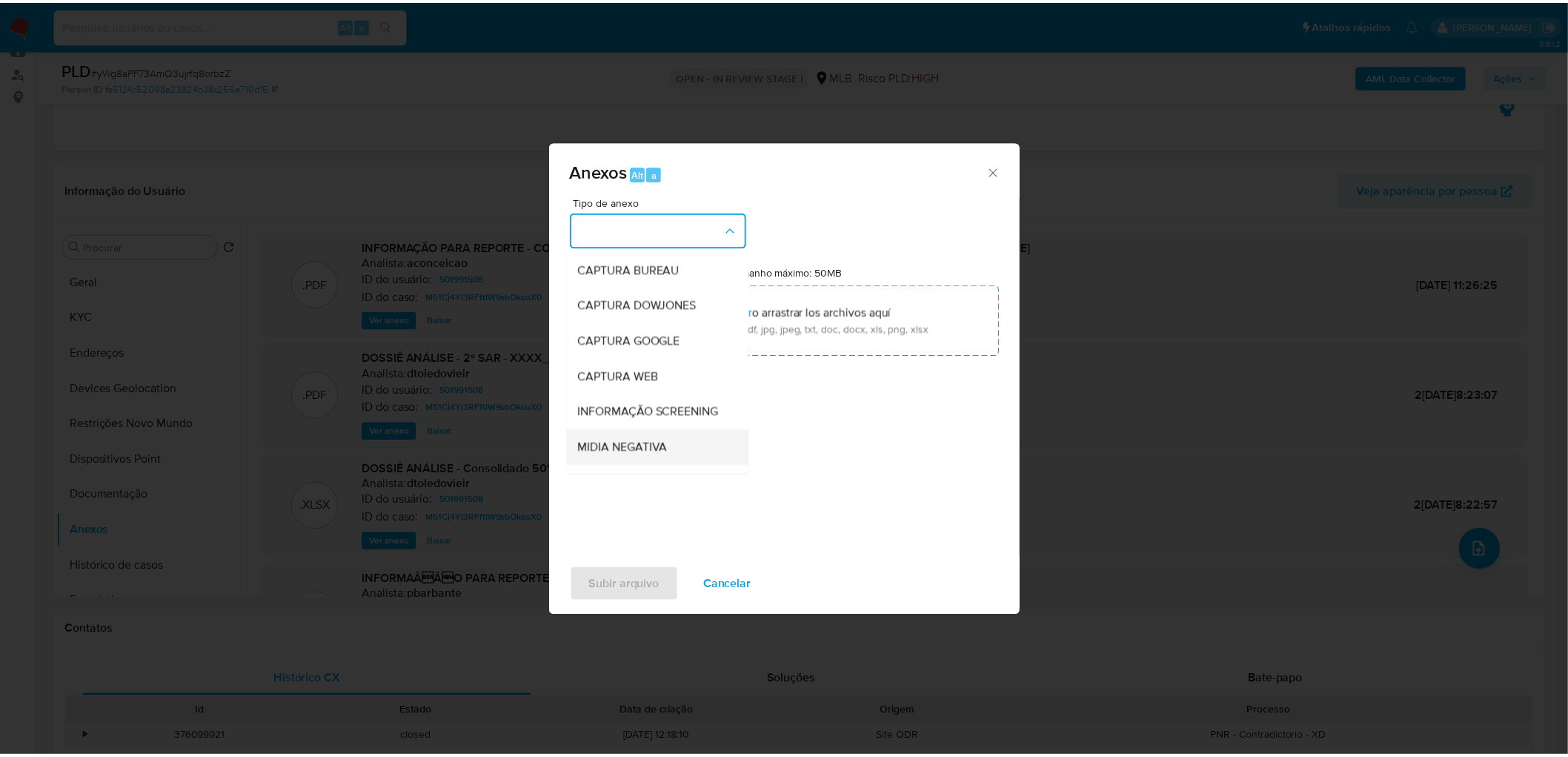
scroll to position [82, 0]
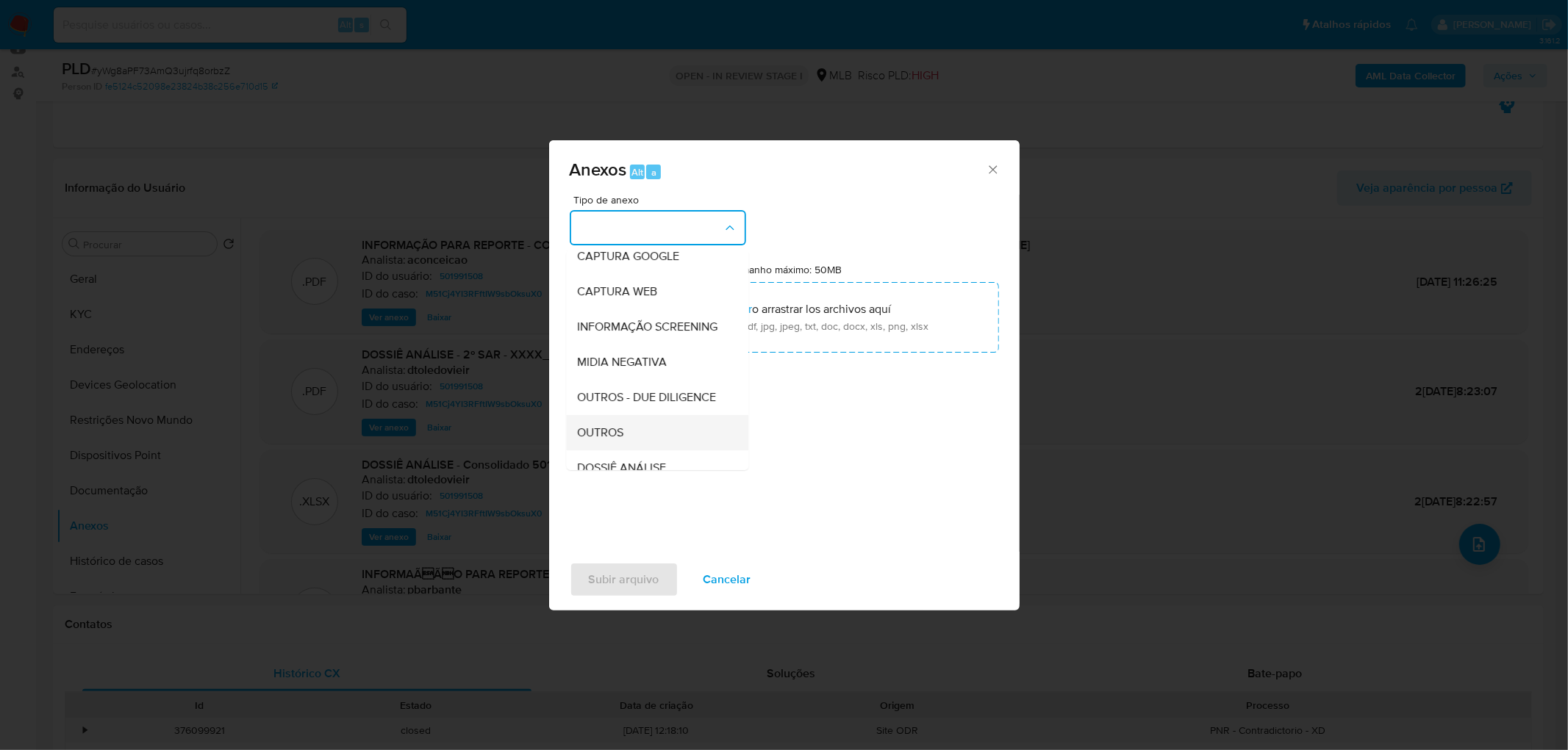
click at [634, 450] on div "OUTROS" at bounding box center [652, 432] width 150 height 35
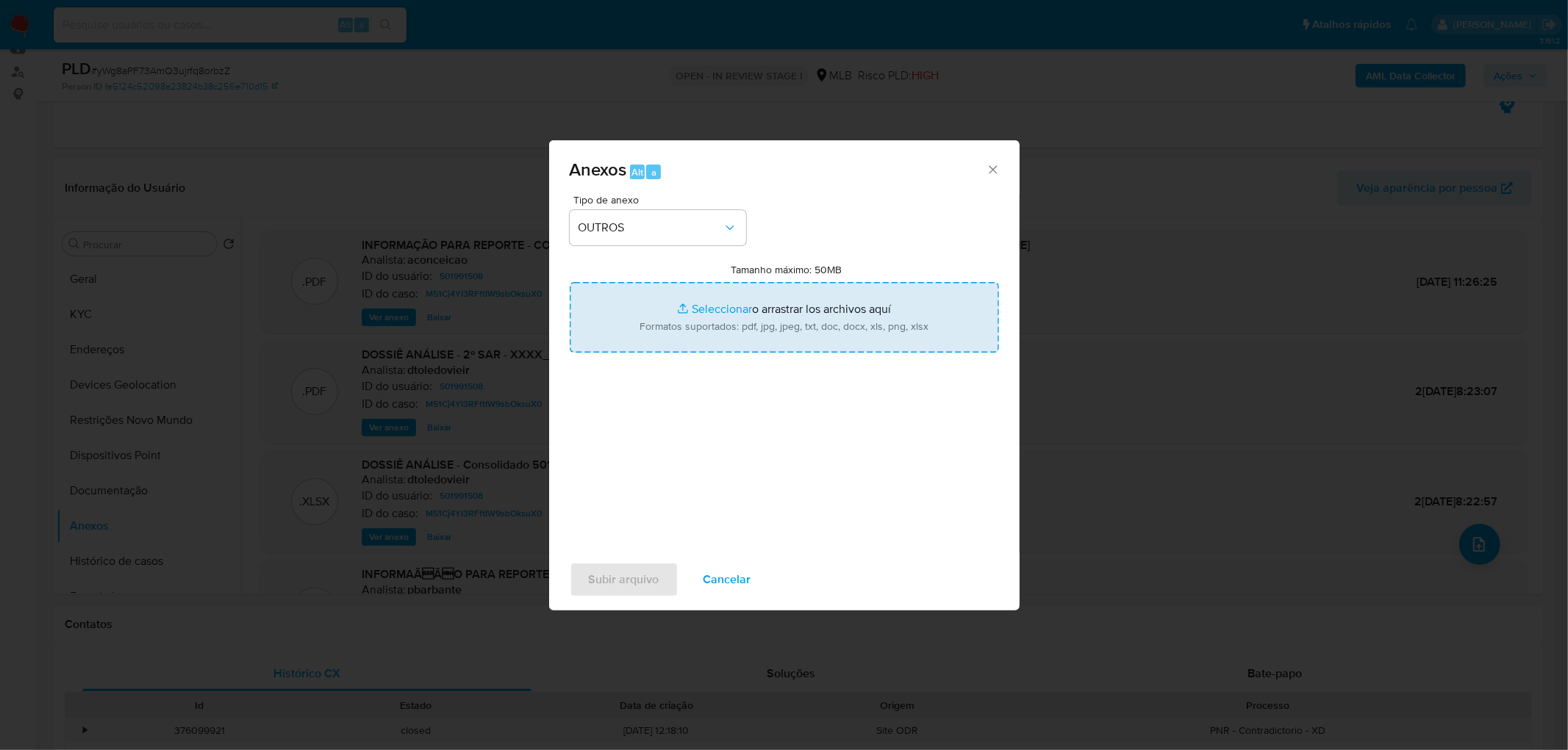
click at [718, 324] on input "Tamanho máximo: 50MB Seleccionar archivos" at bounding box center [784, 317] width 429 height 71
type input "C:\fakepath\Mulan 501991508_2025_10_08_10_46_26.xlsx"
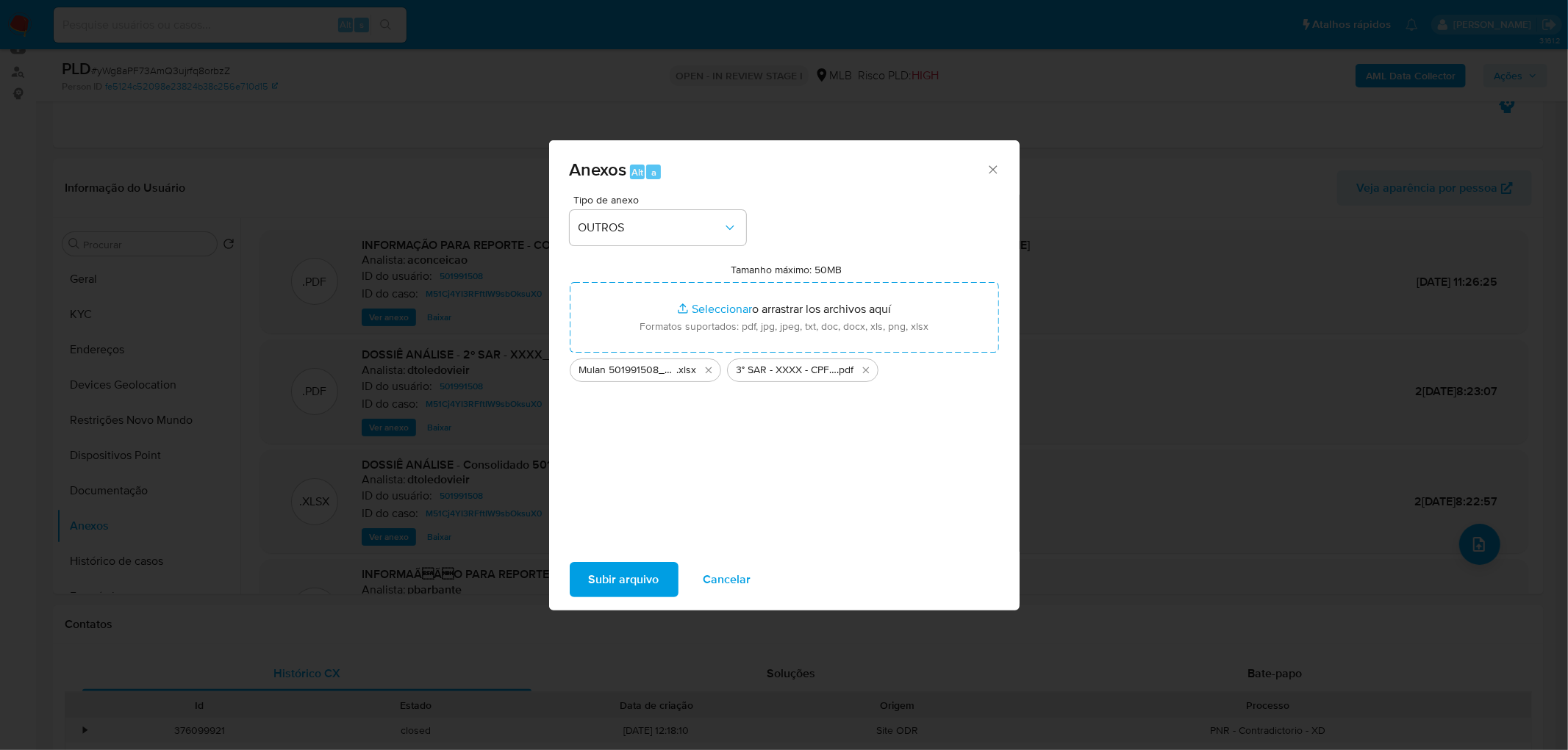
click at [632, 455] on span "Subir arquivo" at bounding box center [624, 579] width 71 height 32
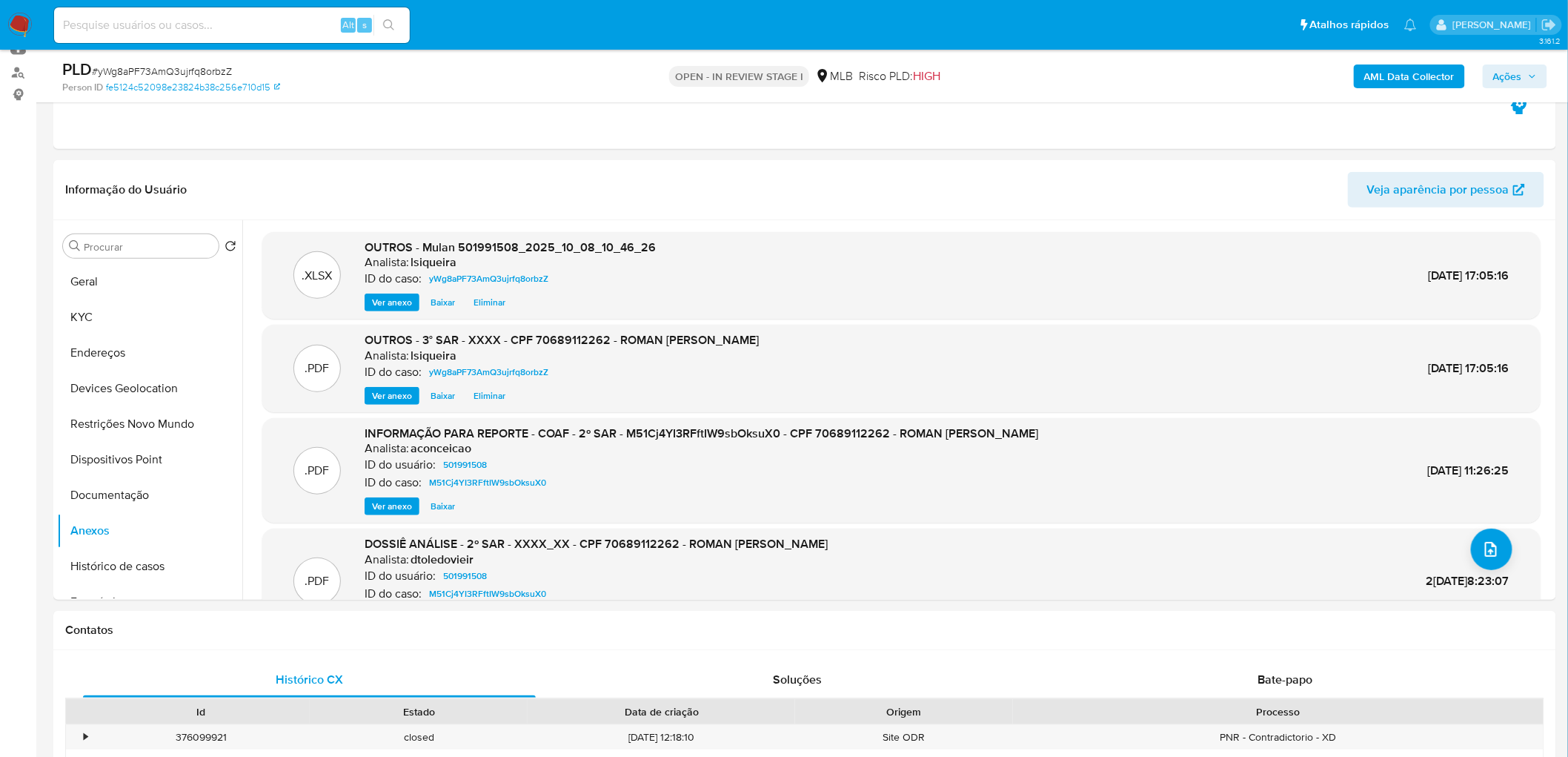
click at [1040, 74] on span "Ações" at bounding box center [1508, 76] width 29 height 24
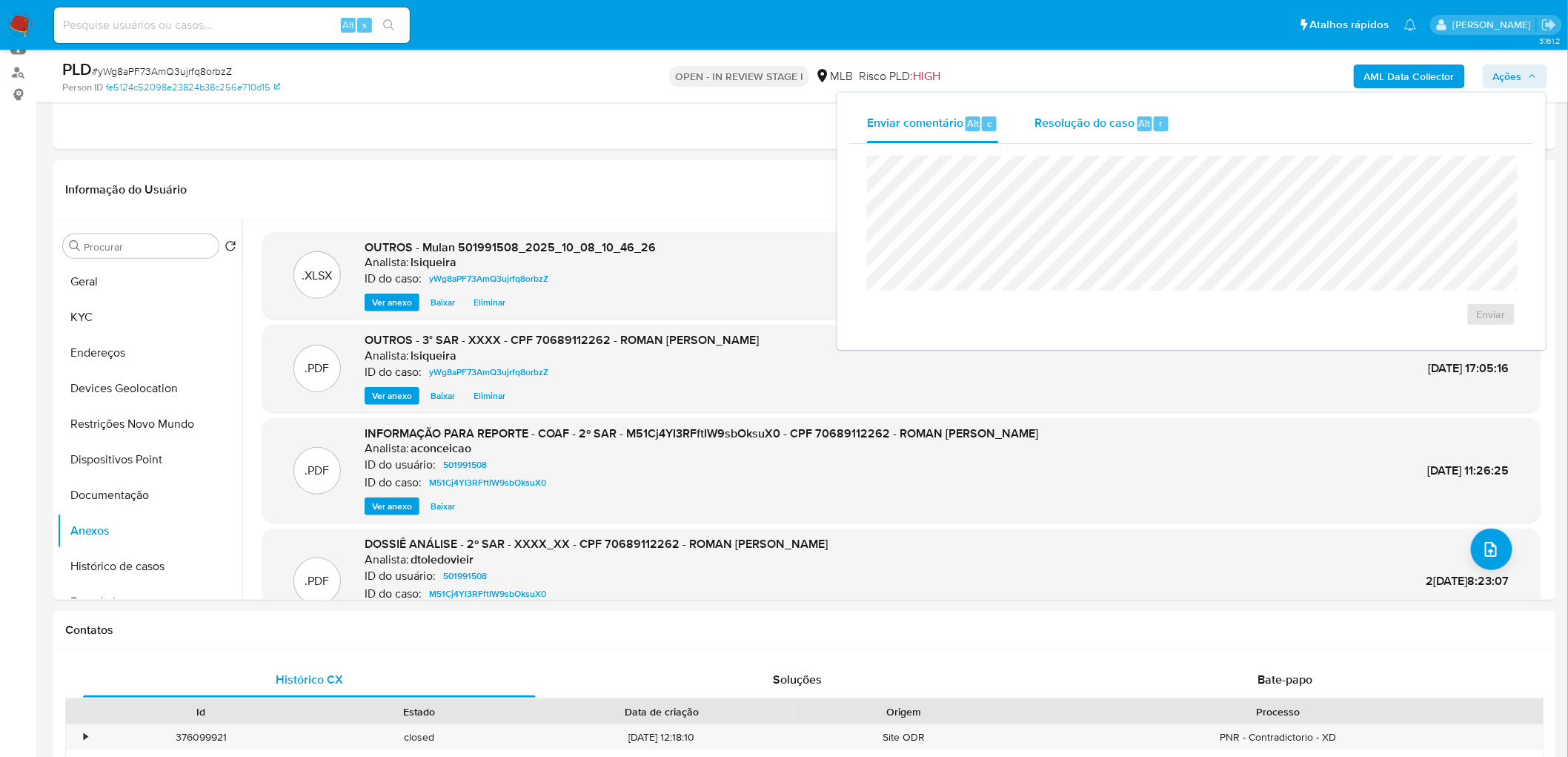
click at [1040, 127] on span "Resolução do caso" at bounding box center [1085, 123] width 100 height 17
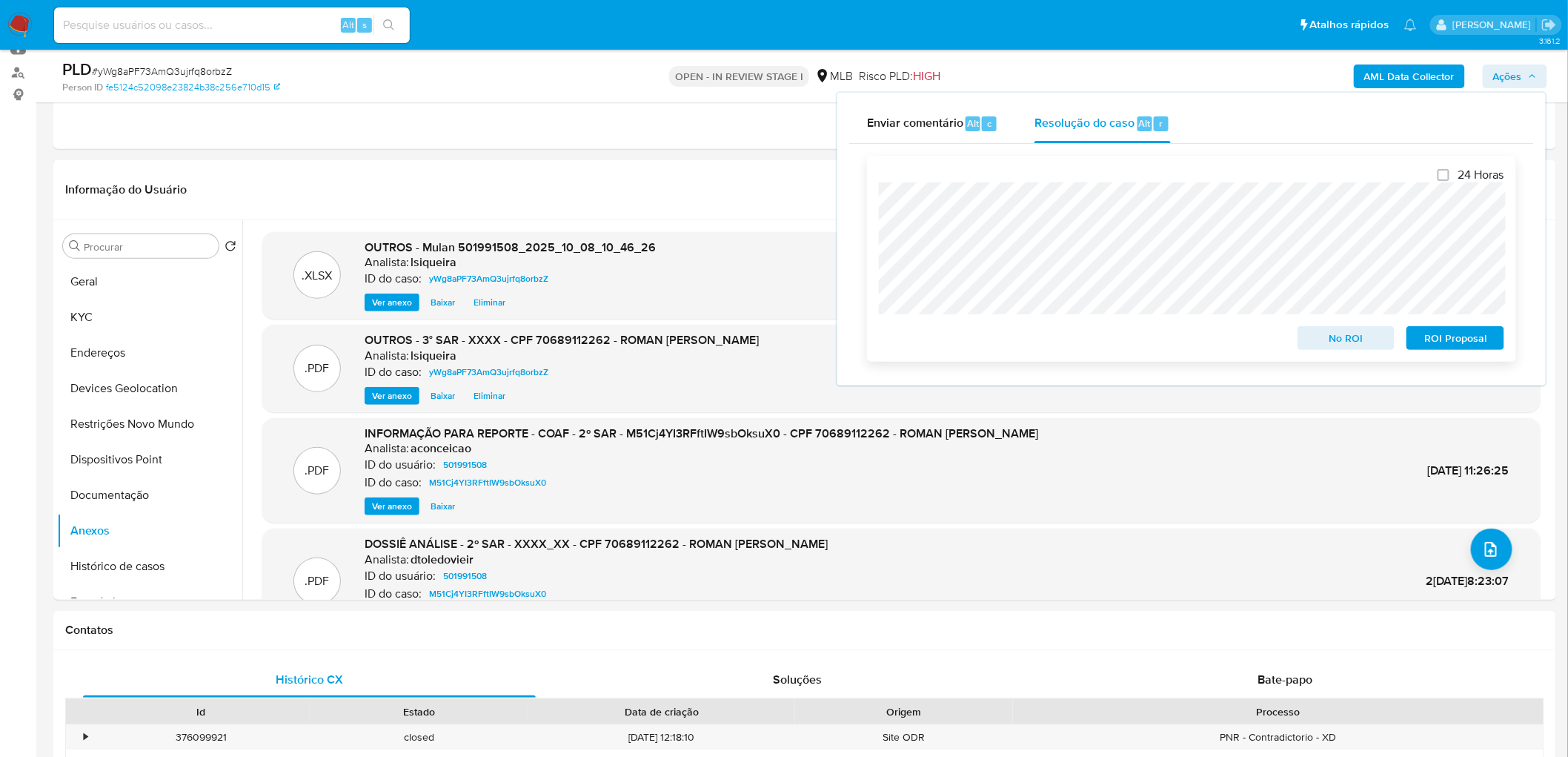
click at [1040, 338] on span "ROI Proposal" at bounding box center [1455, 337] width 77 height 21
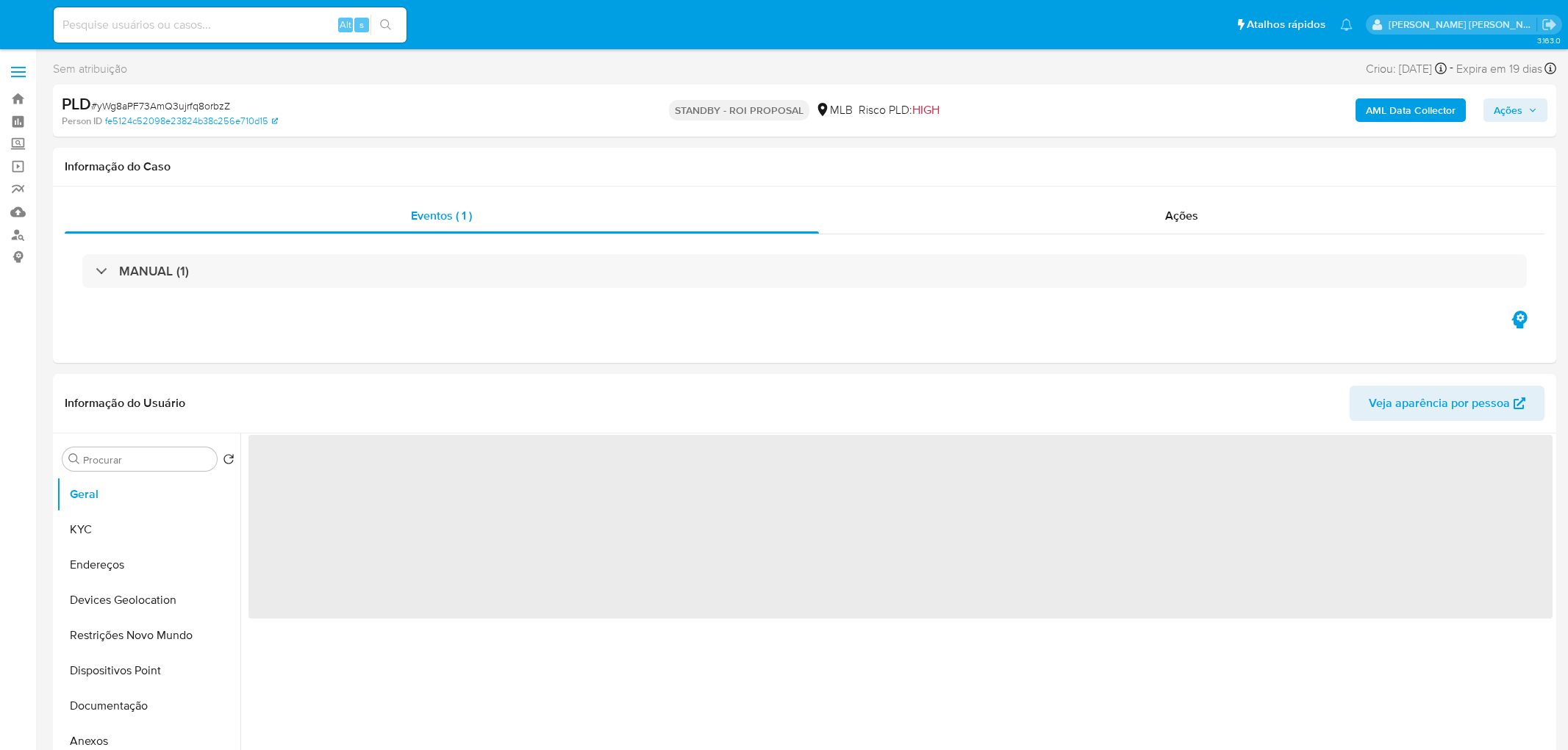
select select "10"
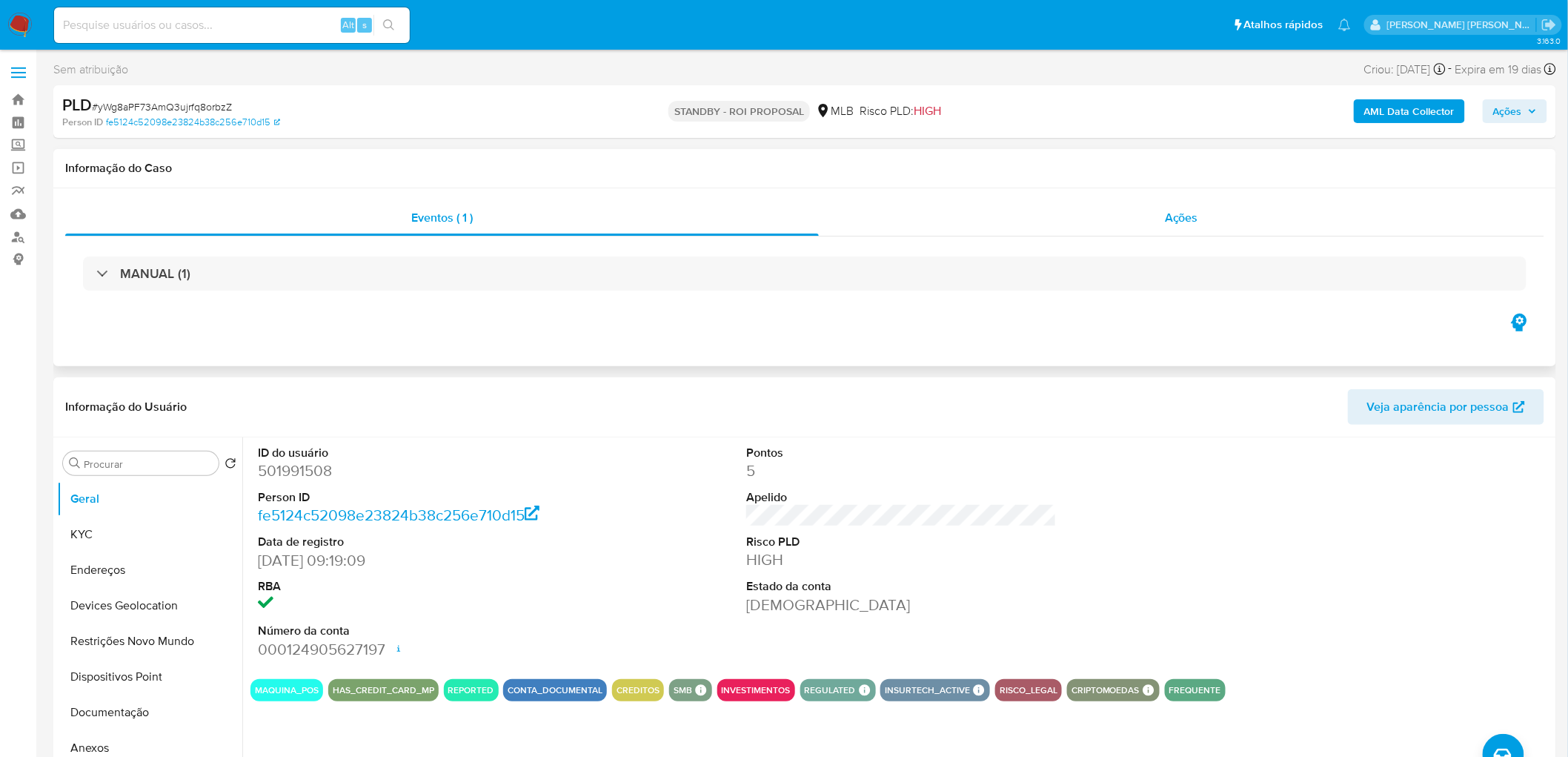
click at [1222, 222] on div "Ações" at bounding box center [1182, 217] width 725 height 35
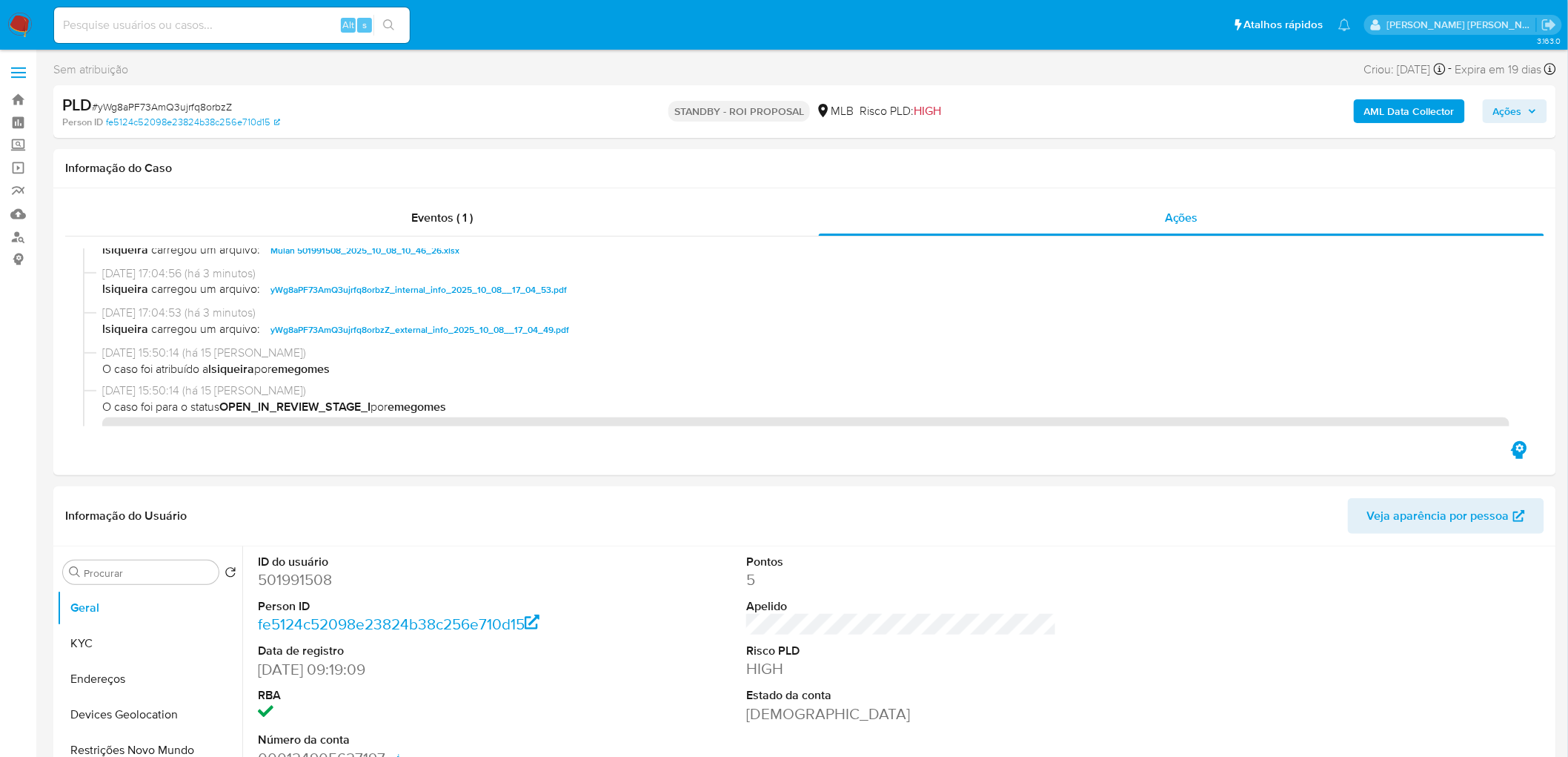
scroll to position [164, 0]
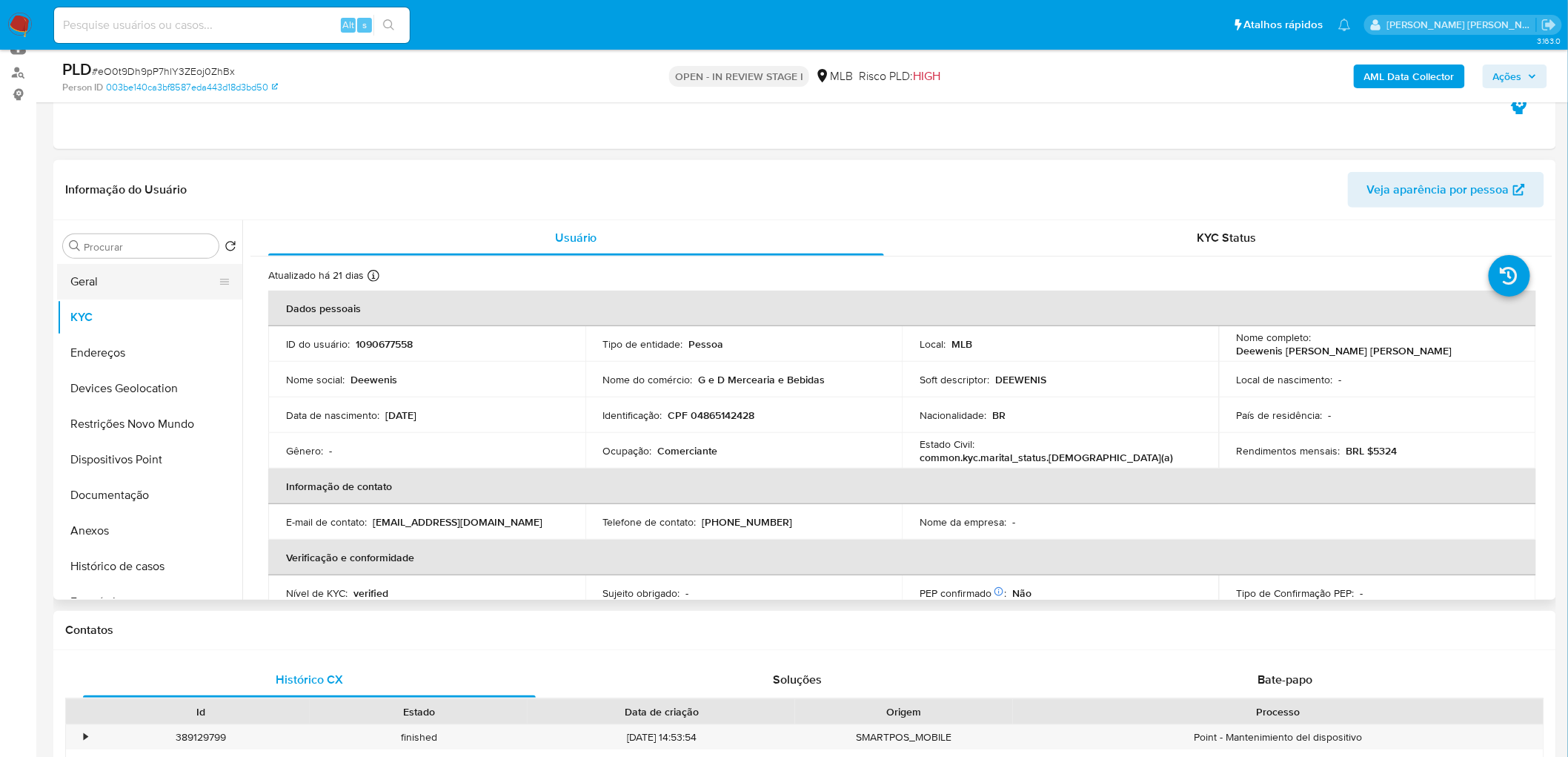
click at [151, 282] on button "Geral" at bounding box center [144, 281] width 174 height 35
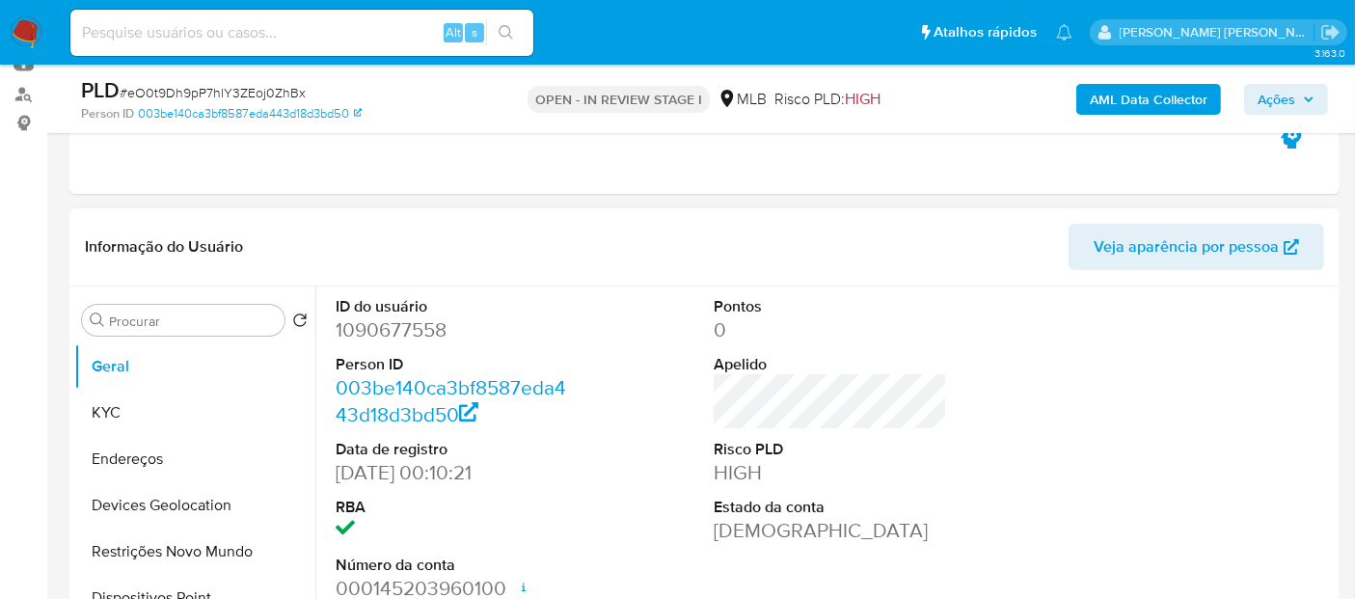
scroll to position [535, 0]
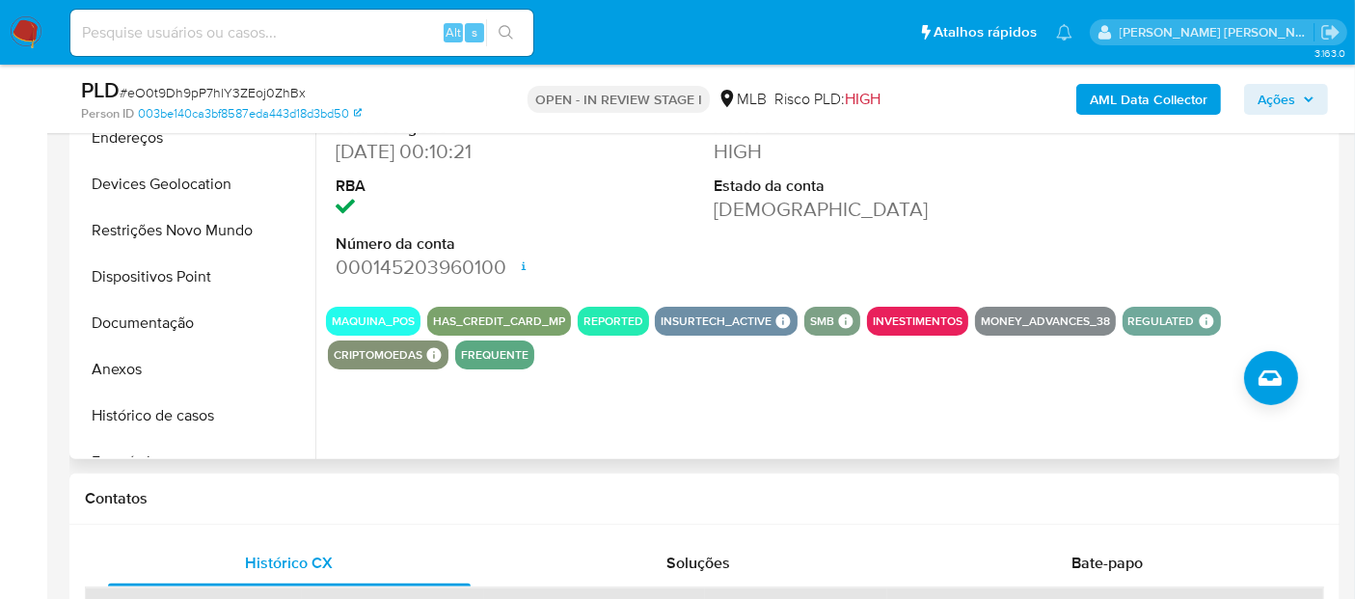
click at [958, 185] on div "ID do usuário 1090677558 Person ID 003be140ca3bf8587eda443d18d3bd50 Data de reg…" at bounding box center [830, 128] width 1009 height 326
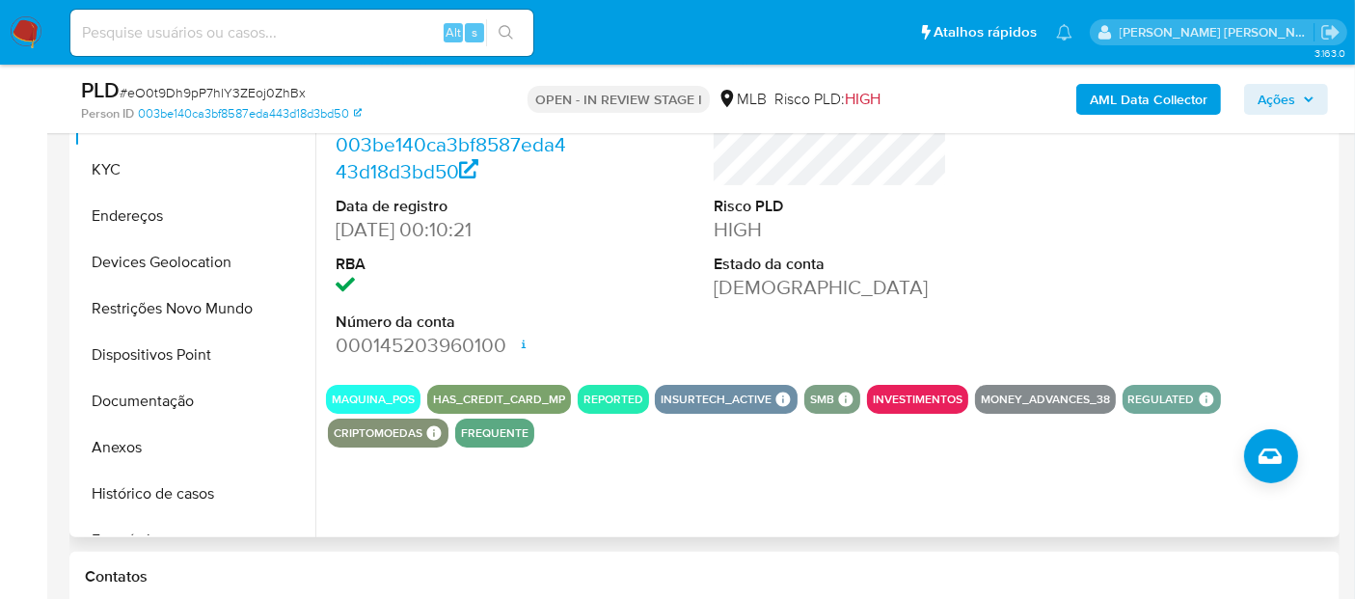
scroll to position [428, 0]
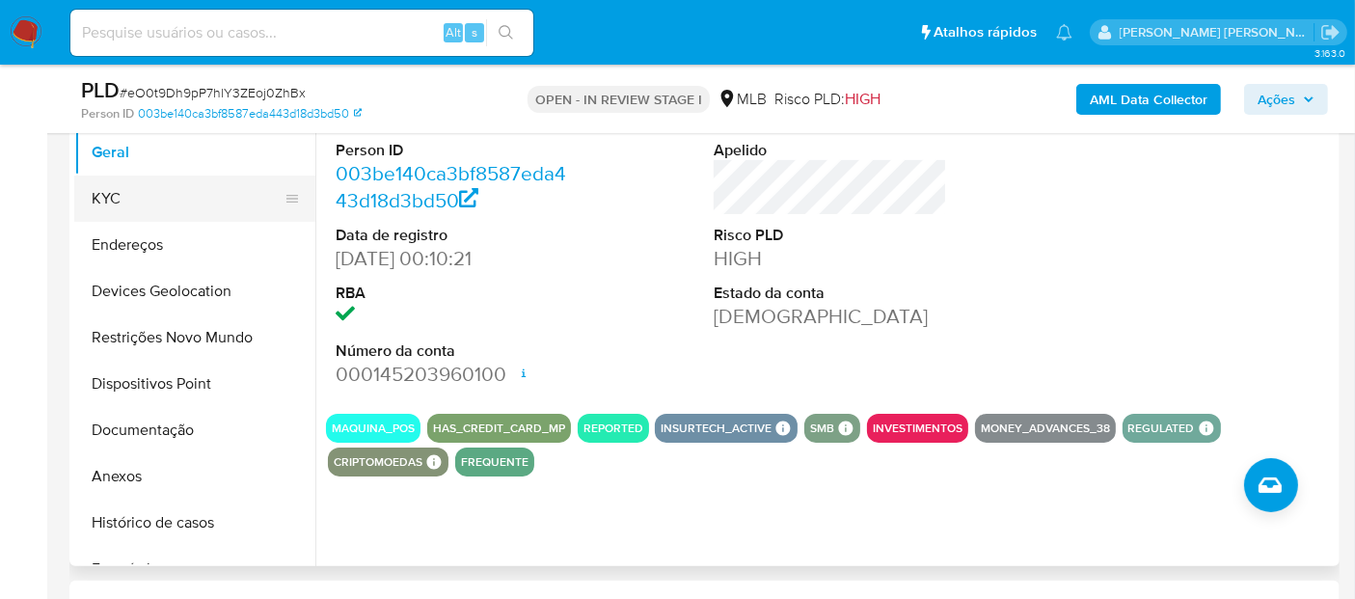
click at [172, 205] on button "KYC" at bounding box center [187, 199] width 226 height 46
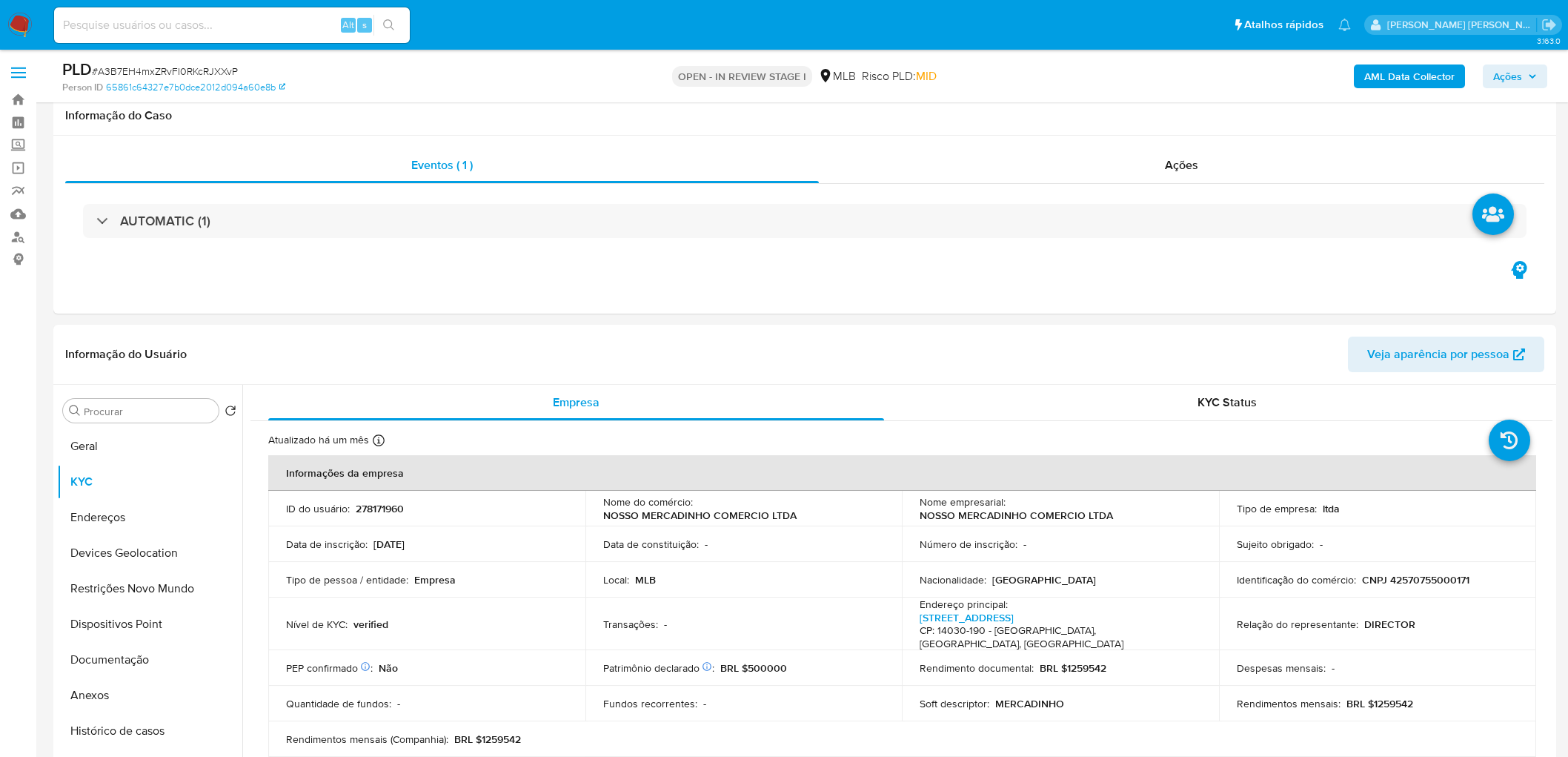
scroll to position [1071, 0]
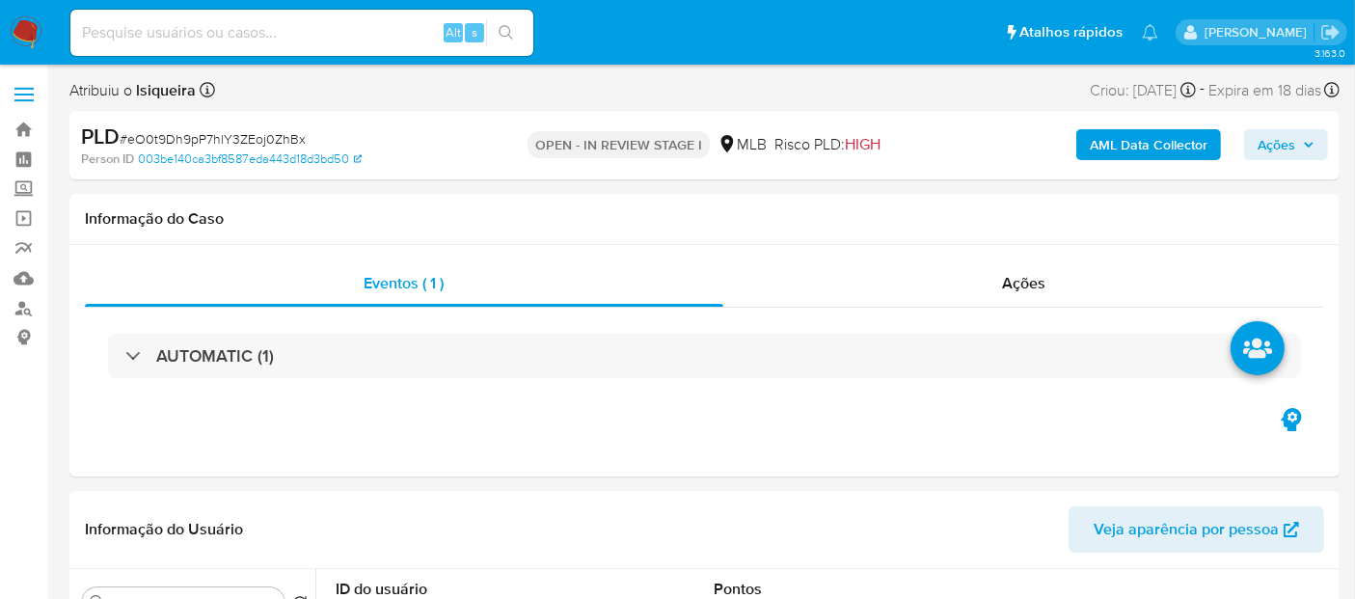
select select "10"
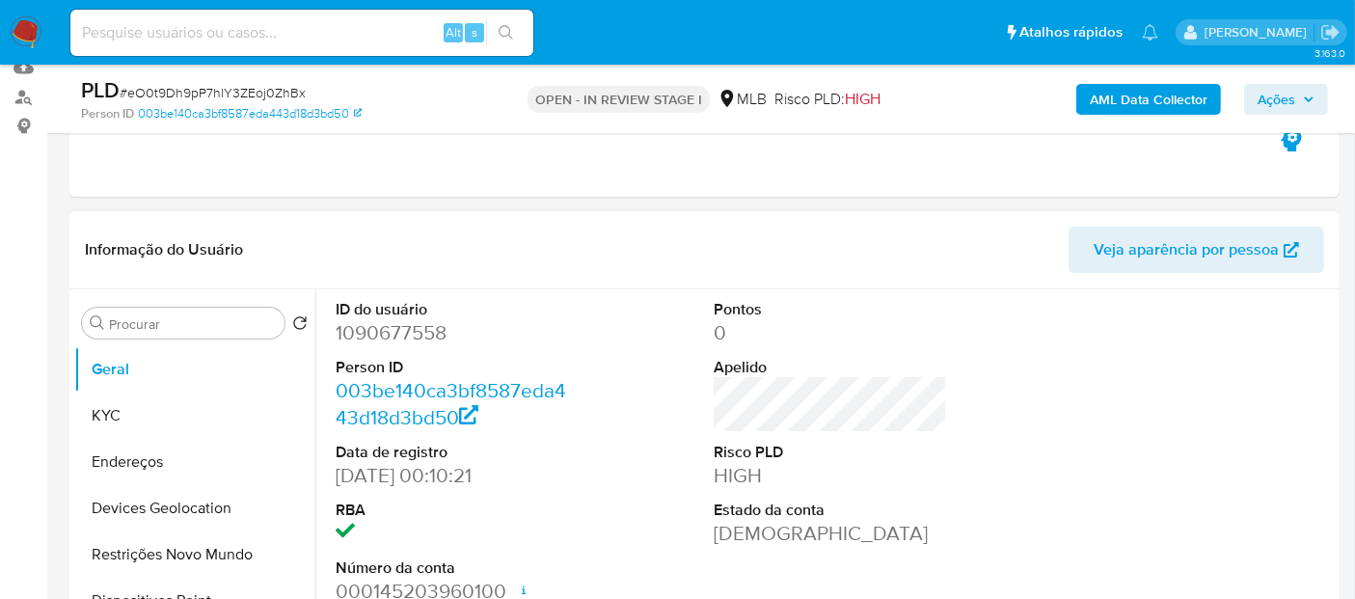
scroll to position [214, 0]
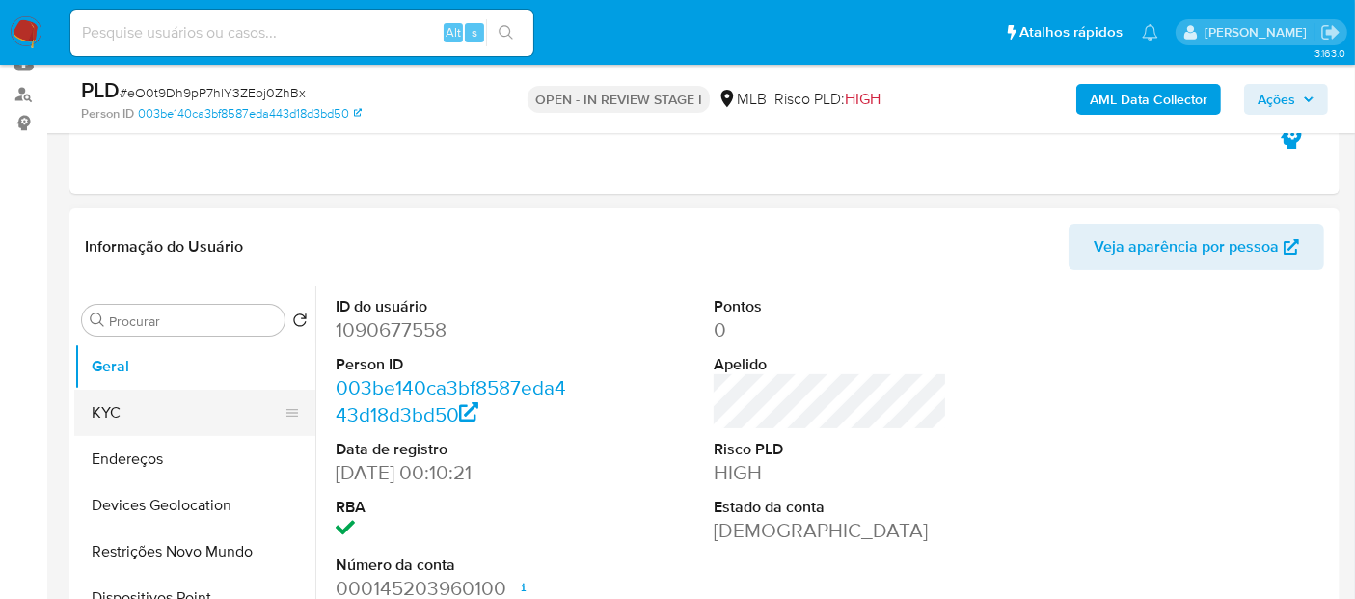
click at [90, 423] on button "KYC" at bounding box center [187, 413] width 226 height 46
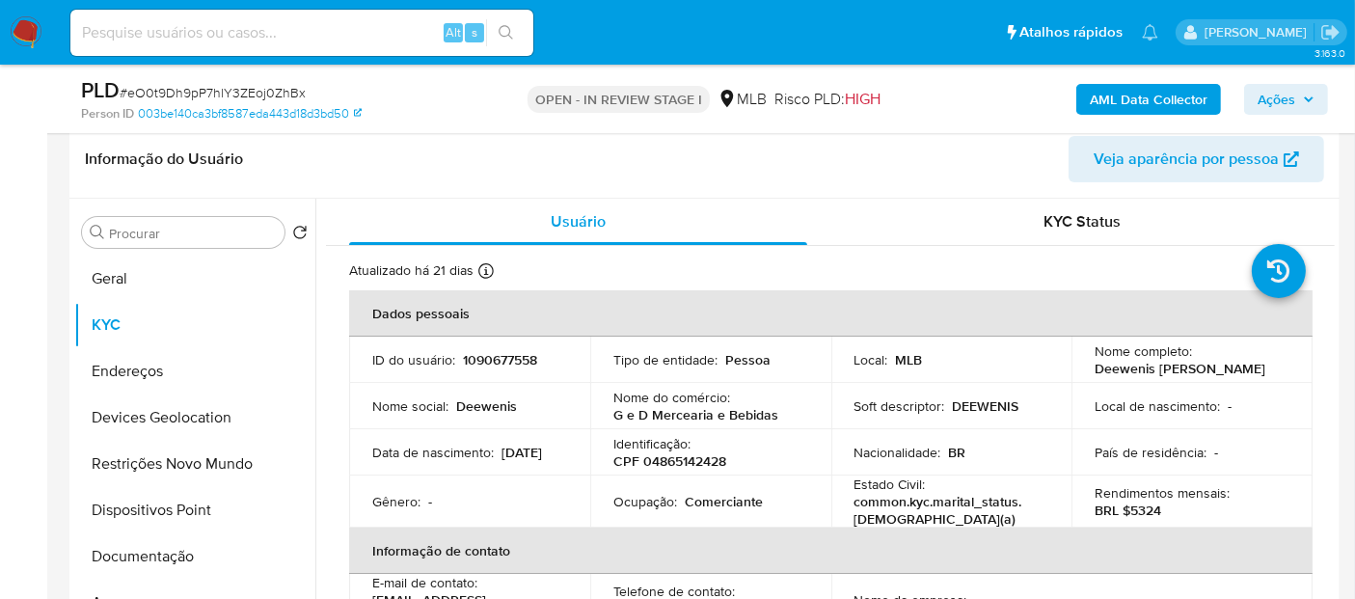
scroll to position [321, 0]
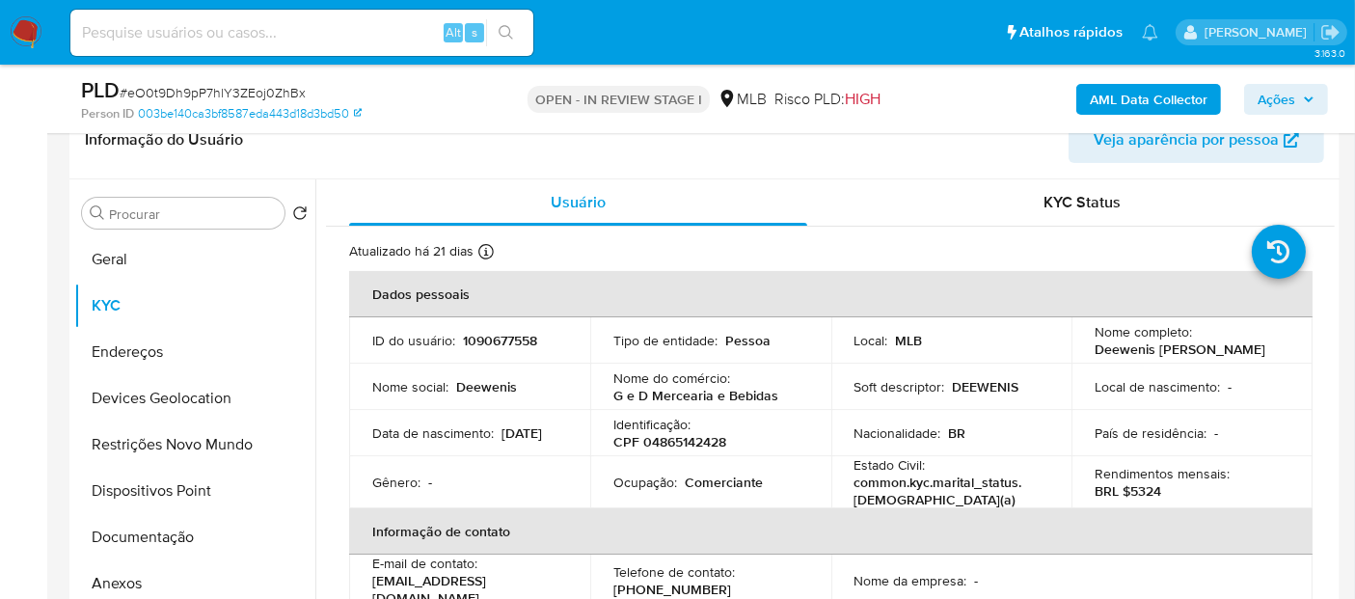
click at [736, 480] on p "Comerciante" at bounding box center [724, 482] width 78 height 17
copy p "Comerciante"
click at [195, 533] on button "Documentação" at bounding box center [187, 537] width 226 height 46
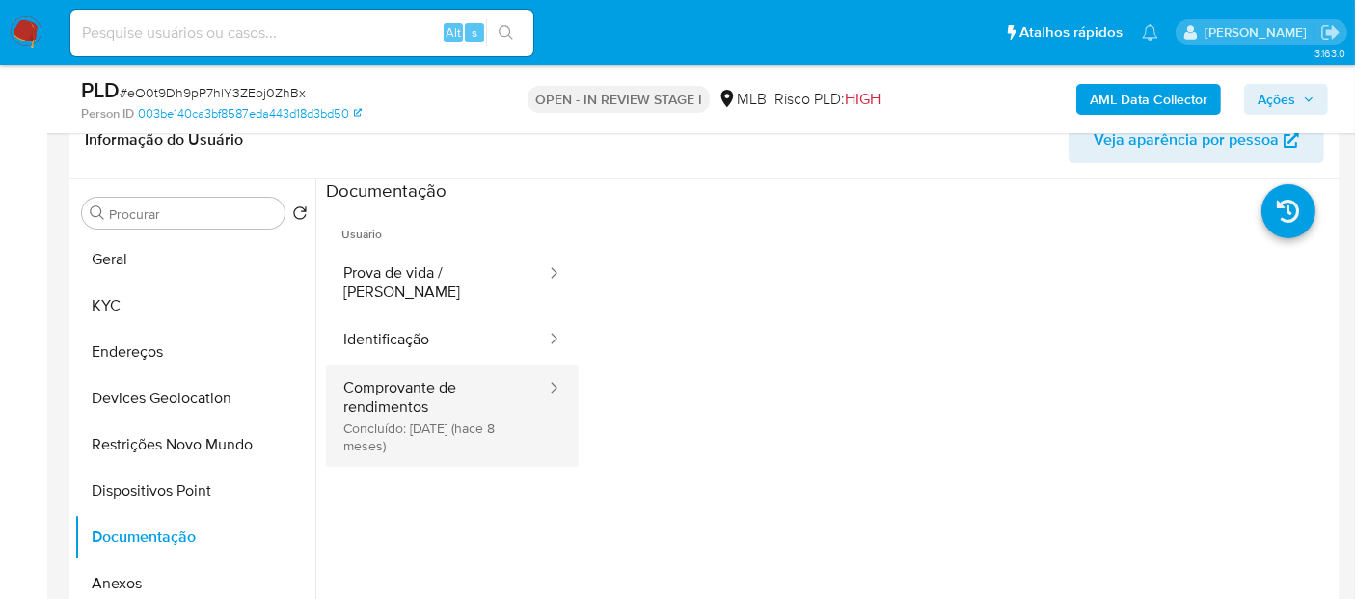
click at [429, 407] on button "Comprovante de rendimentos Concluído: [DATE] (hace 8 meses)" at bounding box center [437, 416] width 222 height 102
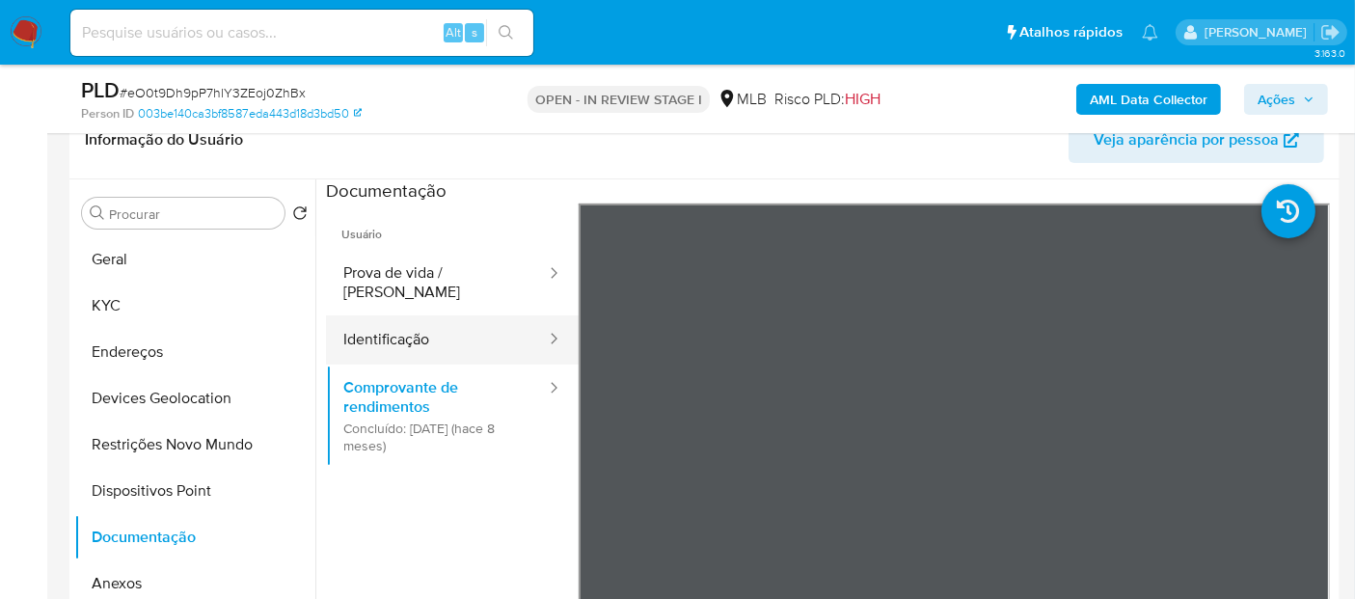
click at [433, 319] on button "Identificação" at bounding box center [437, 339] width 222 height 49
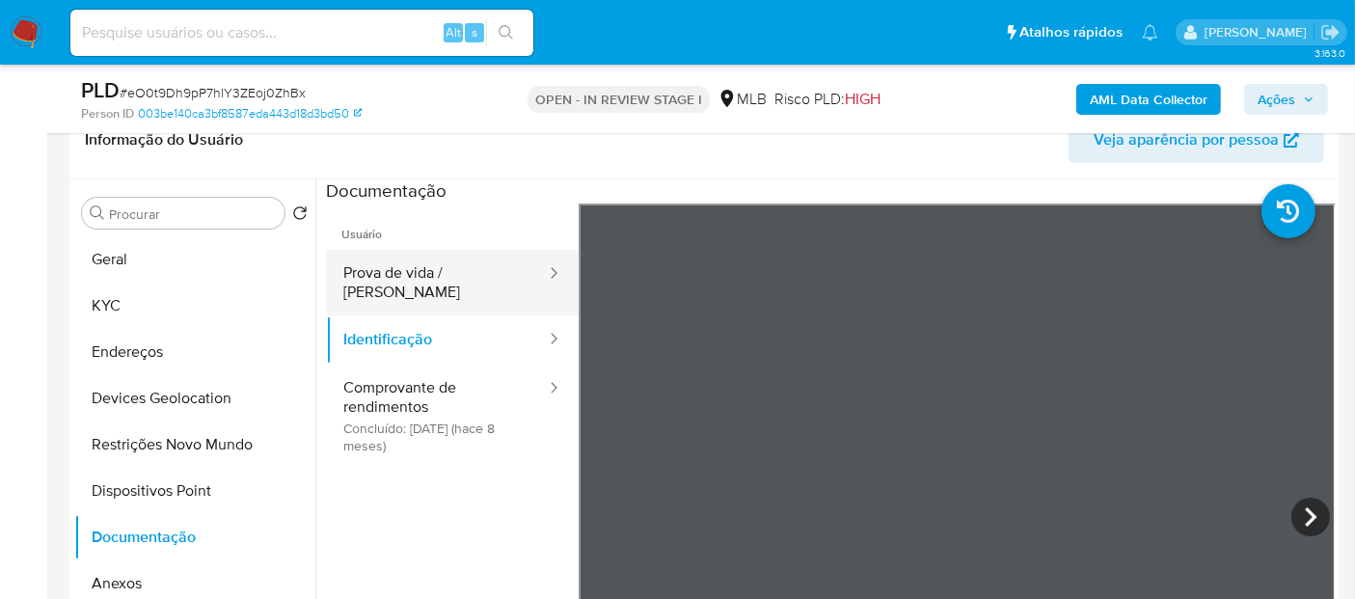
click at [496, 282] on button "Prova de vida / [PERSON_NAME]" at bounding box center [437, 283] width 222 height 66
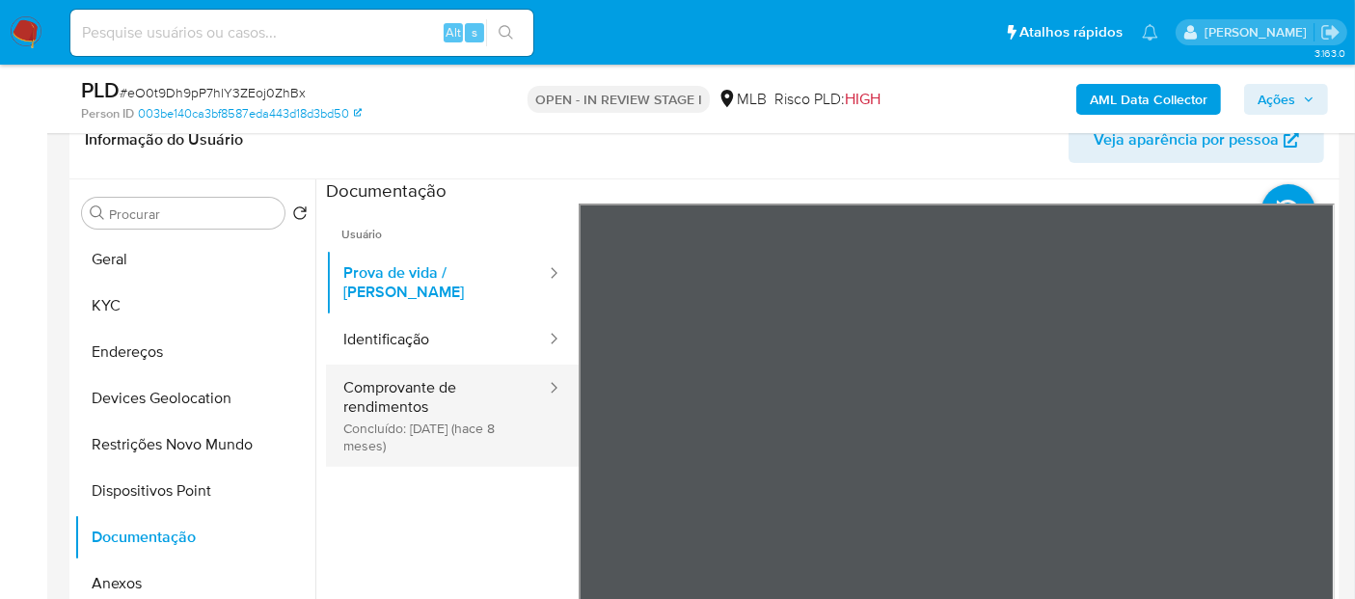
click at [359, 407] on button "Comprovante de rendimentos Concluído: [DATE] (hace 8 meses)" at bounding box center [437, 416] width 222 height 102
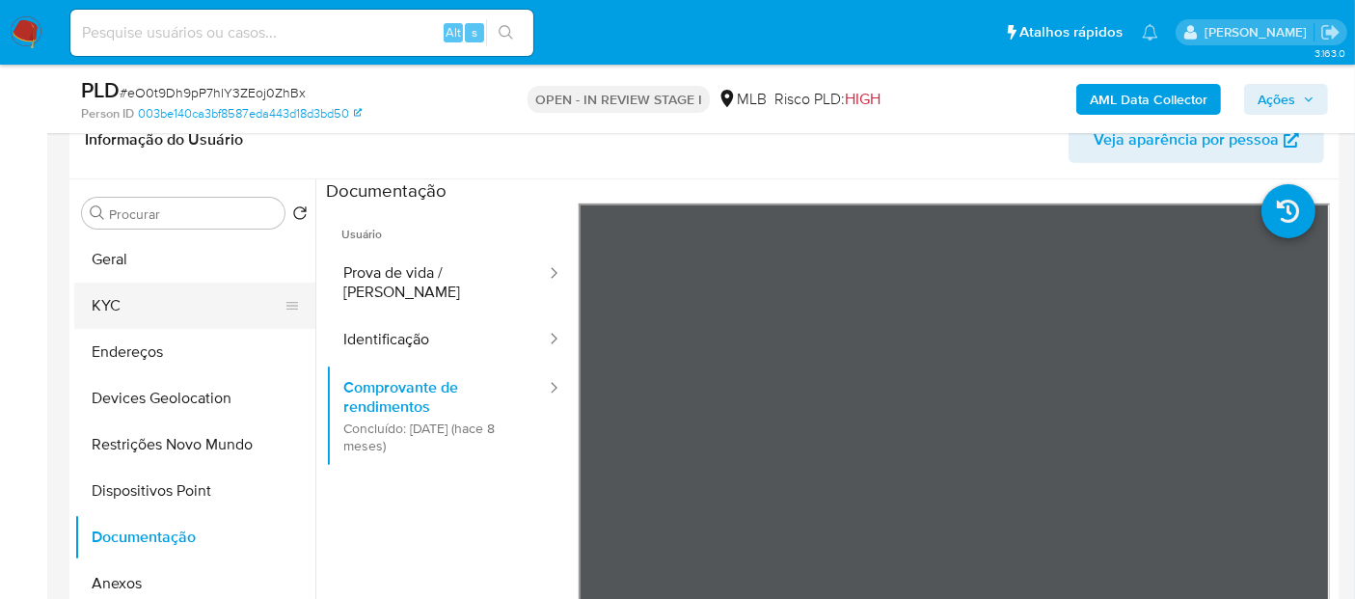
click at [162, 307] on button "KYC" at bounding box center [187, 306] width 226 height 46
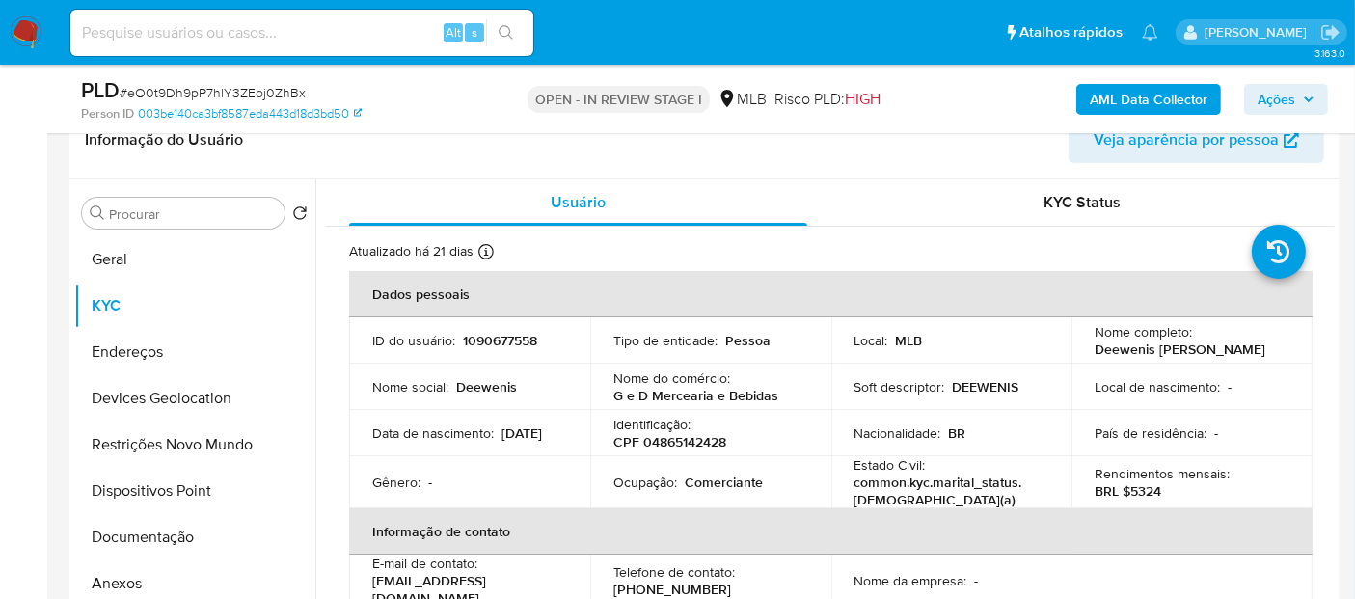
click at [742, 486] on p "Comerciante" at bounding box center [724, 482] width 78 height 17
copy p "Comerciante"
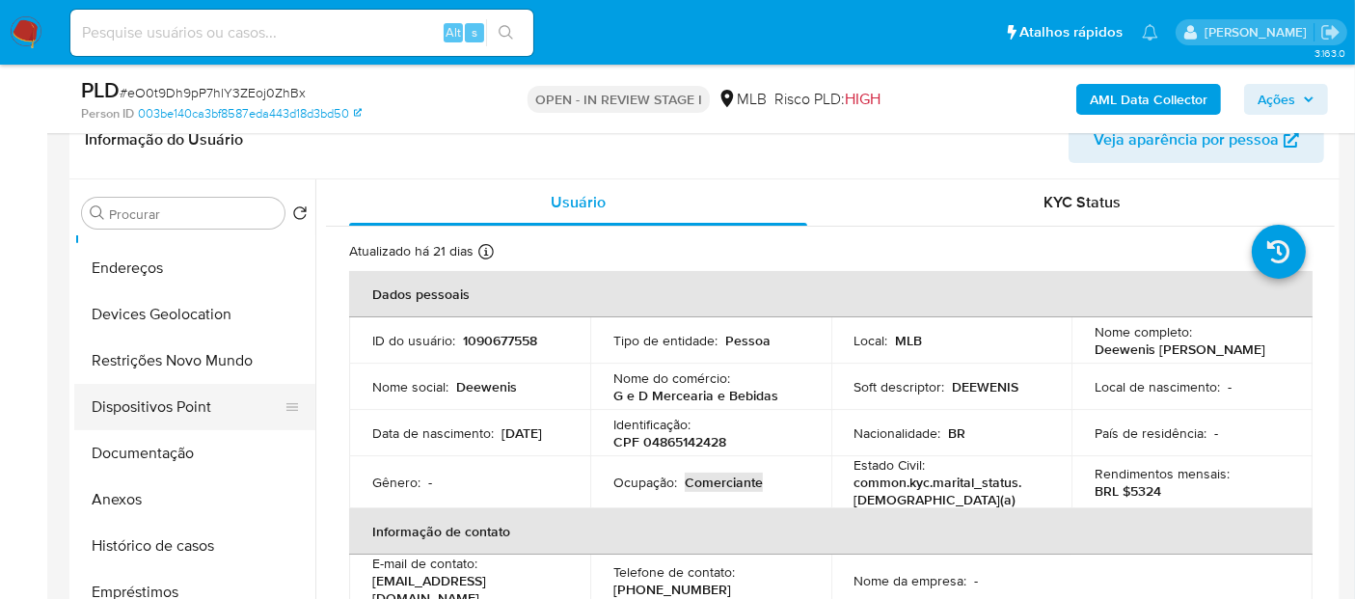
scroll to position [214, 0]
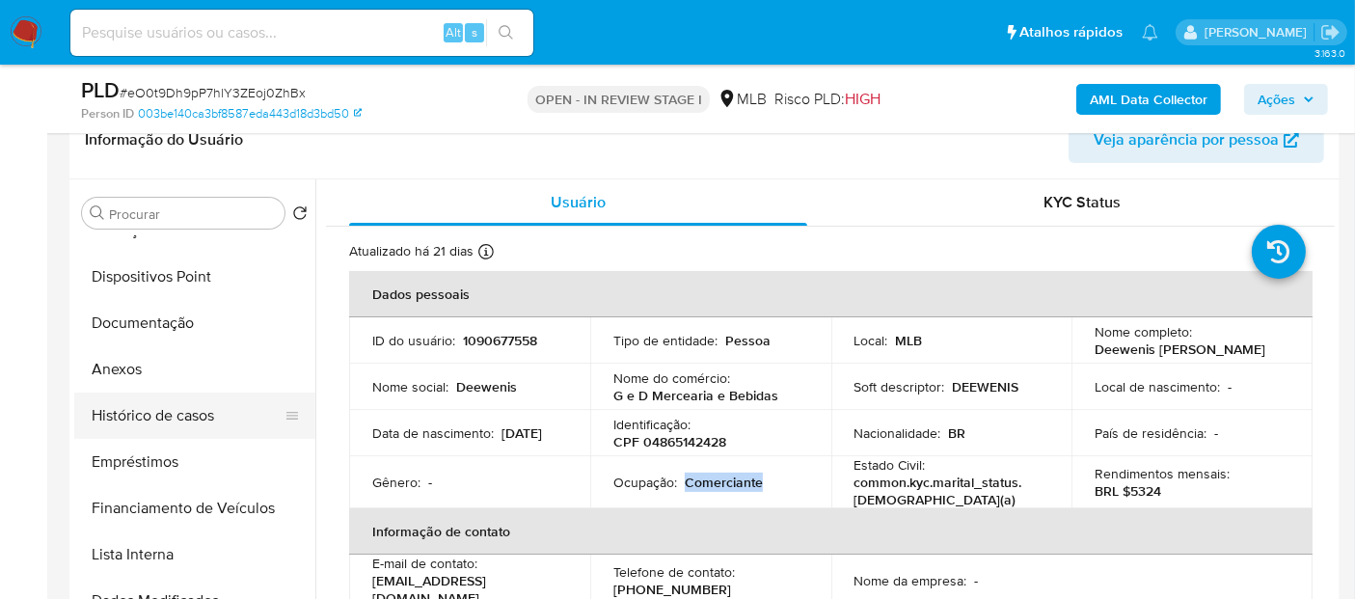
click at [197, 428] on button "Histórico de casos" at bounding box center [187, 416] width 226 height 46
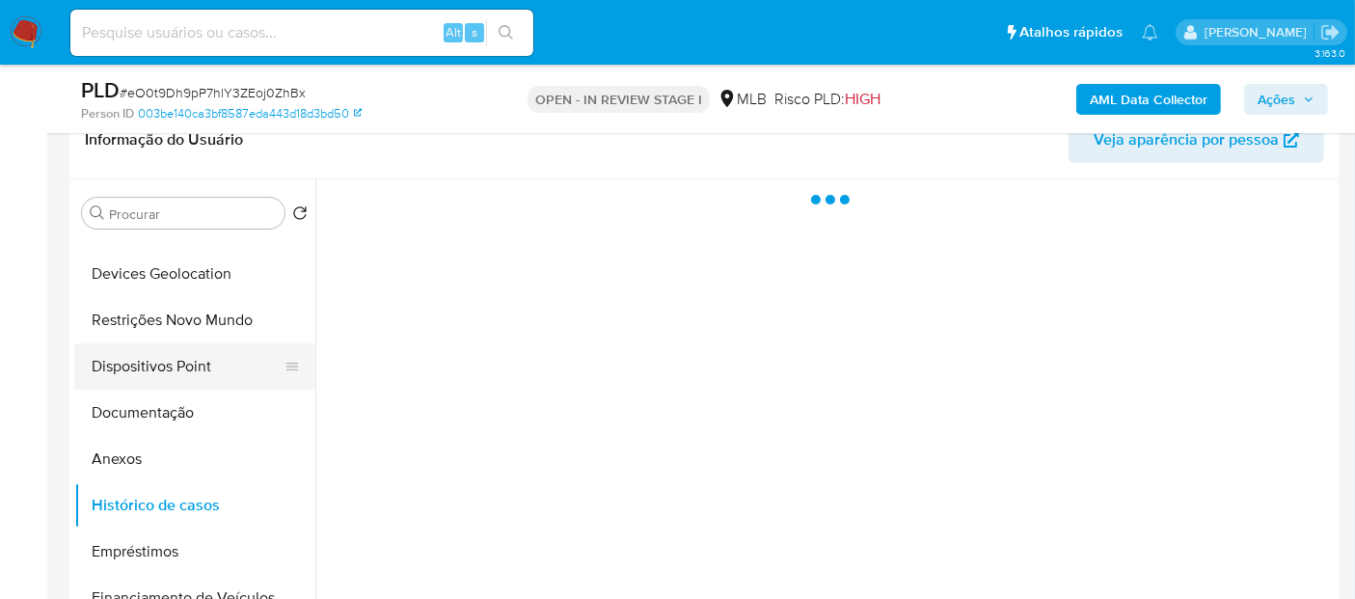
scroll to position [0, 0]
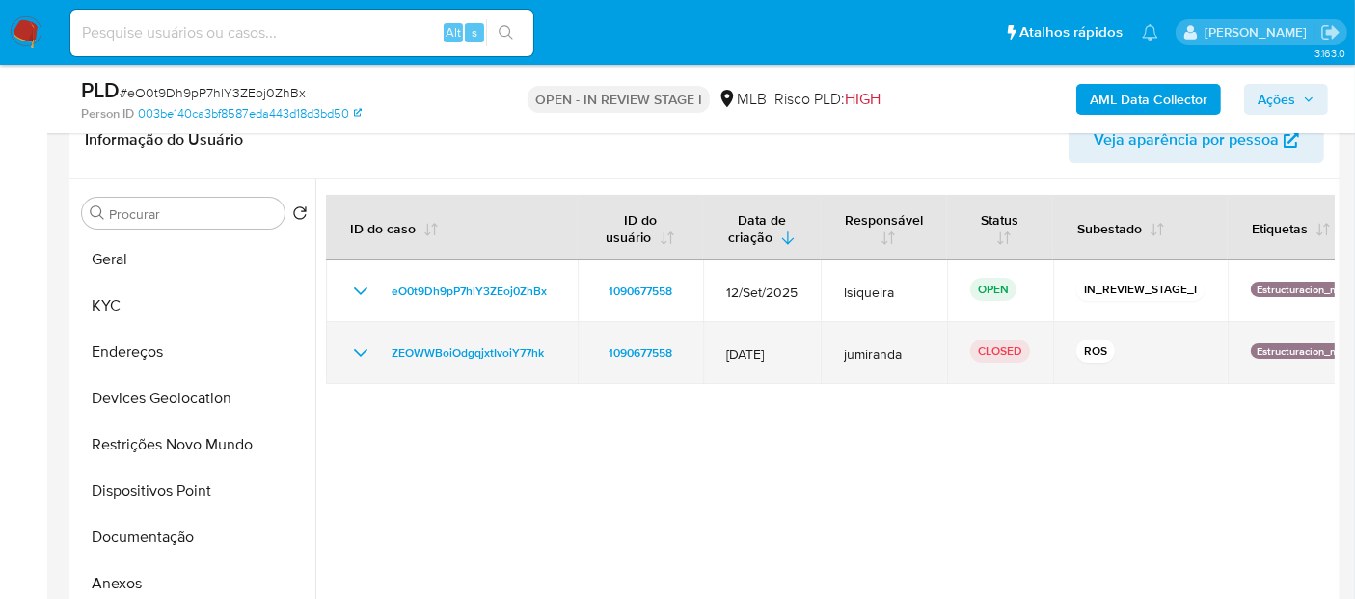
click at [361, 351] on icon "Mostrar/Ocultar" at bounding box center [360, 352] width 23 height 23
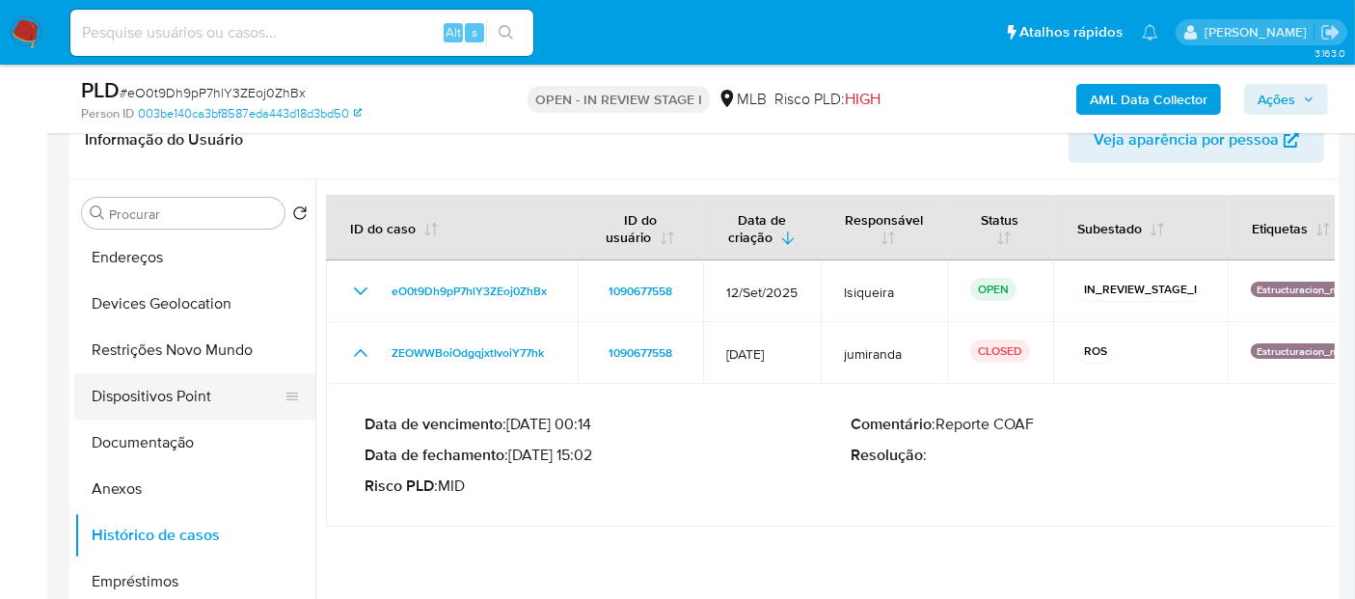
scroll to position [321, 0]
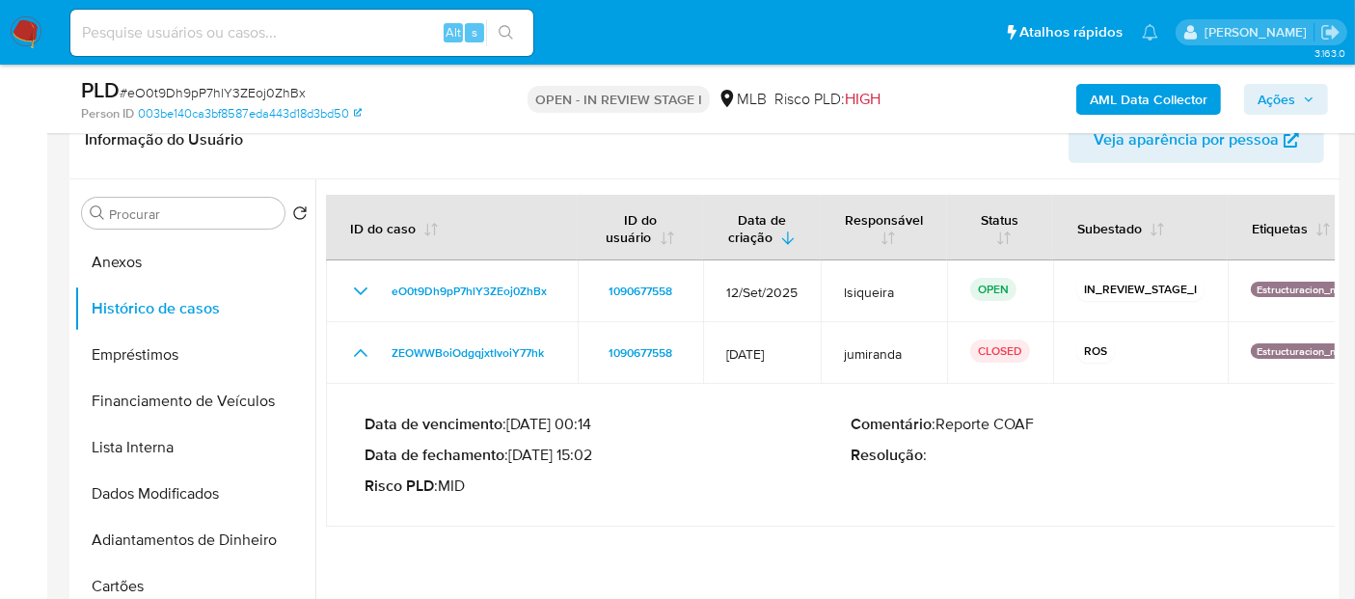
drag, startPoint x: 595, startPoint y: 458, endPoint x: 512, endPoint y: 454, distance: 83.0
click at [512, 454] on p "Data de fechamento : [DATE] 15:02" at bounding box center [608, 455] width 487 height 19
click at [220, 261] on button "Anexos" at bounding box center [187, 262] width 226 height 46
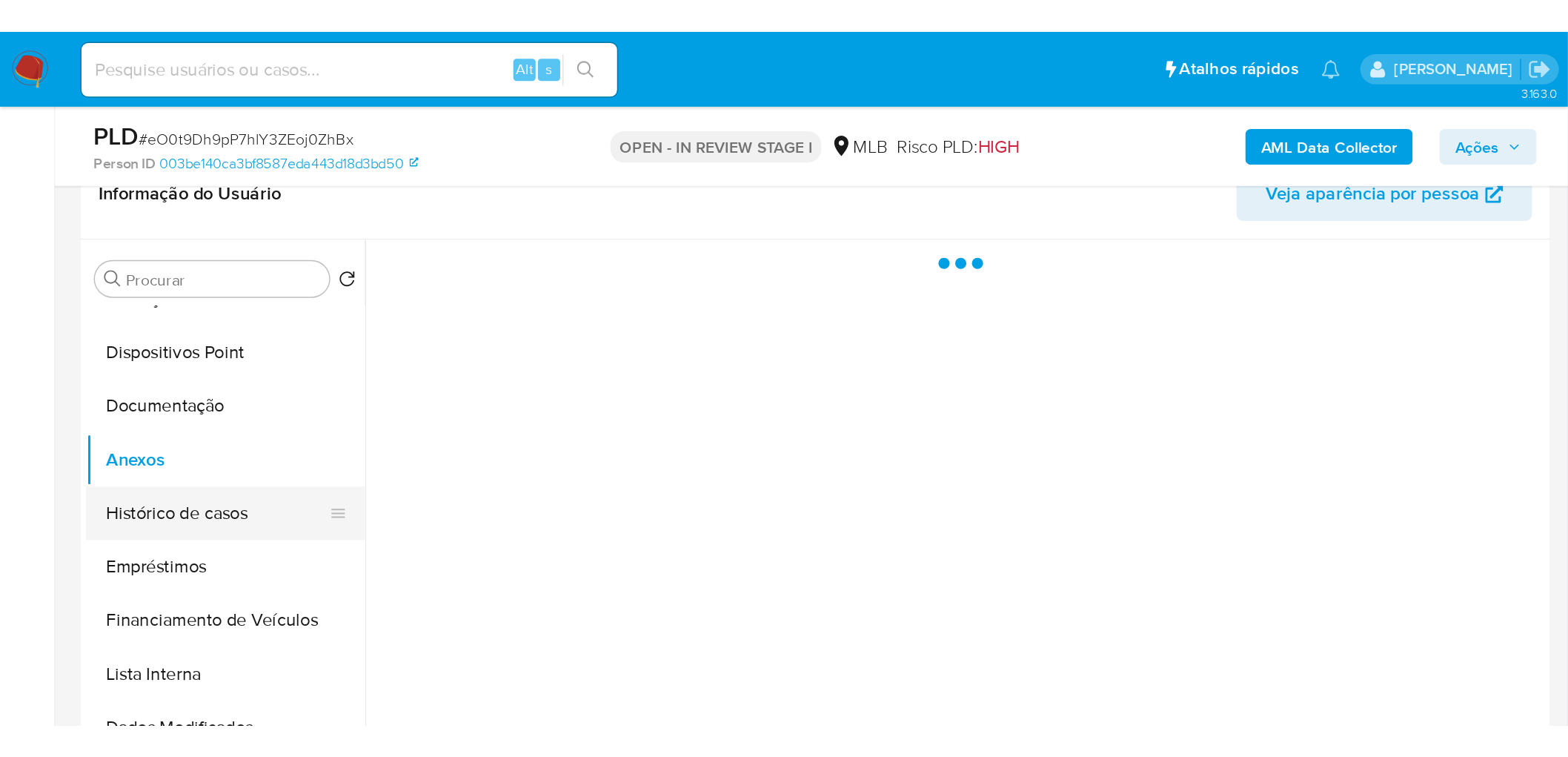
scroll to position [0, 0]
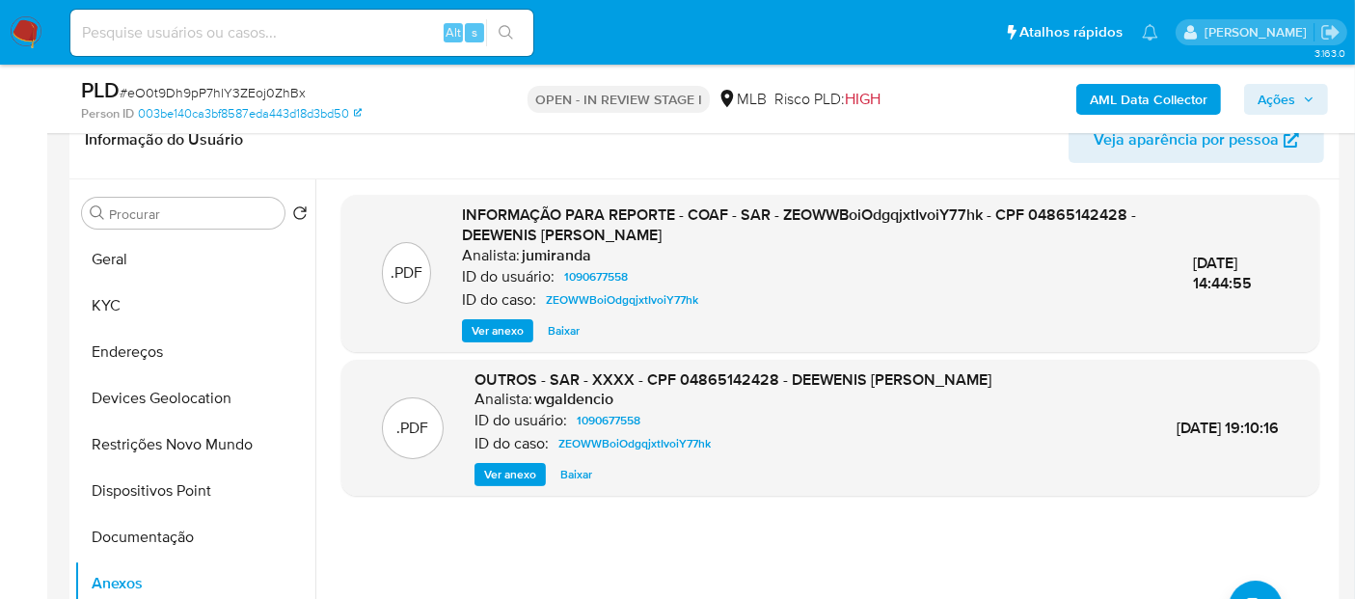
click at [477, 329] on span "Ver anexo" at bounding box center [498, 330] width 52 height 19
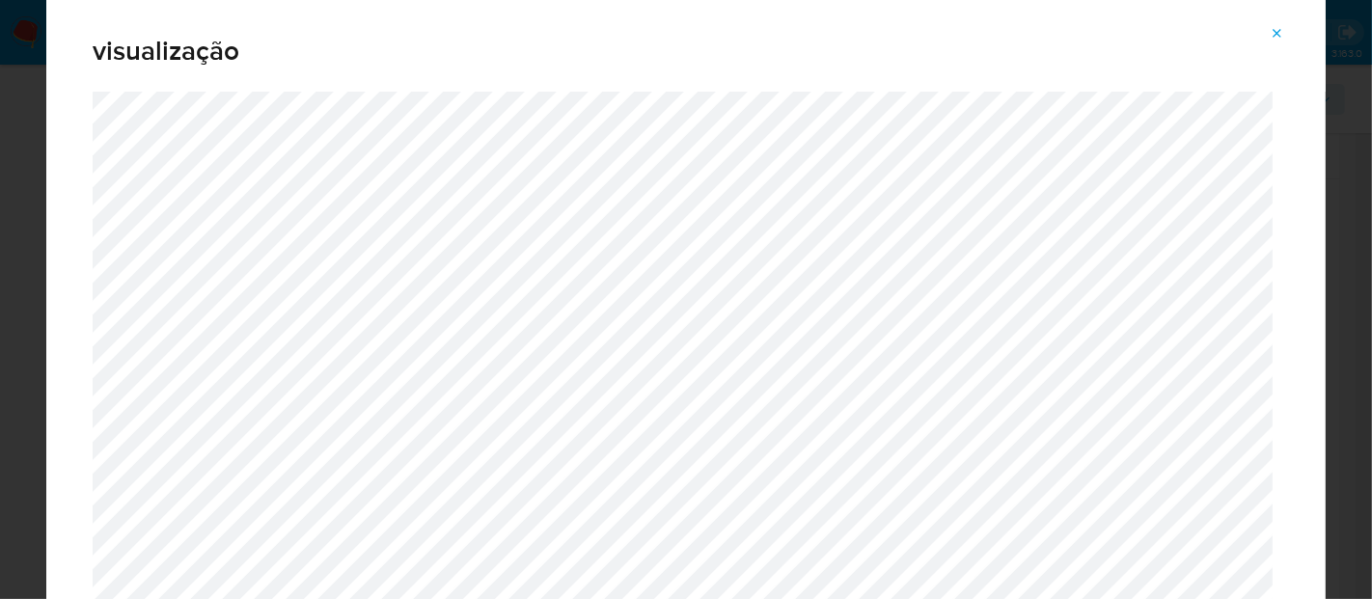
click at [1278, 23] on span "Attachment preview" at bounding box center [1276, 33] width 15 height 27
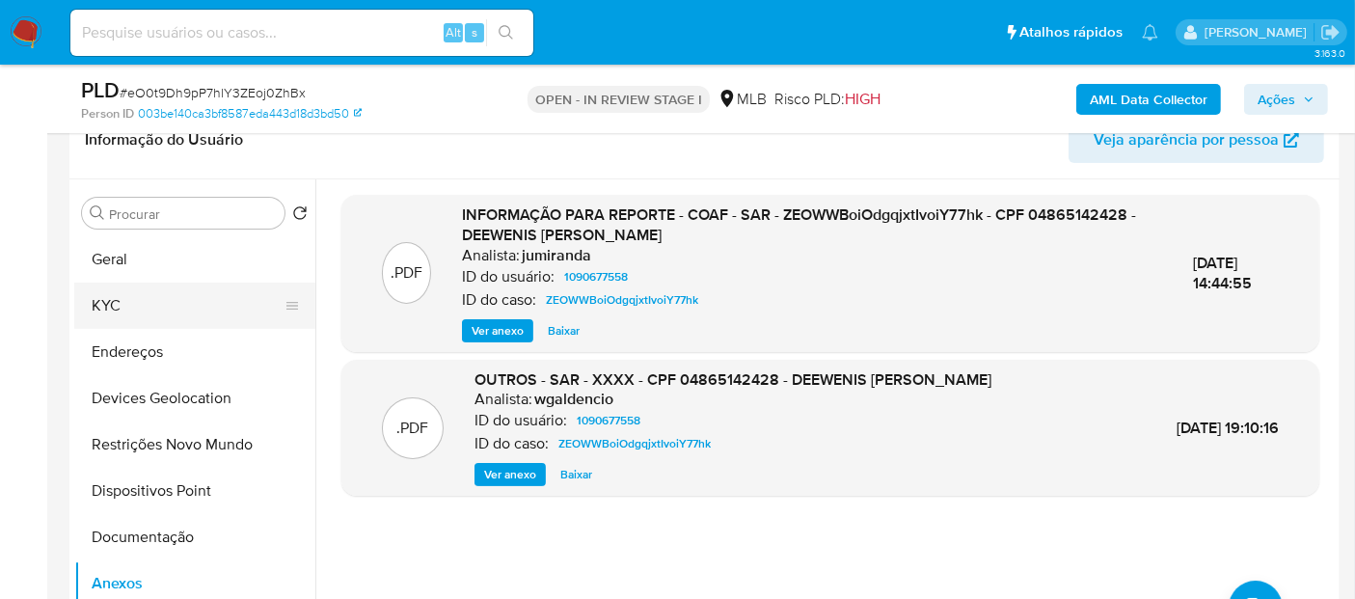
click at [163, 304] on button "KYC" at bounding box center [187, 306] width 226 height 46
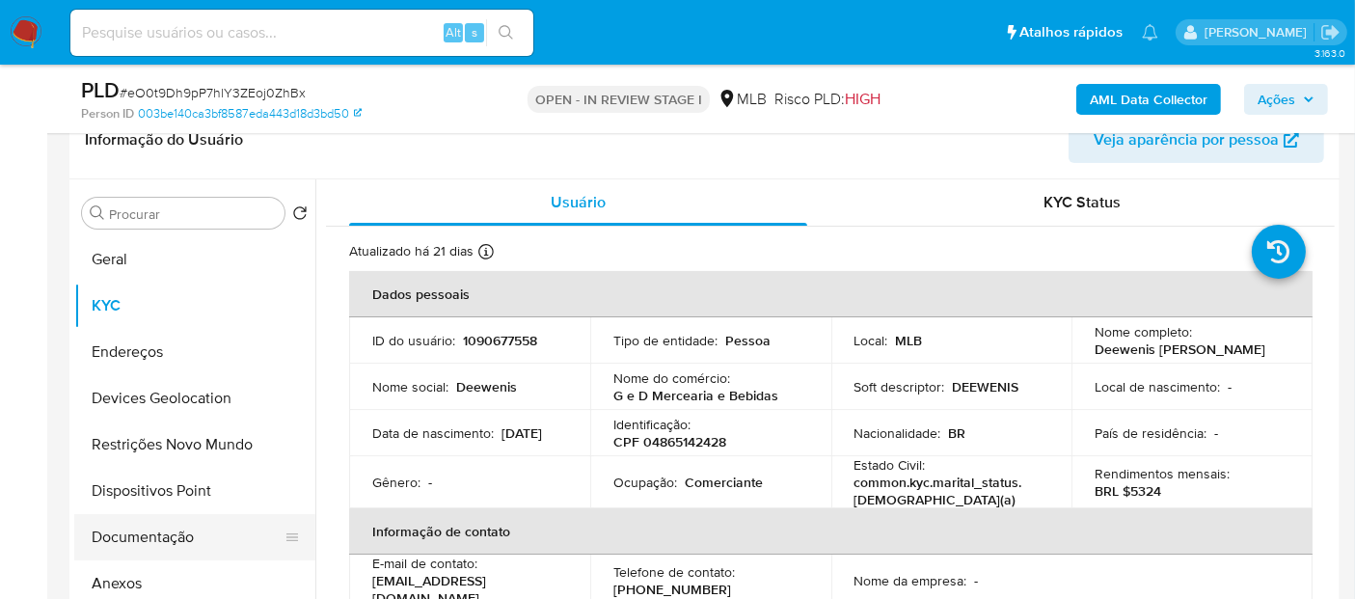
click at [169, 550] on button "Documentação" at bounding box center [187, 537] width 226 height 46
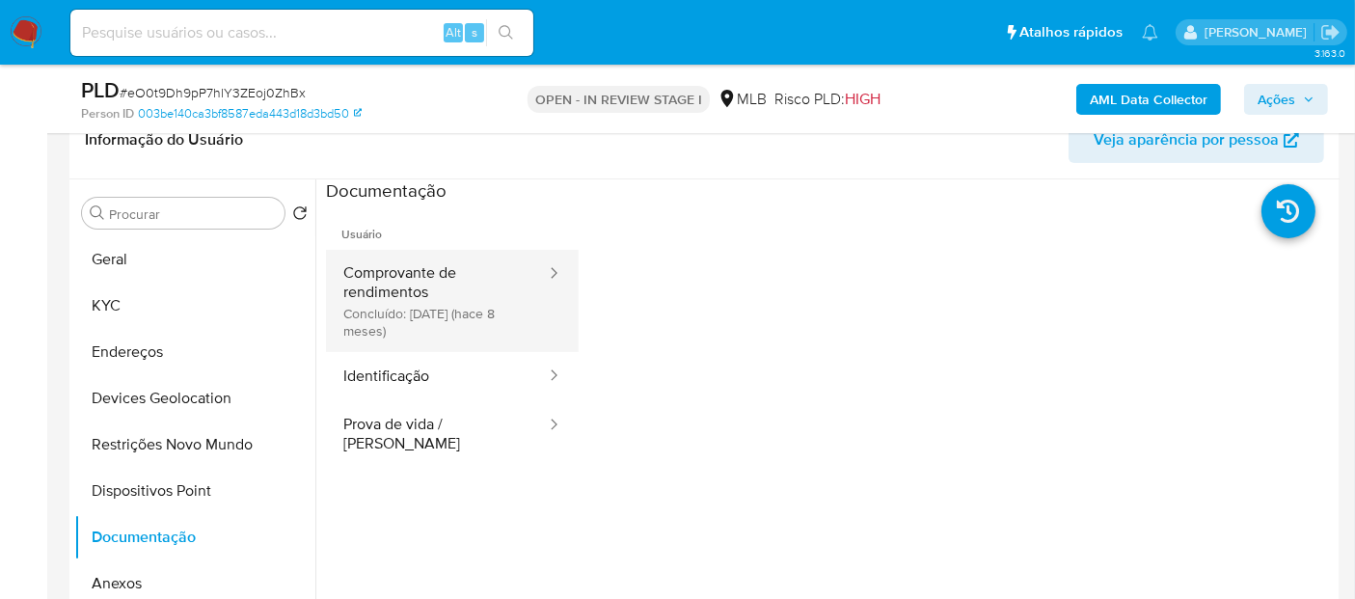
click at [437, 265] on button "Comprovante de rendimentos Concluído: [DATE] (hace 8 meses)" at bounding box center [437, 301] width 222 height 102
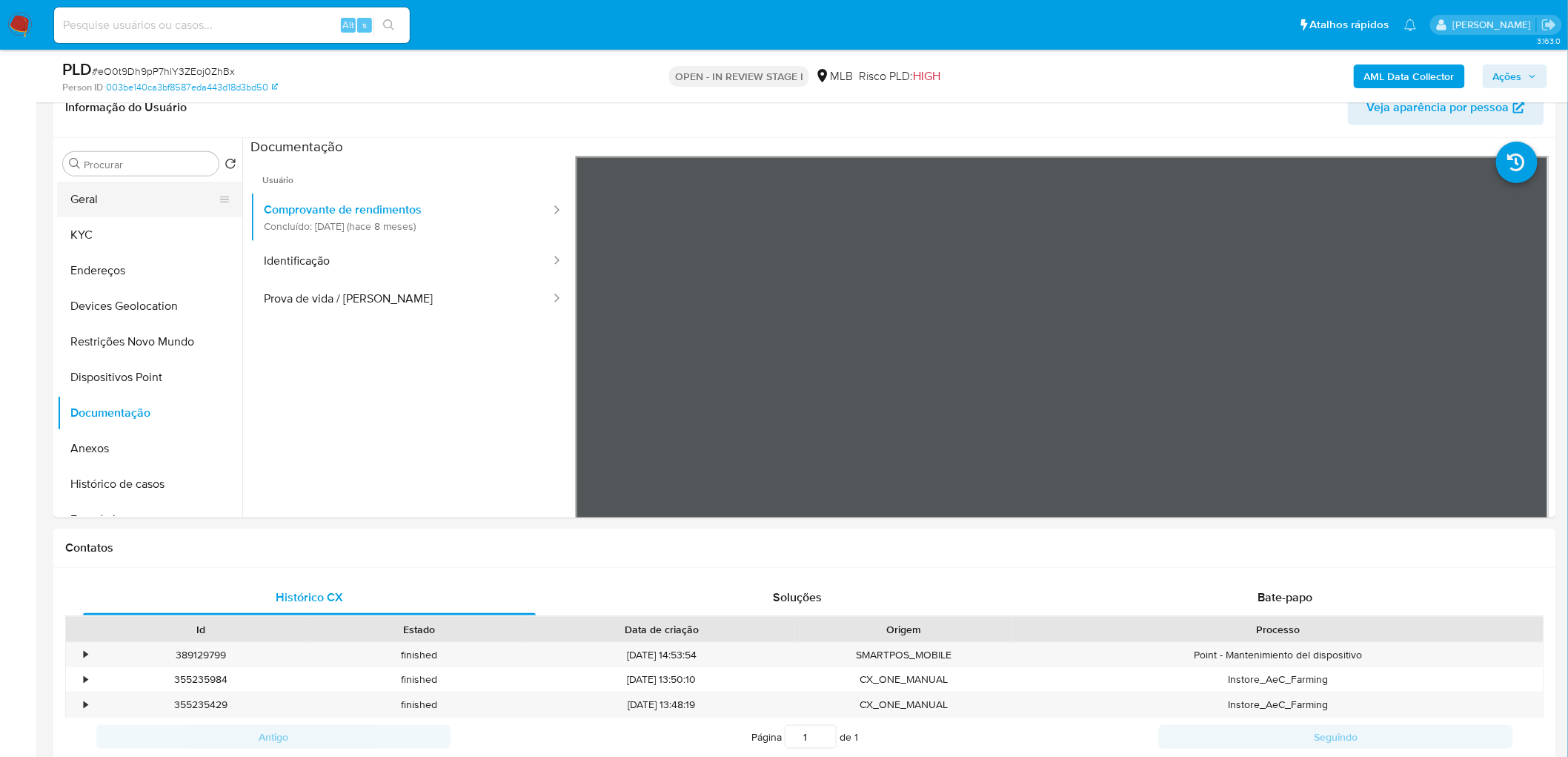
click at [153, 201] on button "Geral" at bounding box center [144, 199] width 174 height 35
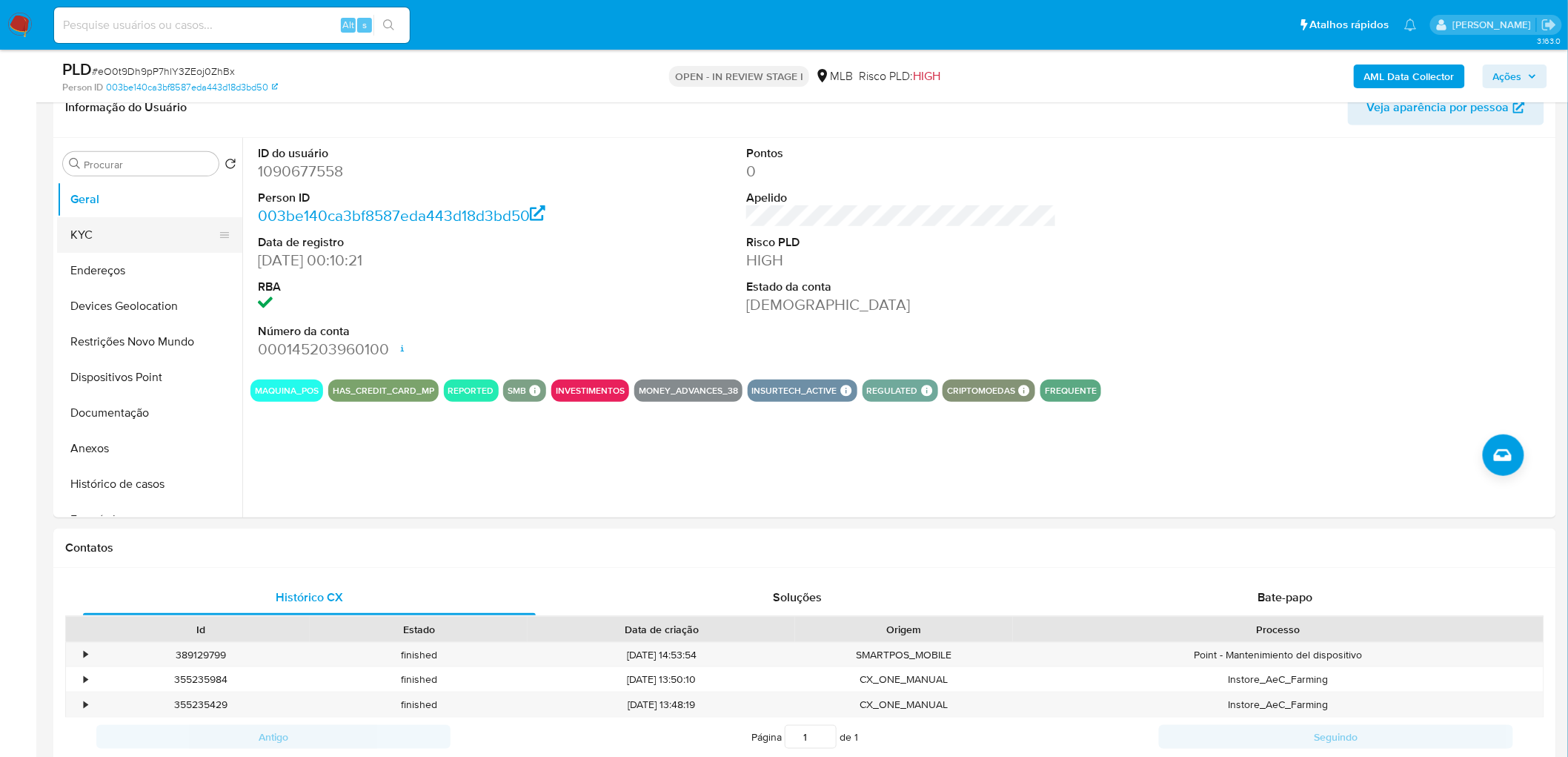
drag, startPoint x: 160, startPoint y: 238, endPoint x: 153, endPoint y: 242, distance: 8.1
click at [160, 238] on button "KYC" at bounding box center [144, 235] width 174 height 35
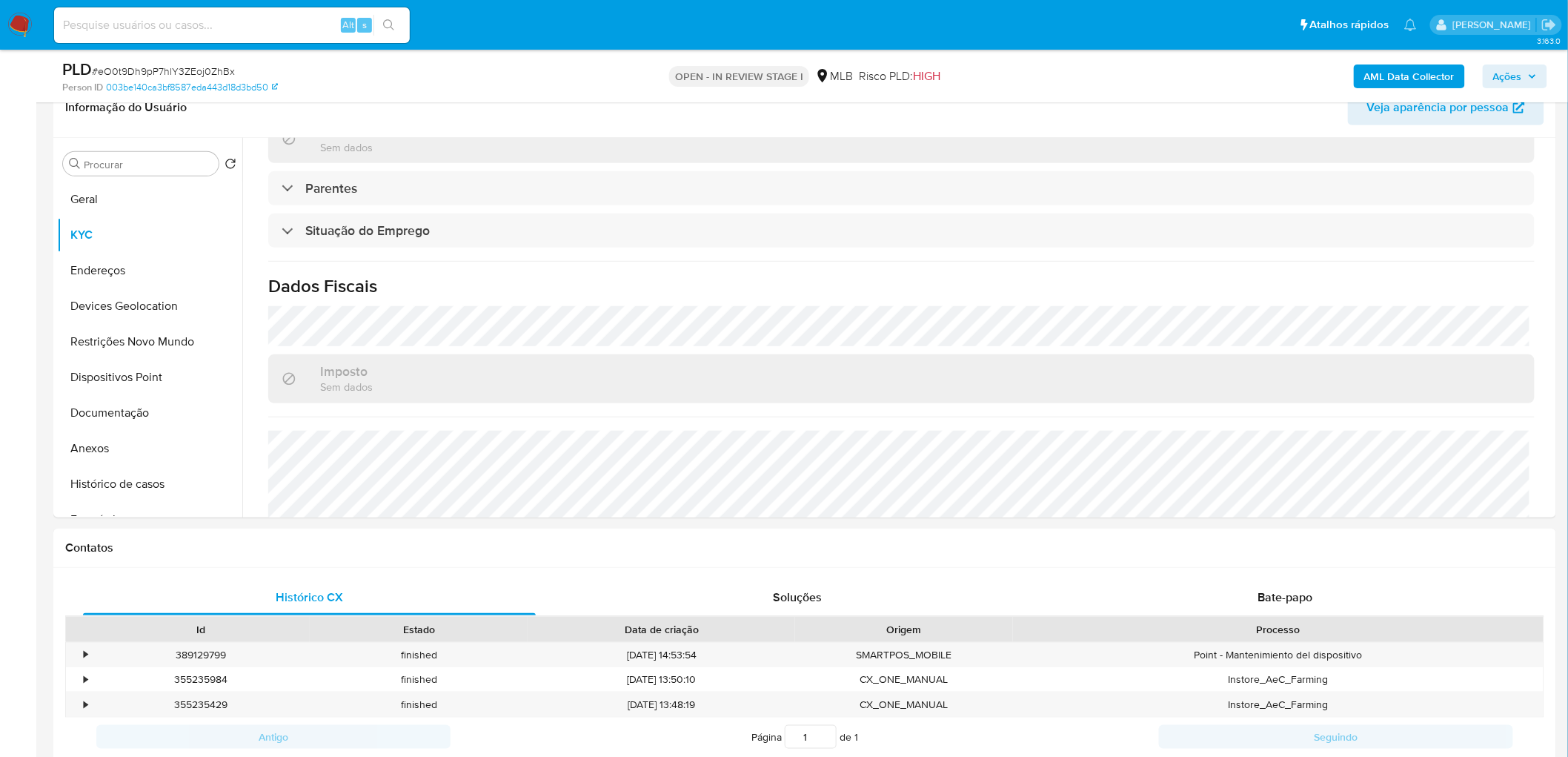
scroll to position [617, 0]
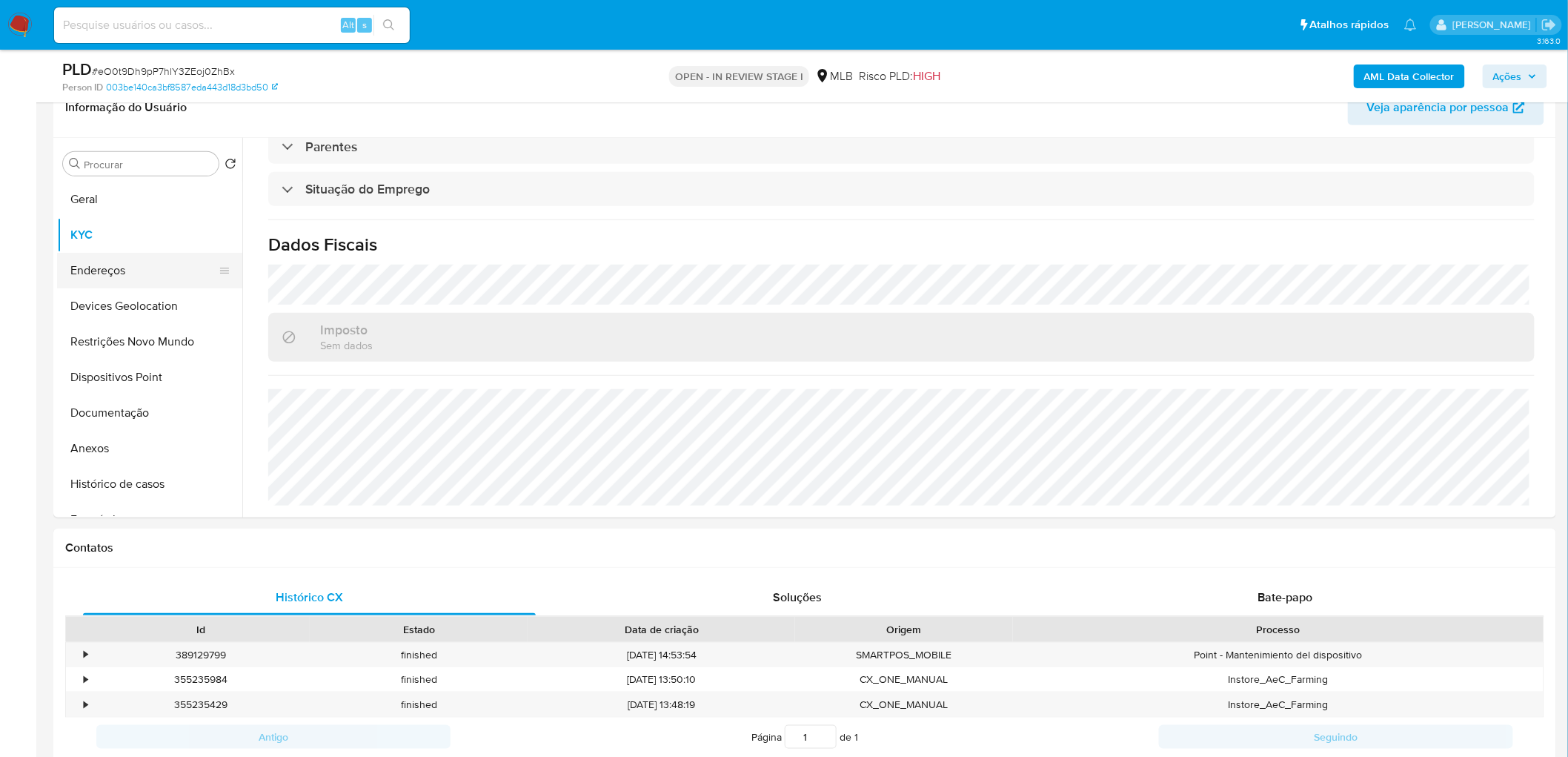
click at [108, 264] on button "Endereços" at bounding box center [144, 271] width 174 height 35
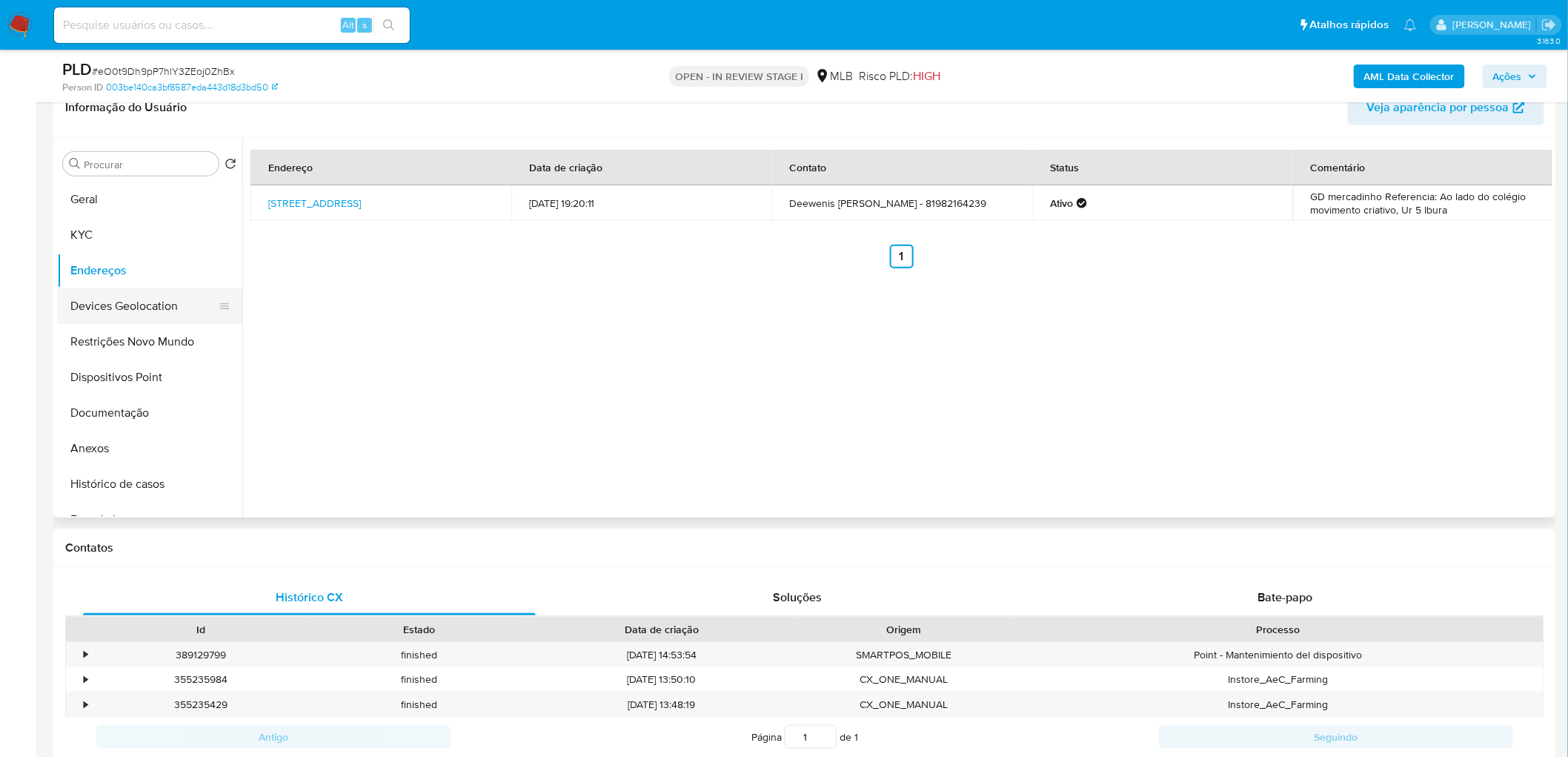
click at [110, 301] on button "Devices Geolocation" at bounding box center [144, 306] width 174 height 35
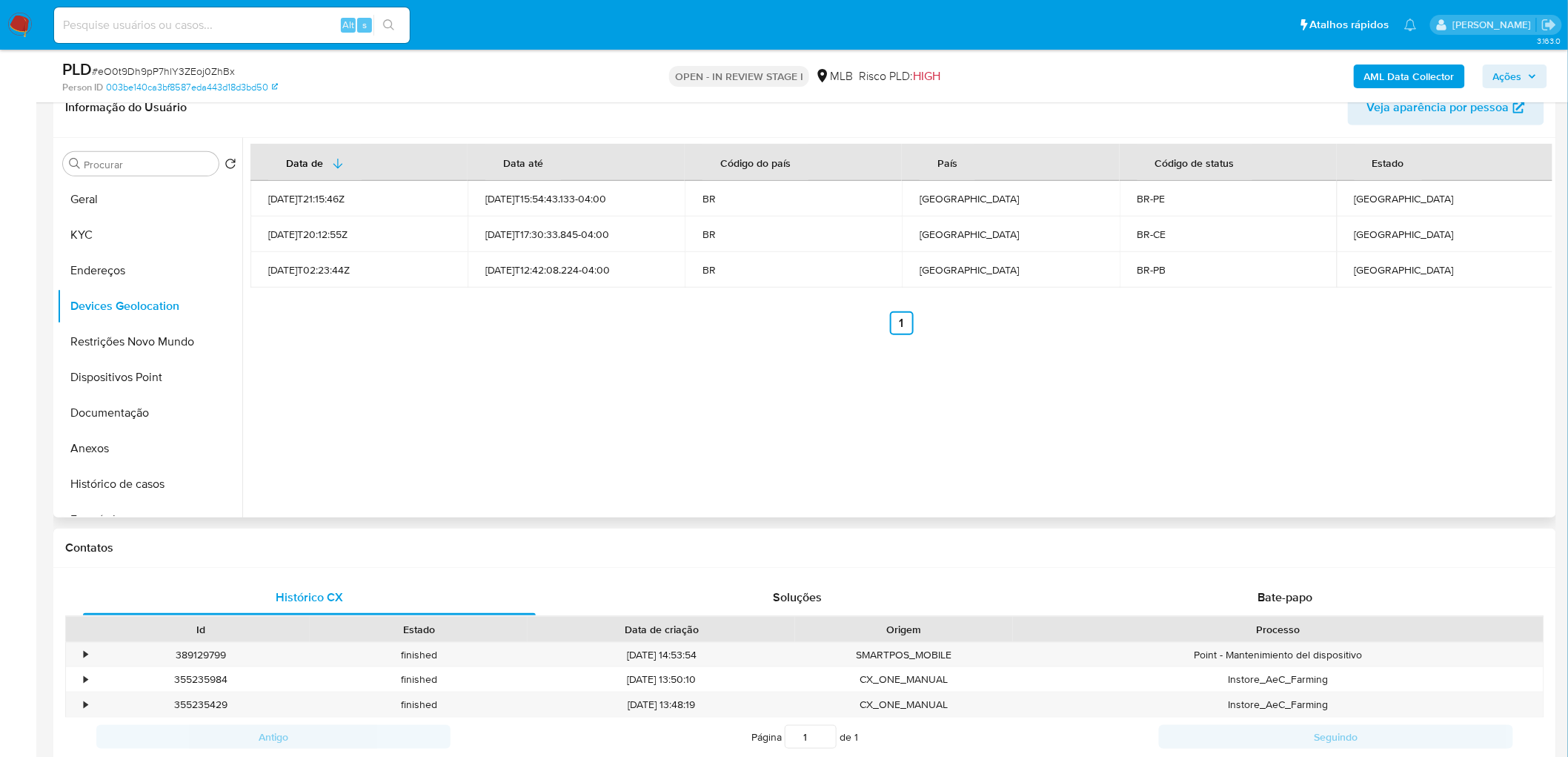
click at [360, 344] on div "Data de Data até Código do país País Código de status Estado 2022-03-17T21:15:4…" at bounding box center [897, 327] width 1310 height 380
click at [138, 341] on button "Restrições Novo Mundo" at bounding box center [144, 342] width 174 height 35
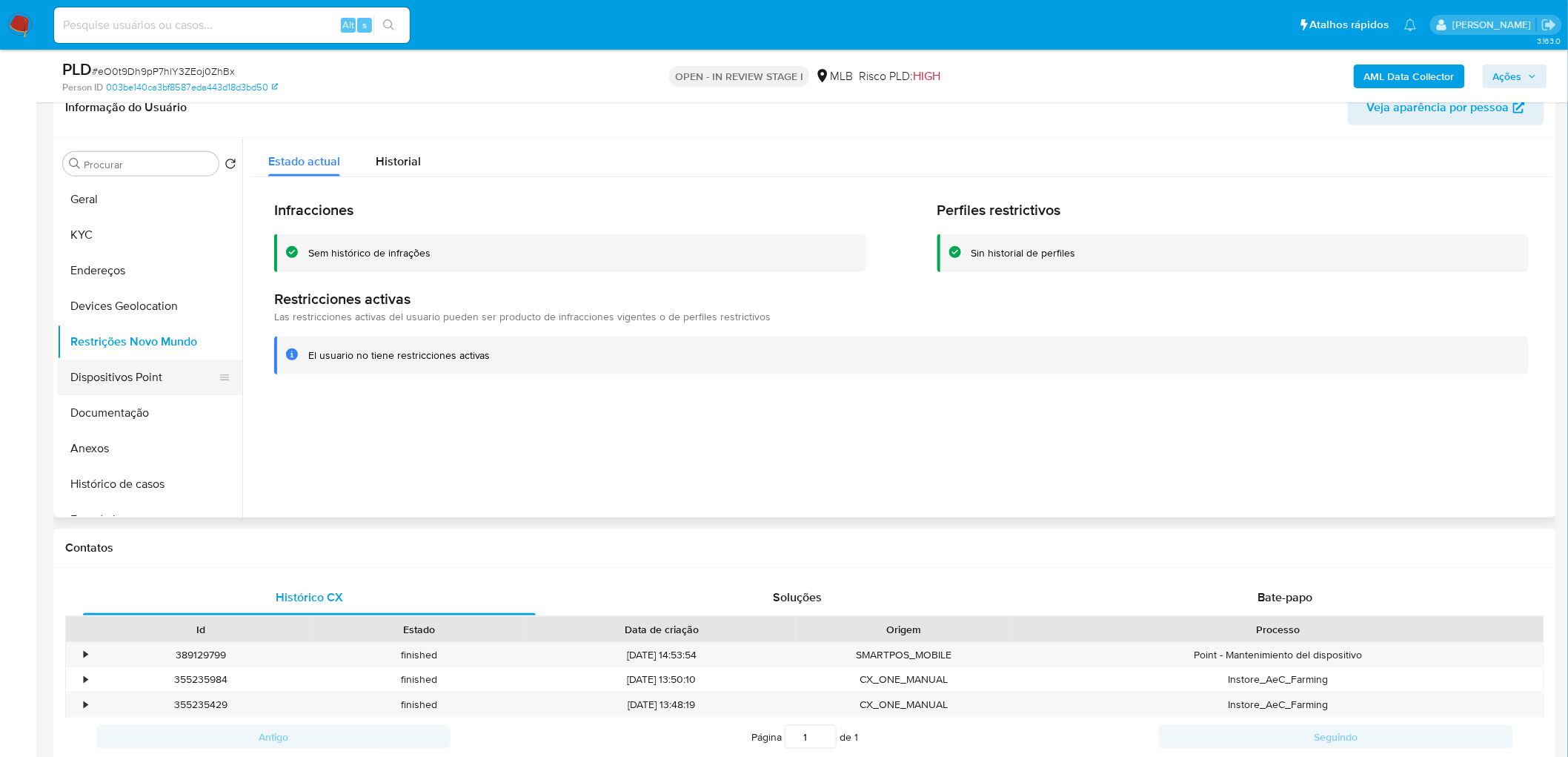
click at [124, 375] on button "Dispositivos Point" at bounding box center [144, 377] width 174 height 35
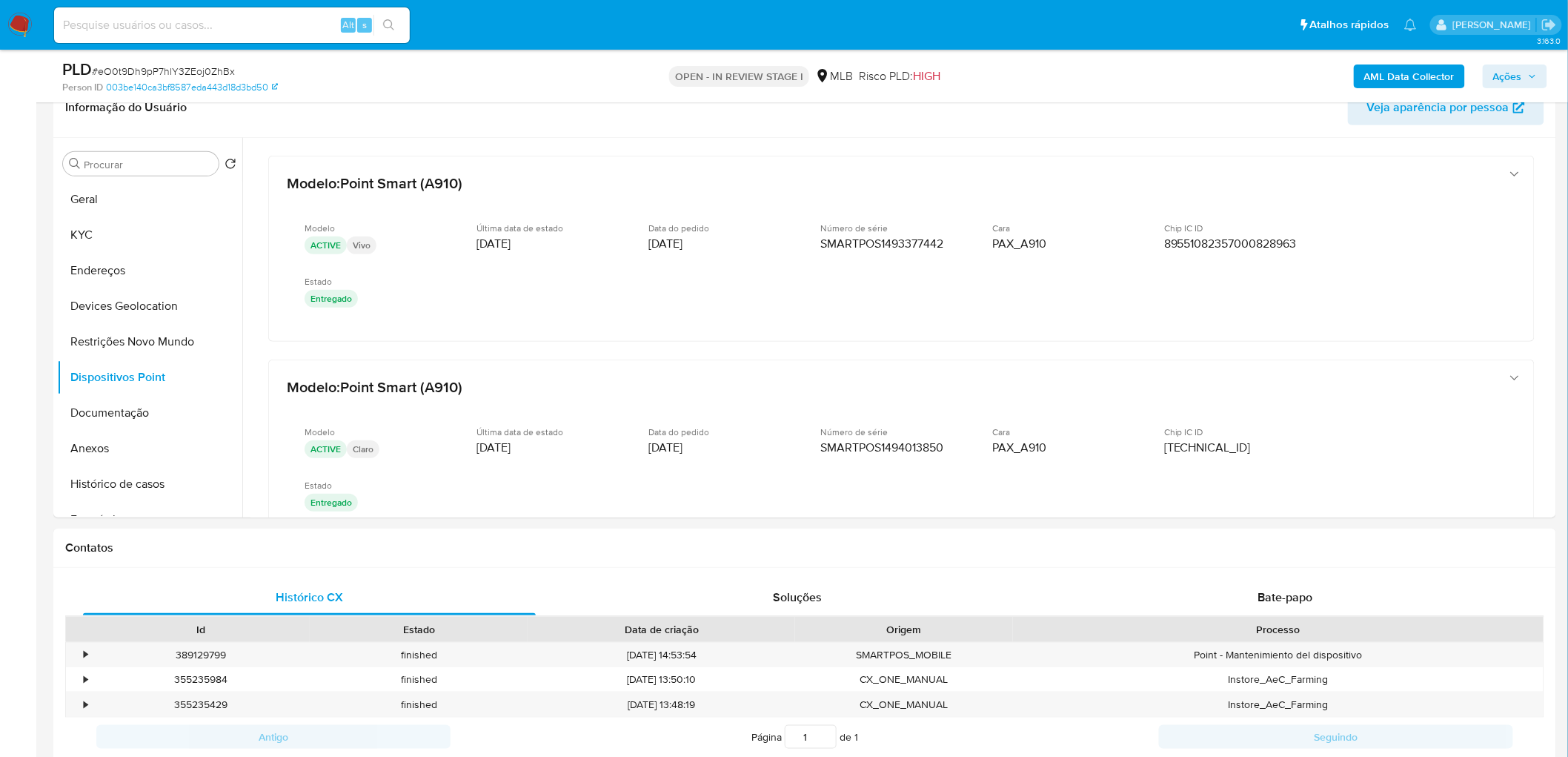
click at [1053, 71] on b "AML Data Collector" at bounding box center [1410, 76] width 91 height 24
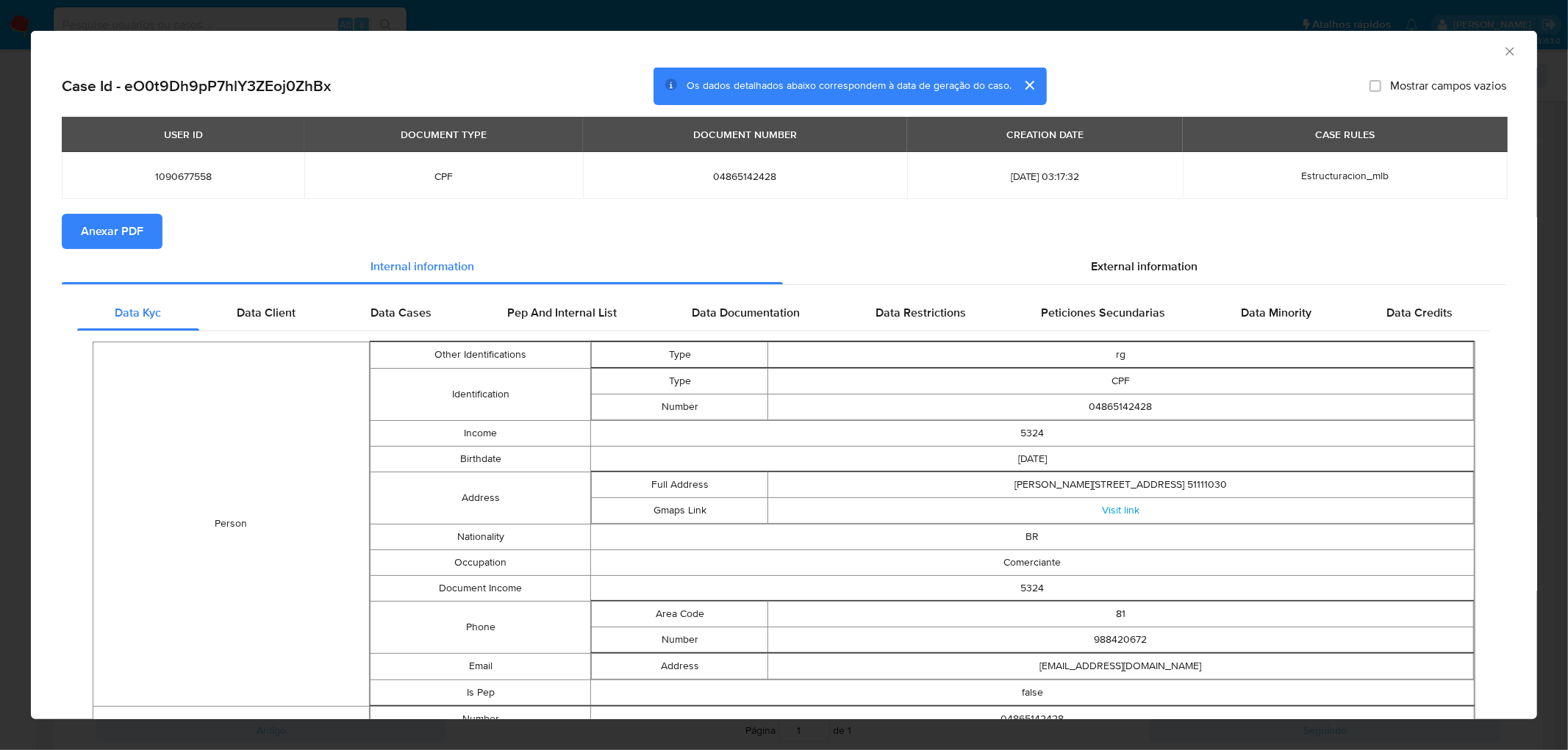
click at [140, 224] on span "Anexar PDF" at bounding box center [112, 231] width 62 height 32
click at [1045, 50] on icon "Fechar a janela" at bounding box center [1509, 51] width 14 height 14
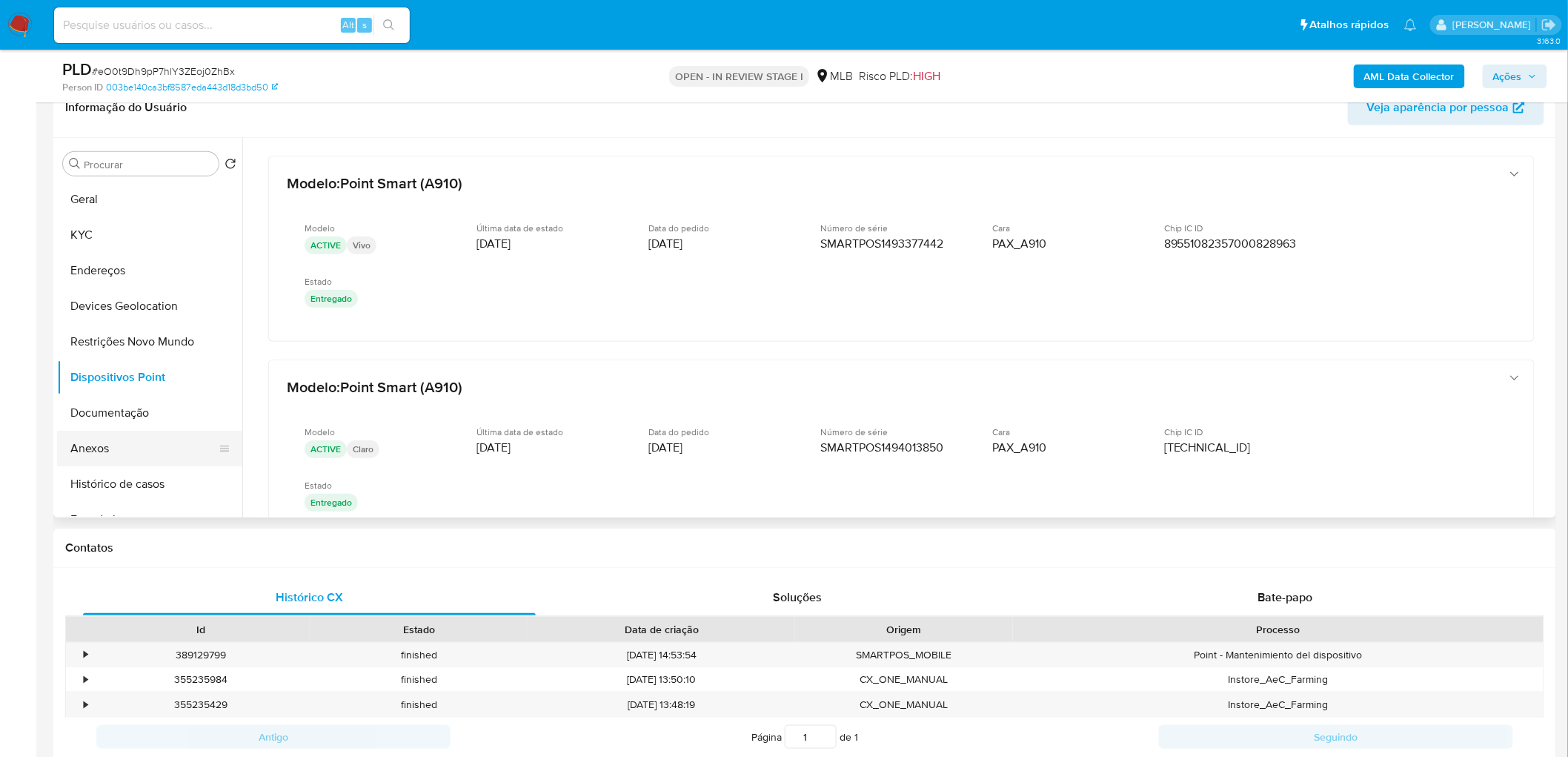
click at [98, 442] on button "Anexos" at bounding box center [144, 448] width 174 height 35
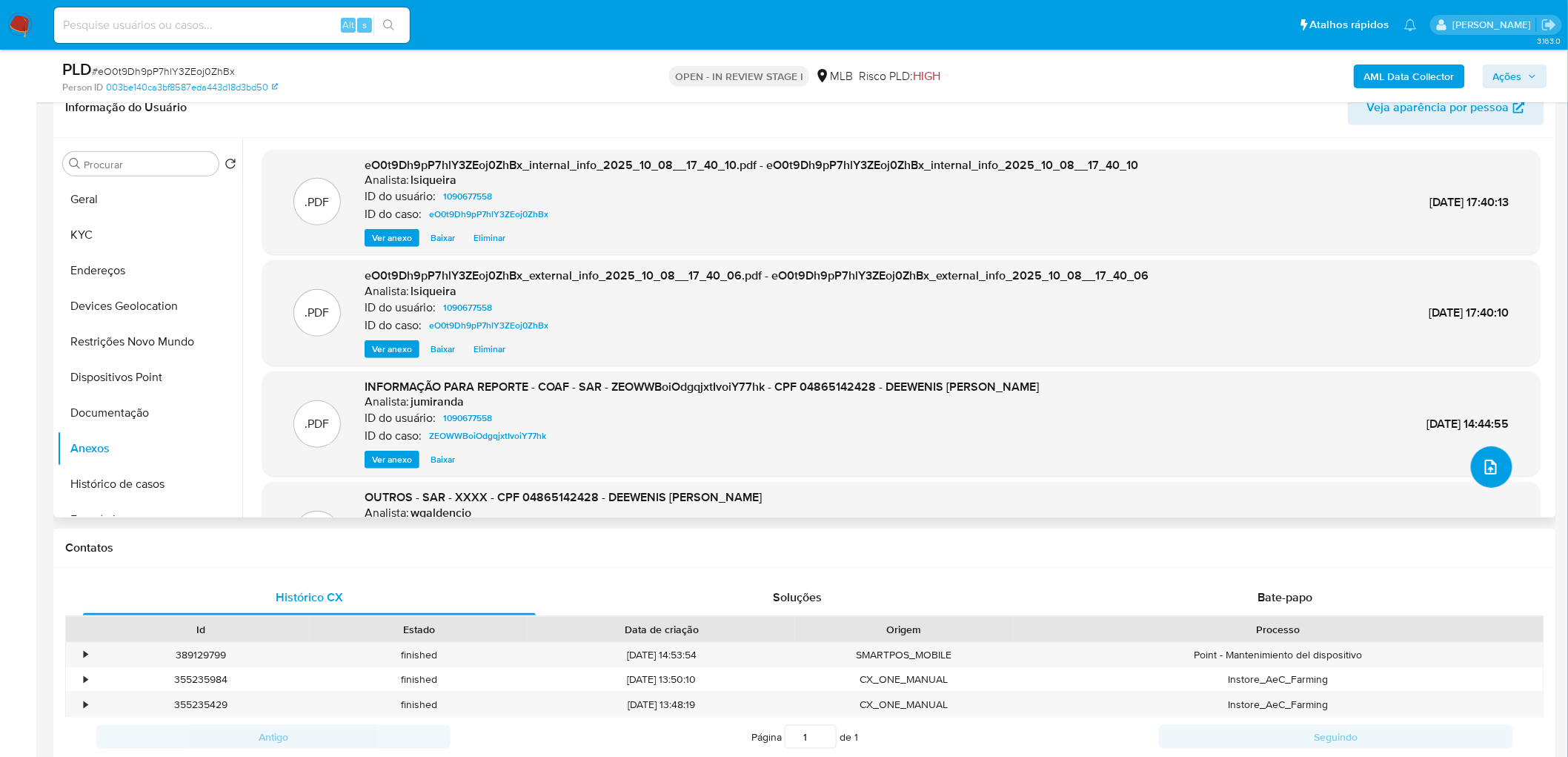
click at [1053, 460] on span "upload-file" at bounding box center [1490, 466] width 16 height 18
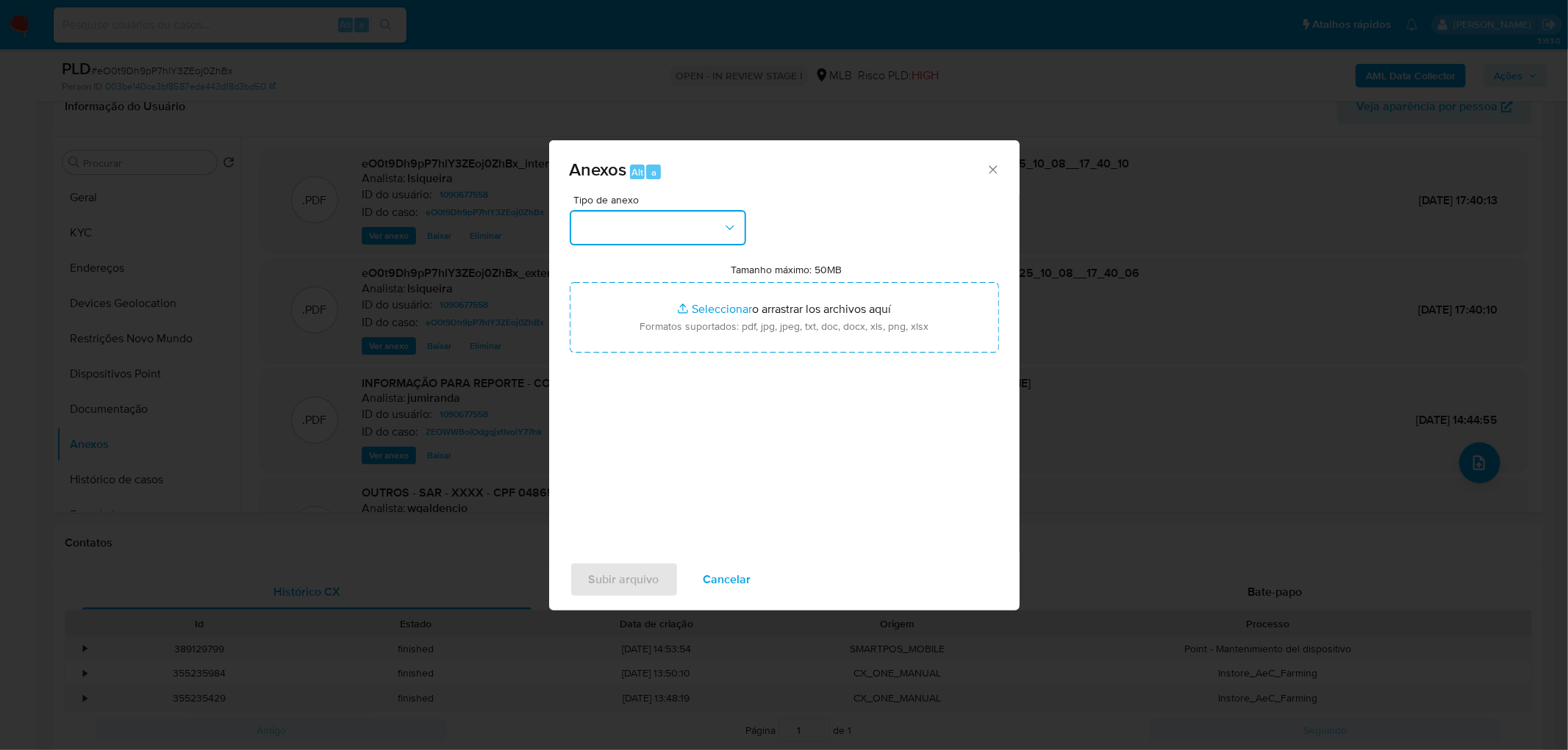
click at [733, 229] on icon "button" at bounding box center [729, 227] width 14 height 14
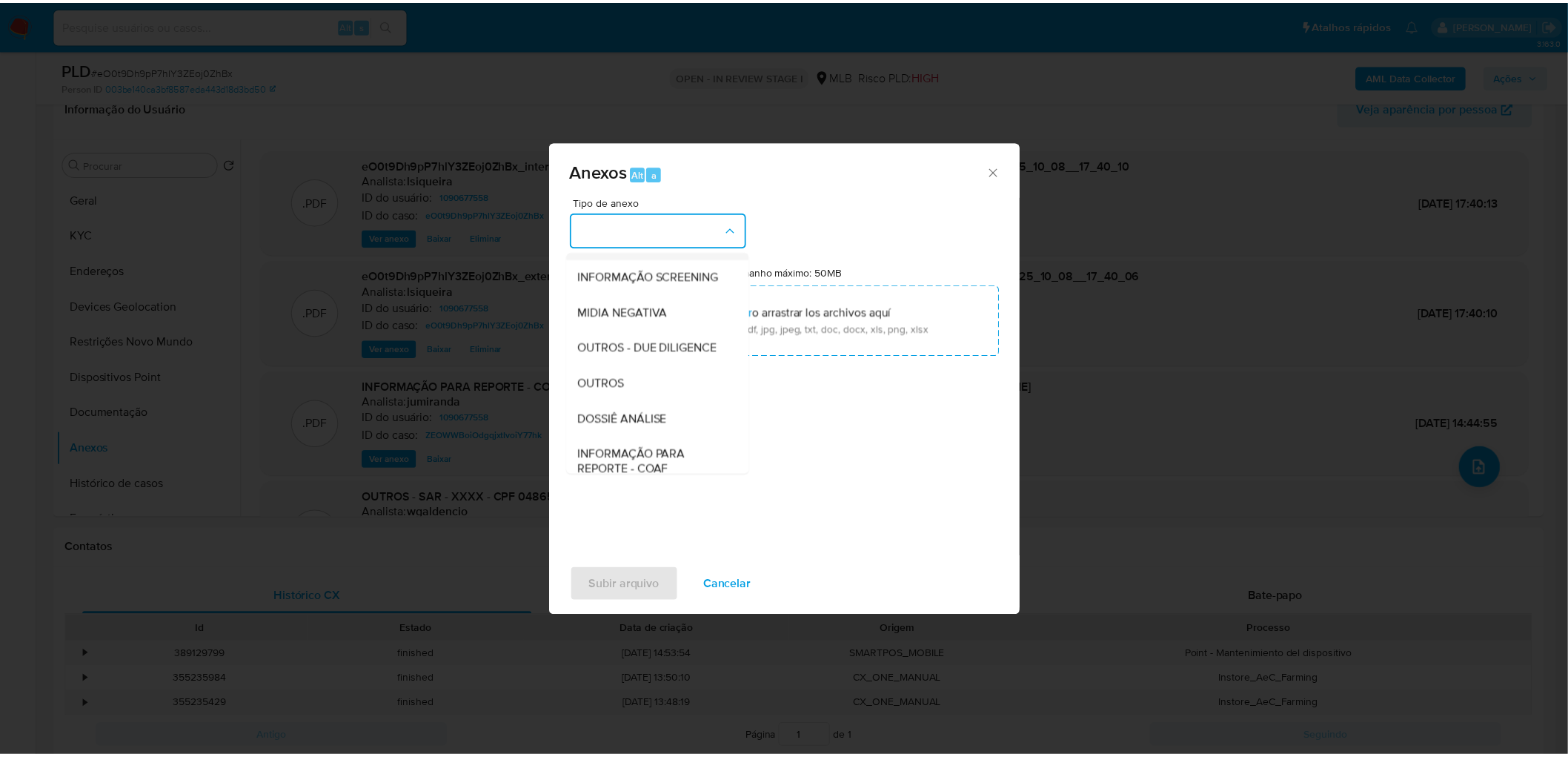
scroll to position [164, 0]
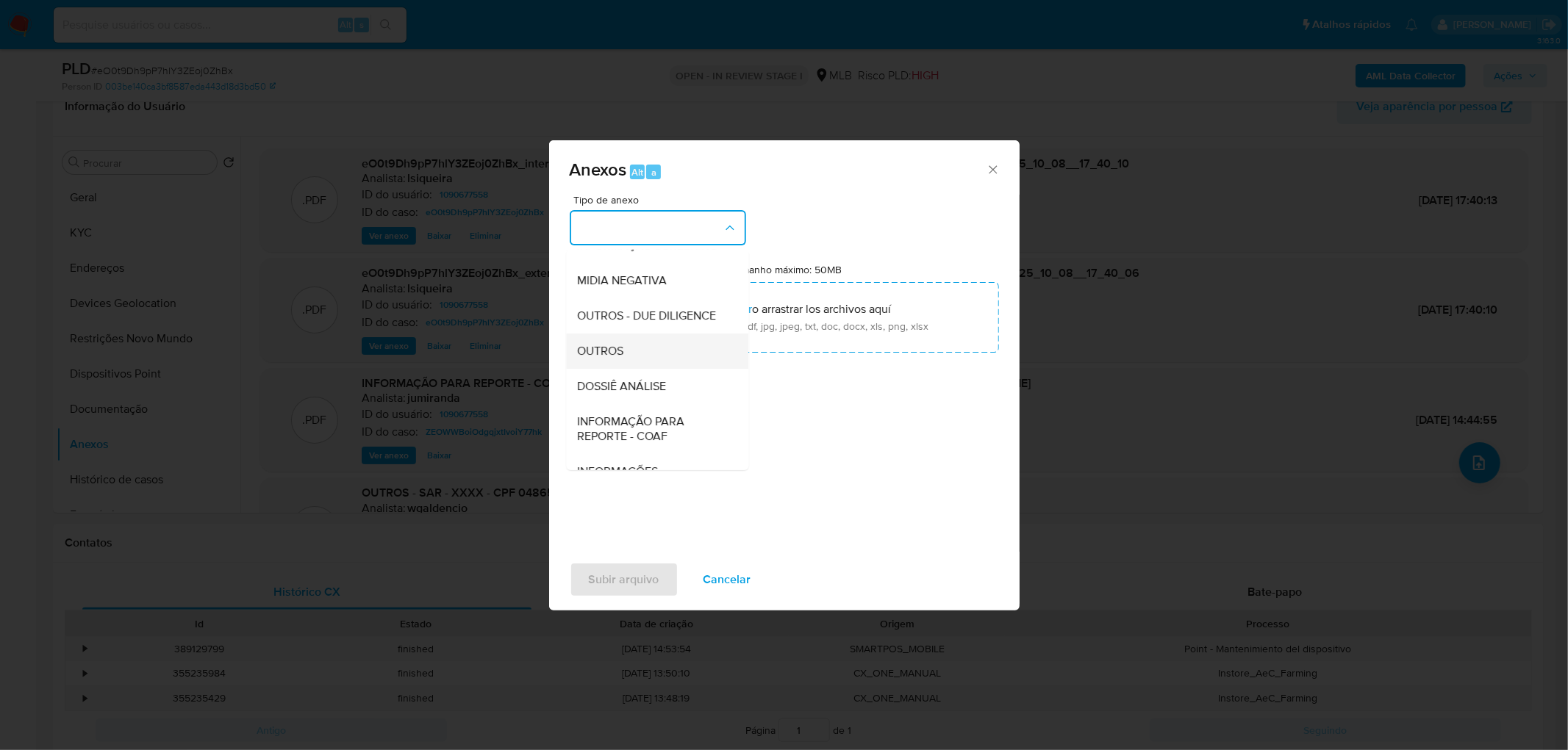
click at [634, 369] on div "OUTROS" at bounding box center [652, 351] width 150 height 35
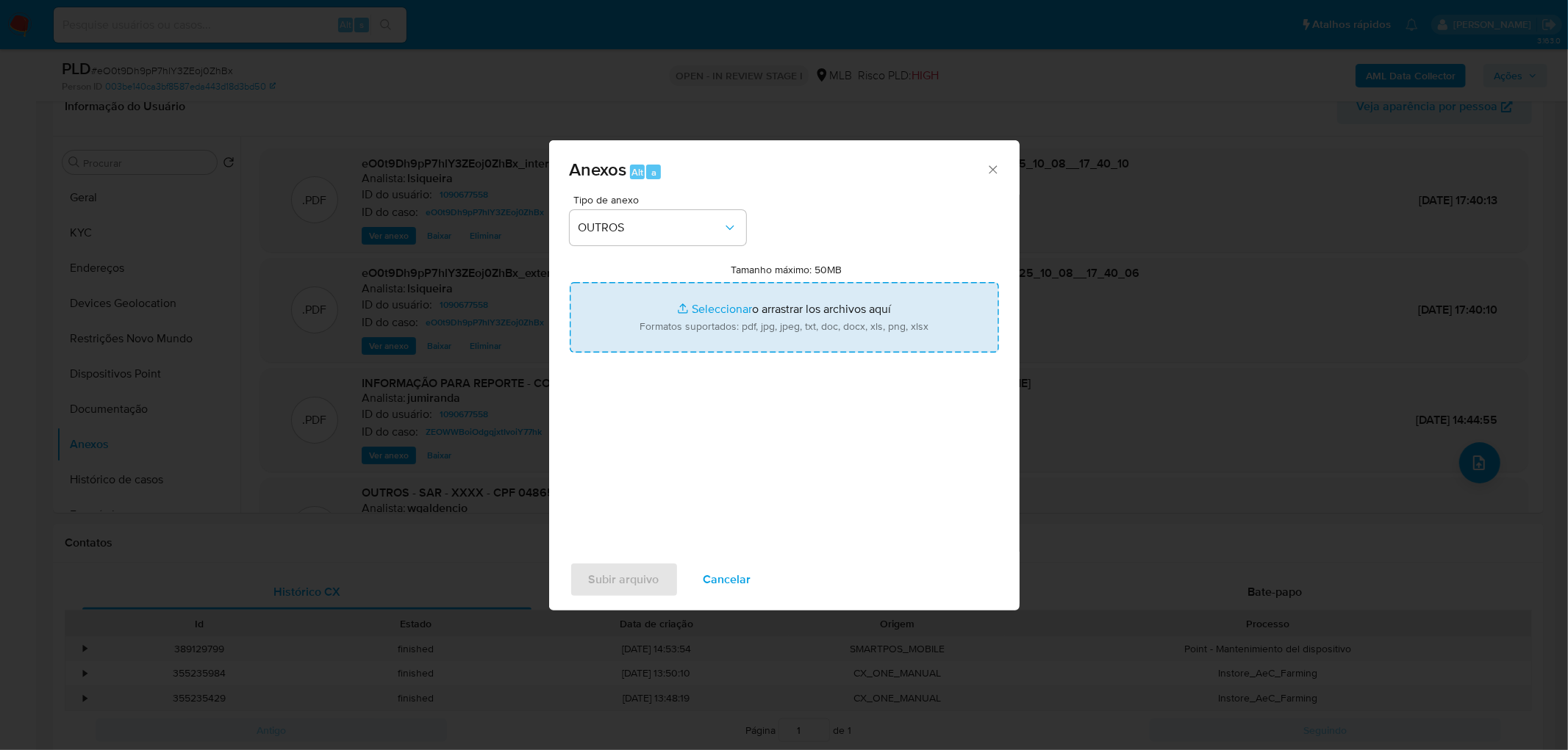
click at [704, 343] on input "Tamanho máximo: 50MB Seleccionar archivos" at bounding box center [784, 317] width 429 height 71
type input "C:\fakepath\2° SAR - XXXX - CPF 04865142428 - DEEWENIS DAVID DE MELO FELIZARDO.…"
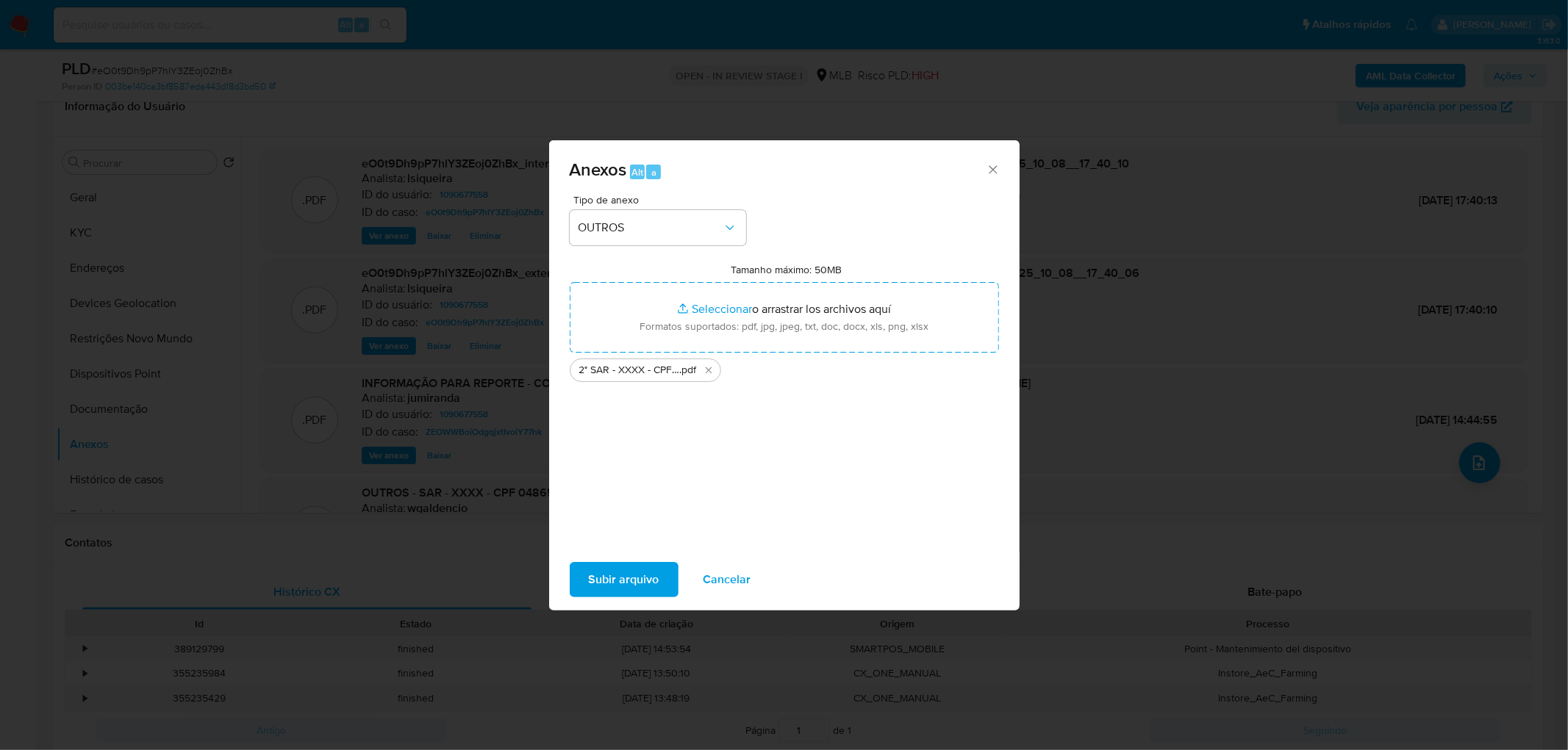
click at [630, 455] on span "Subir arquivo" at bounding box center [624, 579] width 71 height 32
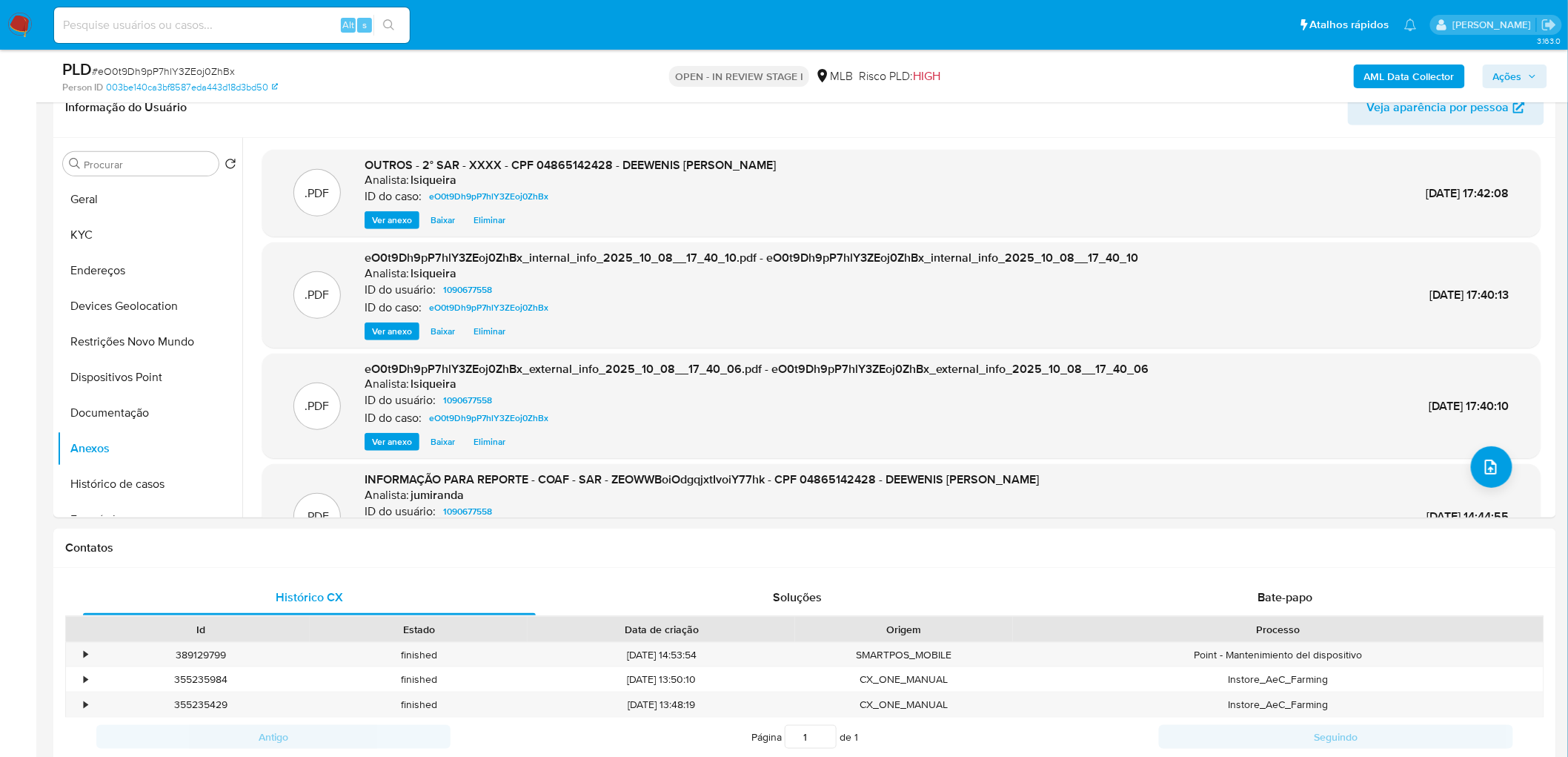
click at [1053, 73] on icon "button" at bounding box center [1533, 77] width 9 height 9
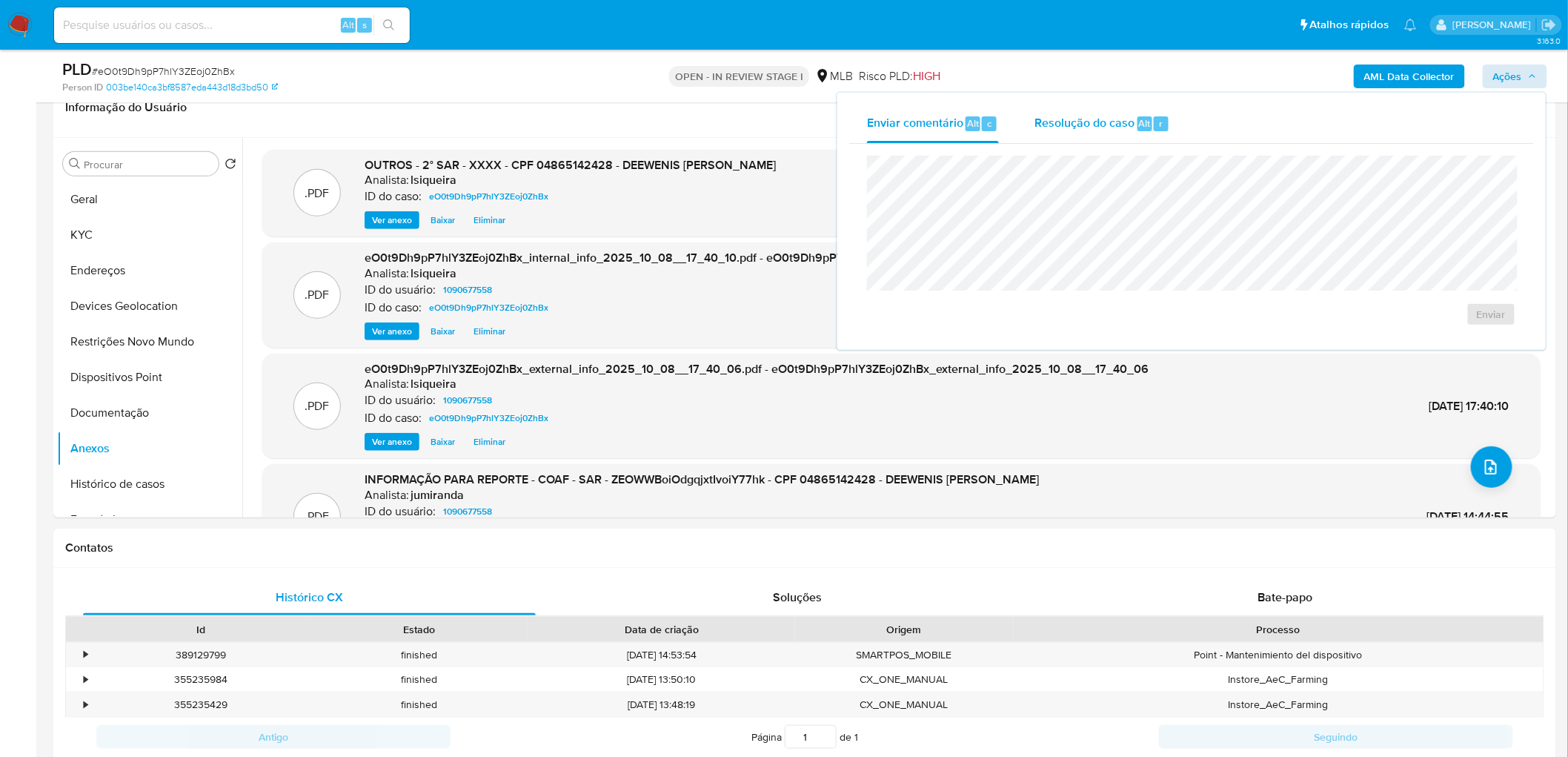
click at [1053, 134] on div "Resolução do caso Alt r" at bounding box center [1102, 124] width 136 height 38
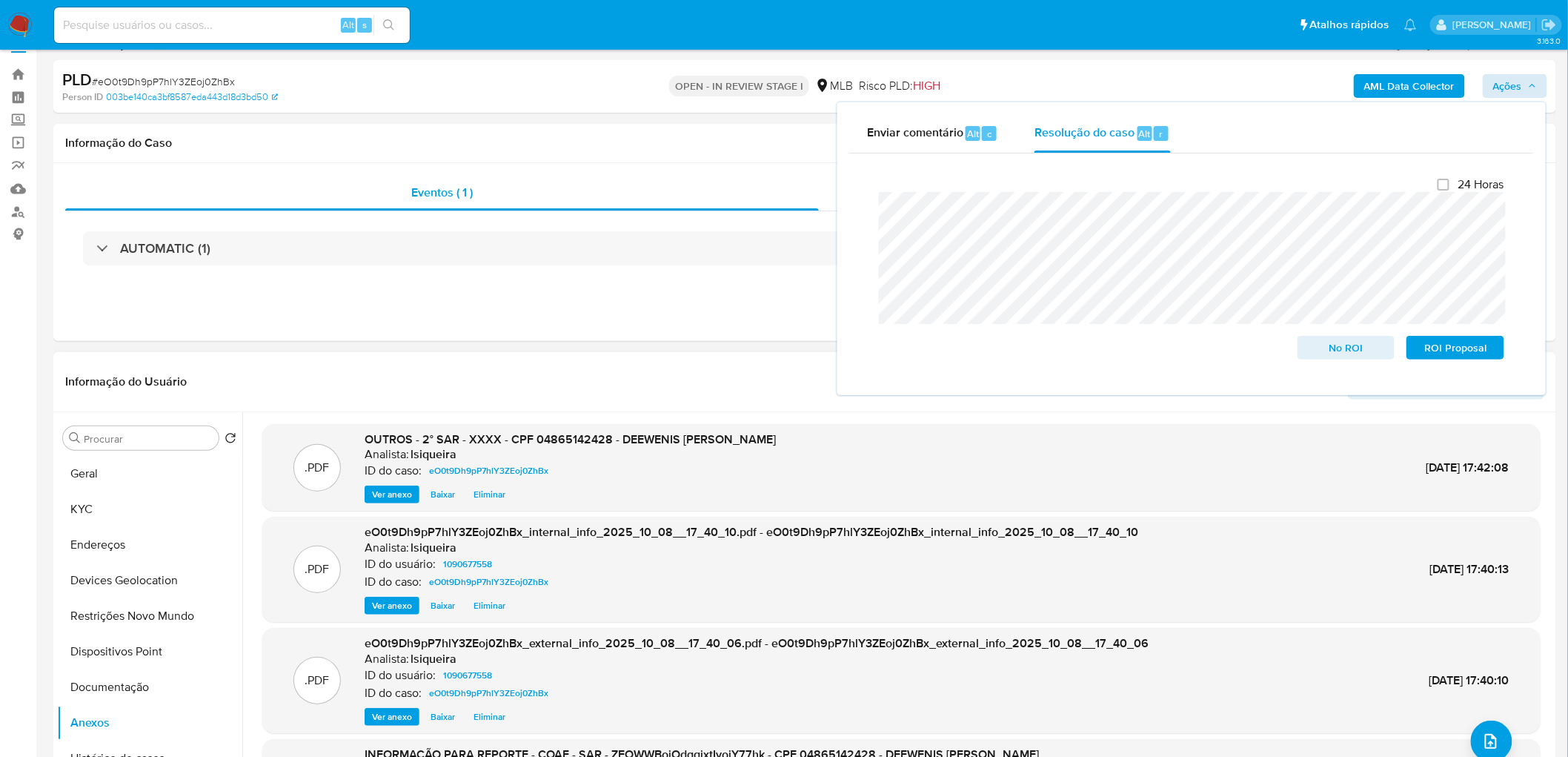
scroll to position [0, 0]
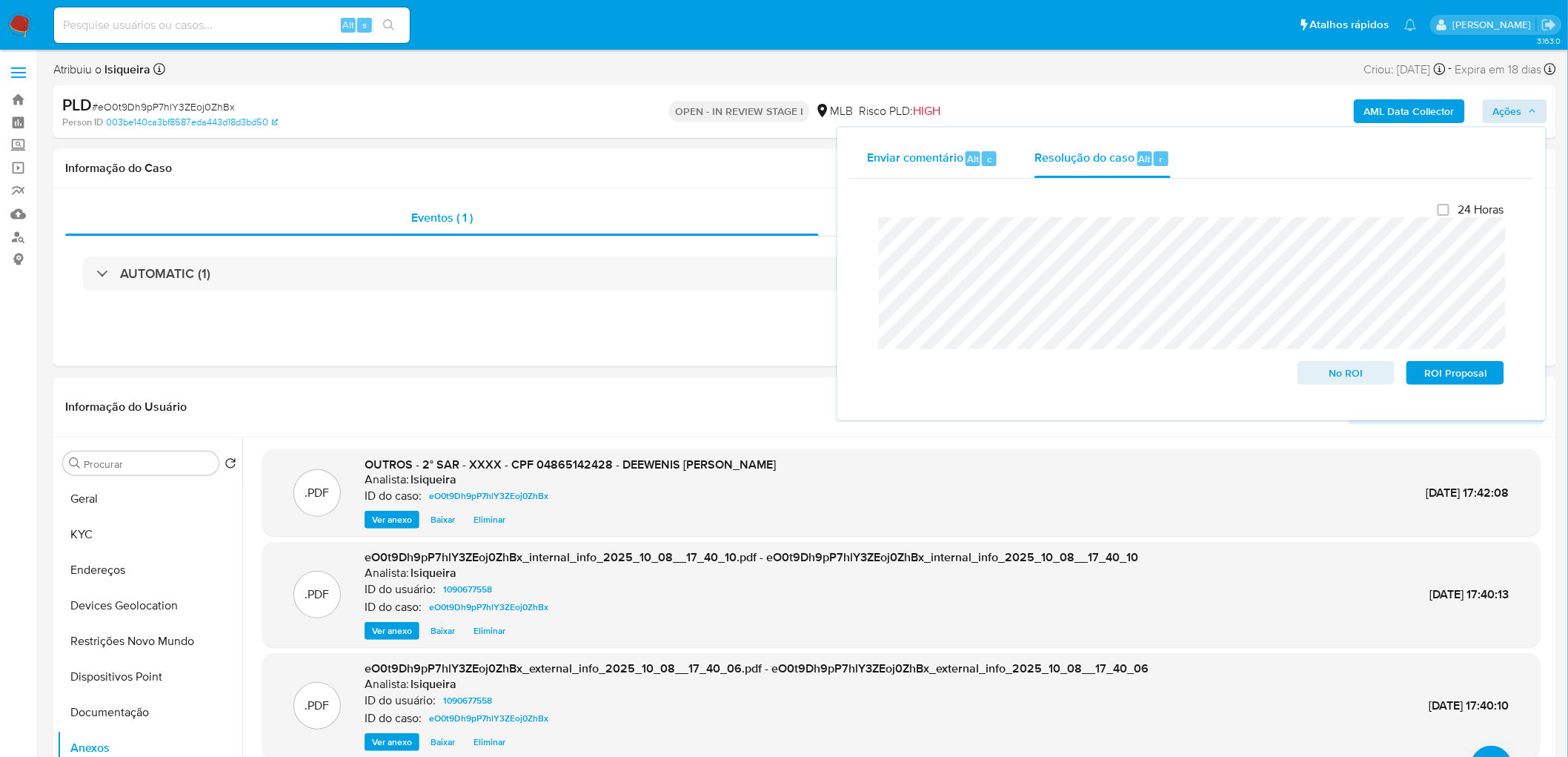
click at [953, 156] on span "Enviar comentário" at bounding box center [915, 158] width 96 height 17
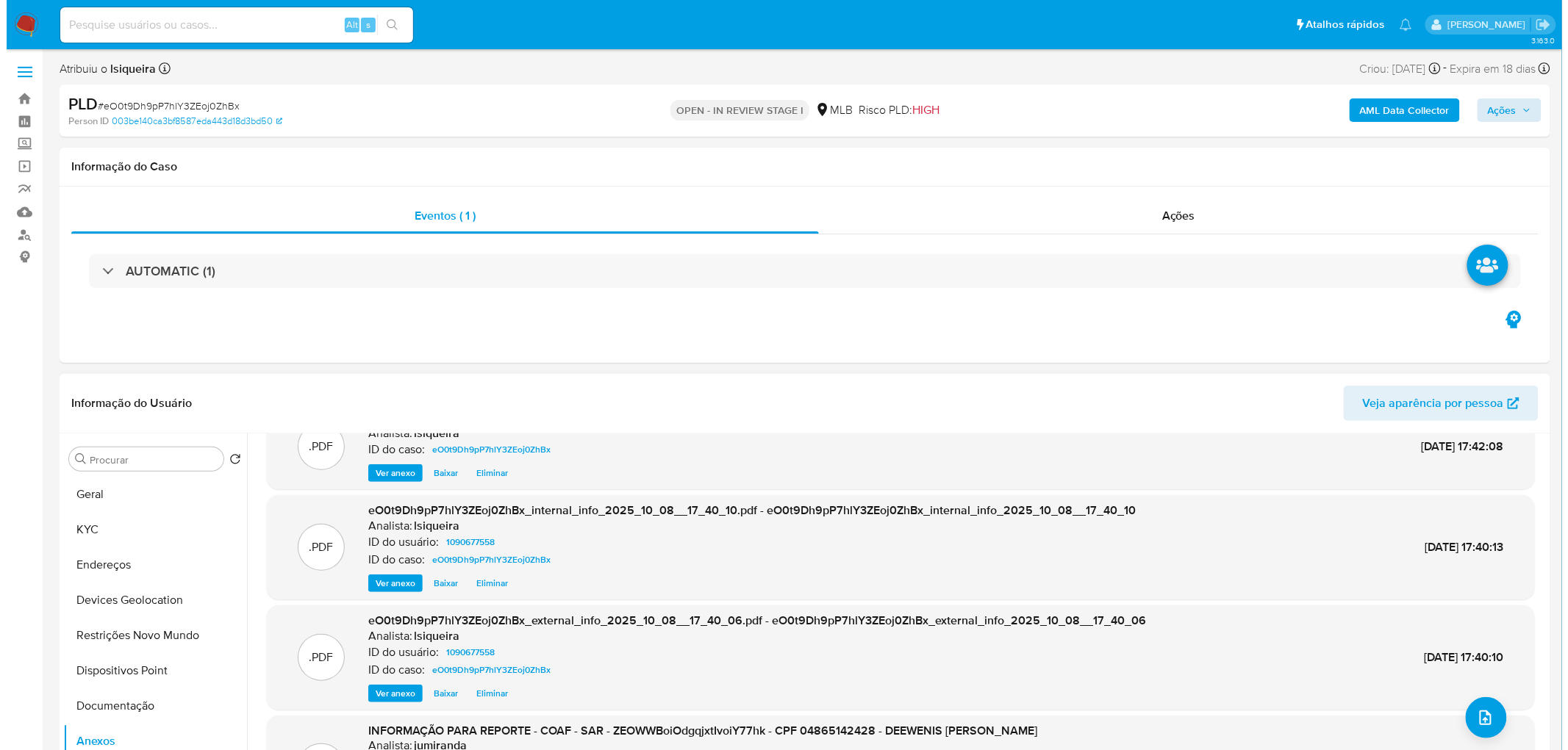
scroll to position [64, 0]
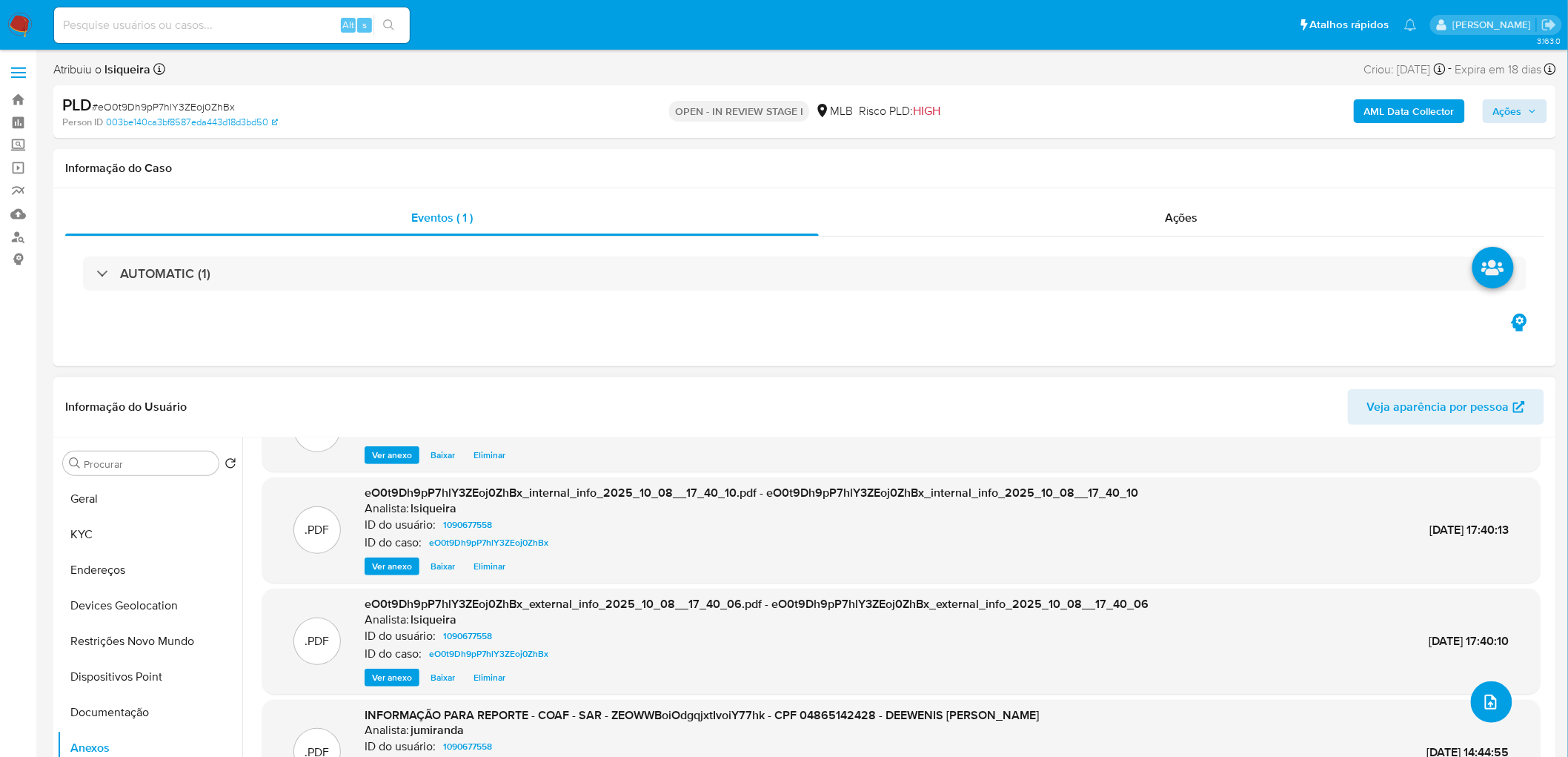
click at [1053, 460] on icon "upload-file" at bounding box center [1490, 702] width 12 height 15
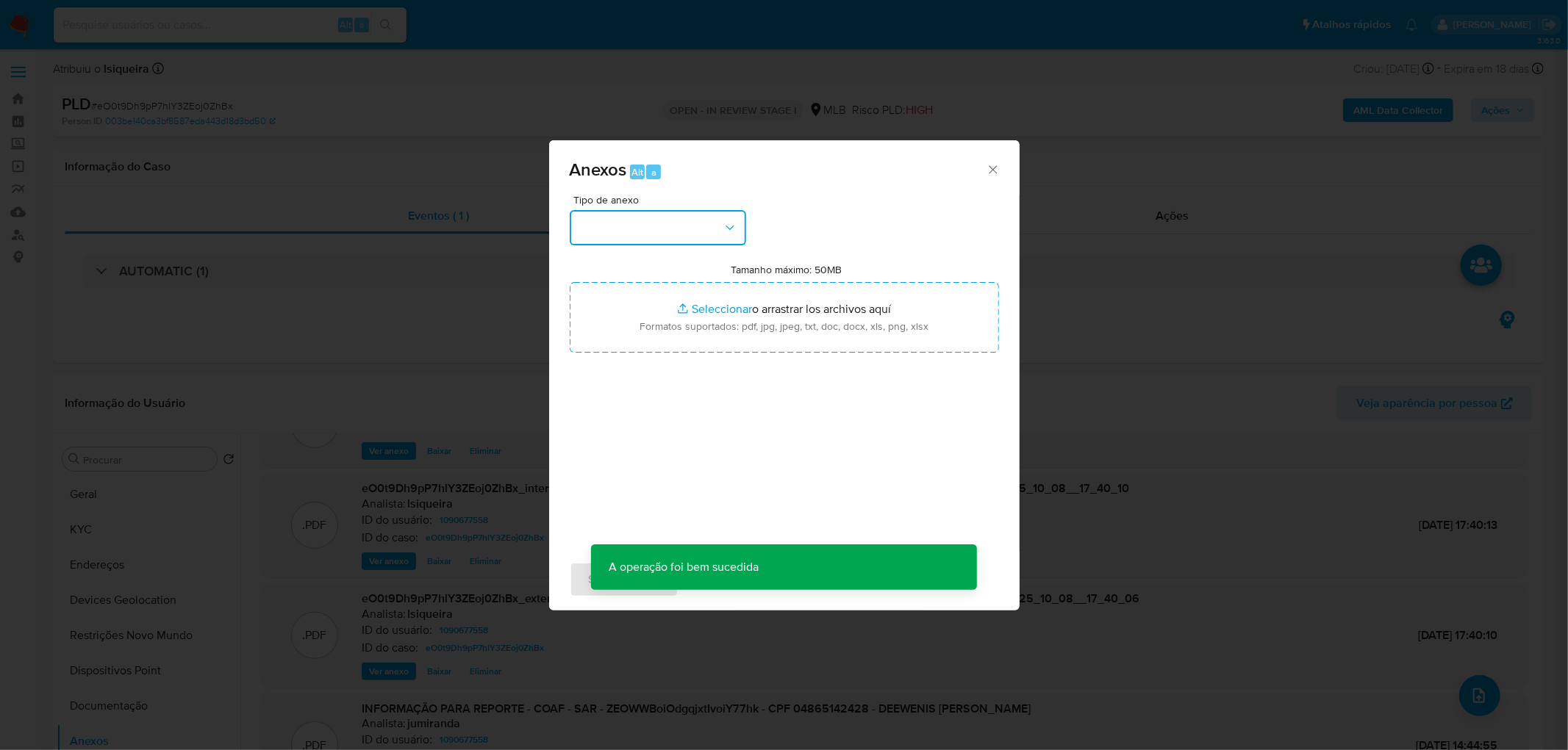
click at [685, 237] on button "button" at bounding box center [658, 228] width 177 height 35
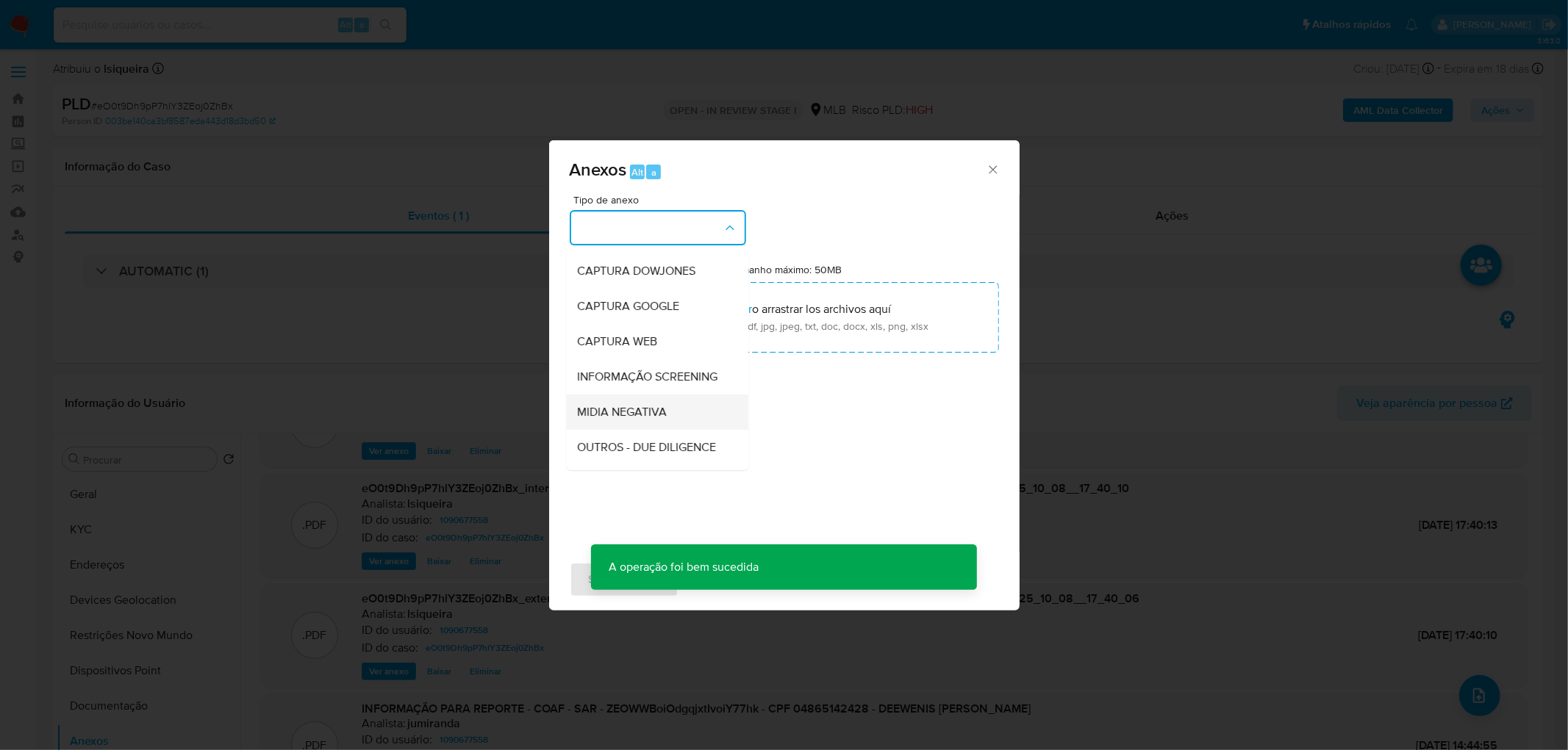
scroll to position [81, 0]
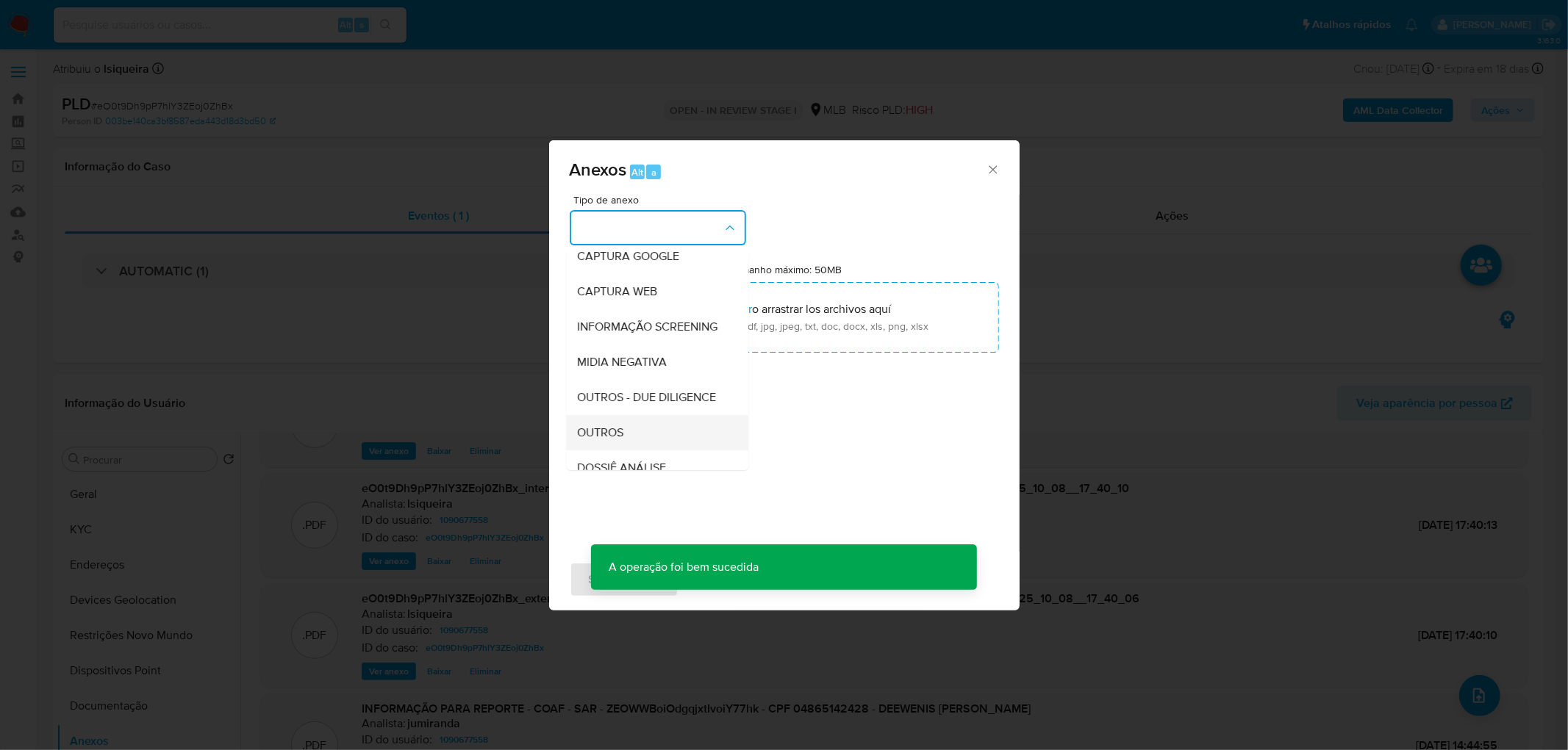
click at [593, 440] on span "OUTROS" at bounding box center [600, 432] width 46 height 14
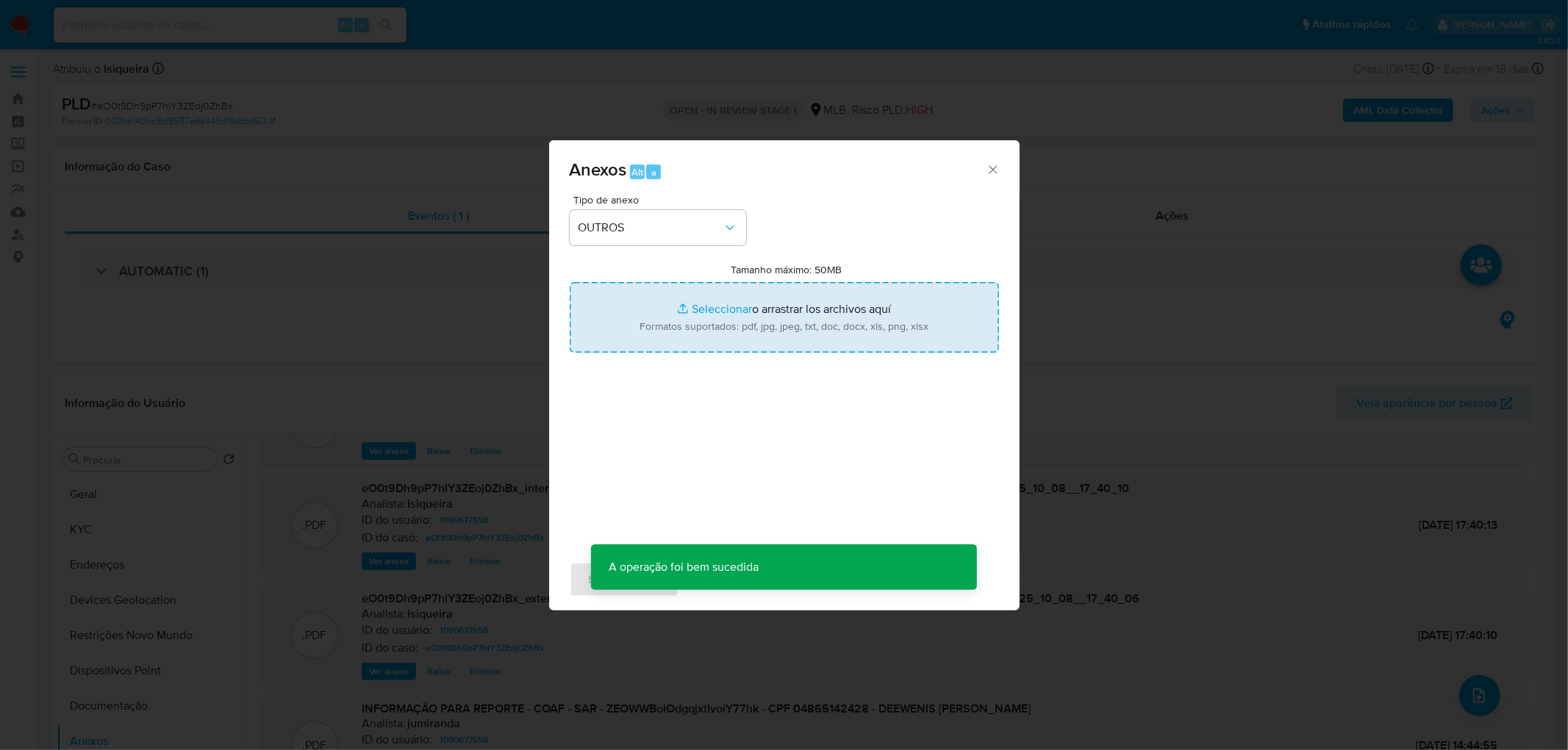
click at [683, 341] on input "Tamanho máximo: 50MB Seleccionar archivos" at bounding box center [784, 317] width 429 height 71
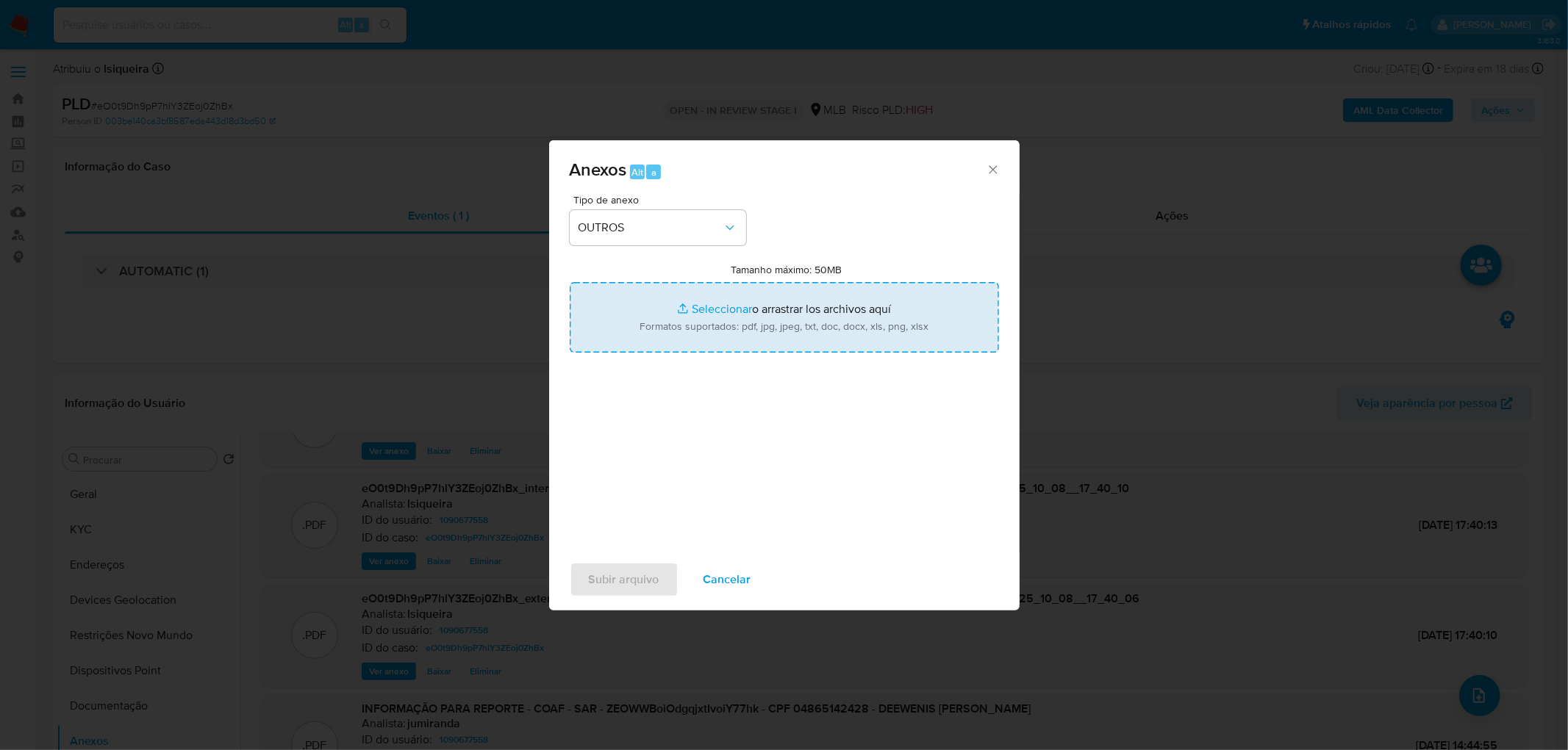
type input "C:\fakepath\Mulan 1090677558_2025_10_08_14_52_23 - Resumen TX.pdf"
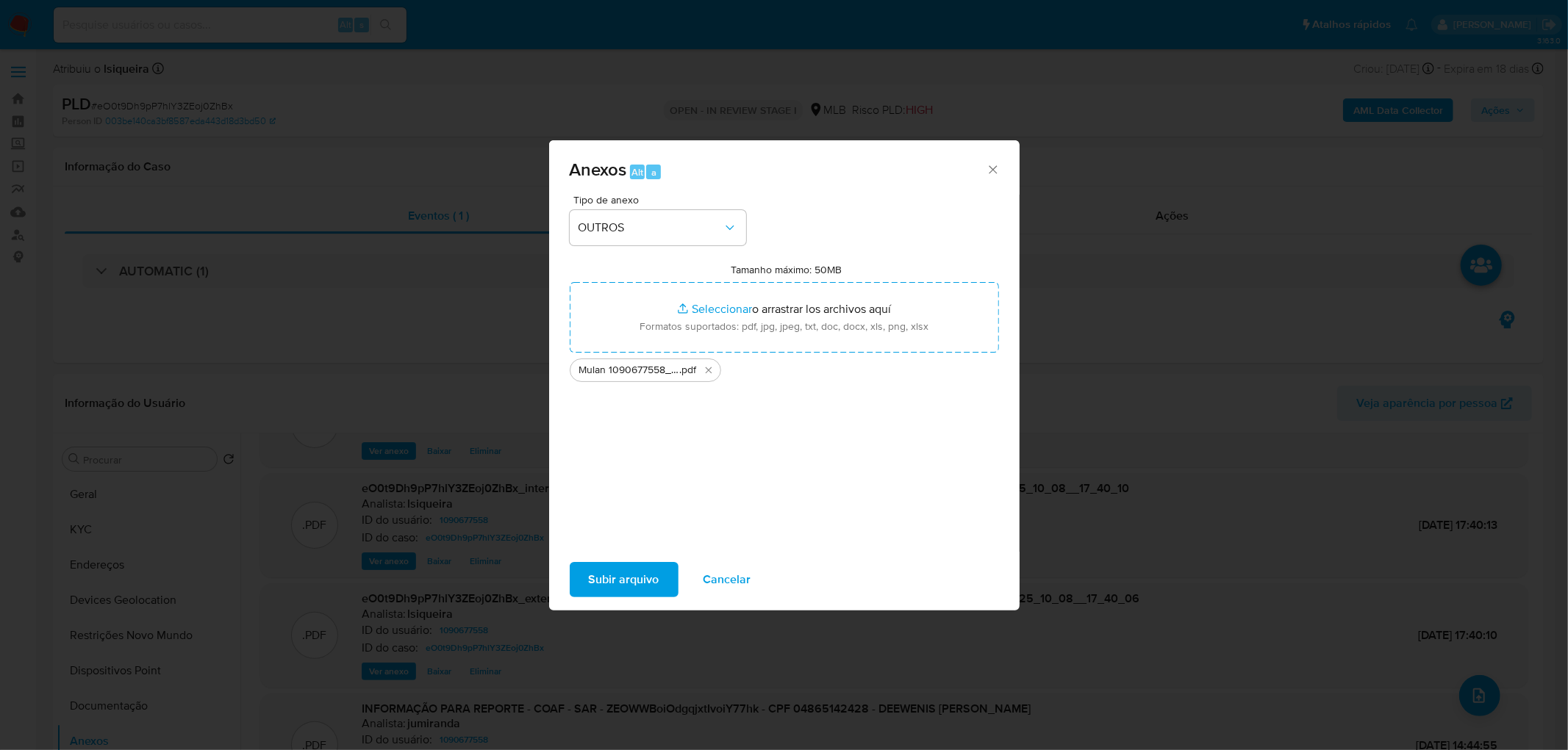
drag, startPoint x: 683, startPoint y: 341, endPoint x: 626, endPoint y: 582, distance: 247.6
click at [626, 455] on span "Subir arquivo" at bounding box center [624, 579] width 71 height 32
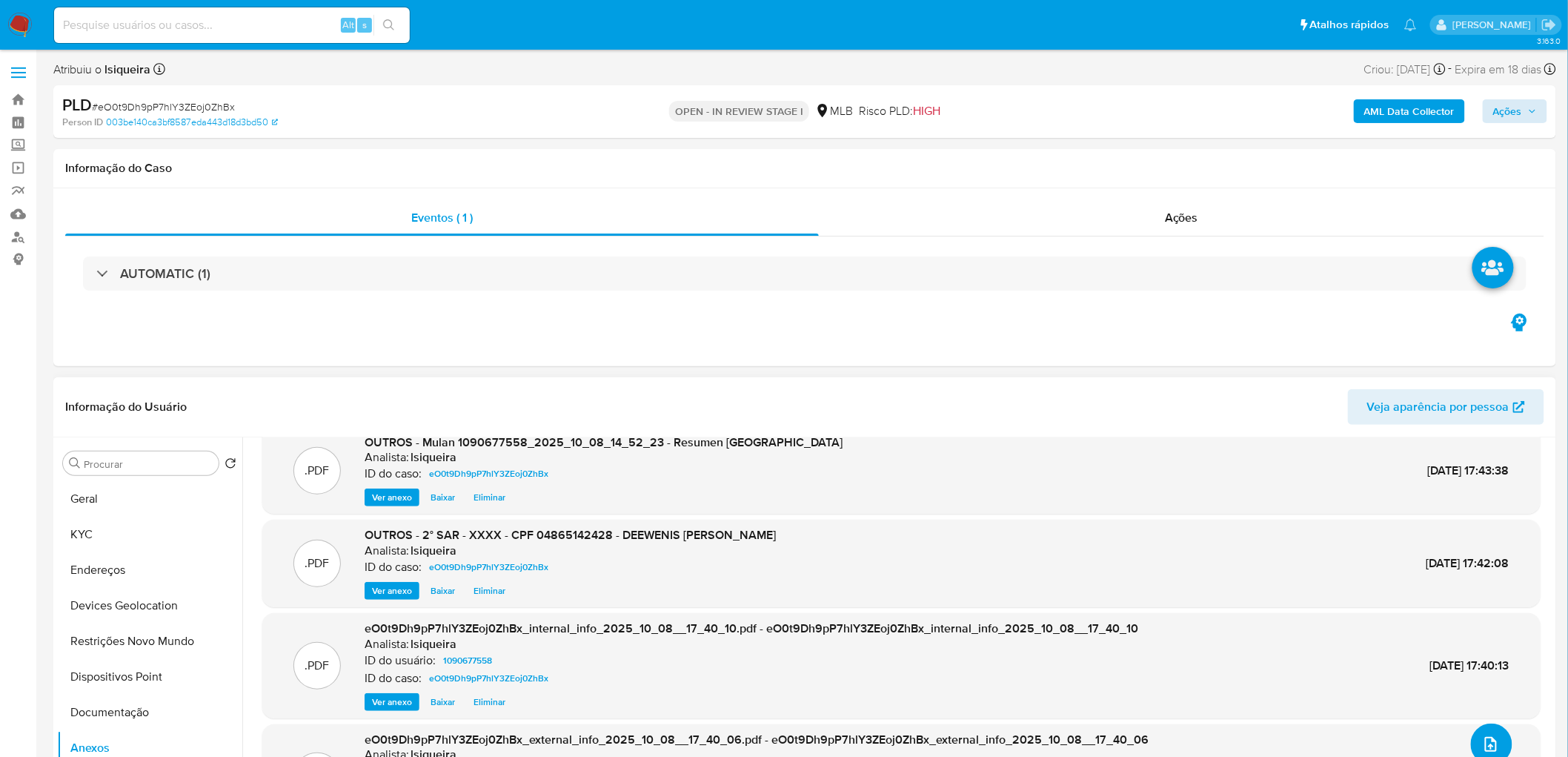
scroll to position [0, 0]
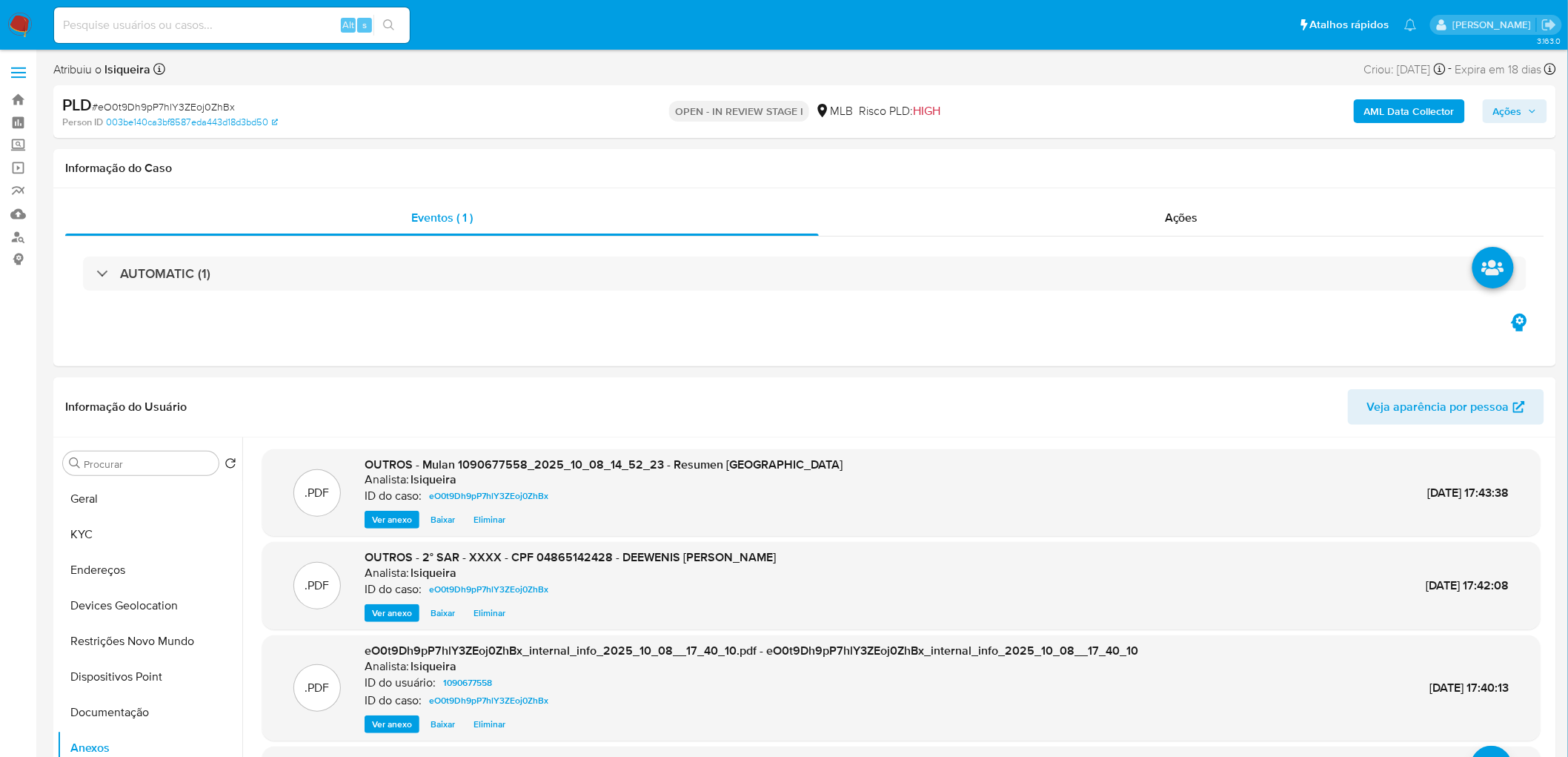
click at [1053, 114] on span "Ações" at bounding box center [1508, 111] width 29 height 24
click at [1053, 157] on span "Resolução do caso" at bounding box center [1085, 158] width 100 height 17
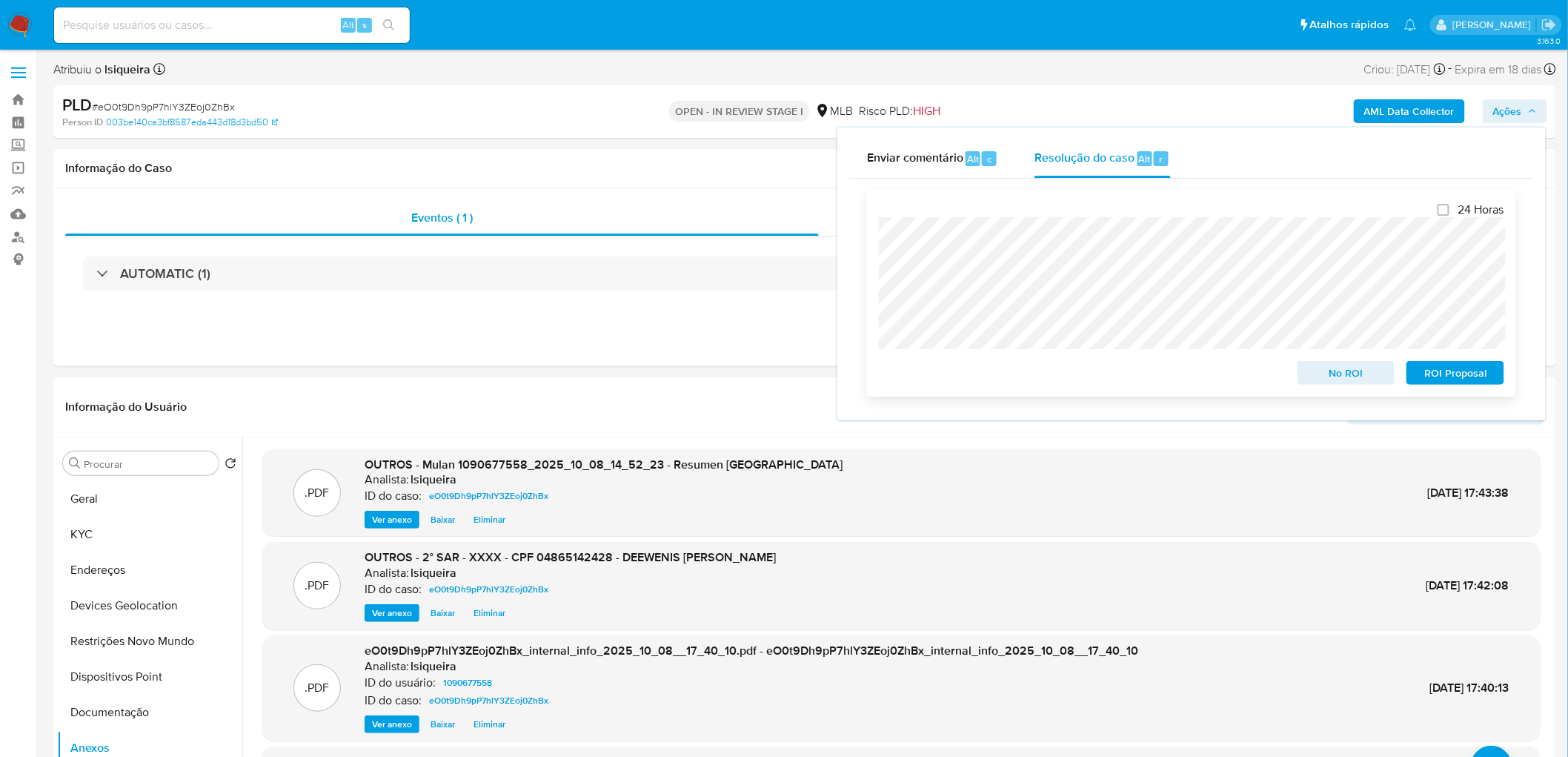
click at [1053, 367] on span "ROI Proposal" at bounding box center [1455, 373] width 77 height 21
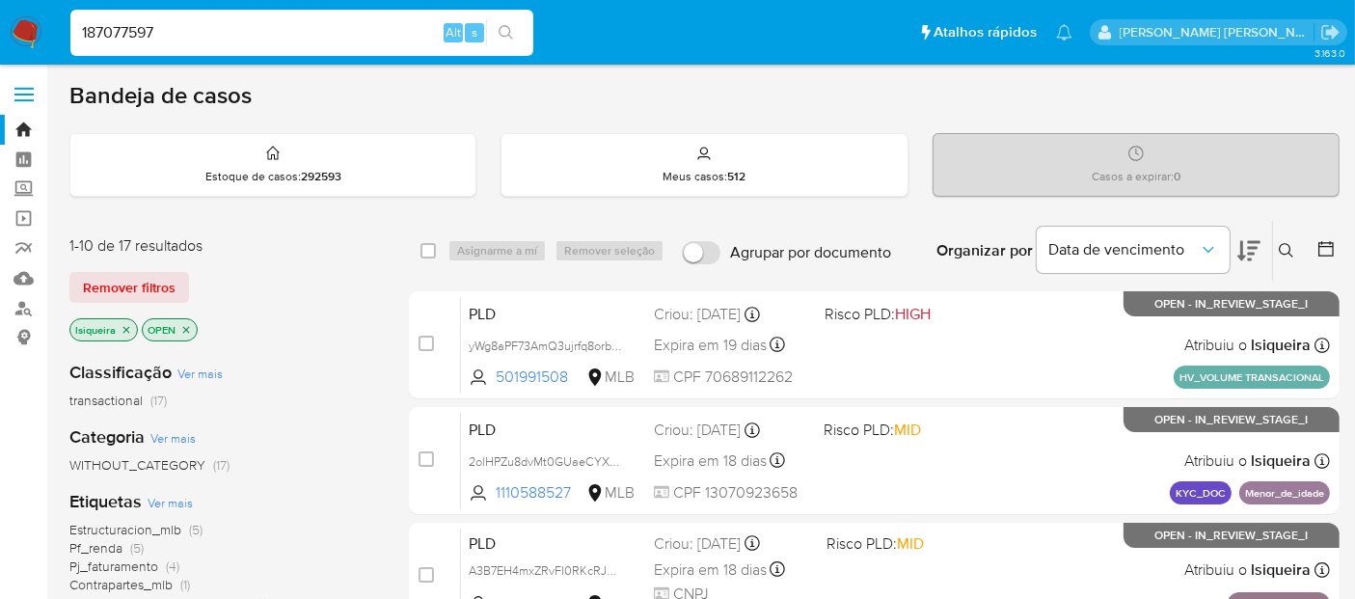
type input "187077597"
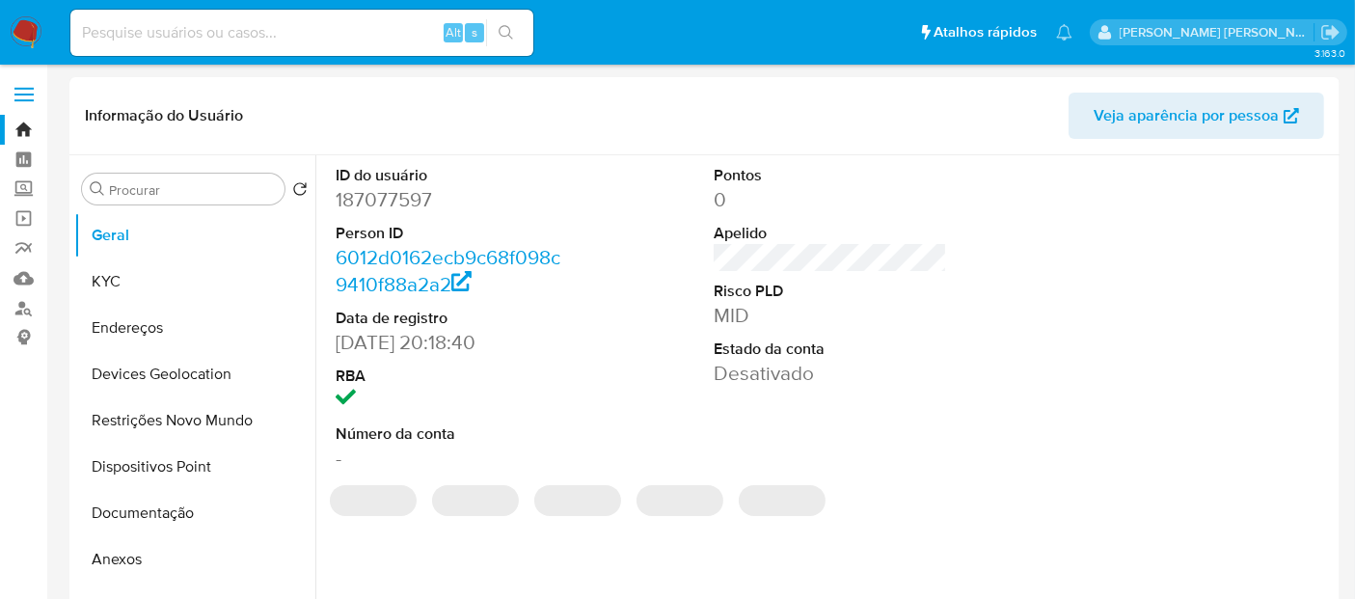
select select "10"
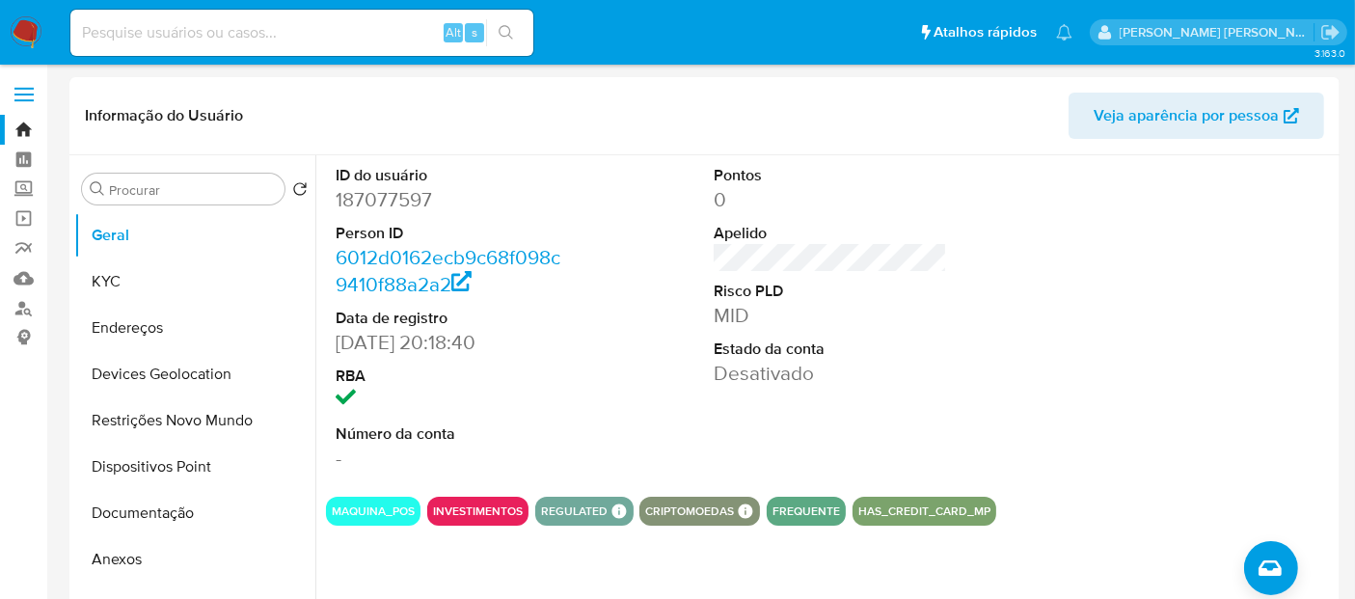
click at [14, 40] on img at bounding box center [26, 32] width 33 height 33
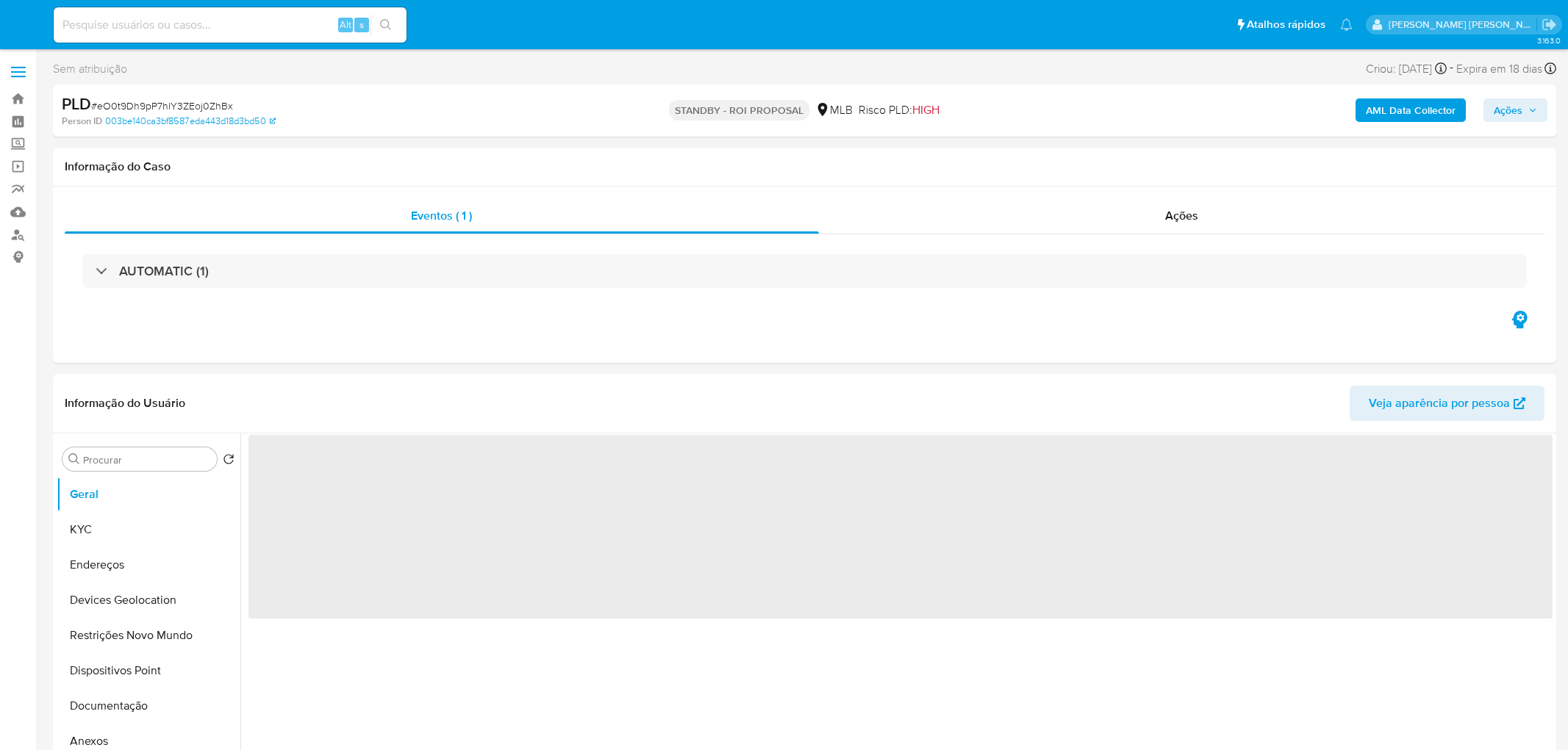
select select "10"
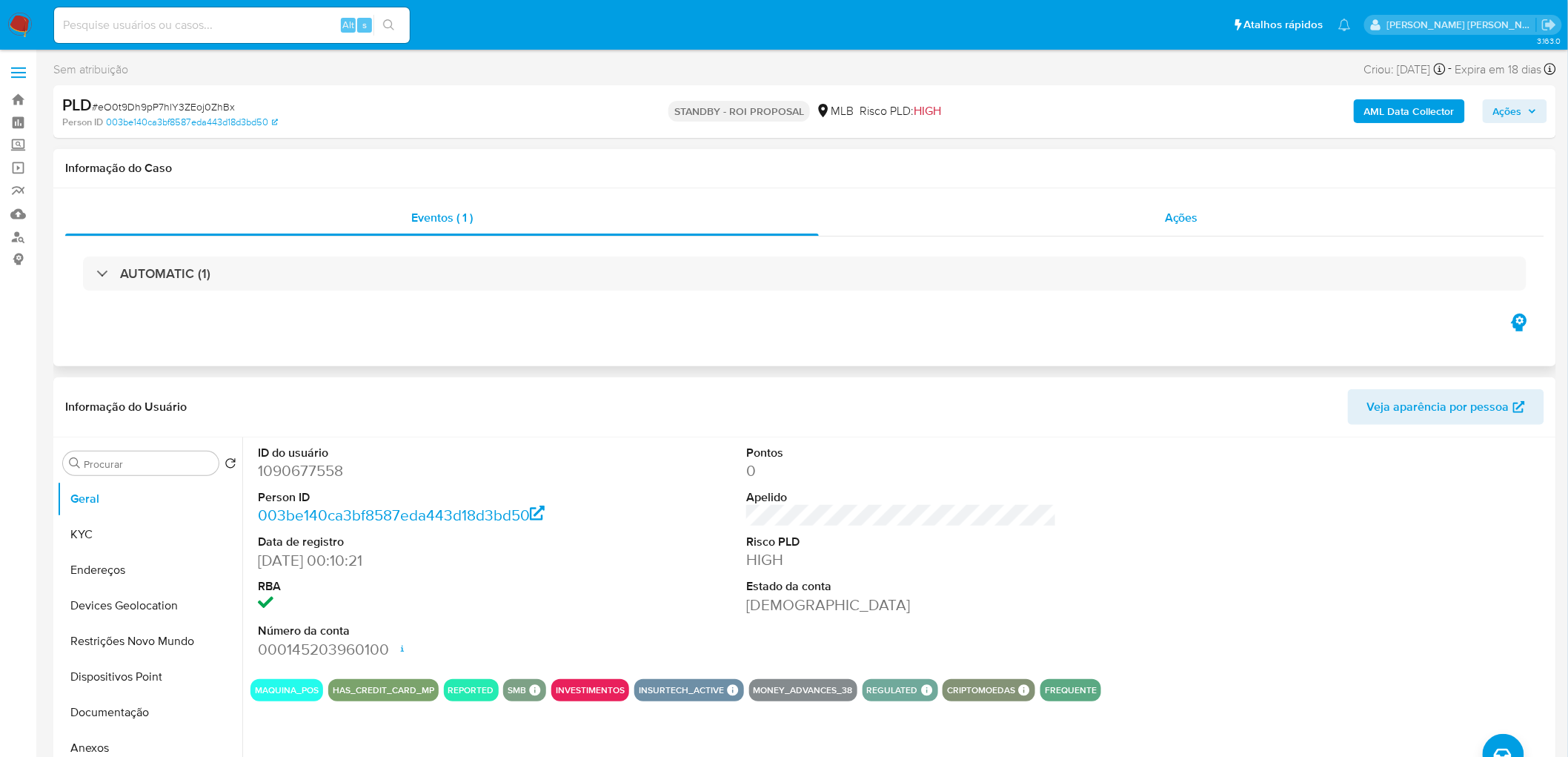
click at [1139, 204] on div "Ações" at bounding box center [1182, 217] width 725 height 35
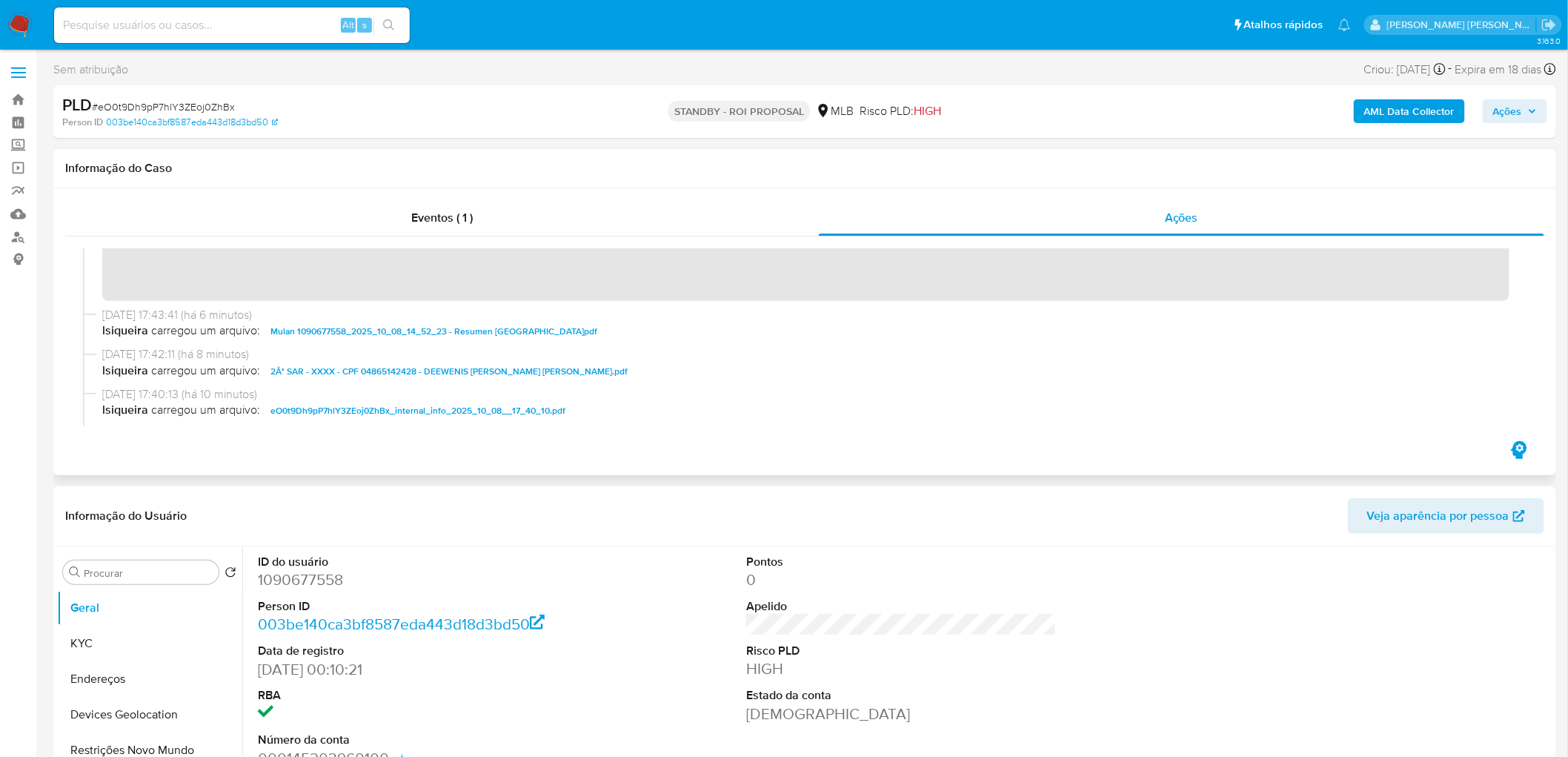
scroll to position [164, 0]
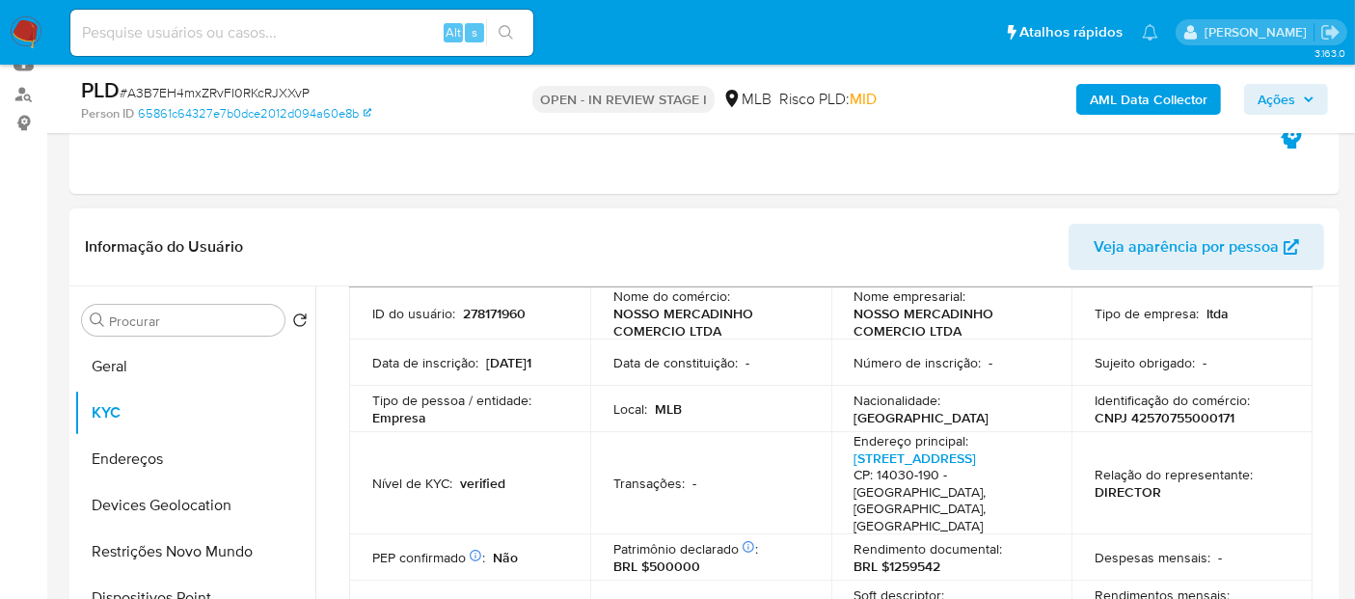
scroll to position [214, 0]
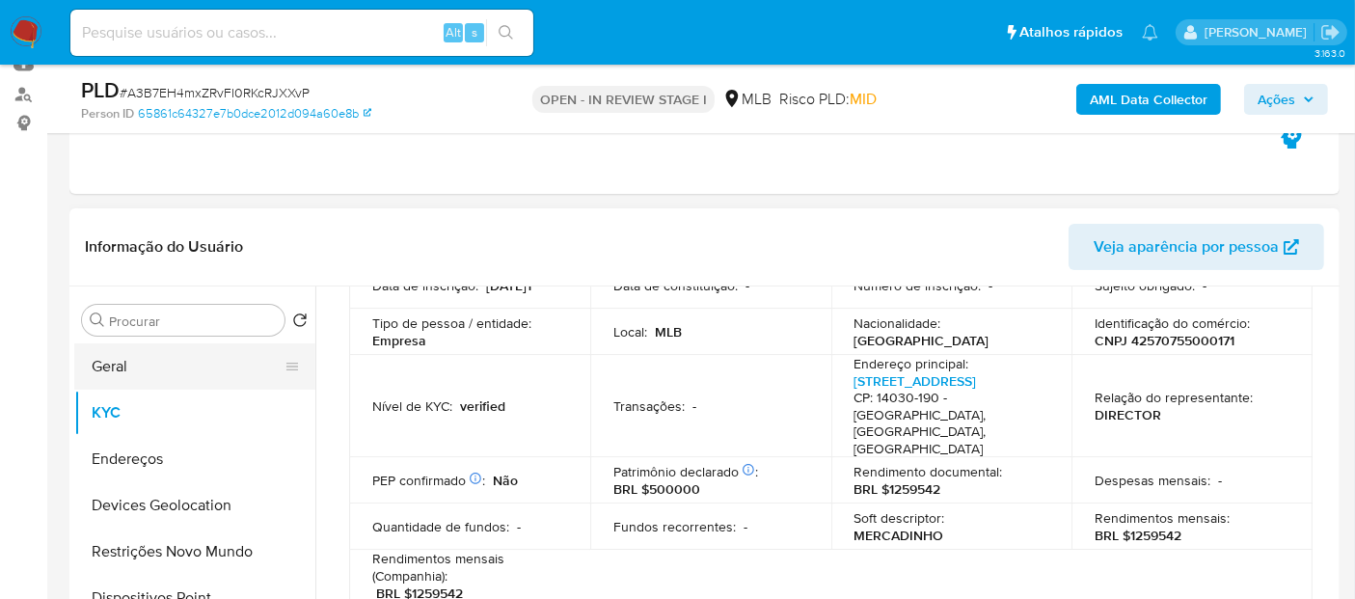
click at [109, 359] on button "Geral" at bounding box center [187, 366] width 226 height 46
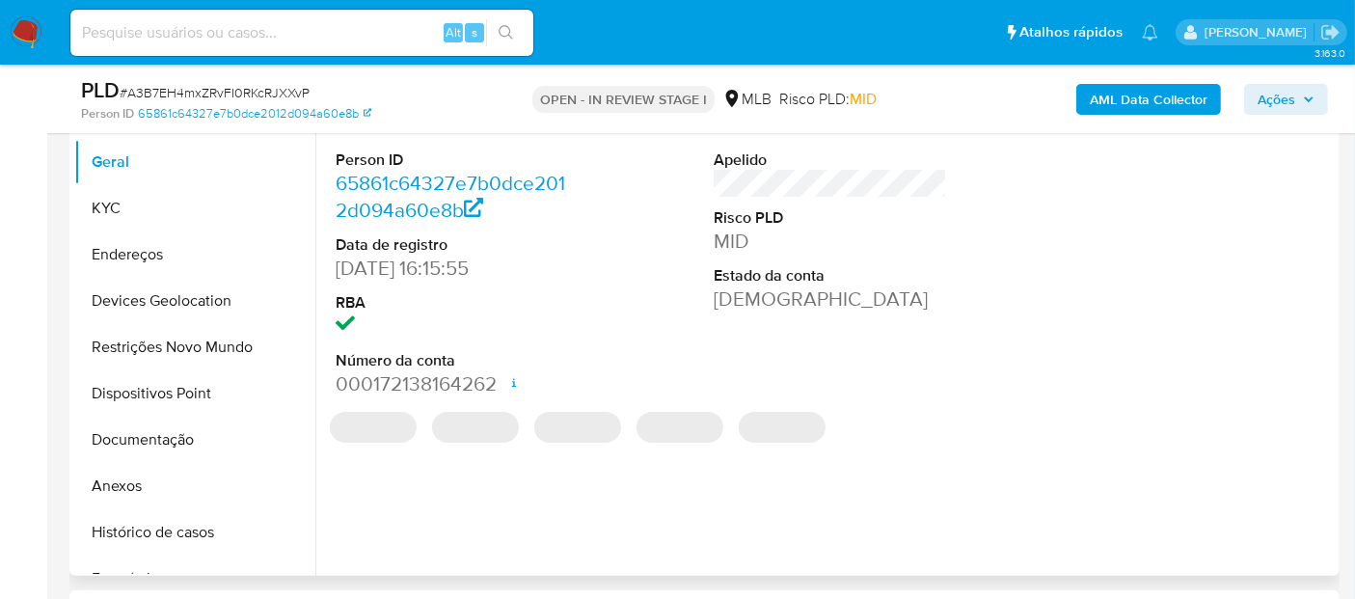
scroll to position [428, 0]
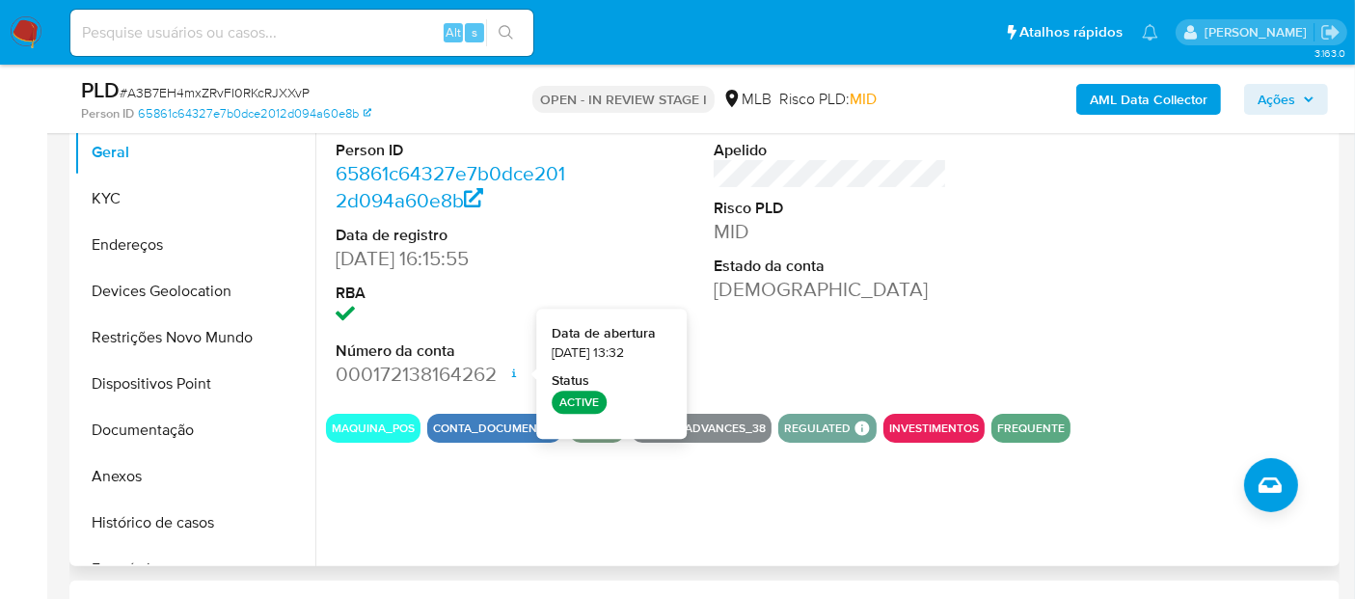
click at [907, 329] on div "Pontos 4 Apelido Risco PLD MID Estado da conta [DEMOGRAPHIC_DATA]" at bounding box center [830, 235] width 253 height 326
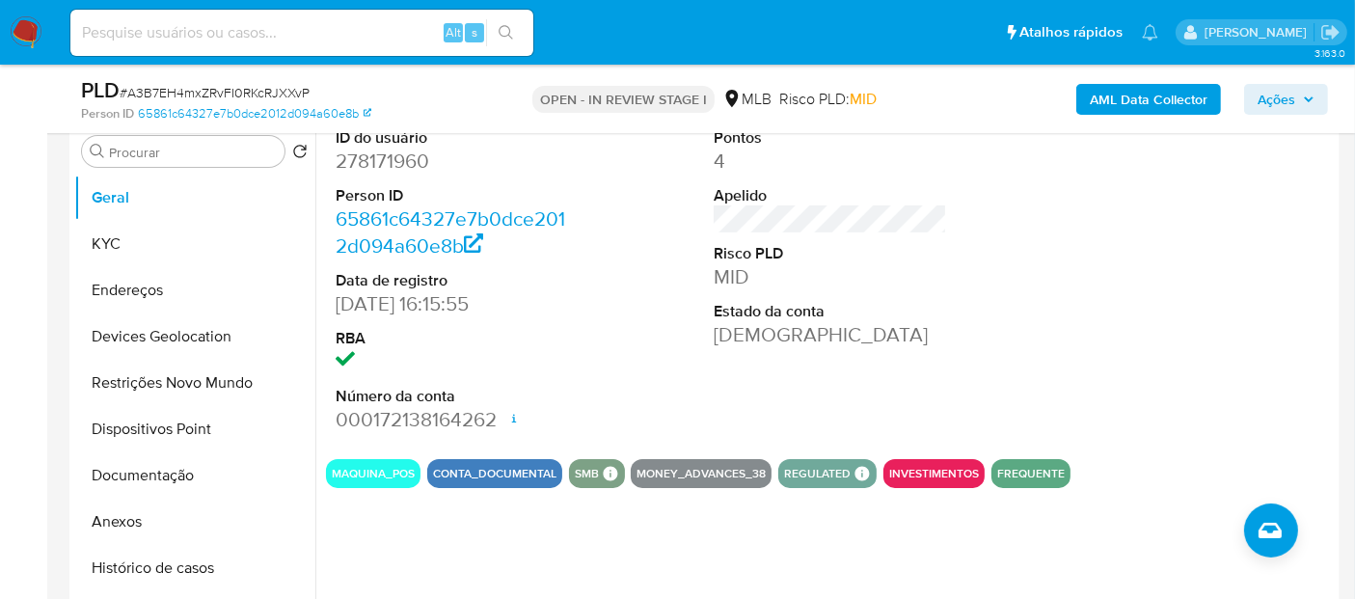
scroll to position [321, 0]
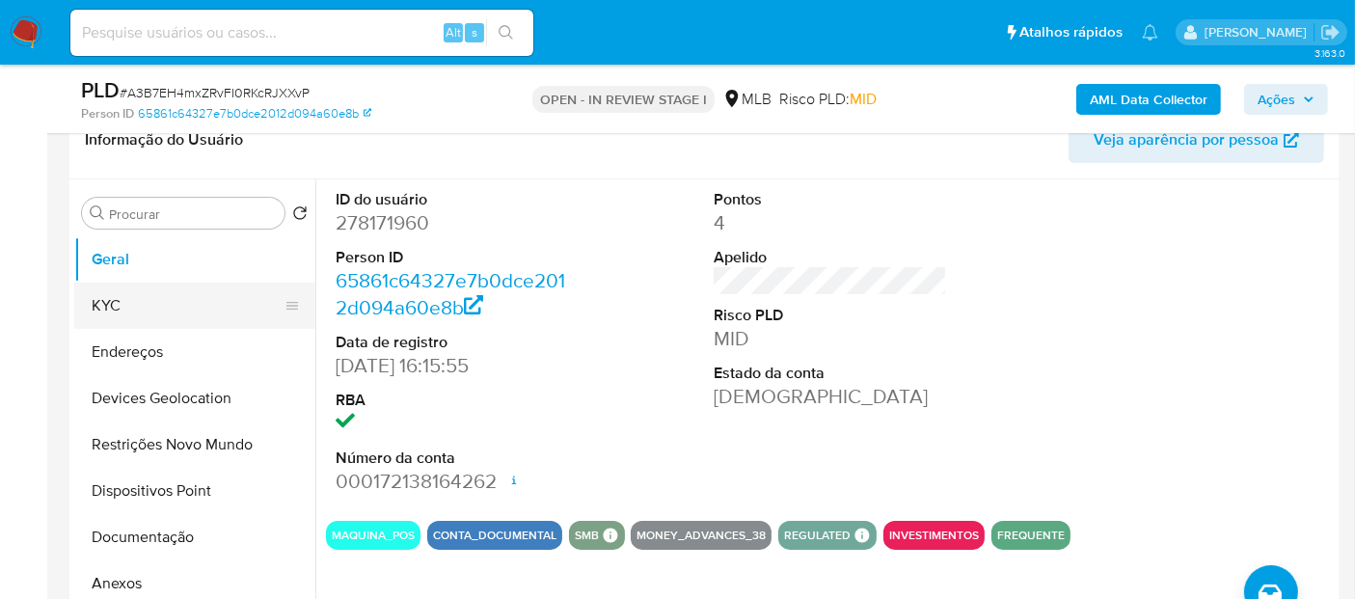
click at [235, 315] on button "KYC" at bounding box center [187, 306] width 226 height 46
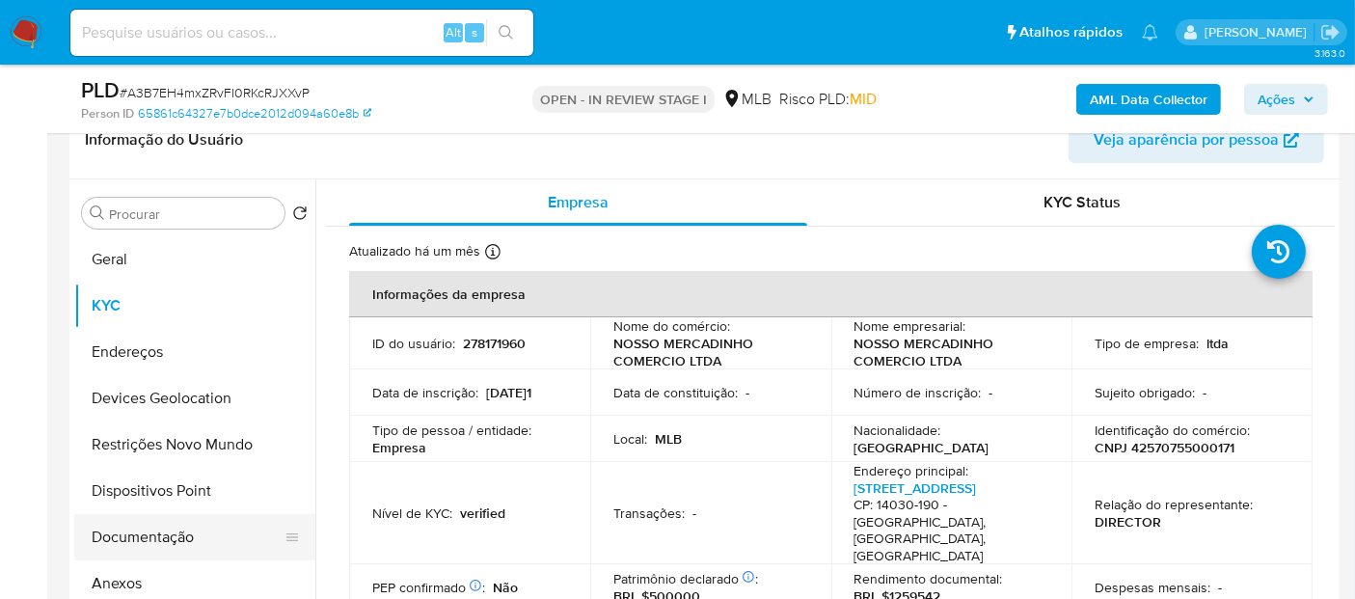
click at [185, 532] on button "Documentação" at bounding box center [187, 537] width 226 height 46
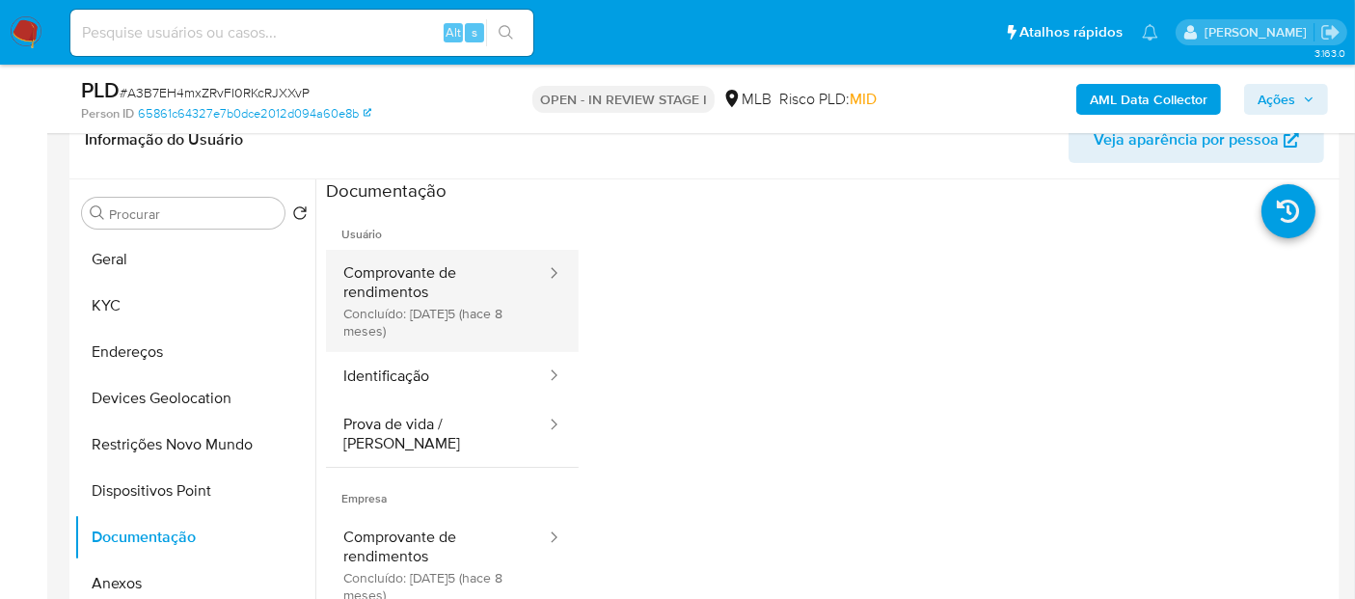
click at [405, 270] on button "Comprovante de rendimentos Concluído: [DATE] (hace 8 meses)" at bounding box center [437, 301] width 222 height 102
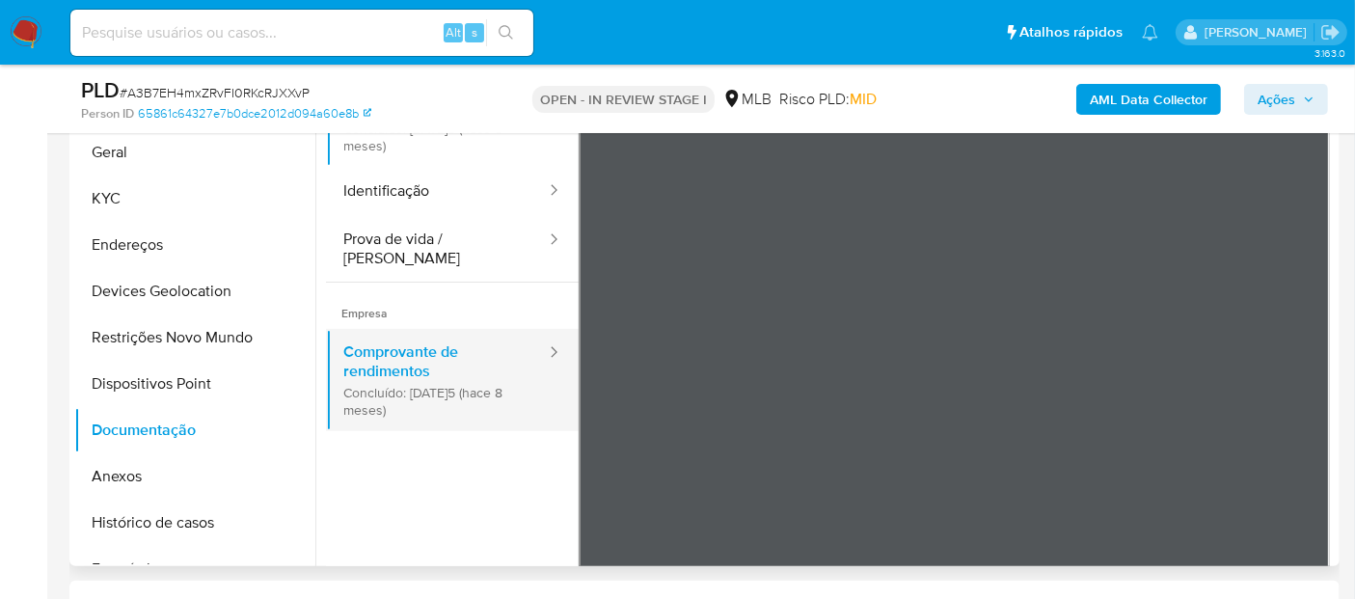
scroll to position [107, 0]
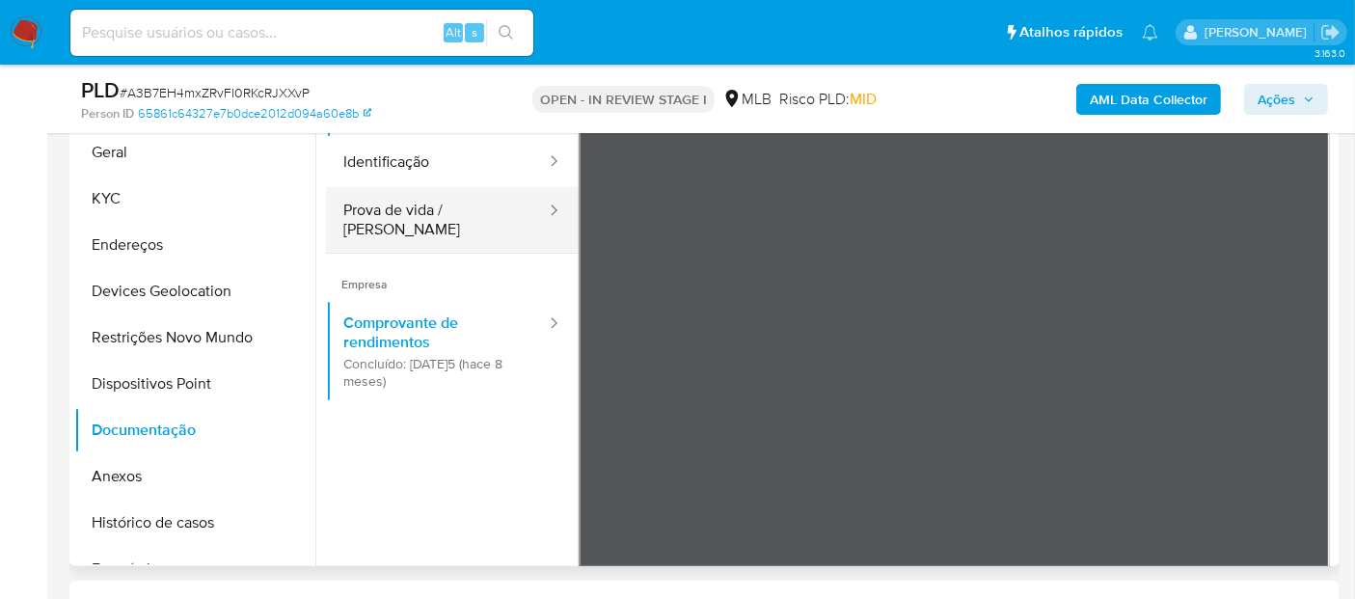
drag, startPoint x: 442, startPoint y: 232, endPoint x: 436, endPoint y: 212, distance: 21.1
click at [440, 230] on button "Prova de vida / Selfie" at bounding box center [437, 220] width 222 height 66
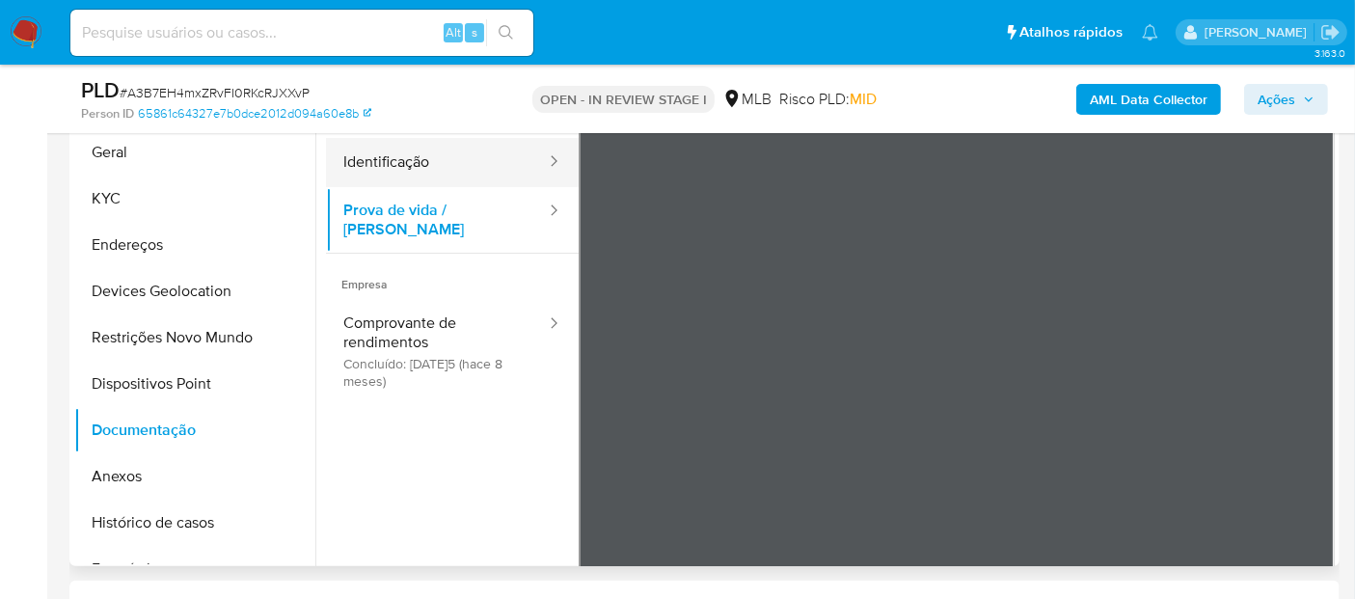
click at [451, 177] on button "Identificação" at bounding box center [437, 162] width 222 height 49
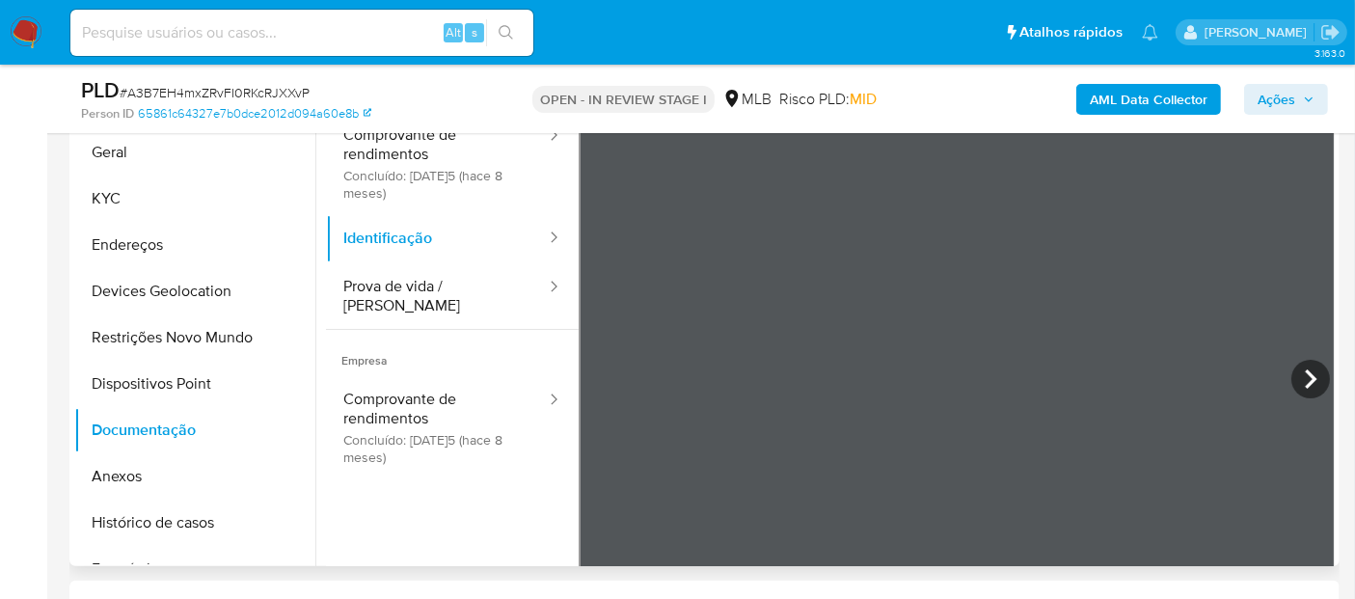
scroll to position [0, 0]
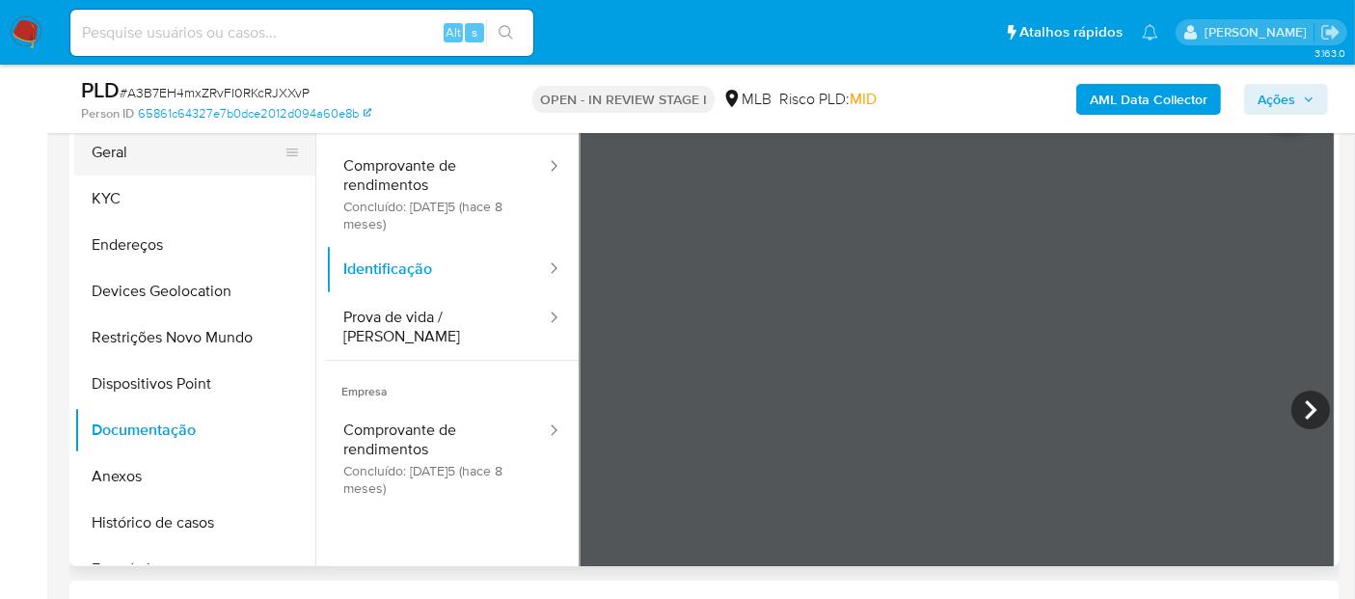
click at [120, 148] on button "Geral" at bounding box center [187, 152] width 226 height 46
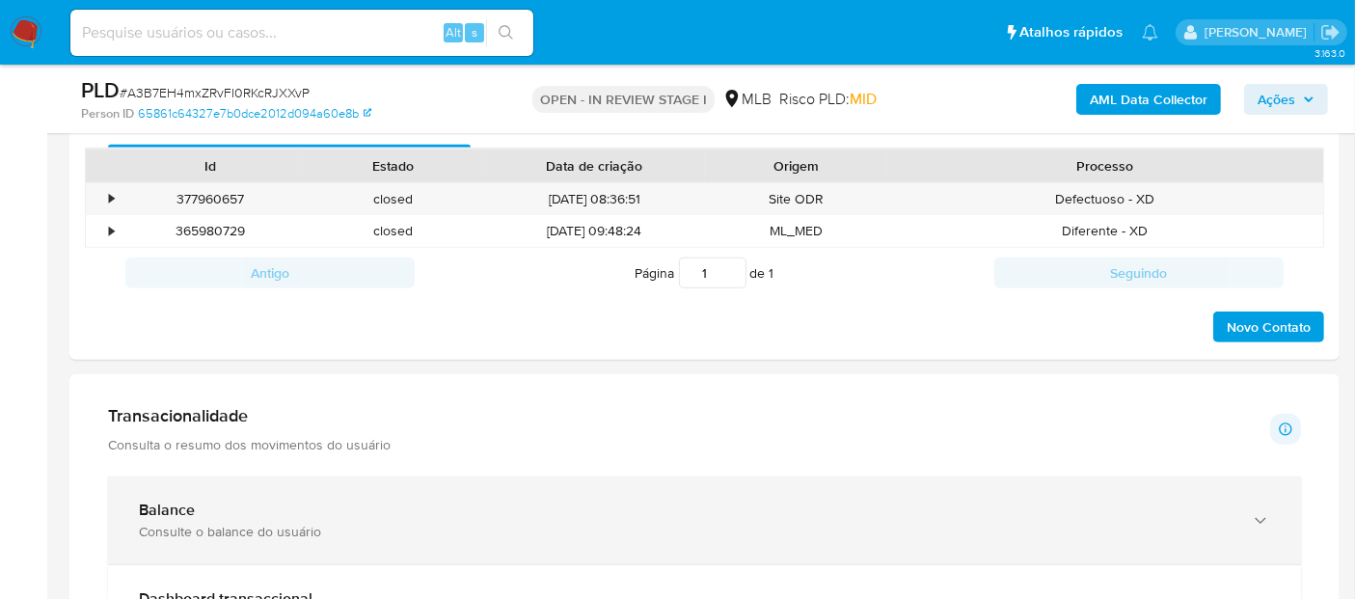
scroll to position [1072, 0]
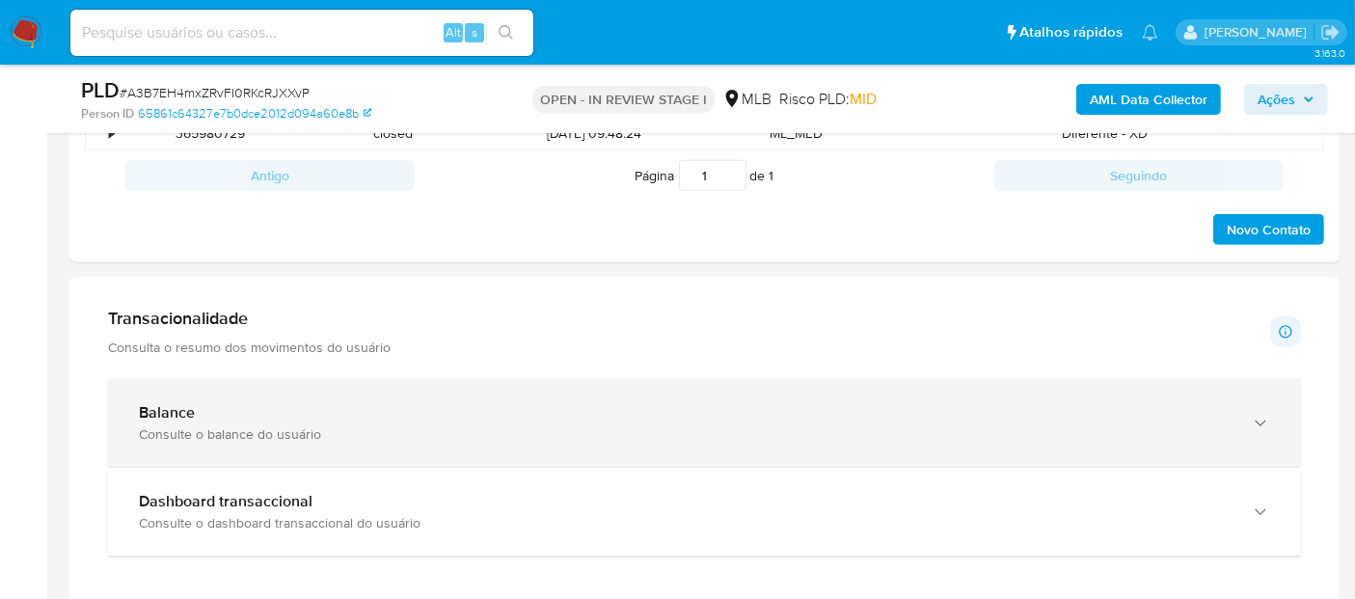
click at [294, 404] on div "Balance" at bounding box center [685, 412] width 1093 height 19
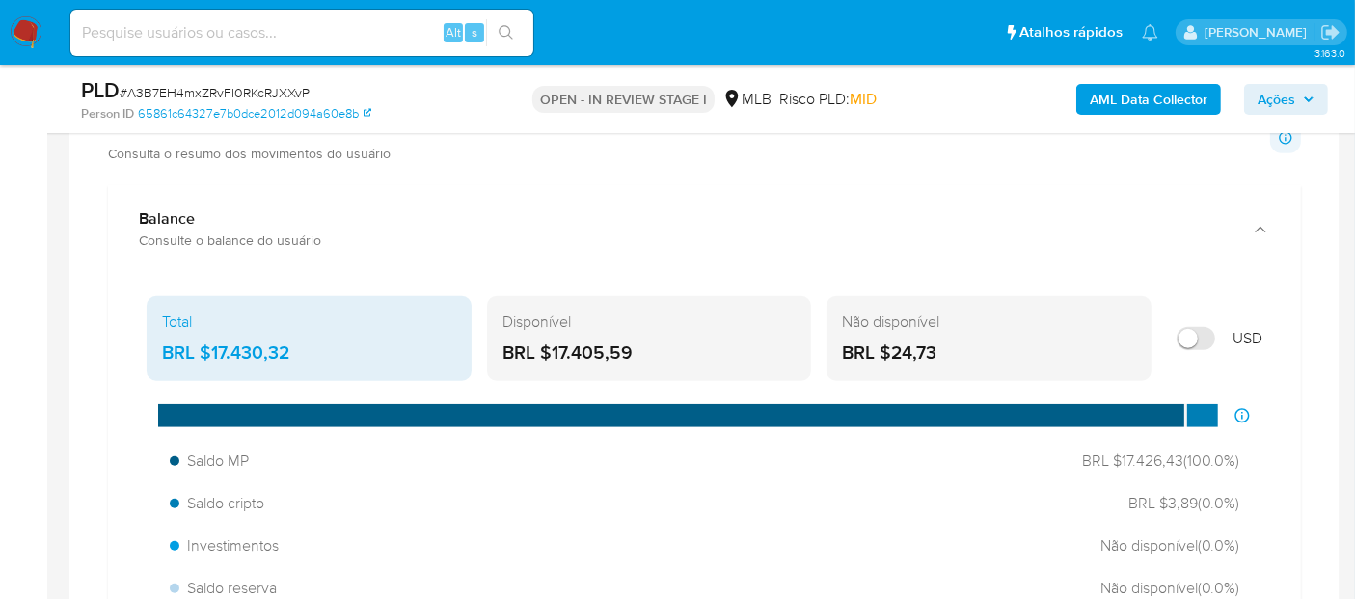
scroll to position [1286, 0]
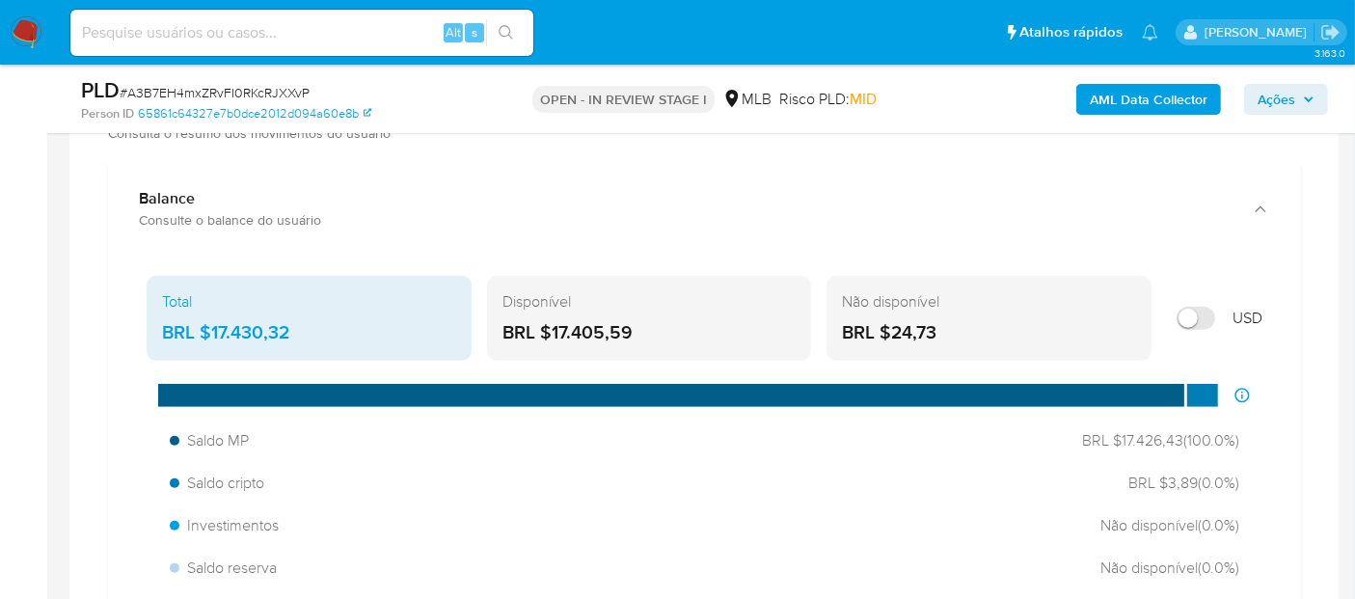
drag, startPoint x: 668, startPoint y: 340, endPoint x: 552, endPoint y: 333, distance: 116.9
click at [552, 333] on div "BRL $17.405,59" at bounding box center [650, 332] width 294 height 25
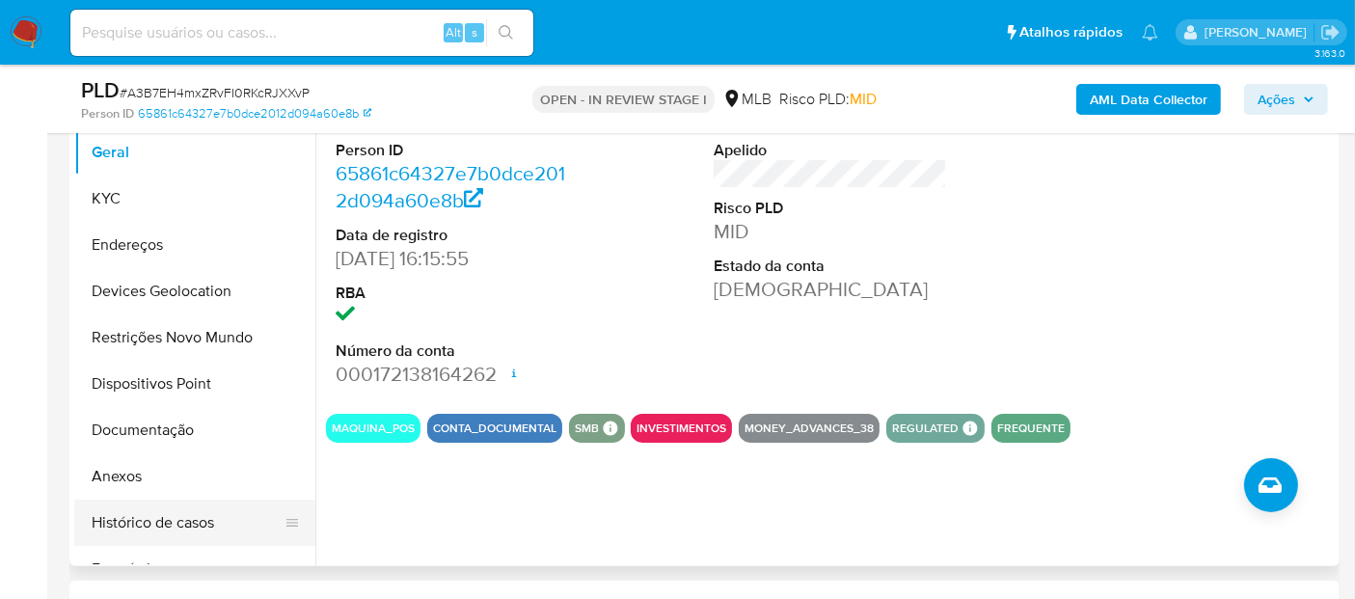
drag, startPoint x: 146, startPoint y: 528, endPoint x: 173, endPoint y: 463, distance: 70.0
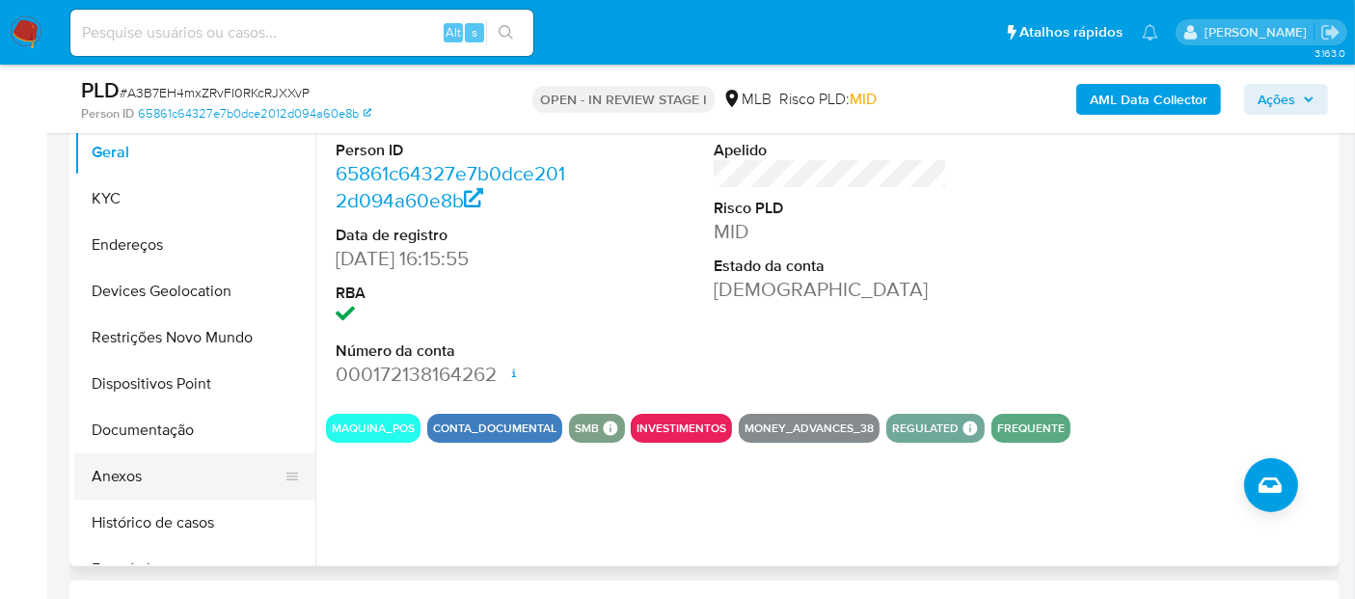
click at [146, 528] on button "Histórico de casos" at bounding box center [194, 523] width 241 height 46
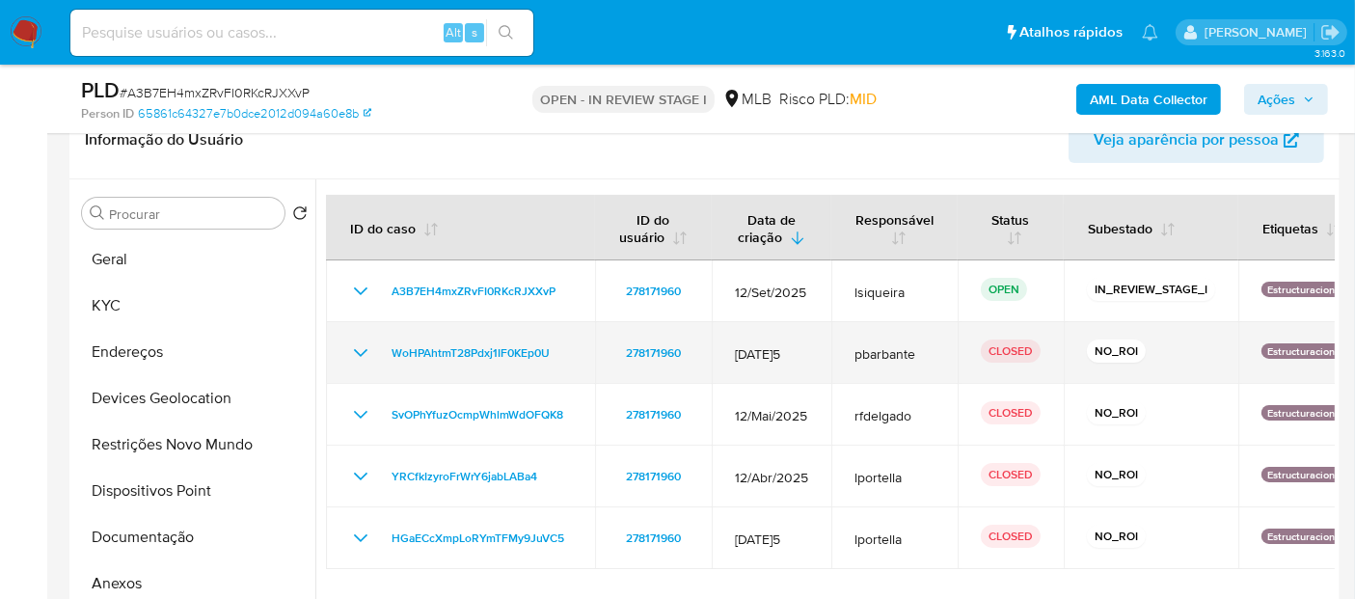
scroll to position [428, 0]
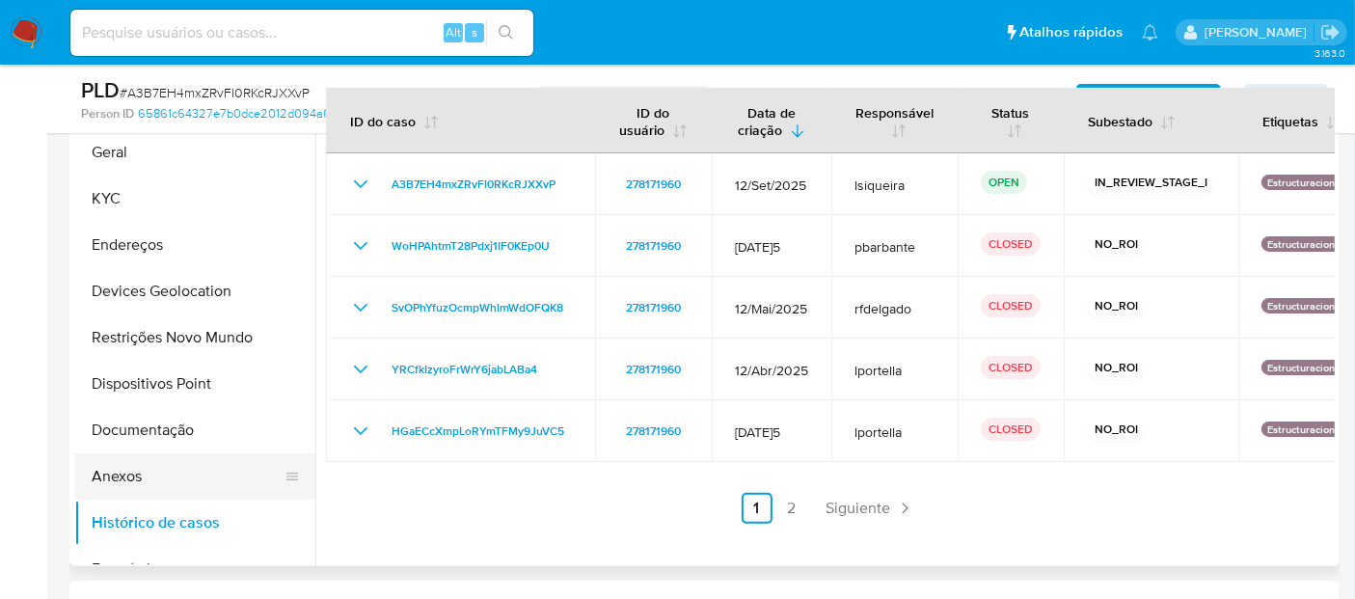
click at [121, 471] on button "Anexos" at bounding box center [187, 476] width 226 height 46
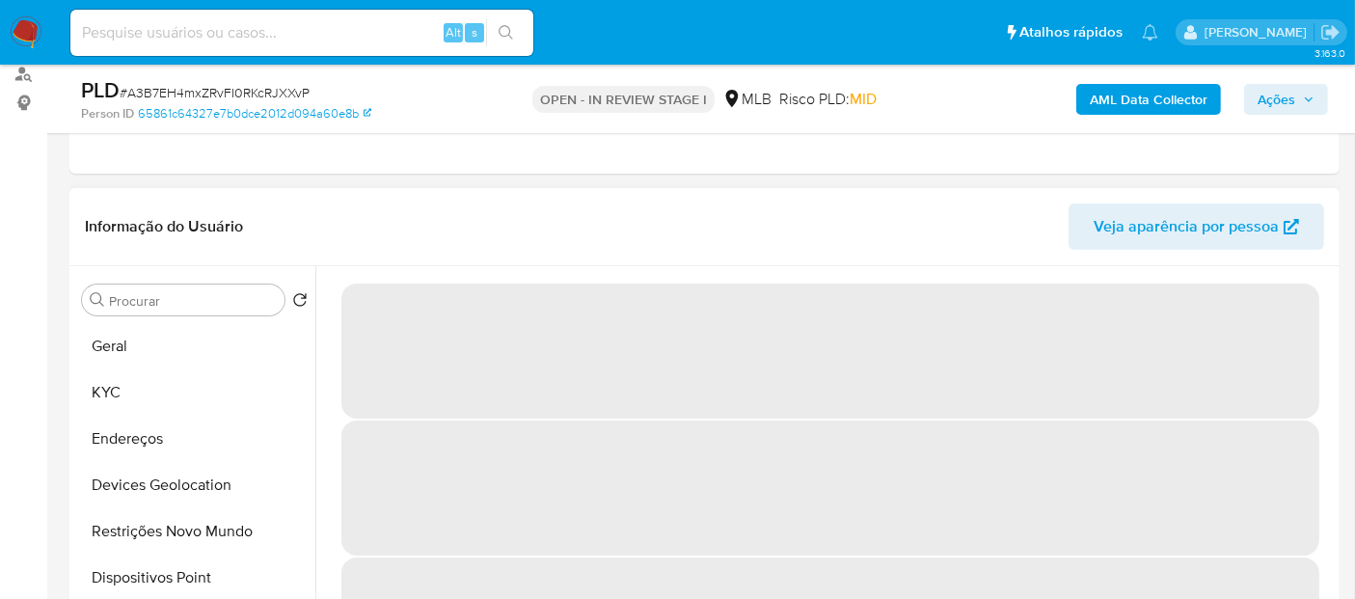
scroll to position [214, 0]
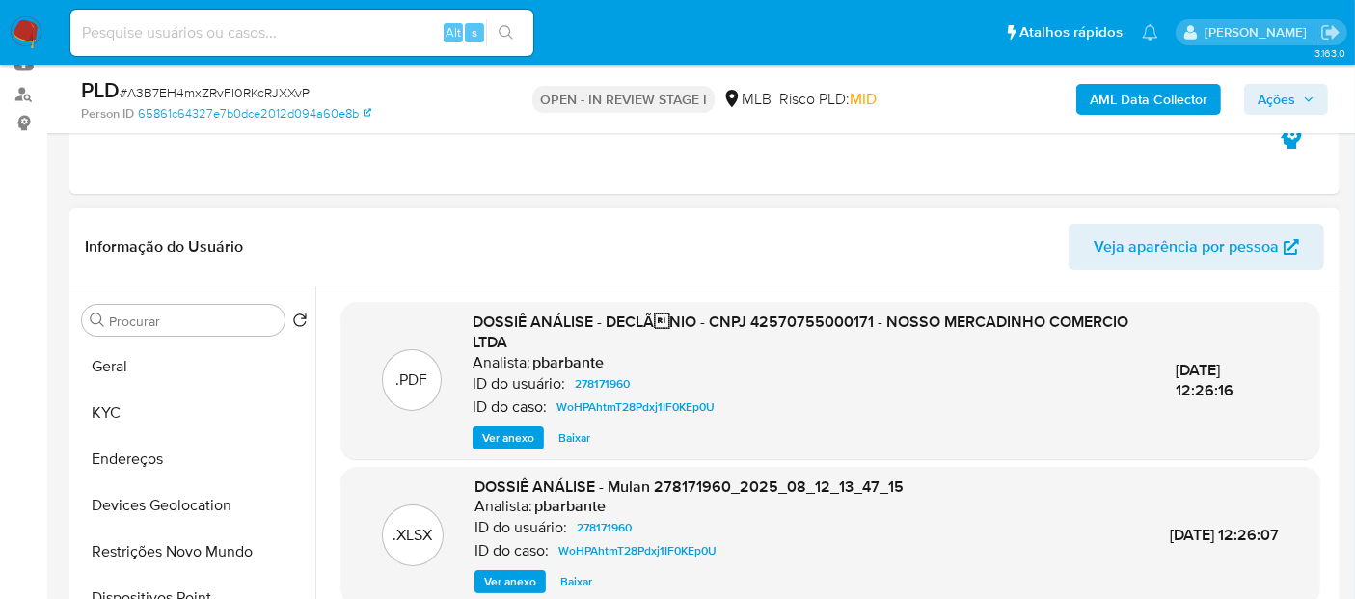
click at [505, 432] on span "Ver anexo" at bounding box center [508, 437] width 52 height 19
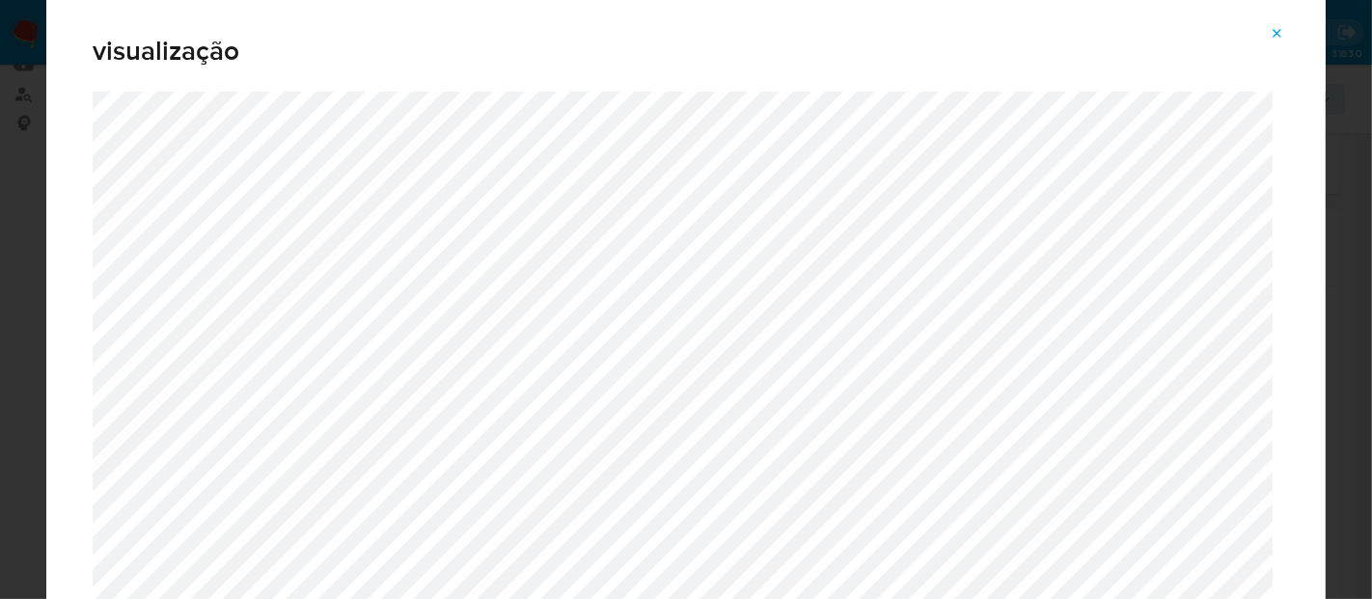
drag, startPoint x: 1281, startPoint y: 33, endPoint x: 1257, endPoint y: 45, distance: 27.2
click at [1282, 33] on icon "Attachment preview" at bounding box center [1276, 33] width 15 height 15
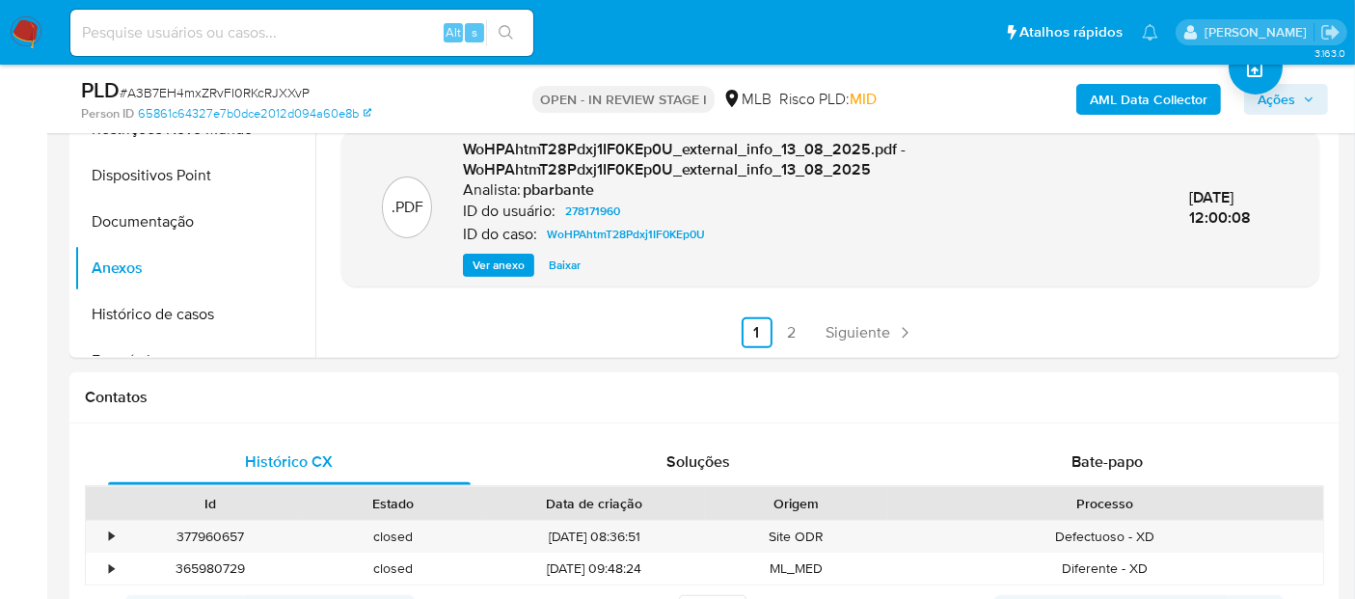
scroll to position [642, 0]
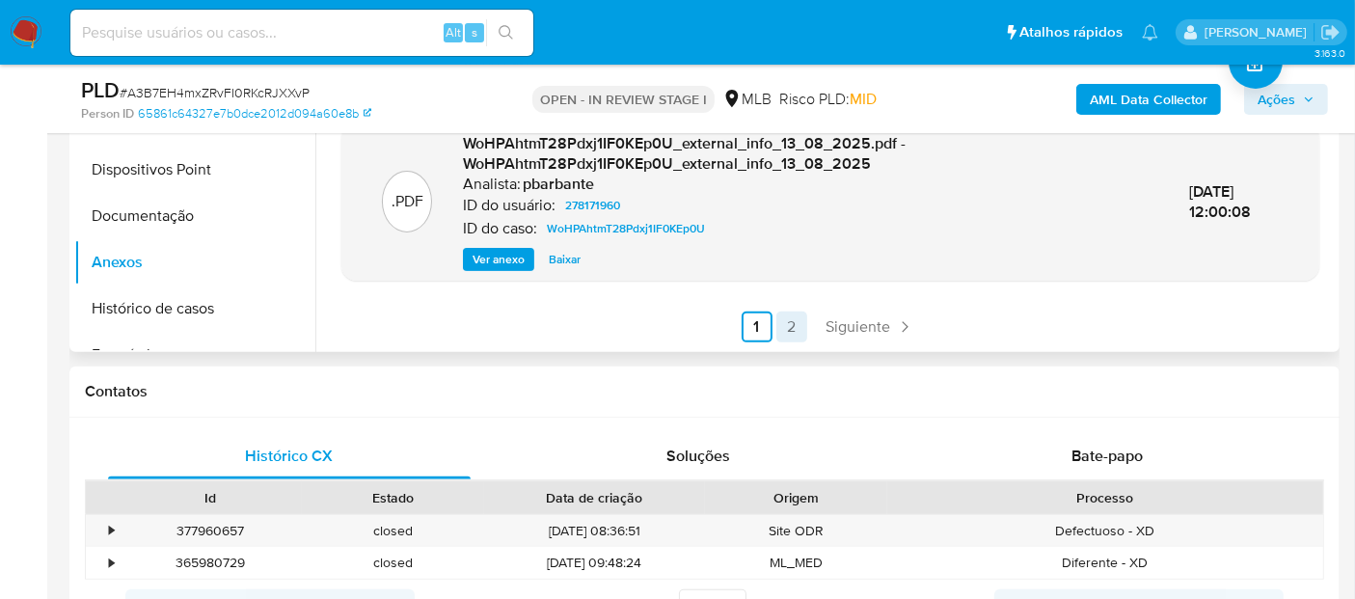
click at [796, 321] on link "2" at bounding box center [792, 327] width 31 height 31
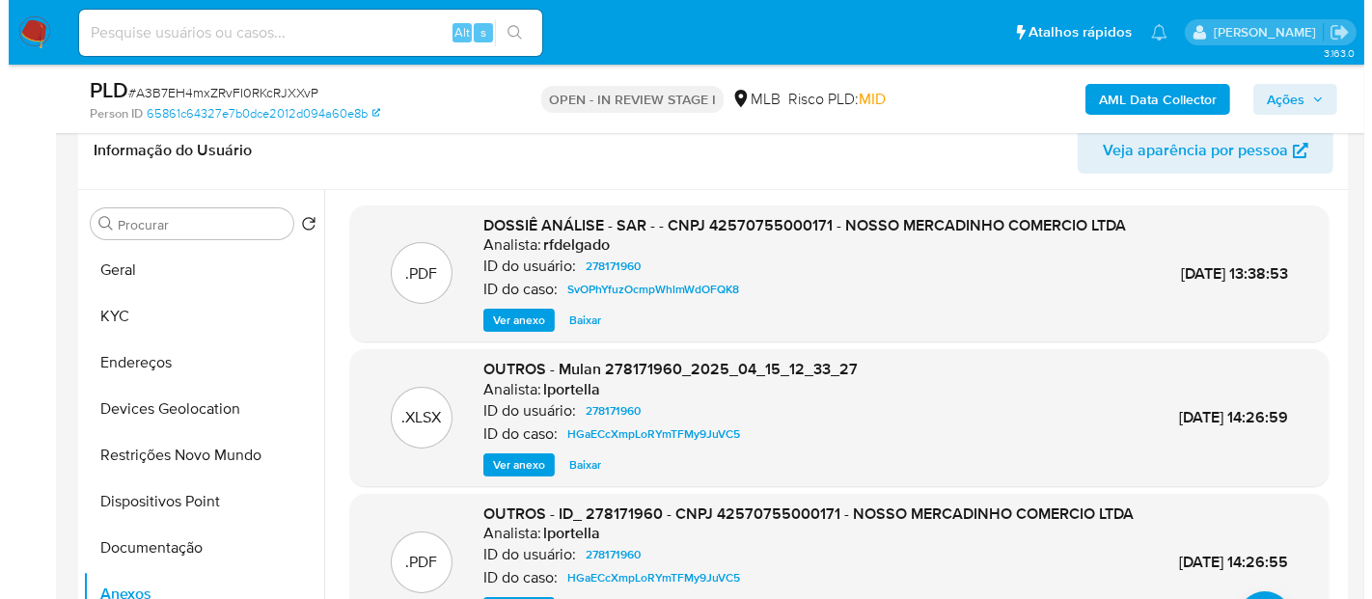
scroll to position [214, 0]
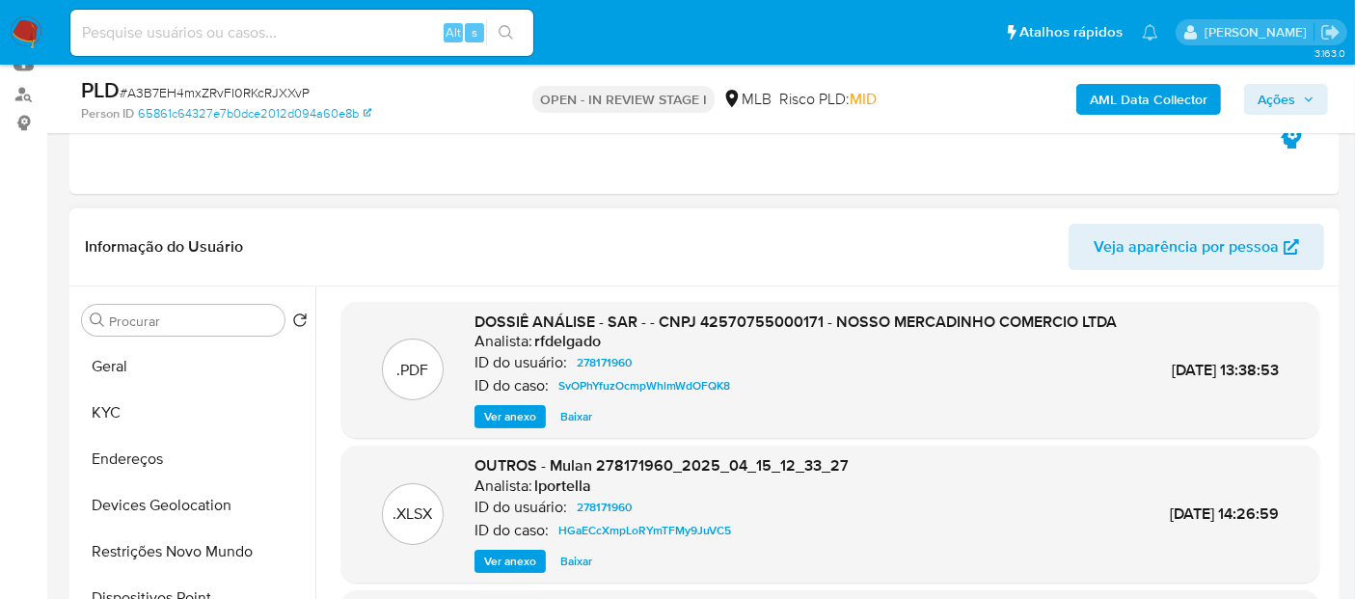
click at [498, 426] on span "Ver anexo" at bounding box center [510, 416] width 52 height 19
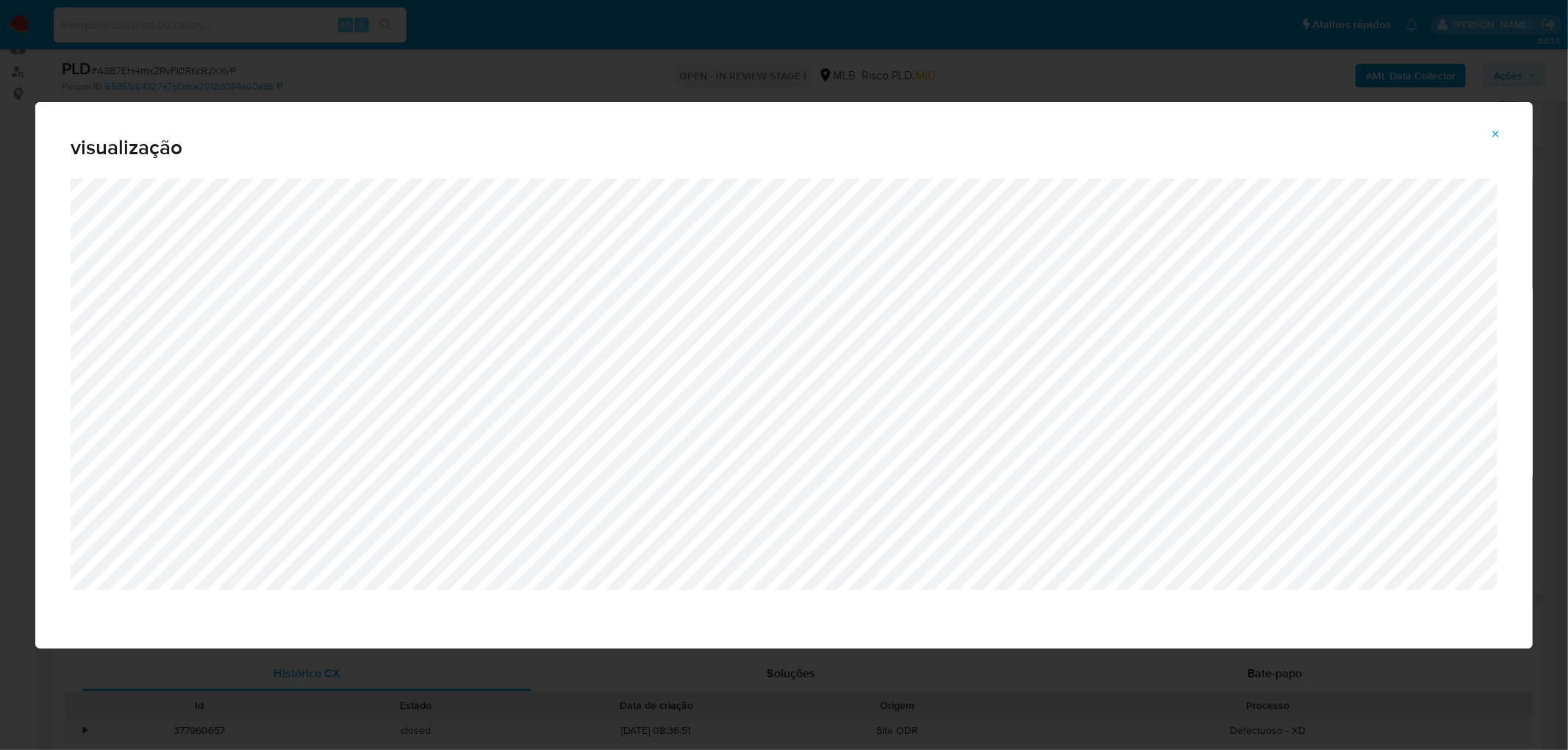
click at [1032, 133] on button "Attachment preview" at bounding box center [1496, 134] width 32 height 24
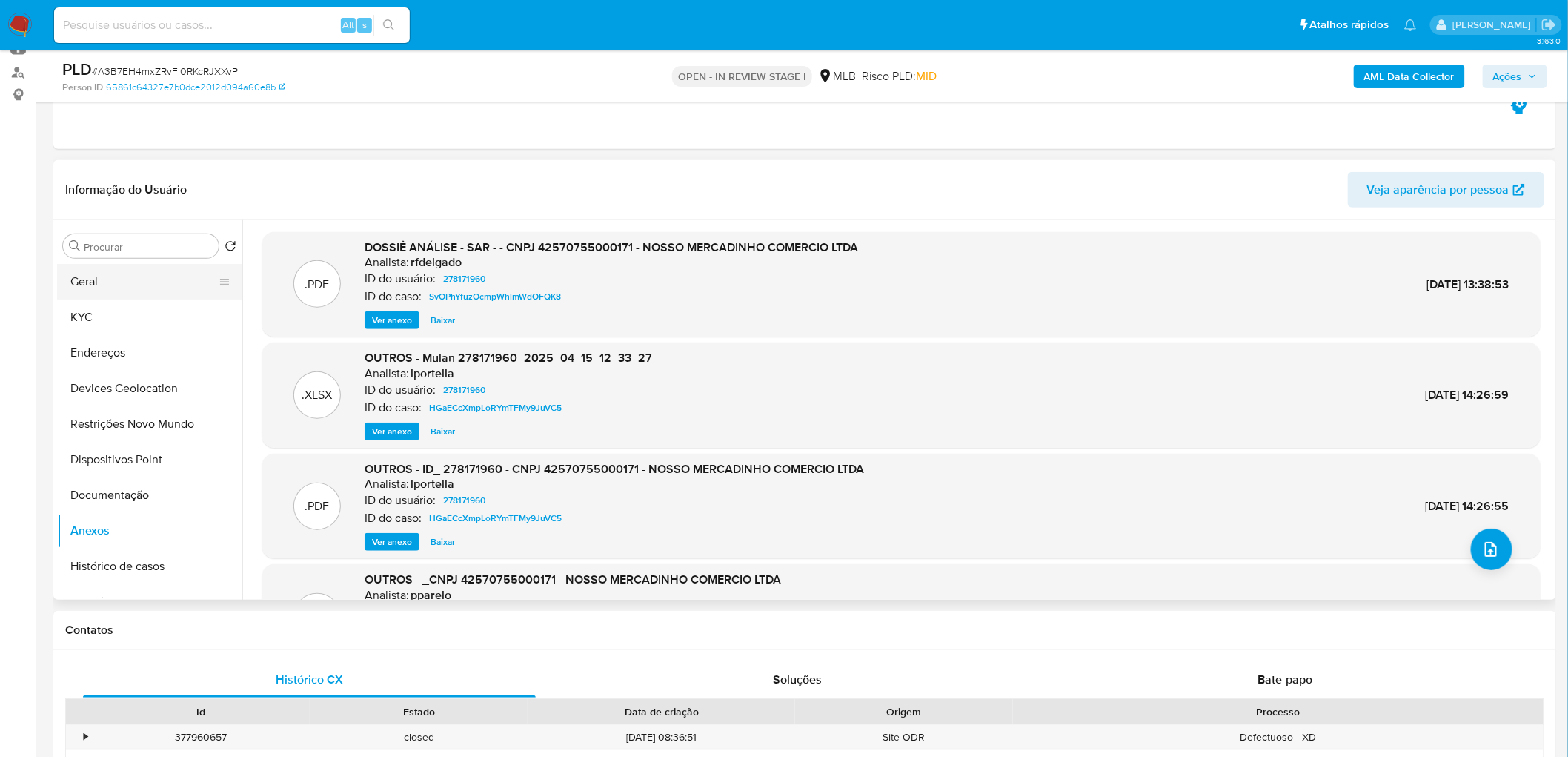
click at [147, 287] on button "Geral" at bounding box center [144, 281] width 174 height 35
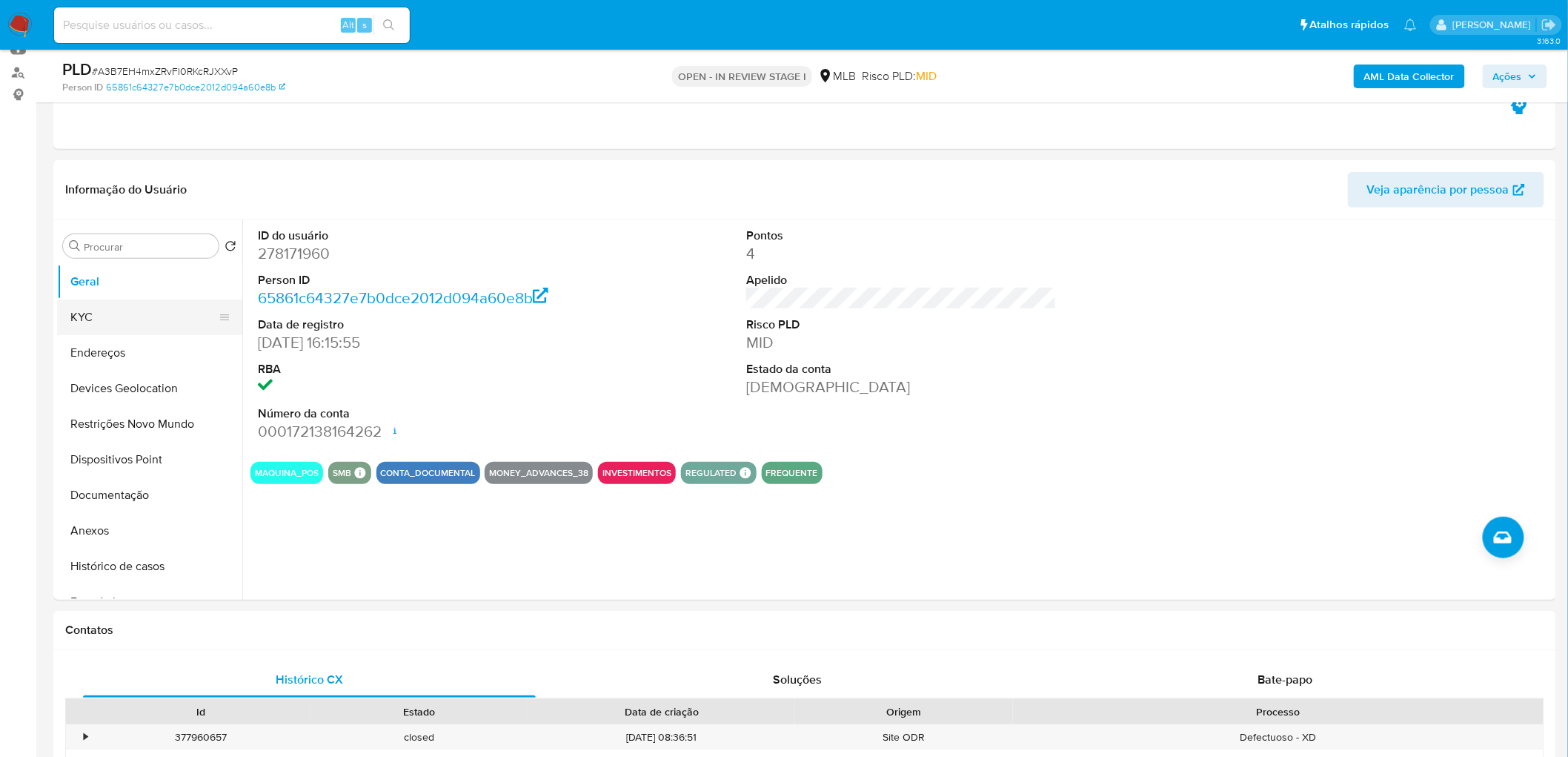
click at [141, 320] on button "KYC" at bounding box center [144, 317] width 174 height 35
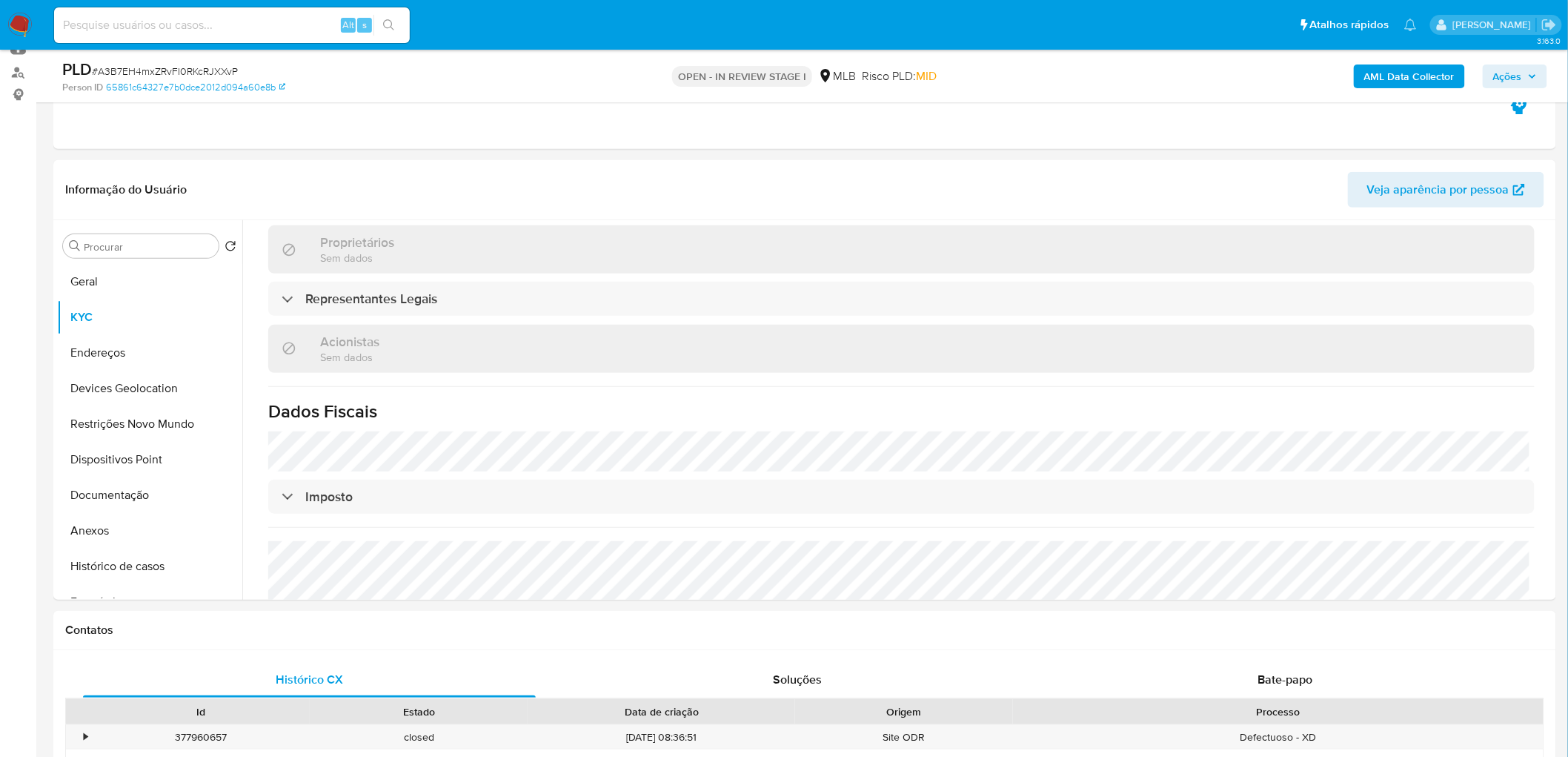
scroll to position [824, 0]
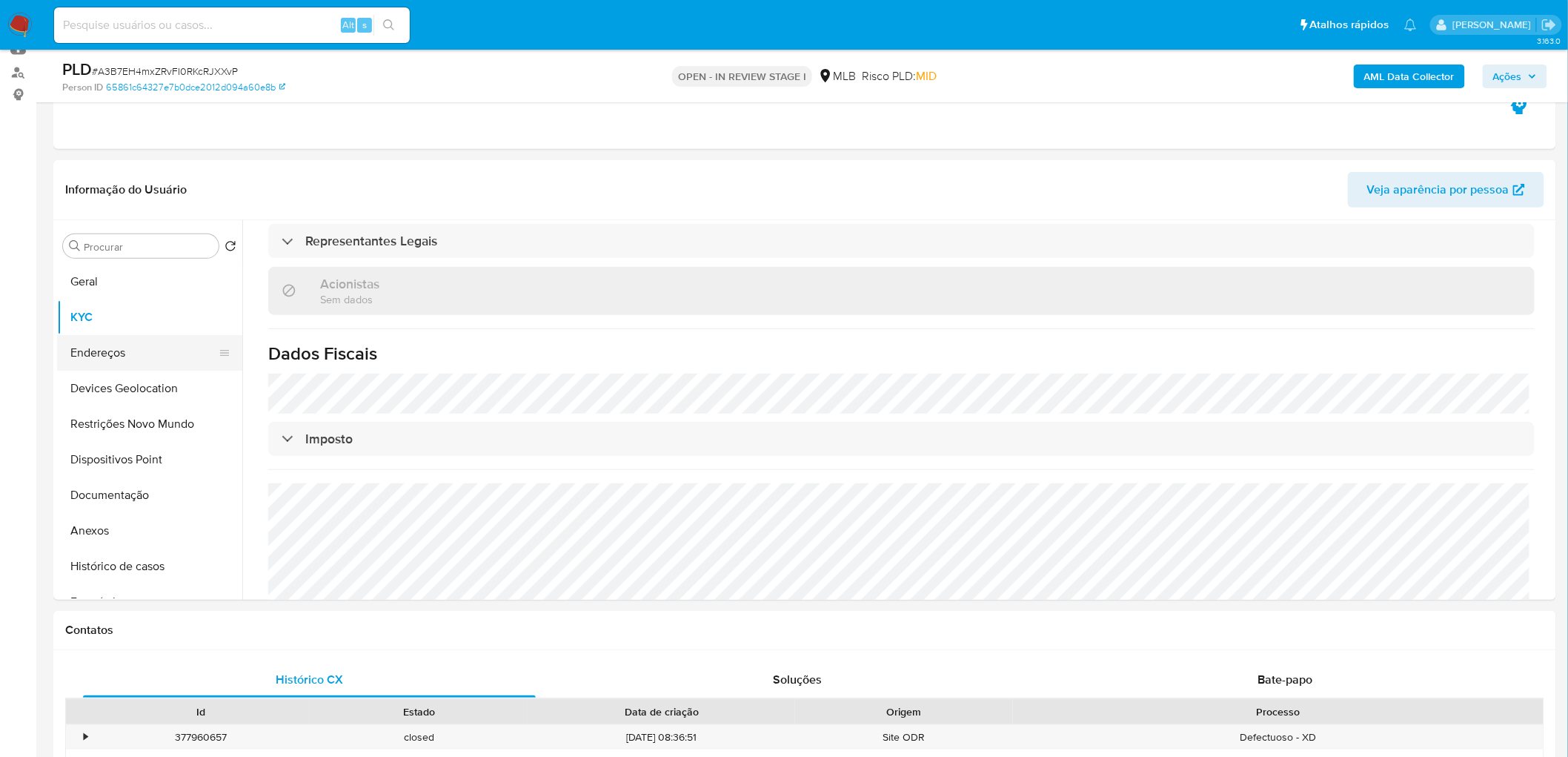
click at [128, 348] on button "Endereços" at bounding box center [144, 353] width 174 height 35
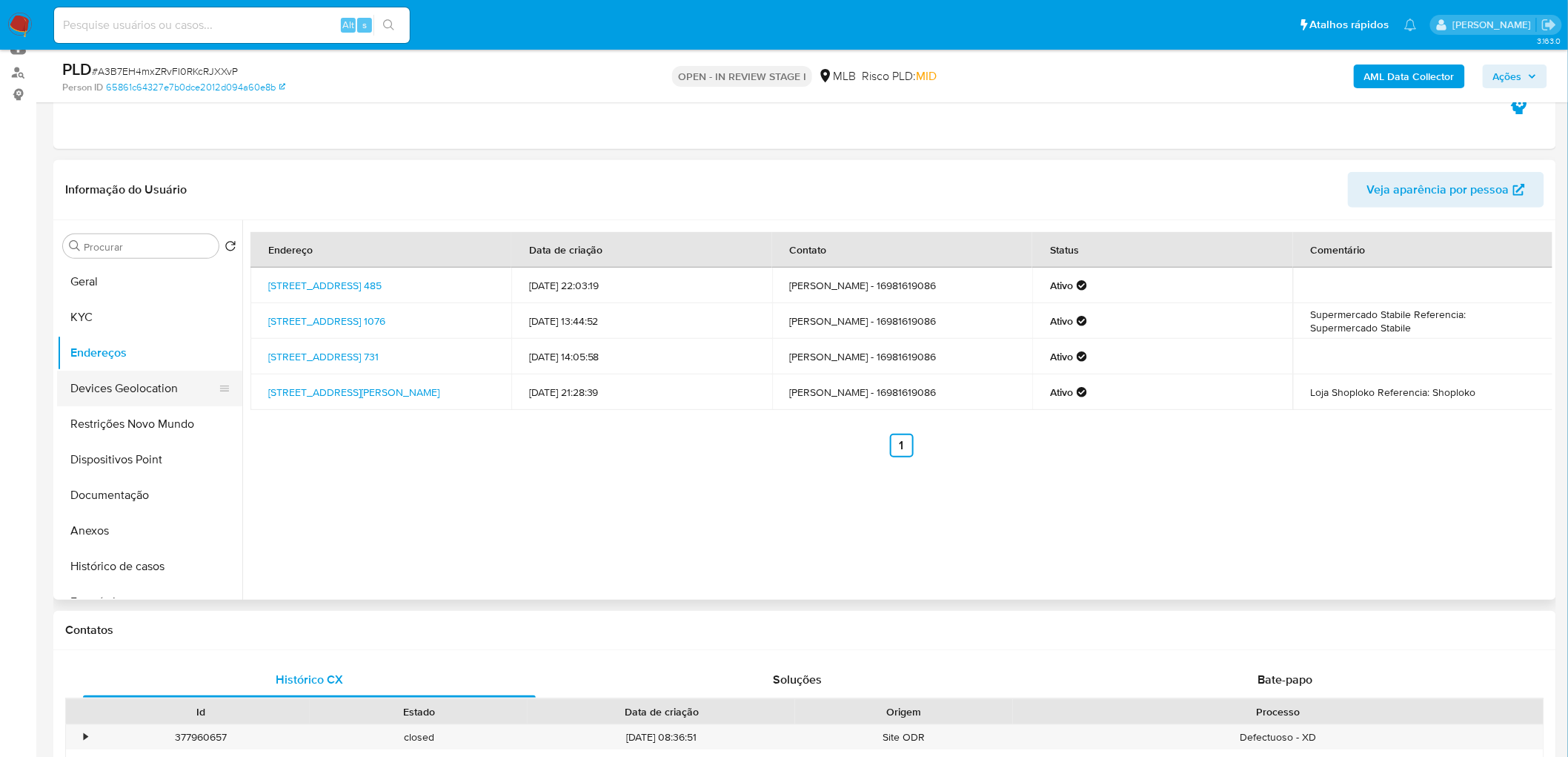
click at [108, 397] on button "Devices Geolocation" at bounding box center [144, 388] width 174 height 35
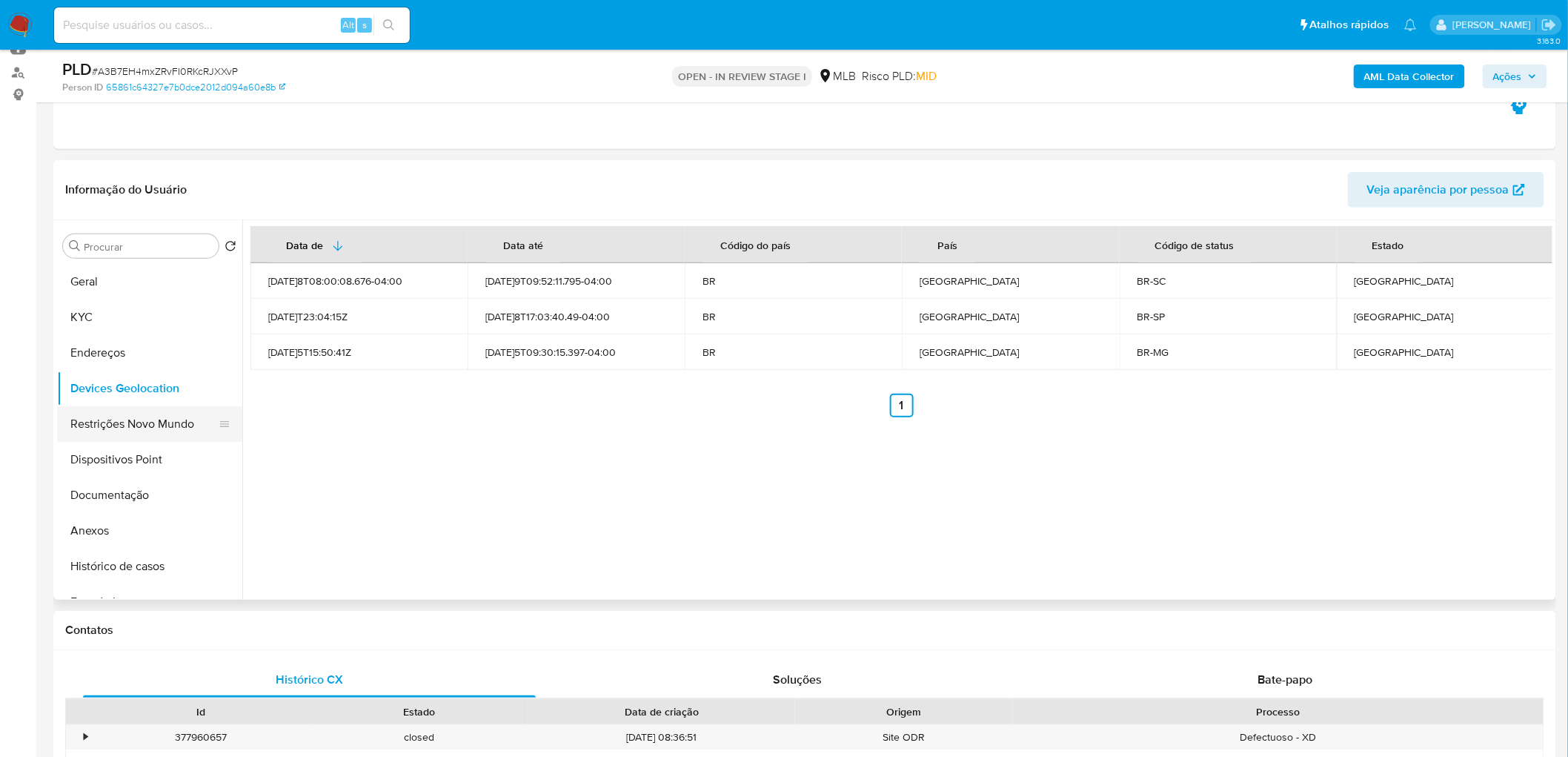
click at [136, 427] on button "Restrições Novo Mundo" at bounding box center [144, 424] width 174 height 35
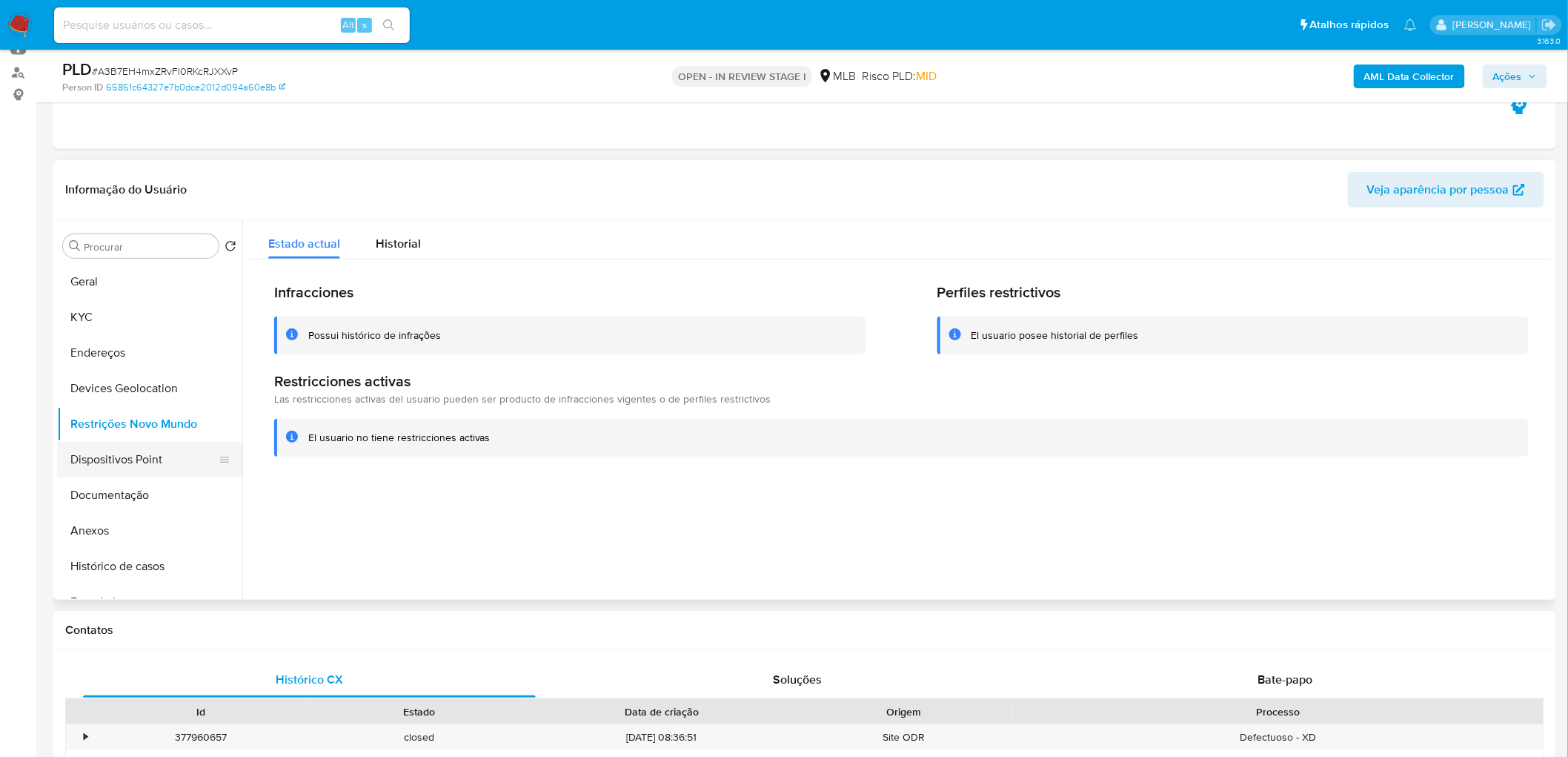
click at [94, 458] on button "Dispositivos Point" at bounding box center [144, 460] width 174 height 35
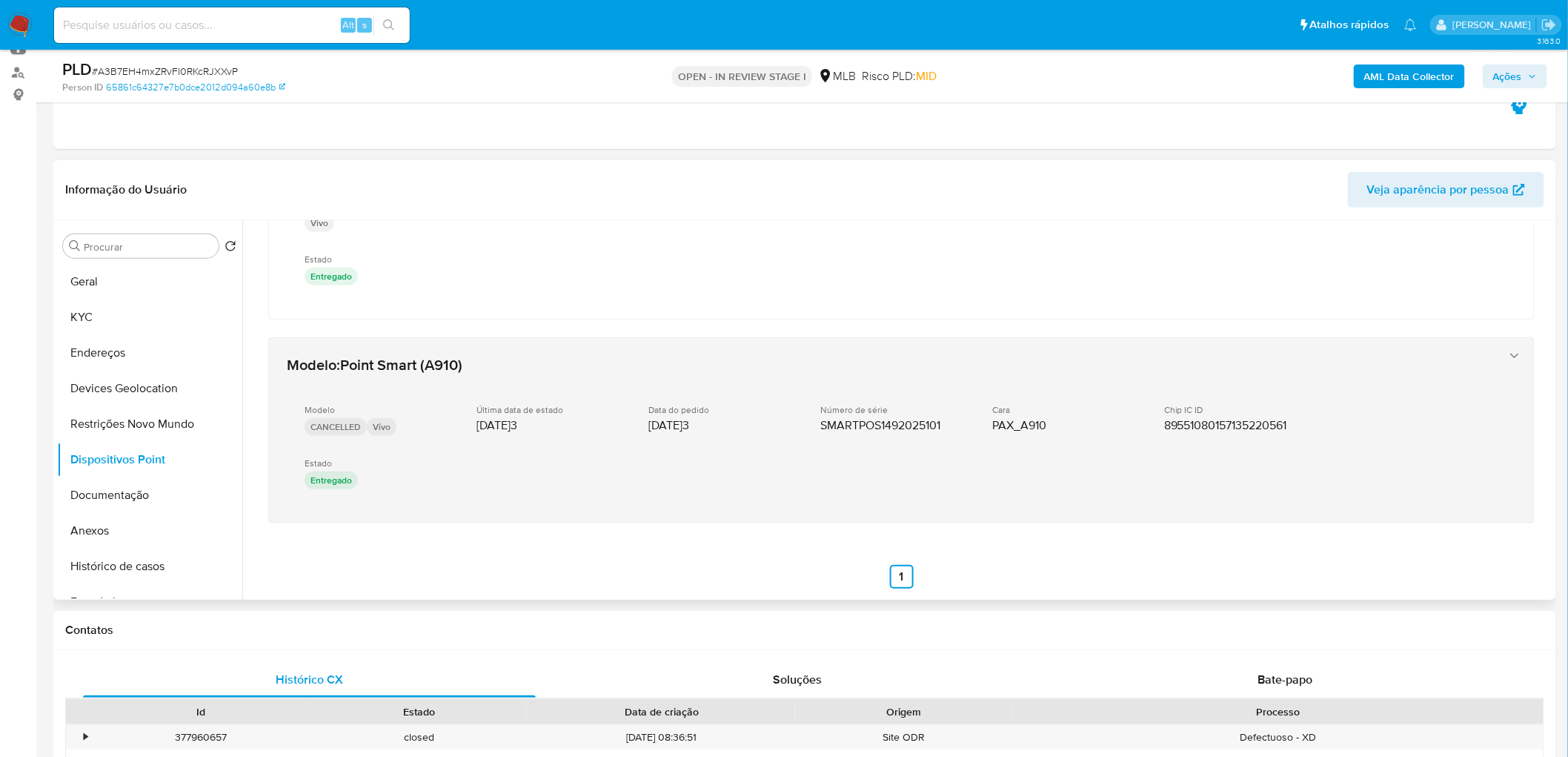
scroll to position [137, 0]
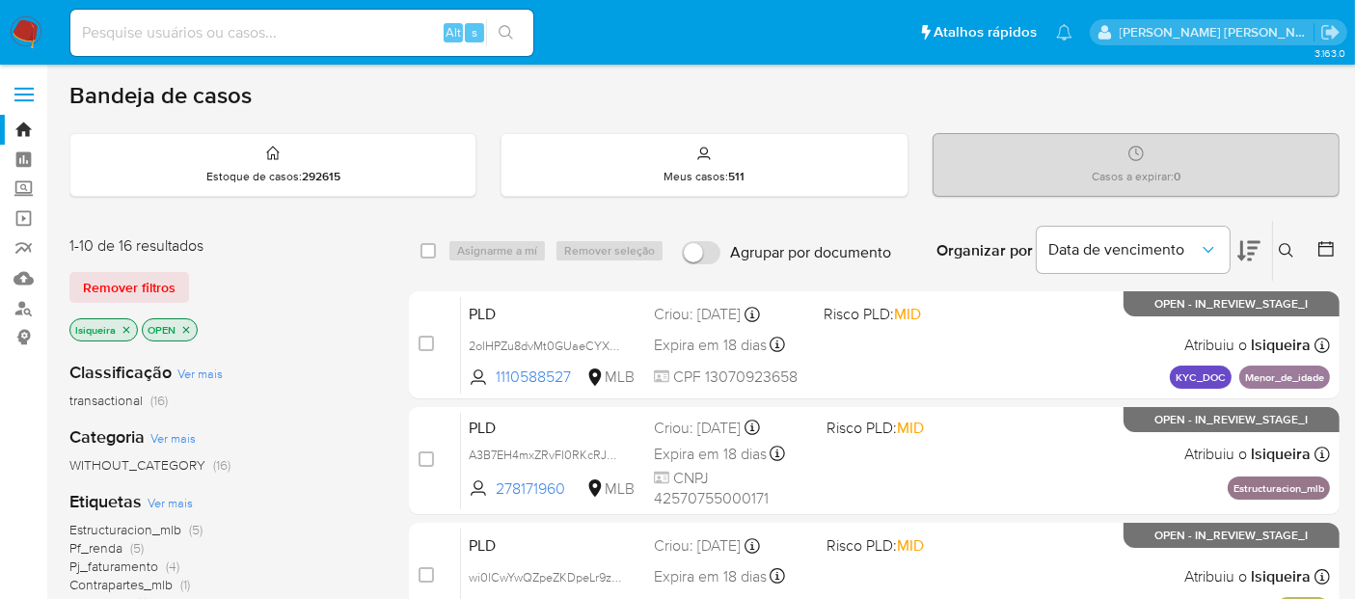
click at [205, 24] on input at bounding box center [301, 32] width 463 height 25
paste input "599219470"
type input "599219470"
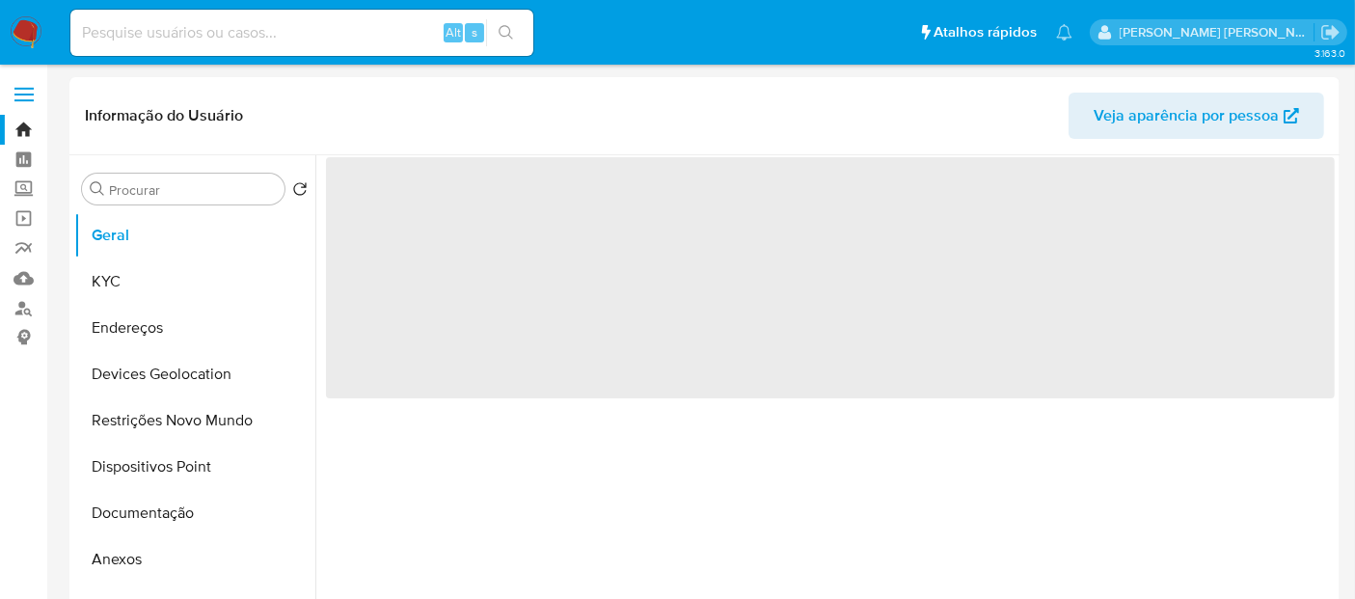
select select "10"
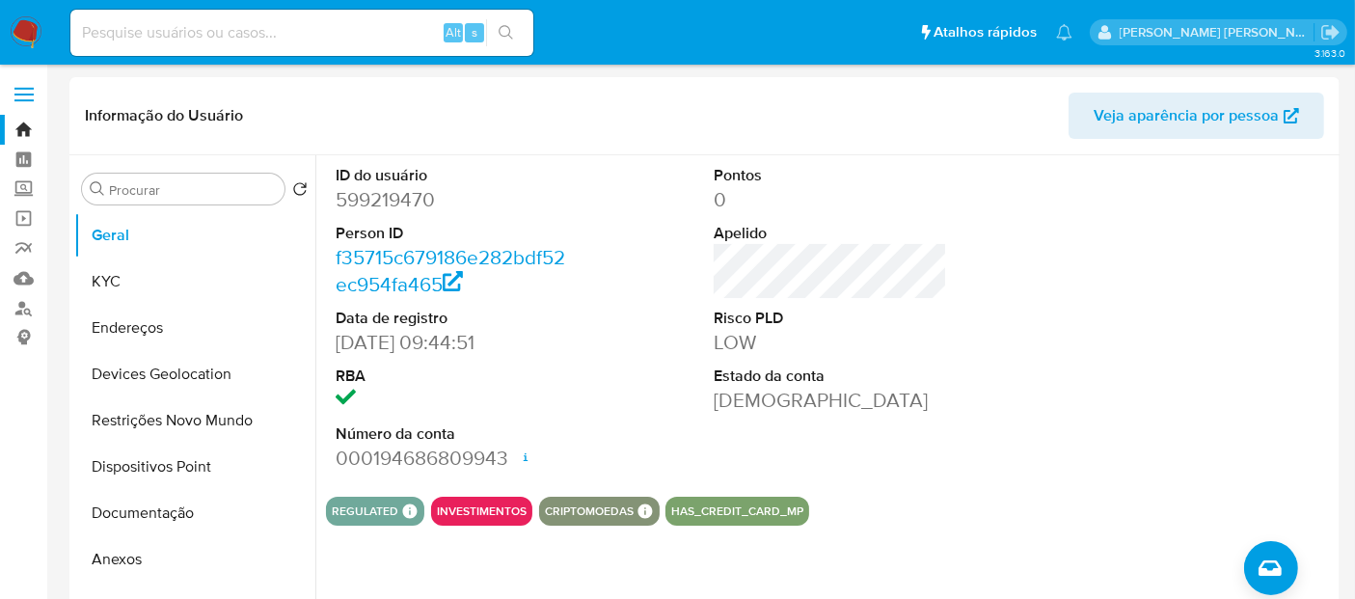
click at [26, 26] on img at bounding box center [26, 32] width 33 height 33
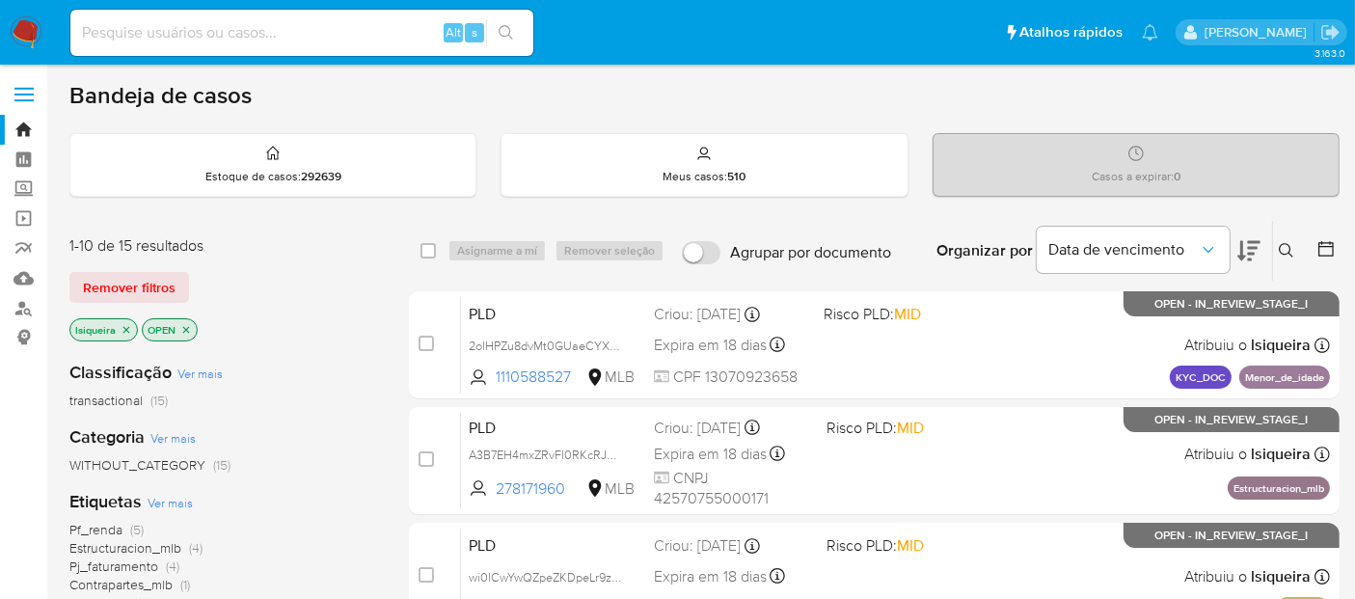
click at [31, 25] on img at bounding box center [26, 32] width 33 height 33
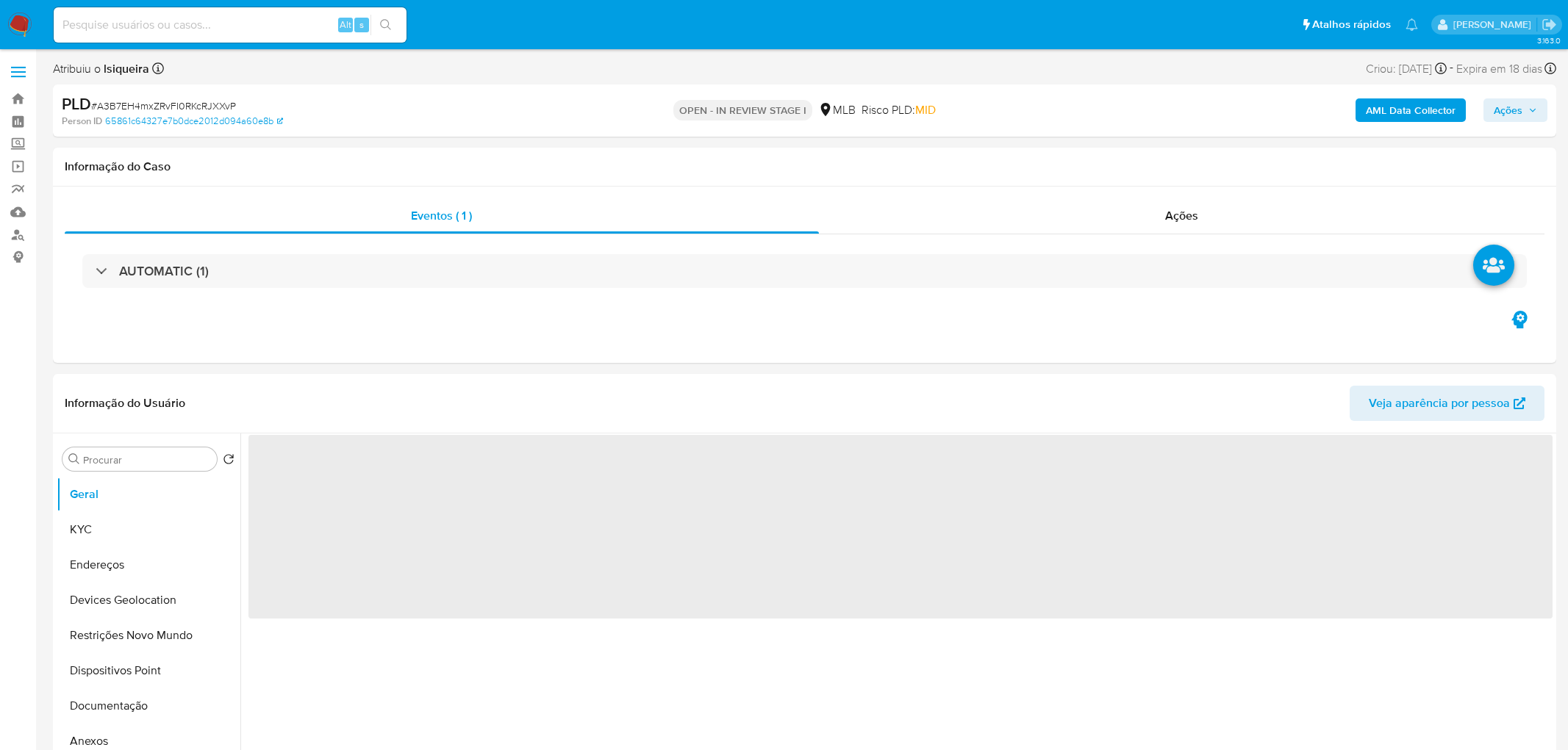
select select "10"
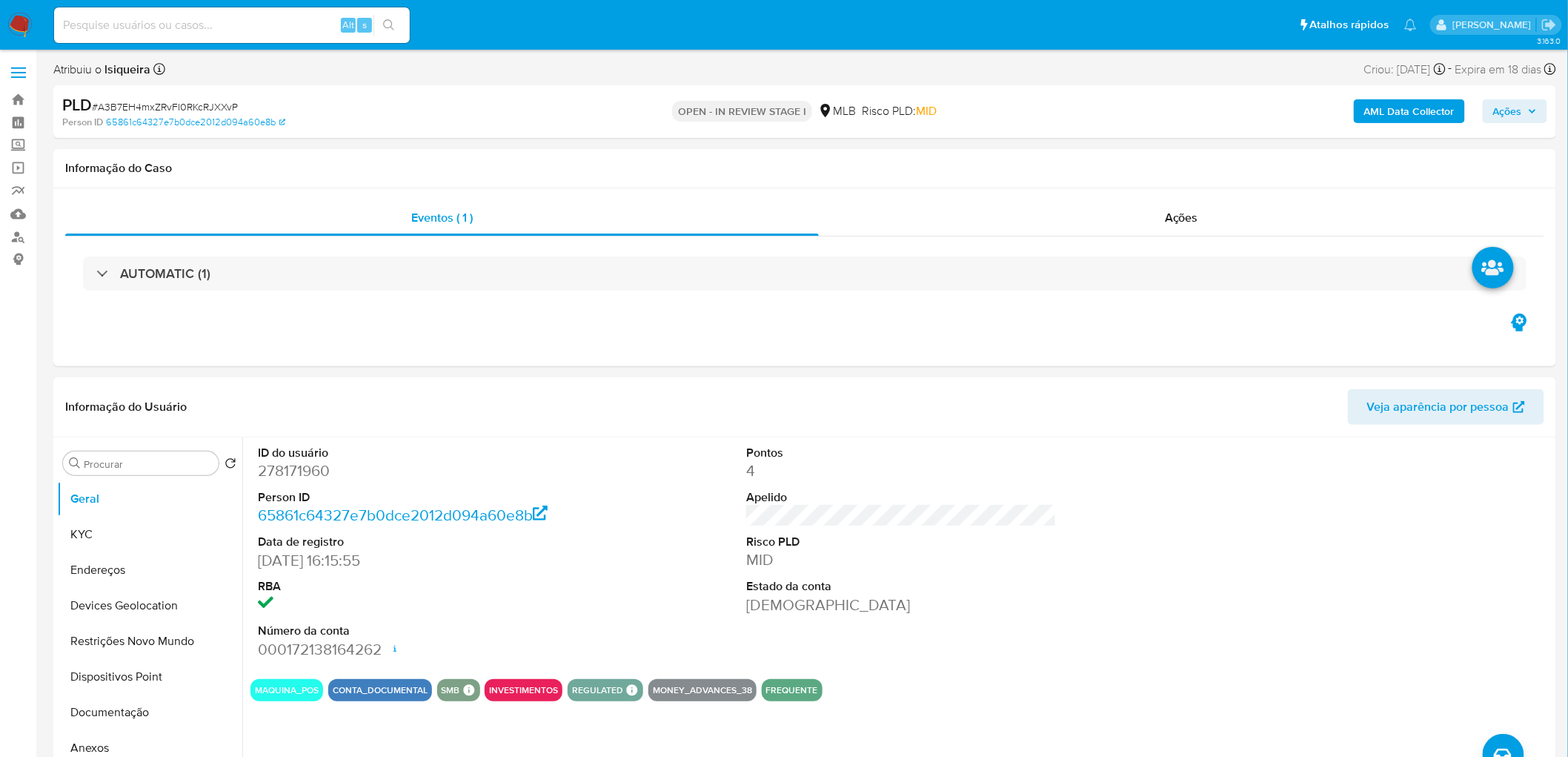
click at [1389, 105] on b "AML Data Collector" at bounding box center [1410, 111] width 91 height 24
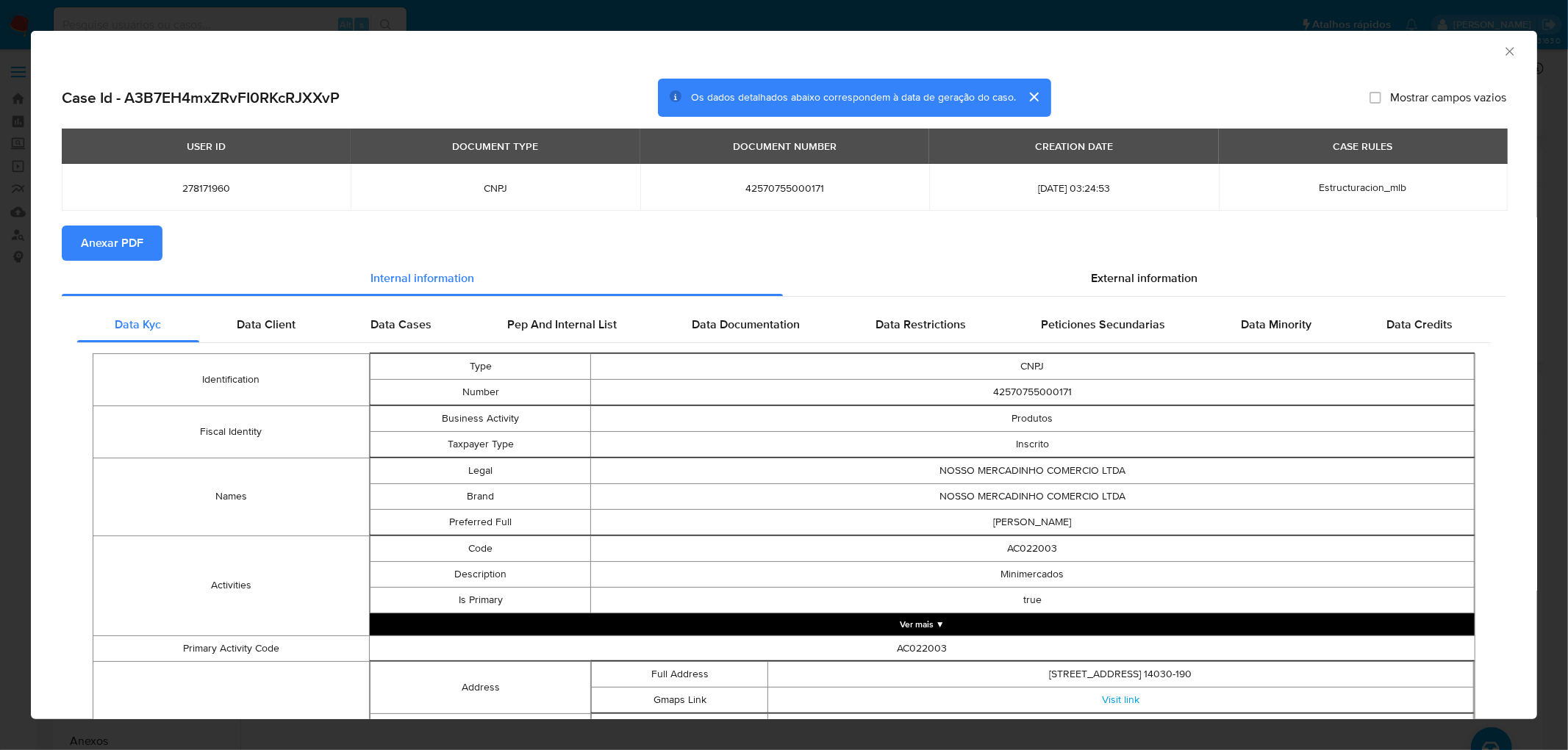
click at [113, 250] on span "Anexar PDF" at bounding box center [112, 243] width 62 height 32
click at [1502, 48] on icon "Fechar a janela" at bounding box center [1509, 51] width 14 height 14
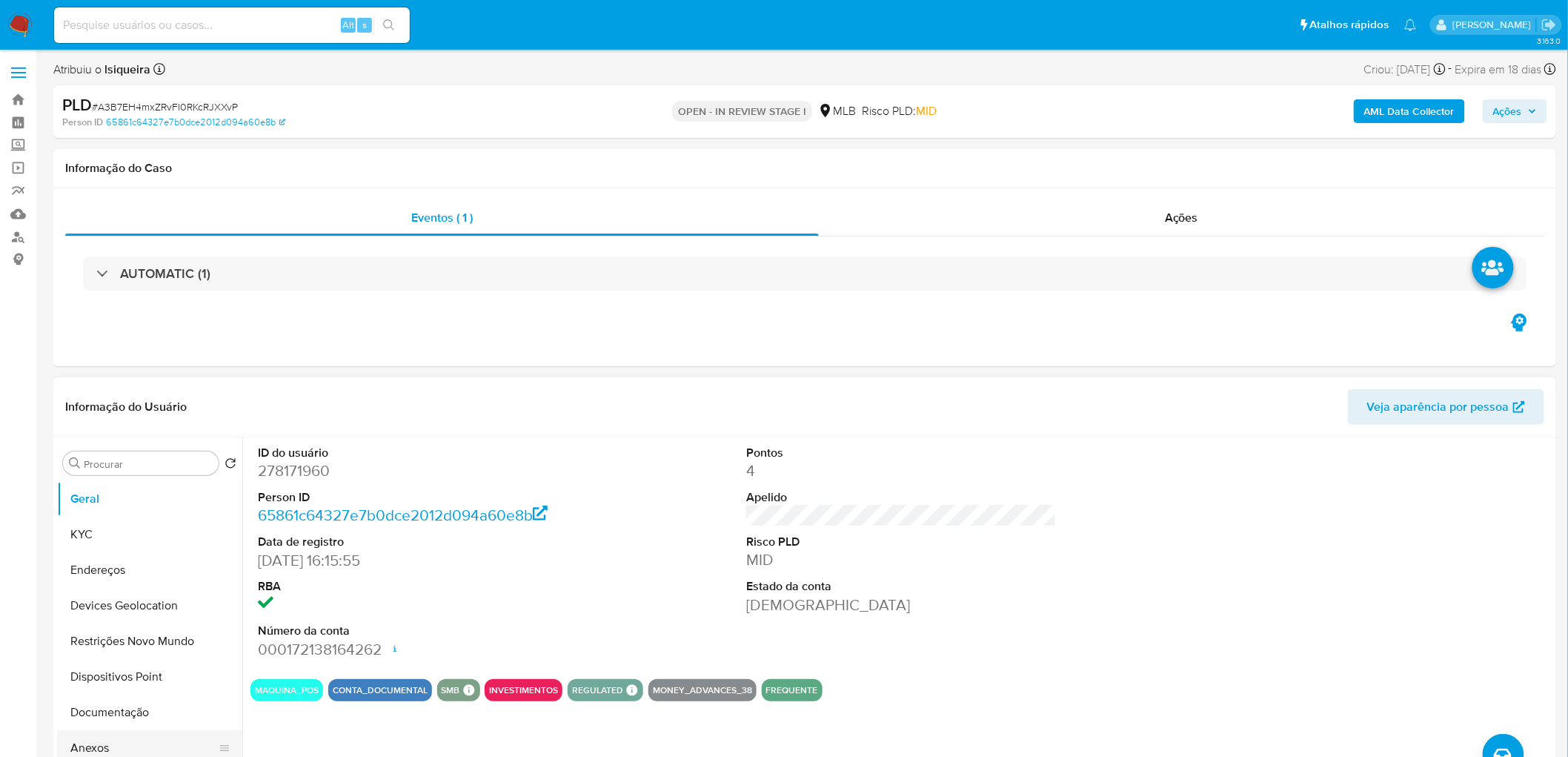
drag, startPoint x: 94, startPoint y: 744, endPoint x: 102, endPoint y: 745, distance: 8.1
click at [97, 745] on button "Anexos" at bounding box center [144, 748] width 174 height 35
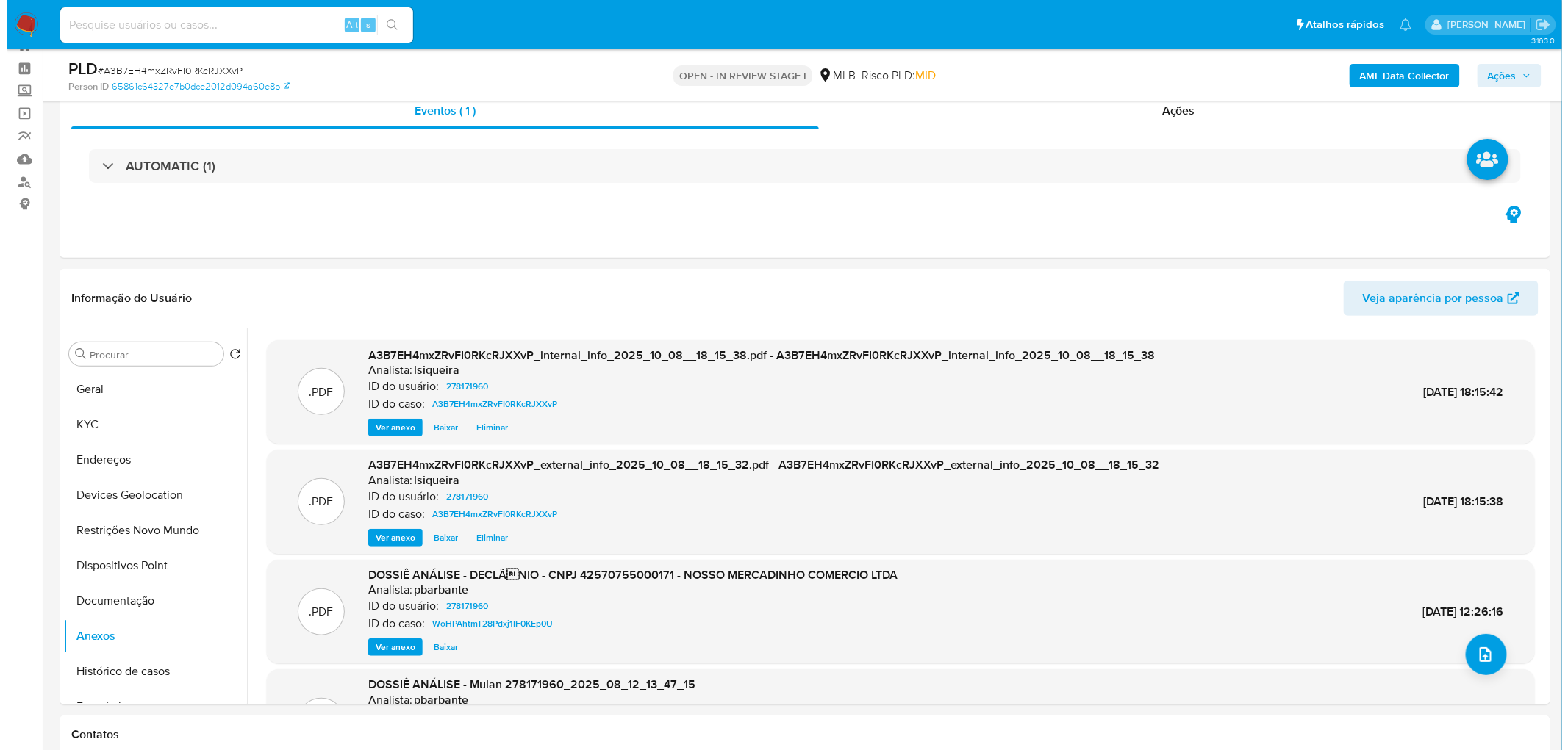
scroll to position [81, 0]
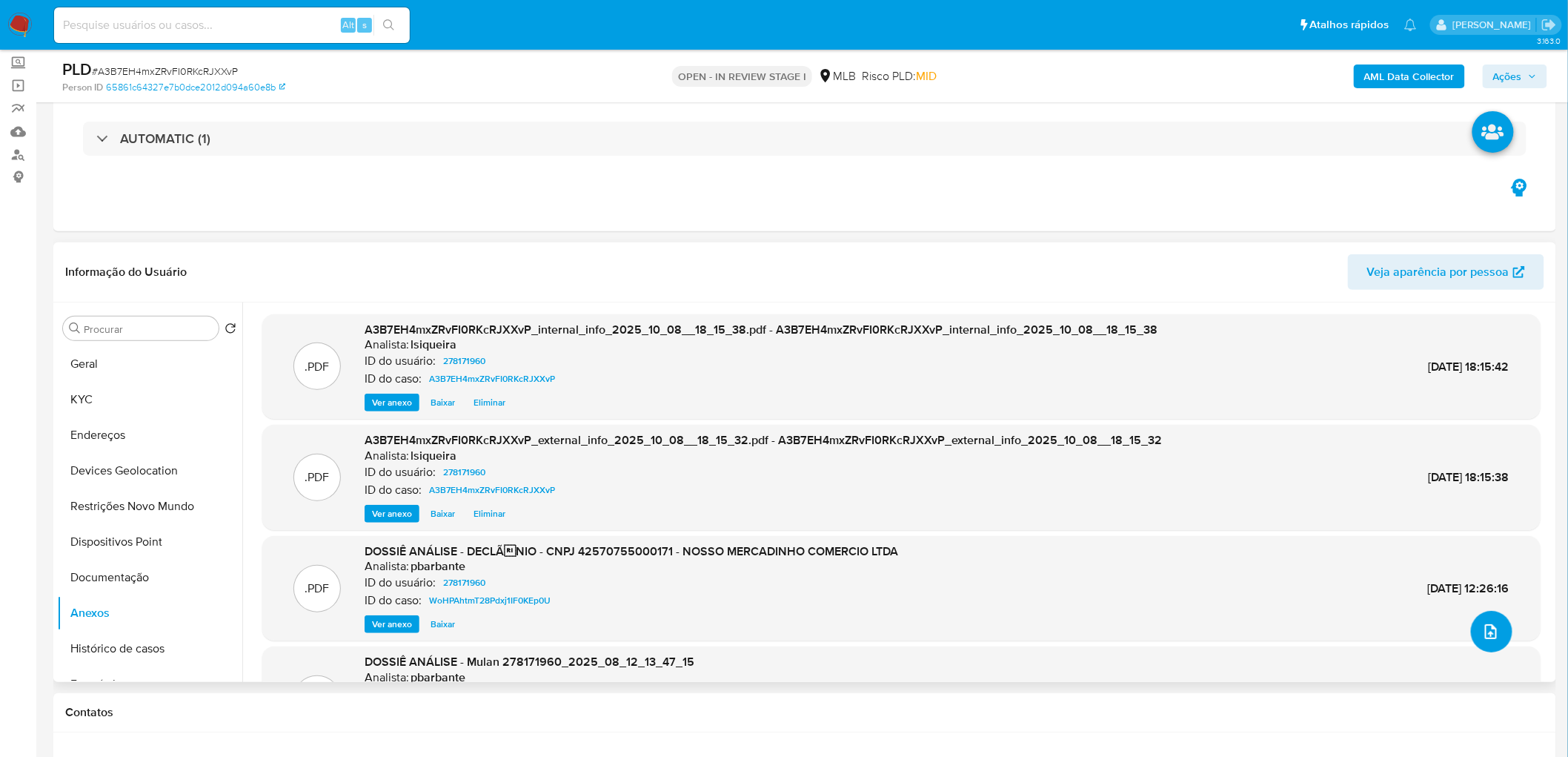
click at [1496, 625] on button "upload-file" at bounding box center [1492, 632] width 41 height 42
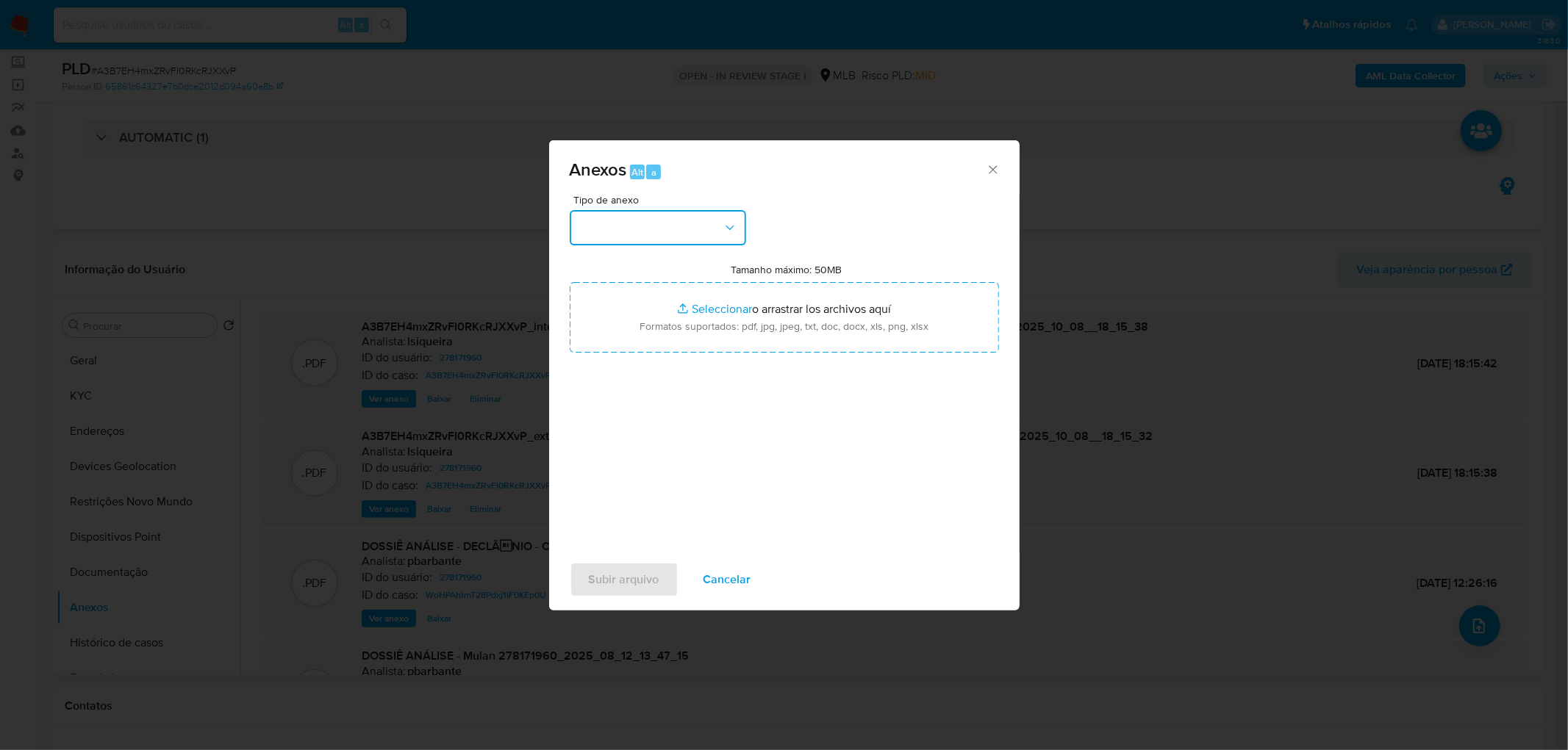
click at [689, 234] on button "button" at bounding box center [658, 228] width 177 height 35
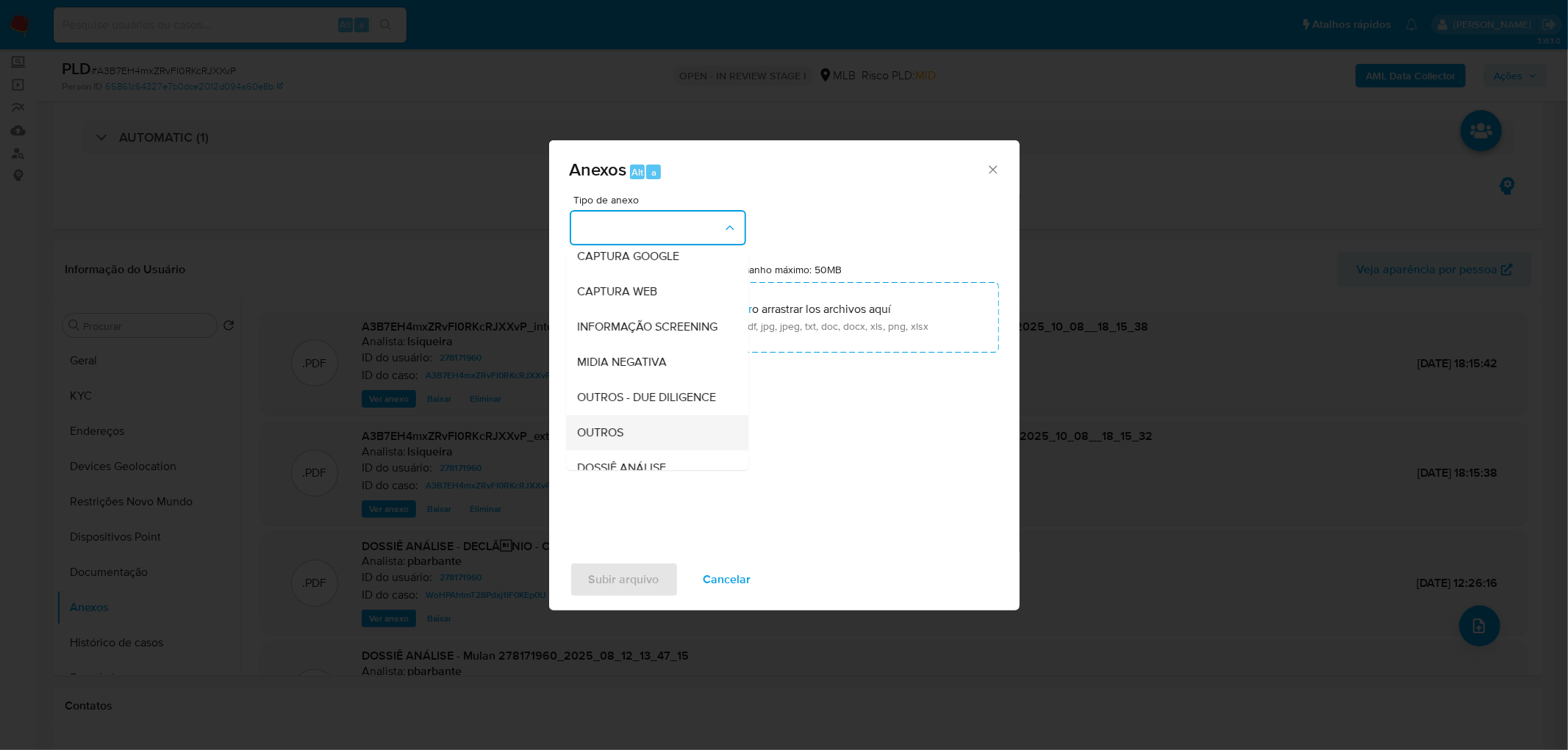
click at [590, 448] on div "OUTROS" at bounding box center [652, 432] width 150 height 35
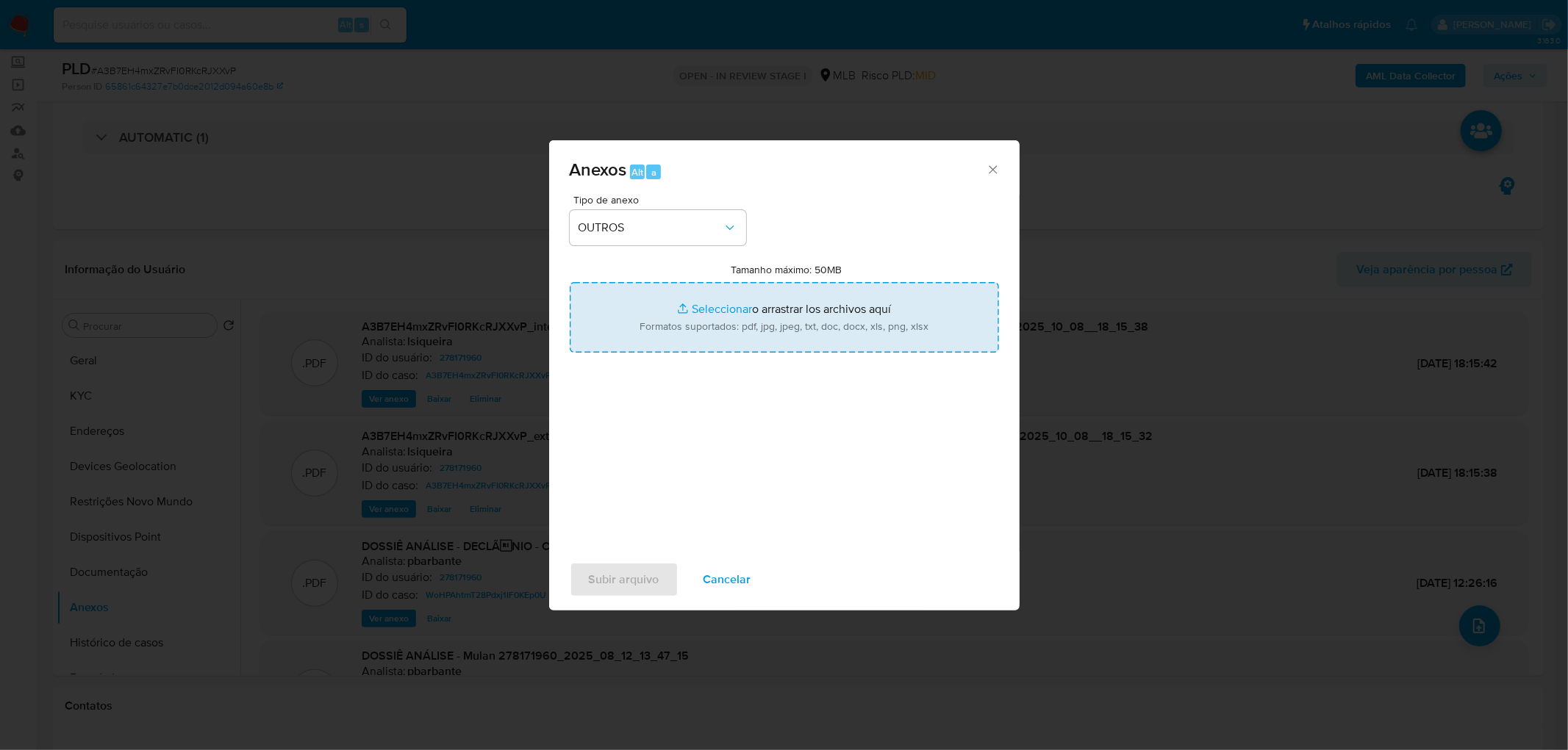
click at [710, 342] on input "Tamanho máximo: 50MB Seleccionar archivos" at bounding box center [784, 317] width 429 height 71
type input "C:\fakepath\Declinio - A3B7EH4mxZRvFI0RKcRJXXvP - CNPJ 42570755000171 - NOSSO M…"
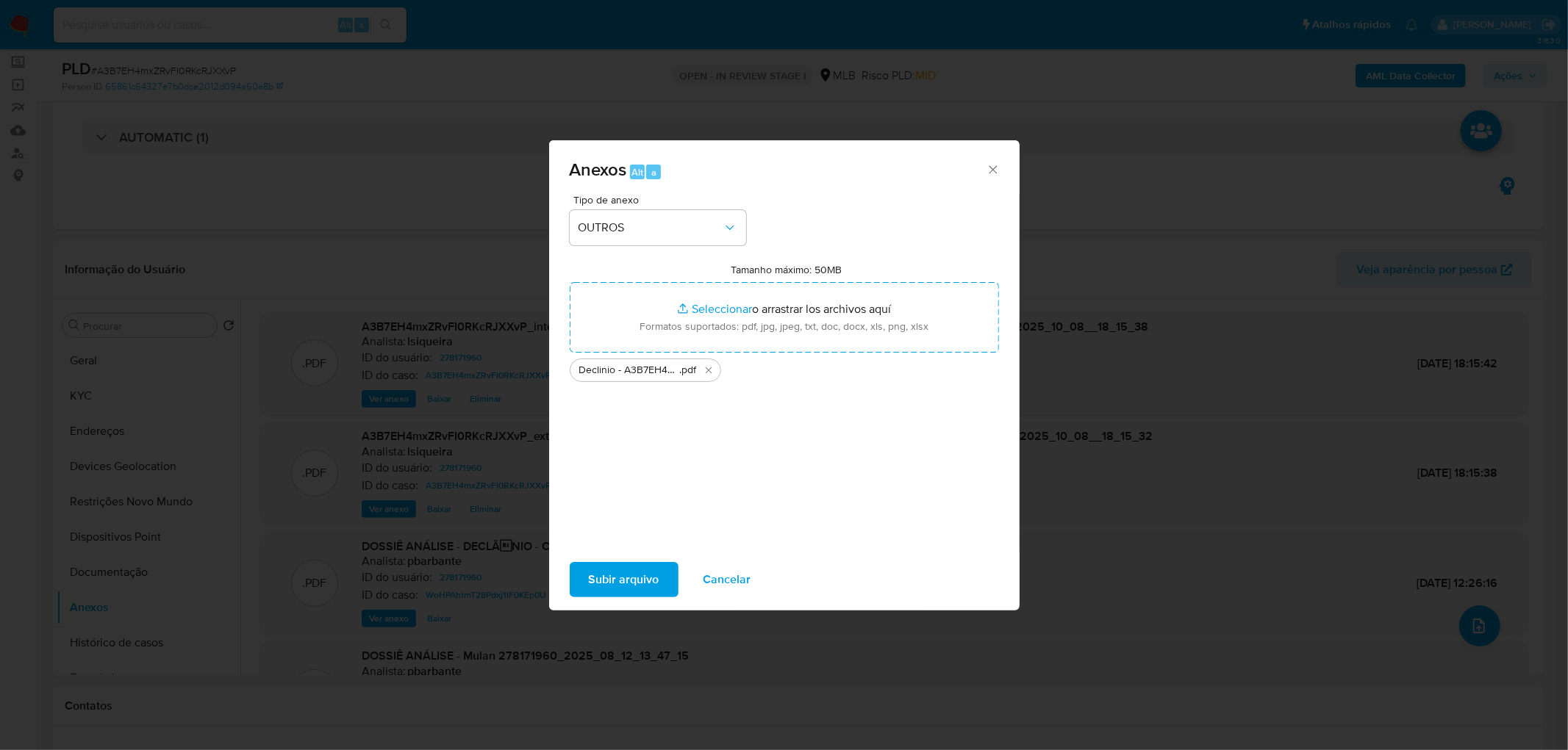
drag, startPoint x: 710, startPoint y: 342, endPoint x: 647, endPoint y: 577, distance: 243.3
click at [647, 577] on span "Subir arquivo" at bounding box center [624, 579] width 71 height 32
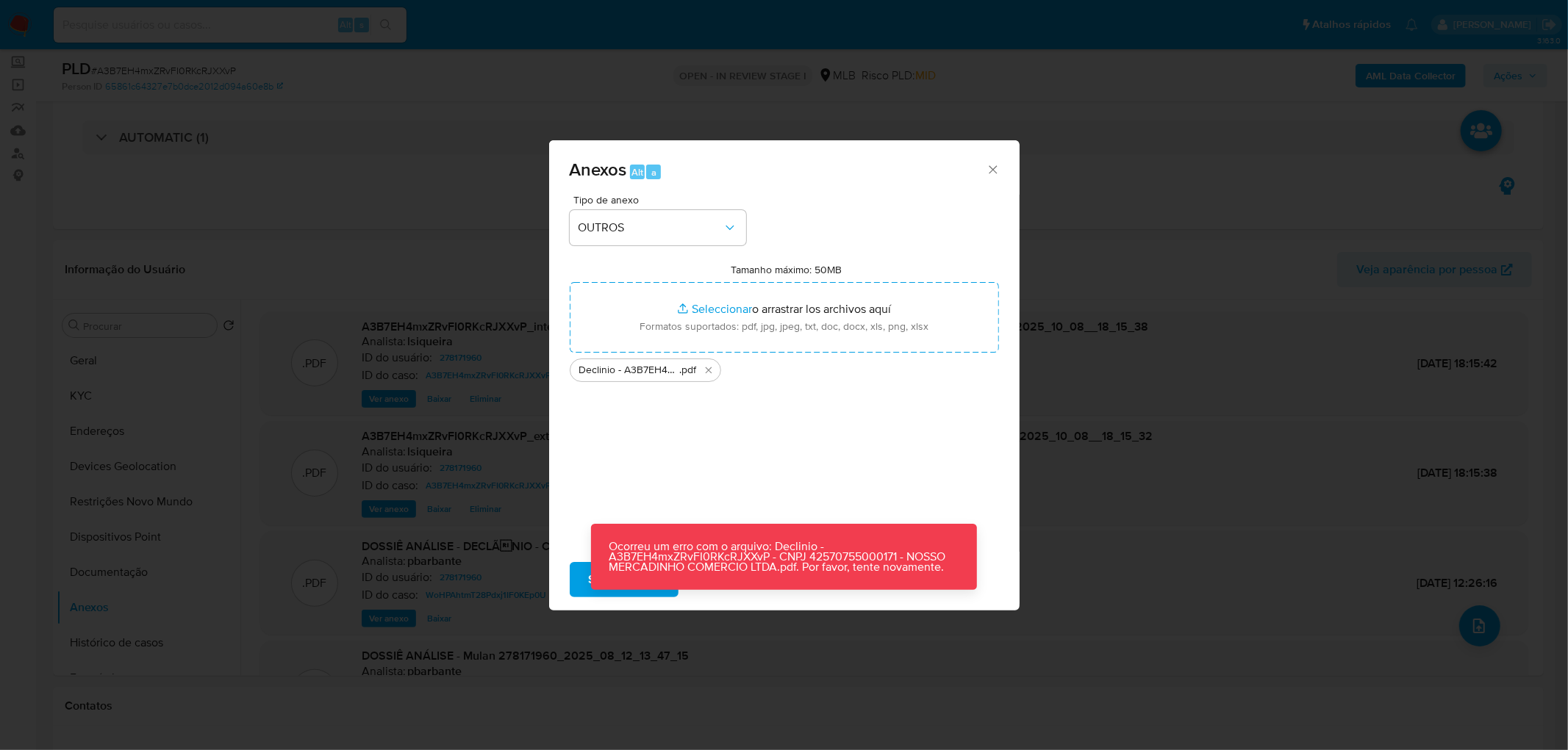
click at [598, 585] on p "Ocorreu um erro com o arquivo: Declinio - A3B7EH4mxZRvFI0RKcRJXXvP - CNPJ 42570…" at bounding box center [784, 557] width 386 height 66
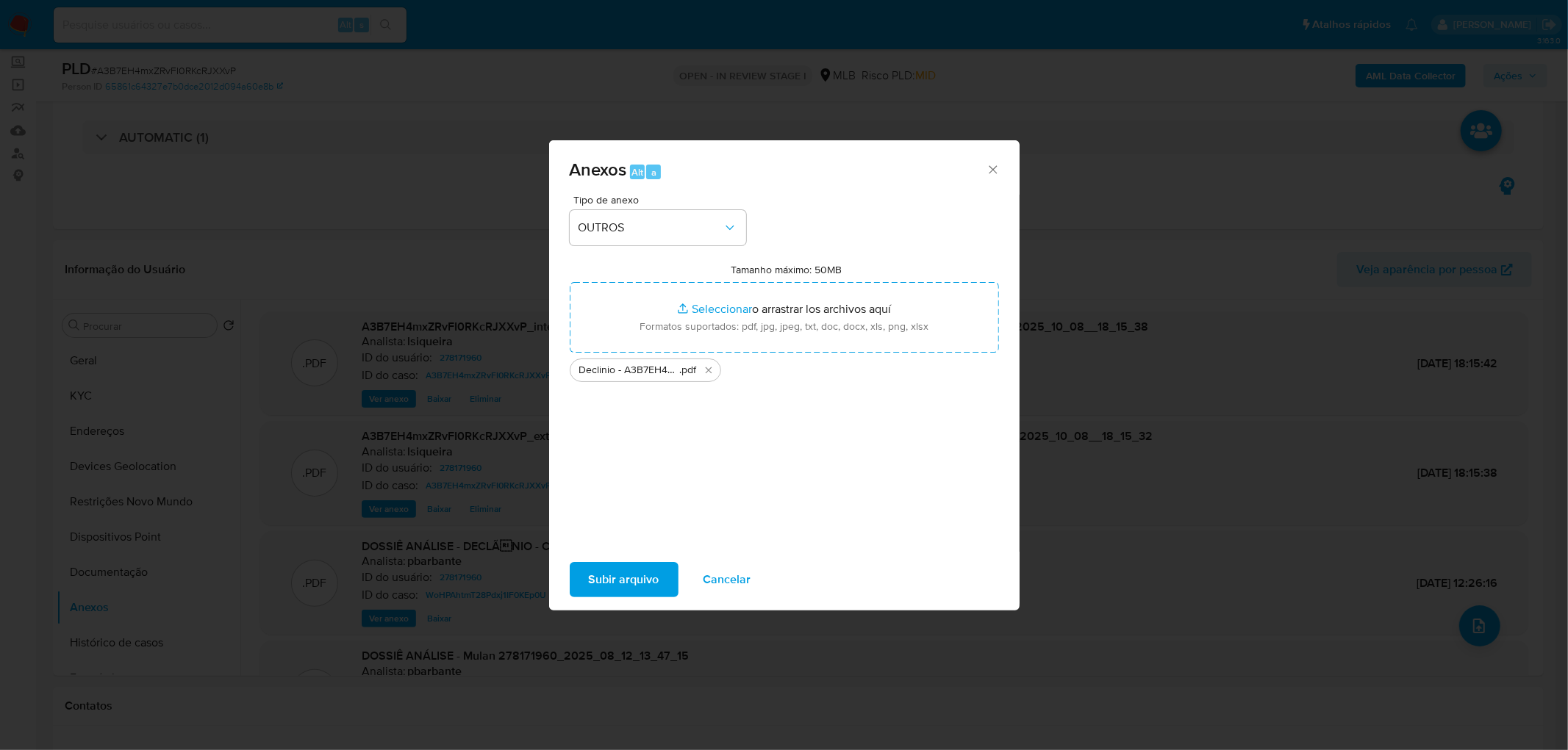
click at [622, 573] on span "Subir arquivo" at bounding box center [624, 579] width 71 height 32
click at [523, 270] on div "Anexos Alt a Tipo de anexo OUTROS Tamanho máximo: 50MB Seleccionar archivos Sel…" at bounding box center [784, 375] width 1568 height 750
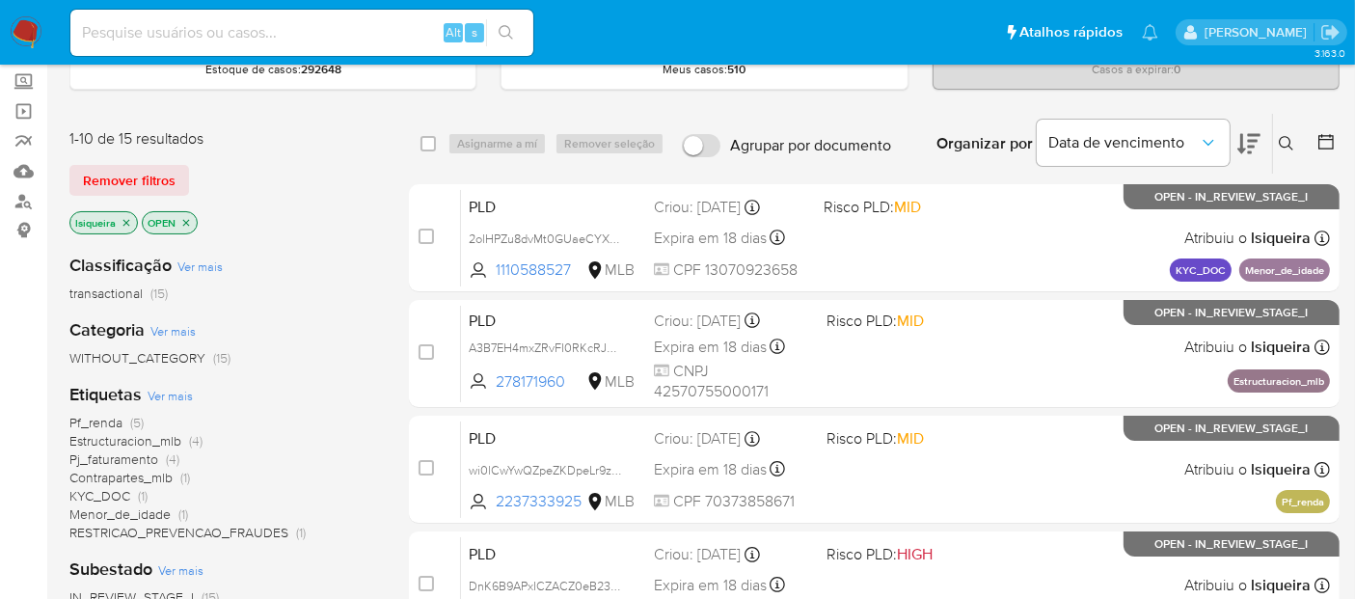
scroll to position [214, 0]
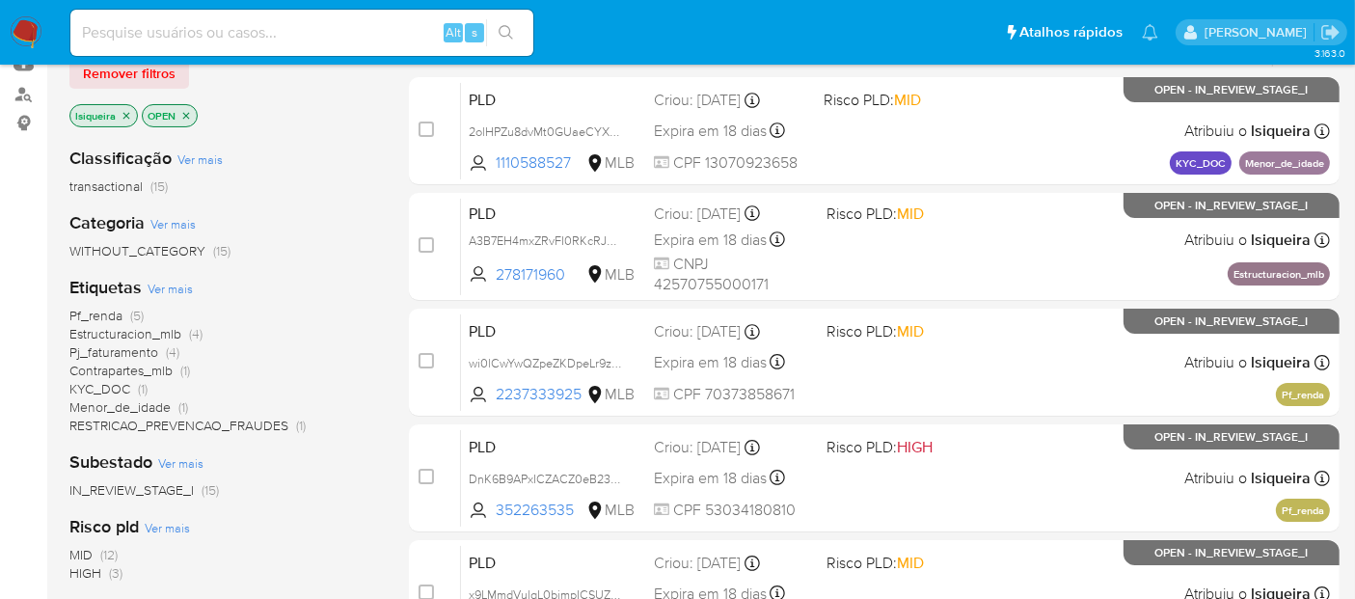
click at [158, 336] on span "Estructuracion_mlb" at bounding box center [125, 333] width 112 height 19
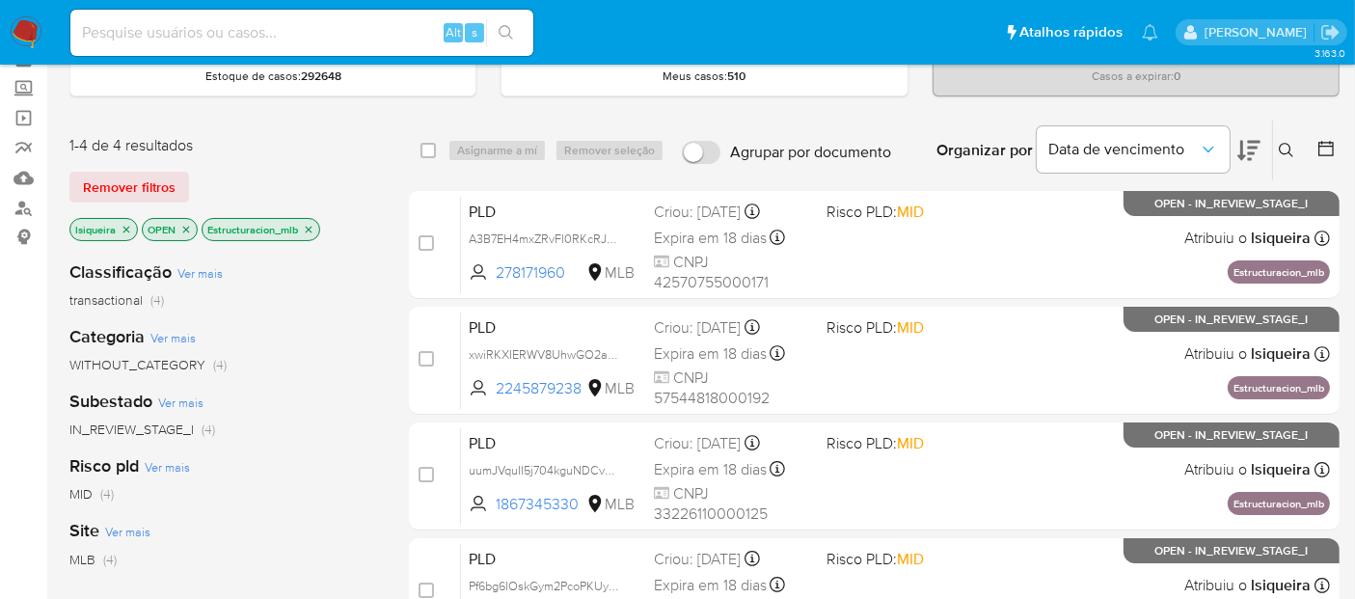
scroll to position [214, 0]
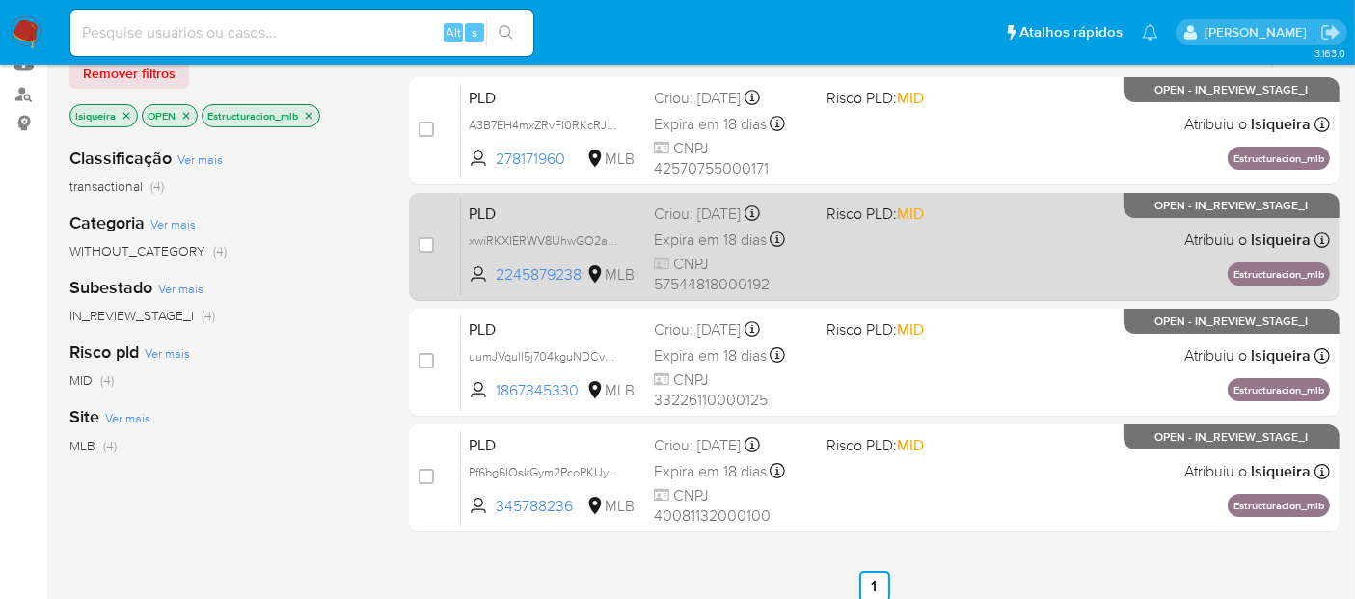
click at [965, 262] on div "PLD xwiRKXIERWV8UhwGO2aLEODb 2245879238 MLB Risco PLD: MID Criou: [DATE] Criou:…" at bounding box center [895, 246] width 869 height 97
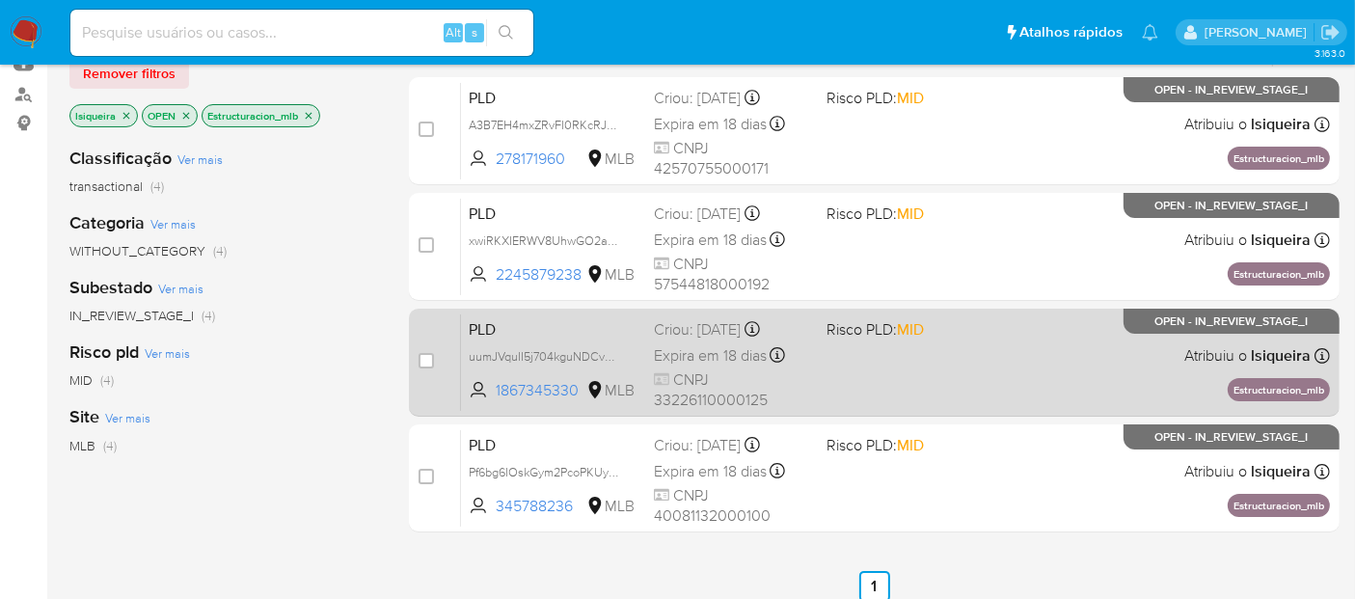
click at [967, 387] on div "PLD uumJVquII5j704kguNDCvmOP 1867345330 MLB Risco PLD: MID Criou: [DATE] Criou:…" at bounding box center [895, 362] width 869 height 97
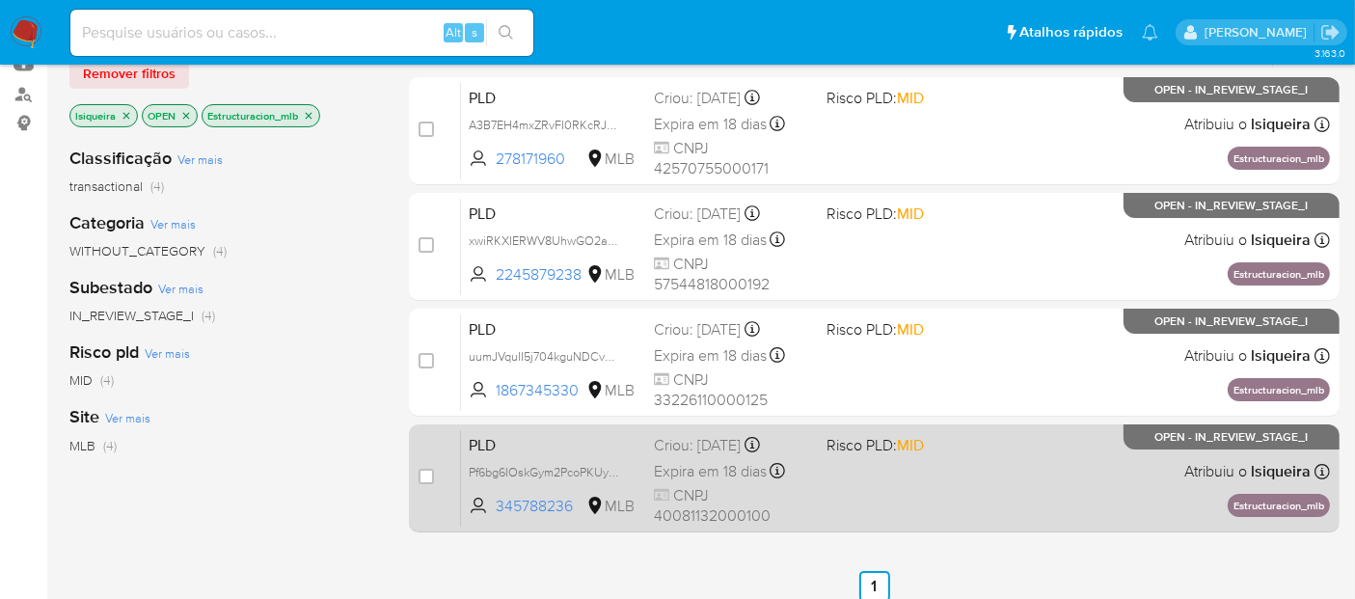
drag, startPoint x: 969, startPoint y: 472, endPoint x: 962, endPoint y: 462, distance: 12.4
click at [969, 473] on div "PLD Pf6bg6IOskGym2PcoPKUyc4f 345788236 MLB Risco PLD: MID Criou: [DATE] Criou: …" at bounding box center [895, 477] width 869 height 97
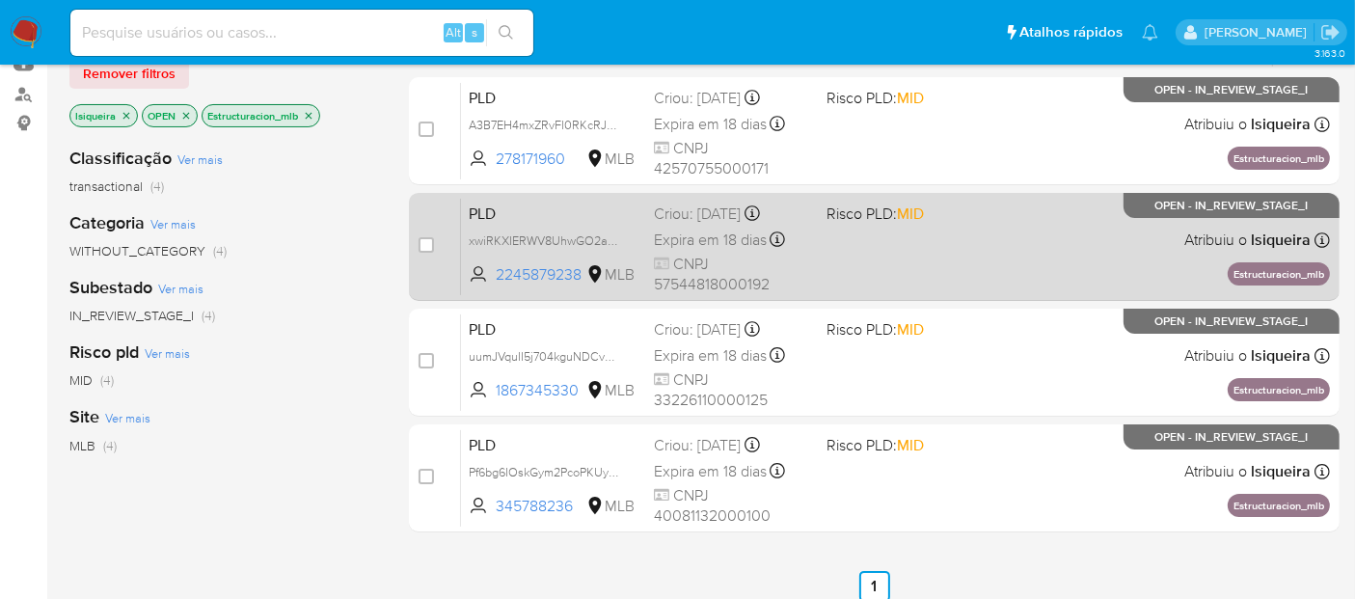
scroll to position [107, 0]
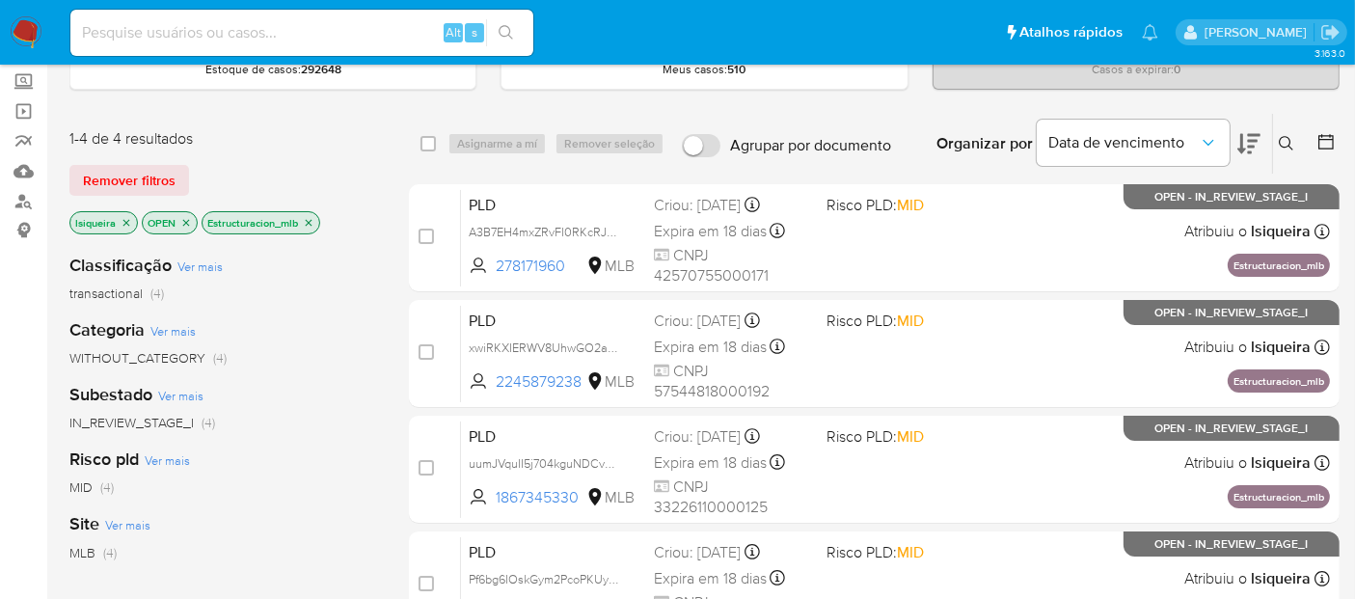
click at [23, 36] on img at bounding box center [26, 32] width 33 height 33
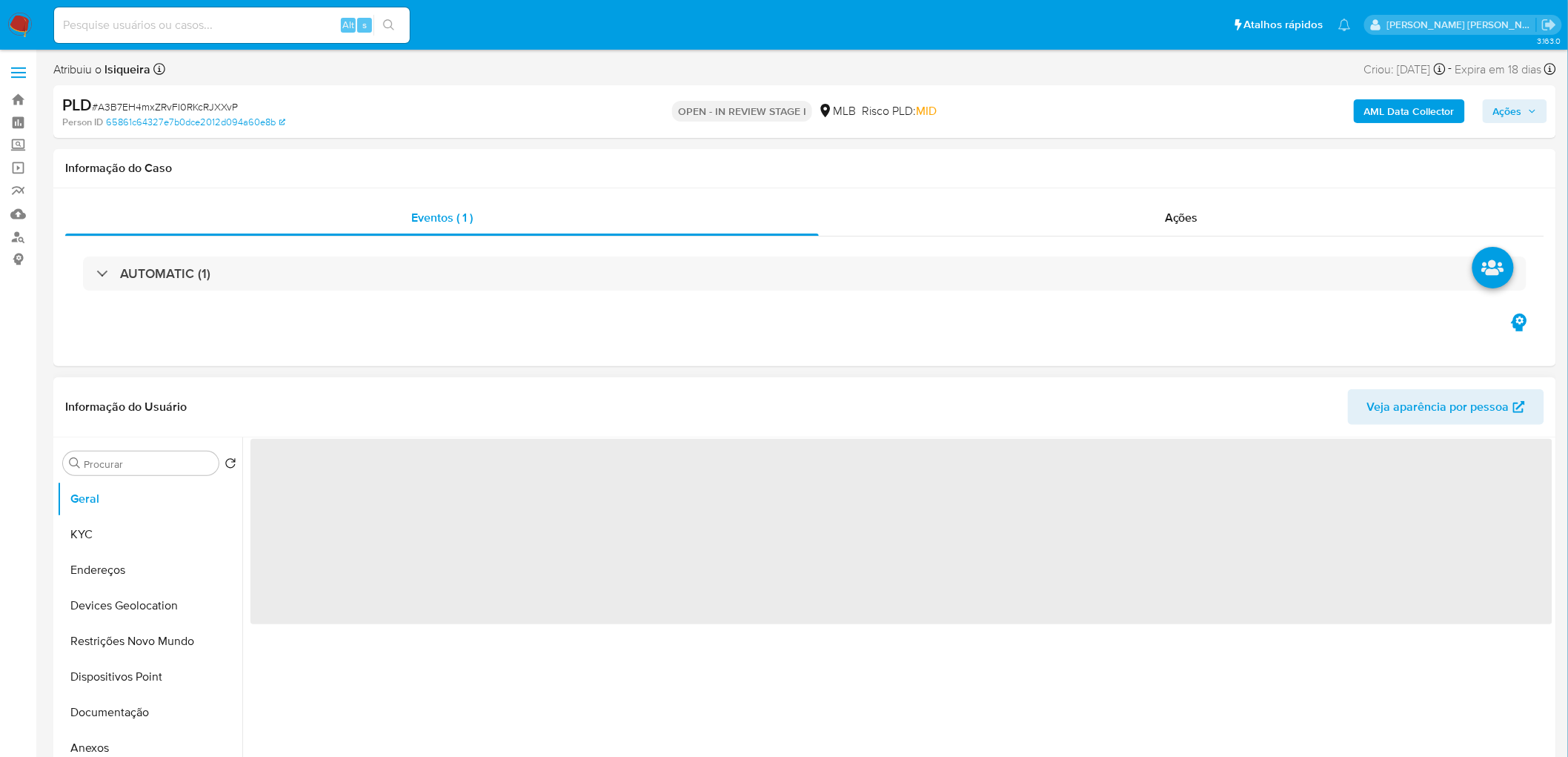
select select "10"
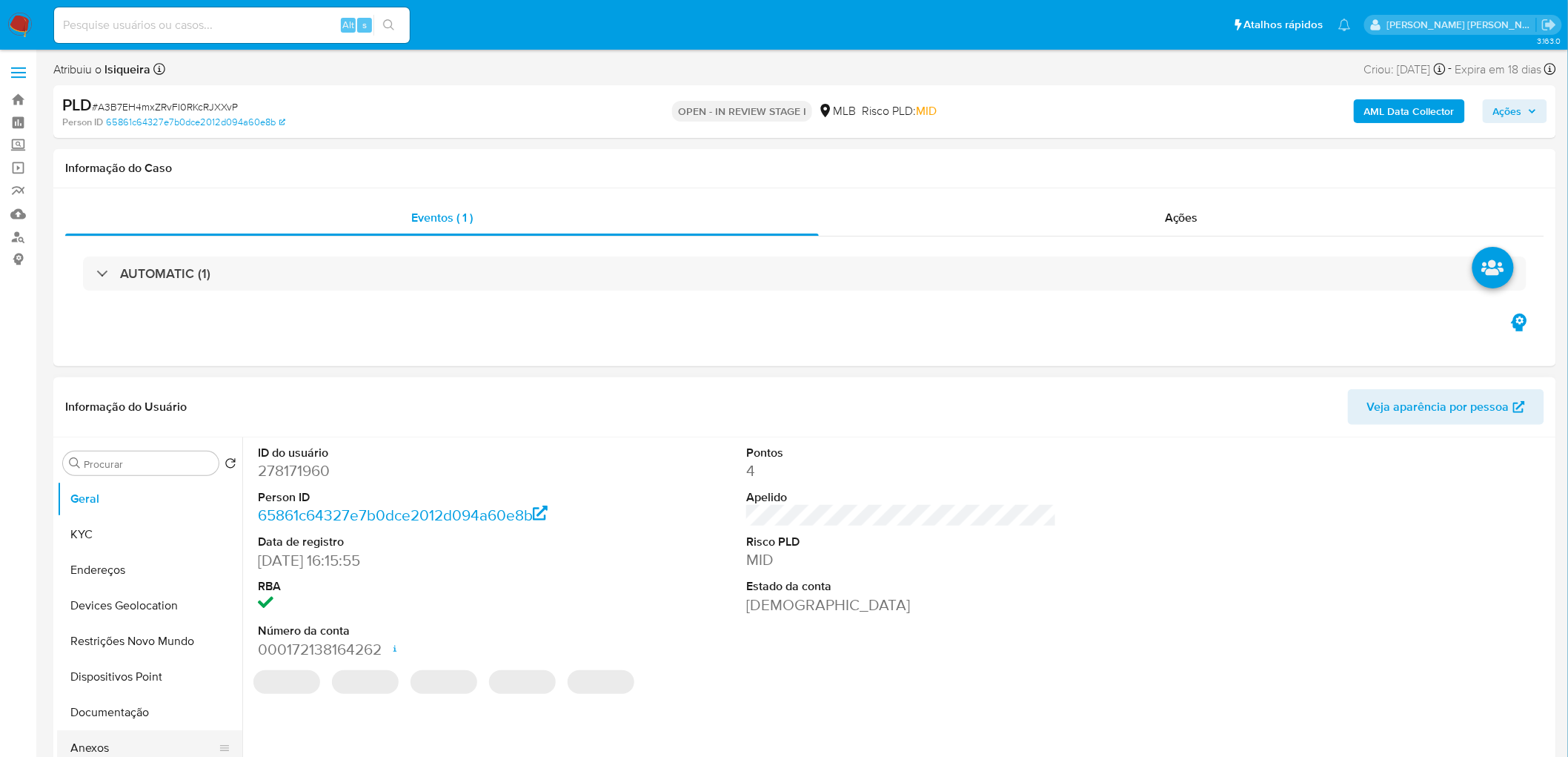
click at [121, 743] on button "Anexos" at bounding box center [144, 748] width 174 height 35
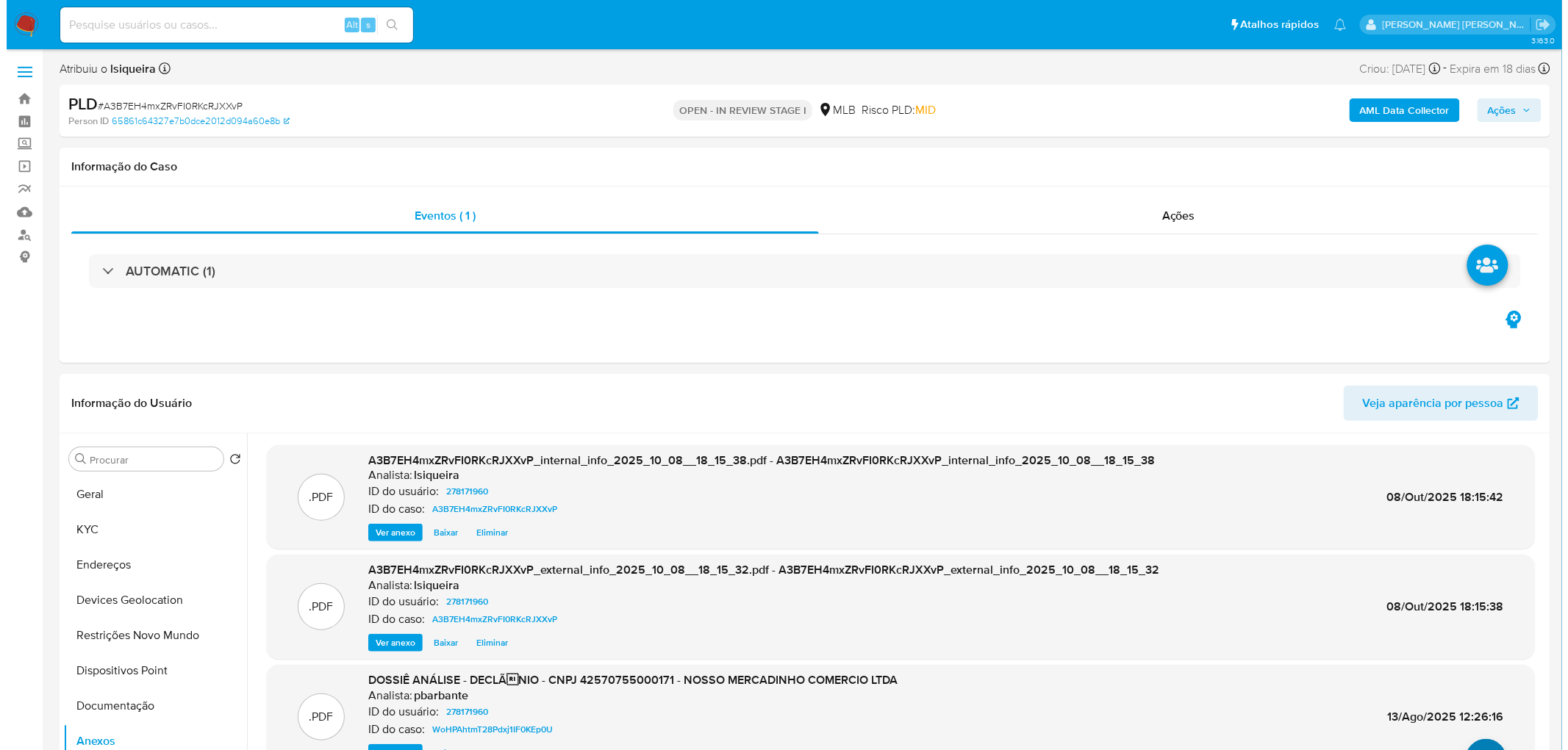
scroll to position [81, 0]
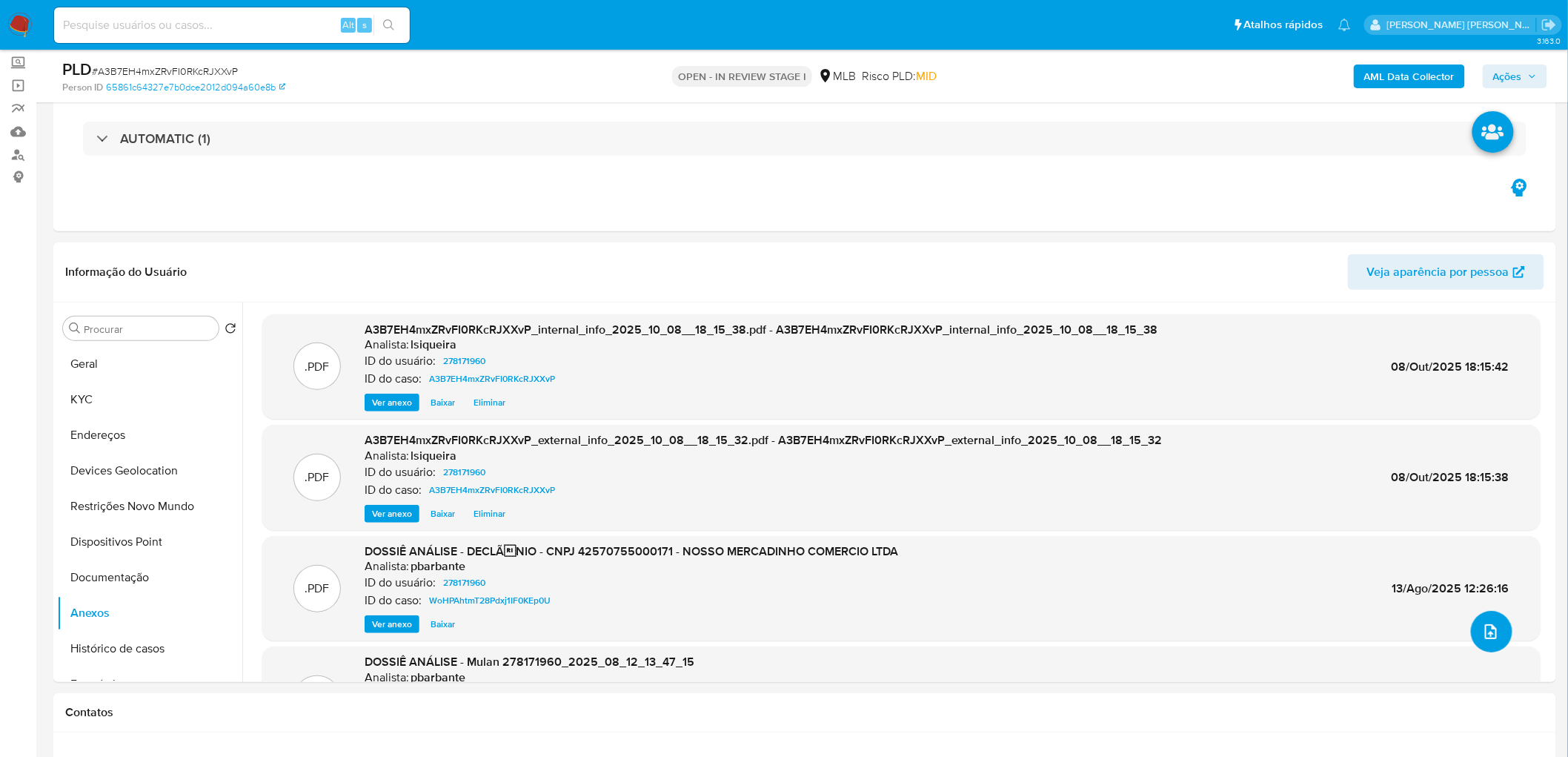
click at [1477, 657] on div ".PDF A3B7EH4mxZRvFI0RKcRJXXvP_internal_info_2025_10_08__18_15_38.pdf - A3B7EH4m…" at bounding box center [901, 556] width 1278 height 485
click at [1482, 631] on icon "upload-file" at bounding box center [1490, 631] width 18 height 18
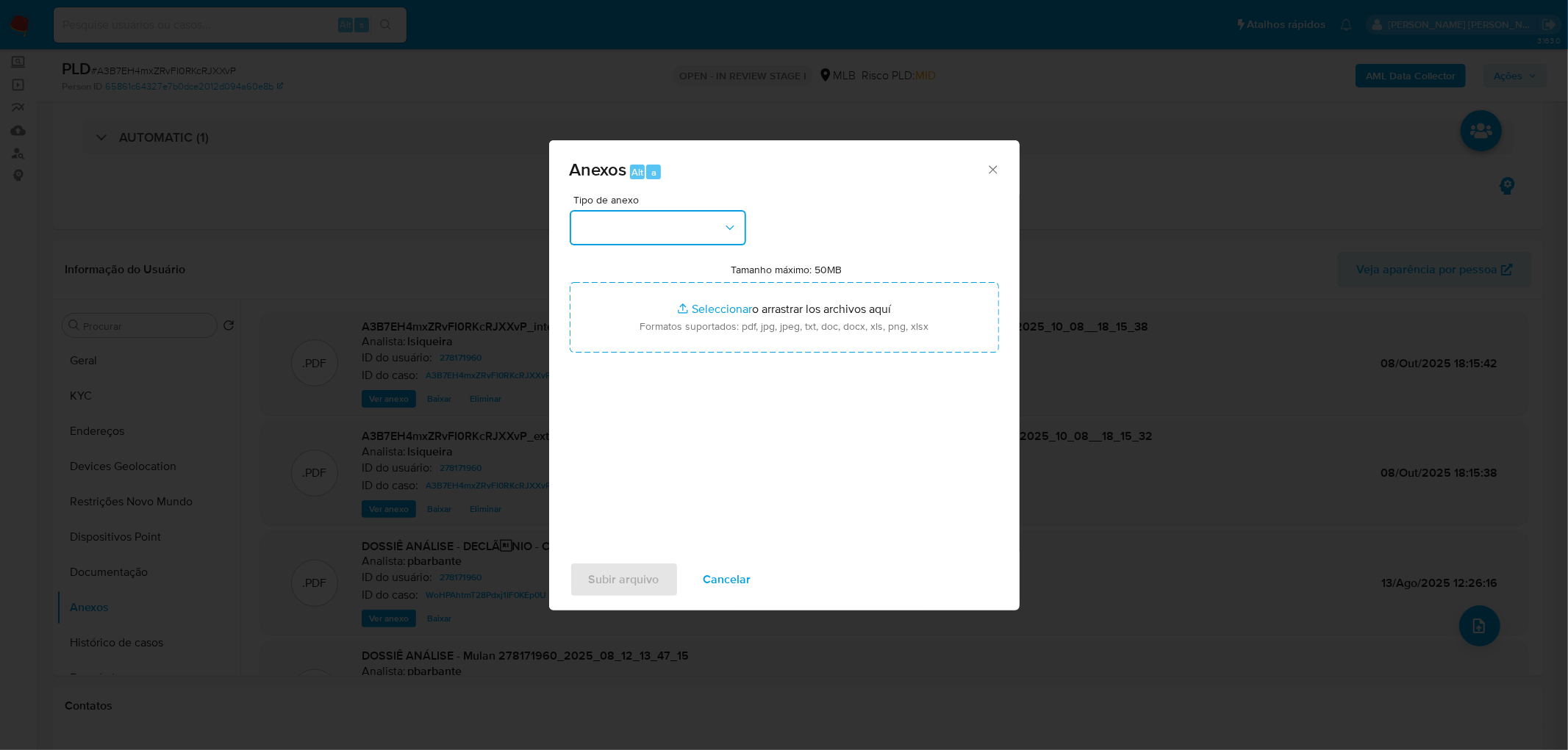
click at [723, 238] on button "button" at bounding box center [658, 228] width 177 height 35
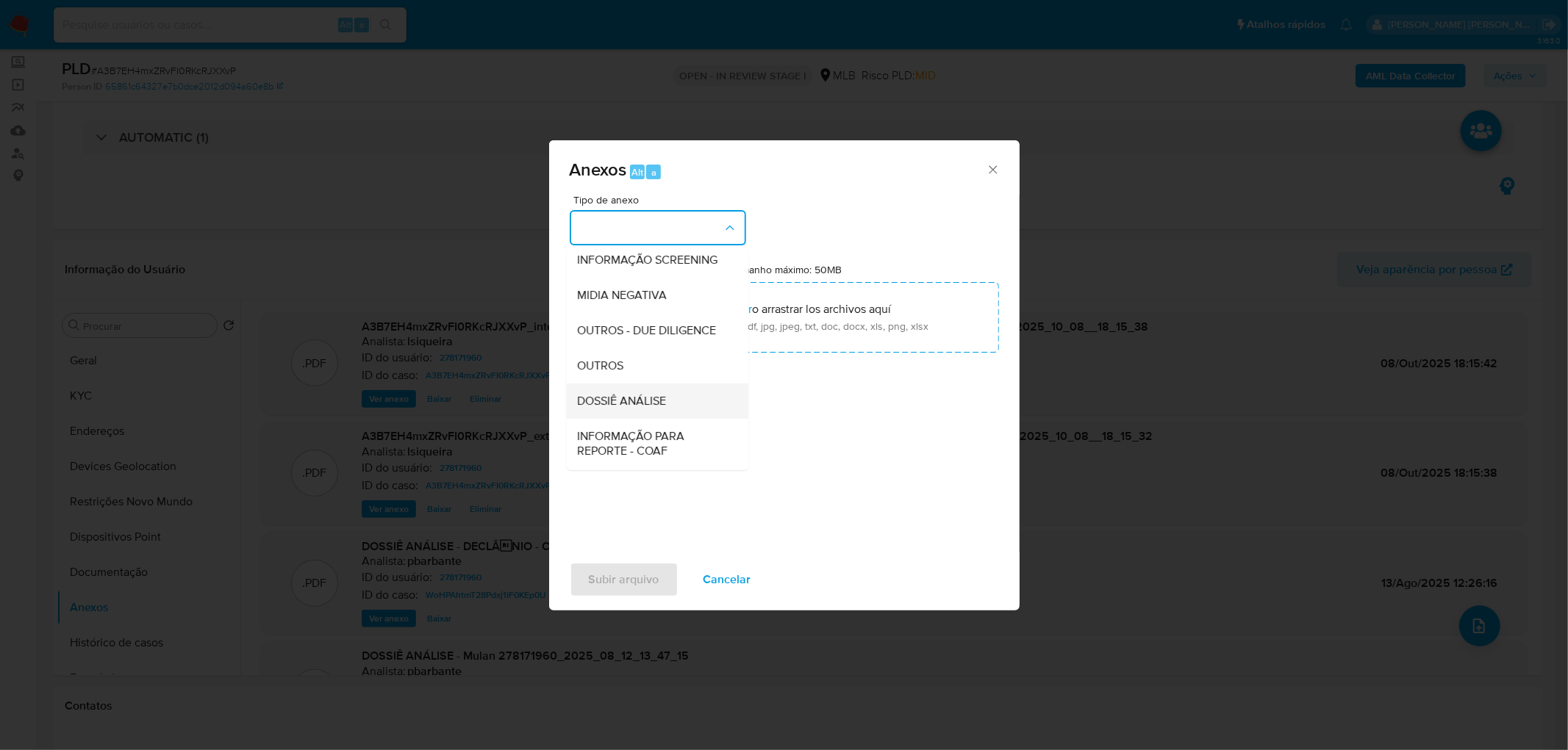
scroll to position [163, 0]
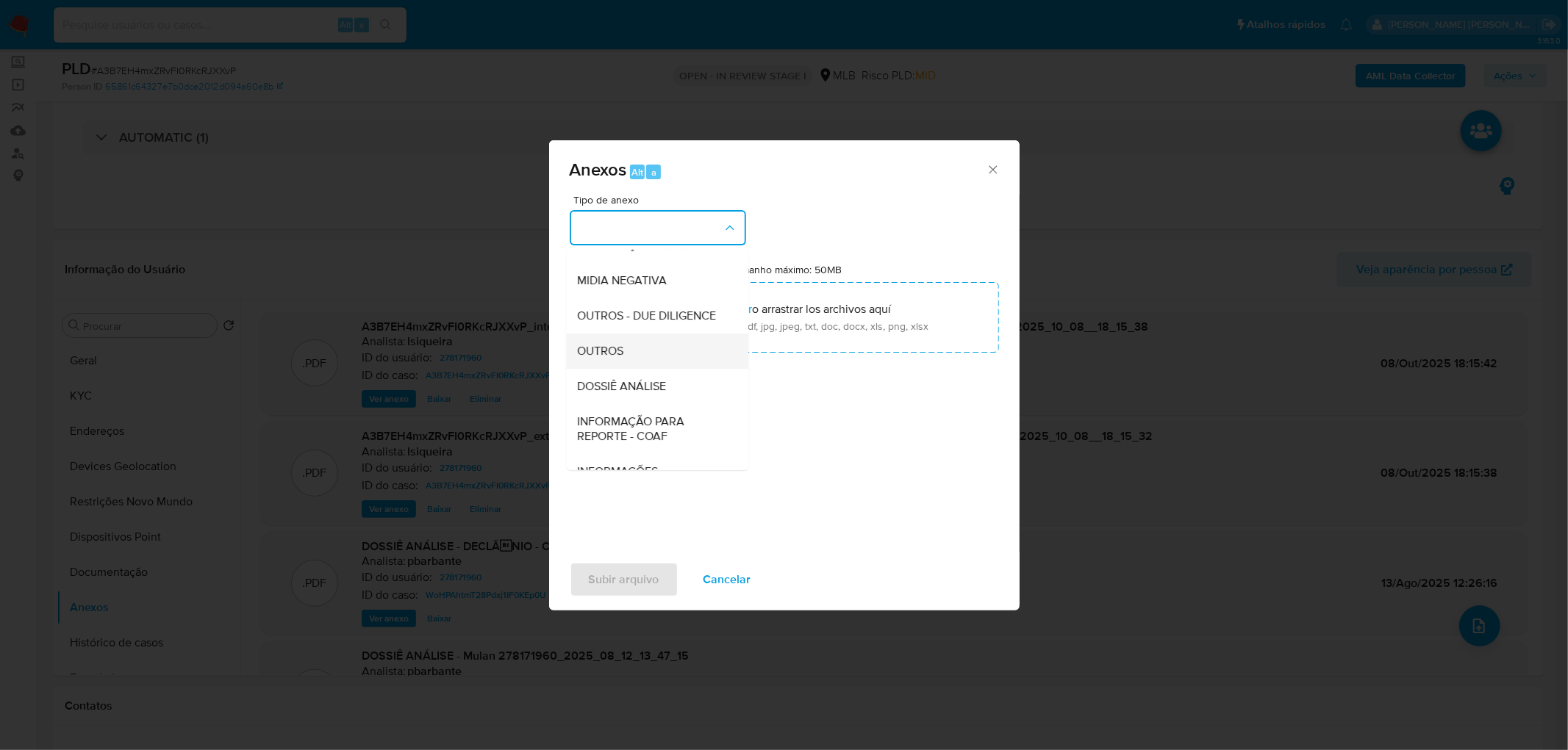
click at [632, 369] on div "OUTROS" at bounding box center [652, 351] width 150 height 35
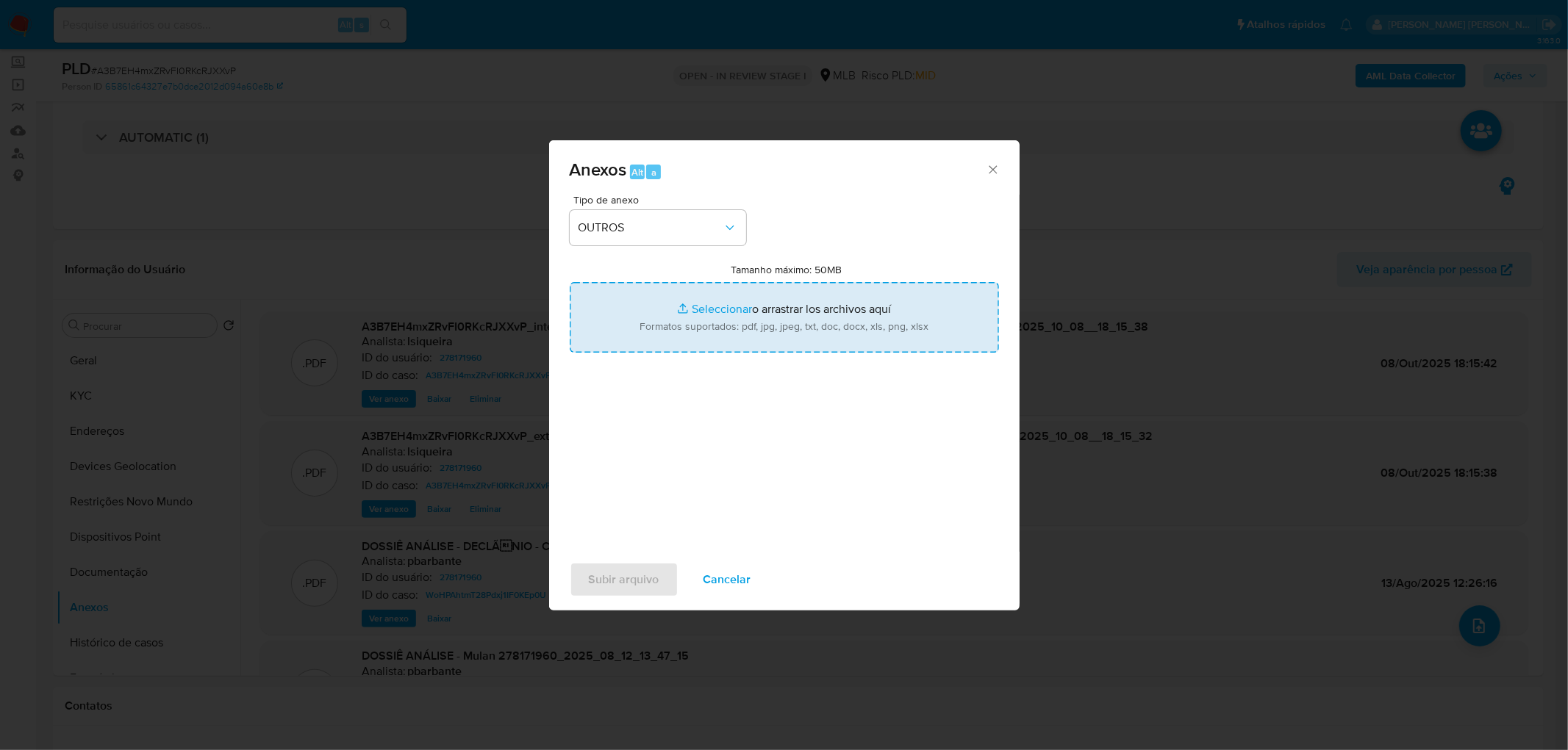
click at [709, 302] on input "Tamanho máximo: 50MB Seleccionar archivos" at bounding box center [784, 317] width 429 height 71
type input "C:\fakepath\Declinio - A3B7EH4mxZRvFI0RKcRJXXvP - CNPJ 42570755000171 - NOSSO M…"
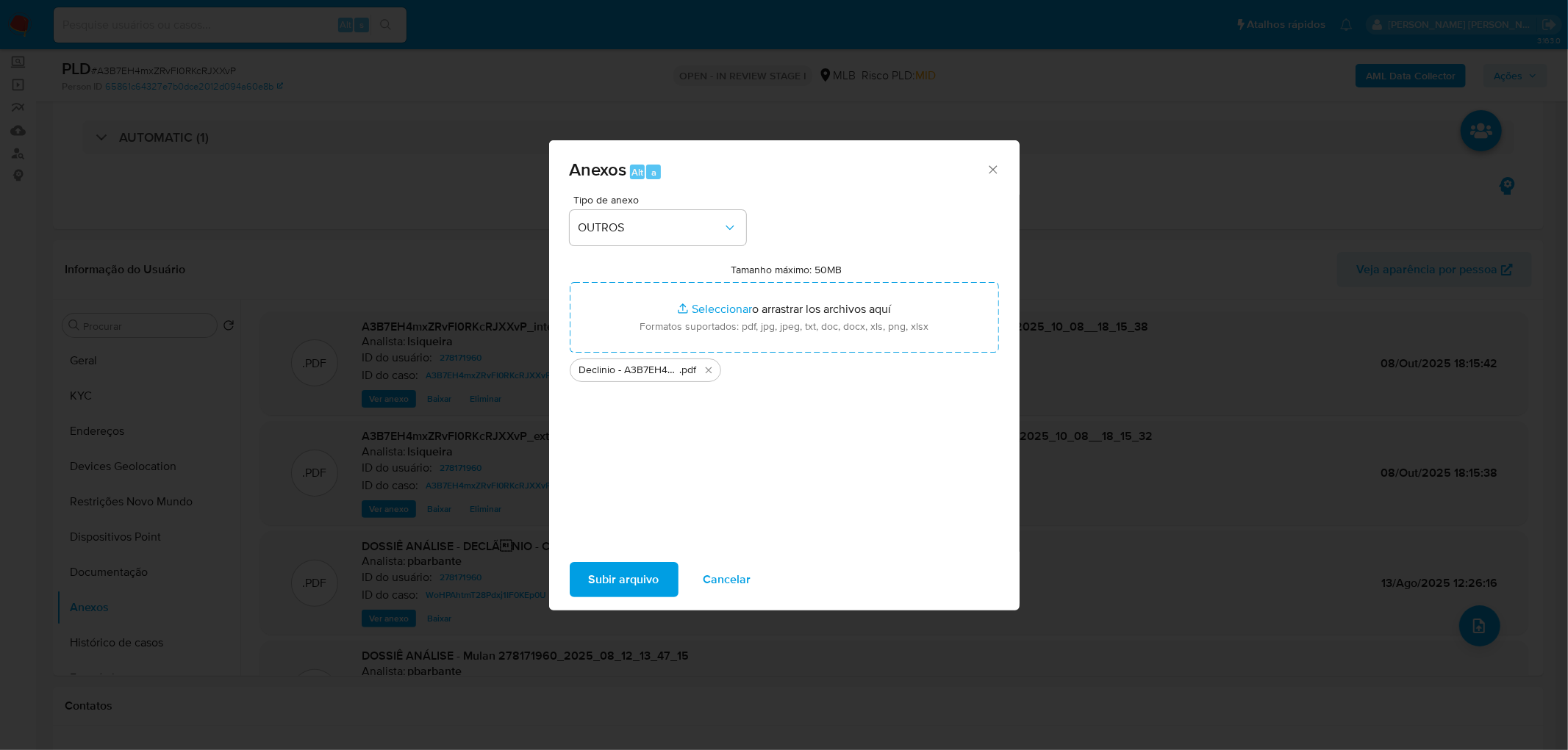
drag, startPoint x: 709, startPoint y: 302, endPoint x: 611, endPoint y: 573, distance: 288.2
click at [611, 573] on span "Subir arquivo" at bounding box center [624, 579] width 71 height 32
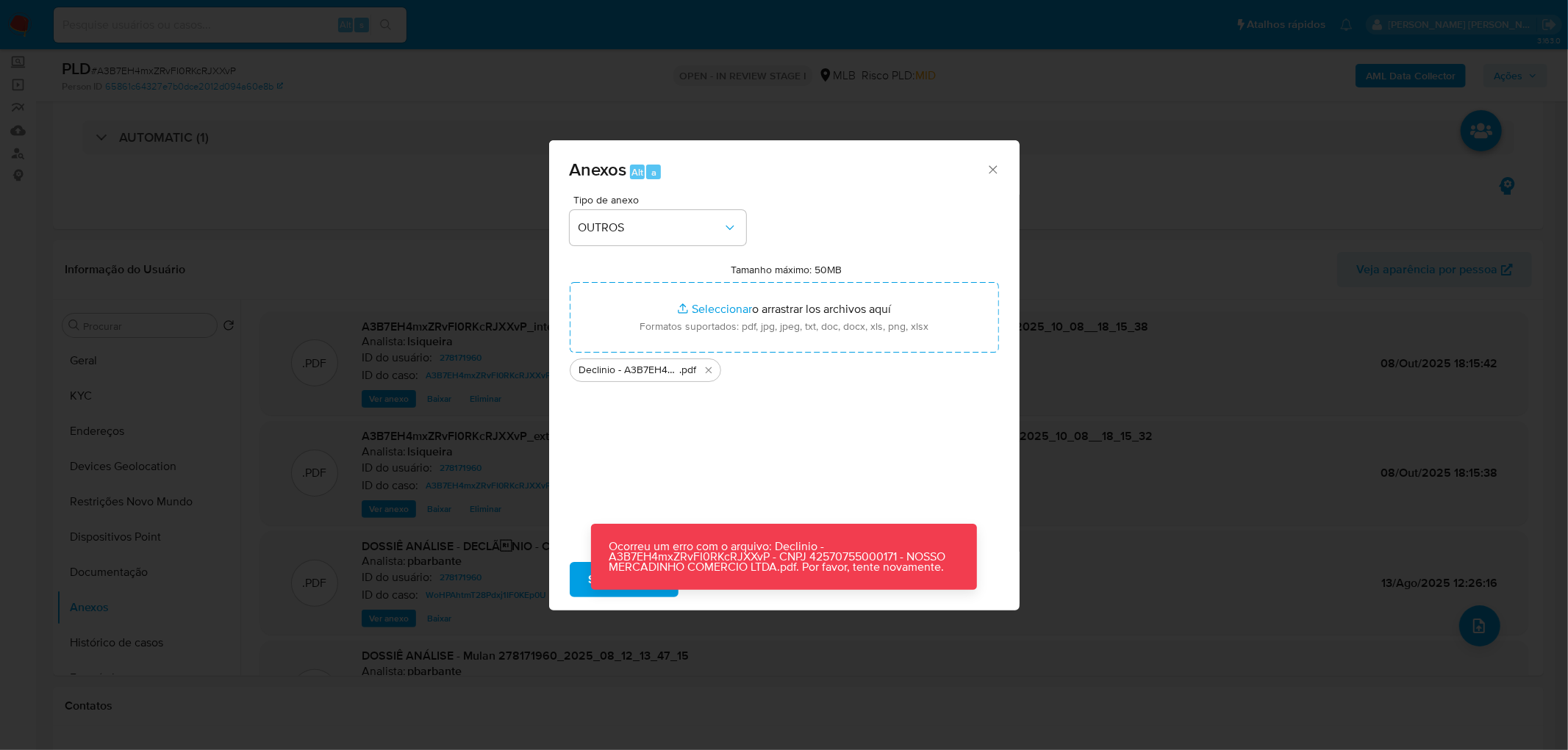
click at [1103, 298] on div "Anexos Alt a Tipo de anexo OUTROS Tamanho máximo: 50MB Seleccionar archivos Sel…" at bounding box center [784, 375] width 1568 height 750
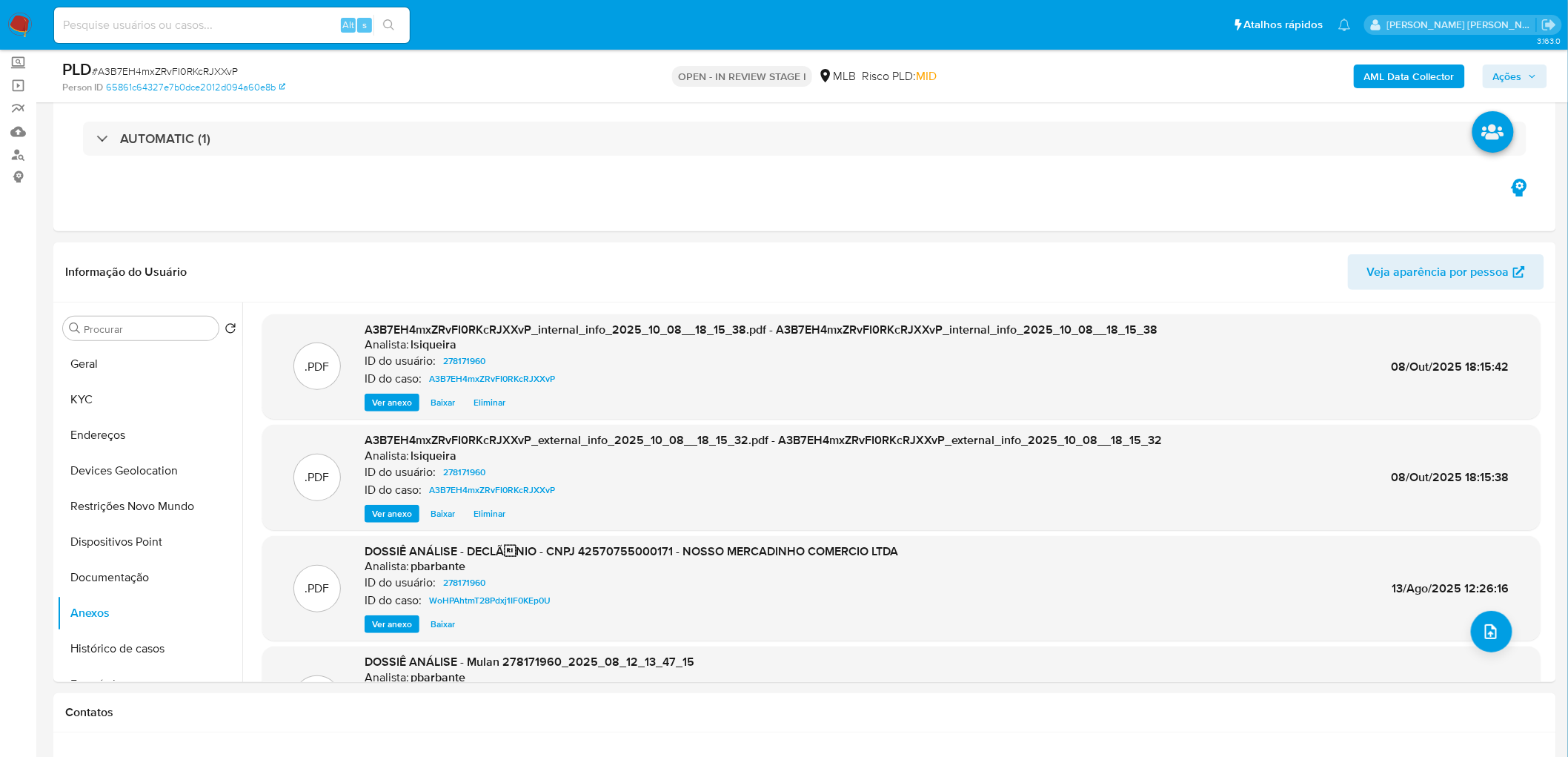
click at [1513, 70] on span "Ações" at bounding box center [1508, 76] width 29 height 24
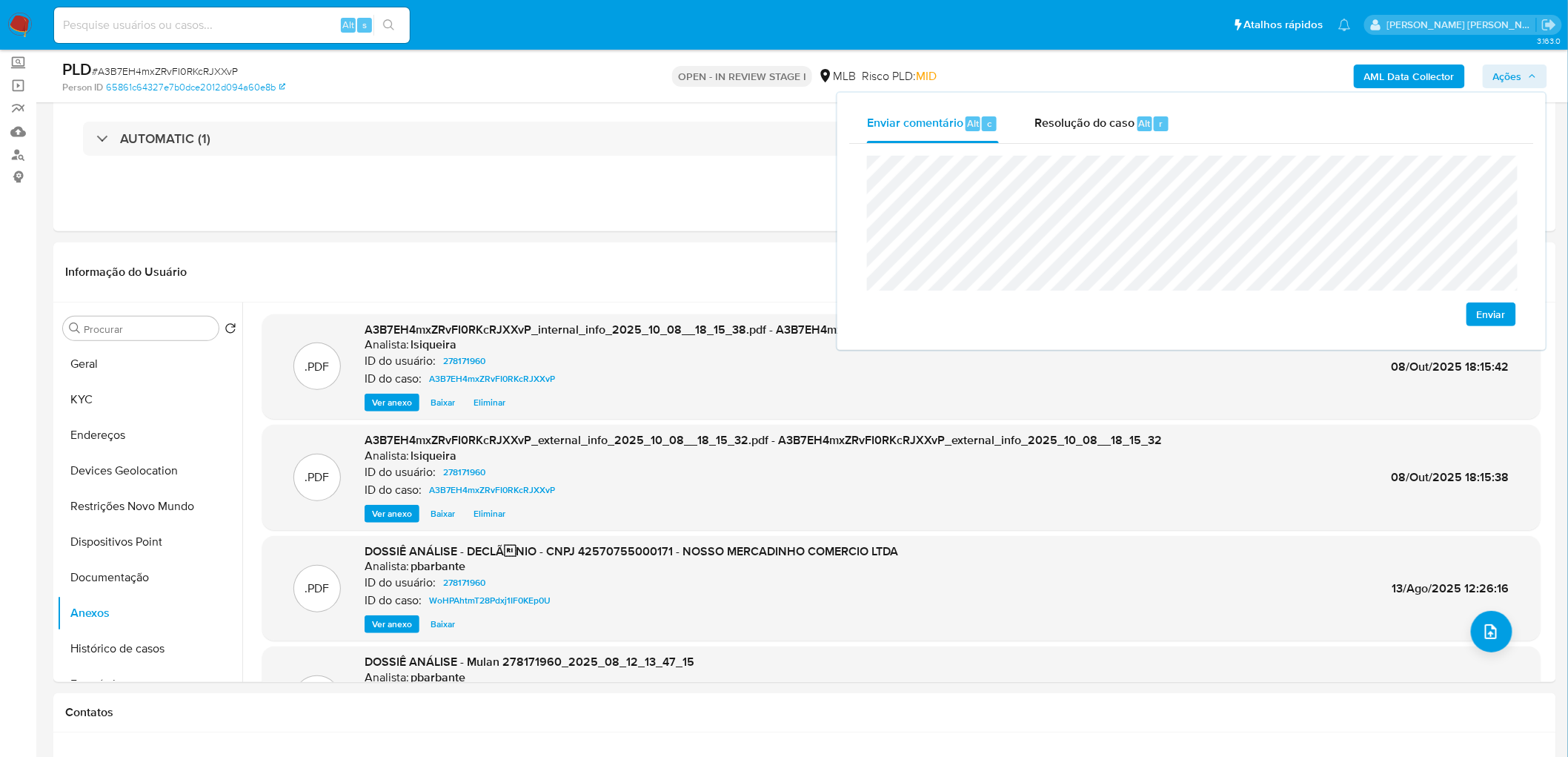
click at [1501, 305] on span "Enviar" at bounding box center [1492, 314] width 29 height 21
click at [1118, 126] on span "Resolução do caso" at bounding box center [1085, 123] width 100 height 17
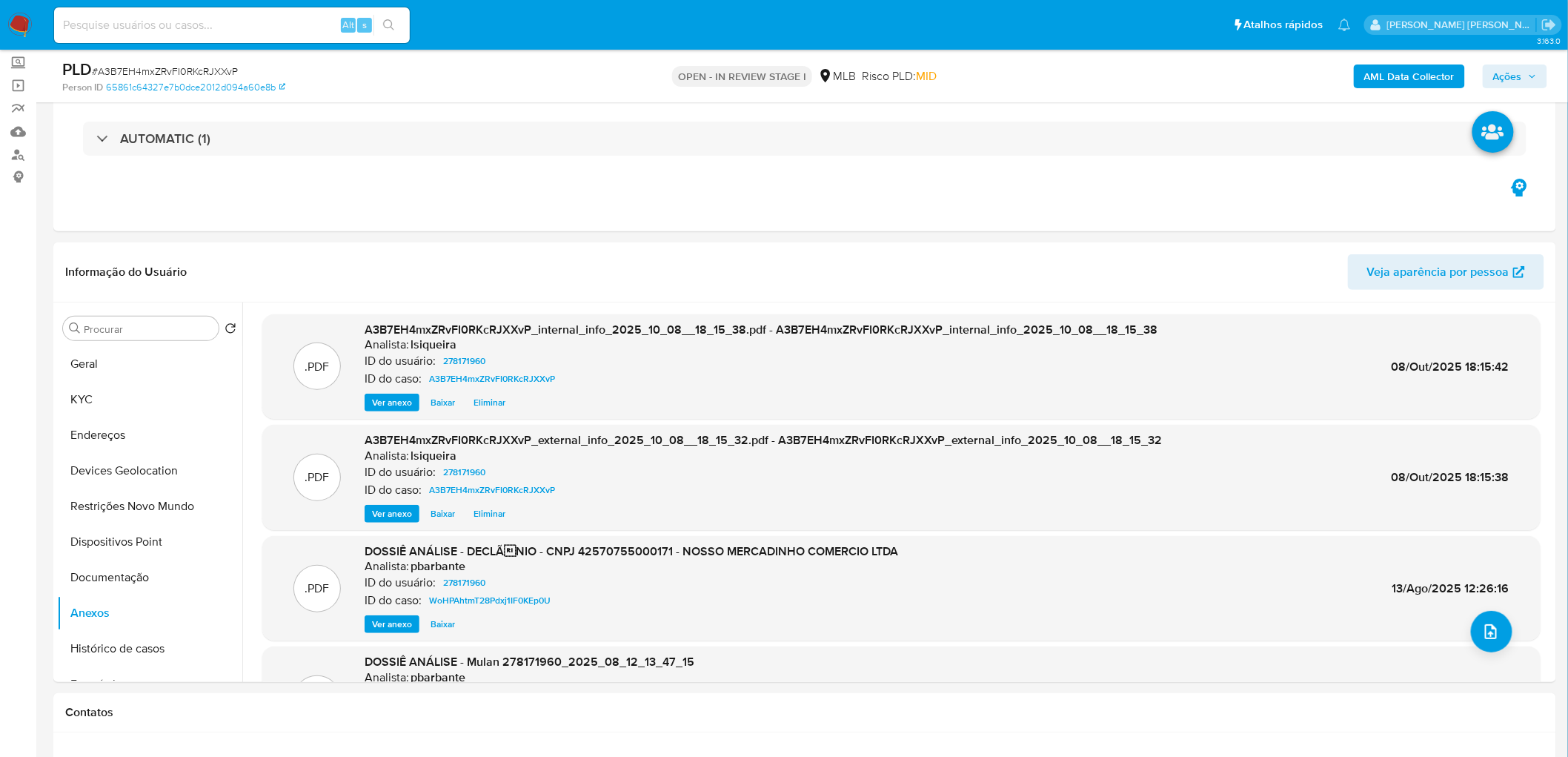
click at [1498, 79] on span "Ações" at bounding box center [1508, 76] width 29 height 24
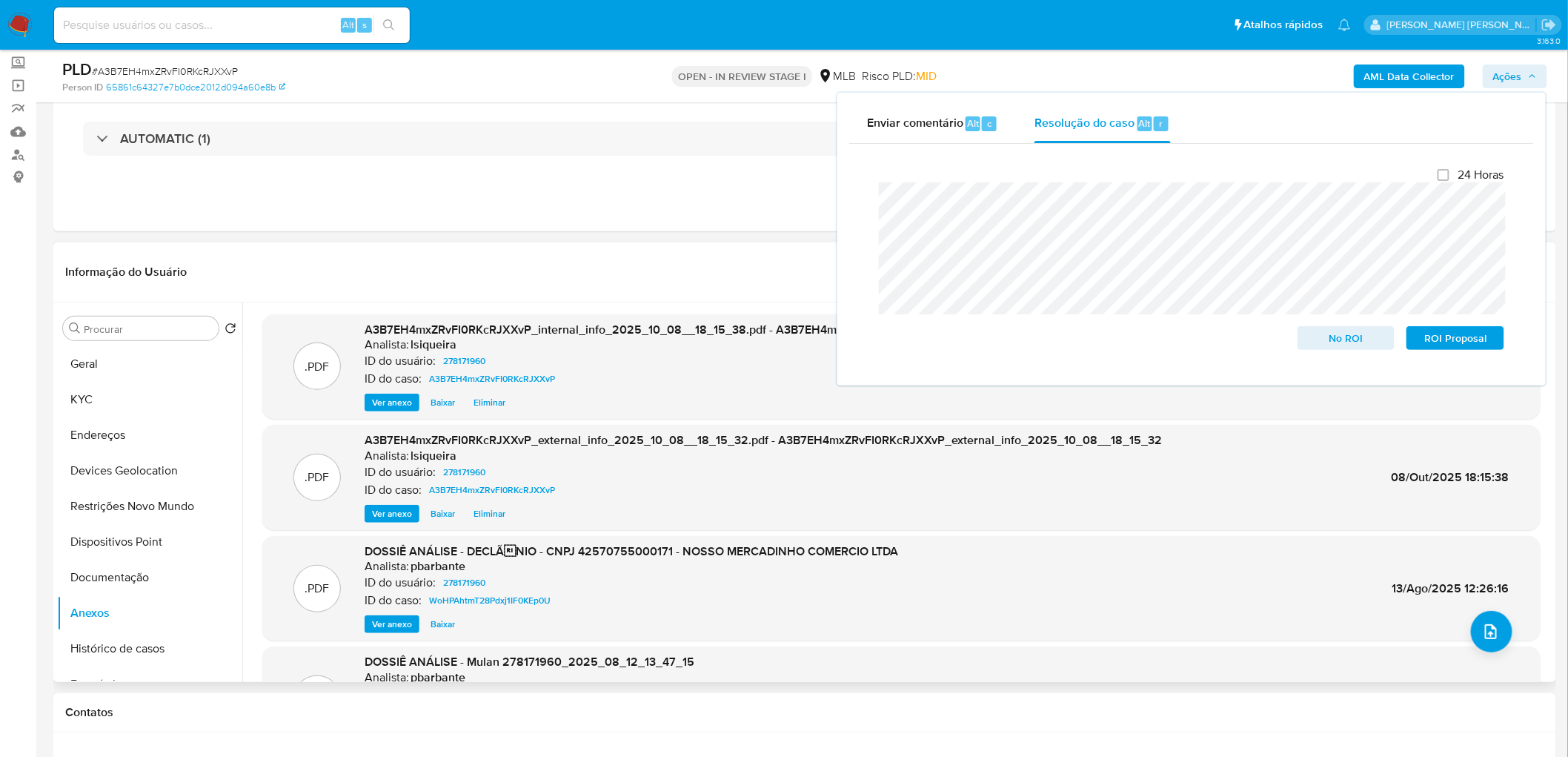
click at [649, 263] on header "Informação do Usuário Veja aparência por pessoa" at bounding box center [804, 272] width 1479 height 35
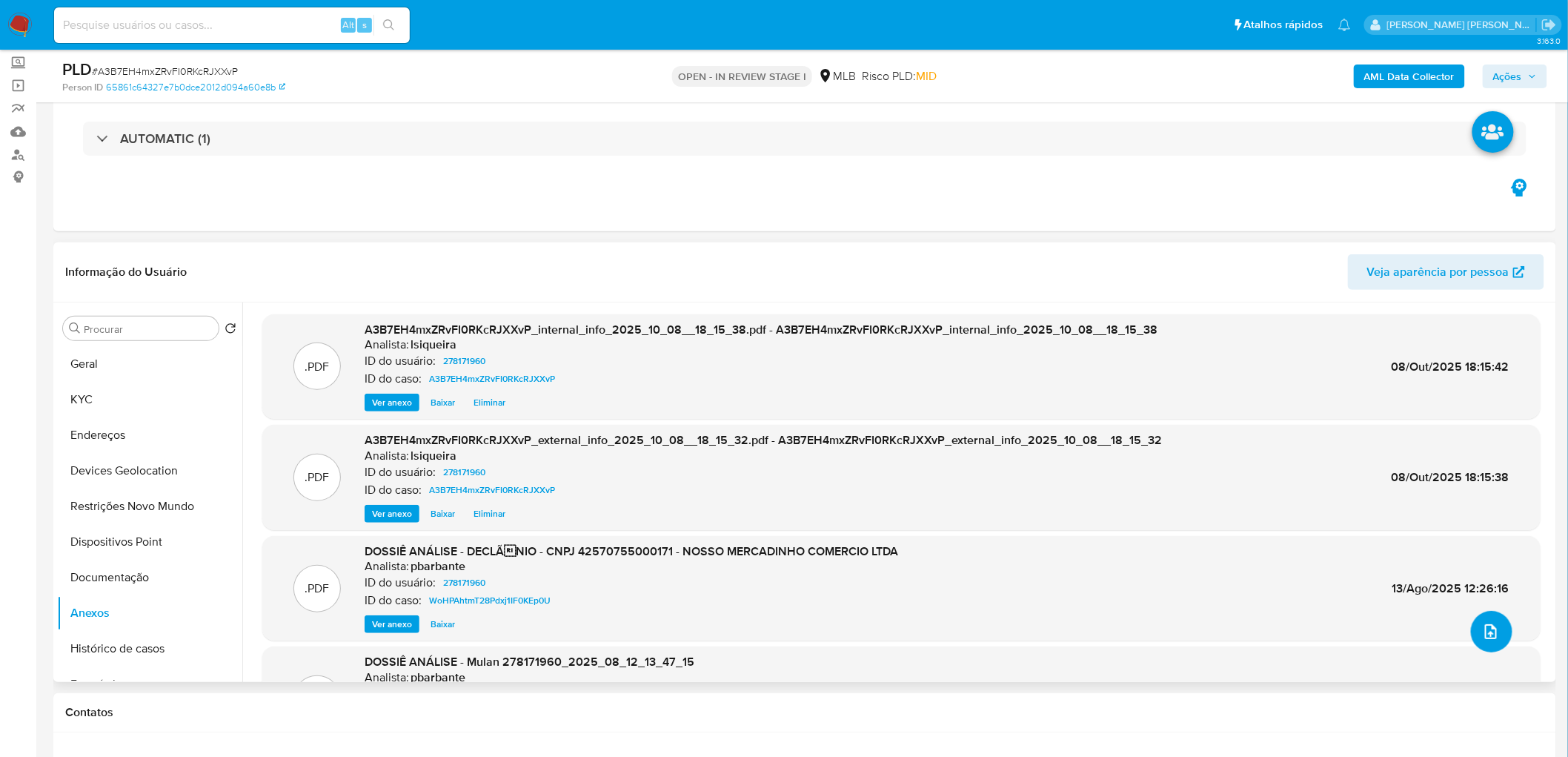
click at [1496, 630] on button "upload-file" at bounding box center [1492, 632] width 41 height 42
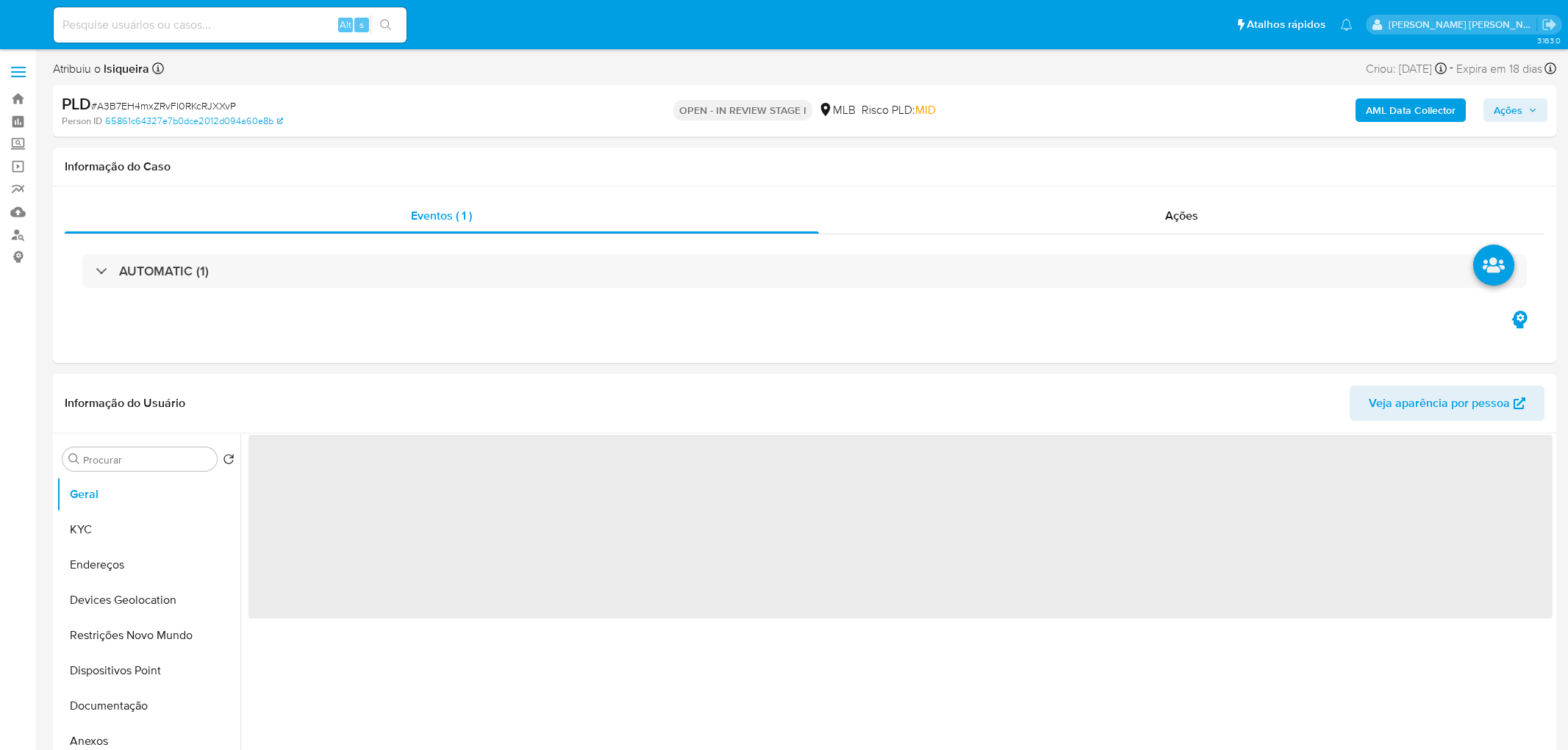
select select "10"
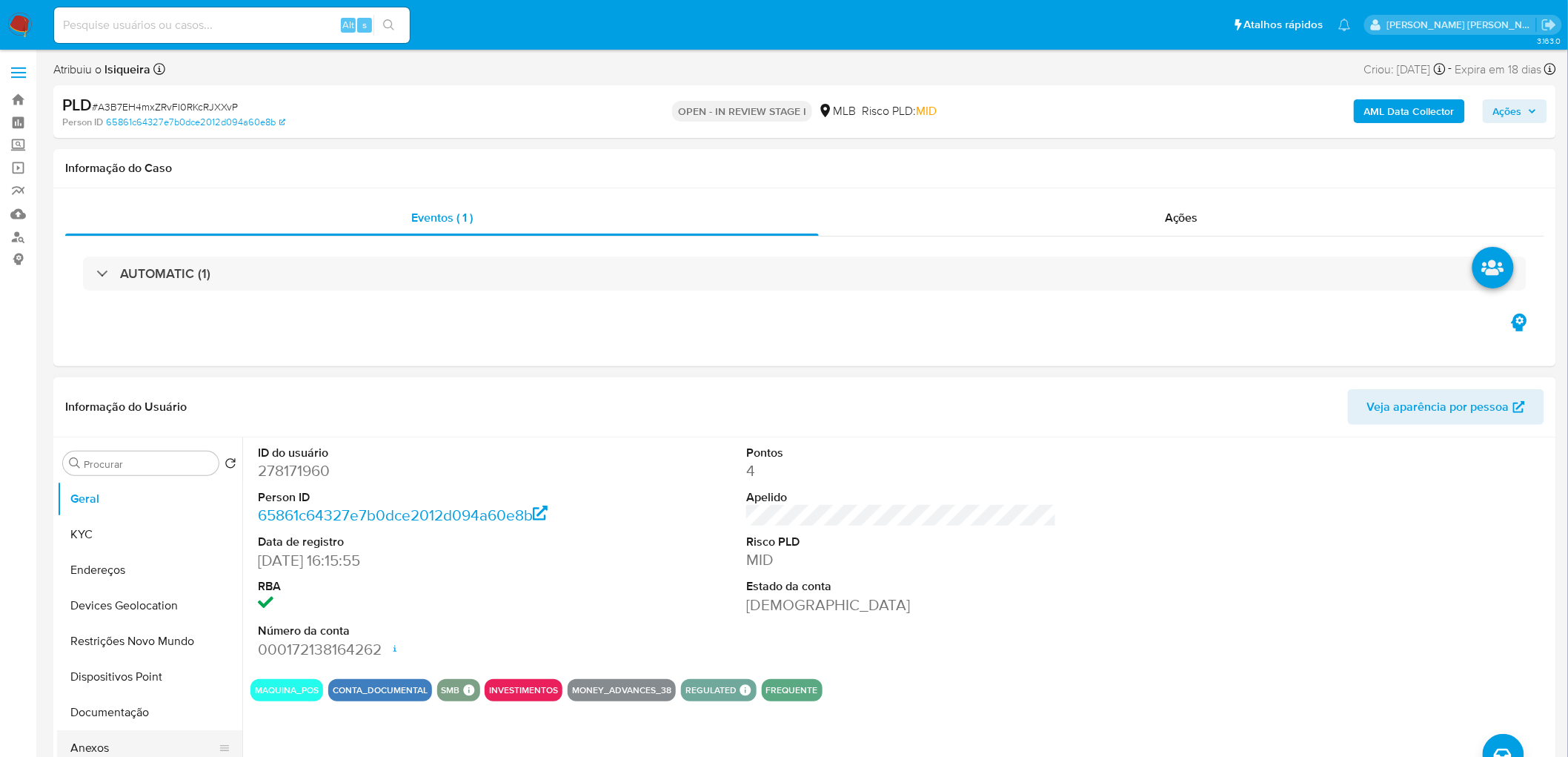
click at [122, 738] on button "Anexos" at bounding box center [144, 748] width 174 height 35
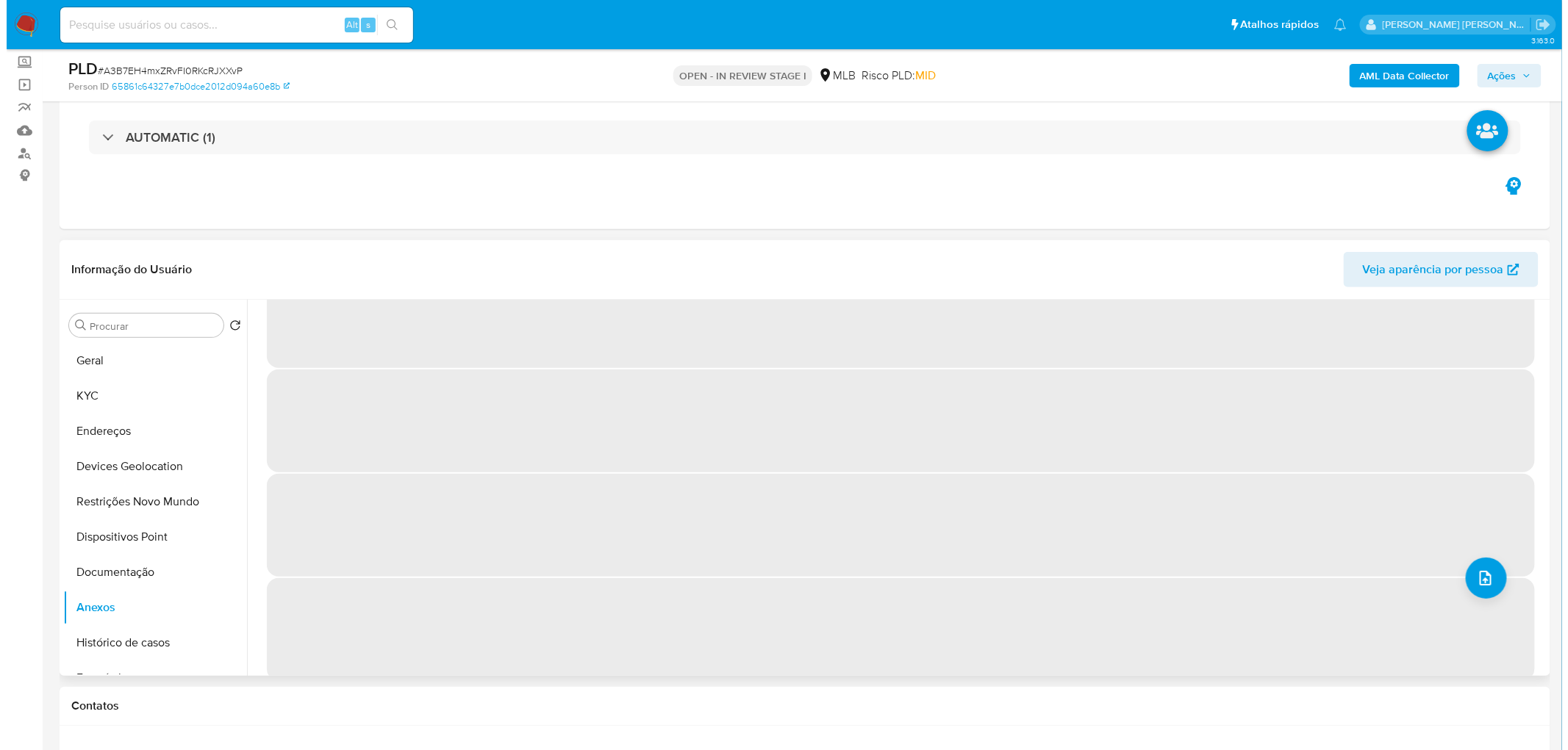
scroll to position [63, 0]
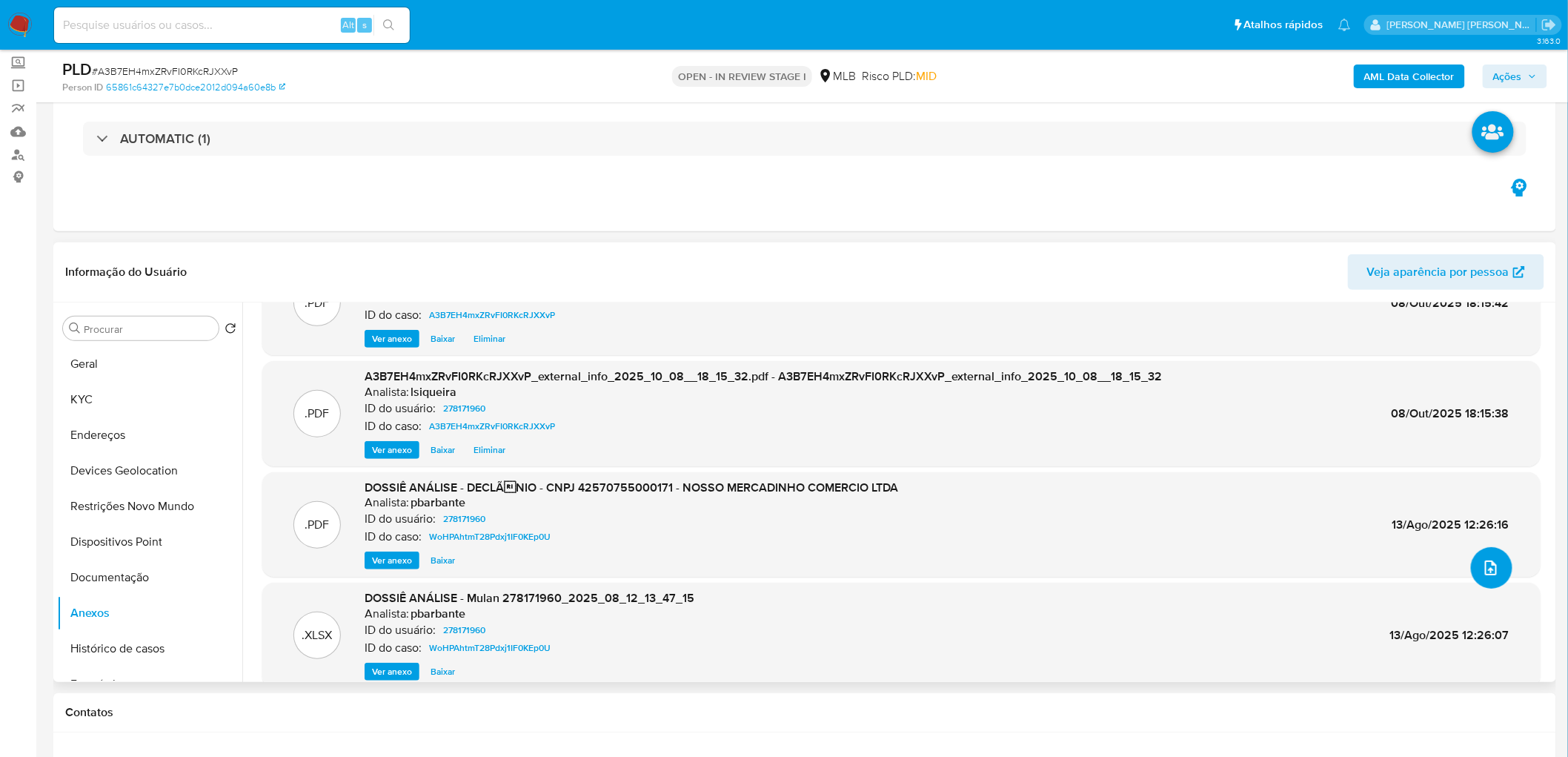
click at [1491, 576] on button "upload-file" at bounding box center [1492, 568] width 41 height 42
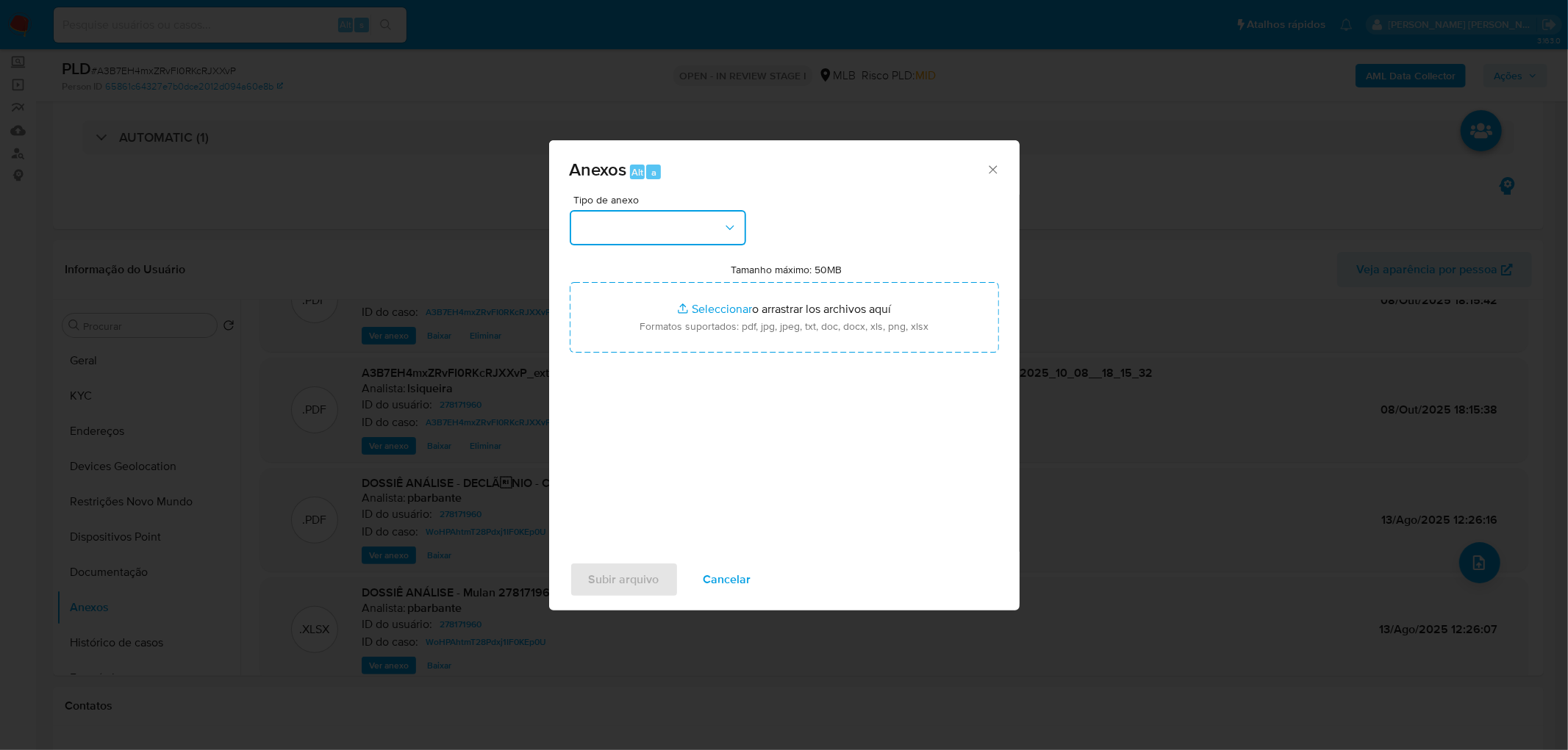
click at [684, 237] on button "button" at bounding box center [658, 228] width 177 height 35
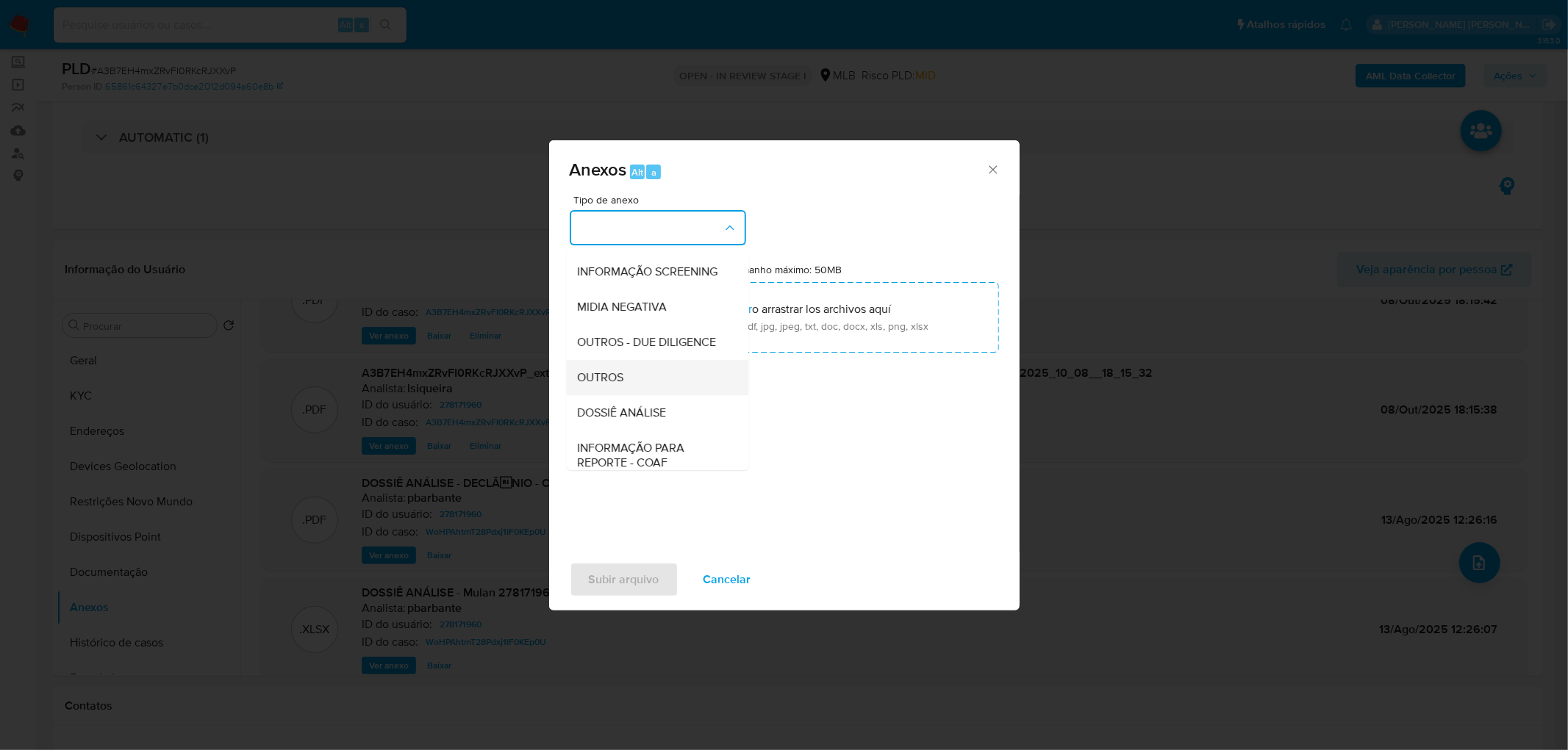
scroll to position [163, 0]
click at [651, 369] on div "OUTROS" at bounding box center [652, 351] width 150 height 35
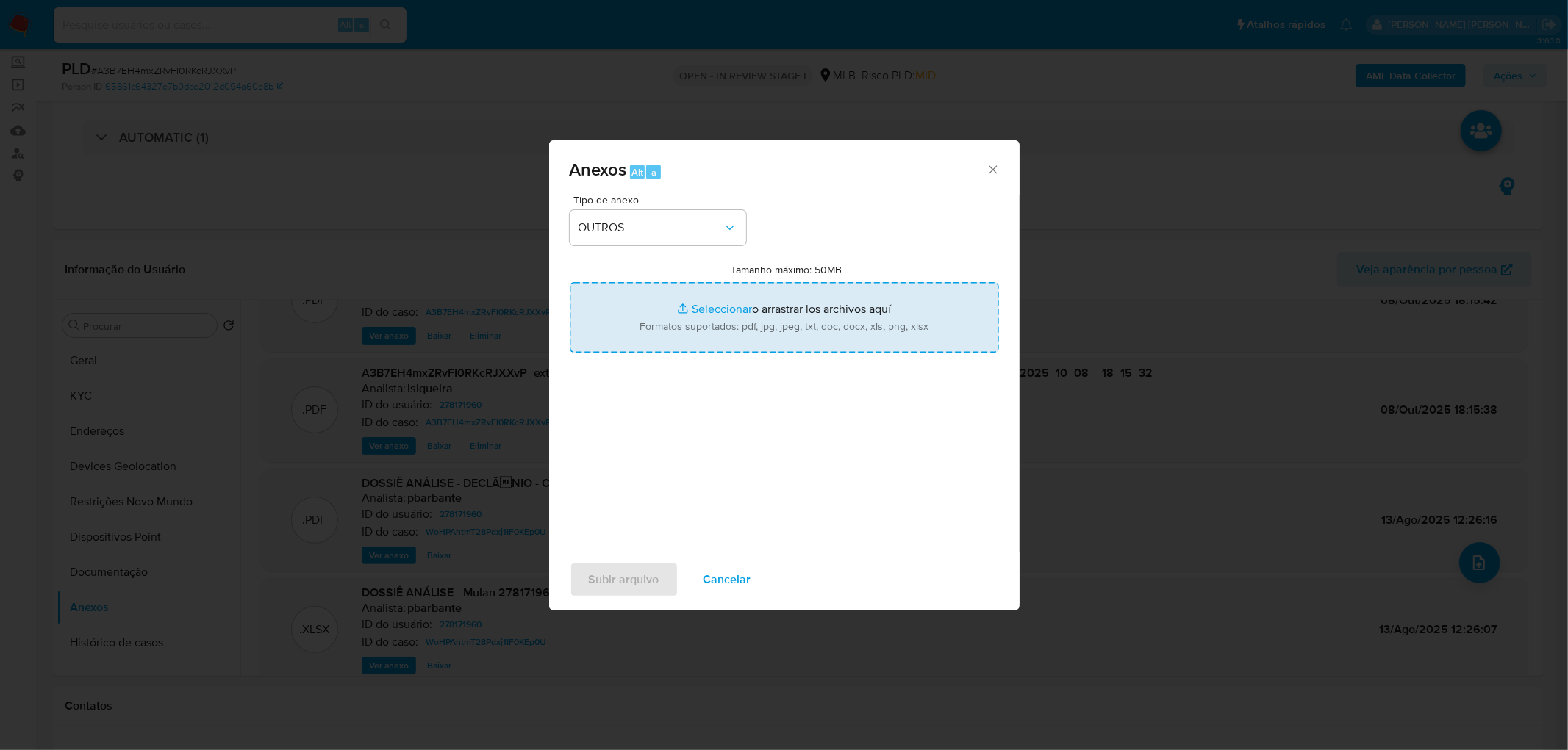
click at [677, 318] on input "Tamanho máximo: 50MB Seleccionar archivos" at bounding box center [784, 317] width 429 height 71
type input "C:\fakepath\Declinio - A3B7EH4mxZRvFI0RKcRJXXvP - CNPJ 42570755000171 - NOSSO M…"
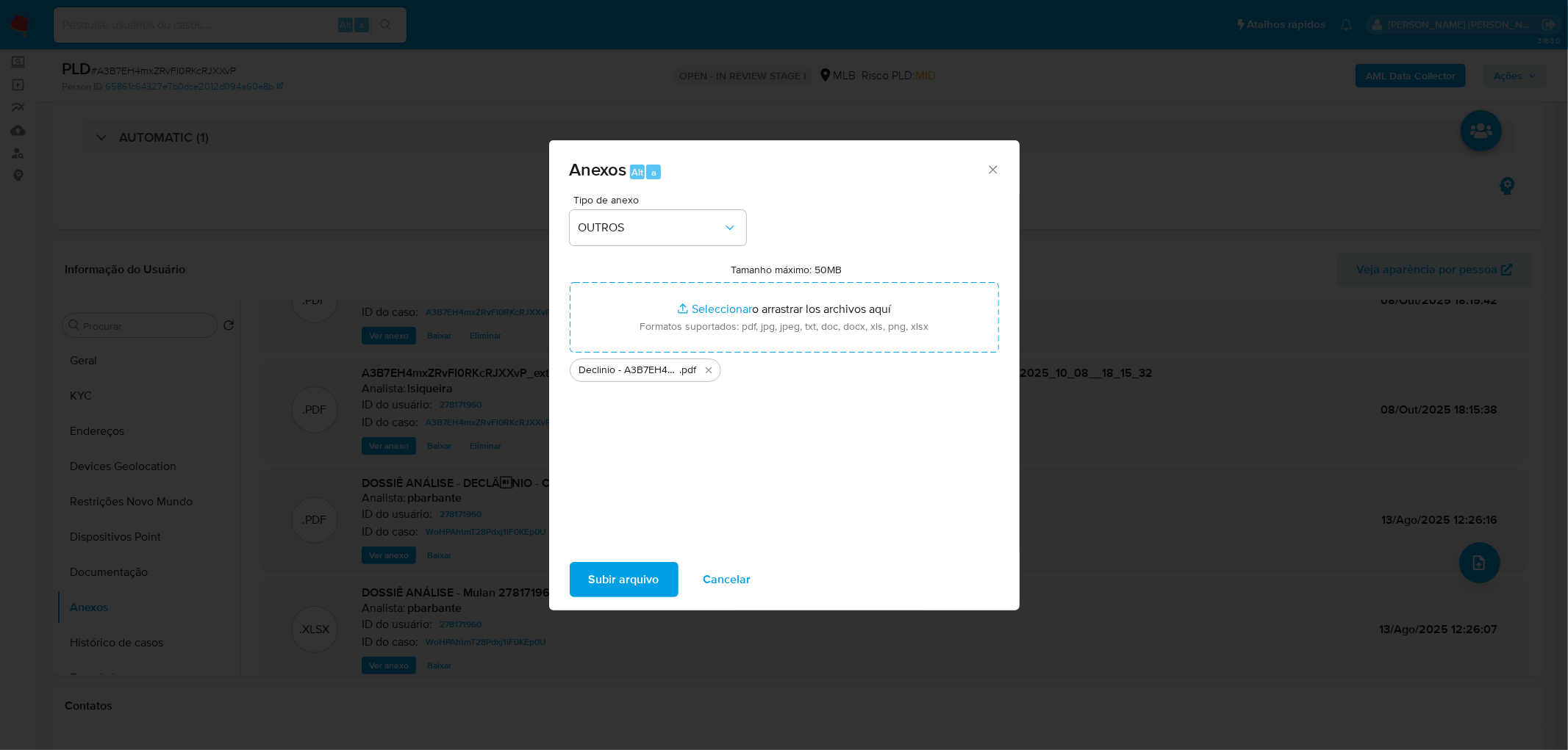
click at [622, 576] on span "Subir arquivo" at bounding box center [624, 579] width 71 height 32
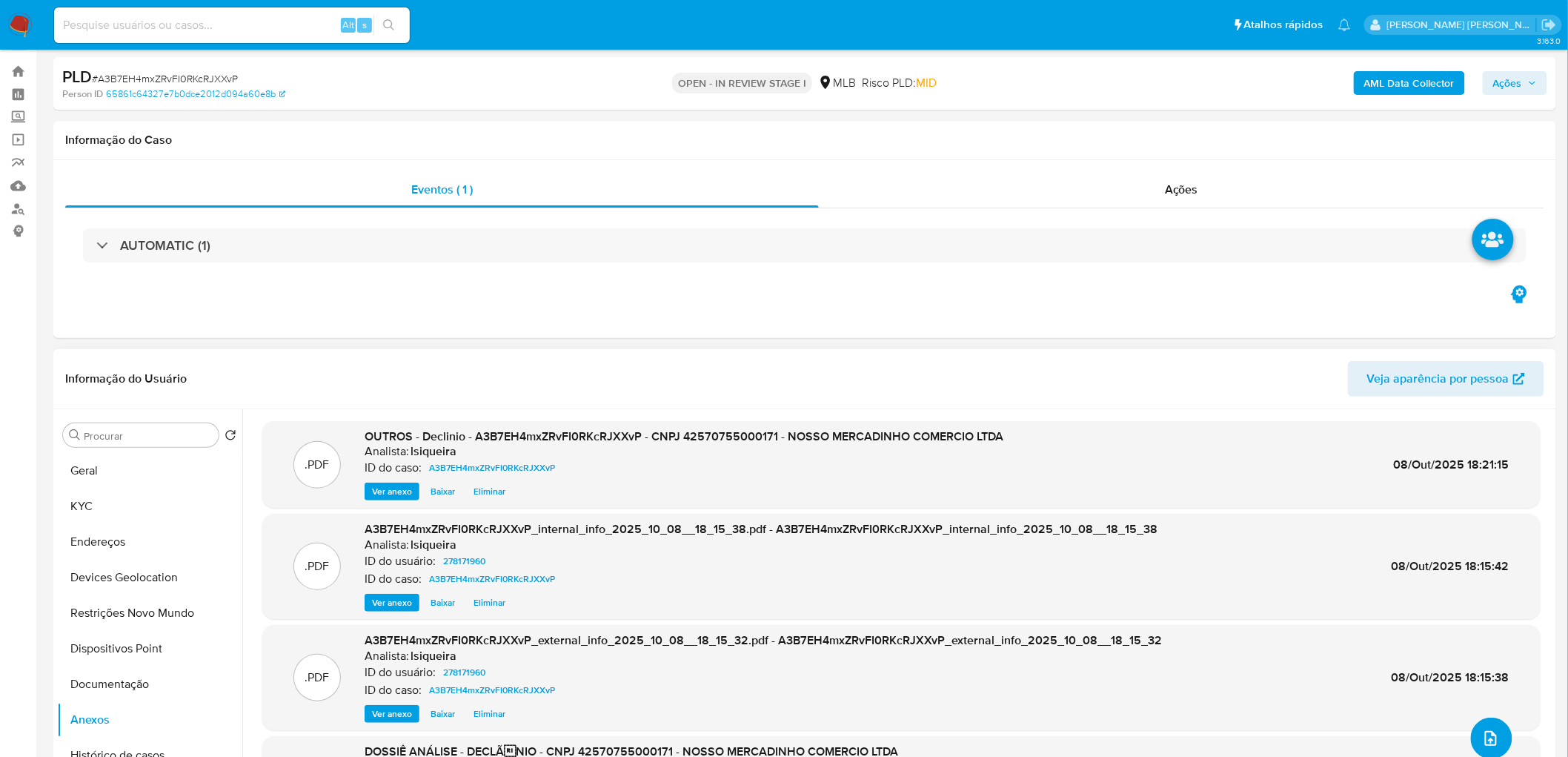
scroll to position [0, 0]
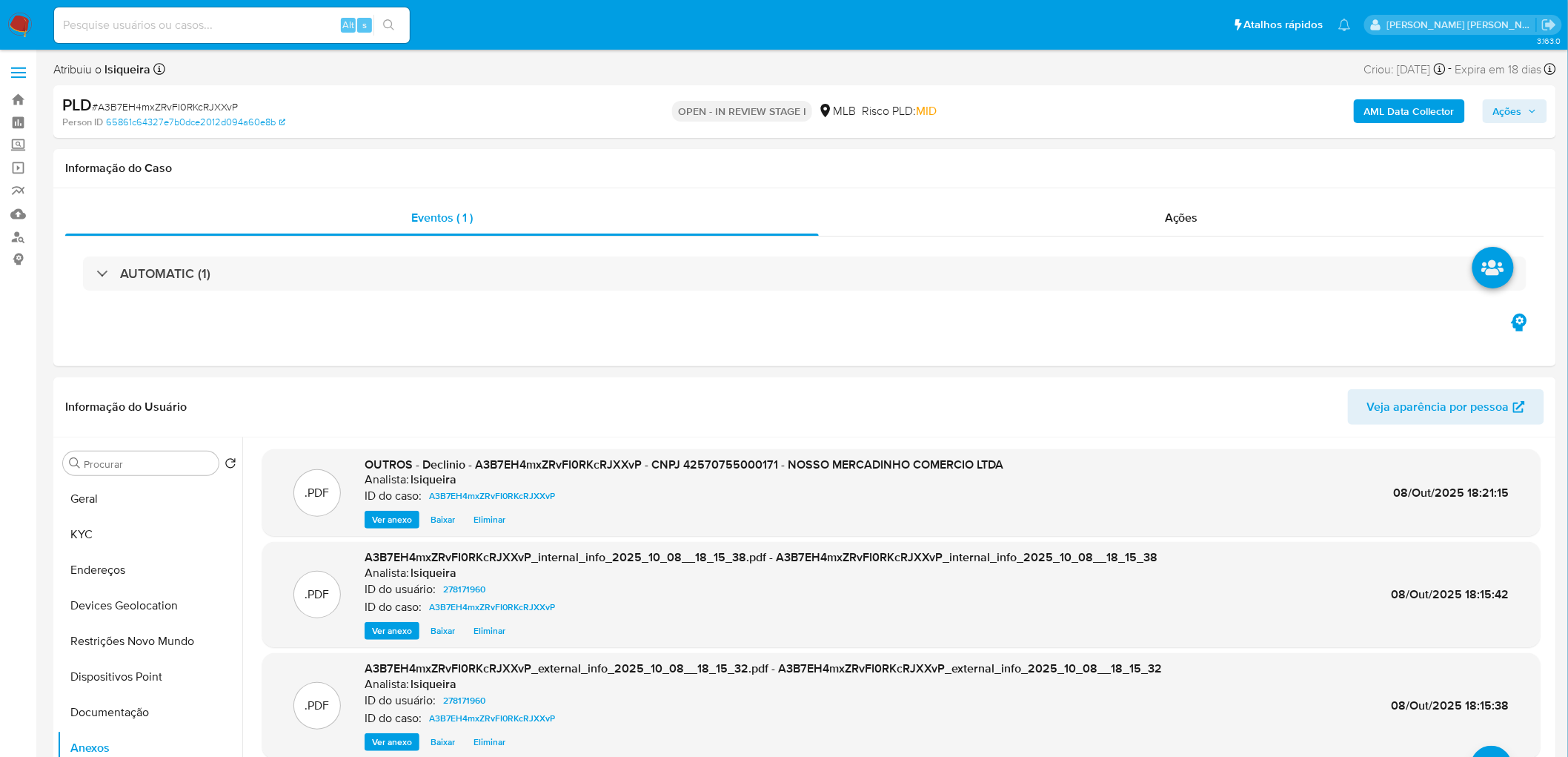
click at [1521, 115] on span "Ações" at bounding box center [1508, 111] width 29 height 24
click at [1057, 178] on div "Enviar" at bounding box center [1191, 275] width 685 height 194
click at [1078, 158] on span "Resolução do caso" at bounding box center [1085, 158] width 100 height 17
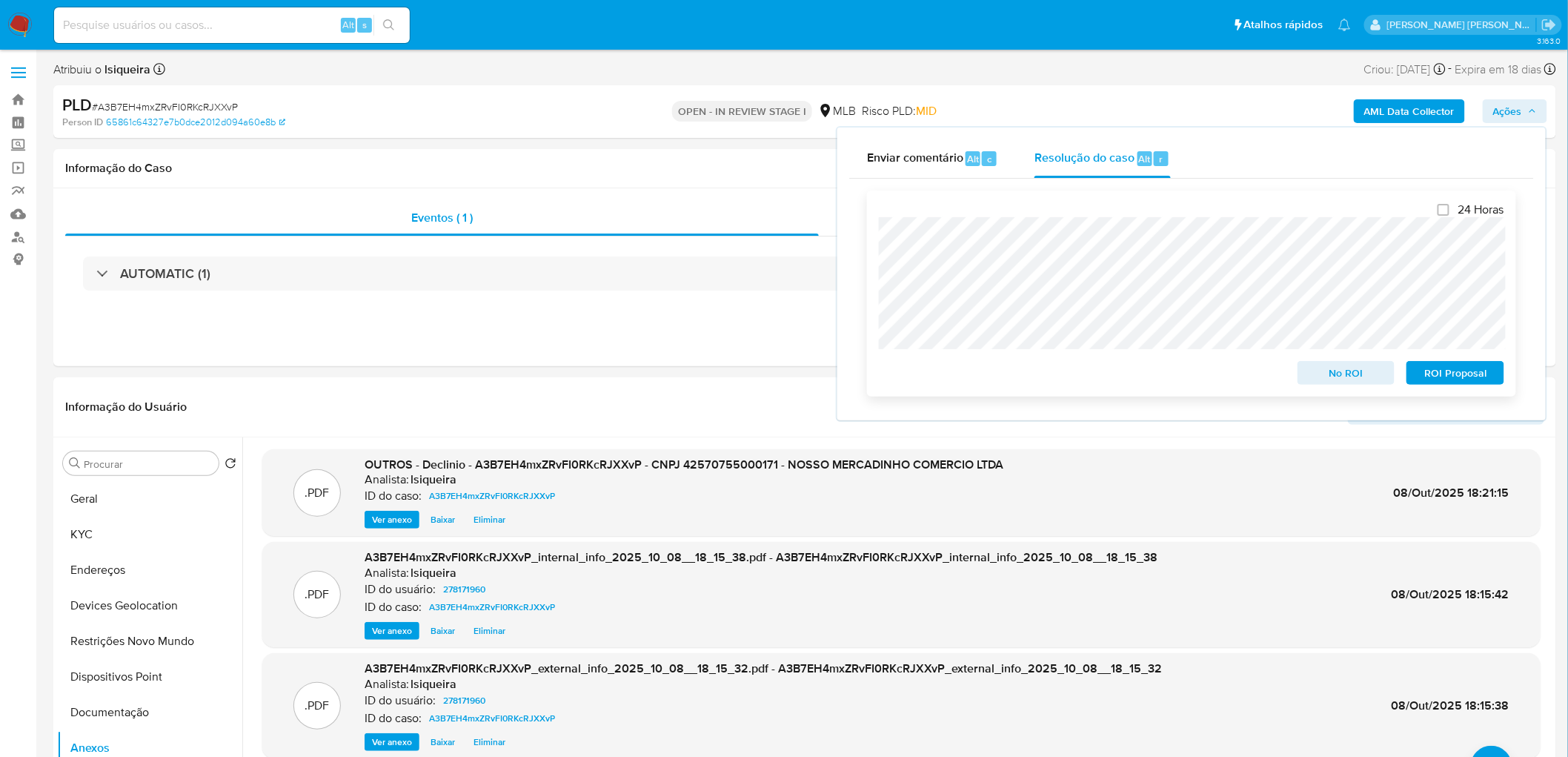
click at [1359, 373] on span "No ROI" at bounding box center [1347, 373] width 77 height 21
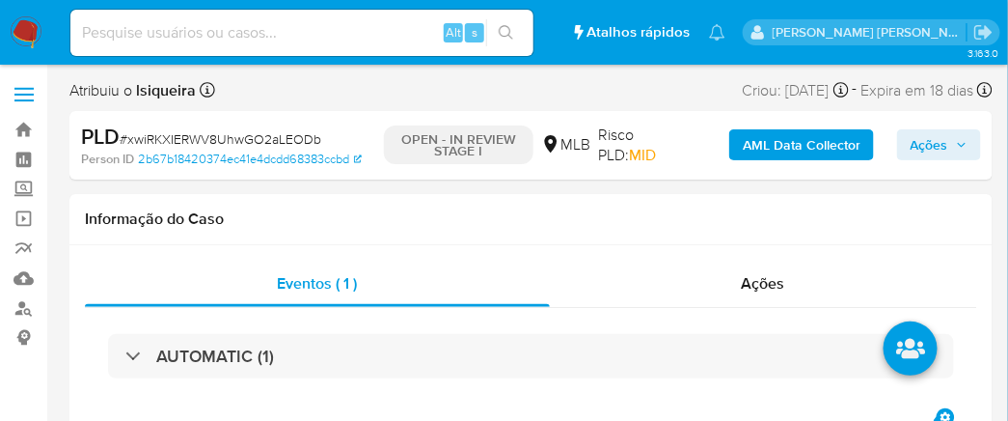
select select "10"
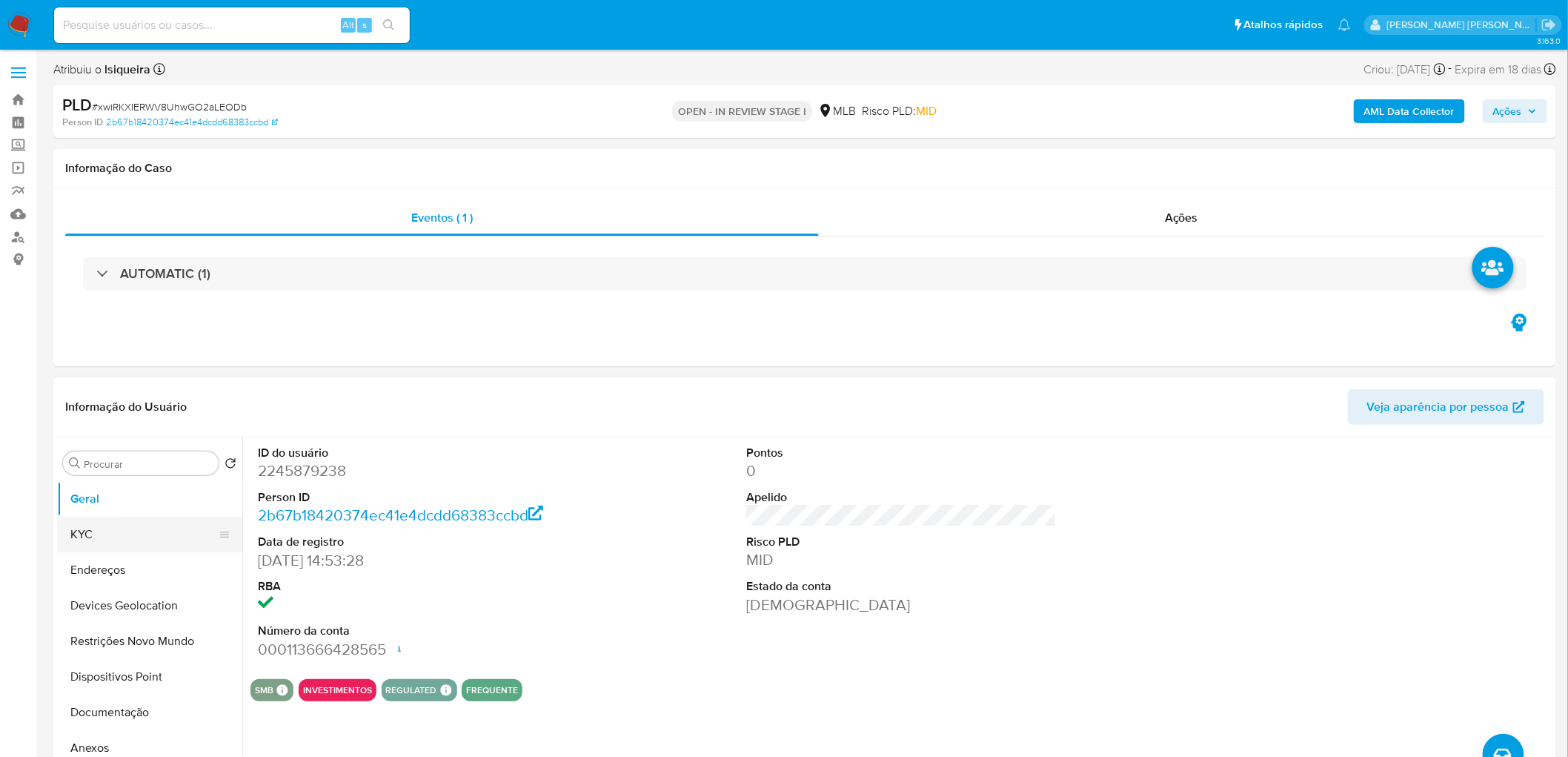
click at [104, 413] on button "KYC" at bounding box center [144, 534] width 174 height 35
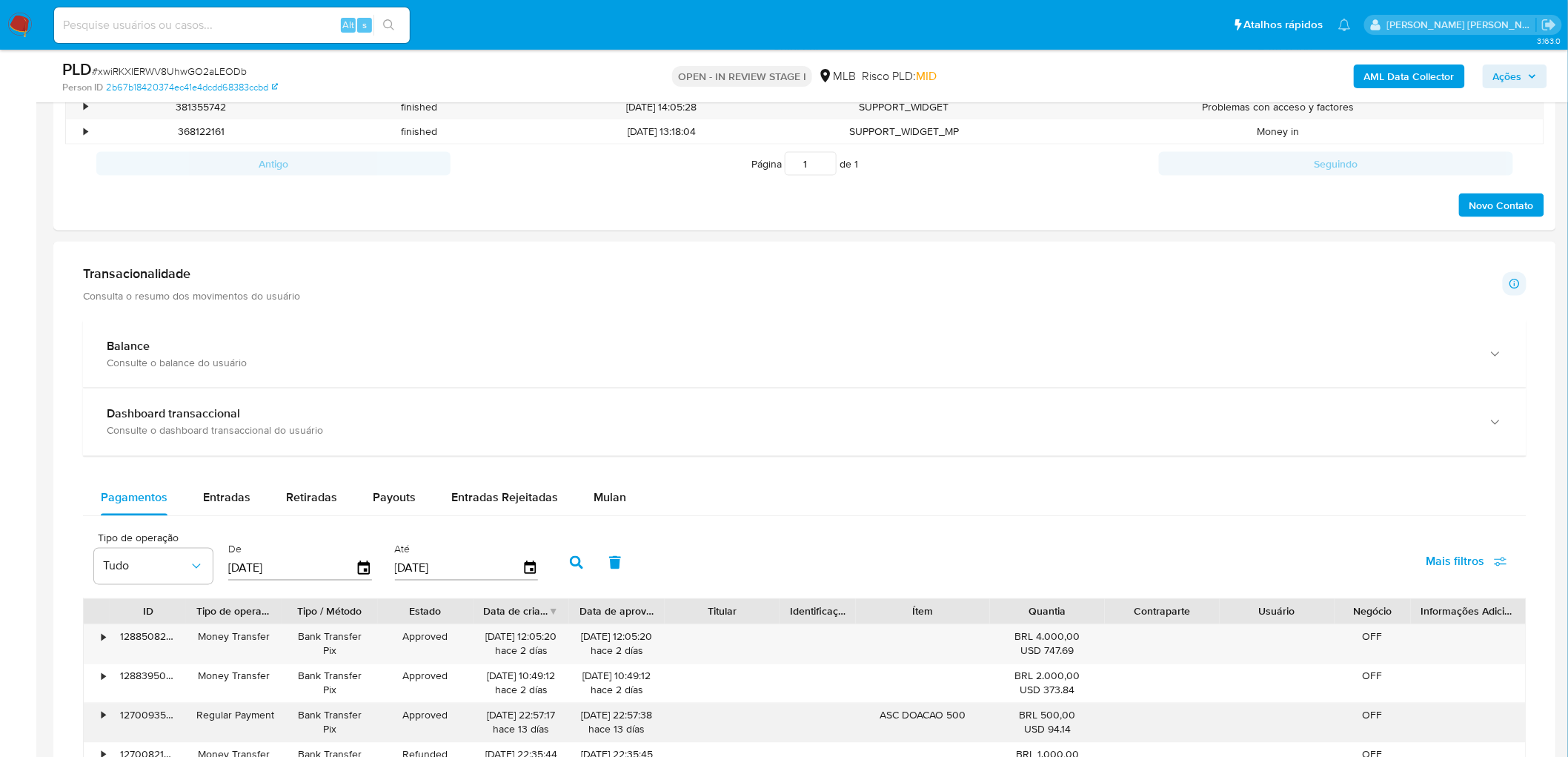
scroll to position [906, 0]
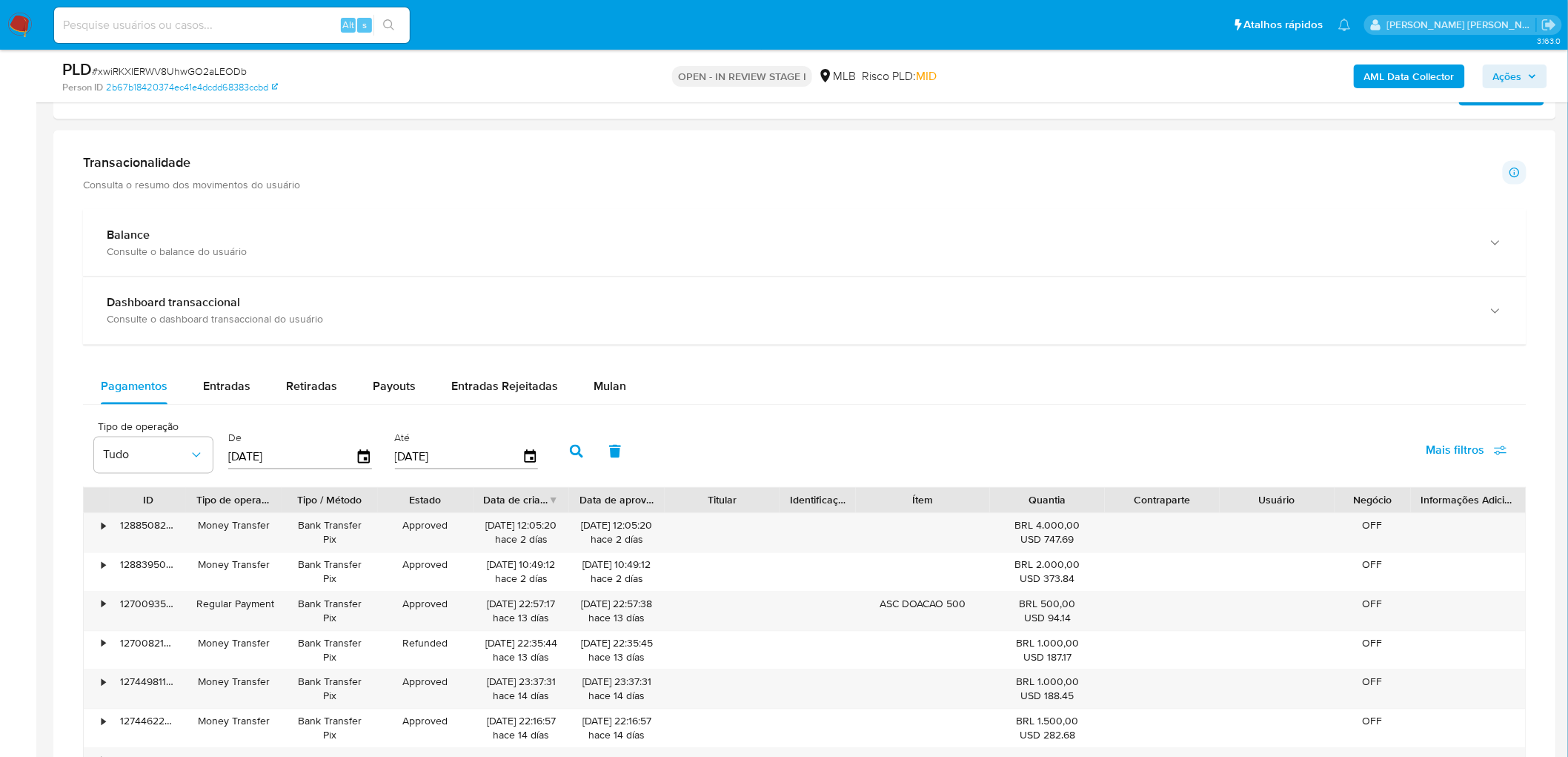
drag, startPoint x: 605, startPoint y: 382, endPoint x: 559, endPoint y: 410, distance: 53.9
click at [605, 386] on span "Mulan" at bounding box center [610, 387] width 32 height 17
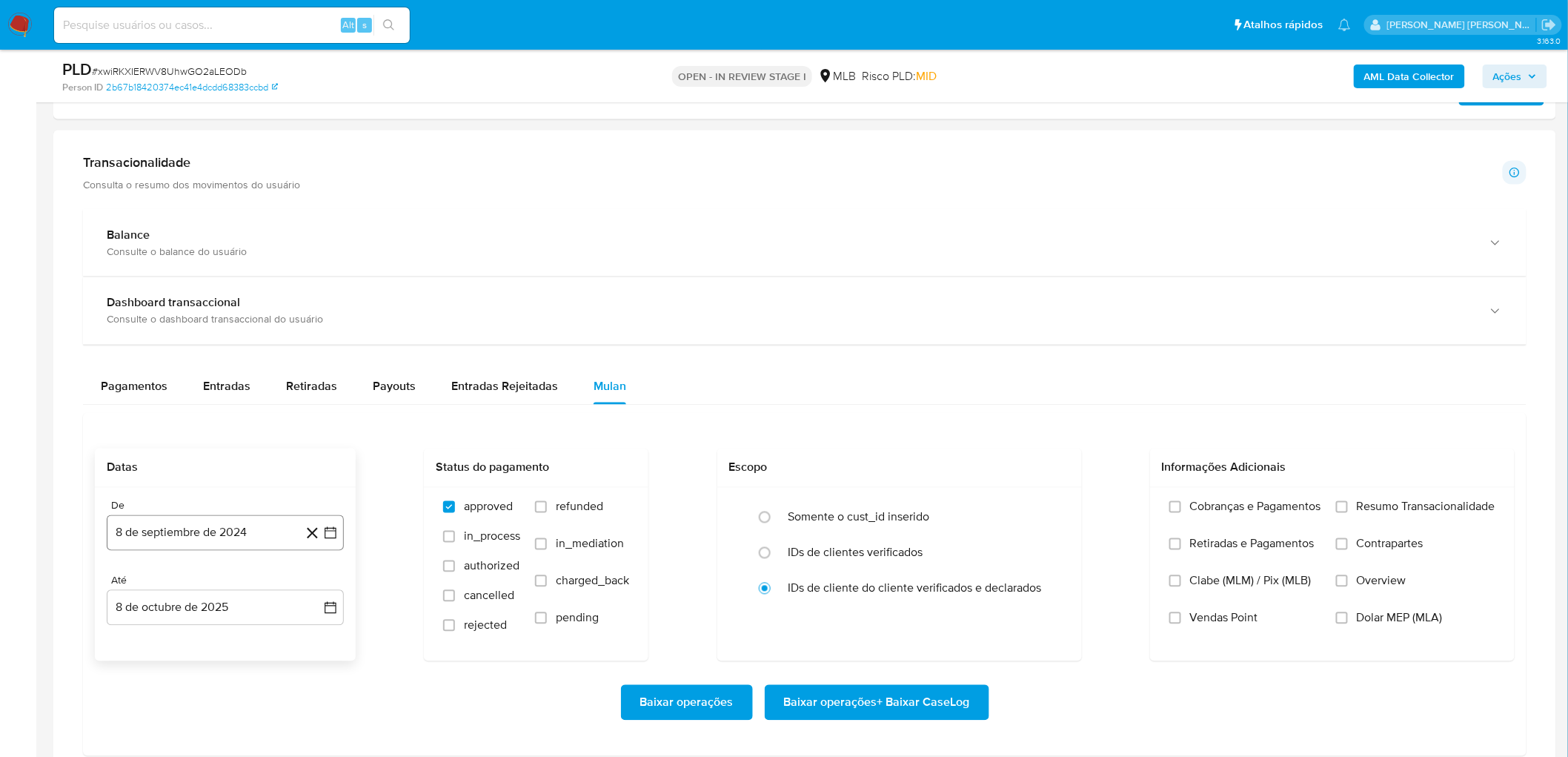
click at [227, 413] on button "8 de septiembre de 2024" at bounding box center [225, 533] width 237 height 35
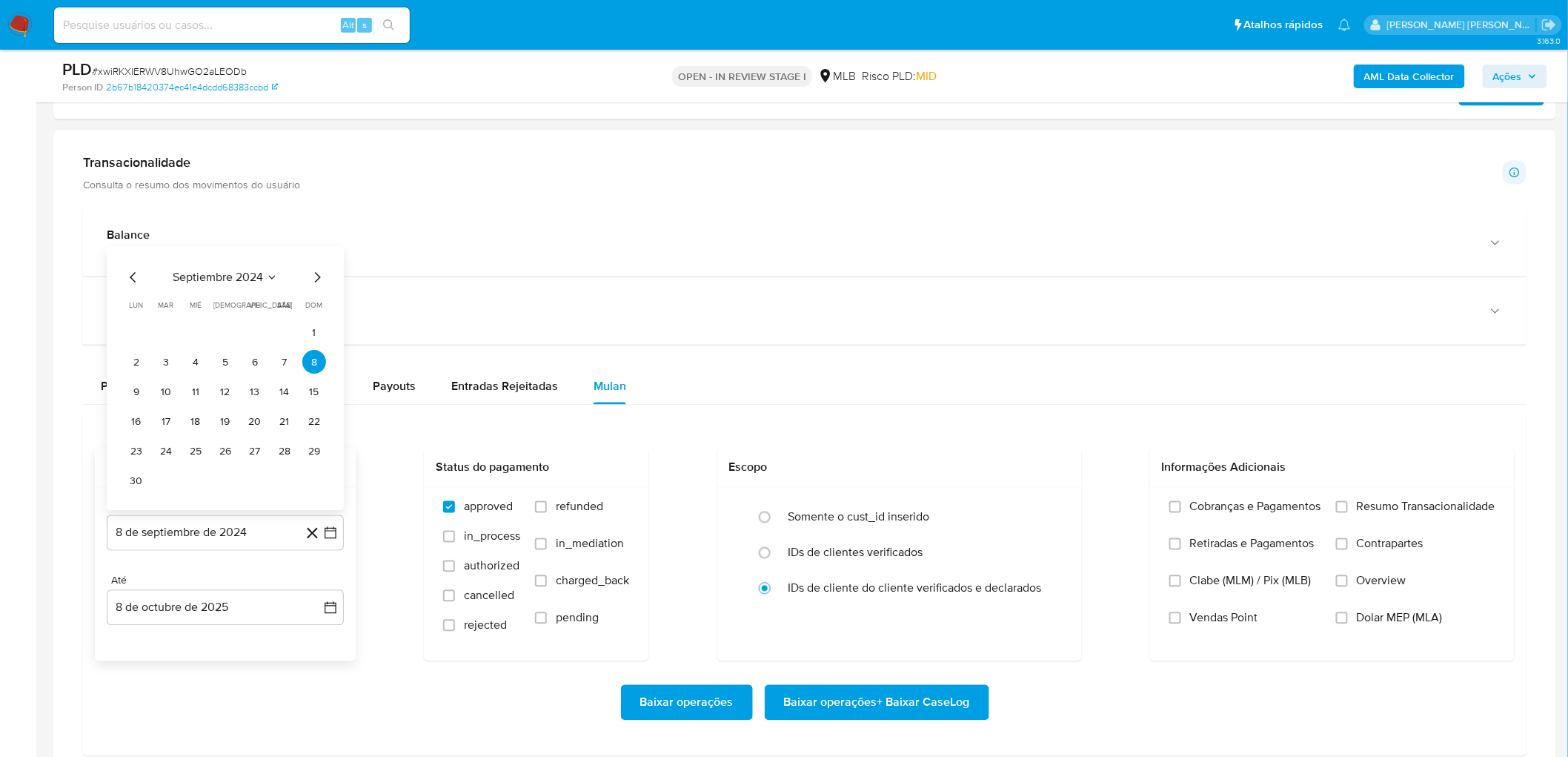
click at [227, 284] on span "septiembre 2024" at bounding box center [218, 277] width 91 height 15
click at [311, 289] on icon "Año siguiente" at bounding box center [313, 291] width 18 height 18
click at [222, 413] on span "ago" at bounding box center [224, 427] width 18 height 12
click at [257, 362] on button "1" at bounding box center [254, 362] width 24 height 24
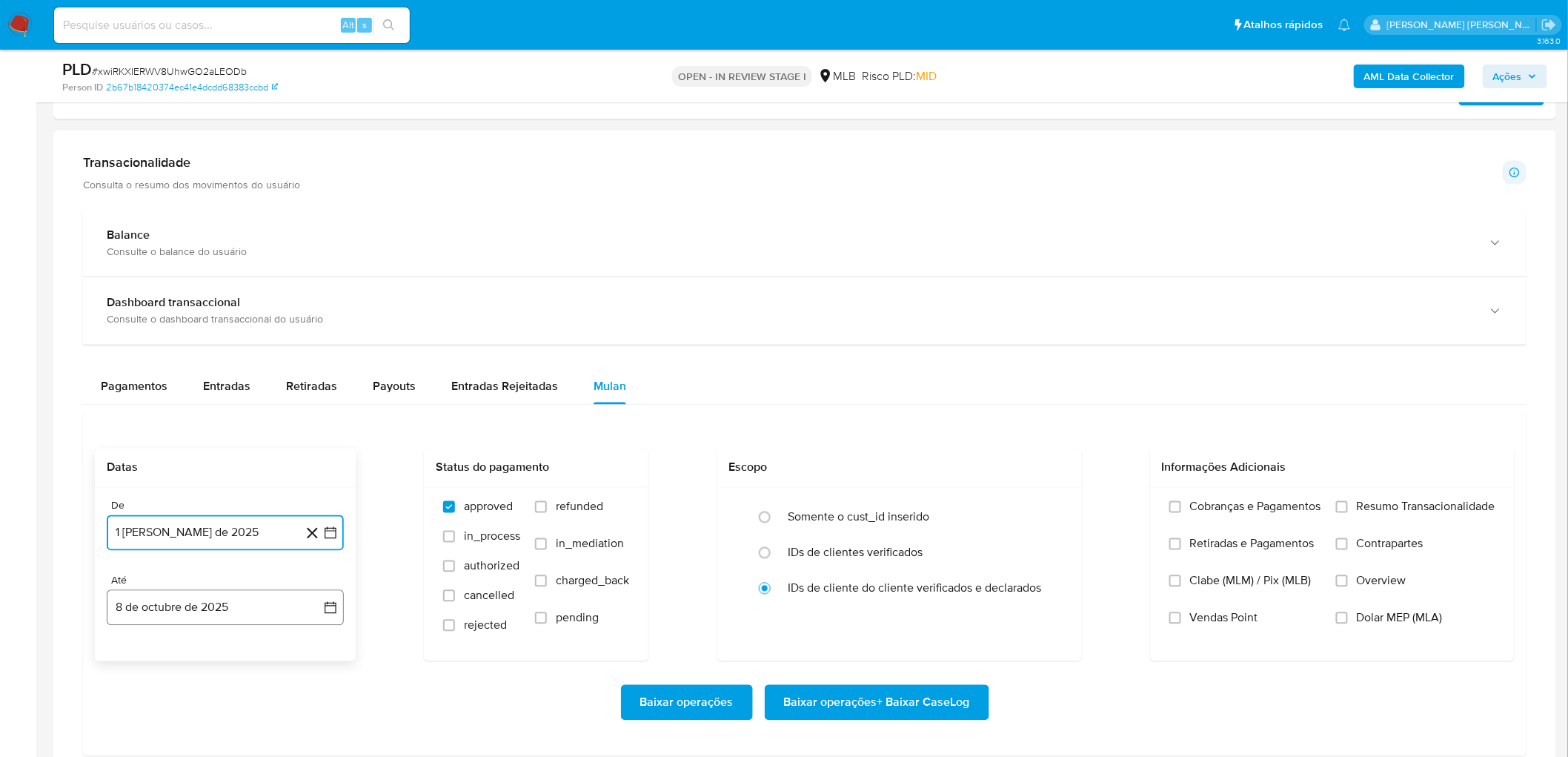
click at [153, 413] on button "8 de octubre de 2025" at bounding box center [225, 608] width 237 height 35
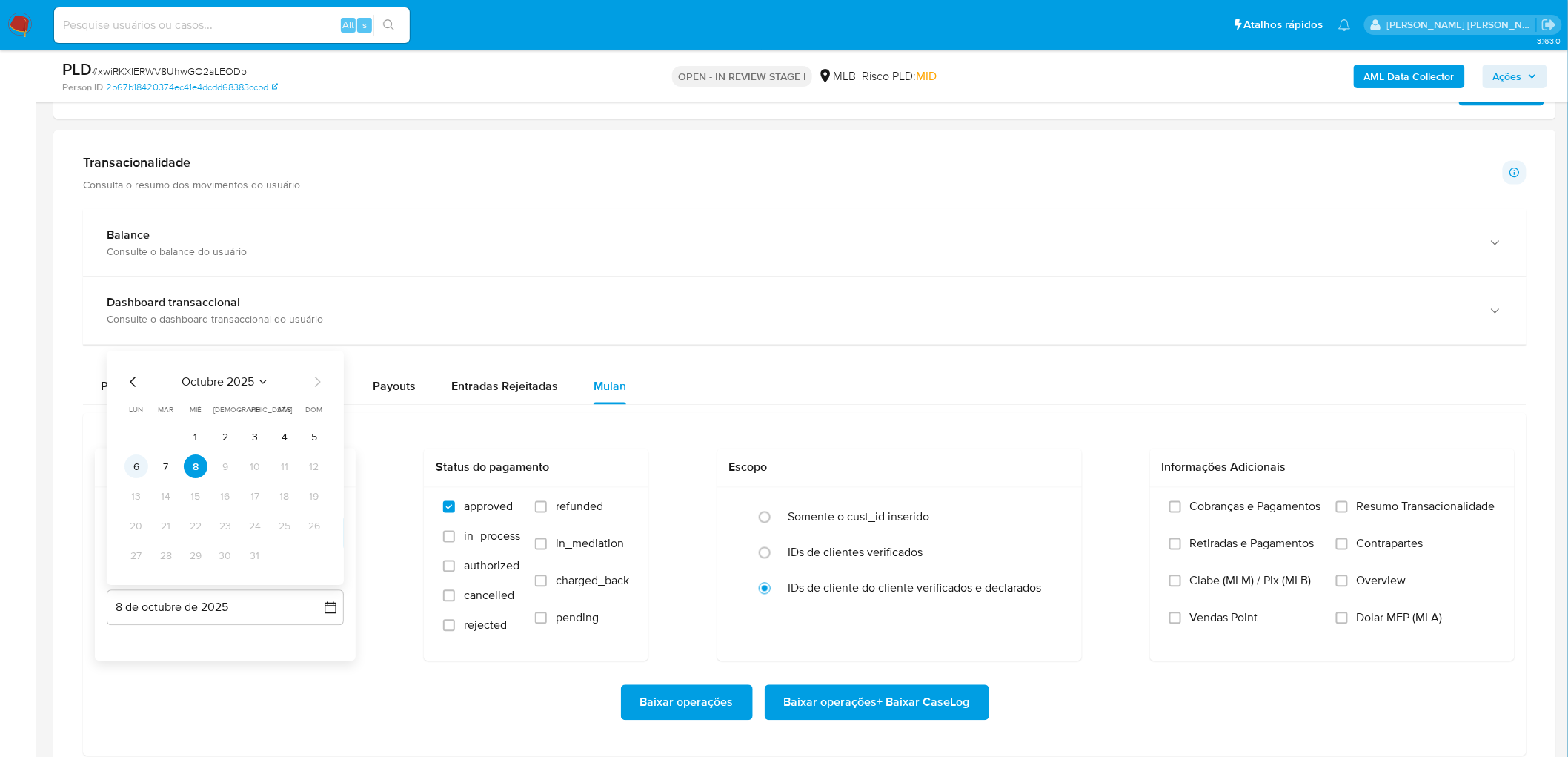
click at [141, 413] on button "6" at bounding box center [136, 466] width 24 height 24
click at [948, 413] on span "Resumo Transacionalidade" at bounding box center [1426, 506] width 138 height 15
click at [948, 413] on input "Resumo Transacionalidade" at bounding box center [1341, 506] width 12 height 12
click at [948, 413] on span "Vendas Point" at bounding box center [1224, 618] width 68 height 15
click at [948, 413] on input "Vendas Point" at bounding box center [1175, 618] width 12 height 12
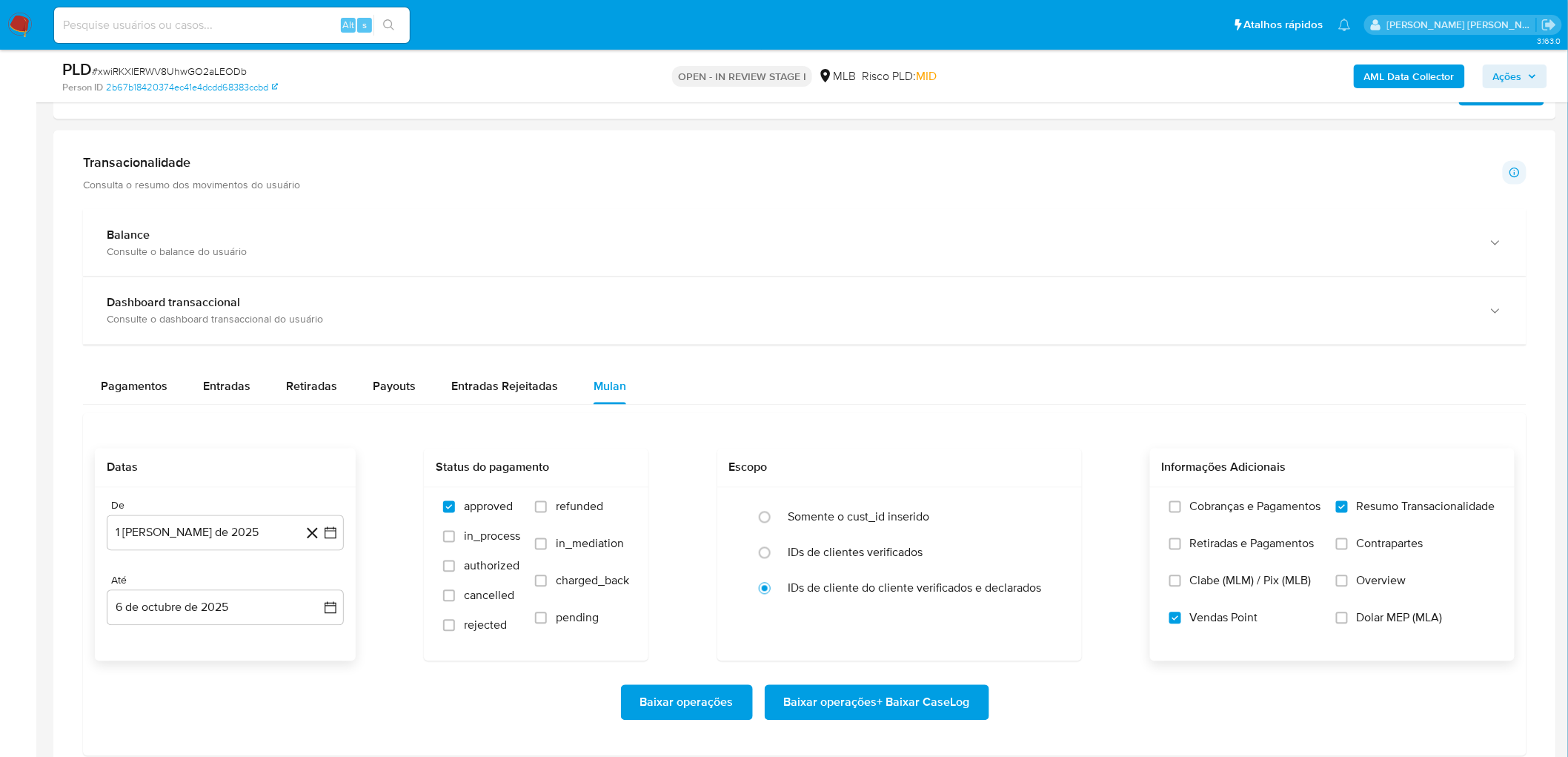
click at [914, 413] on span "Baixar operações + Baixar CaseLog" at bounding box center [877, 702] width 186 height 32
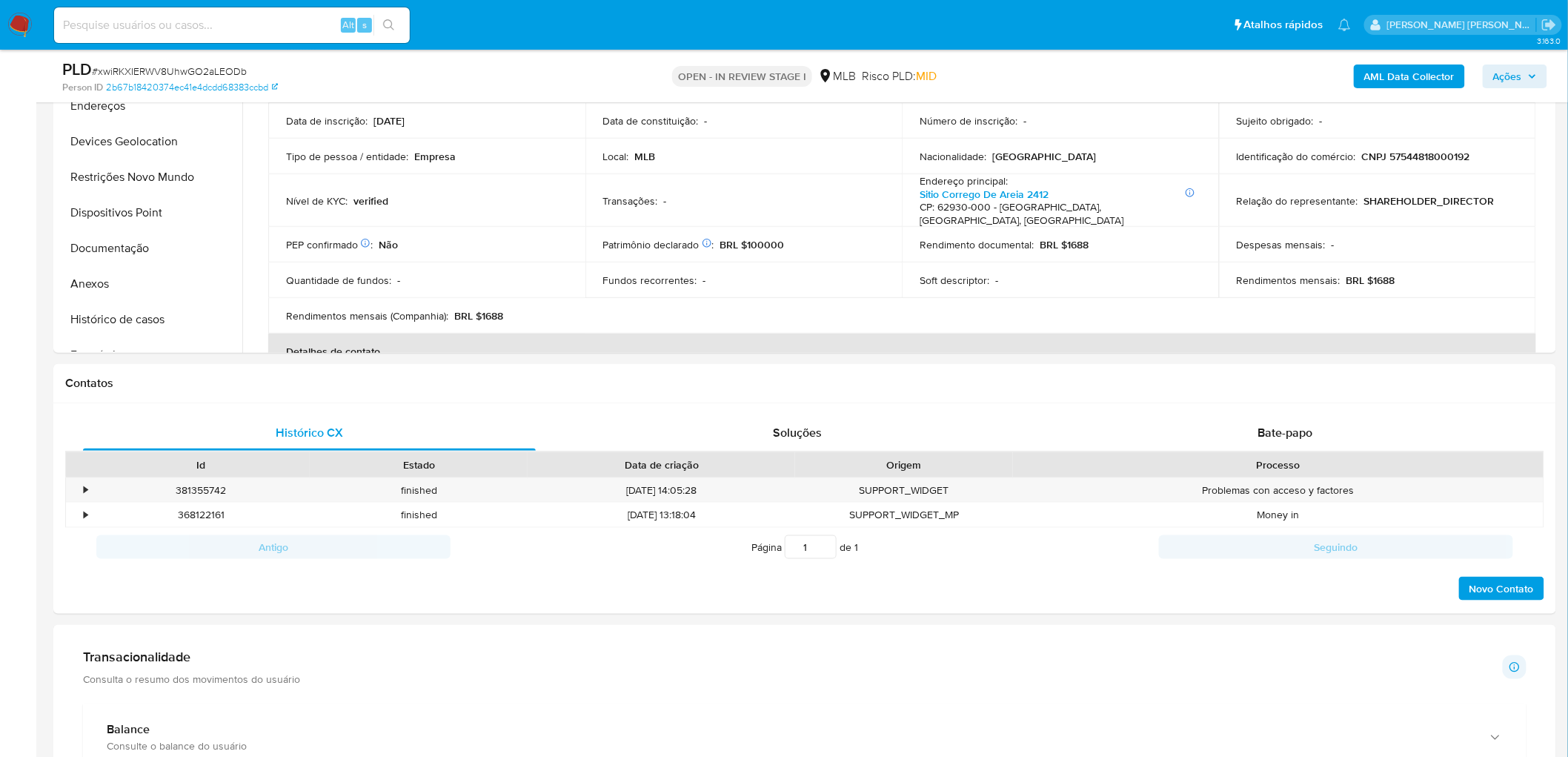
scroll to position [0, 0]
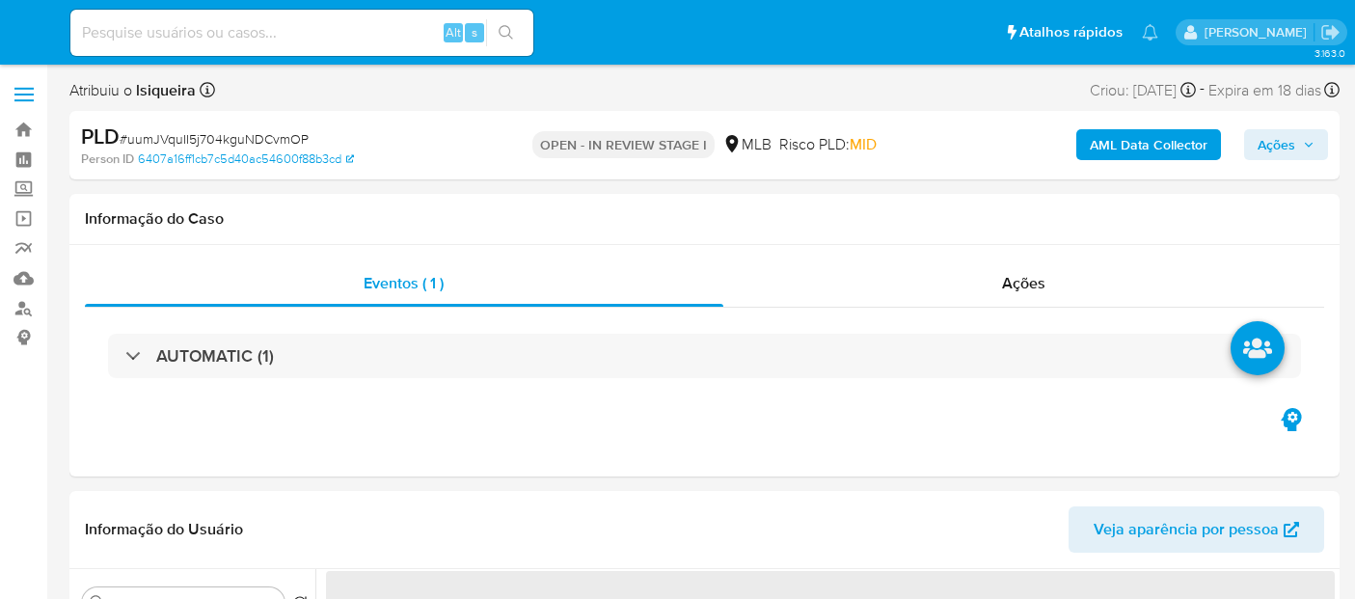
select select "10"
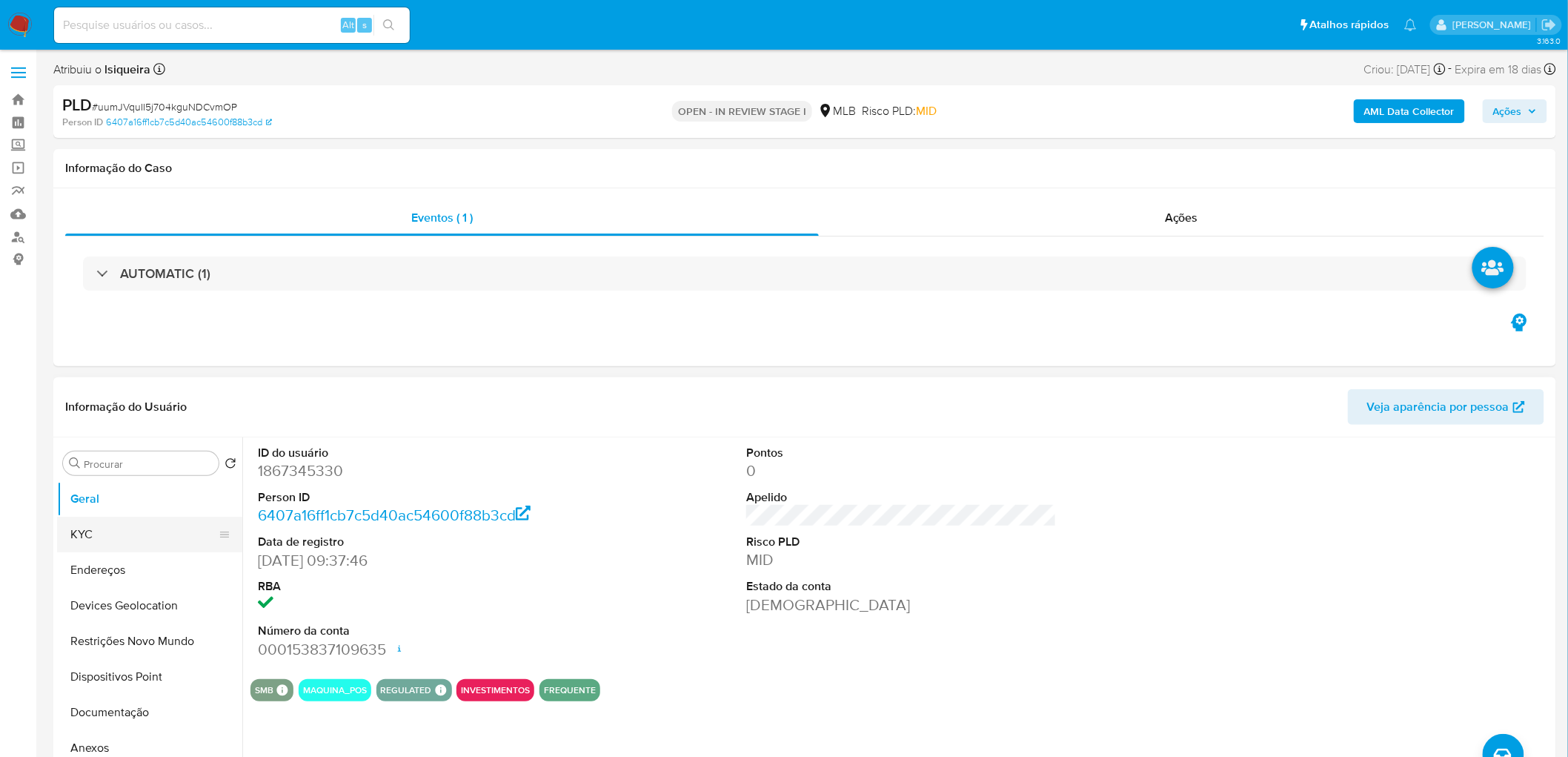
click at [153, 460] on button "KYC" at bounding box center [144, 534] width 174 height 35
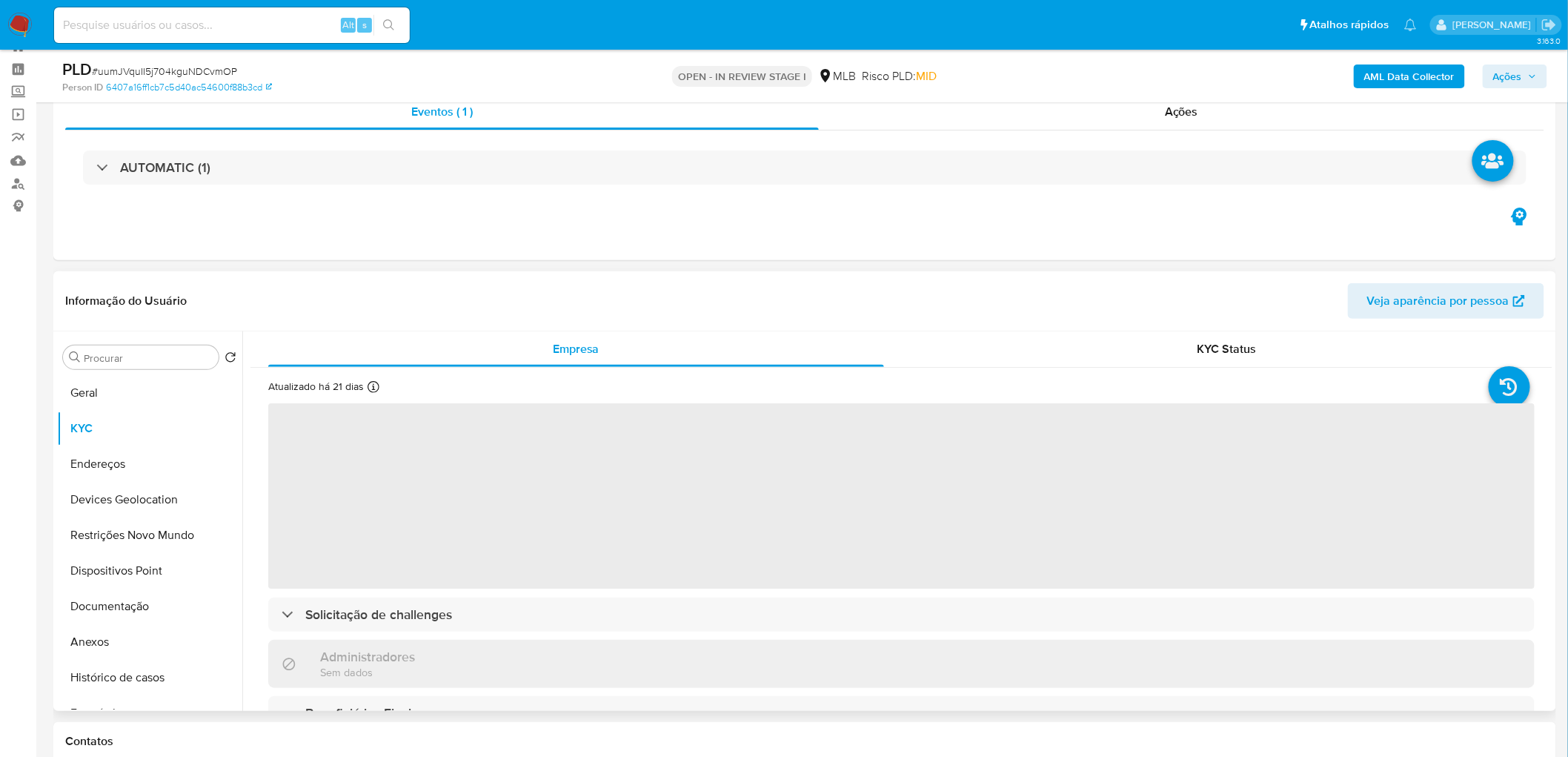
scroll to position [82, 0]
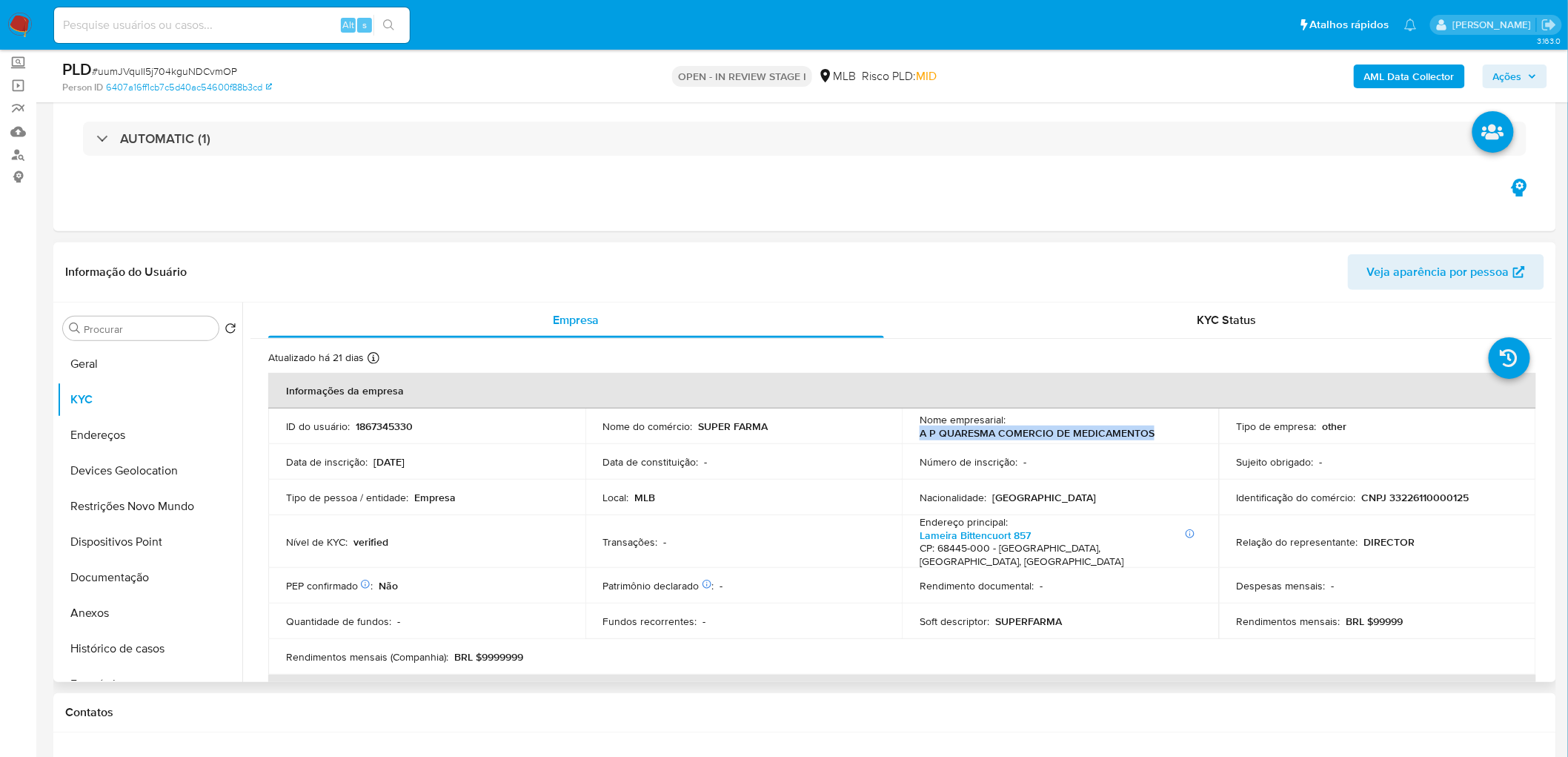
drag, startPoint x: 1172, startPoint y: 438, endPoint x: 910, endPoint y: 434, distance: 262.0
click at [910, 434] on td "Nome empresarial : A P QUARESMA COMERCIO DE MEDICAMENTOS" at bounding box center [1060, 427] width 317 height 35
copy p "A P QUARESMA COMERCIO DE MEDICAMENTOS"
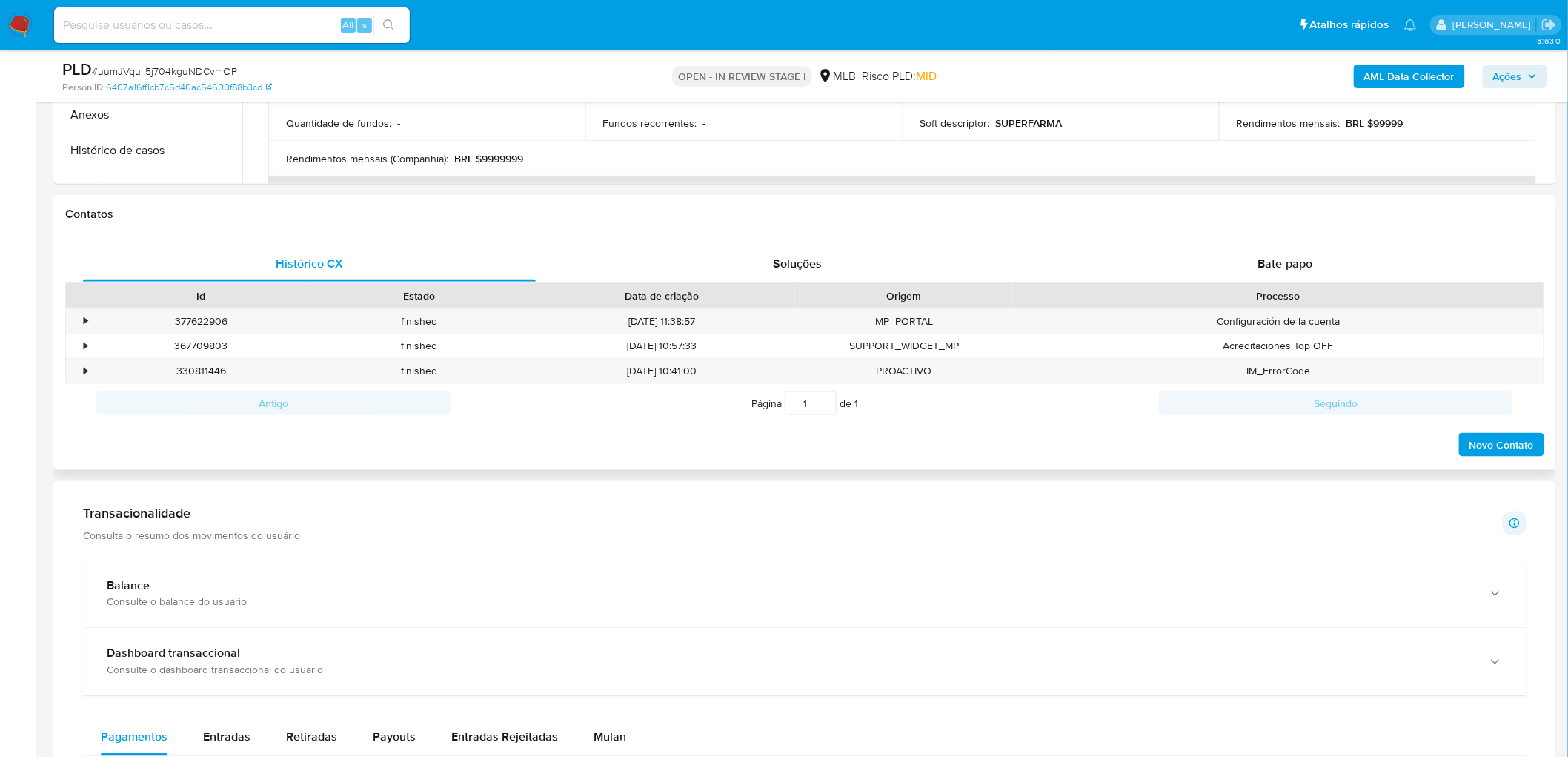
scroll to position [988, 0]
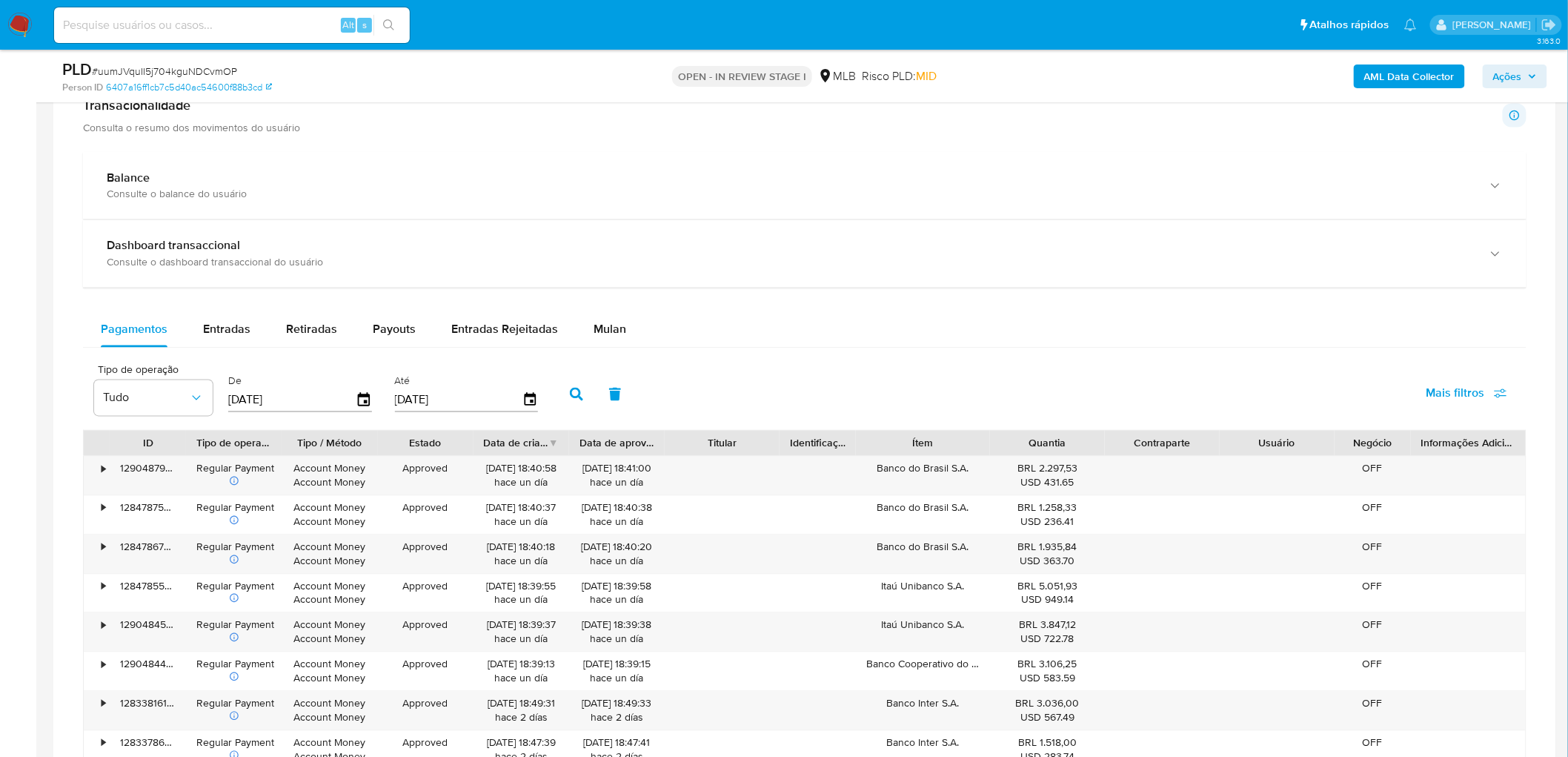
click at [638, 339] on div "Pagamentos Entradas Retiradas Payouts Entradas Rejeitadas Mulan" at bounding box center [804, 330] width 1444 height 35
click at [615, 332] on span "Mulan" at bounding box center [610, 330] width 32 height 17
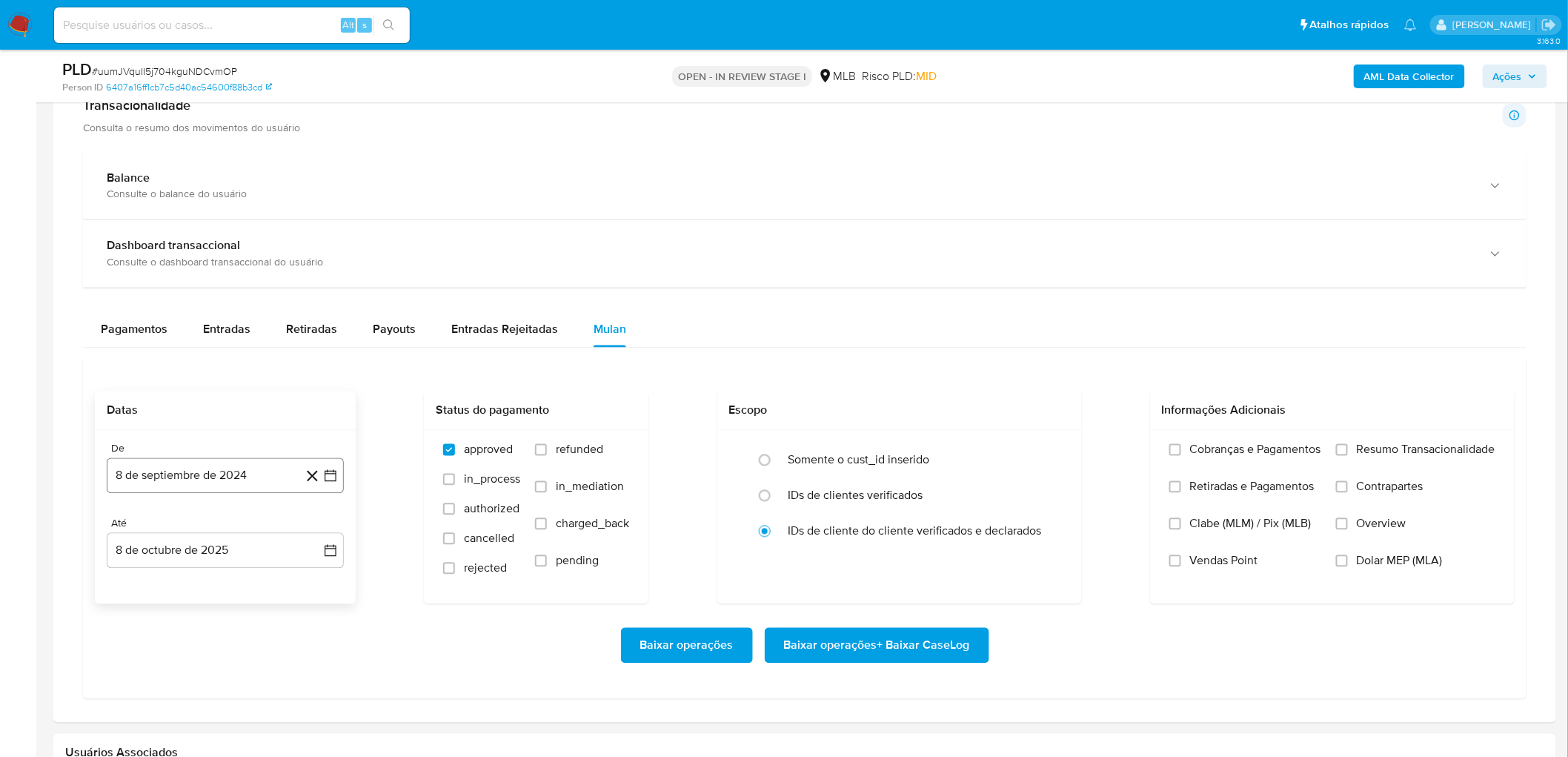
click at [204, 460] on button "8 de septiembre de 2024" at bounding box center [225, 476] width 237 height 35
click at [246, 224] on span "septiembre 2024" at bounding box center [218, 221] width 91 height 15
click at [311, 234] on icon "Año siguiente" at bounding box center [313, 233] width 18 height 18
click at [225, 370] on span "ago" at bounding box center [224, 370] width 18 height 12
click at [256, 460] on button "1" at bounding box center [254, 585] width 24 height 24
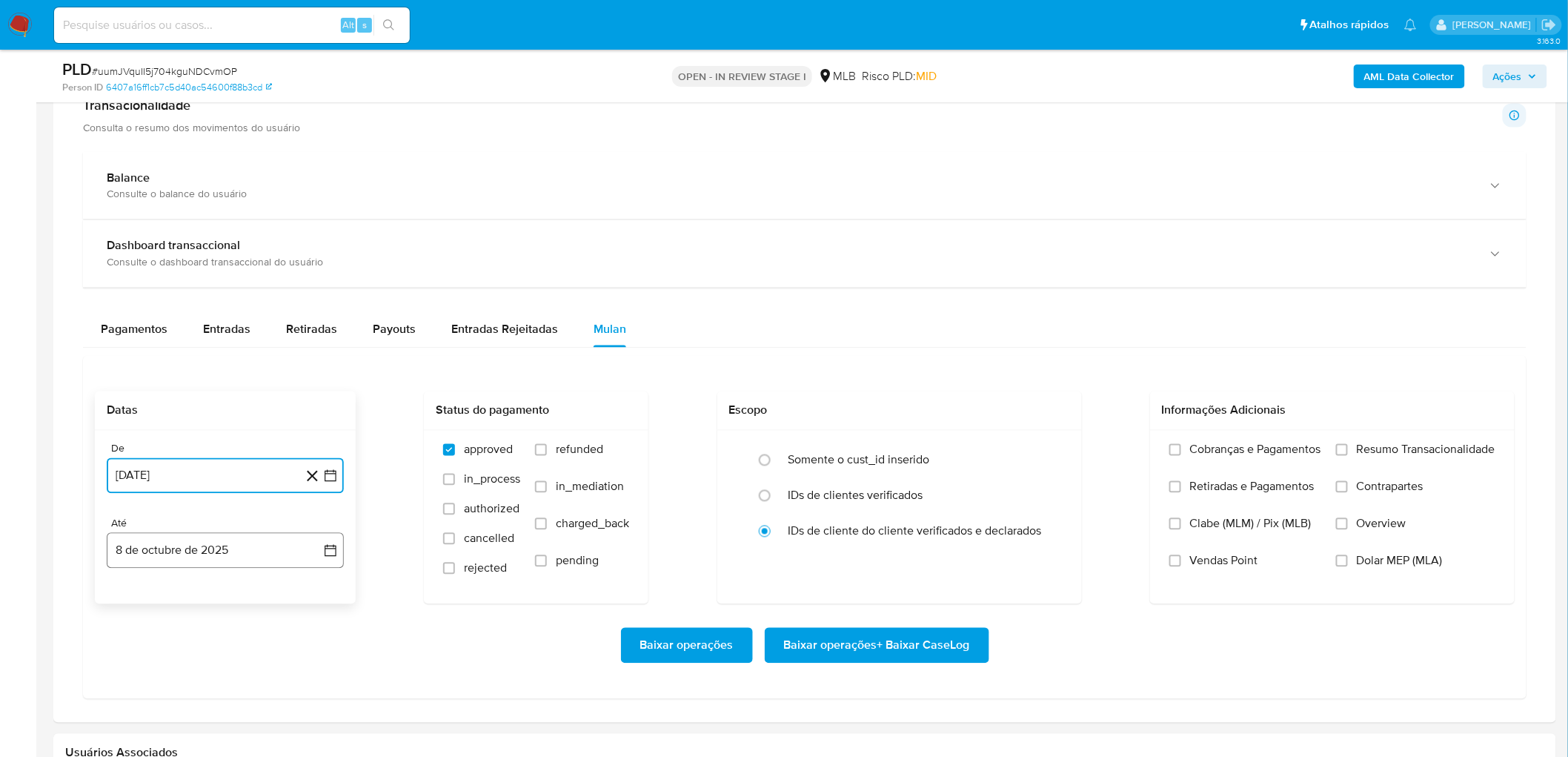
click at [174, 460] on button "8 de octubre de 2025" at bounding box center [225, 551] width 237 height 35
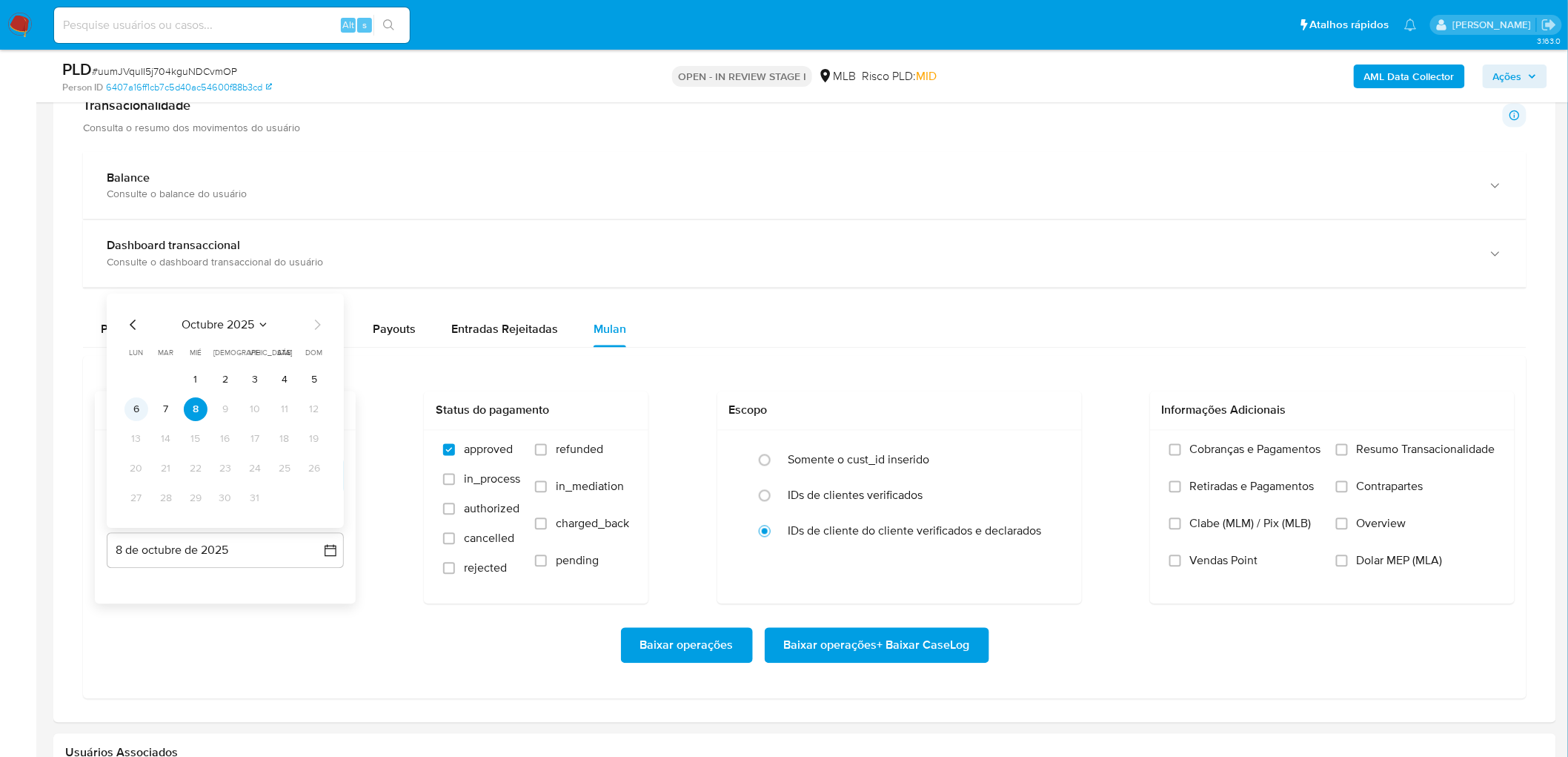
click at [137, 413] on button "6" at bounding box center [136, 410] width 24 height 24
click at [1040, 446] on span "Resumo Transacionalidade" at bounding box center [1426, 450] width 138 height 15
click at [1040, 446] on input "Resumo Transacionalidade" at bounding box center [1341, 450] width 12 height 12
click at [1040, 460] on label "Vendas Point" at bounding box center [1245, 573] width 152 height 37
click at [1040, 460] on input "Vendas Point" at bounding box center [1175, 561] width 12 height 12
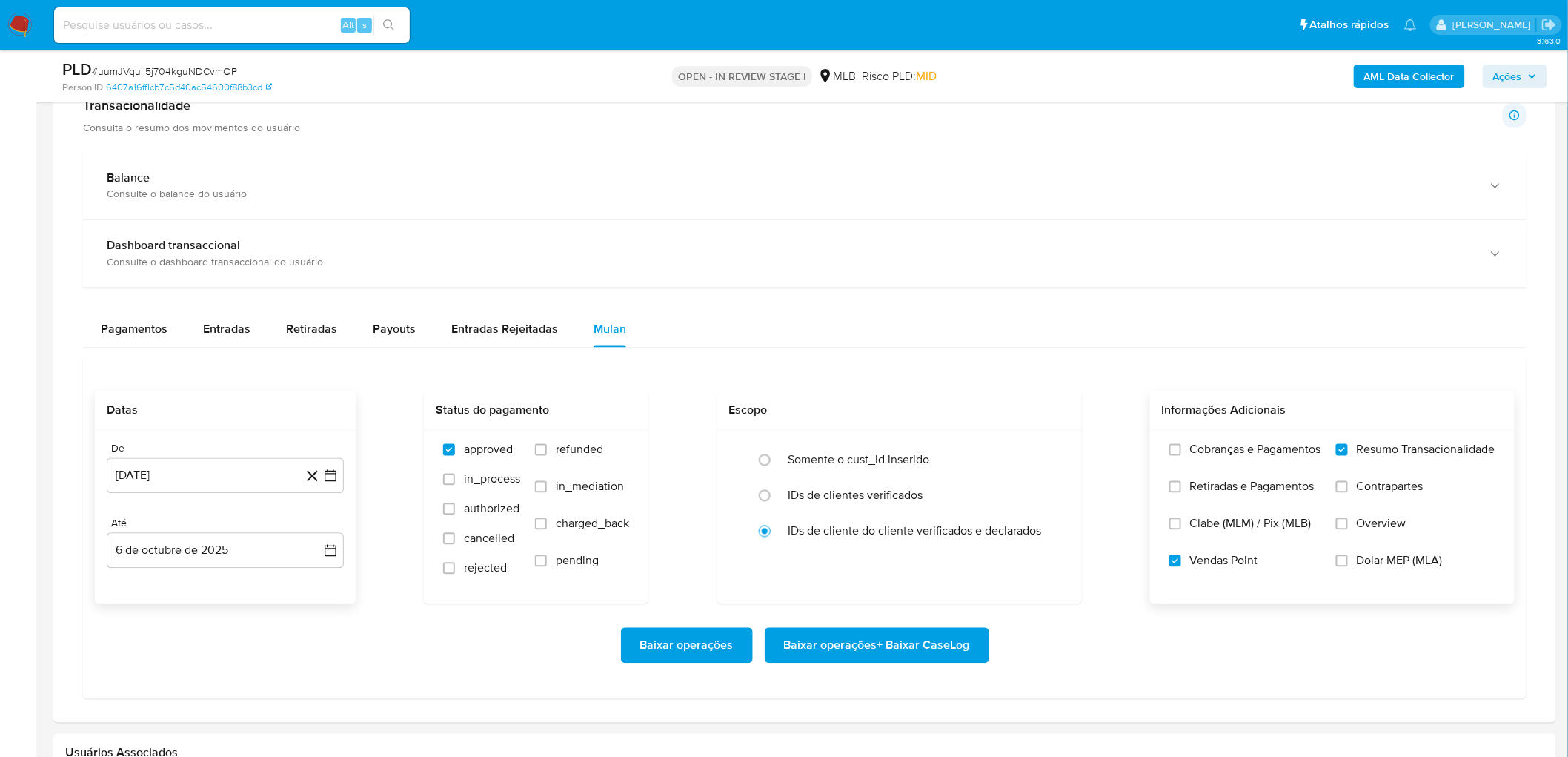
click at [897, 460] on span "Baixar operações + Baixar CaseLog" at bounding box center [877, 646] width 186 height 32
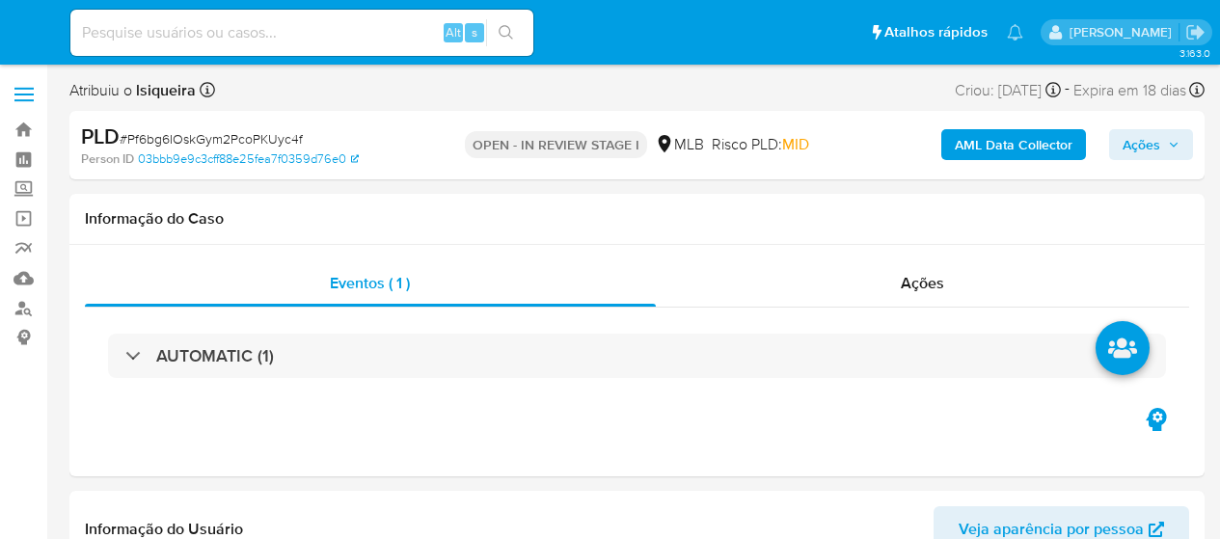
select select "10"
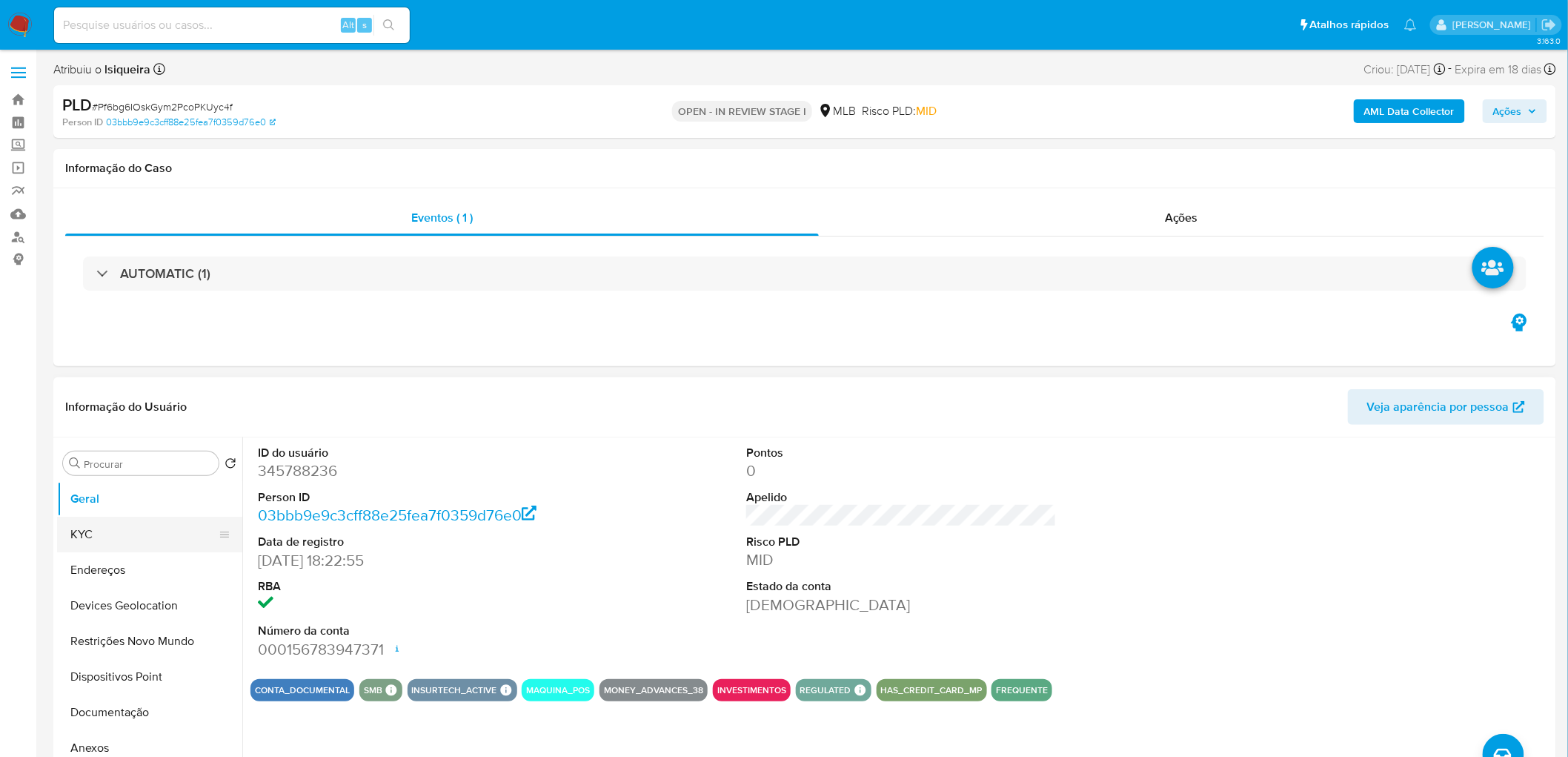
drag, startPoint x: 121, startPoint y: 529, endPoint x: 199, endPoint y: 535, distance: 78.2
click at [121, 413] on button "KYC" at bounding box center [144, 534] width 174 height 35
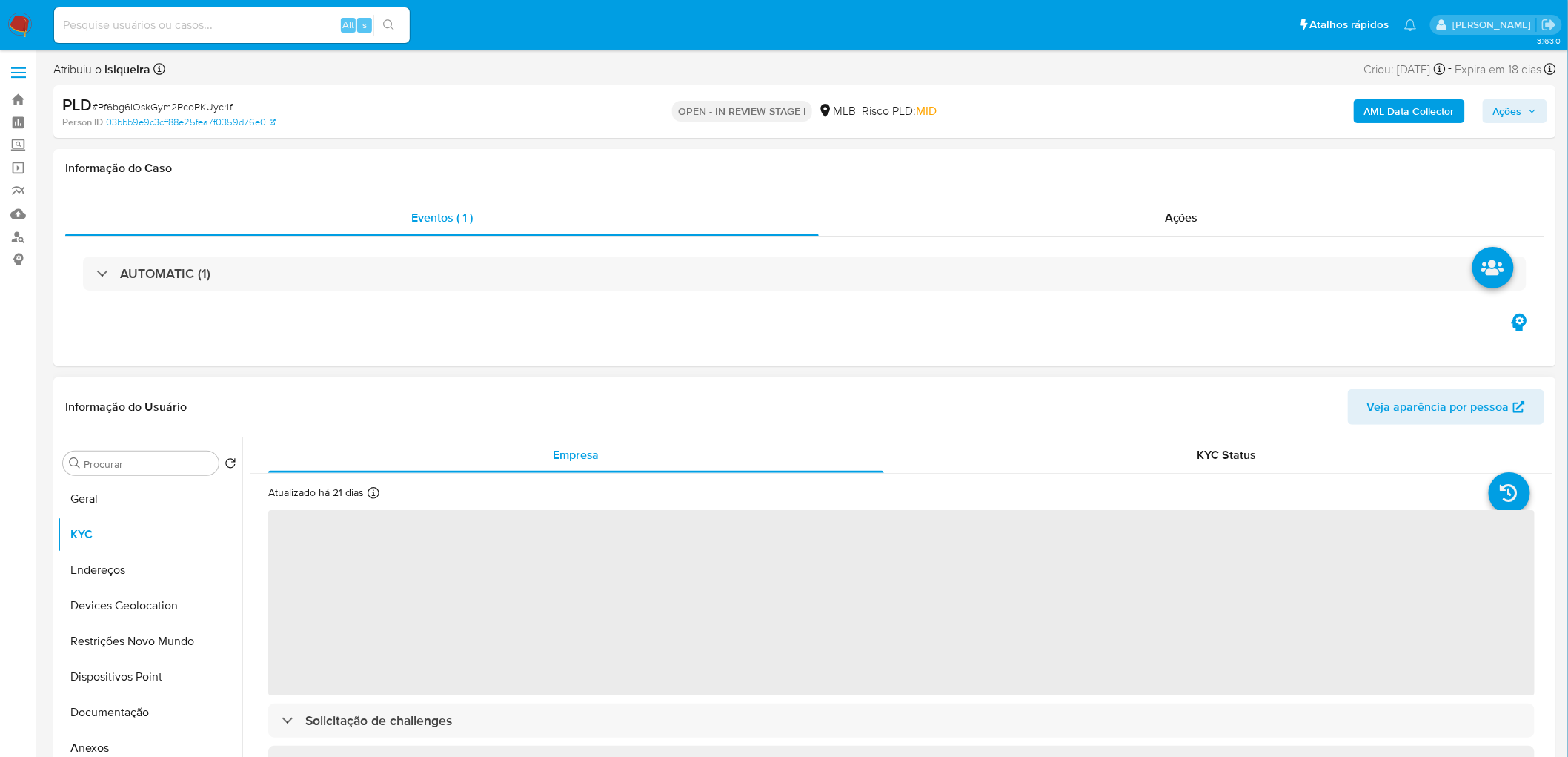
scroll to position [82, 0]
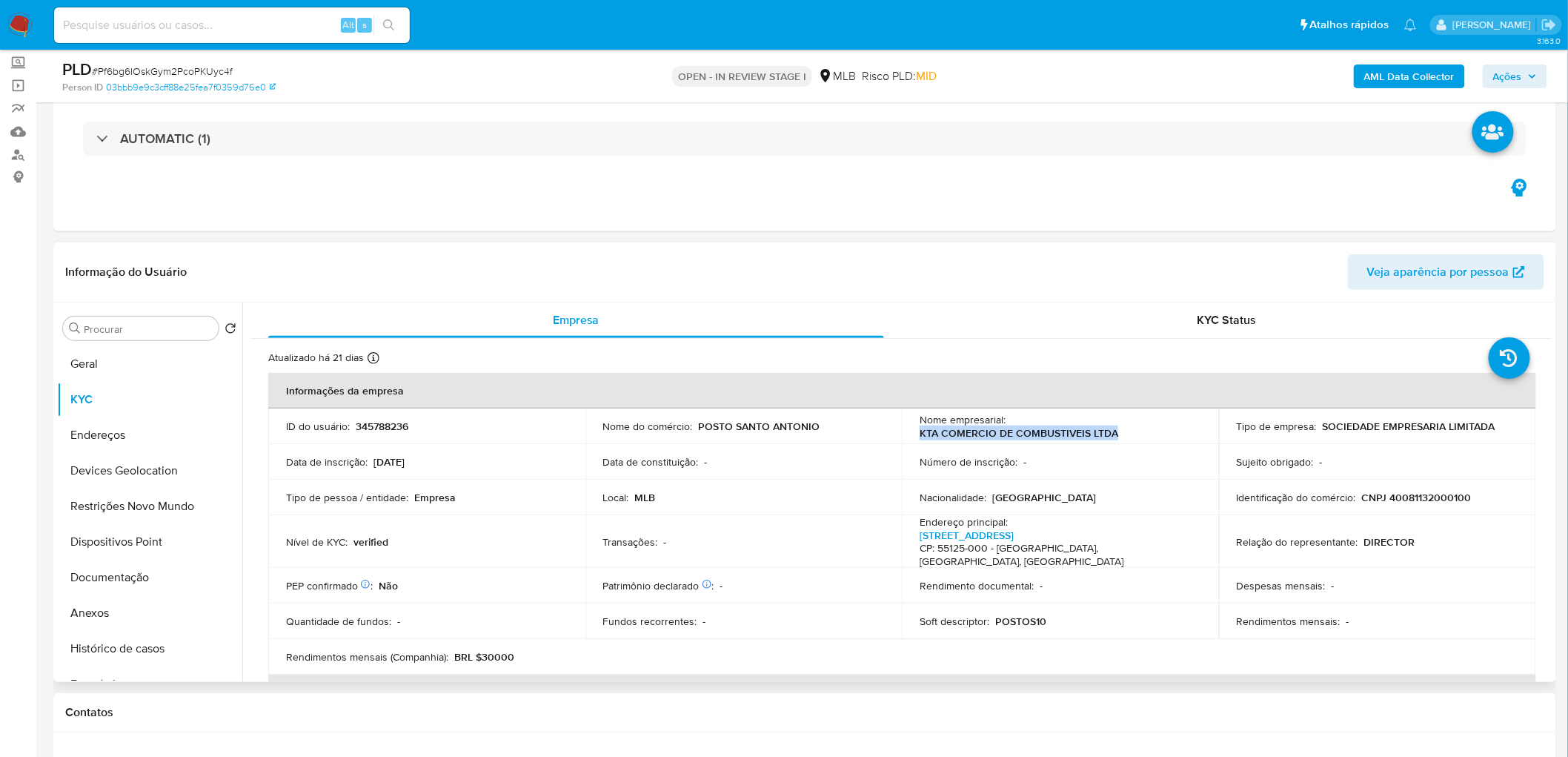
drag, startPoint x: 1123, startPoint y: 430, endPoint x: 912, endPoint y: 436, distance: 211.1
click at [912, 413] on td "Nome empresarial : KTA COMERCIO DE COMBUSTIVEIS LTDA" at bounding box center [1060, 427] width 317 height 35
copy p "KTA COMERCIO DE COMBUSTIVEIS LTDA"
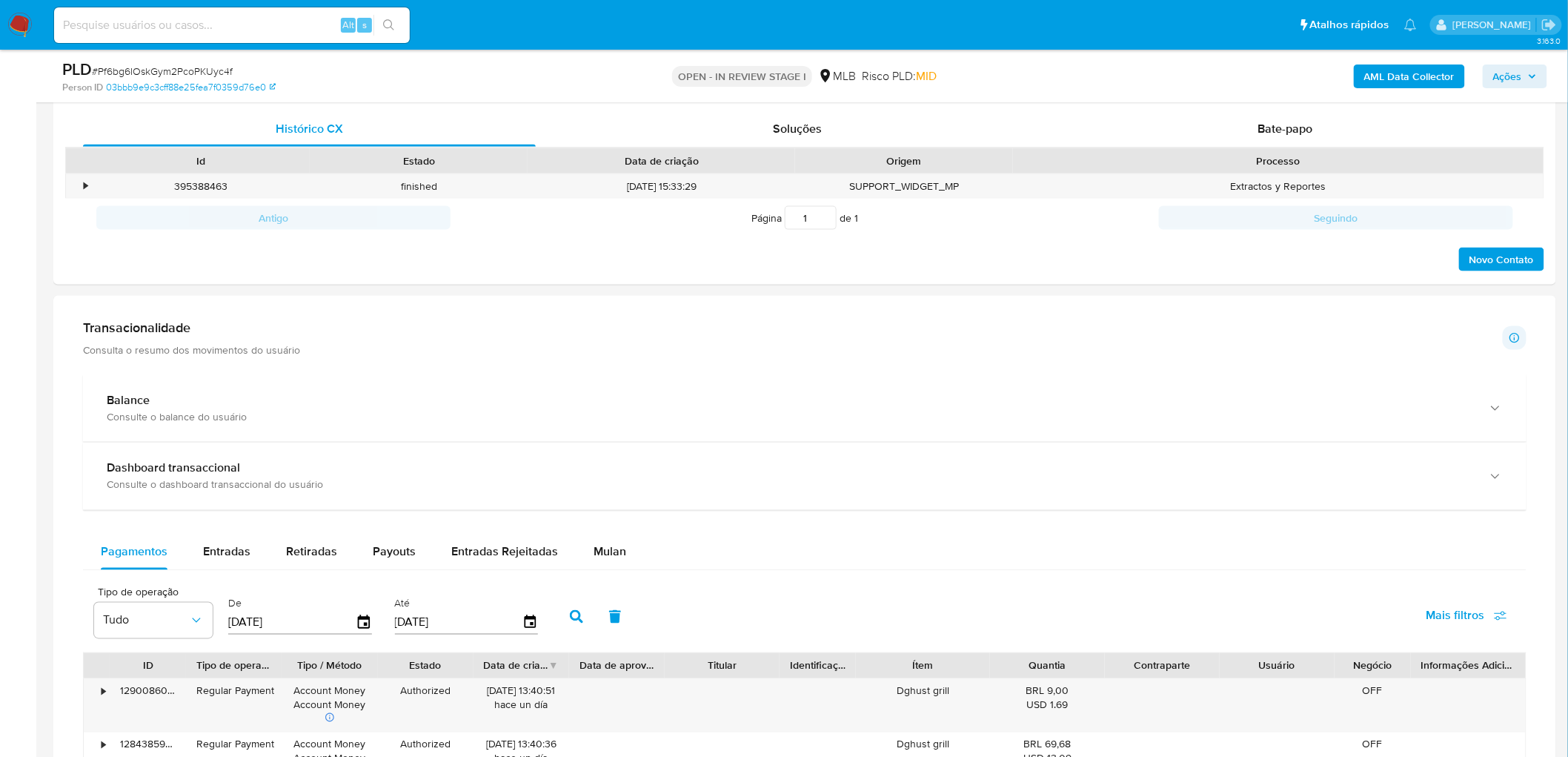
scroll to position [742, 0]
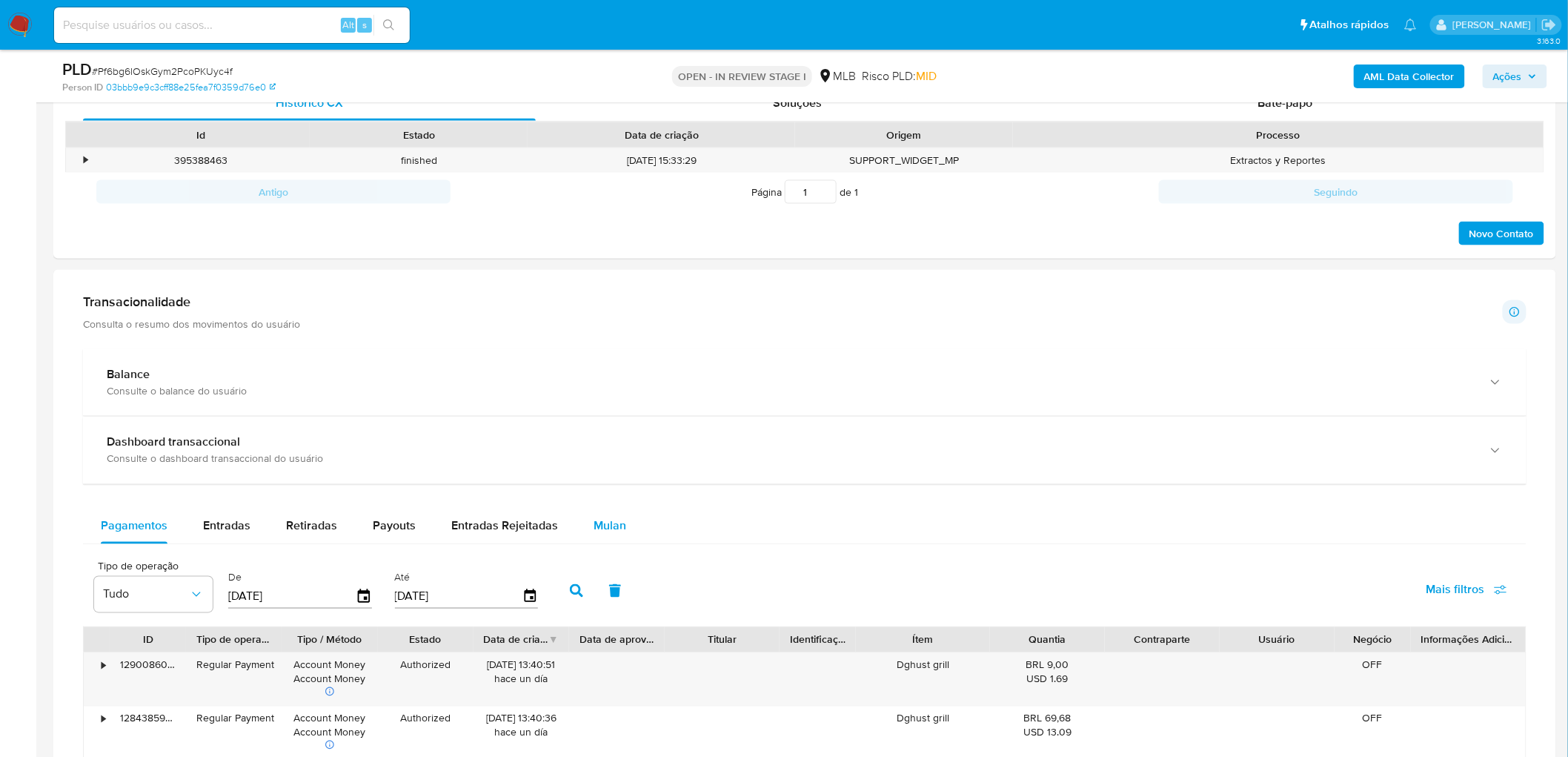
click at [602, 413] on span "Mulan" at bounding box center [610, 526] width 32 height 17
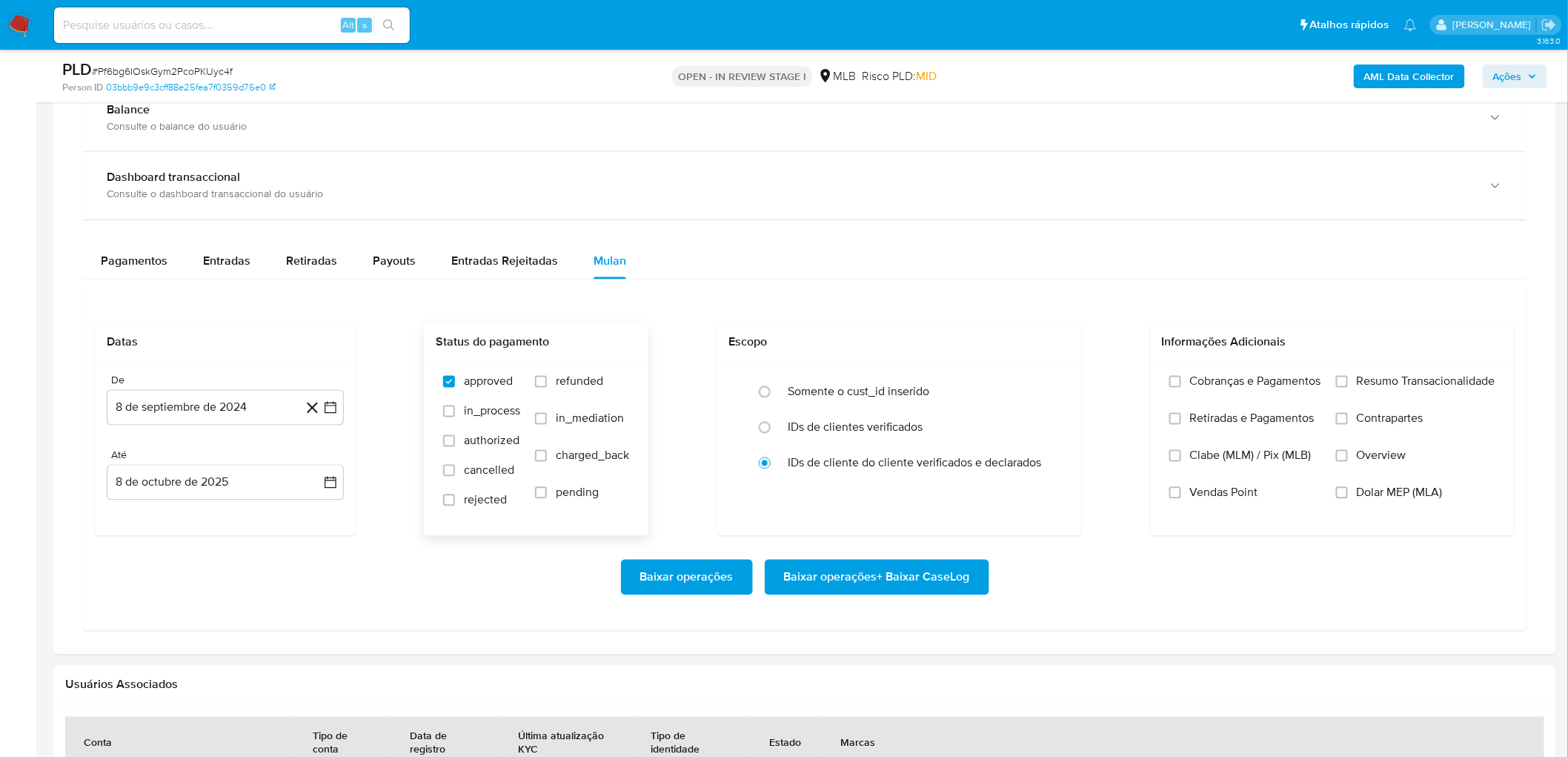
scroll to position [1071, 0]
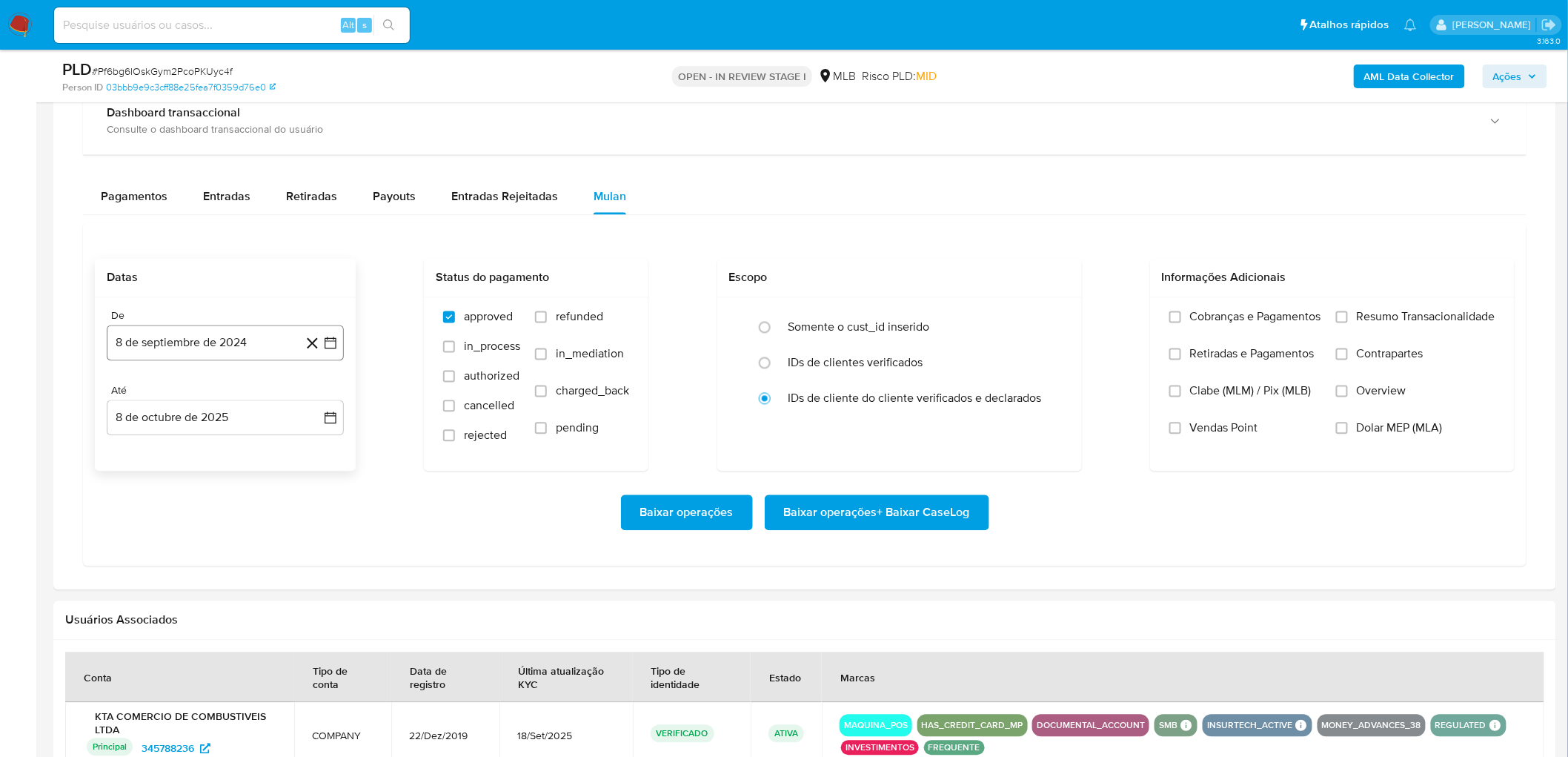
click at [205, 346] on button "8 de septiembre de 2024" at bounding box center [225, 343] width 237 height 35
click at [209, 390] on span "septiembre 2024" at bounding box center [218, 397] width 91 height 15
click at [314, 394] on icon "Año siguiente" at bounding box center [313, 397] width 18 height 18
click at [231, 413] on button "ago" at bounding box center [224, 534] width 41 height 24
click at [247, 413] on button "1" at bounding box center [254, 452] width 24 height 24
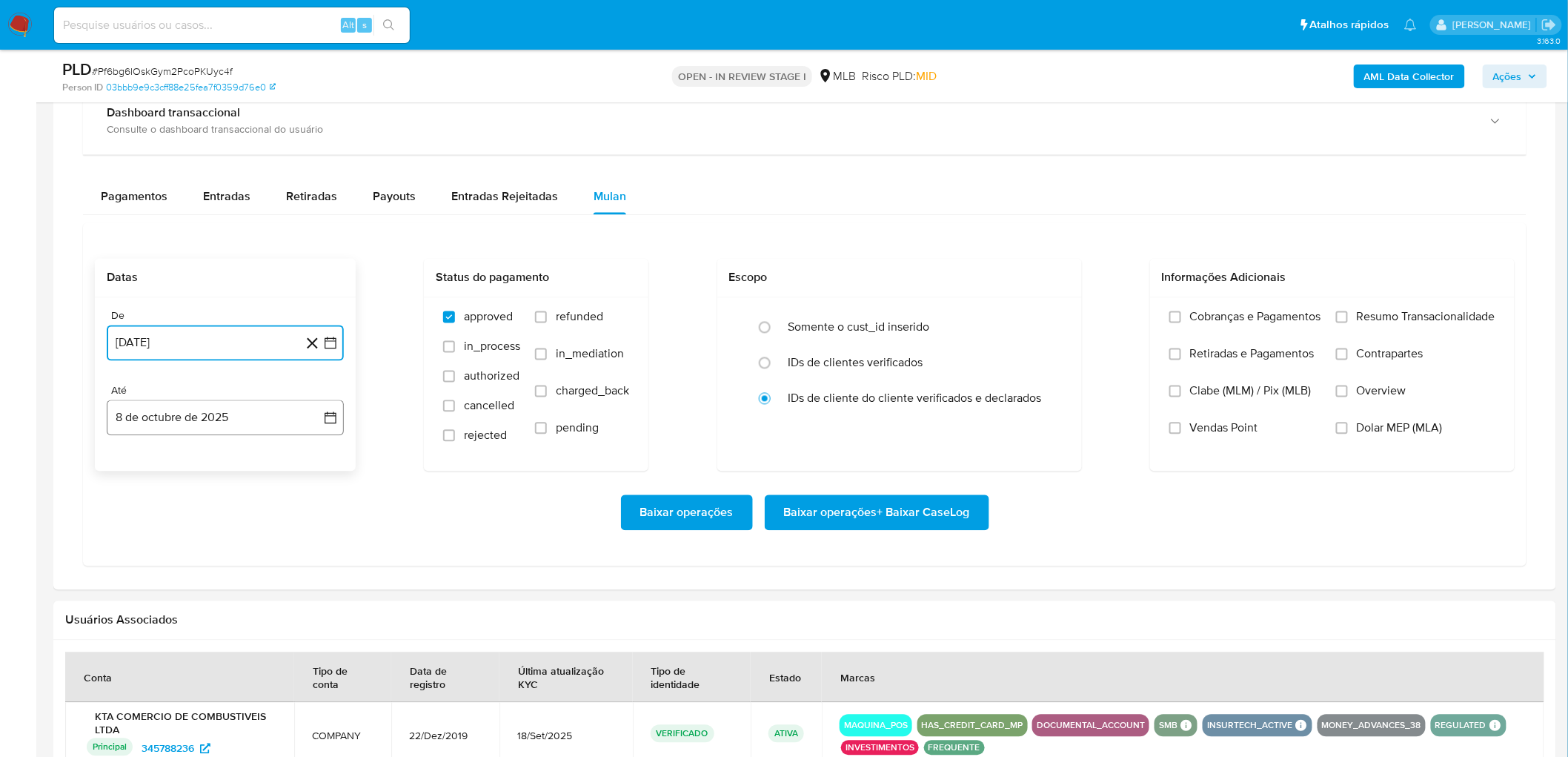
click at [211, 413] on button "8 de octubre de 2025" at bounding box center [225, 418] width 237 height 35
click at [134, 413] on button "6" at bounding box center [136, 556] width 24 height 24
click at [936, 321] on span "Resumo Transacionalidade" at bounding box center [1426, 317] width 138 height 15
click at [936, 321] on input "Resumo Transacionalidade" at bounding box center [1341, 317] width 12 height 12
click at [936, 413] on label "Vendas Point" at bounding box center [1245, 440] width 152 height 37
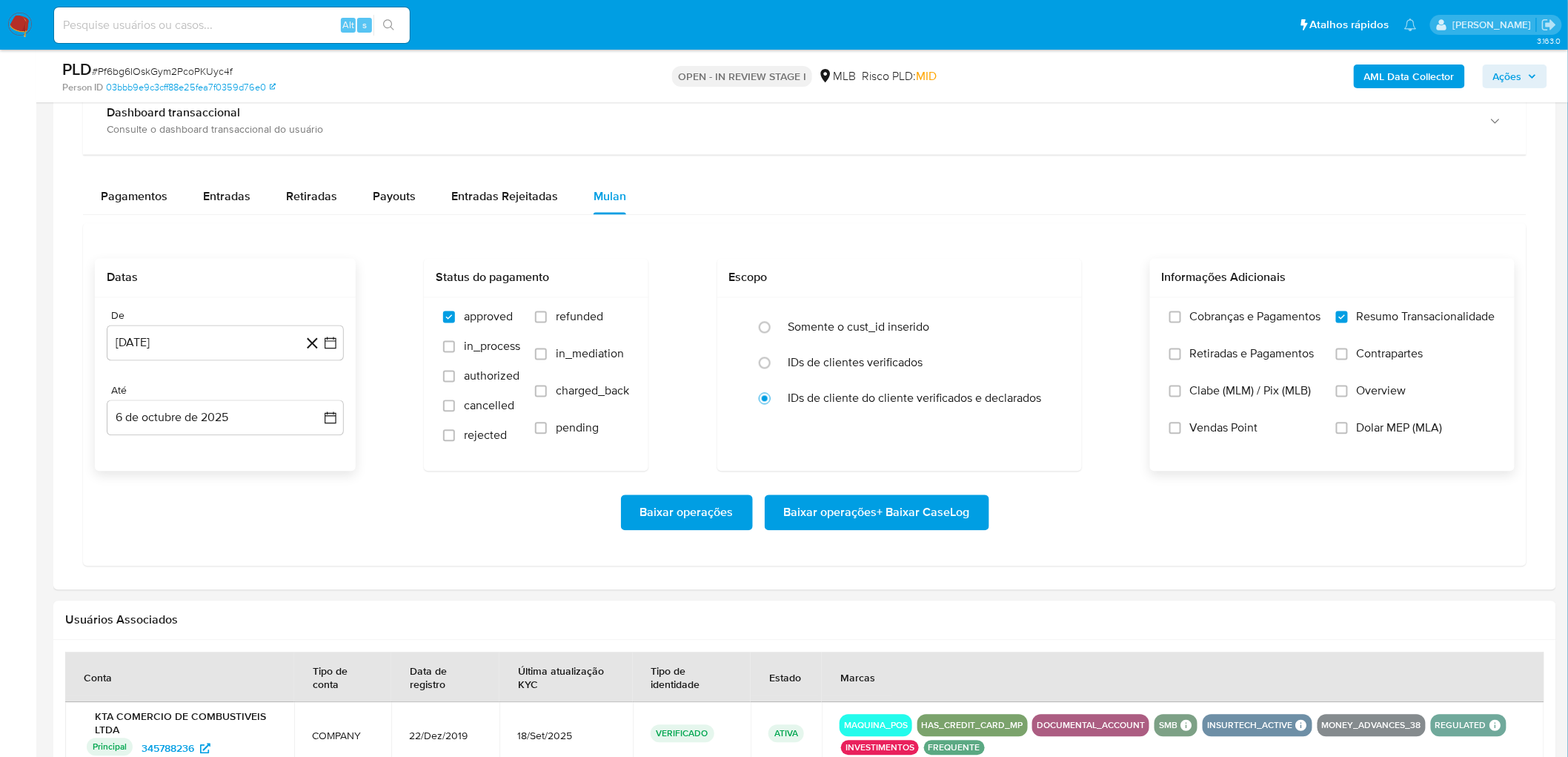
click at [936, 413] on input "Vendas Point" at bounding box center [1175, 428] width 12 height 12
click at [936, 413] on div "Baixar operações Baixar operações + Baixar CaseLog" at bounding box center [804, 513] width 1420 height 83
click at [924, 413] on span "Baixar operações + Baixar CaseLog" at bounding box center [877, 513] width 186 height 32
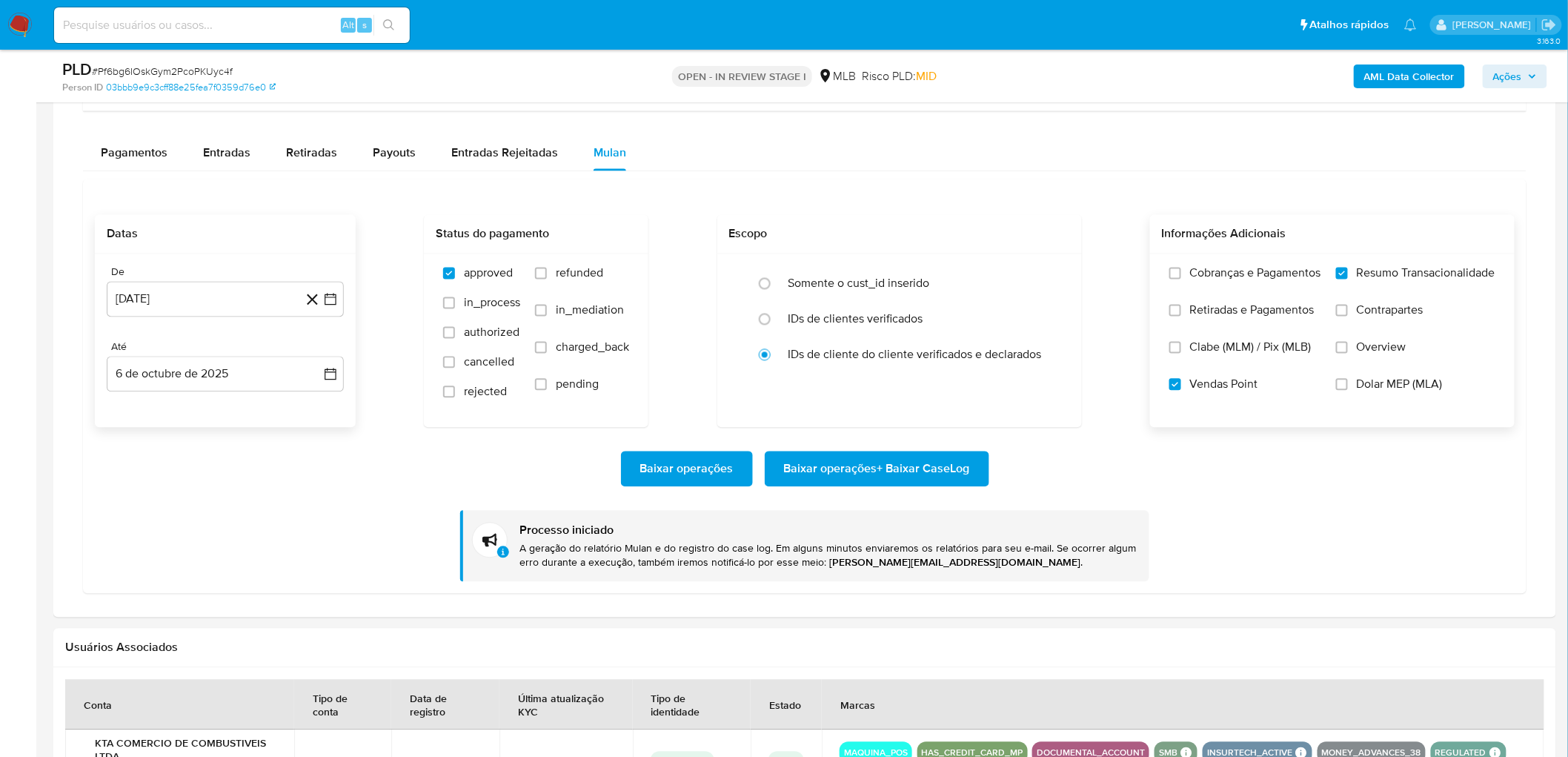
scroll to position [1153, 0]
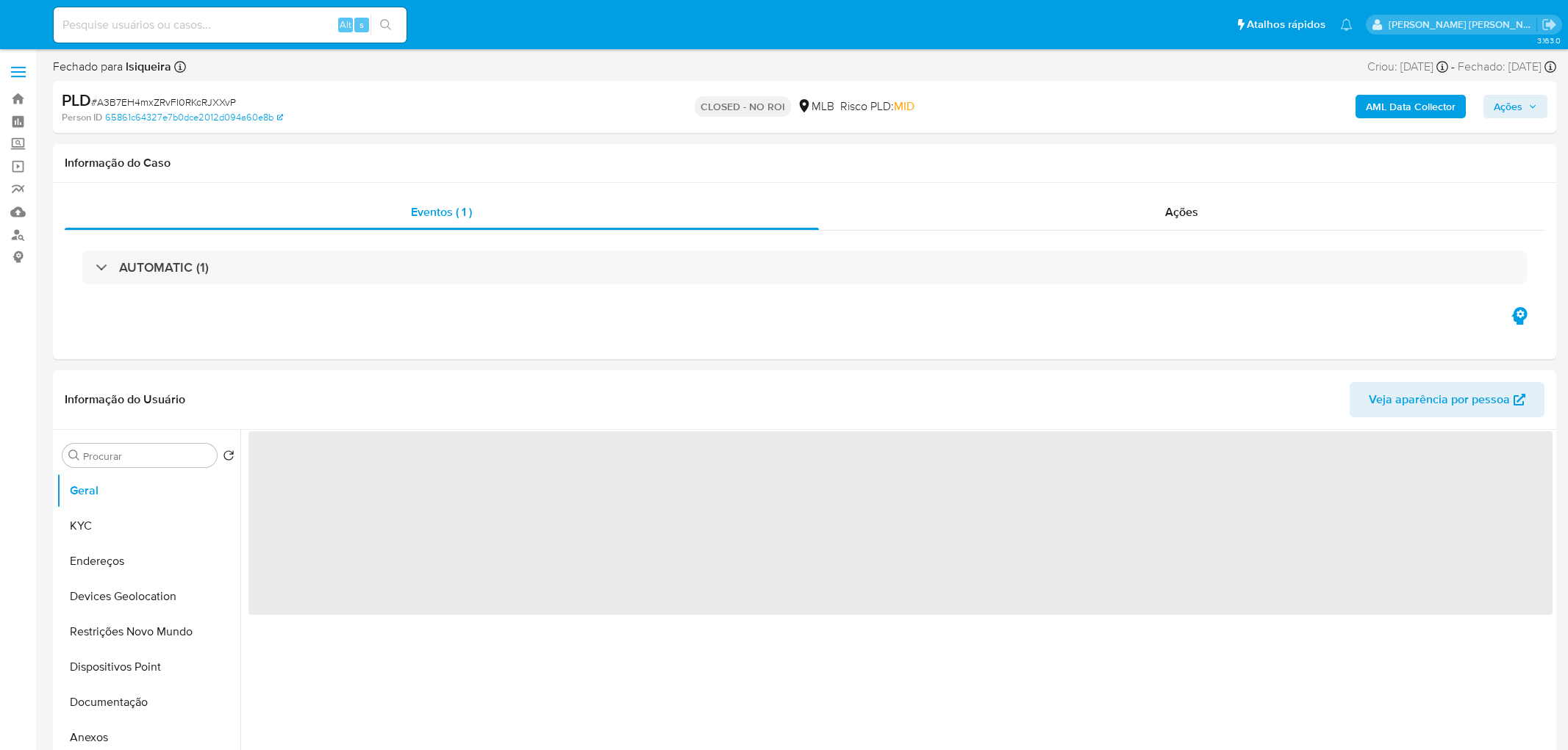
select select "10"
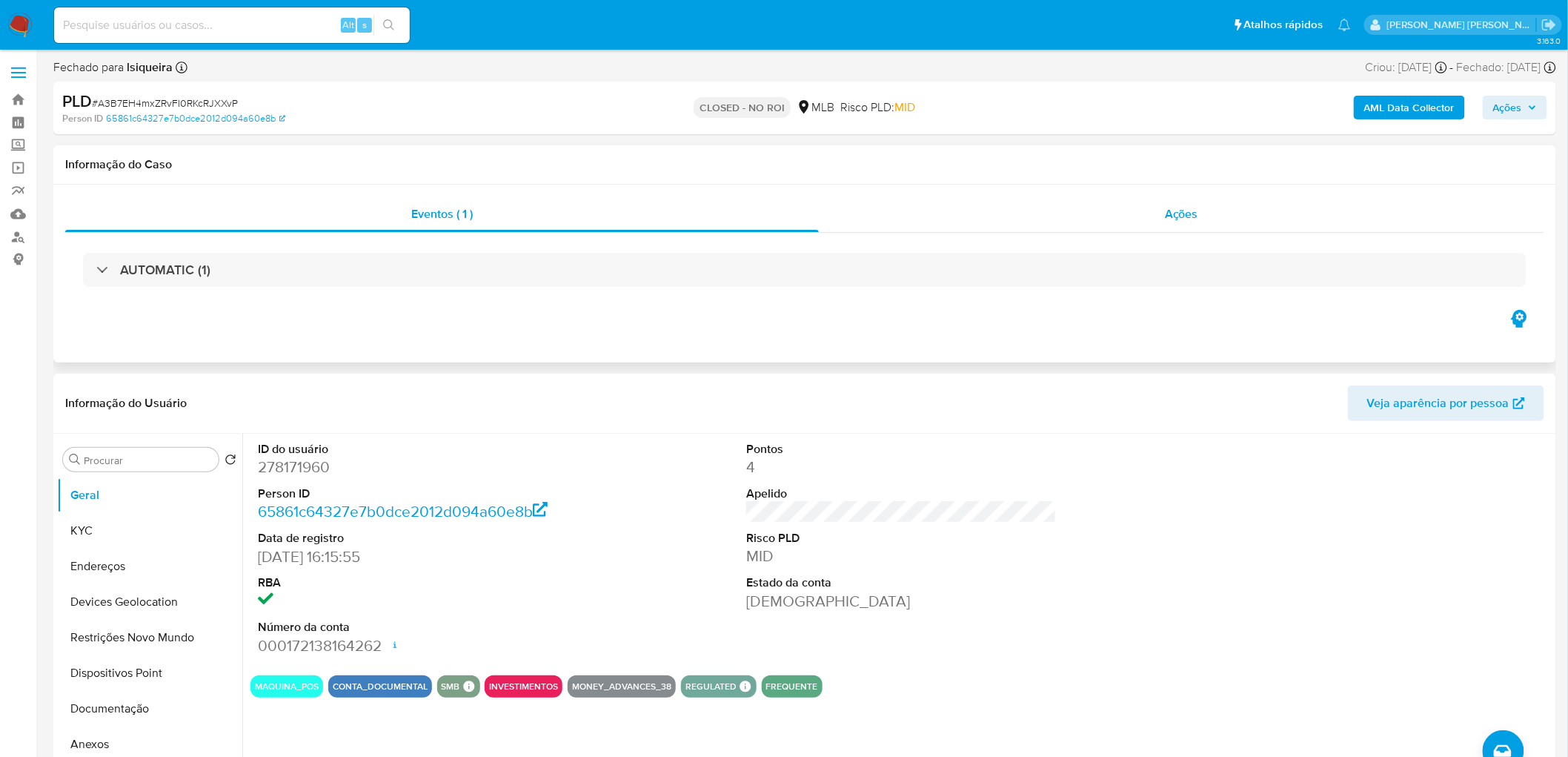
drag, startPoint x: 1075, startPoint y: 208, endPoint x: 1058, endPoint y: 209, distance: 17.0
click at [1075, 209] on div "Ações" at bounding box center [1182, 214] width 725 height 35
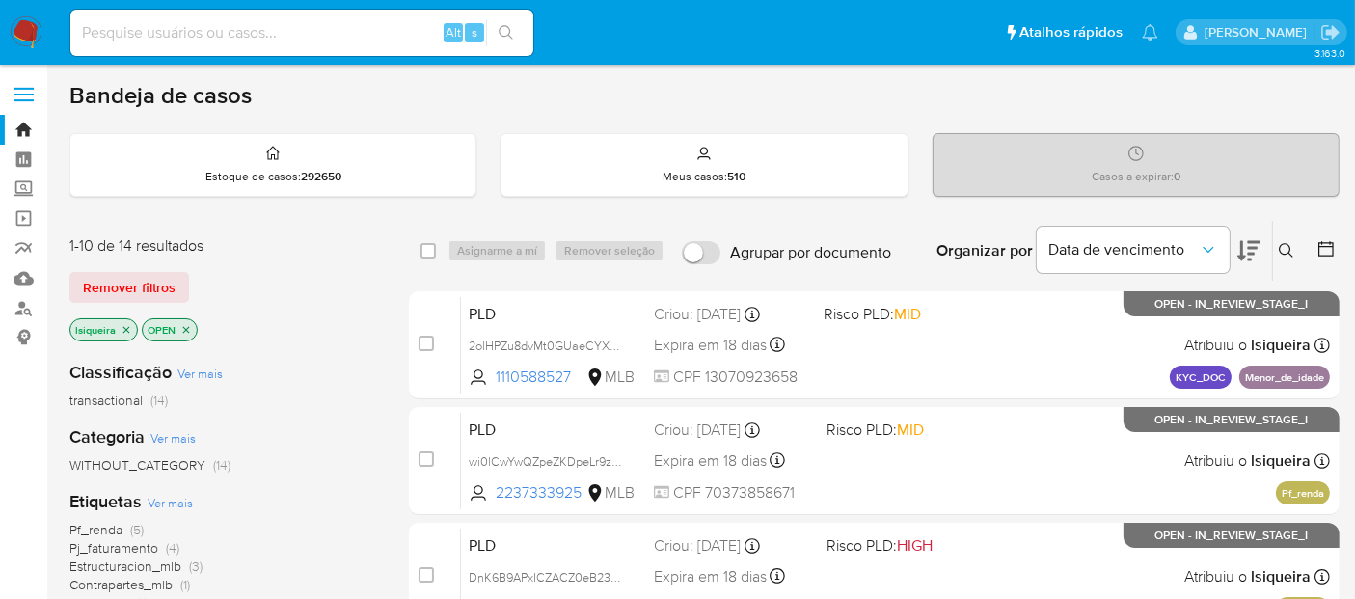
scroll to position [107, 0]
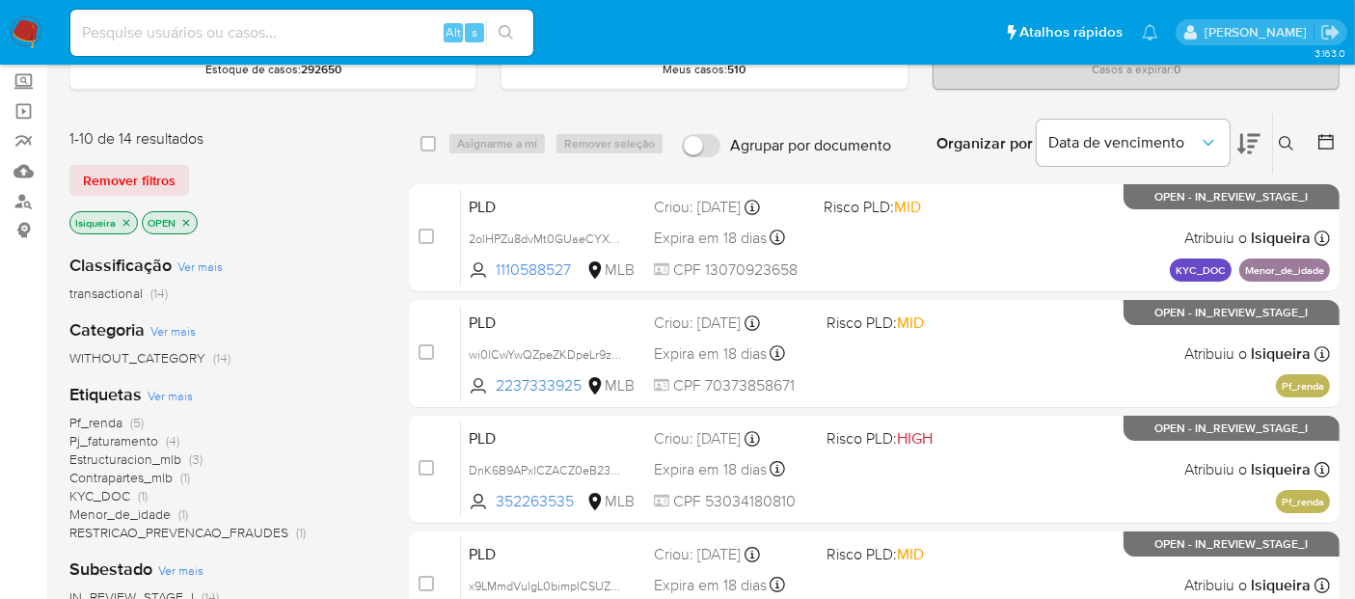
click at [143, 479] on span "Contrapartes_mlb" at bounding box center [120, 477] width 103 height 19
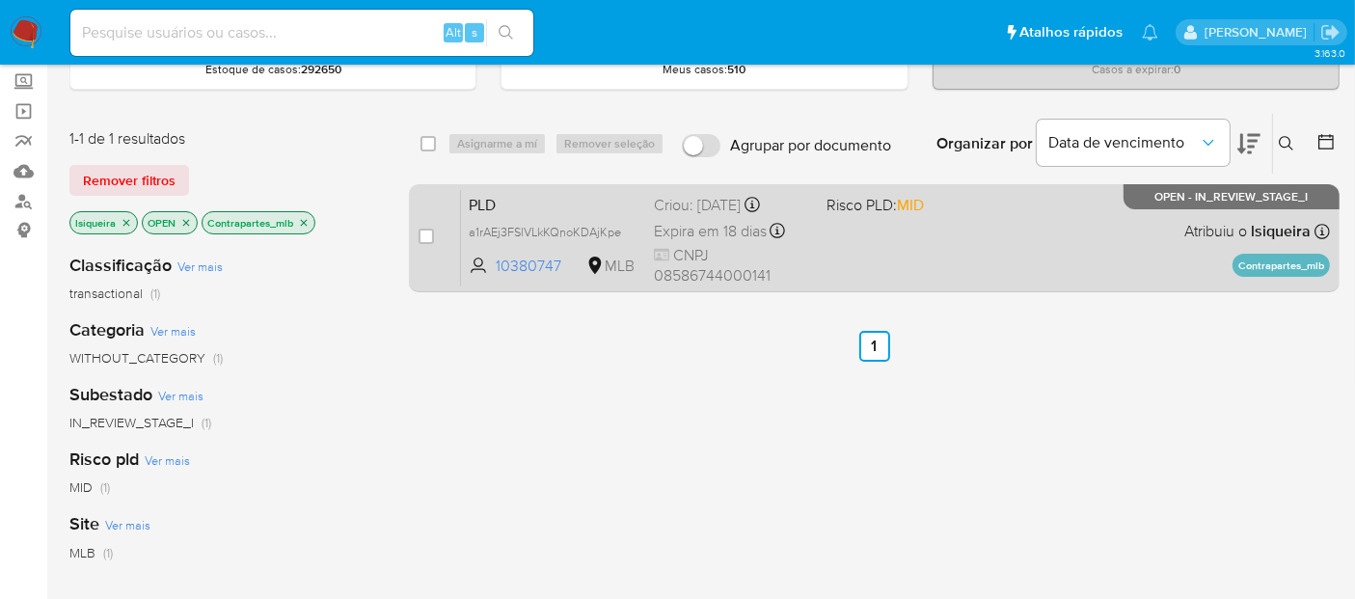
click at [1031, 242] on div "PLD a1rAEj3FSlVLkKQnoKDAjKpe 10380747 MLB Risco PLD: MID Criou: 12/09/2025 Crio…" at bounding box center [895, 237] width 869 height 97
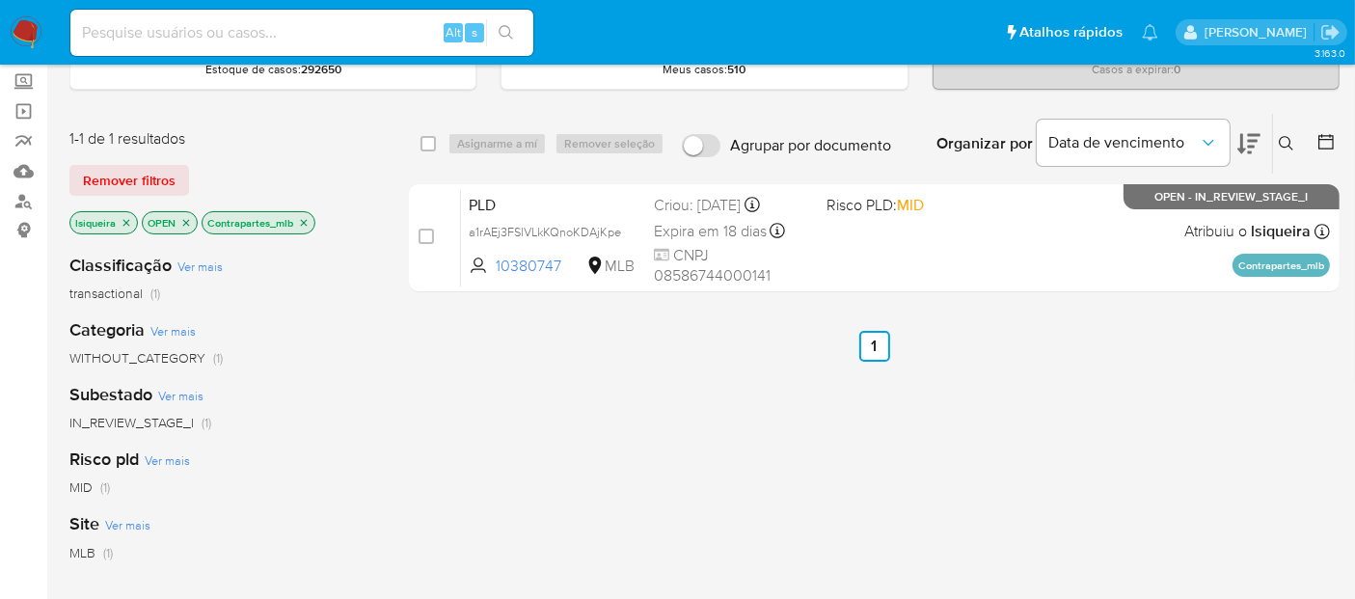
click at [24, 28] on img at bounding box center [26, 32] width 33 height 33
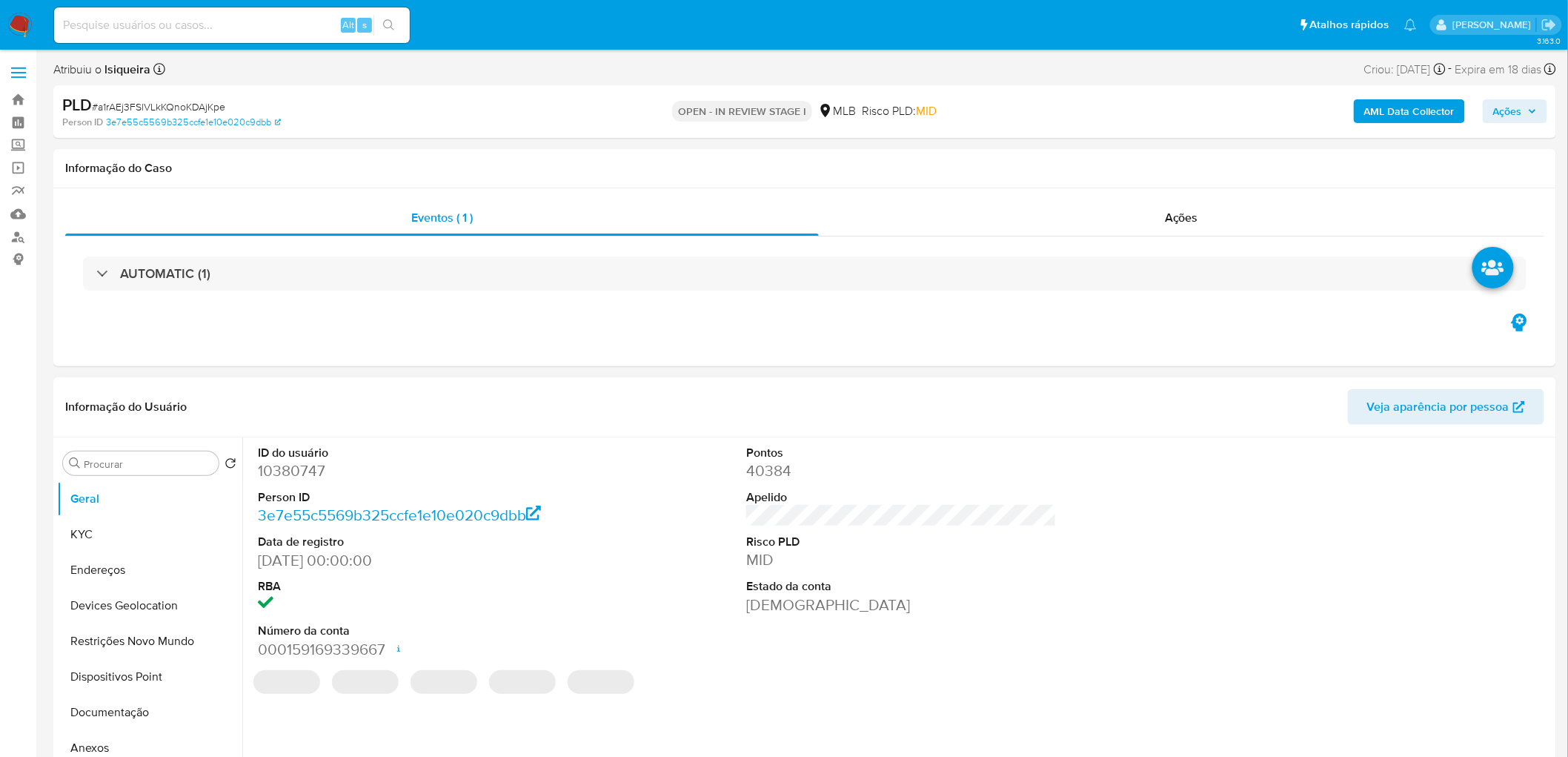
select select "10"
click at [113, 460] on button "KYC" at bounding box center [144, 534] width 174 height 35
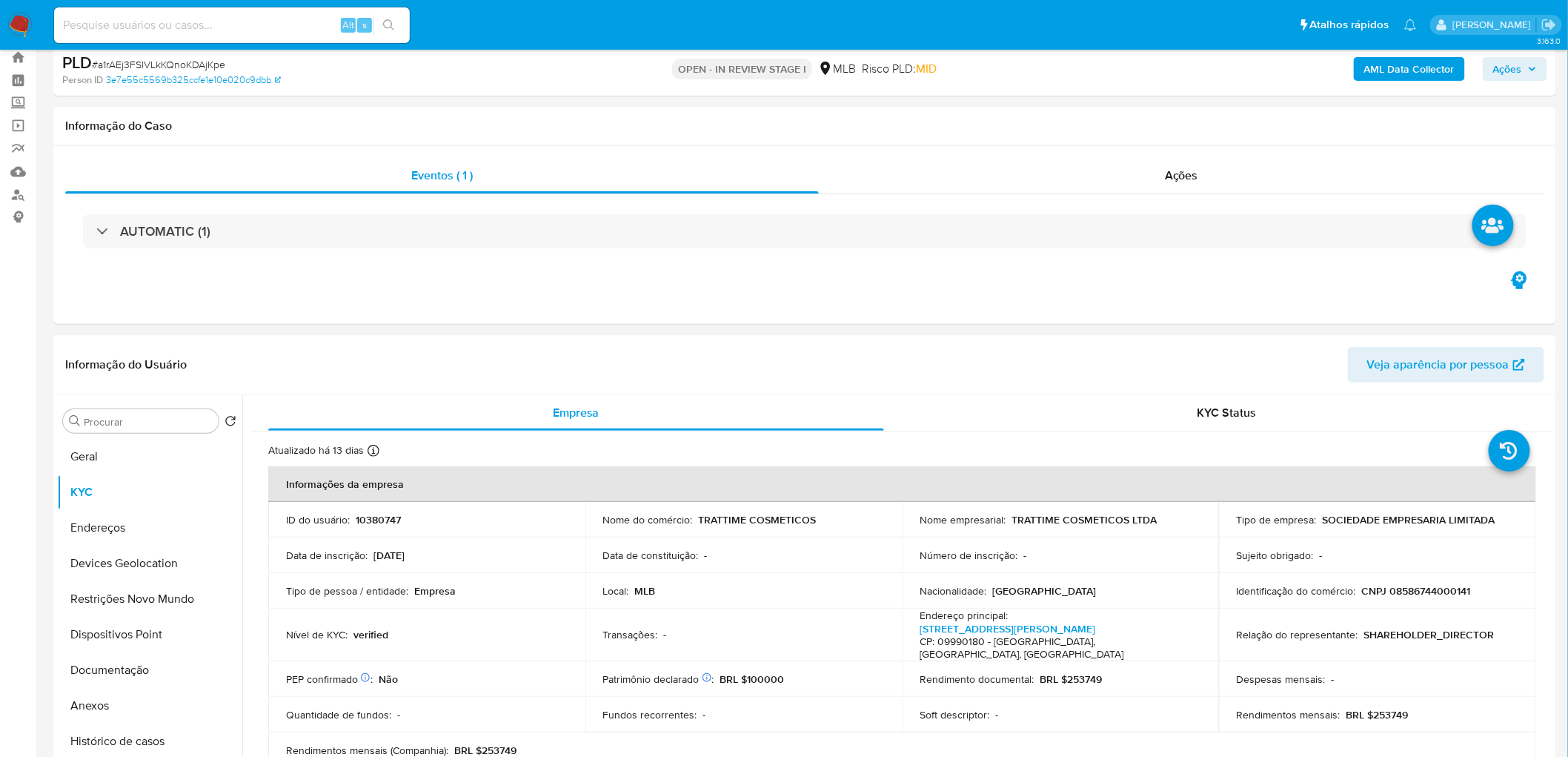
scroll to position [82, 0]
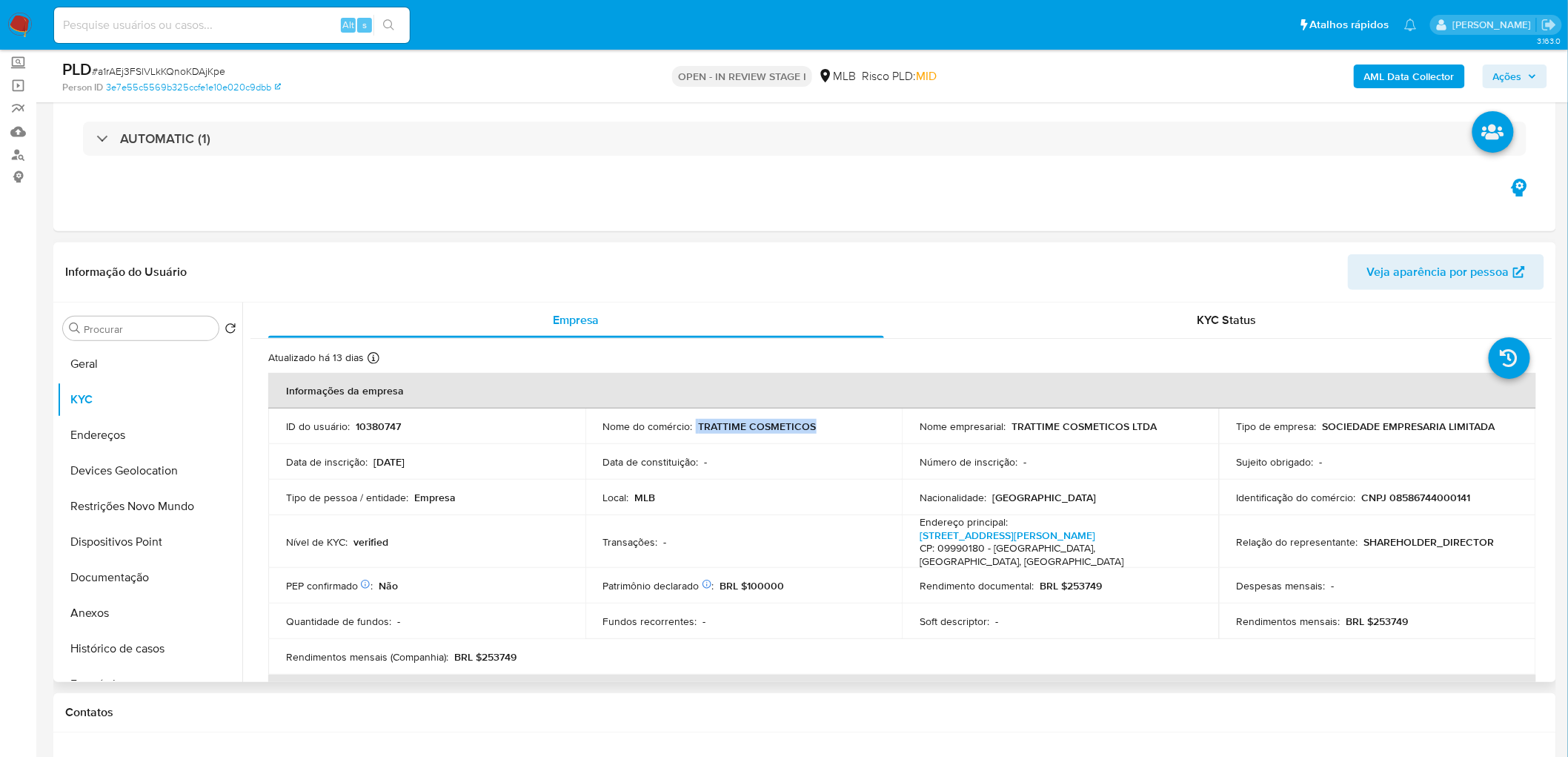
drag, startPoint x: 835, startPoint y: 431, endPoint x: 694, endPoint y: 425, distance: 141.1
click at [694, 425] on div "Nome do comércio : TRATTIME COSMETICOS" at bounding box center [744, 426] width 282 height 13
copy div "TRATTIME COSMETICOS"
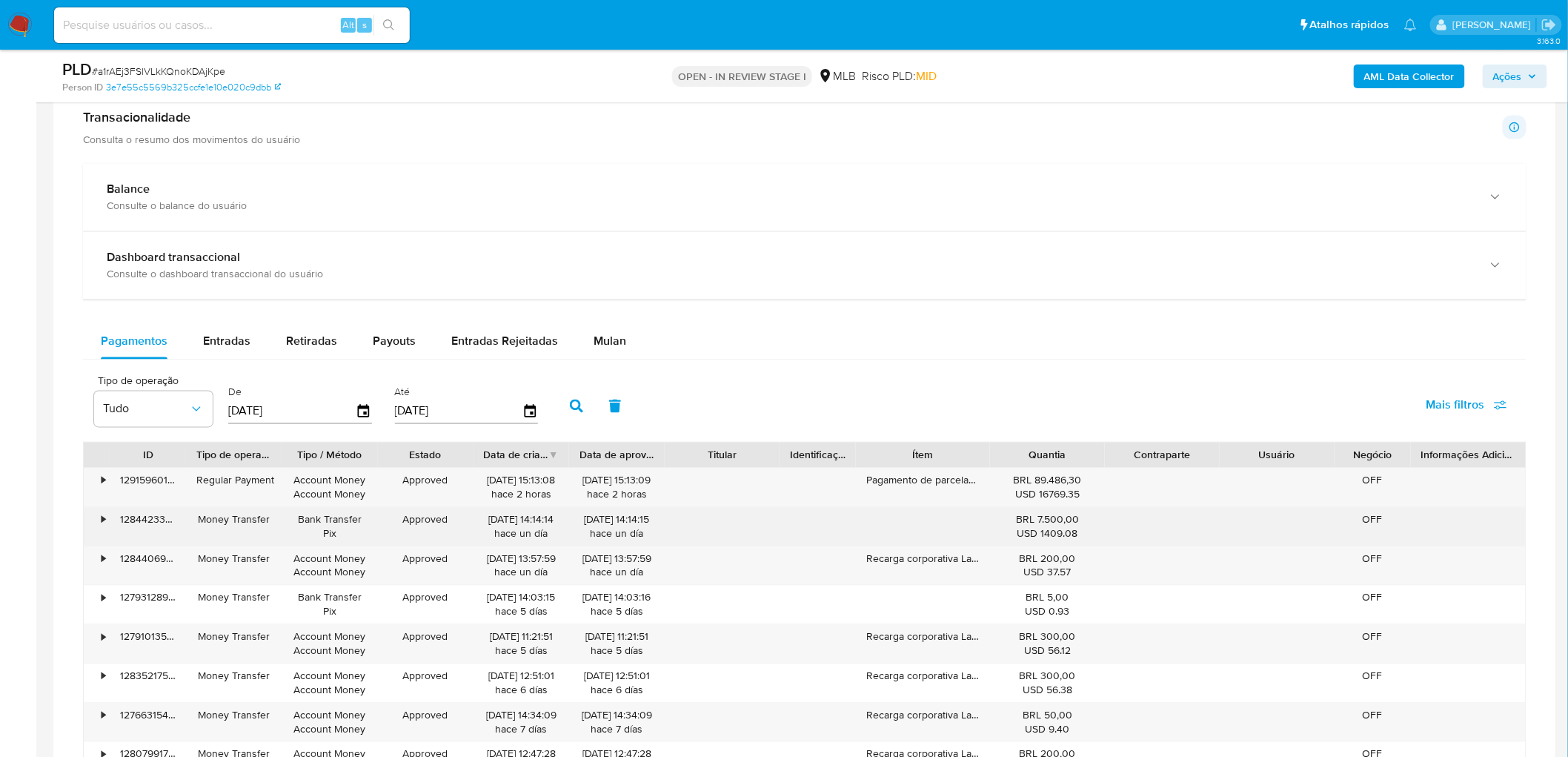
scroll to position [1071, 0]
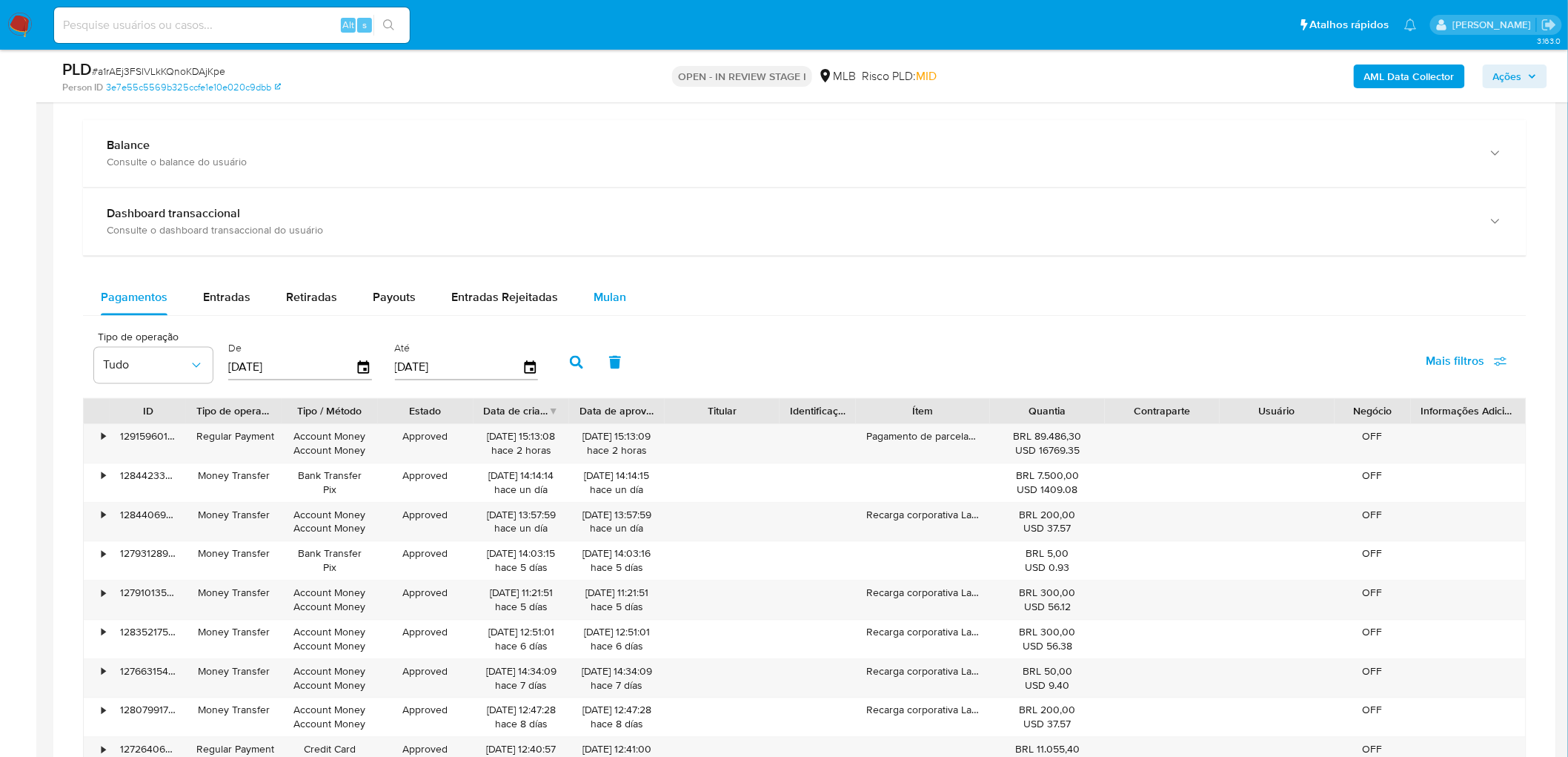
click at [606, 301] on span "Mulan" at bounding box center [610, 297] width 32 height 17
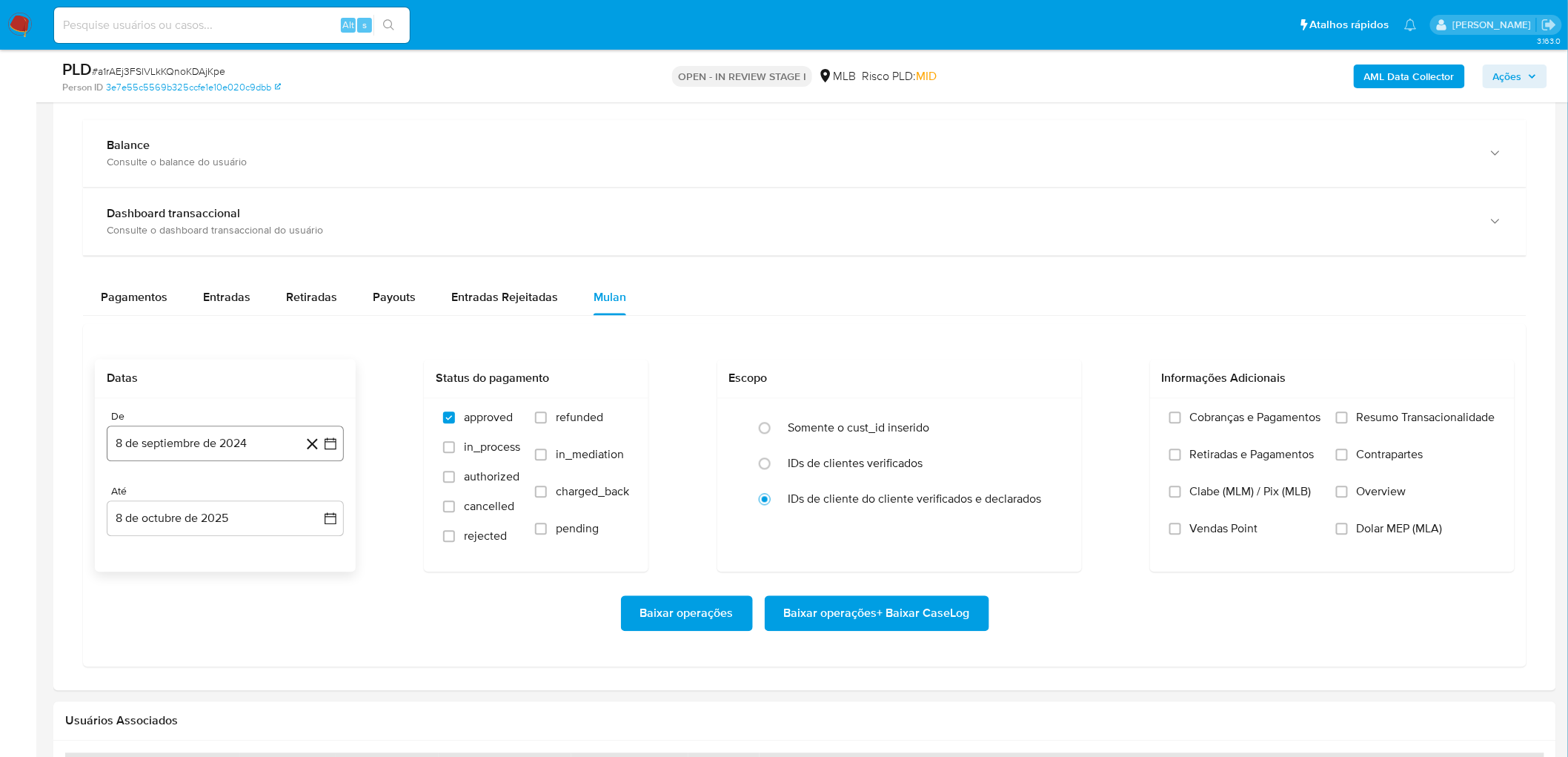
click at [211, 443] on button "8 de septiembre de 2024" at bounding box center [225, 444] width 237 height 35
click at [215, 460] on span "septiembre 2024" at bounding box center [218, 497] width 91 height 15
click at [310, 460] on icon "Año siguiente" at bounding box center [313, 497] width 18 height 18
click at [227, 460] on span "ago" at bounding box center [224, 634] width 18 height 12
click at [246, 460] on button "1" at bounding box center [254, 552] width 24 height 24
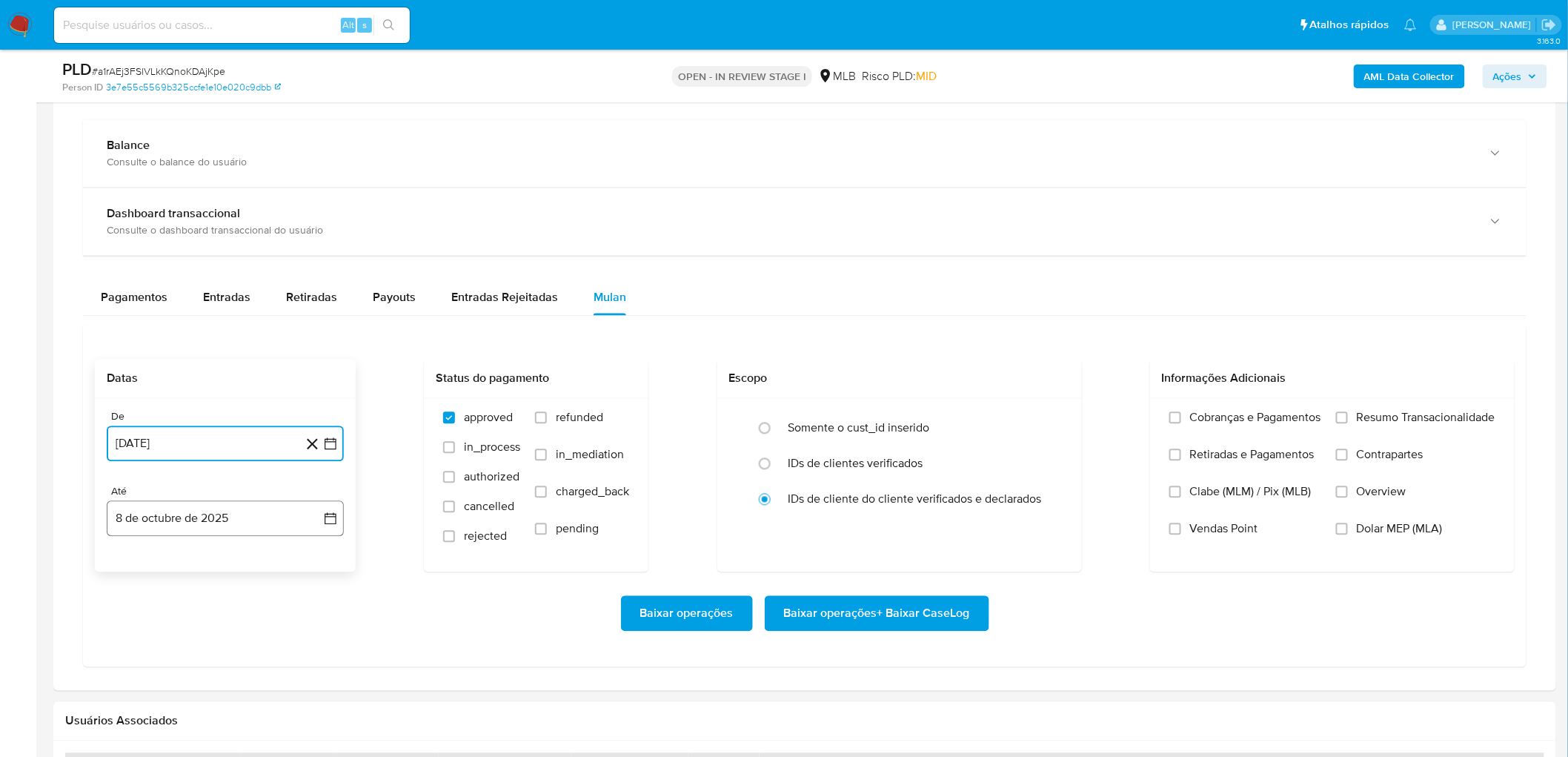
click at [217, 460] on button "8 de octubre de 2025" at bounding box center [225, 519] width 237 height 35
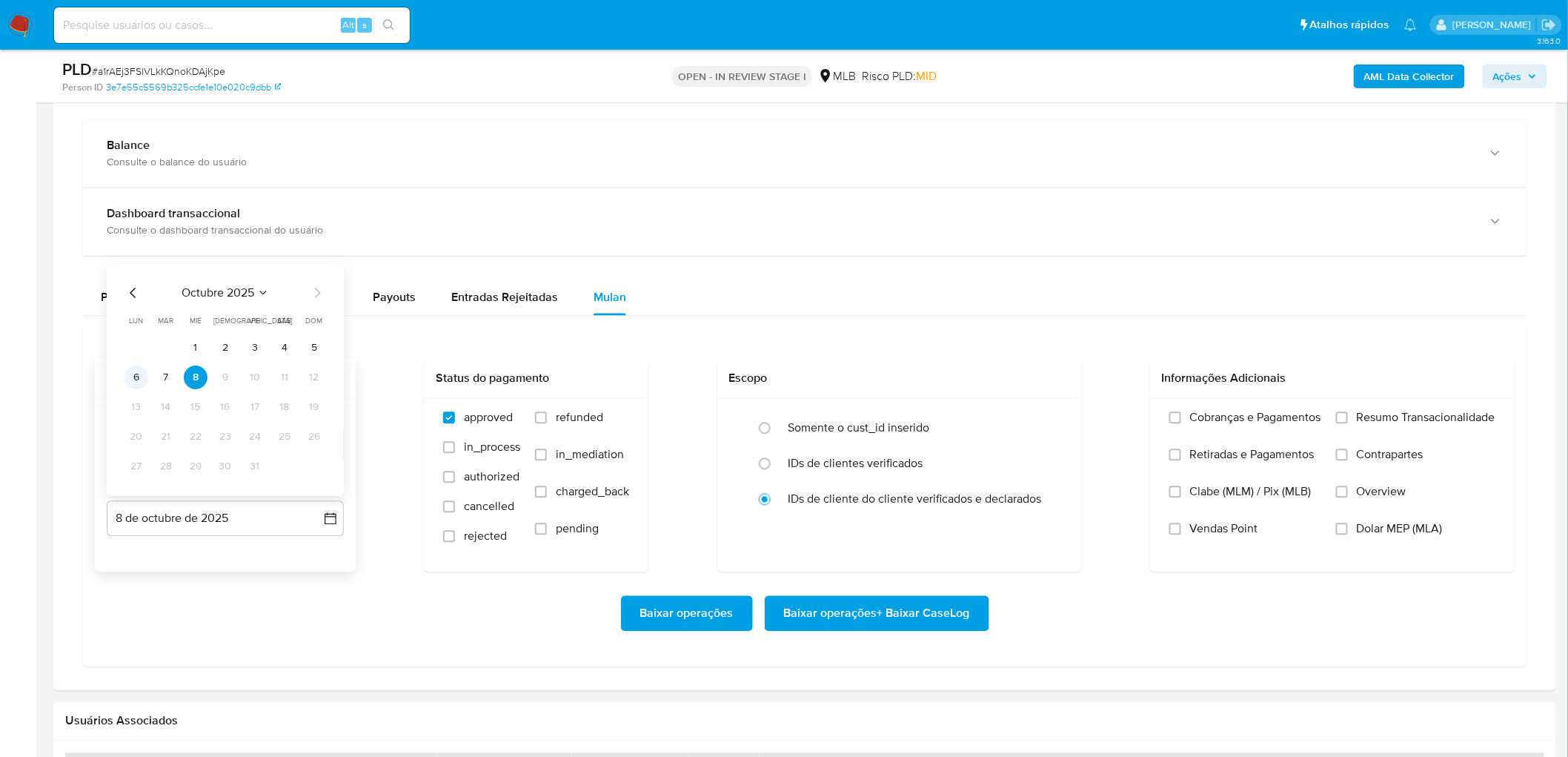
click at [132, 374] on button "6" at bounding box center [136, 378] width 24 height 24
drag, startPoint x: 1406, startPoint y: 423, endPoint x: 1219, endPoint y: 517, distance: 209.3
click at [1053, 423] on span "Resumo Transacionalidade" at bounding box center [1426, 417] width 138 height 15
click at [1053, 460] on label "Vendas Point" at bounding box center [1245, 540] width 152 height 37
click at [1053, 460] on input "Vendas Point" at bounding box center [1175, 529] width 12 height 12
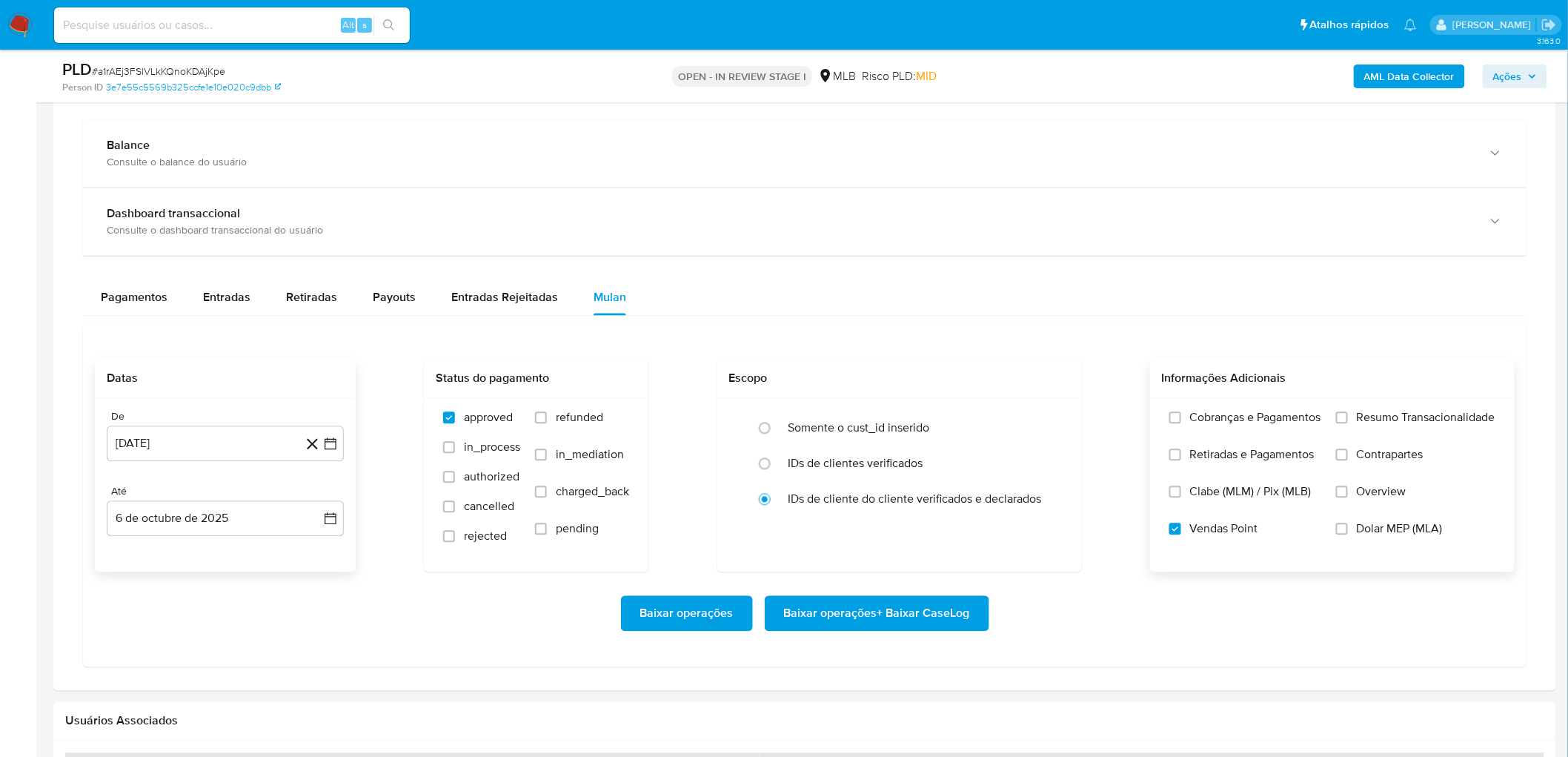
click at [1053, 413] on span "Resumo Transacionalidade" at bounding box center [1426, 417] width 138 height 15
click at [1053, 413] on input "Resumo Transacionalidade" at bounding box center [1341, 417] width 12 height 12
click at [888, 460] on span "Baixar operações + Baixar CaseLog" at bounding box center [877, 613] width 186 height 32
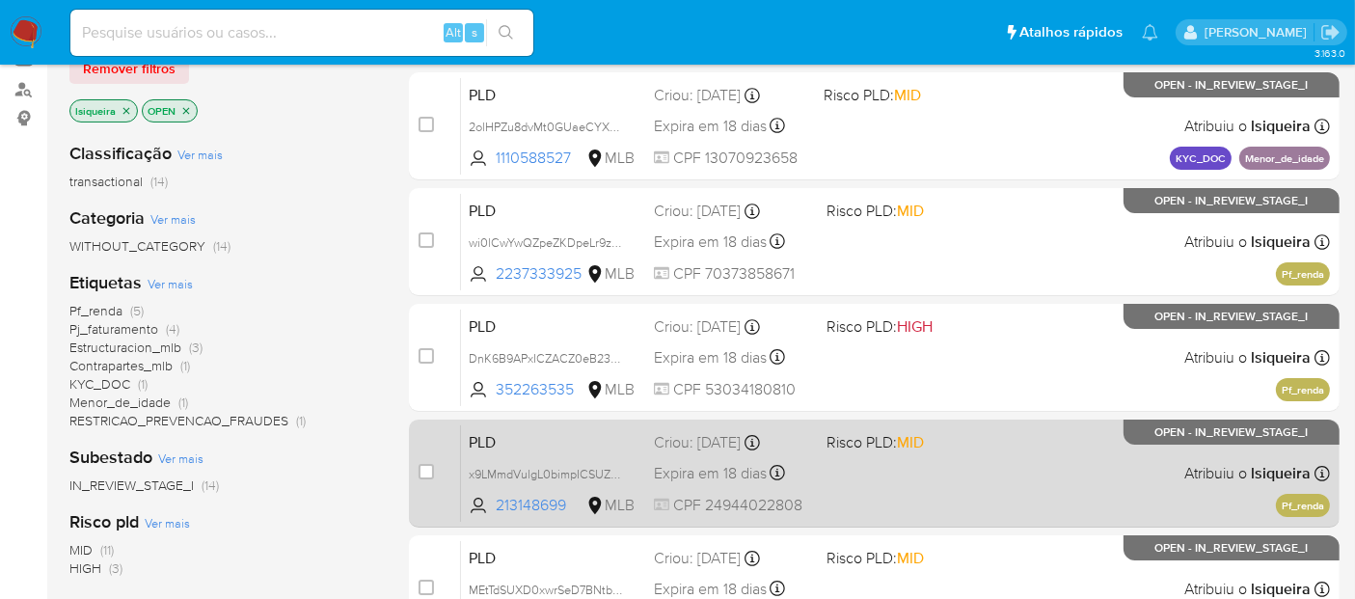
scroll to position [214, 0]
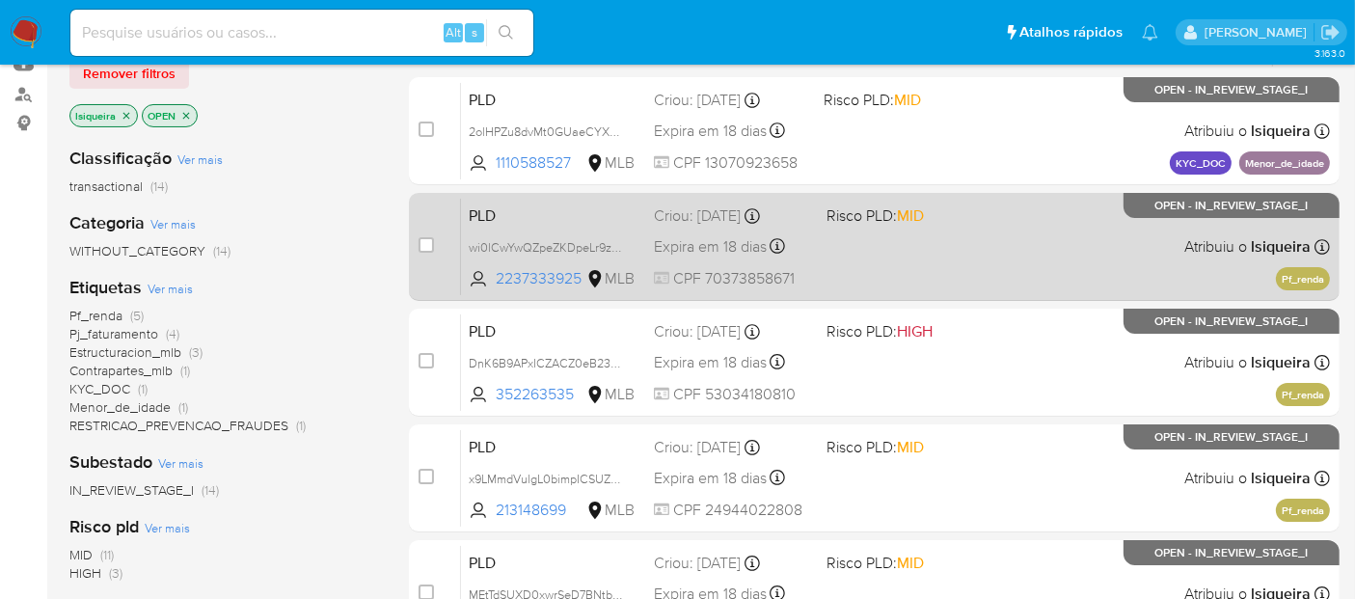
click at [1168, 276] on div "PLD wi0lCwYwQZpeZKDpeLr9zVLx 2237333925 MLB Risco PLD: MID Criou: [DATE] Criou:…" at bounding box center [895, 246] width 869 height 97
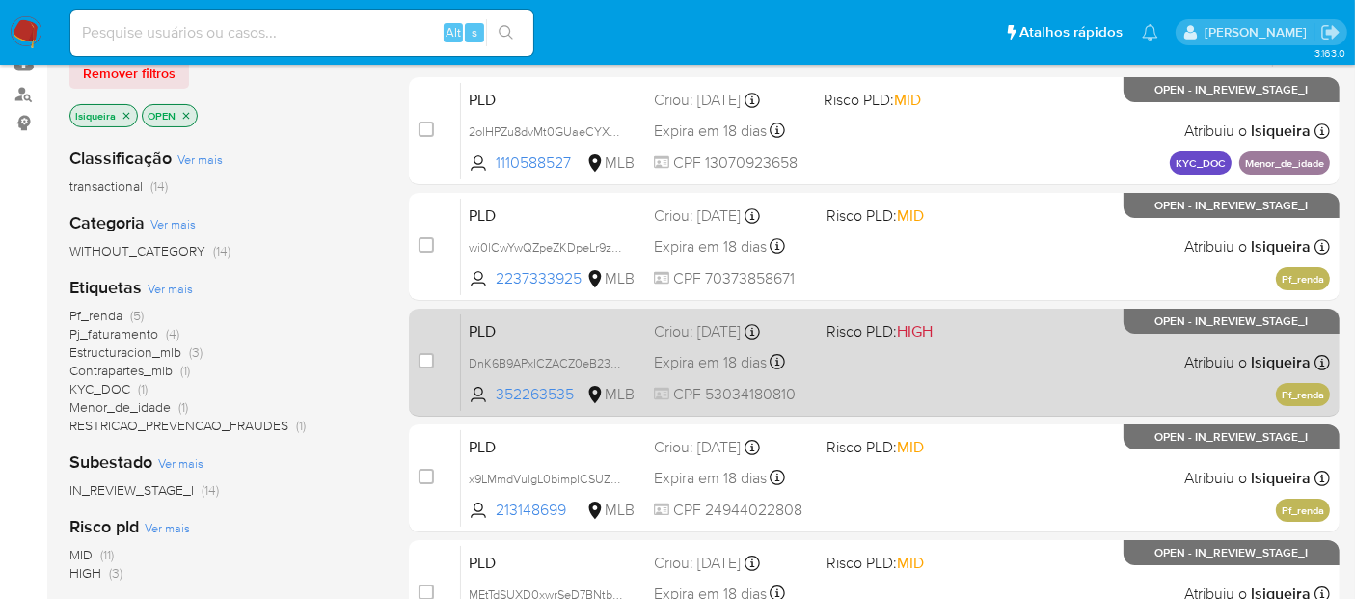
click at [1050, 364] on div "PLD DnK6B9APxICZACZ0eB23WAua 352263535 MLB Risco PLD: HIGH Criou: [DATE] Criou:…" at bounding box center [895, 362] width 869 height 97
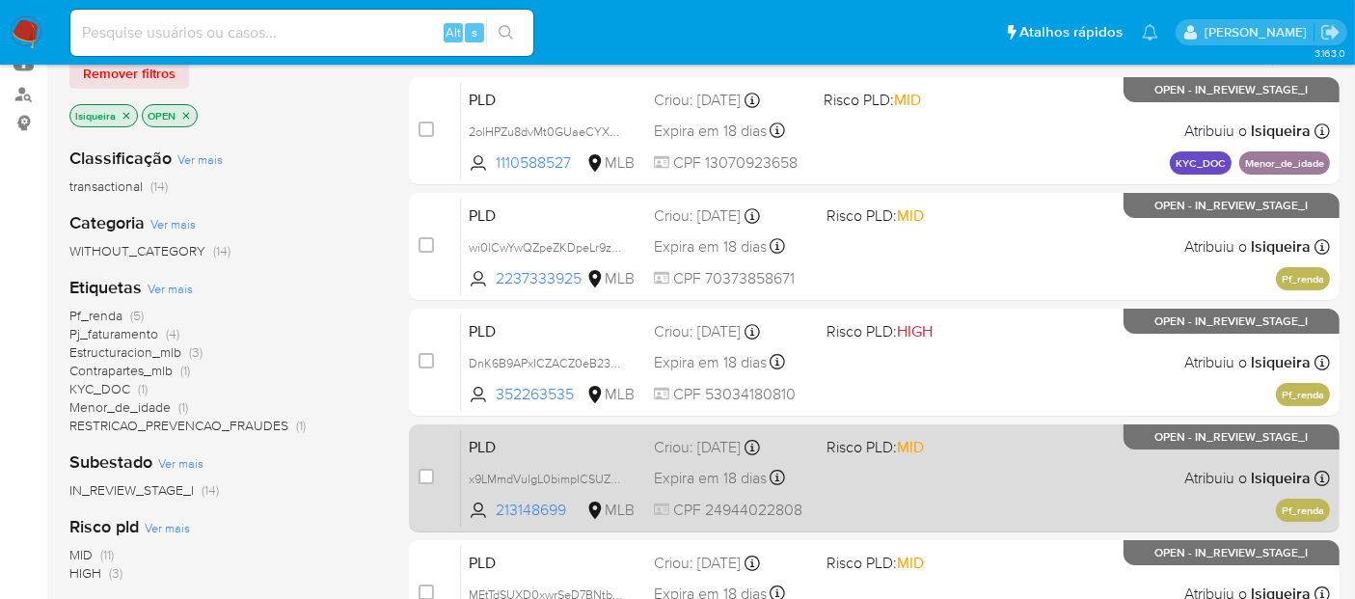
click at [965, 467] on div "PLD x9LMmdVulgL0bimpICSUZpw1 213148699 MLB Risco PLD: MID Criou: [DATE] Criou: …" at bounding box center [895, 477] width 869 height 97
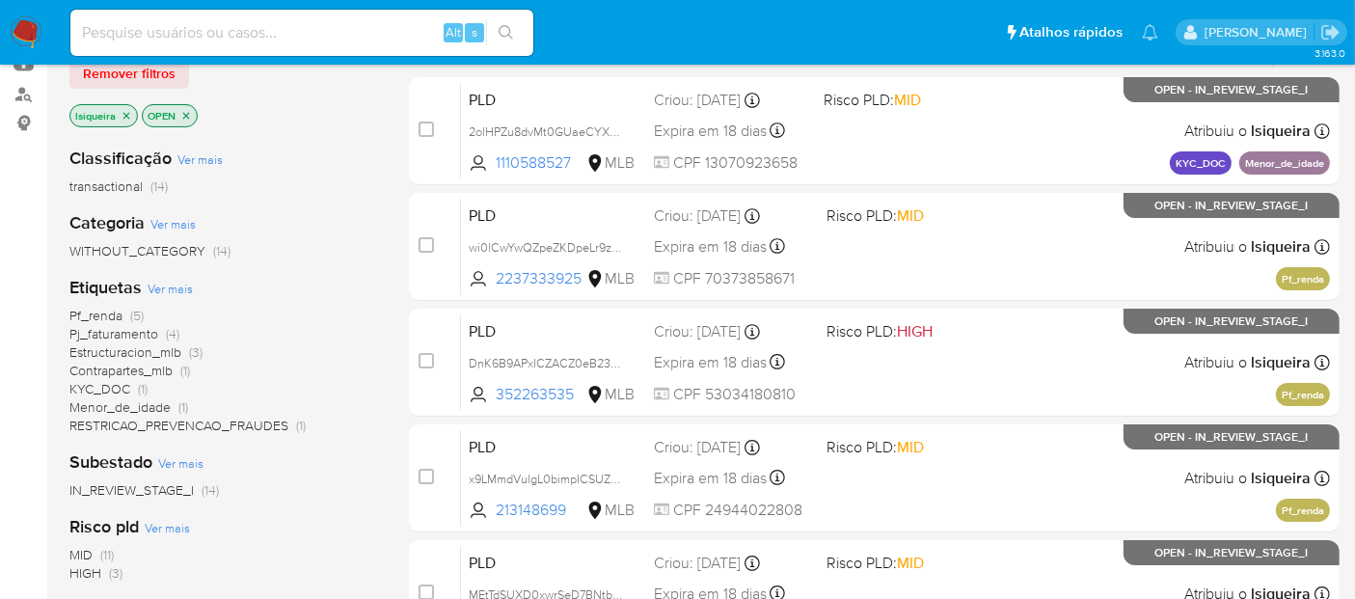
scroll to position [107, 0]
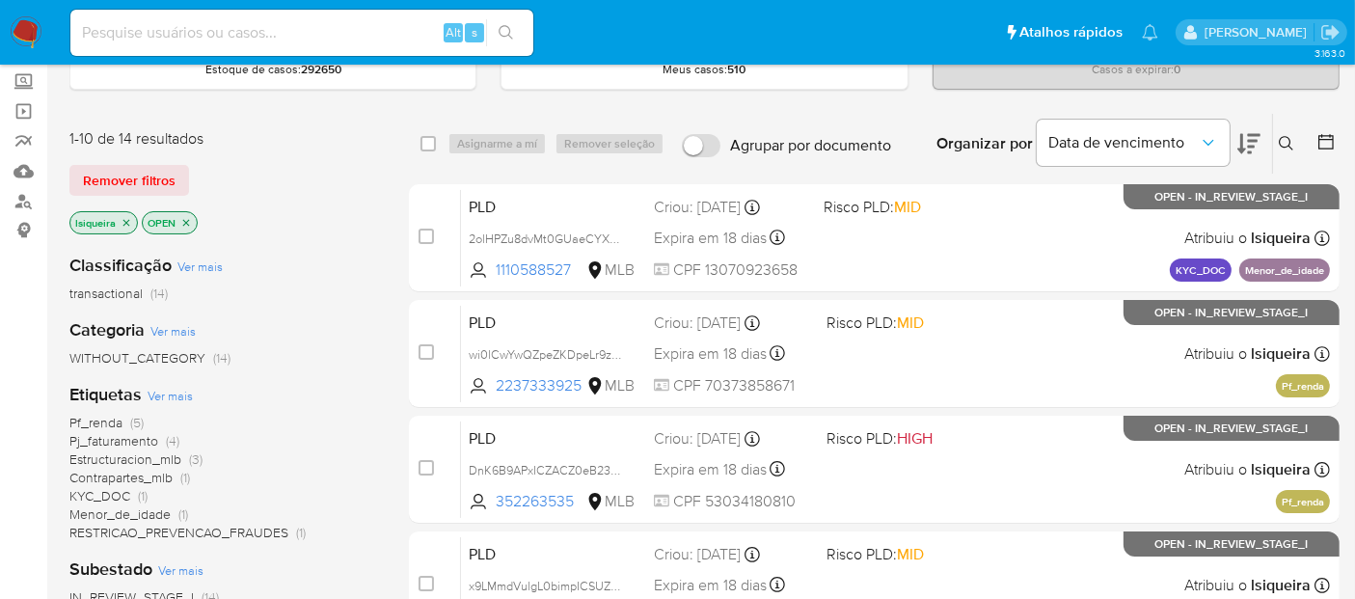
click at [30, 16] on img at bounding box center [26, 32] width 33 height 33
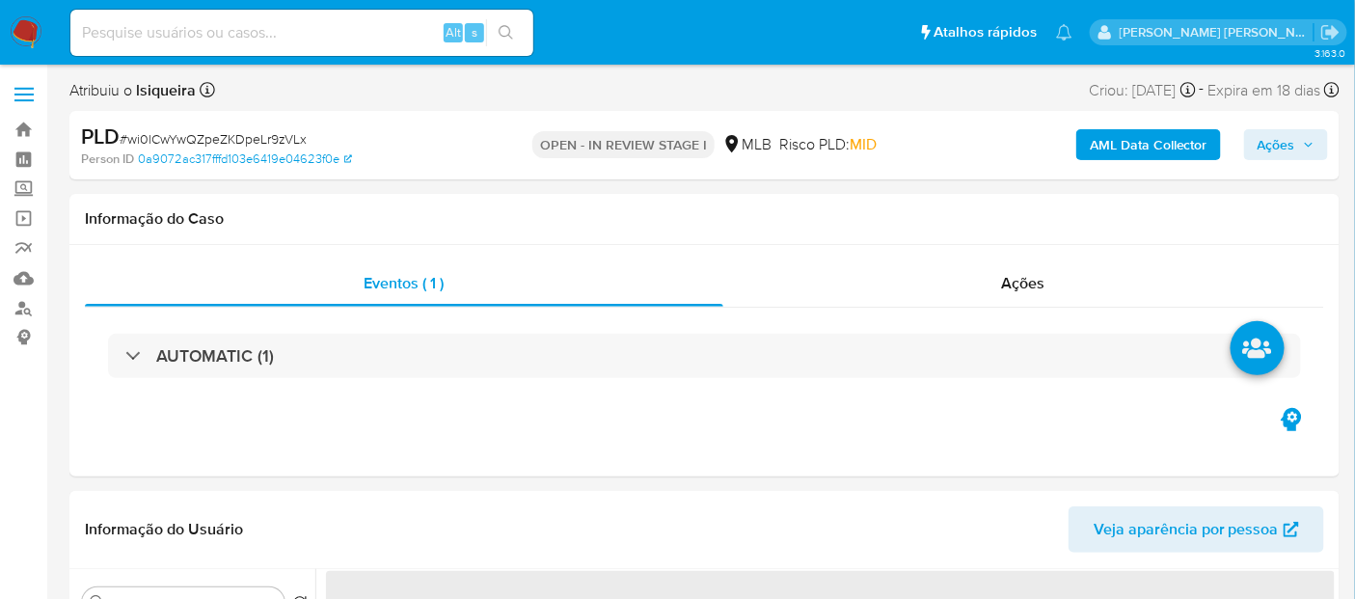
select select "10"
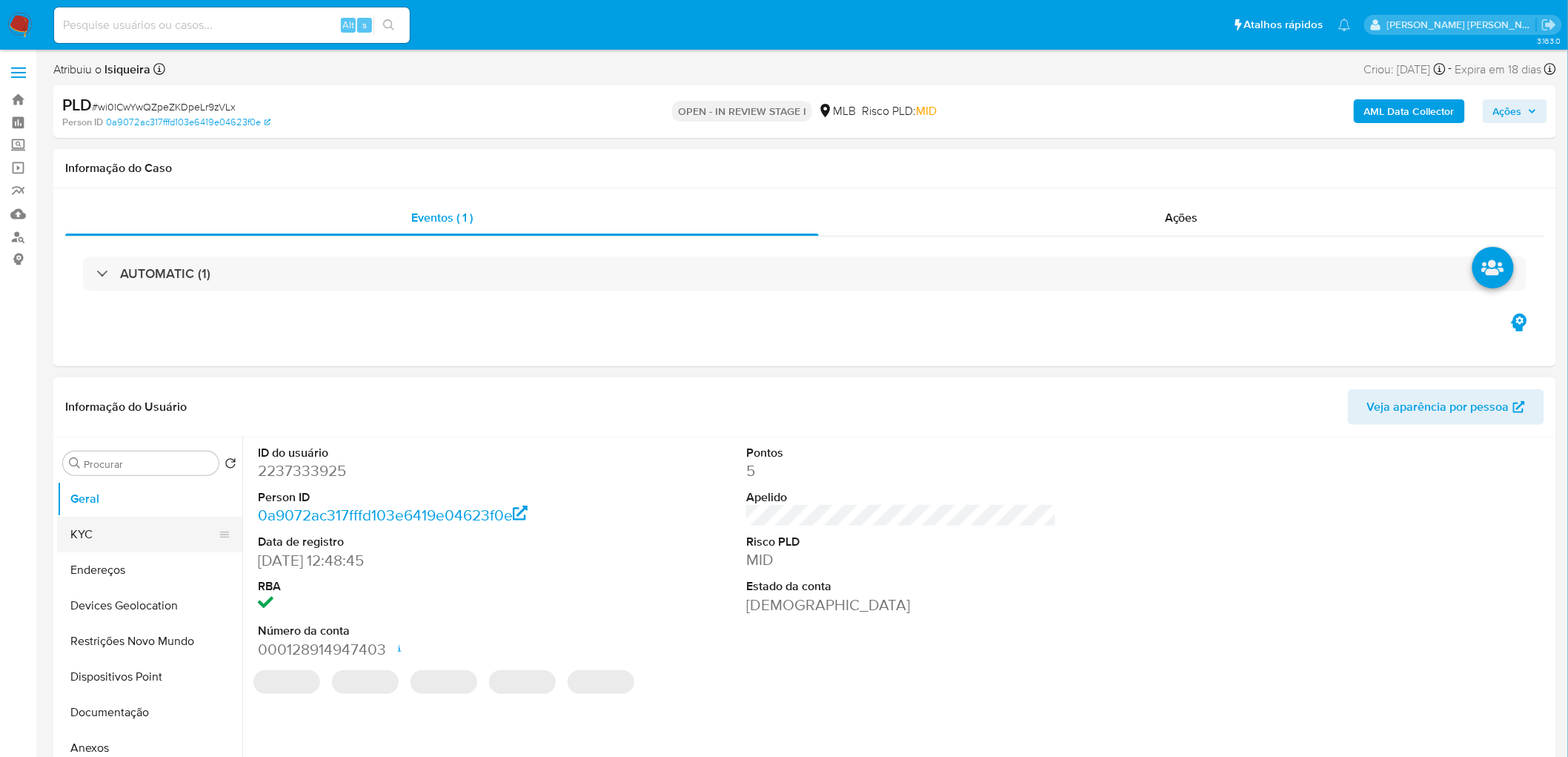
click at [110, 413] on button "KYC" at bounding box center [144, 534] width 174 height 35
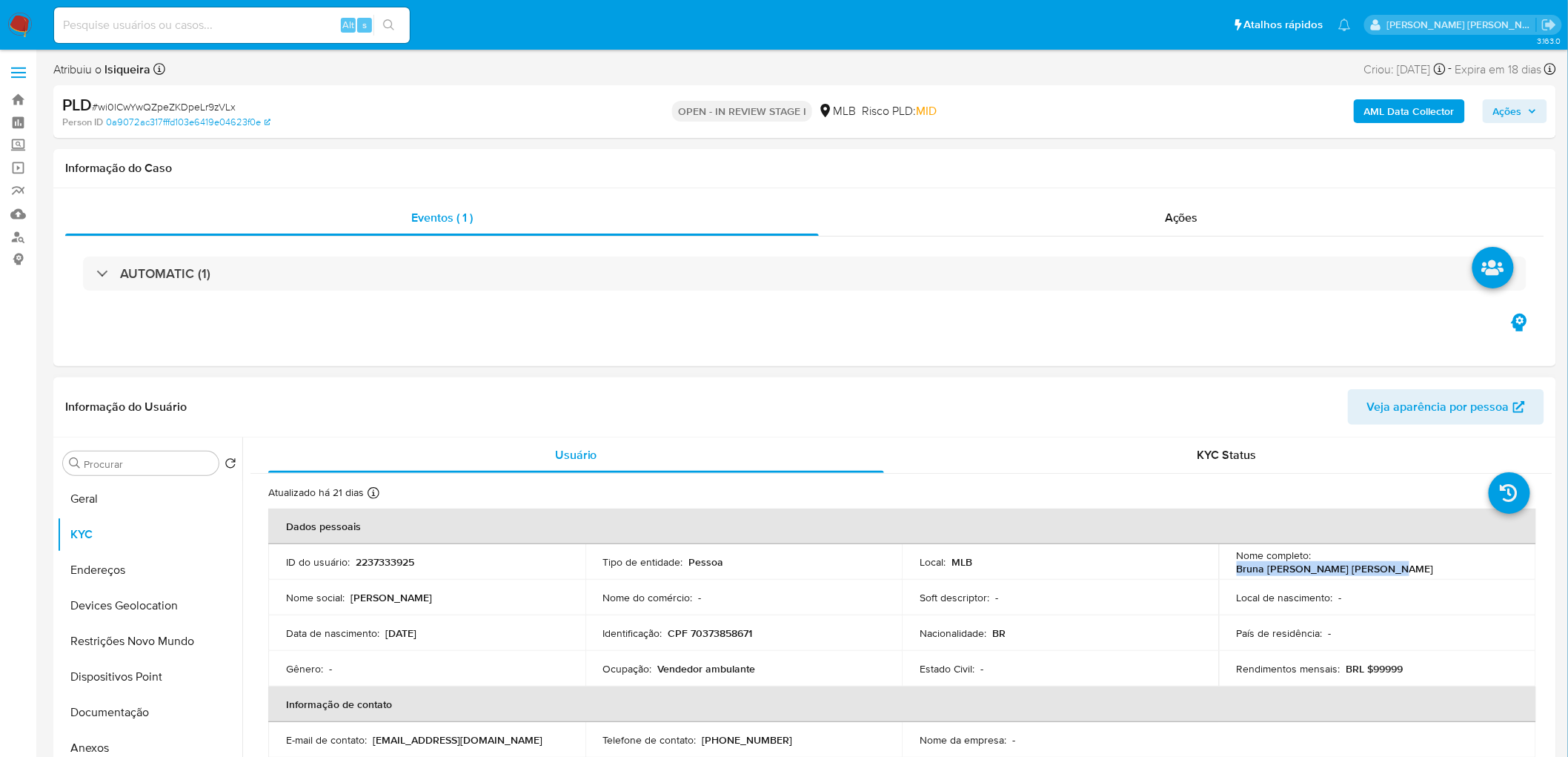
drag, startPoint x: 1470, startPoint y: 560, endPoint x: 1312, endPoint y: 565, distance: 158.1
click at [948, 413] on div "Nome completo : Bruna Rafaella Santana Bastos" at bounding box center [1377, 562] width 282 height 27
copy p "Bruna Rafaella Santana Bastos"
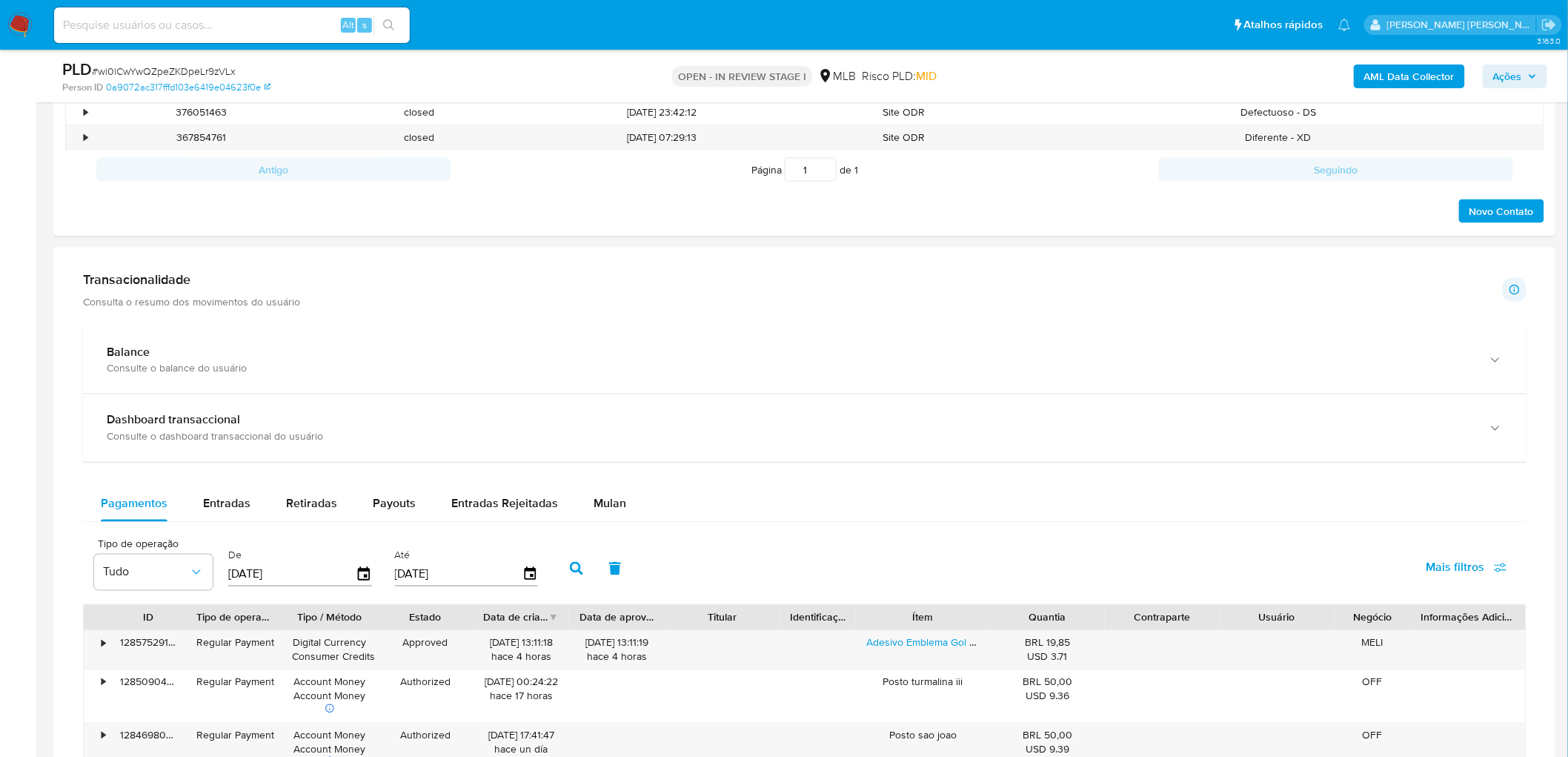
scroll to position [824, 0]
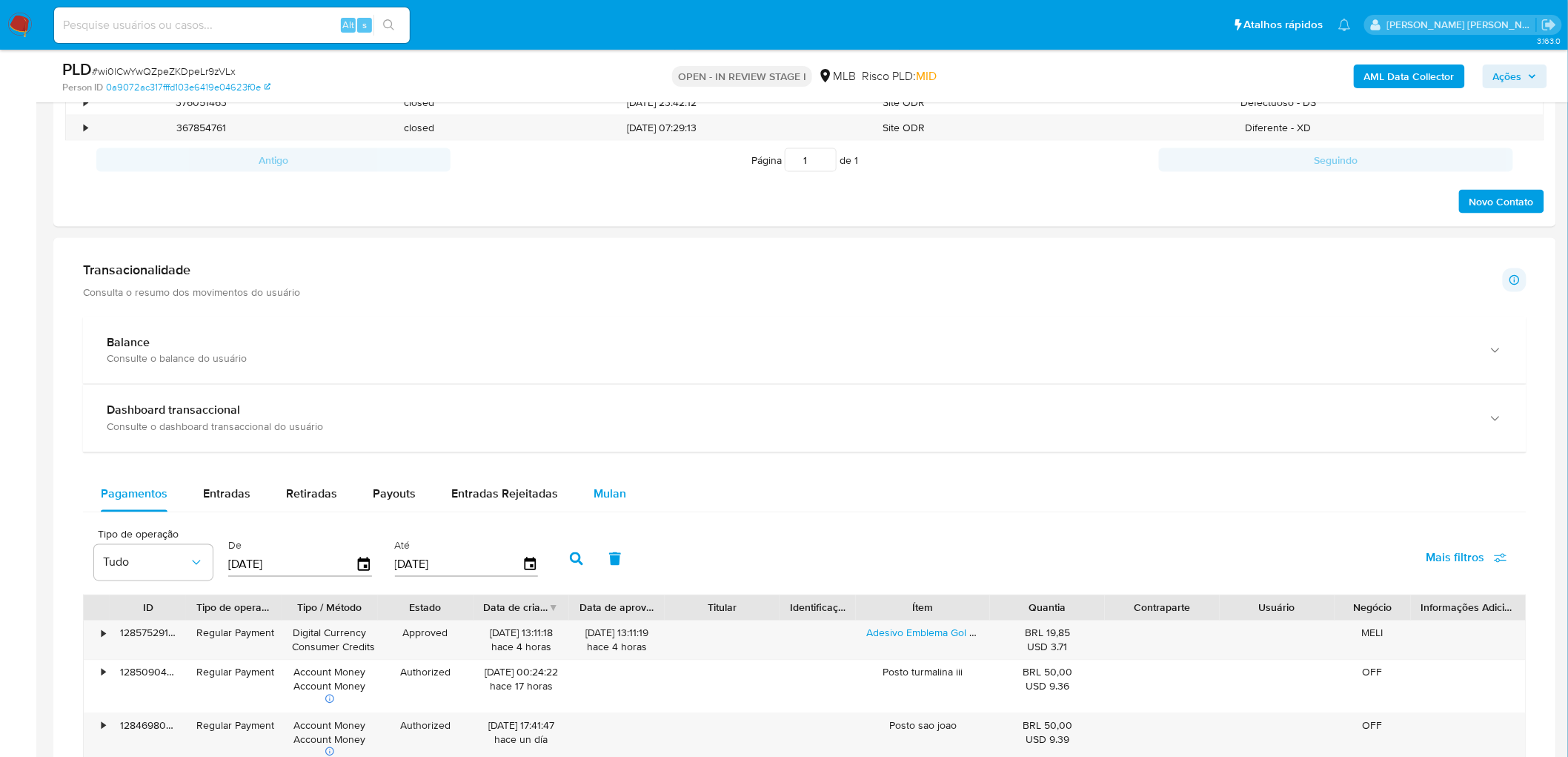
click at [628, 413] on button "Mulan" at bounding box center [610, 494] width 68 height 35
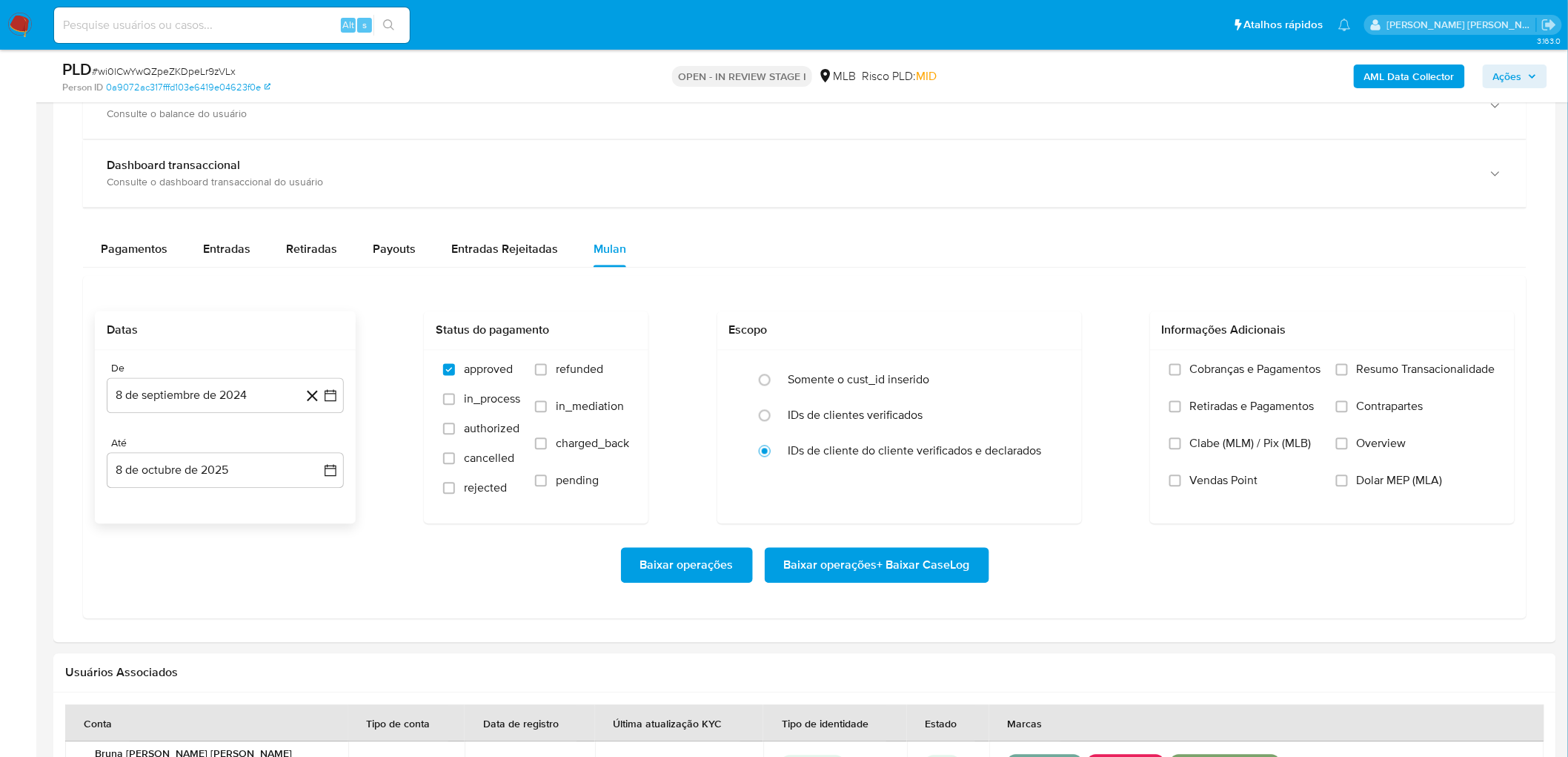
scroll to position [1071, 0]
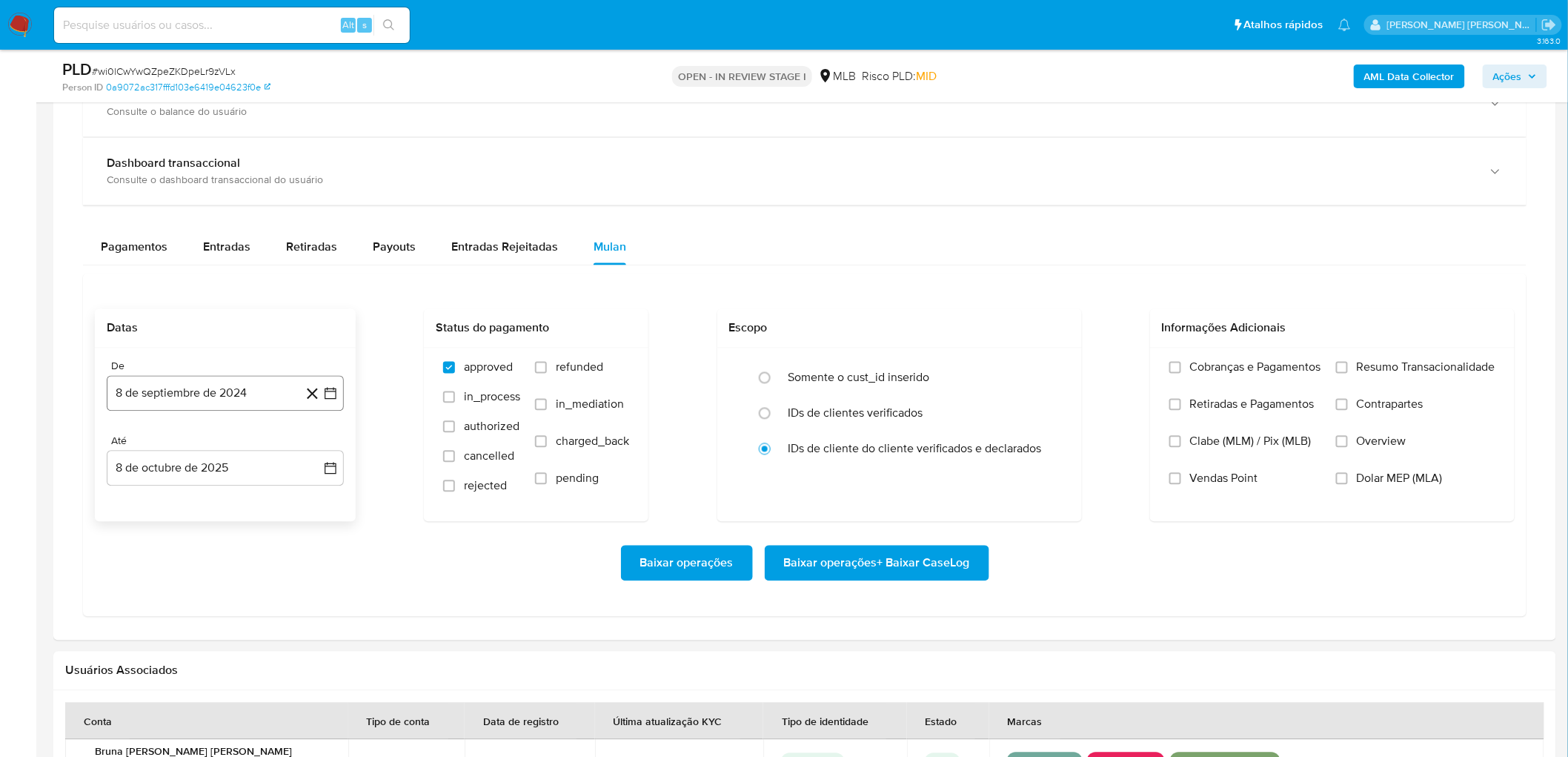
click at [181, 402] on button "8 de septiembre de 2024" at bounding box center [225, 393] width 237 height 35
click at [217, 413] on span "septiembre 2024" at bounding box center [218, 447] width 91 height 15
click at [313, 413] on icon "Año siguiente" at bounding box center [313, 447] width 18 height 18
click at [227, 413] on span "ago" at bounding box center [224, 584] width 18 height 12
click at [261, 413] on button "1" at bounding box center [254, 503] width 24 height 24
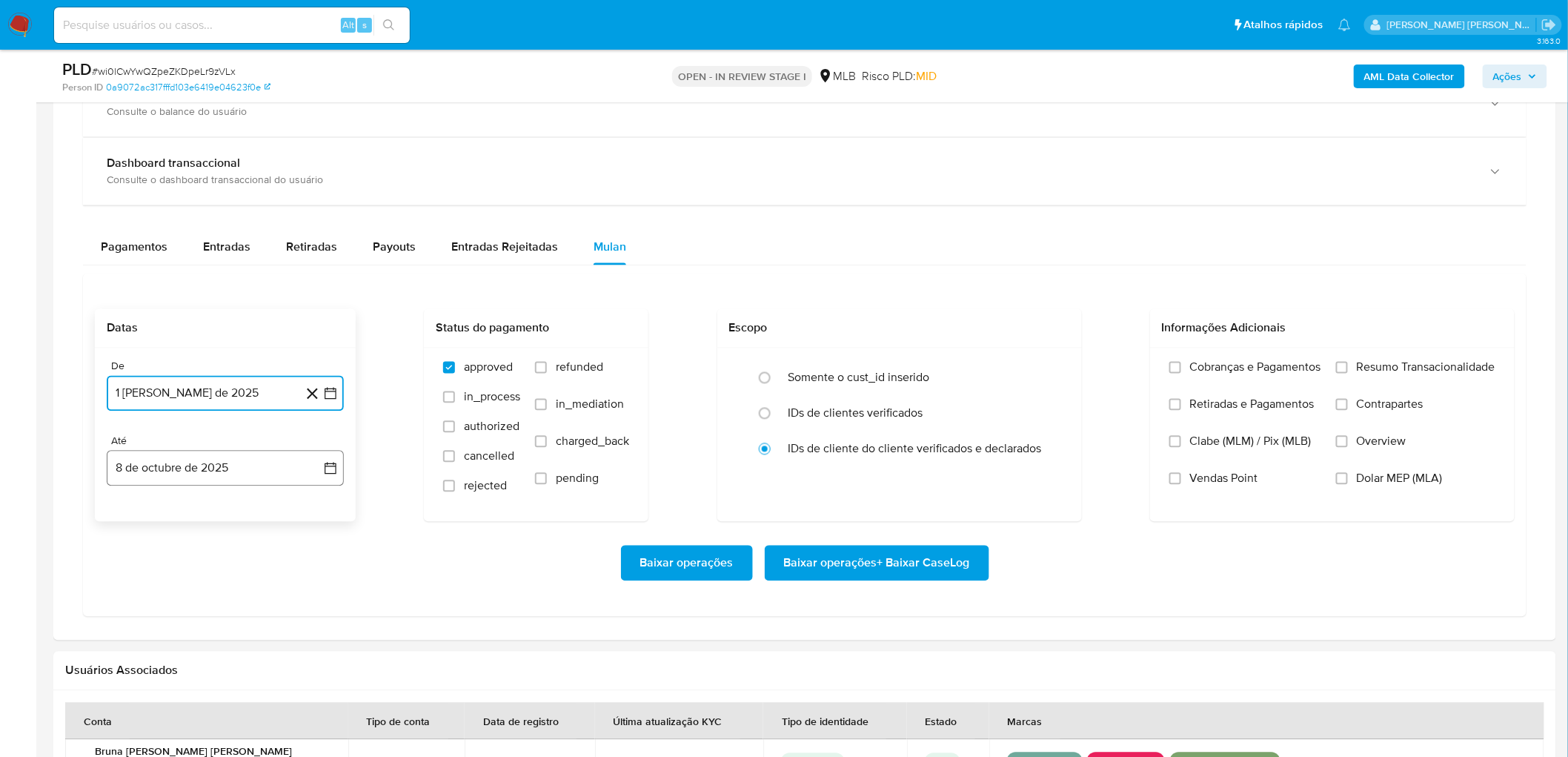
click at [156, 413] on button "8 de octubre de 2025" at bounding box center [225, 469] width 237 height 35
click at [131, 413] on button "6" at bounding box center [136, 607] width 24 height 24
click at [948, 371] on span "Resumo Transacionalidade" at bounding box center [1426, 367] width 138 height 15
click at [948, 371] on input "Resumo Transacionalidade" at bounding box center [1341, 367] width 12 height 12
click at [948, 413] on span "Vendas Point" at bounding box center [1224, 479] width 68 height 15
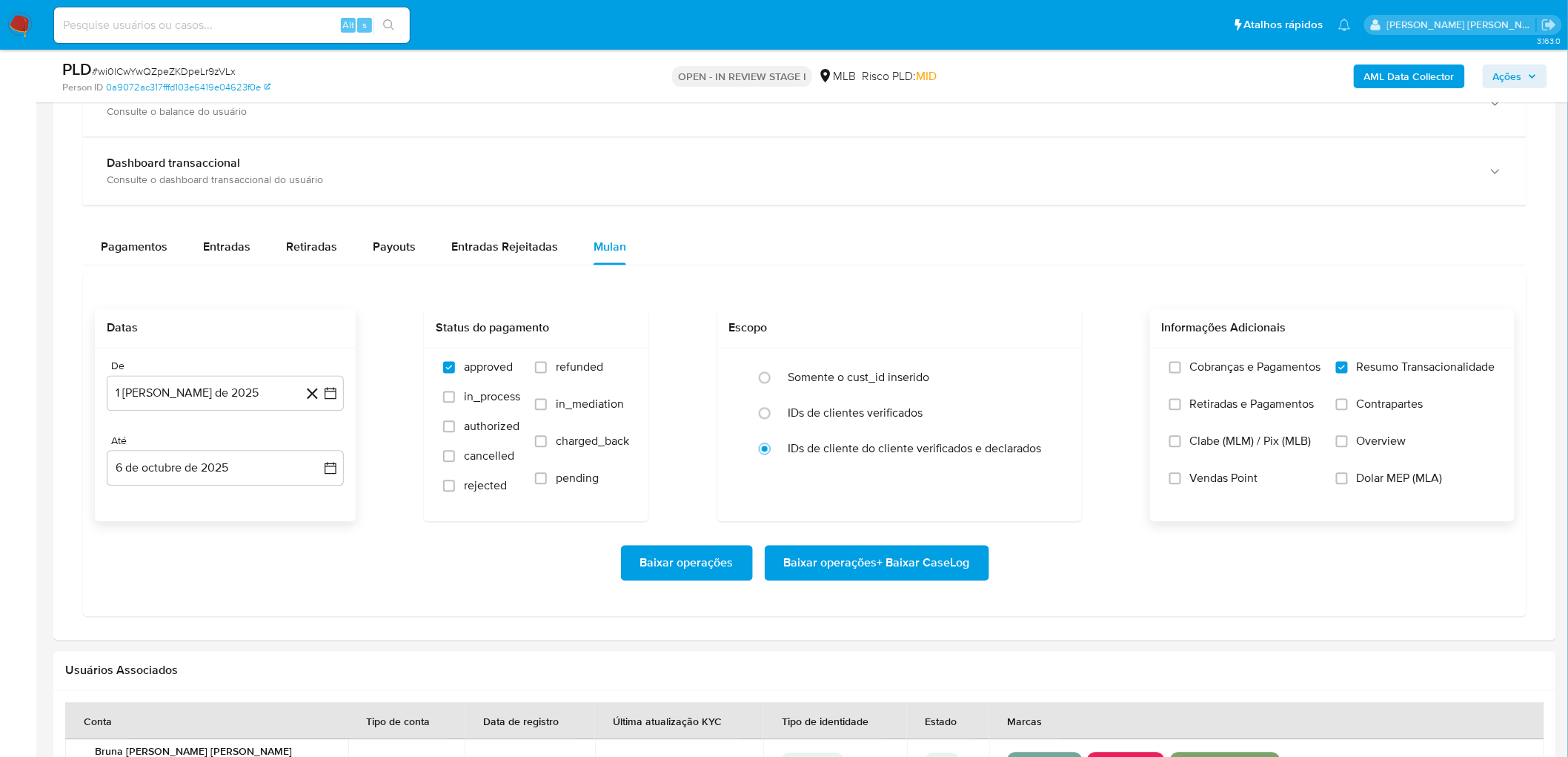
click at [948, 413] on input "Vendas Point" at bounding box center [1175, 478] width 12 height 12
click at [891, 413] on span "Baixar operações + Baixar CaseLog" at bounding box center [877, 563] width 186 height 32
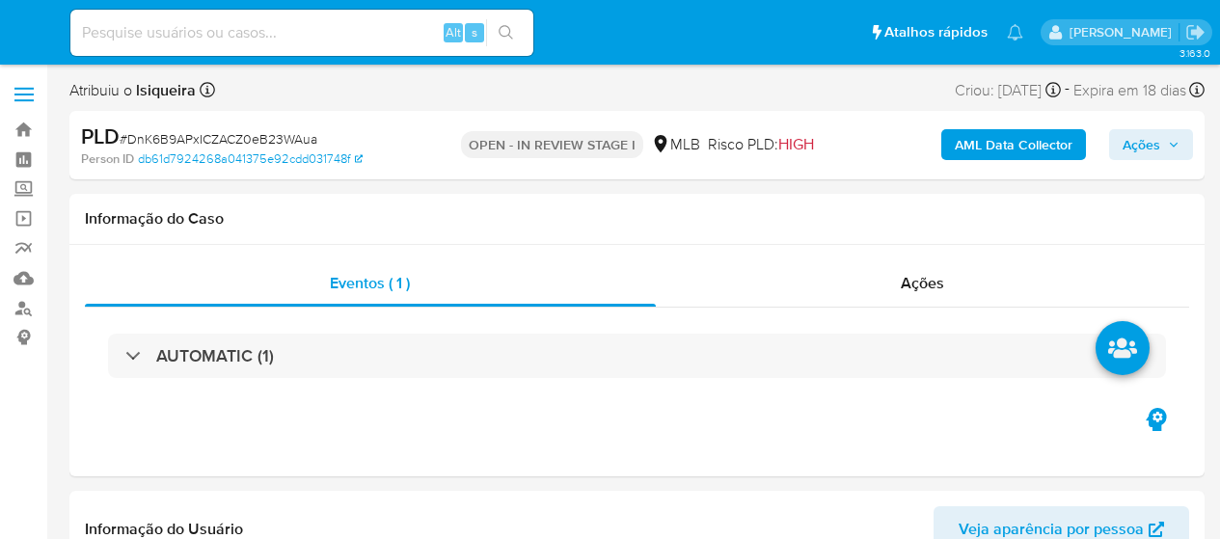
select select "10"
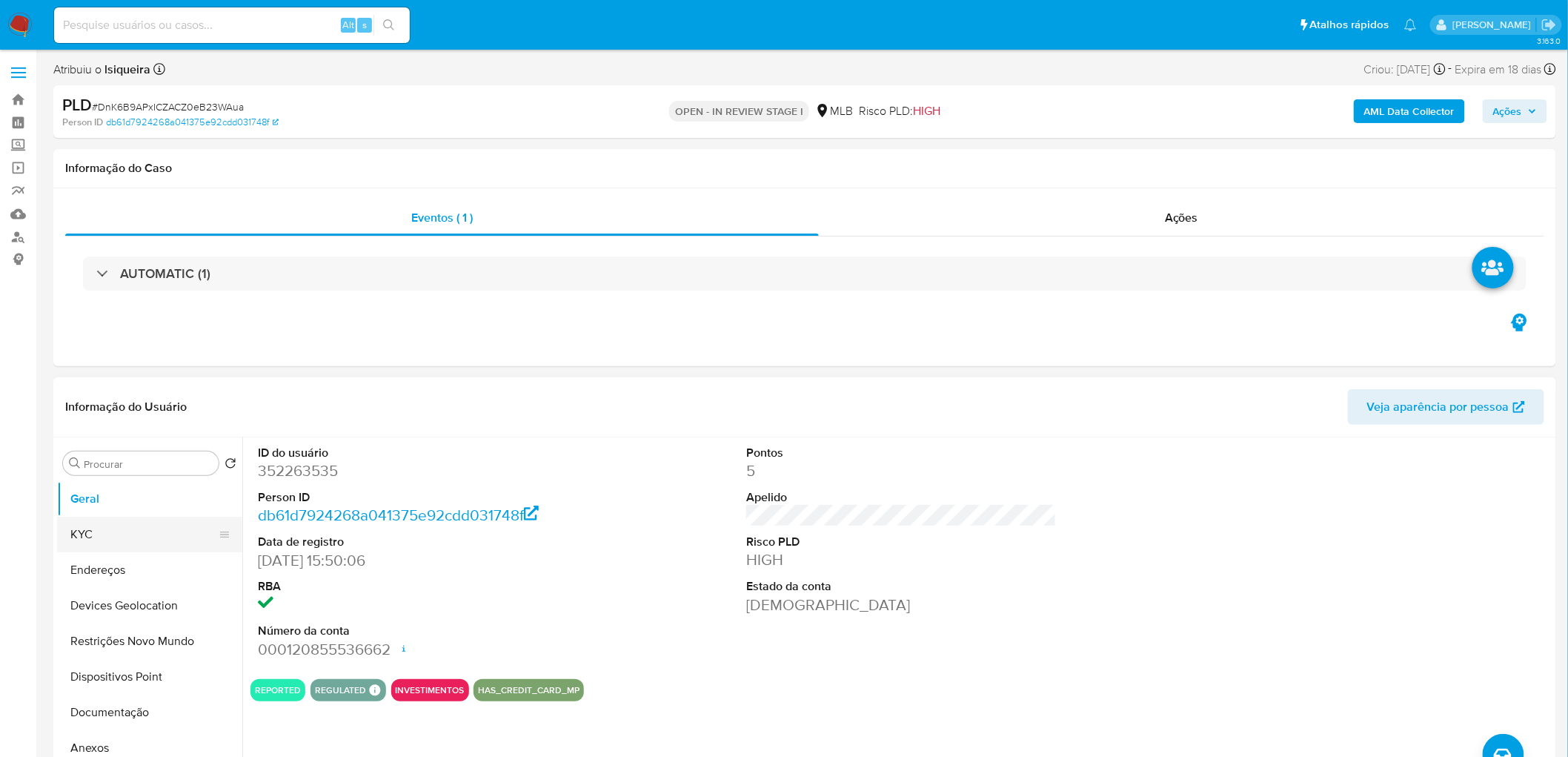
click at [92, 413] on button "KYC" at bounding box center [144, 534] width 174 height 35
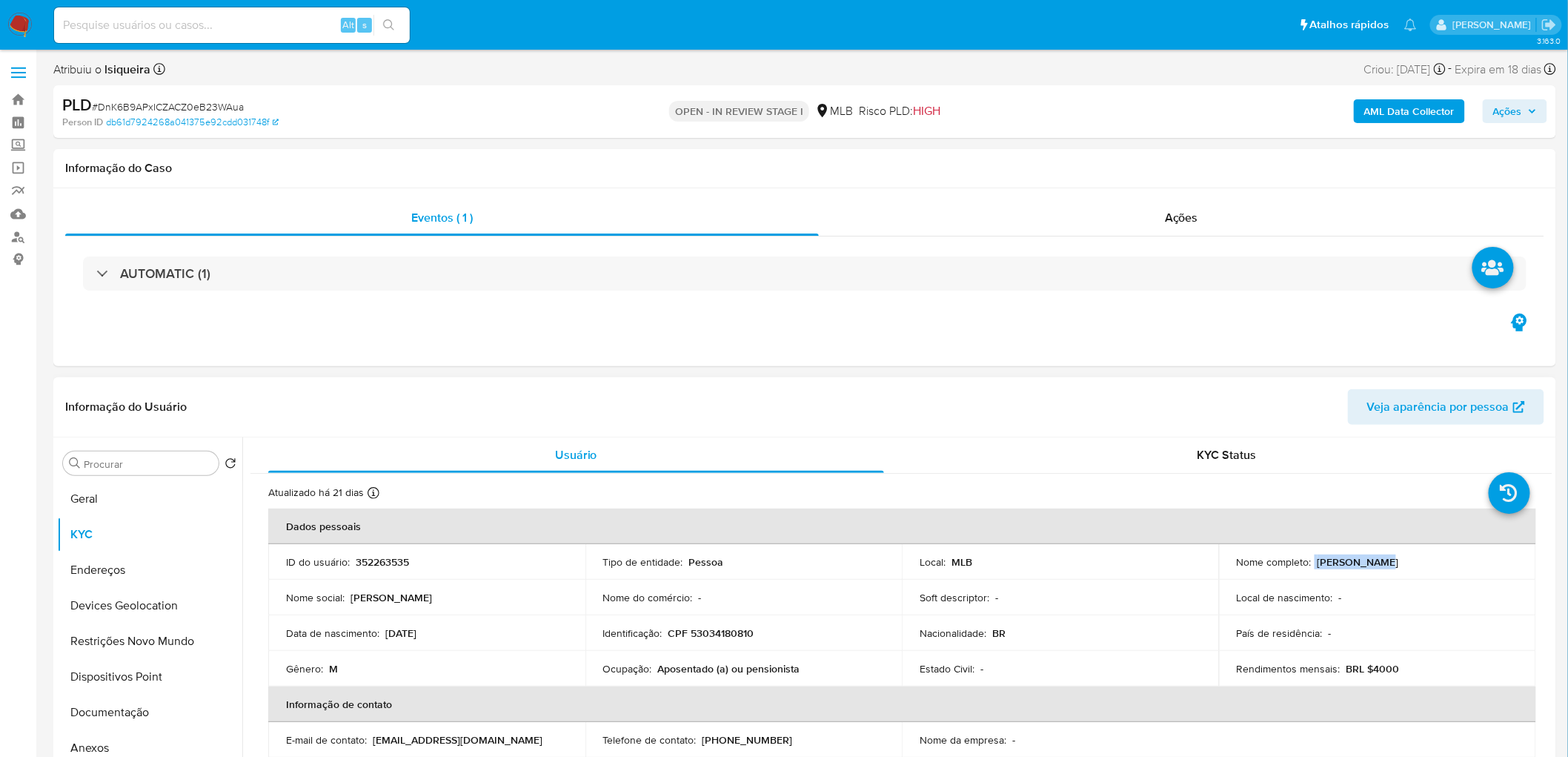
drag, startPoint x: 1387, startPoint y: 563, endPoint x: 1311, endPoint y: 566, distance: 76.1
click at [936, 413] on div "Nome completo : [PERSON_NAME]" at bounding box center [1377, 562] width 282 height 13
copy div "[PERSON_NAME]"
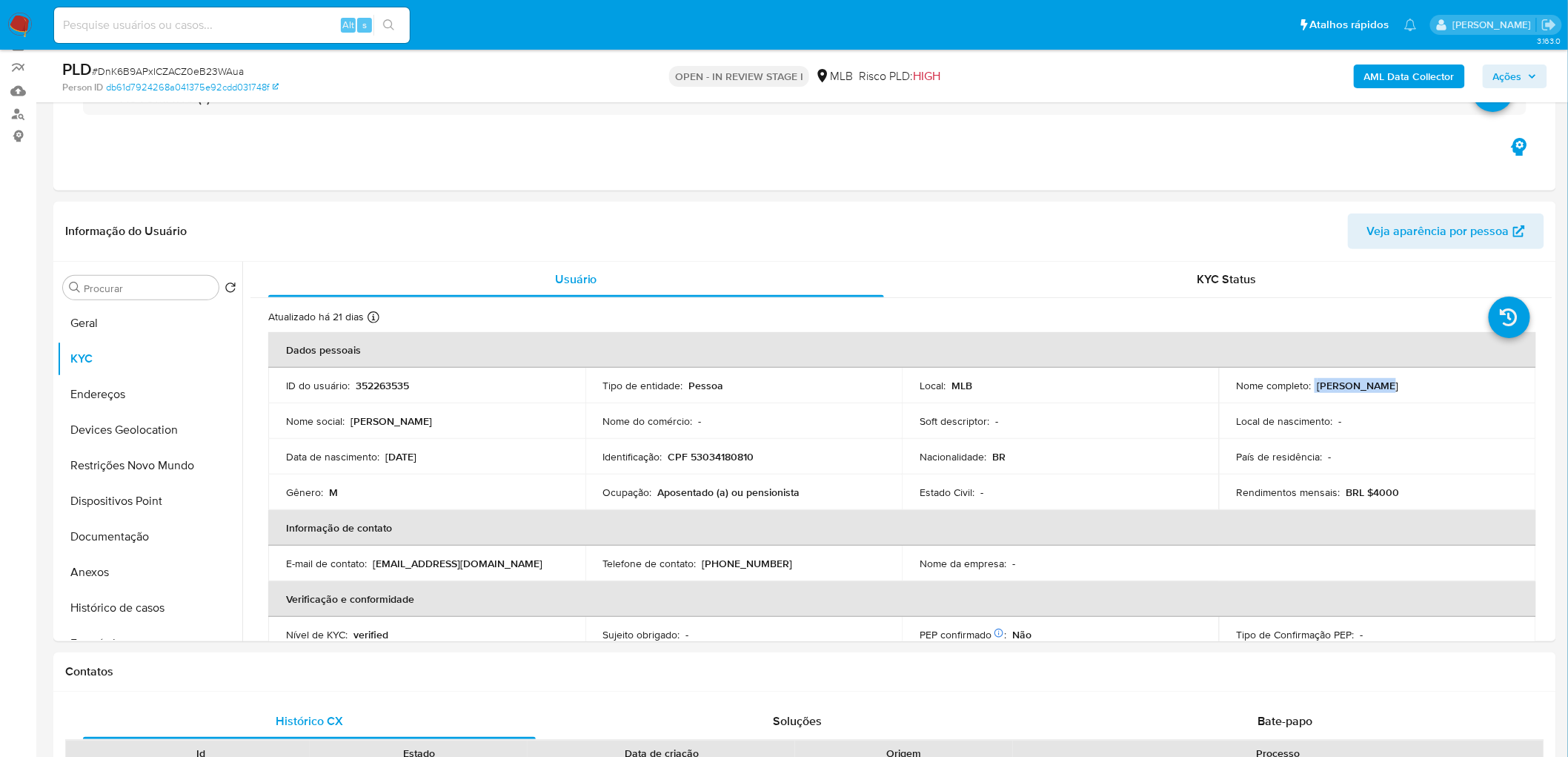
scroll to position [659, 0]
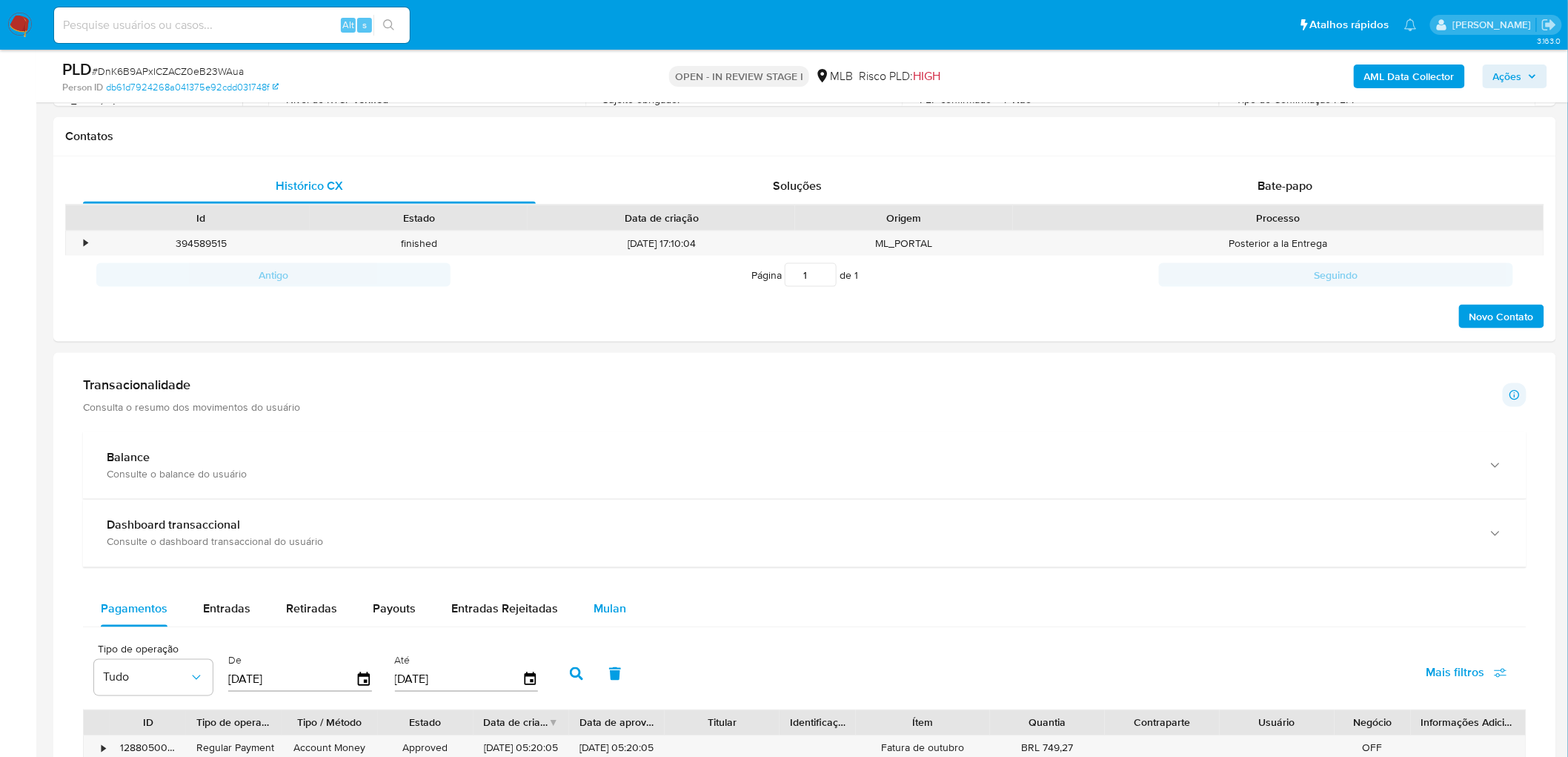
click at [597, 413] on span "Mulan" at bounding box center [610, 609] width 32 height 17
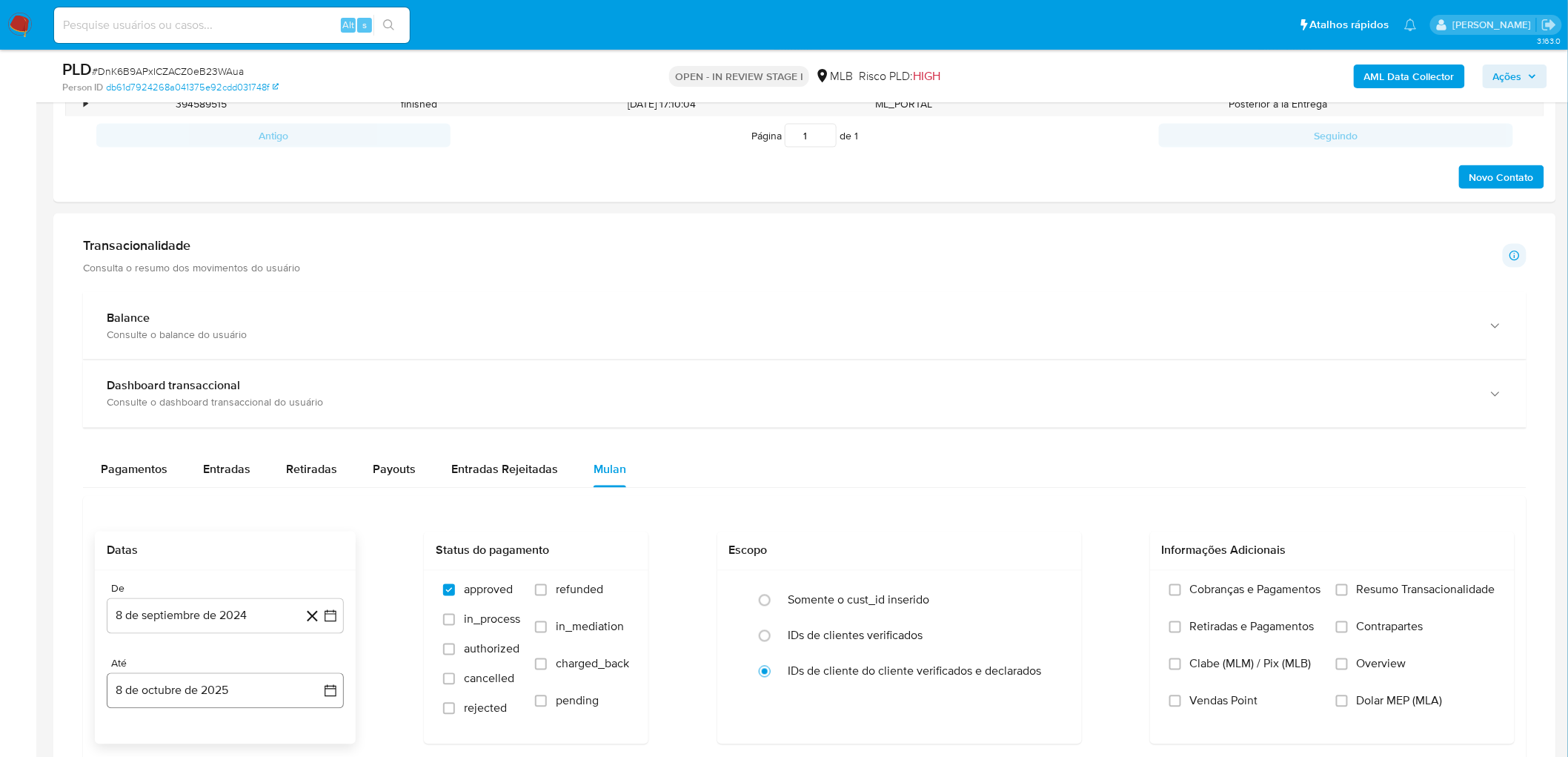
scroll to position [906, 0]
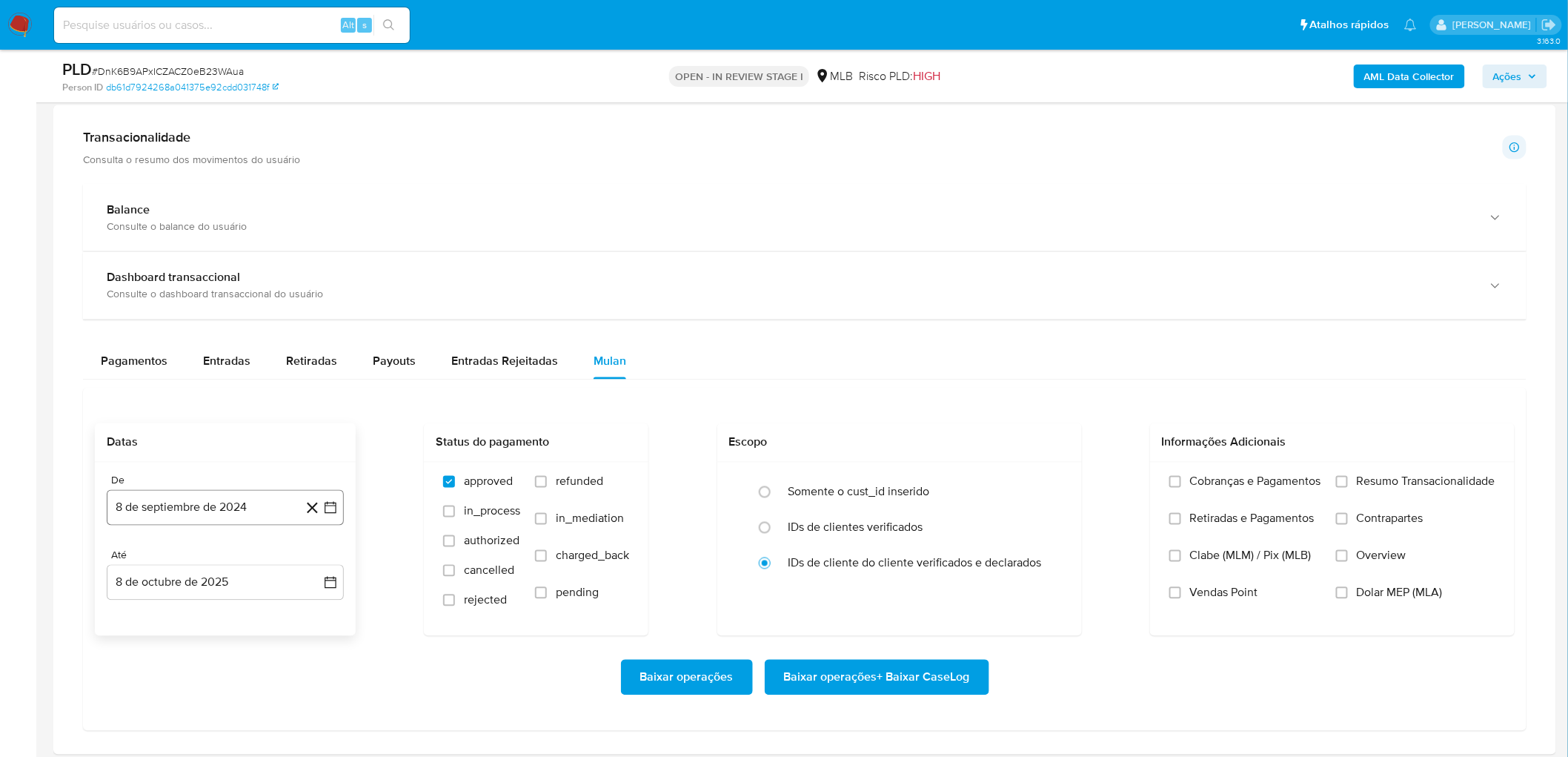
click at [126, 413] on button "8 de septiembre de 2024" at bounding box center [225, 508] width 237 height 35
click at [215, 256] on span "septiembre 2024" at bounding box center [218, 252] width 91 height 15
click at [317, 267] on icon "Año siguiente" at bounding box center [313, 265] width 18 height 18
click at [227, 401] on span "ago" at bounding box center [224, 402] width 18 height 12
click at [257, 340] on button "1" at bounding box center [254, 337] width 24 height 24
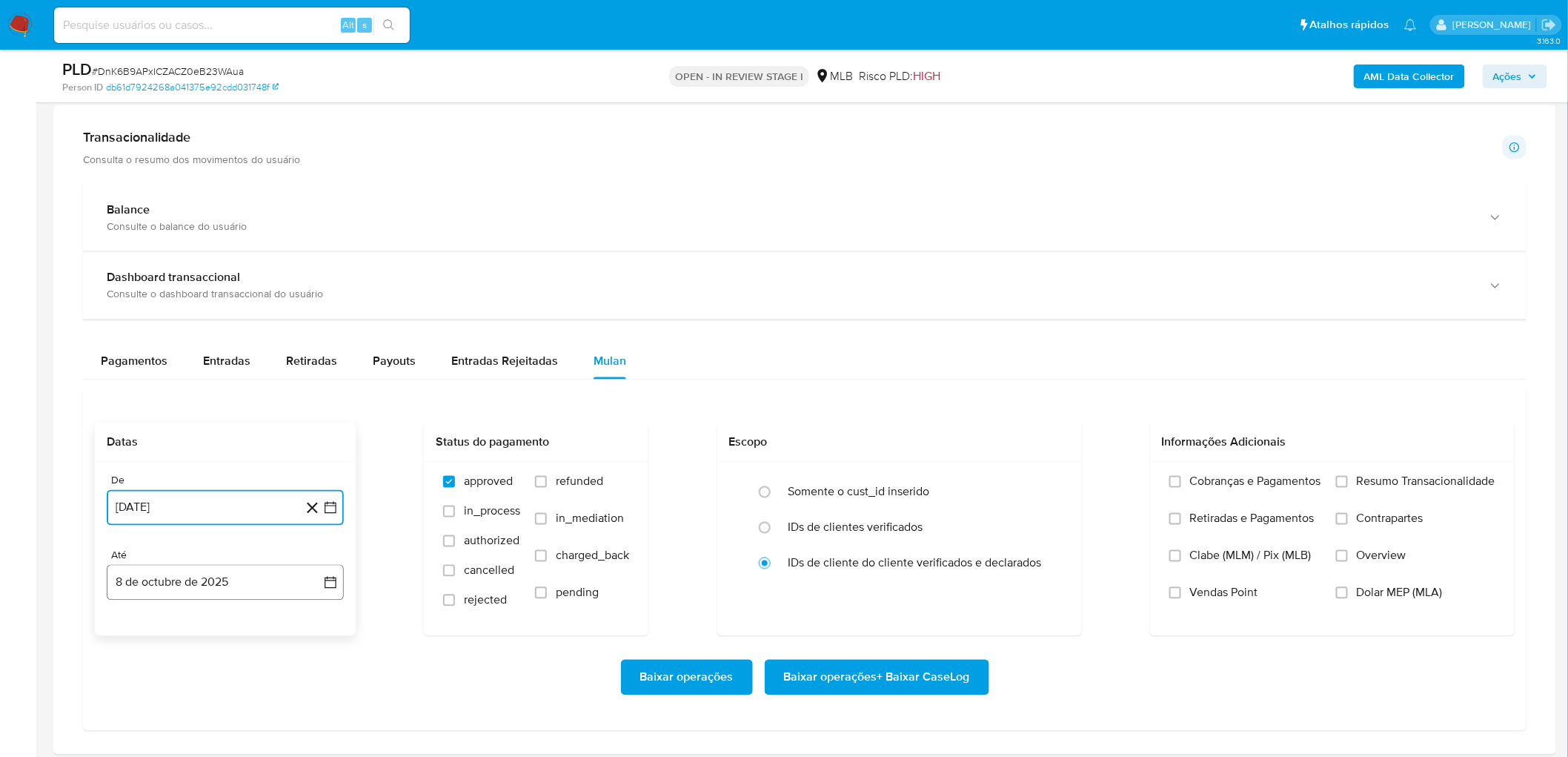
click at [158, 413] on button "8 de octubre de 2025" at bounding box center [225, 583] width 237 height 35
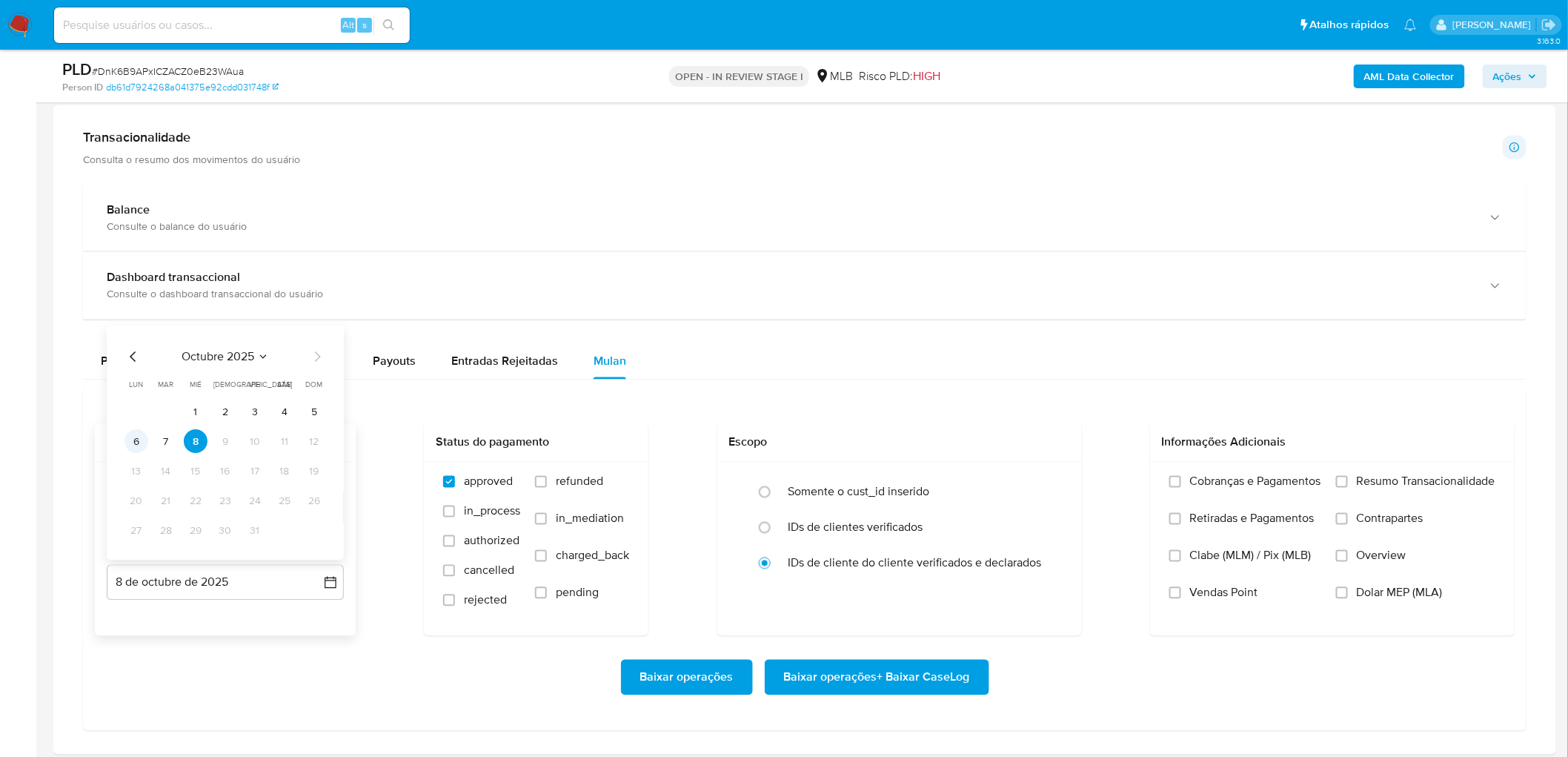
click at [137, 413] on button "6" at bounding box center [136, 441] width 24 height 24
click at [936, 413] on span "Resumo Transacionalidade" at bounding box center [1426, 481] width 138 height 15
click at [936, 413] on input "Resumo Transacionalidade" at bounding box center [1341, 481] width 12 height 12
click at [936, 413] on span "Vendas Point" at bounding box center [1224, 593] width 68 height 15
click at [936, 413] on input "Vendas Point" at bounding box center [1175, 593] width 12 height 12
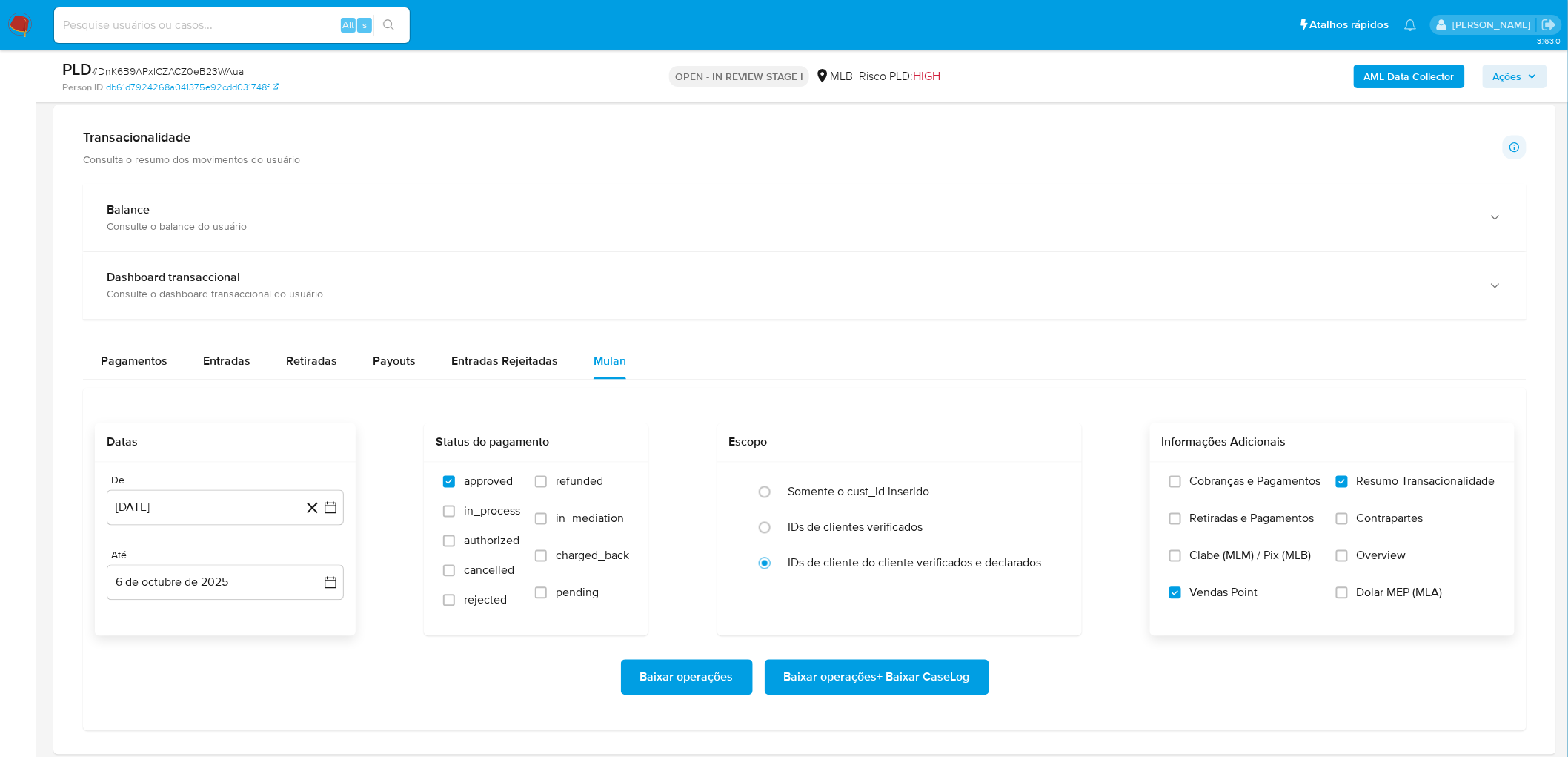
click at [861, 413] on span "Baixar operações + Baixar CaseLog" at bounding box center [877, 677] width 186 height 32
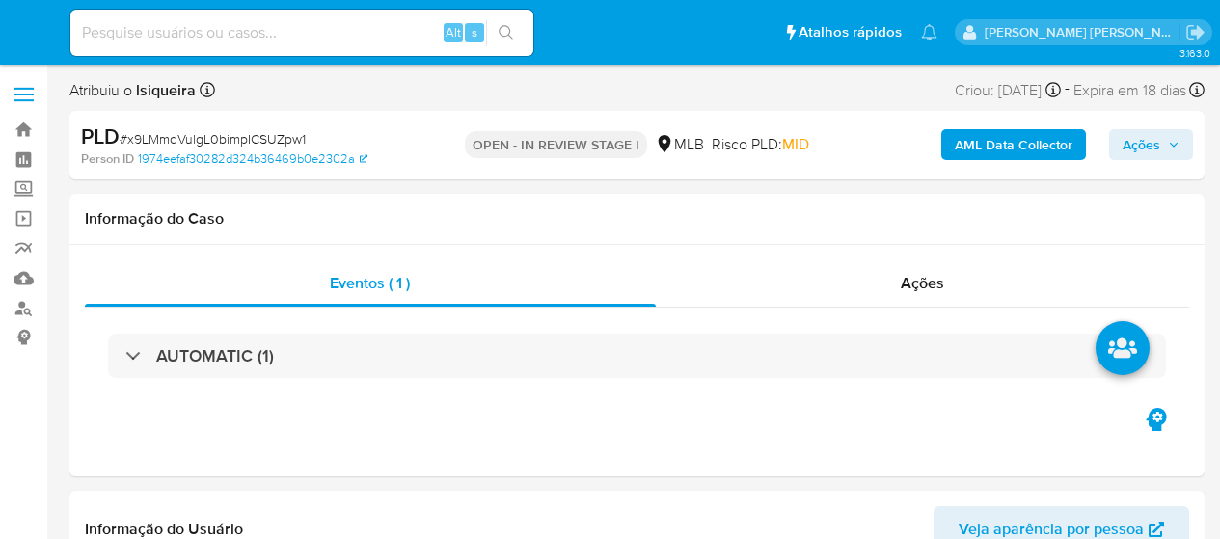
select select "10"
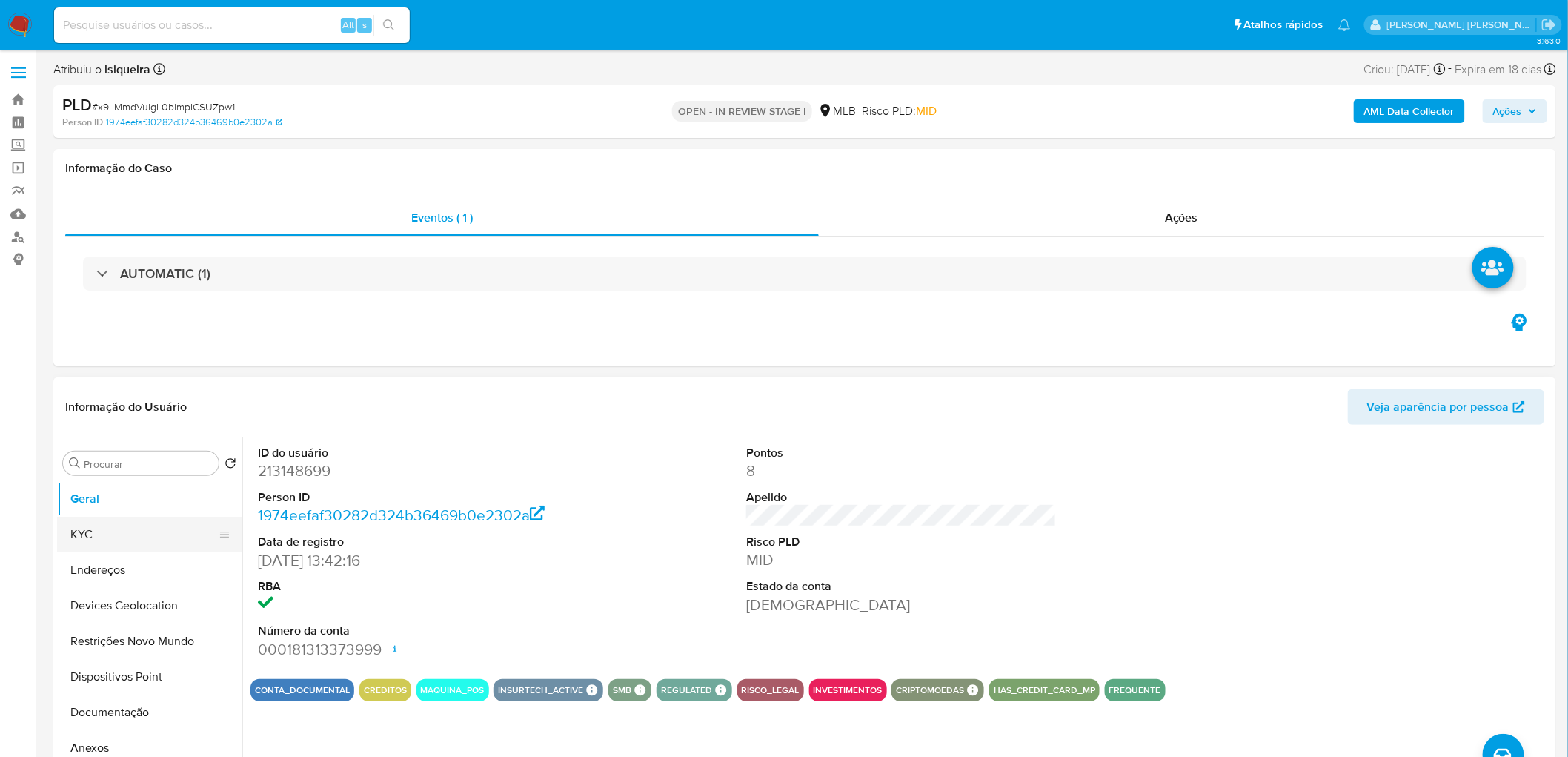
click at [113, 413] on button "KYC" at bounding box center [144, 534] width 174 height 35
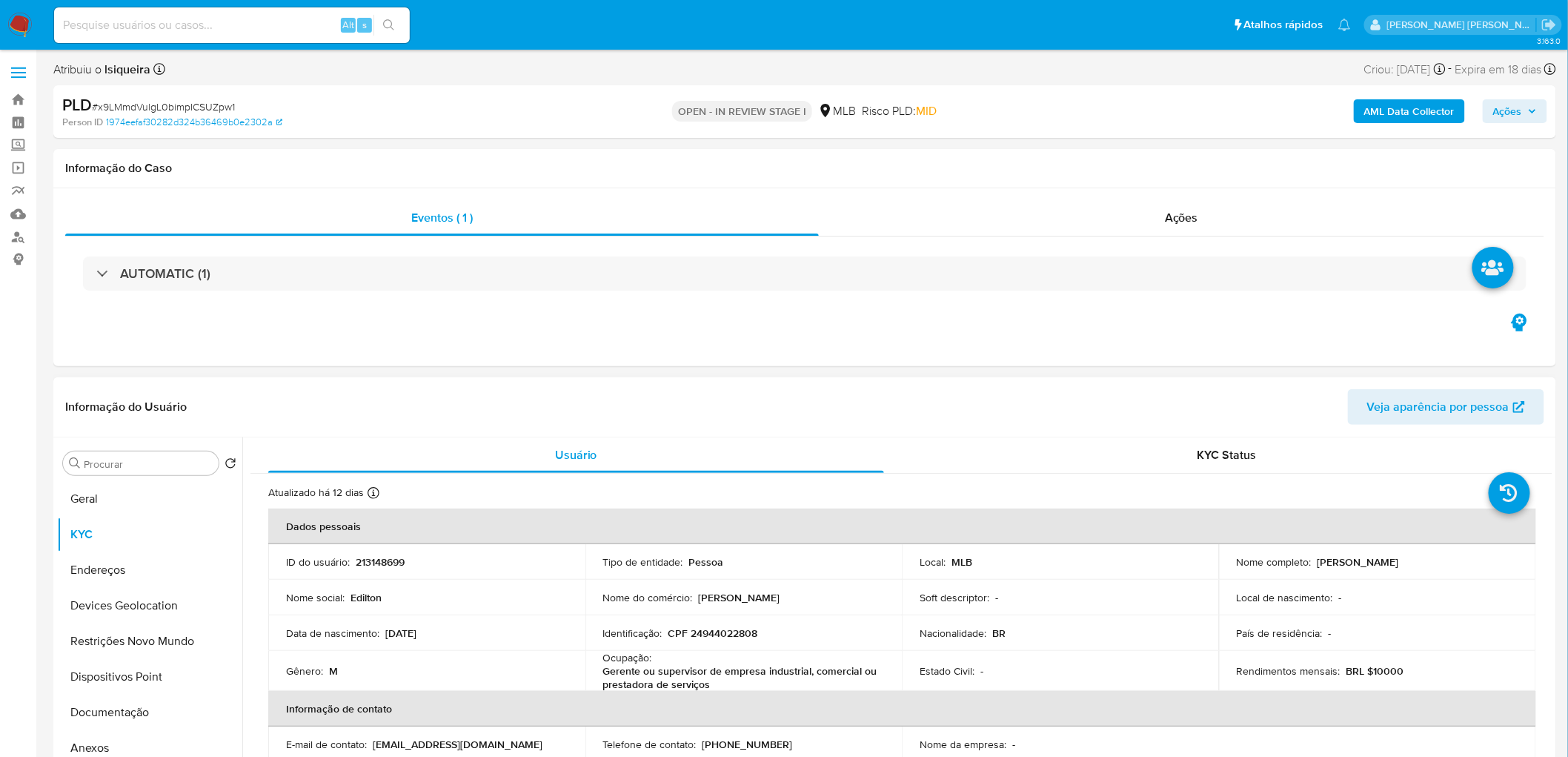
scroll to position [82, 0]
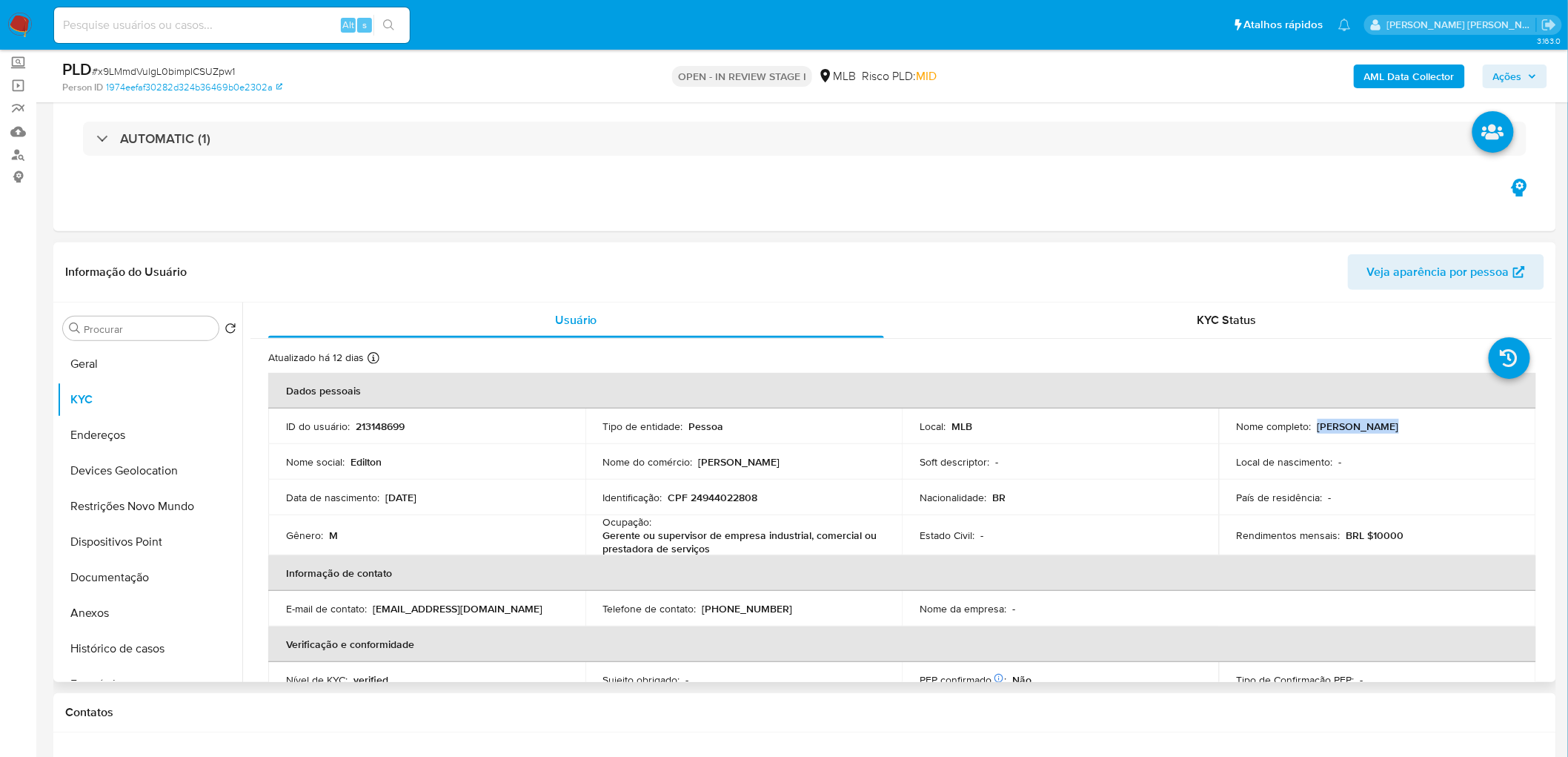
drag, startPoint x: 1402, startPoint y: 427, endPoint x: 1314, endPoint y: 425, distance: 88.0
click at [936, 413] on div "Nome completo : [PERSON_NAME]" at bounding box center [1377, 426] width 282 height 13
copy p "[PERSON_NAME]"
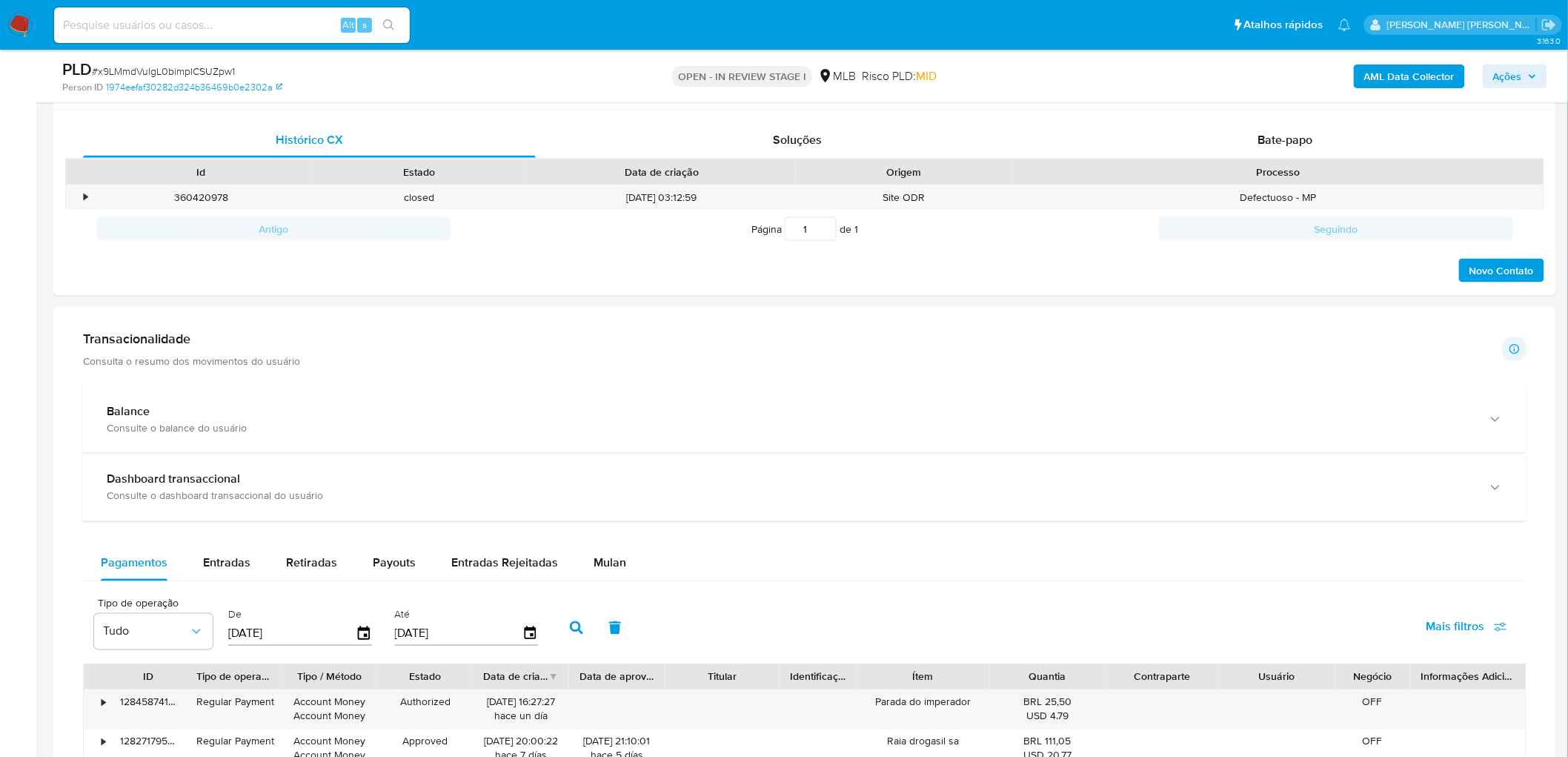
scroll to position [742, 0]
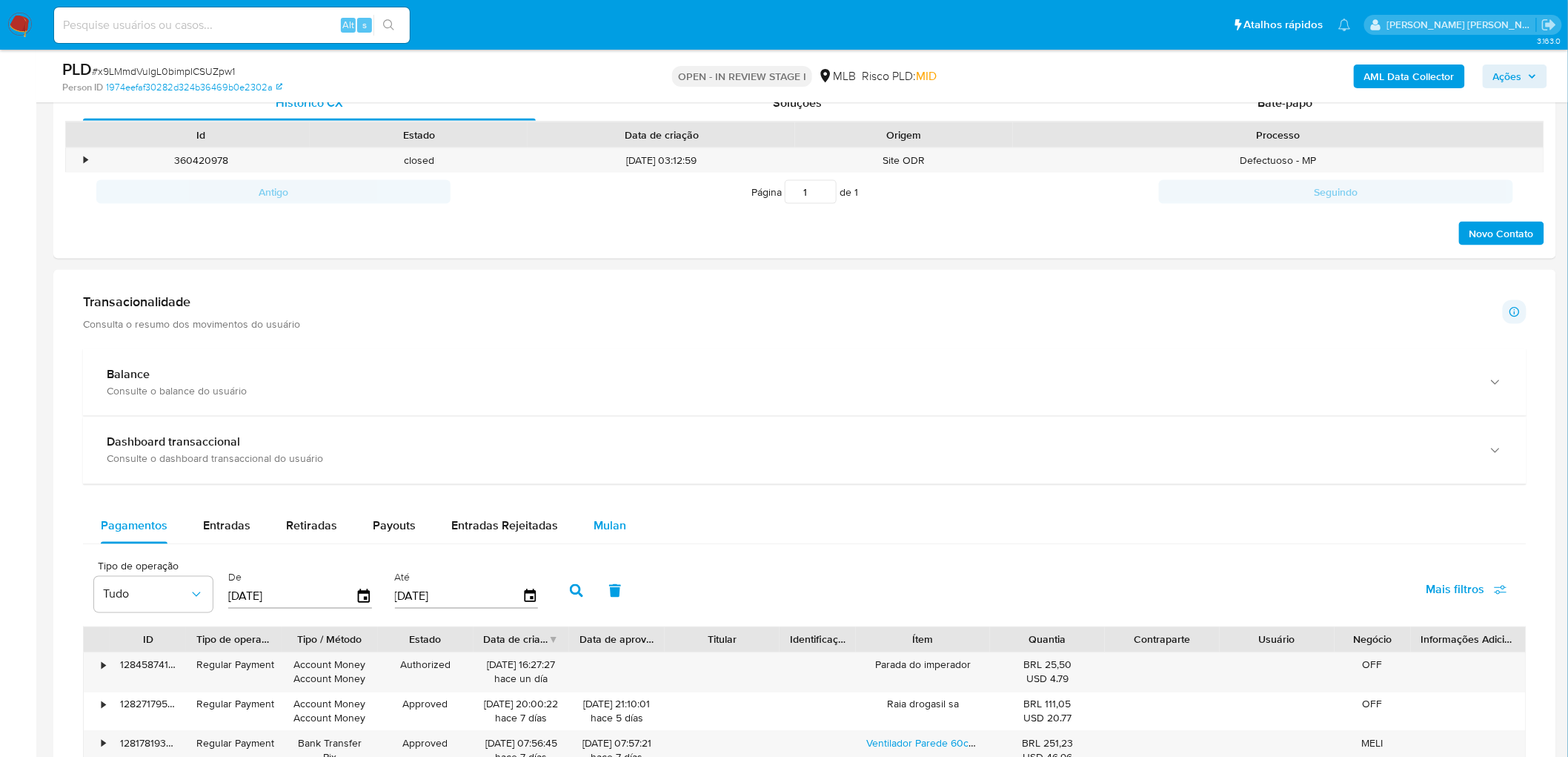
click at [623, 413] on button "Mulan" at bounding box center [610, 526] width 68 height 35
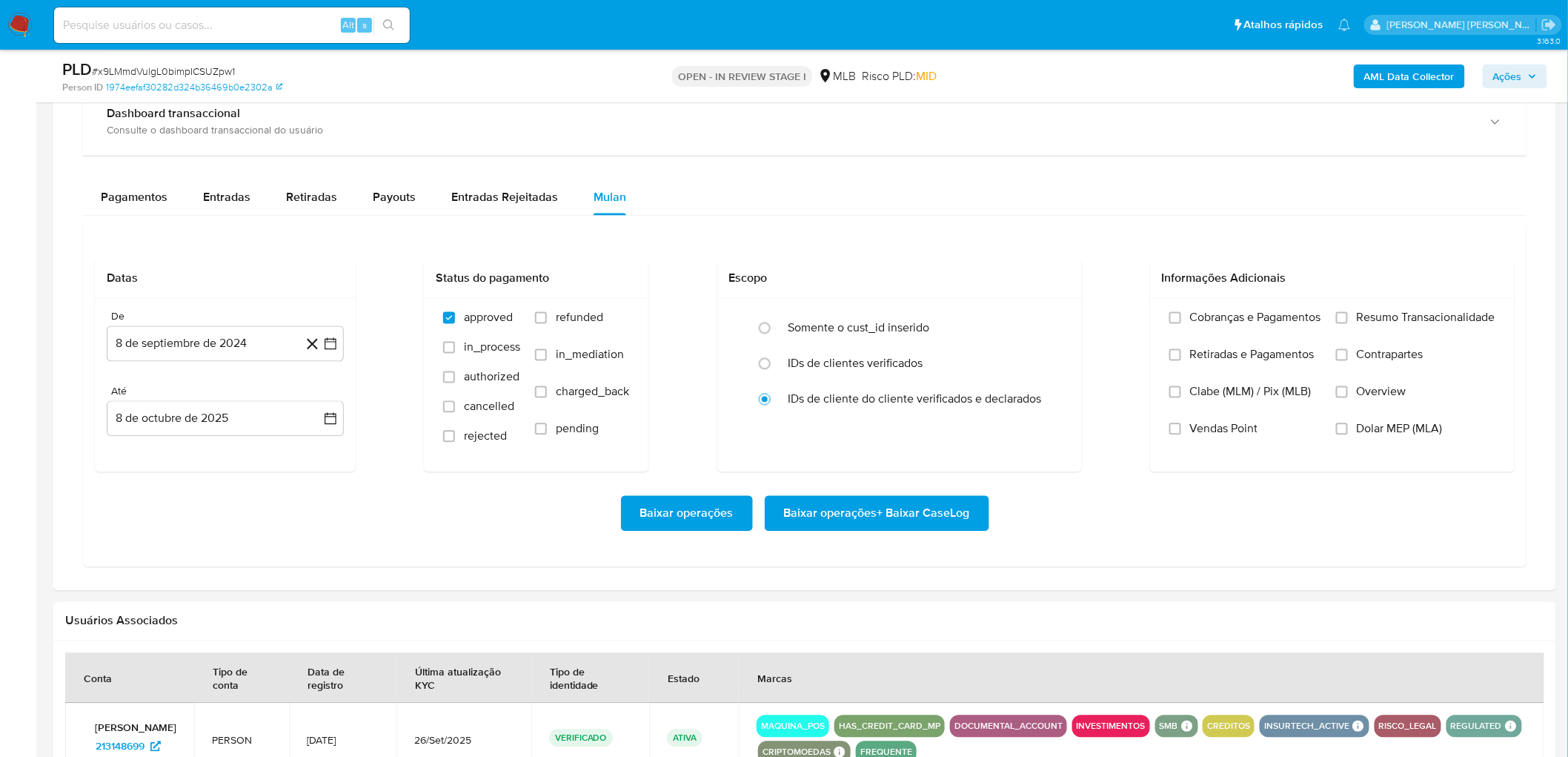
scroll to position [1071, 0]
click at [213, 332] on button "8 de septiembre de 2024" at bounding box center [225, 343] width 237 height 35
click at [216, 395] on span "septiembre 2024" at bounding box center [218, 397] width 91 height 15
click at [316, 393] on icon "Año siguiente" at bounding box center [313, 397] width 18 height 18
click at [232, 413] on button "ago" at bounding box center [224, 534] width 41 height 24
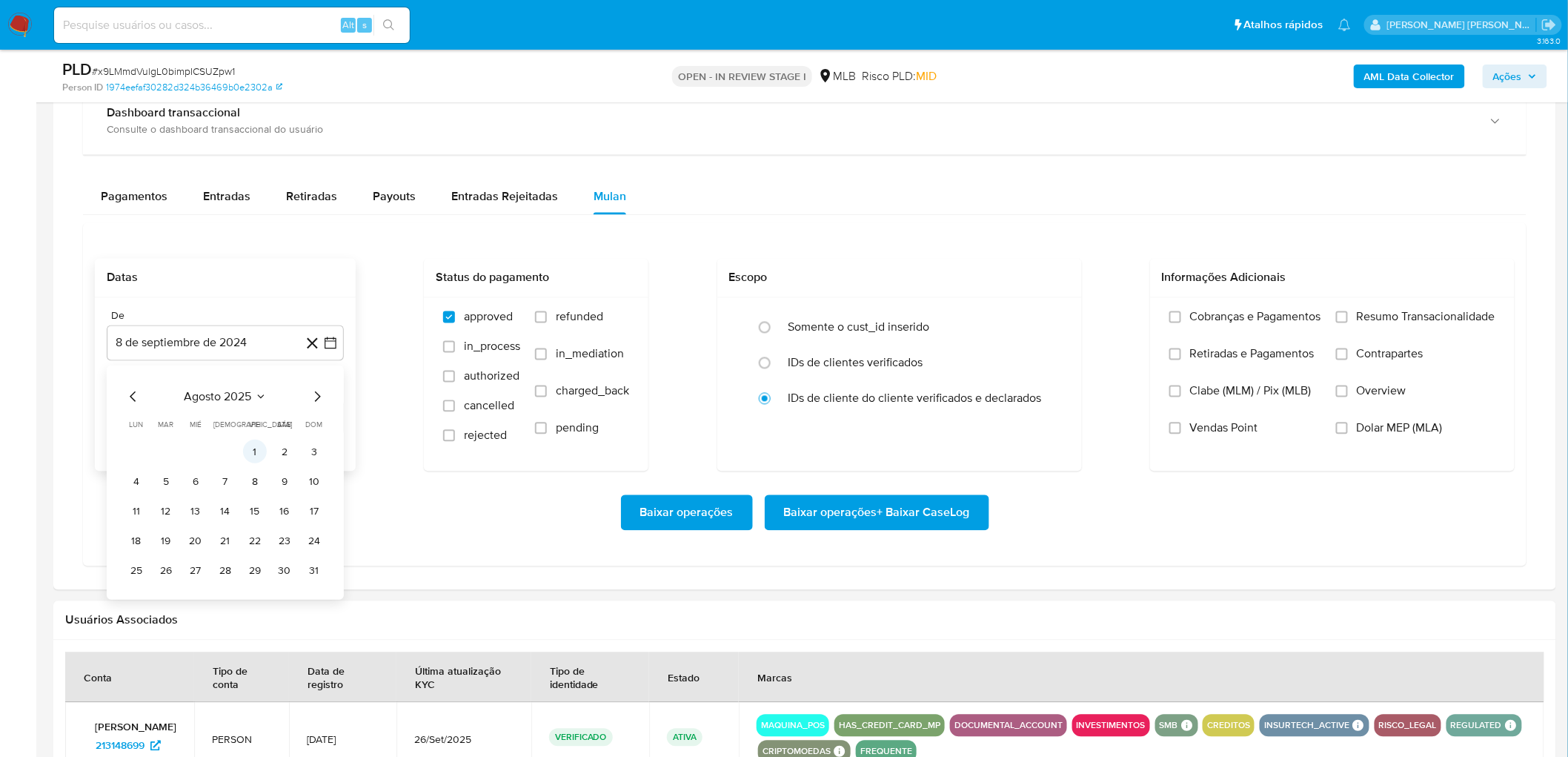
click at [254, 413] on button "1" at bounding box center [254, 452] width 24 height 24
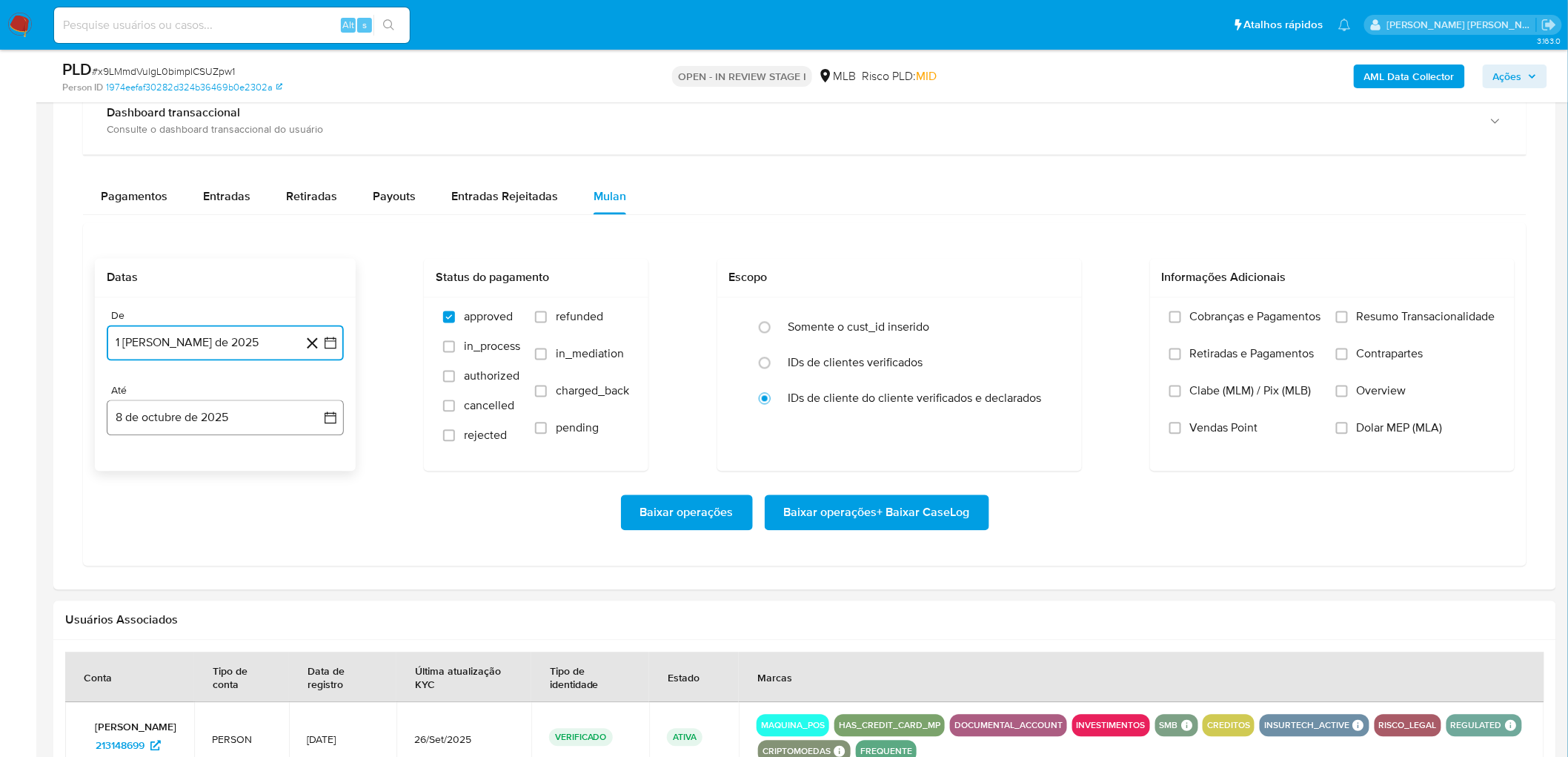
click at [159, 413] on button "8 de octubre de 2025" at bounding box center [225, 418] width 237 height 35
click at [142, 413] on button "6" at bounding box center [136, 556] width 24 height 24
click at [936, 313] on span "Resumo Transacionalidade" at bounding box center [1426, 317] width 138 height 15
click at [936, 313] on input "Resumo Transacionalidade" at bounding box center [1341, 317] width 12 height 12
click at [936, 413] on span "Vendas Point" at bounding box center [1224, 428] width 68 height 15
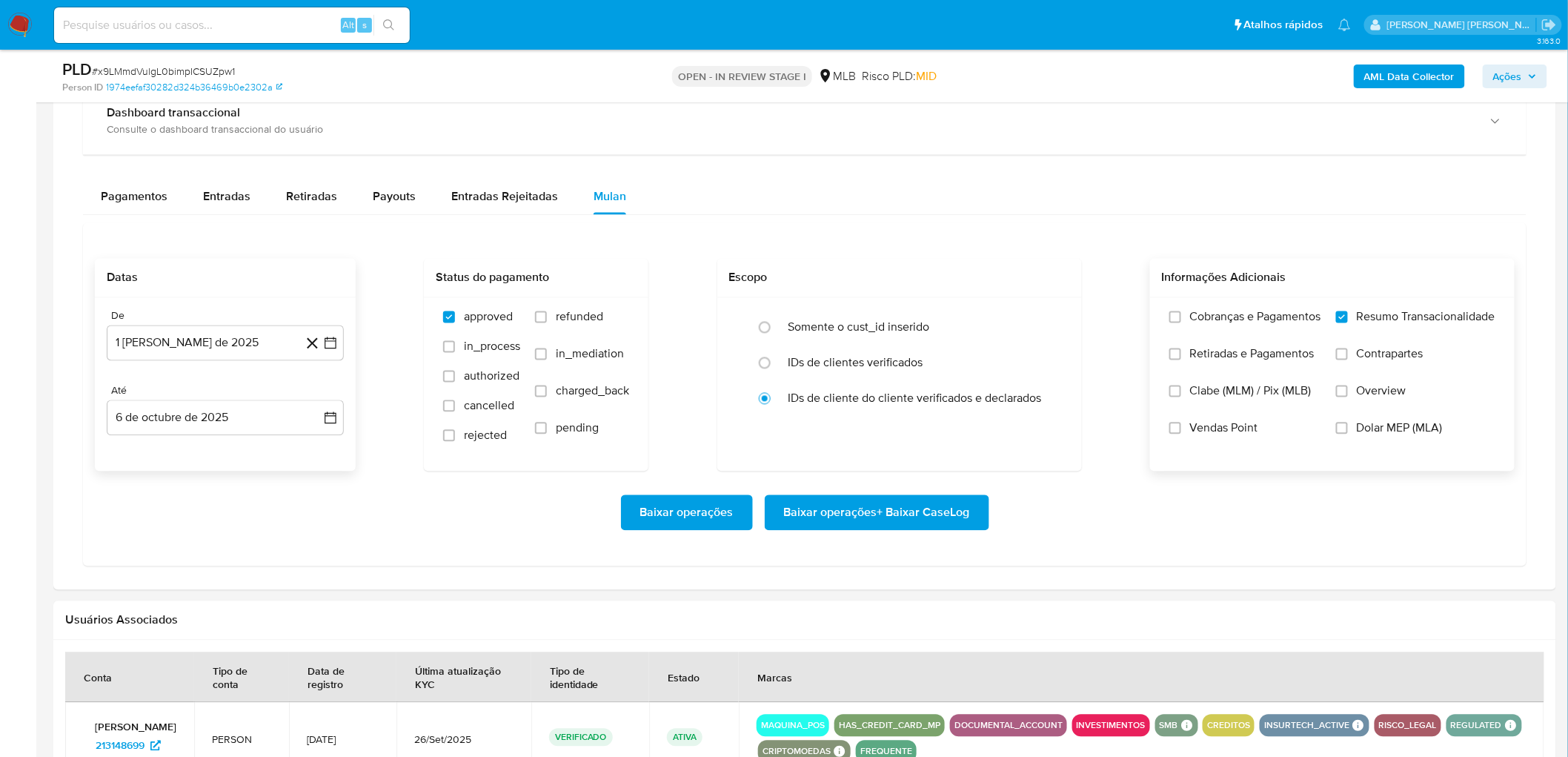
click at [936, 413] on input "Vendas Point" at bounding box center [1175, 428] width 12 height 12
click at [921, 413] on span "Baixar operações + Baixar CaseLog" at bounding box center [877, 513] width 186 height 32
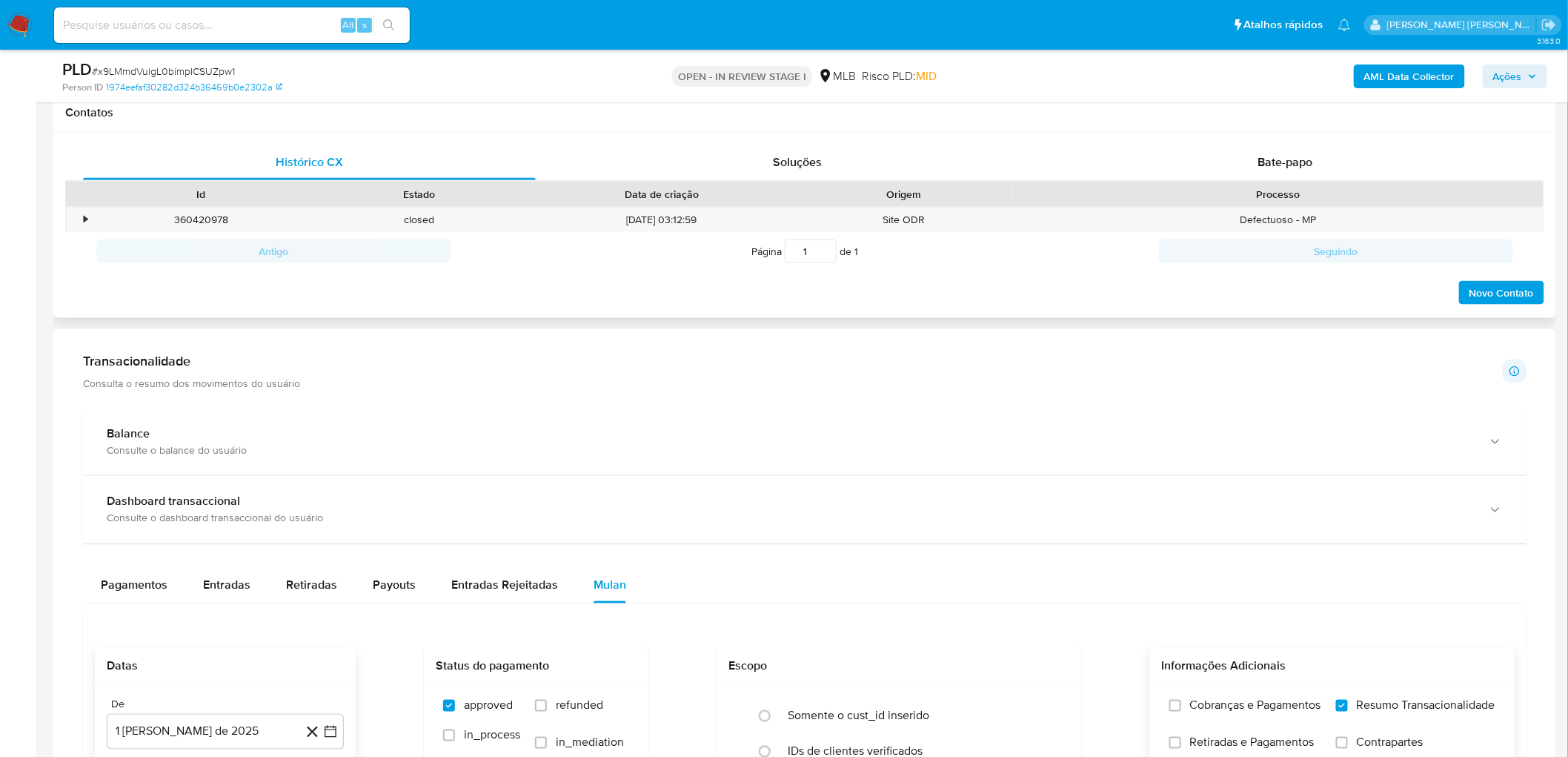
scroll to position [576, 0]
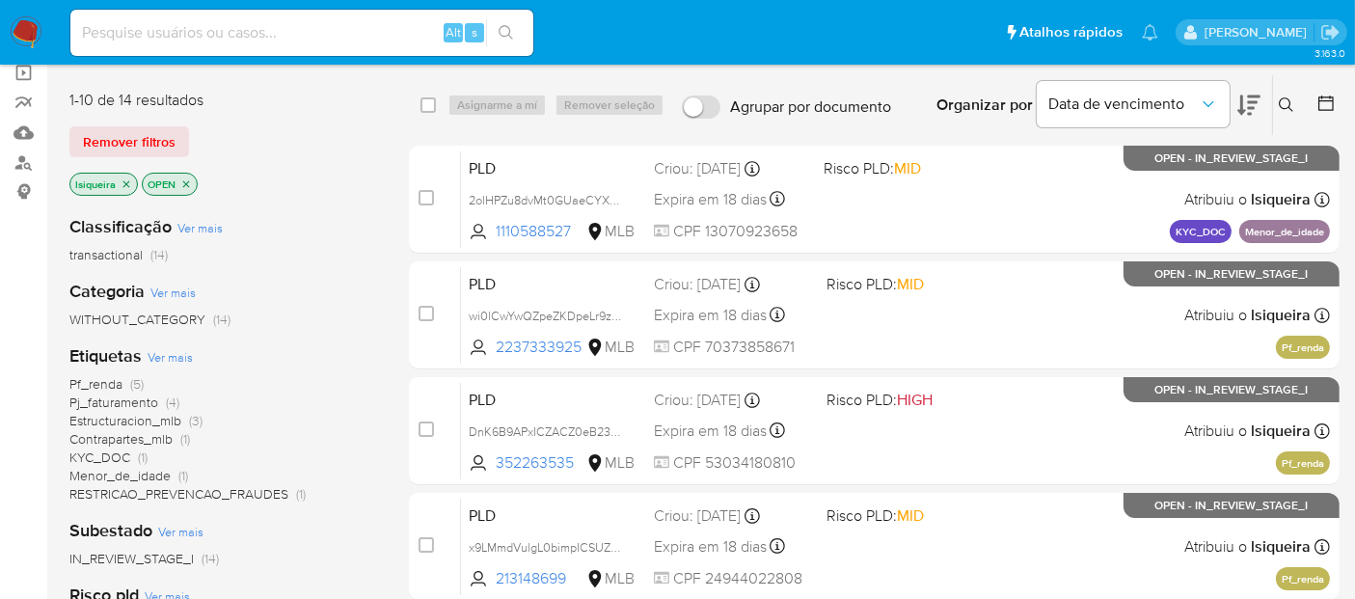
scroll to position [107, 0]
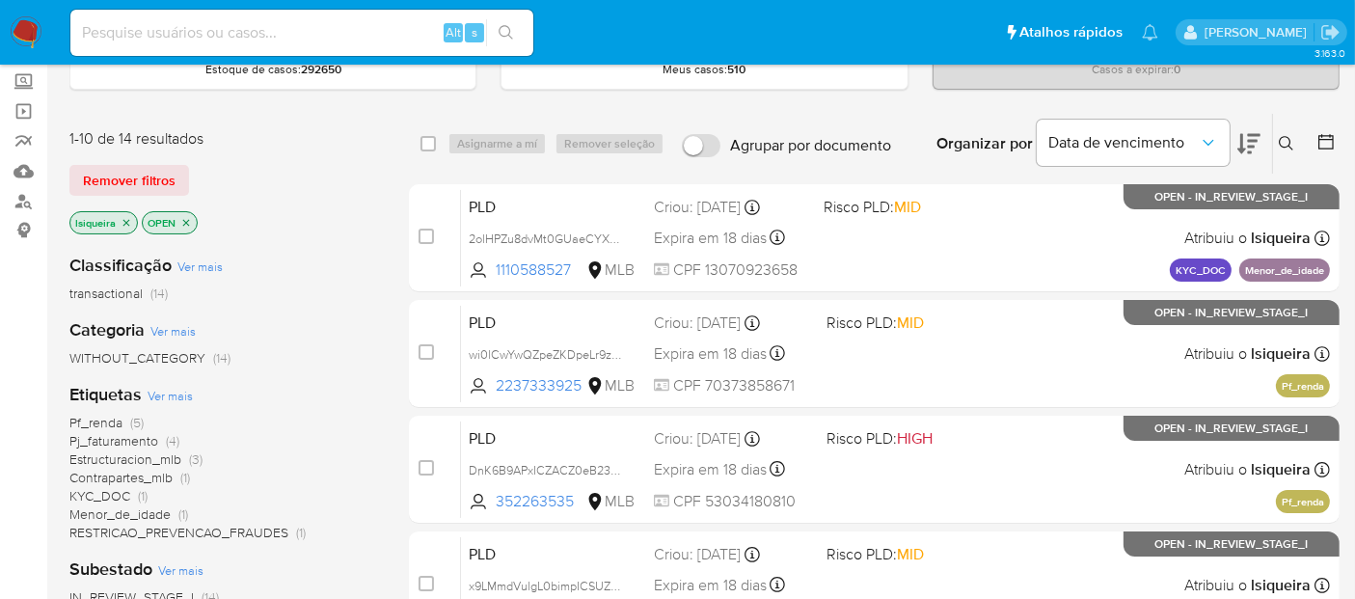
click at [125, 224] on icon "close-filter" at bounding box center [127, 223] width 12 height 12
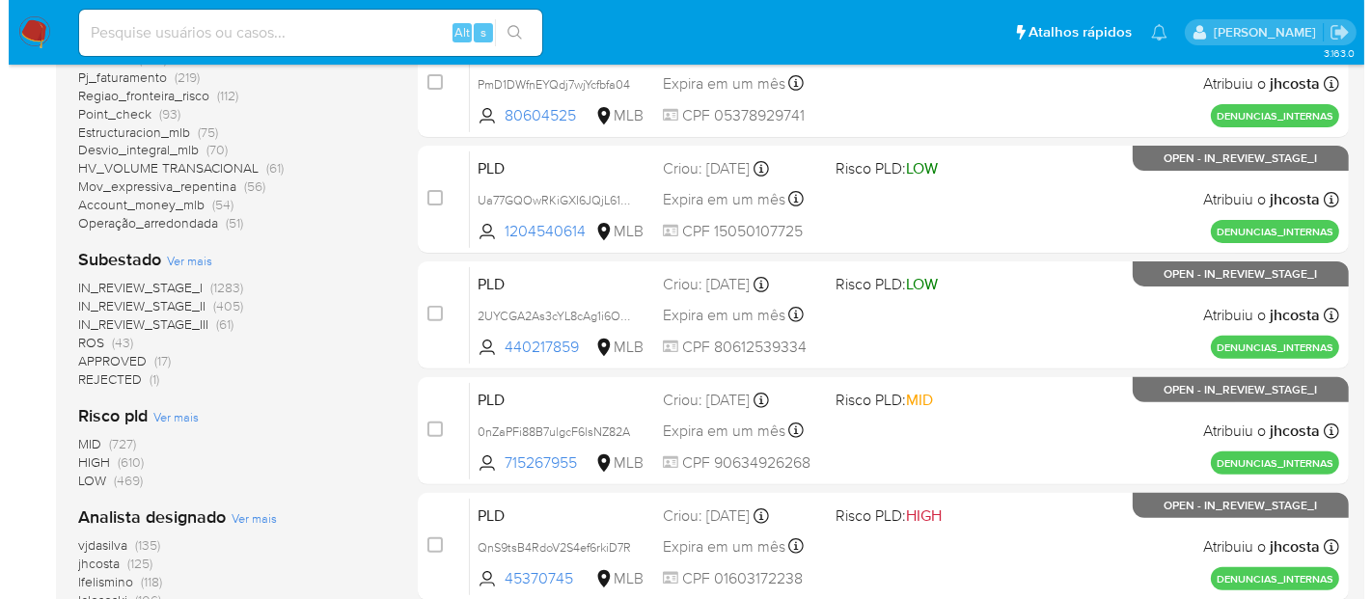
scroll to position [642, 0]
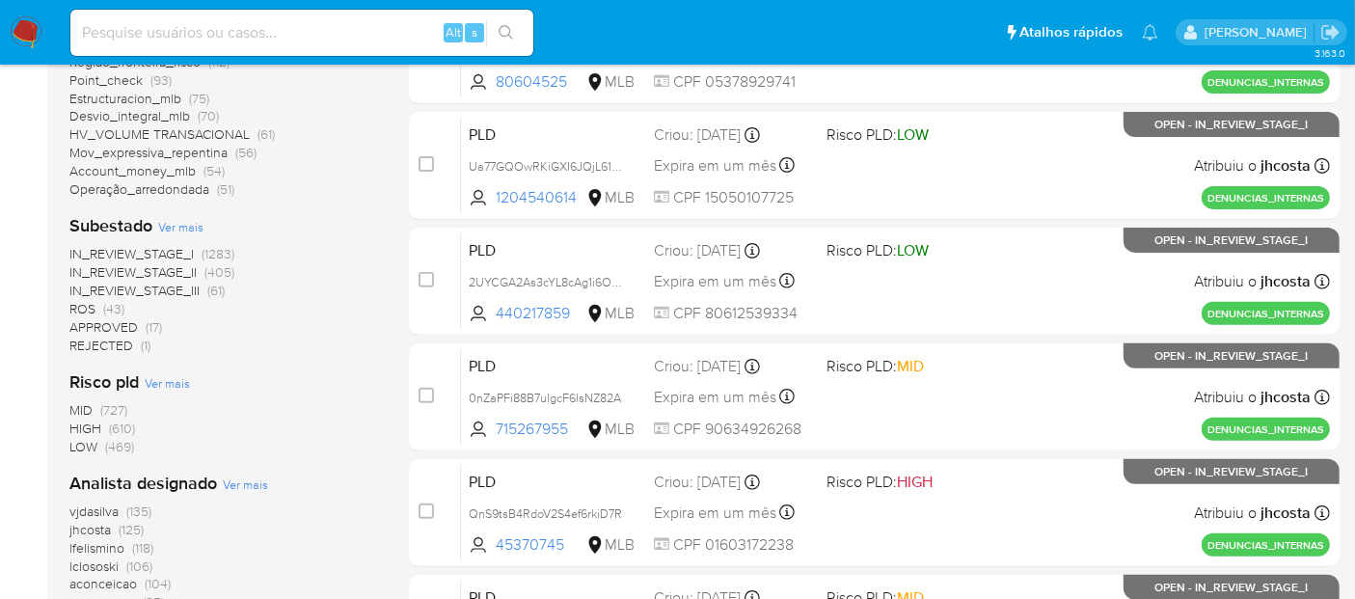
click at [234, 480] on span "Ver mais" at bounding box center [245, 484] width 45 height 17
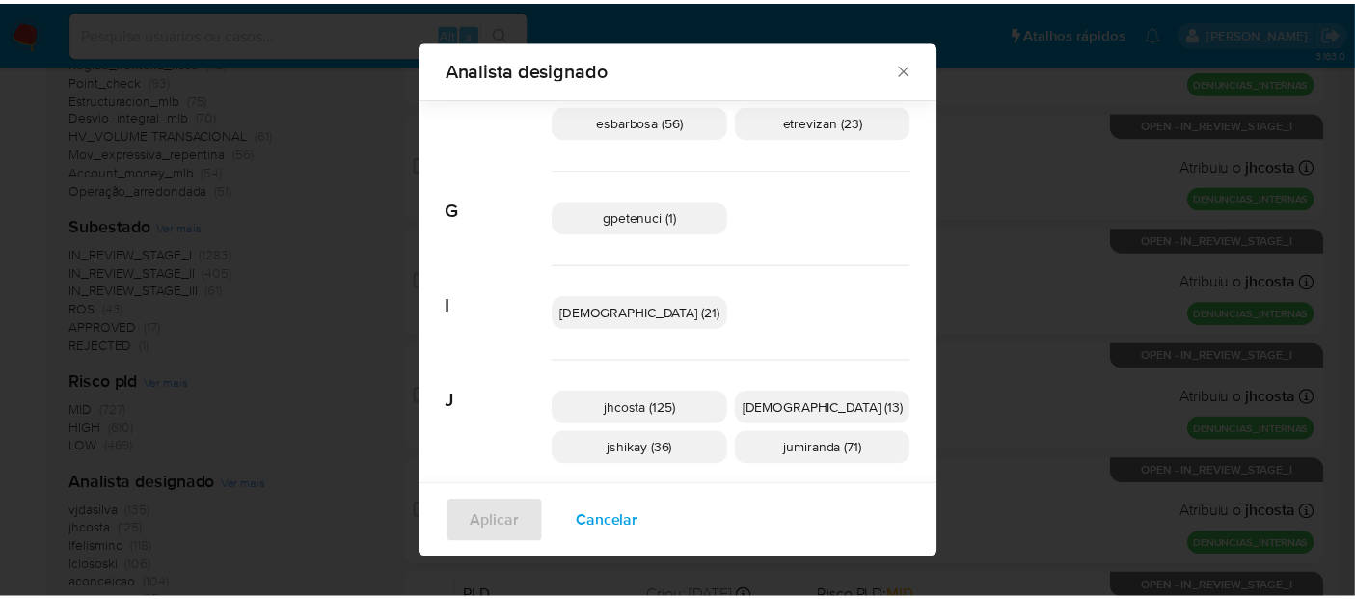
scroll to position [352, 0]
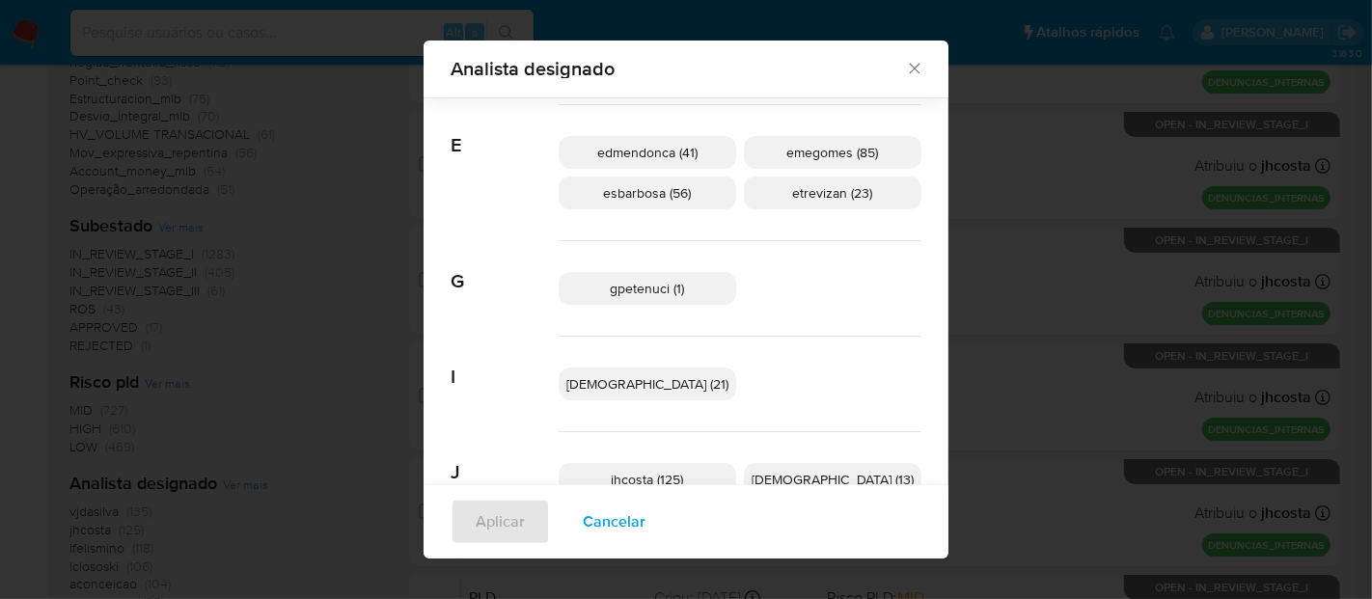
click at [909, 72] on icon "Fechar" at bounding box center [914, 69] width 11 height 11
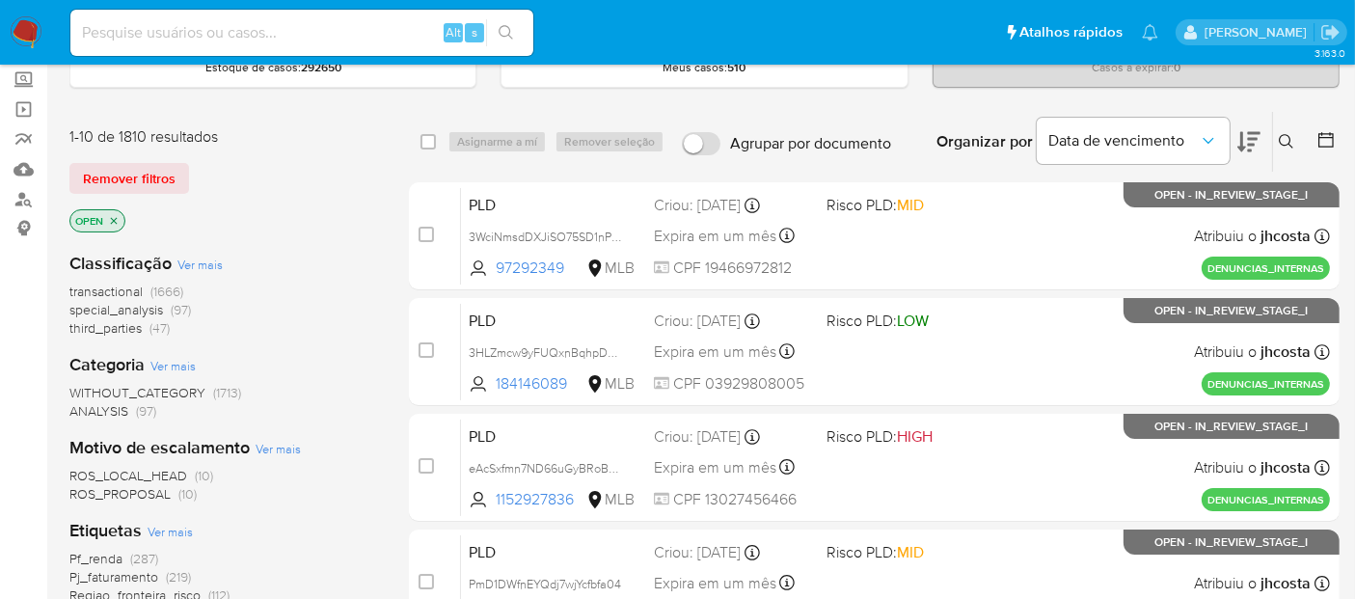
scroll to position [107, 0]
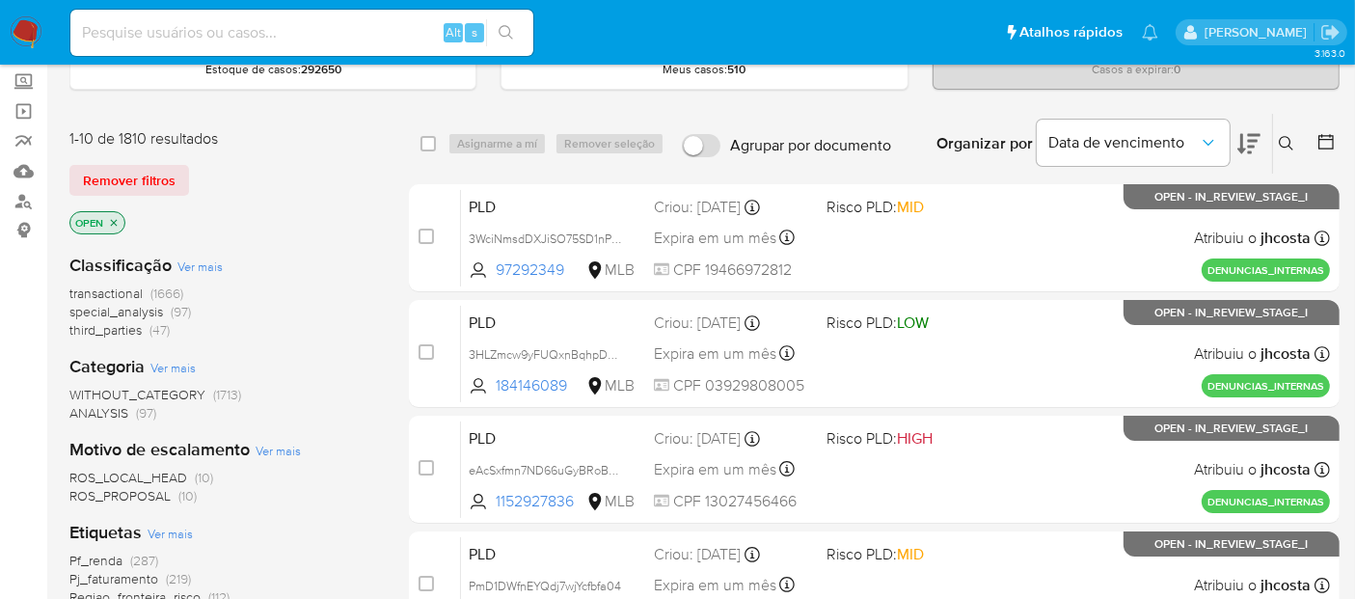
click at [113, 217] on icon "close-filter" at bounding box center [114, 223] width 12 height 12
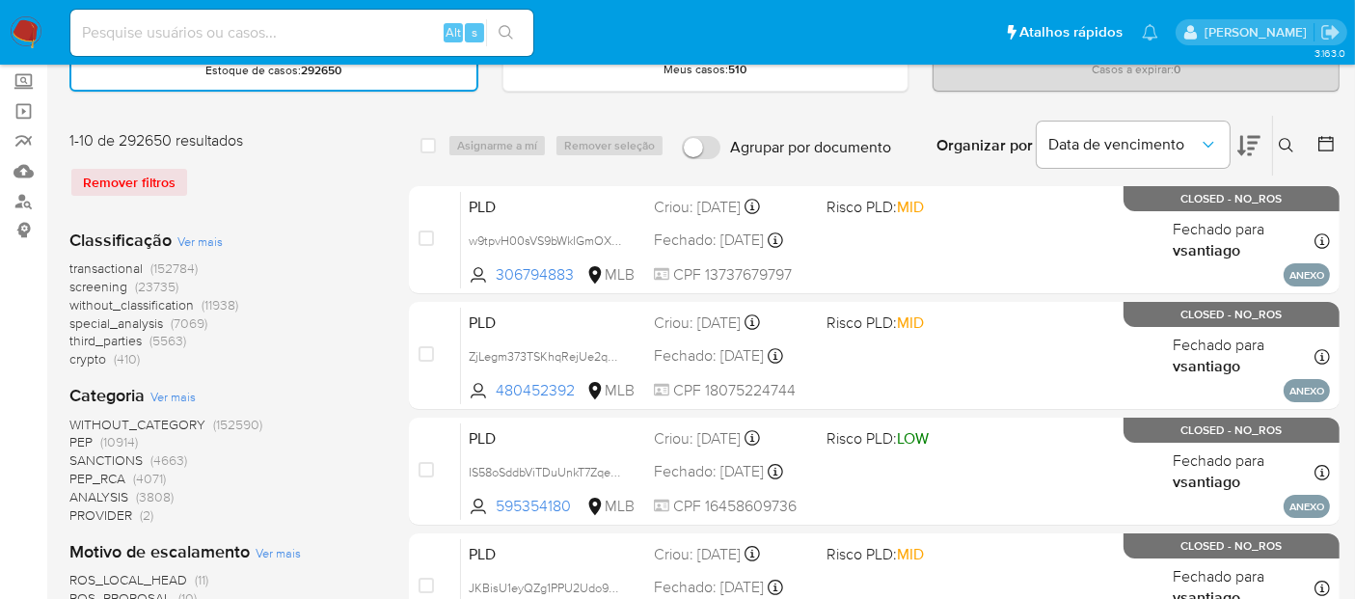
click at [1328, 134] on icon at bounding box center [1326, 143] width 19 height 19
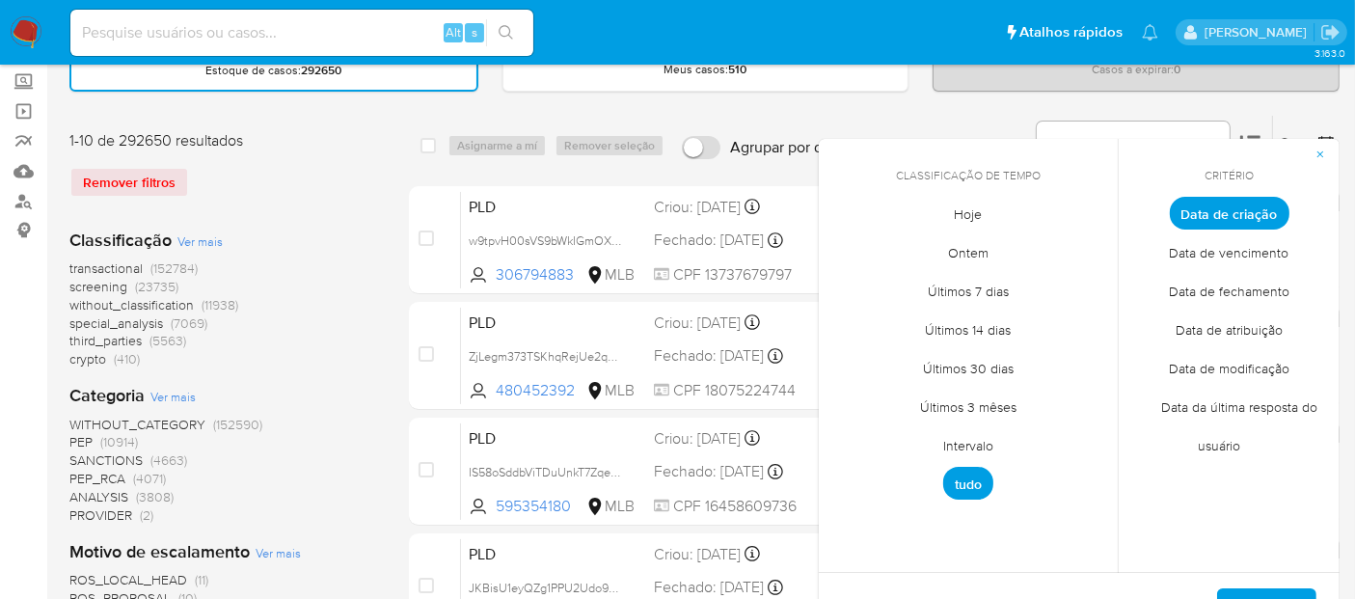
click at [1222, 296] on span "Data de fechamento" at bounding box center [1229, 292] width 161 height 40
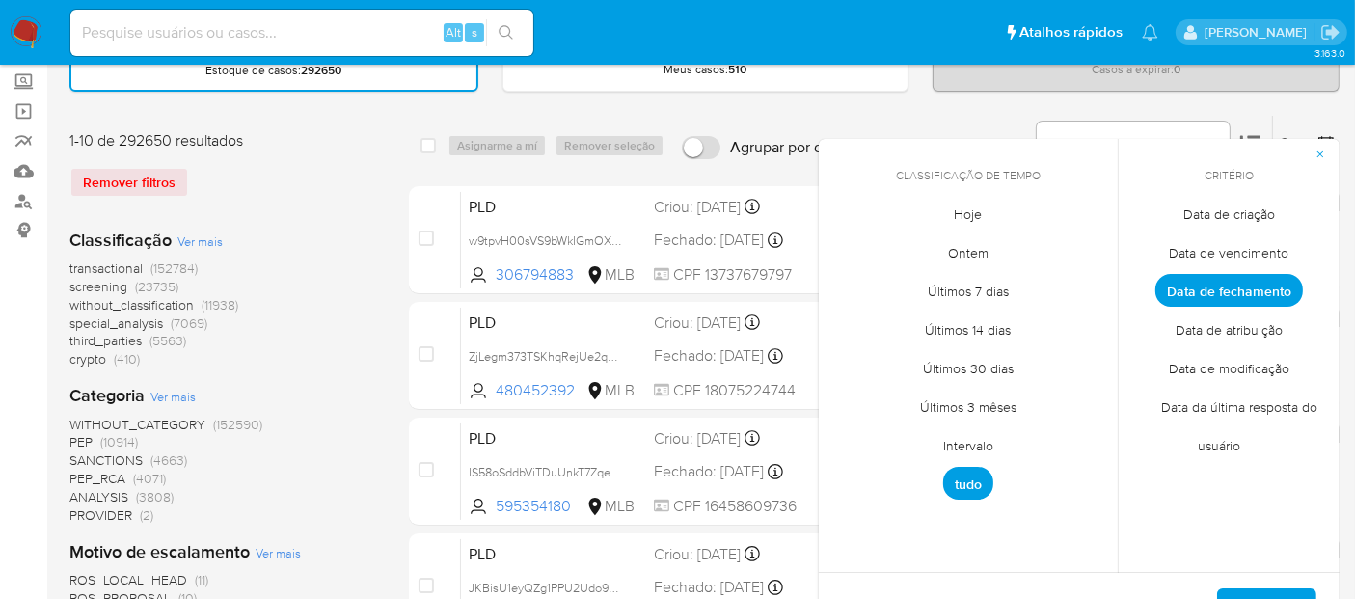
click at [968, 218] on span "Hoje" at bounding box center [969, 215] width 68 height 40
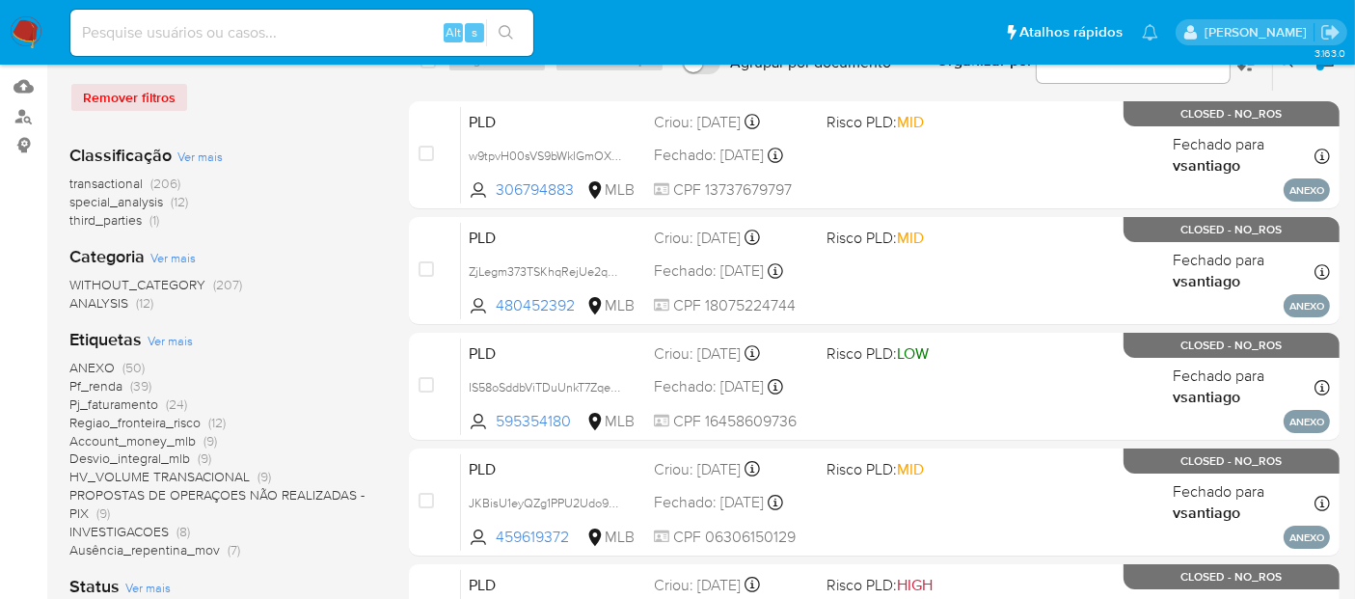
scroll to position [321, 0]
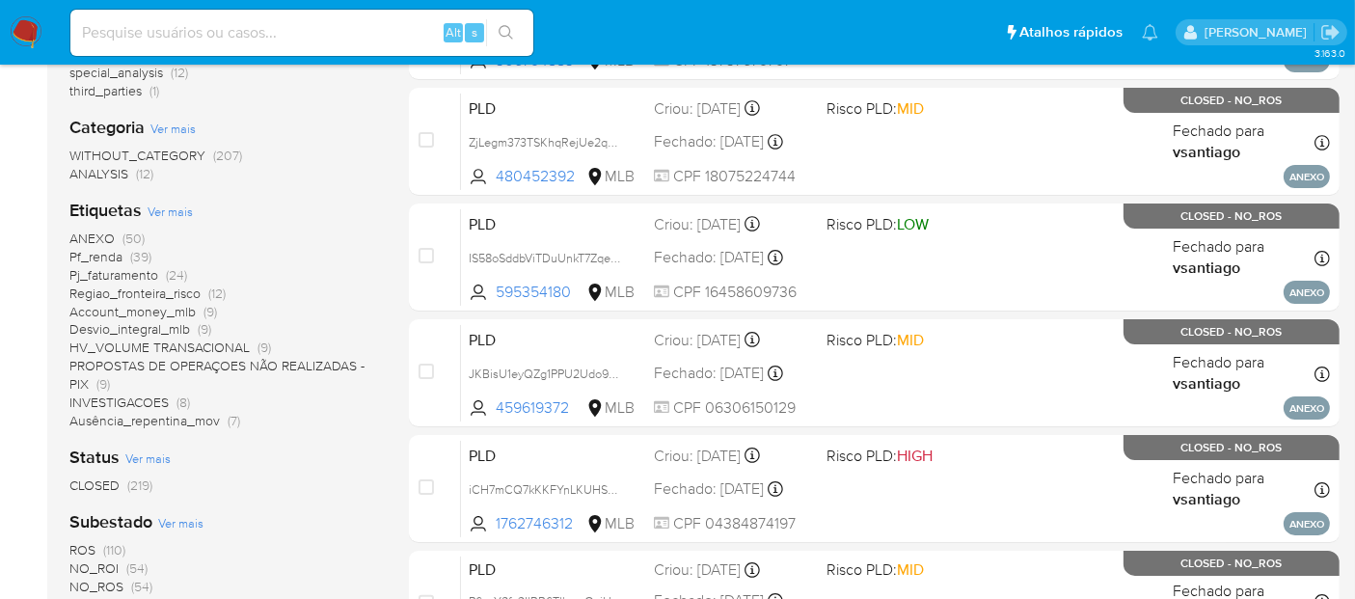
click at [95, 487] on span "CLOSED" at bounding box center [94, 485] width 50 height 19
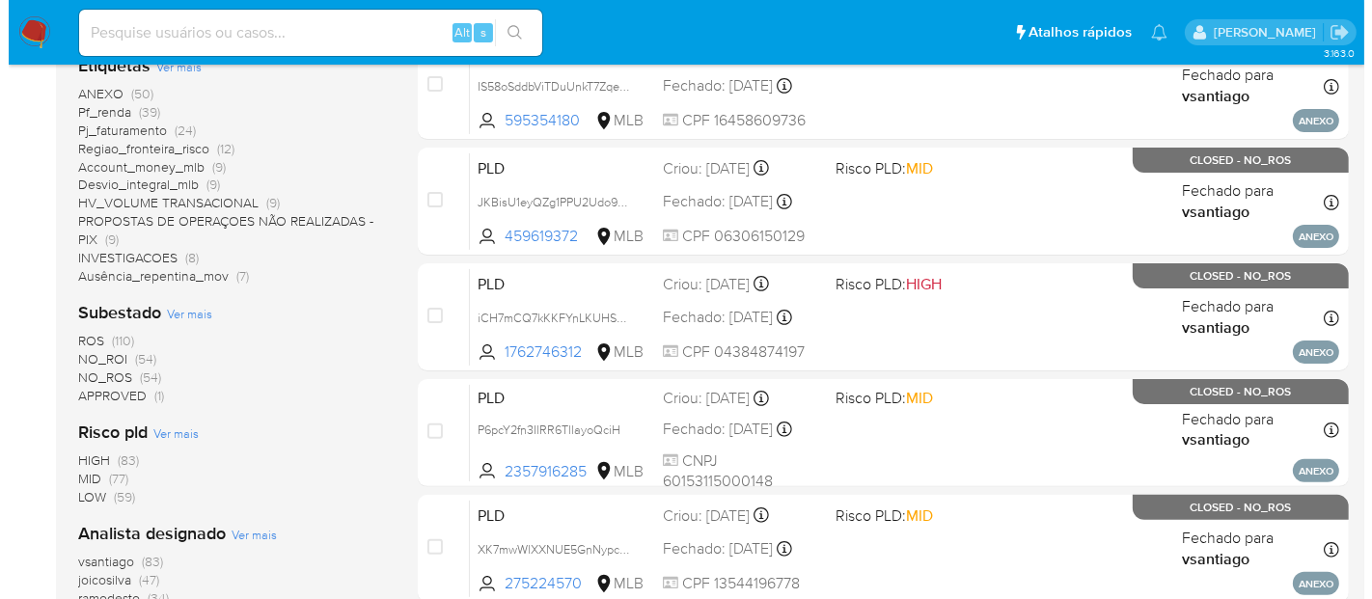
scroll to position [642, 0]
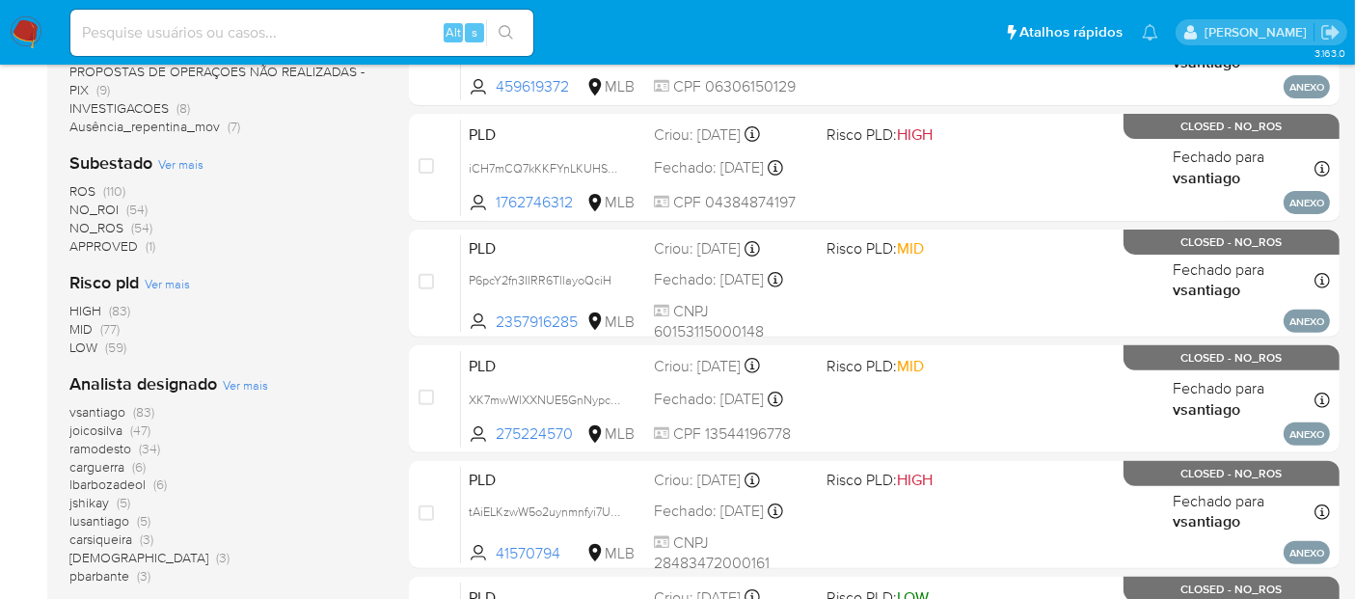
click at [236, 380] on span "Ver mais" at bounding box center [245, 384] width 45 height 17
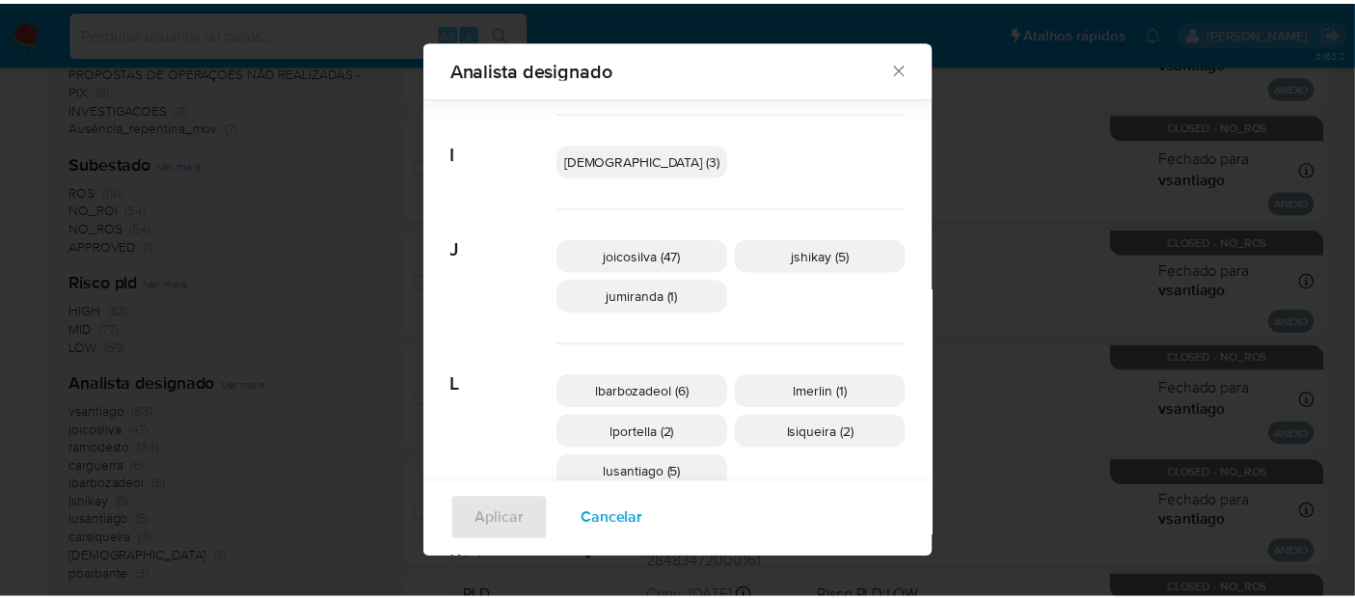
scroll to position [432, 0]
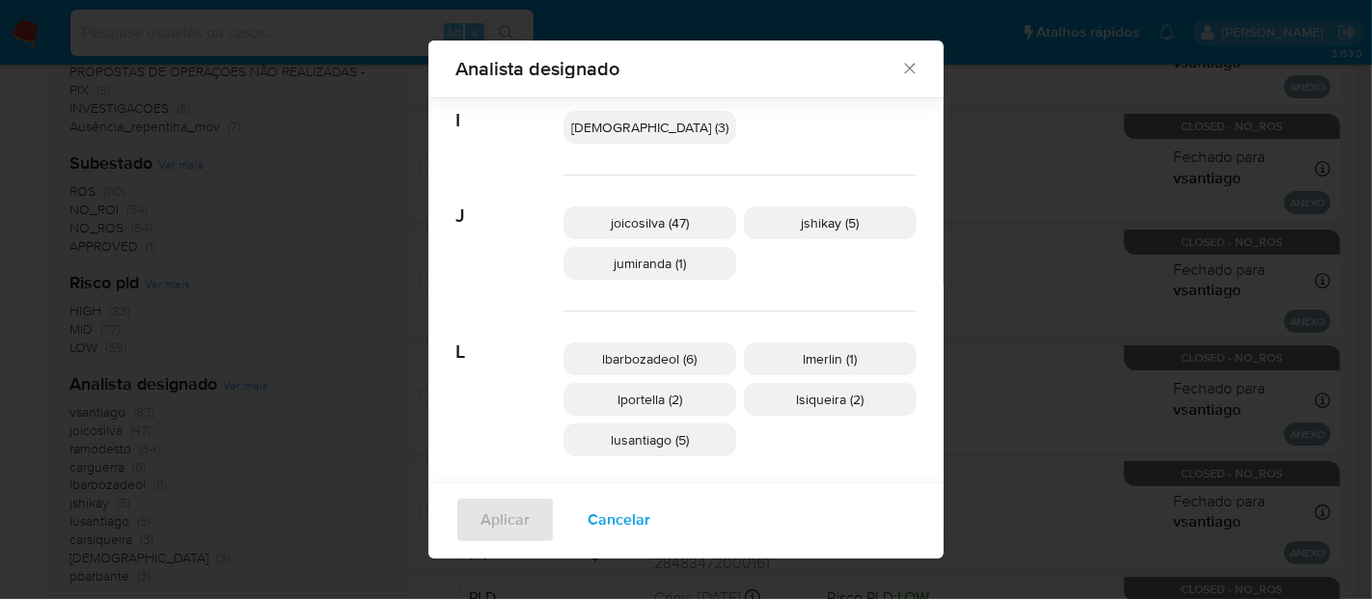
click at [900, 69] on icon "Fechar" at bounding box center [909, 68] width 19 height 19
